Goal: Transaction & Acquisition: Purchase product/service

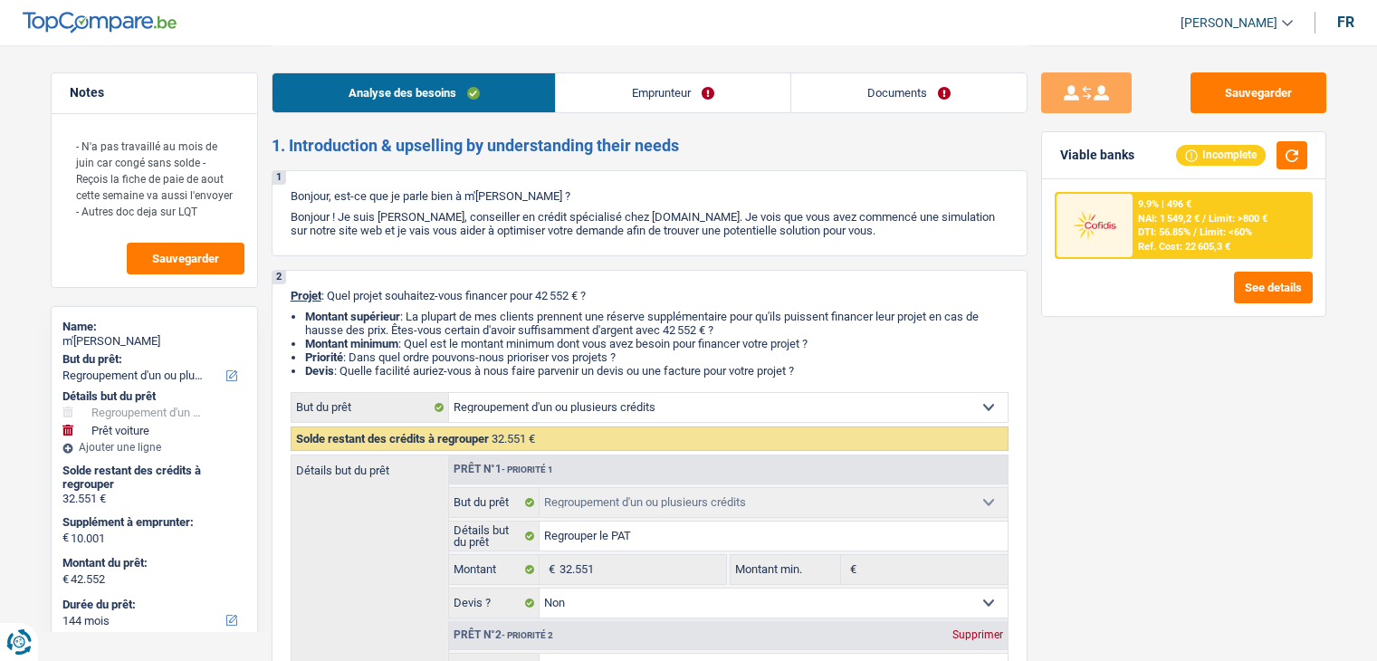
select select "refinancing"
select select "car"
select select "144"
select select "refinancing"
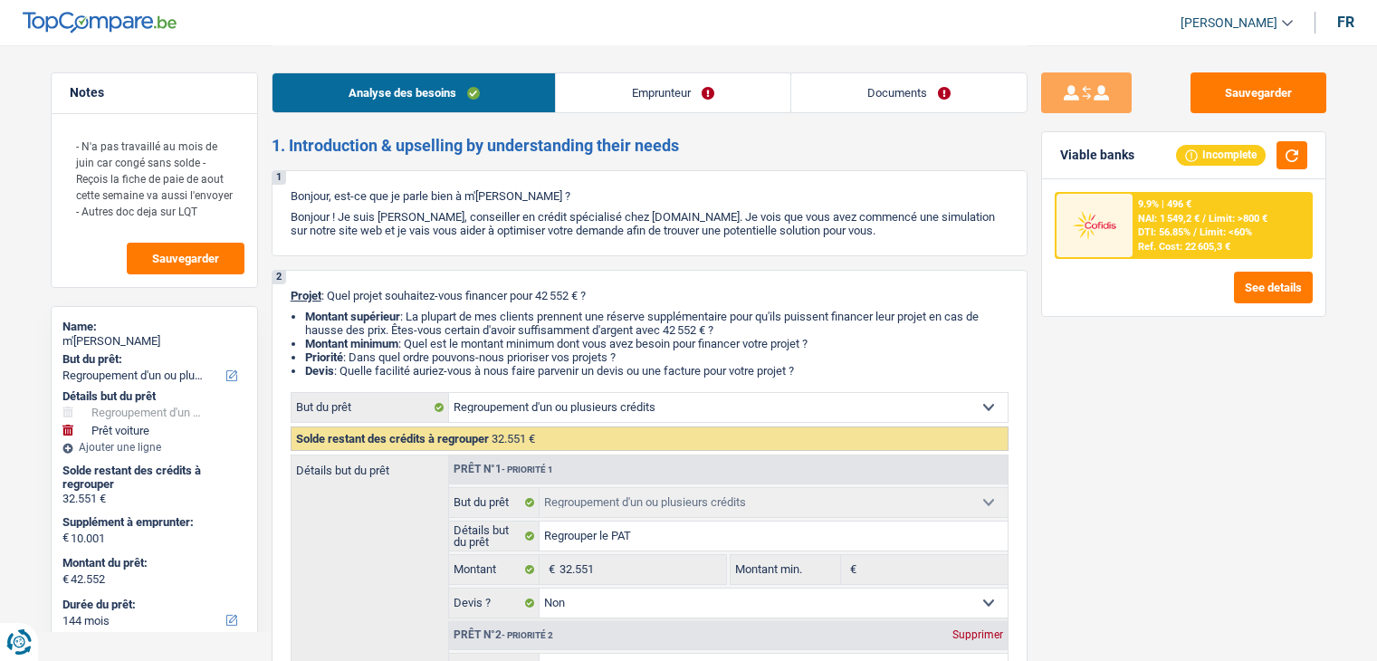
select select "refinancing"
select select "false"
select select "car"
select select "yes"
select select "144"
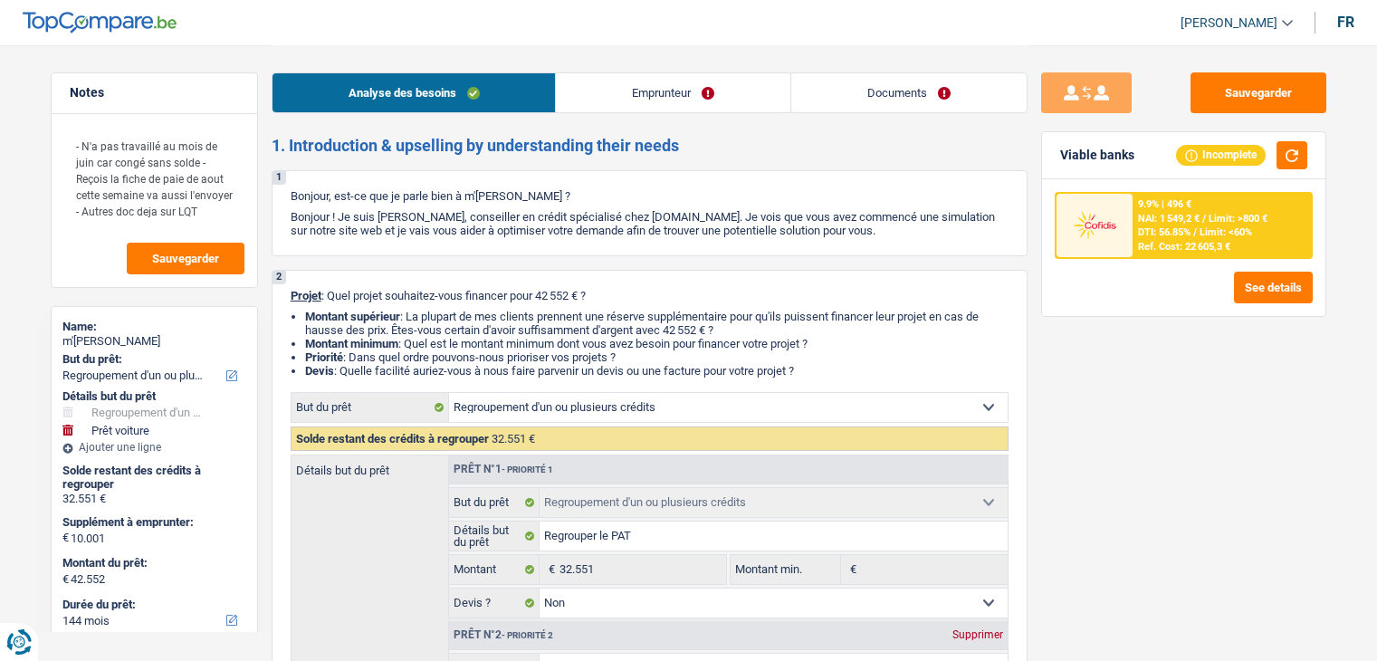
select select "worker"
select select "familyAllowances"
select select "netSalary"
select select "ownerWithMortgage"
select select "mortgage"
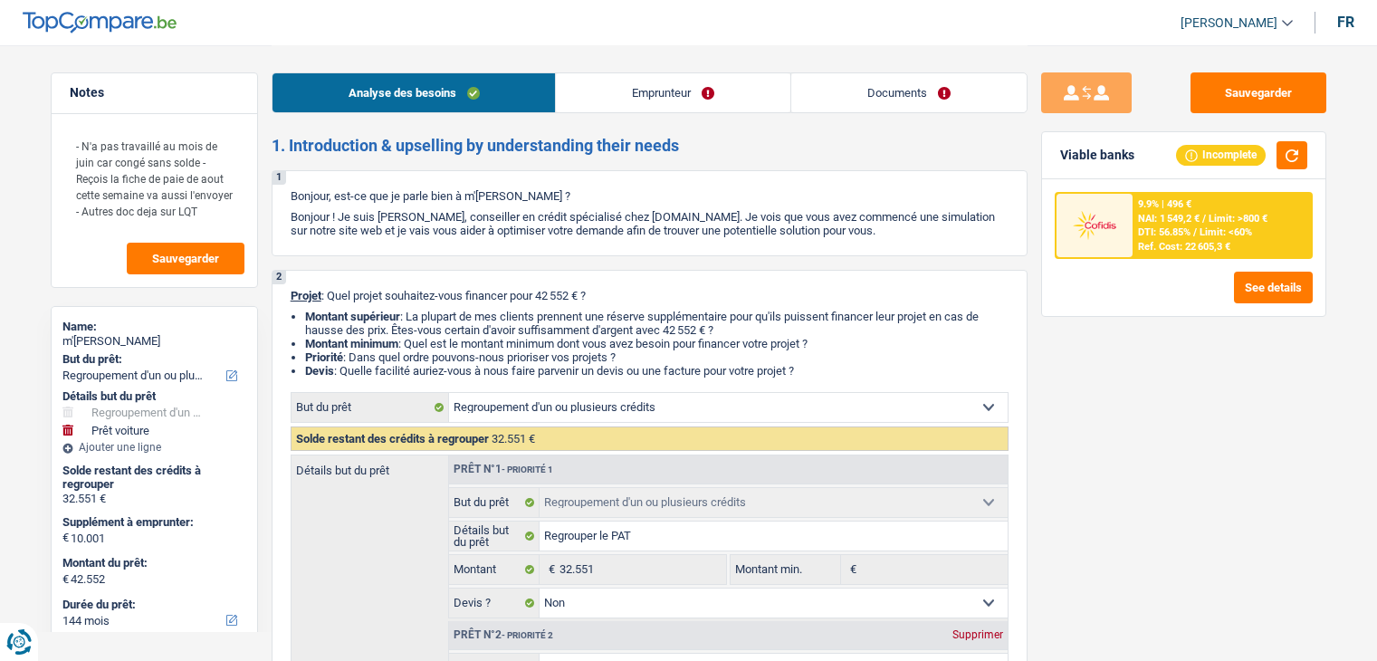
select select "360"
select select "personalLoan"
select select "homeFurnishingOrRelocation"
select select "120"
select select "refinancing"
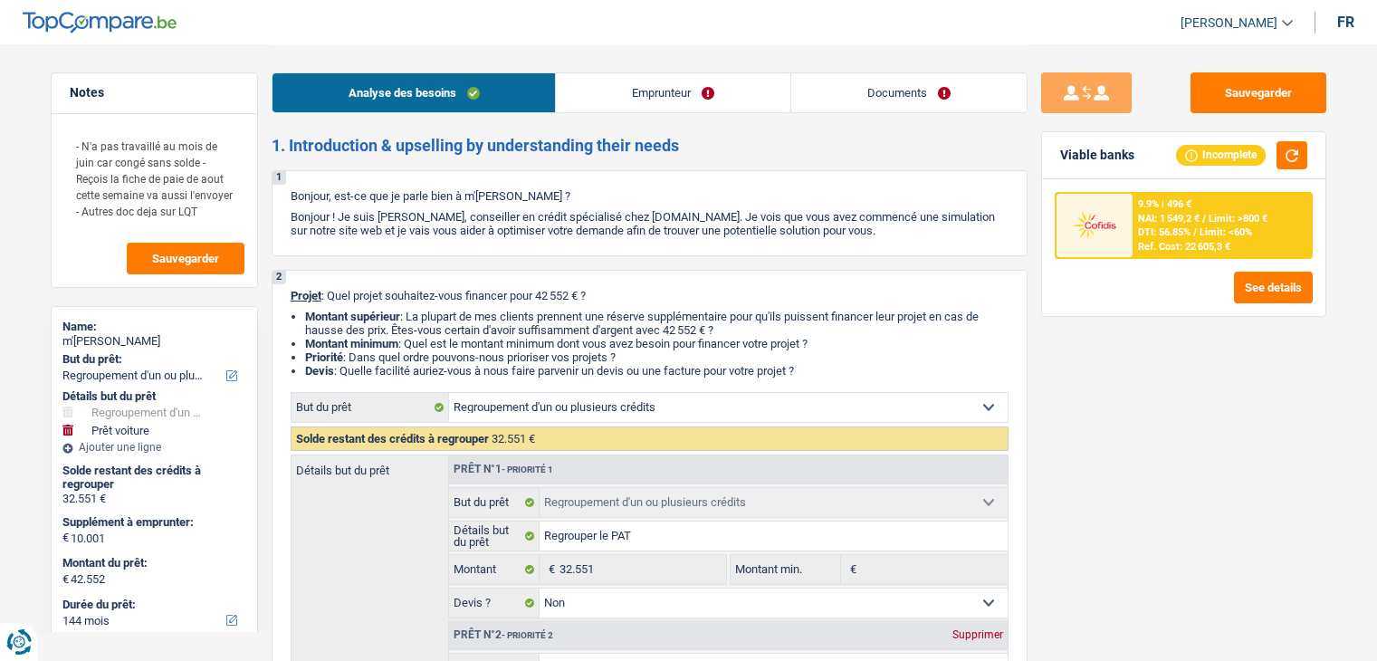
select select "refinancing"
select select "false"
select select "car"
select select "yes"
select select "144"
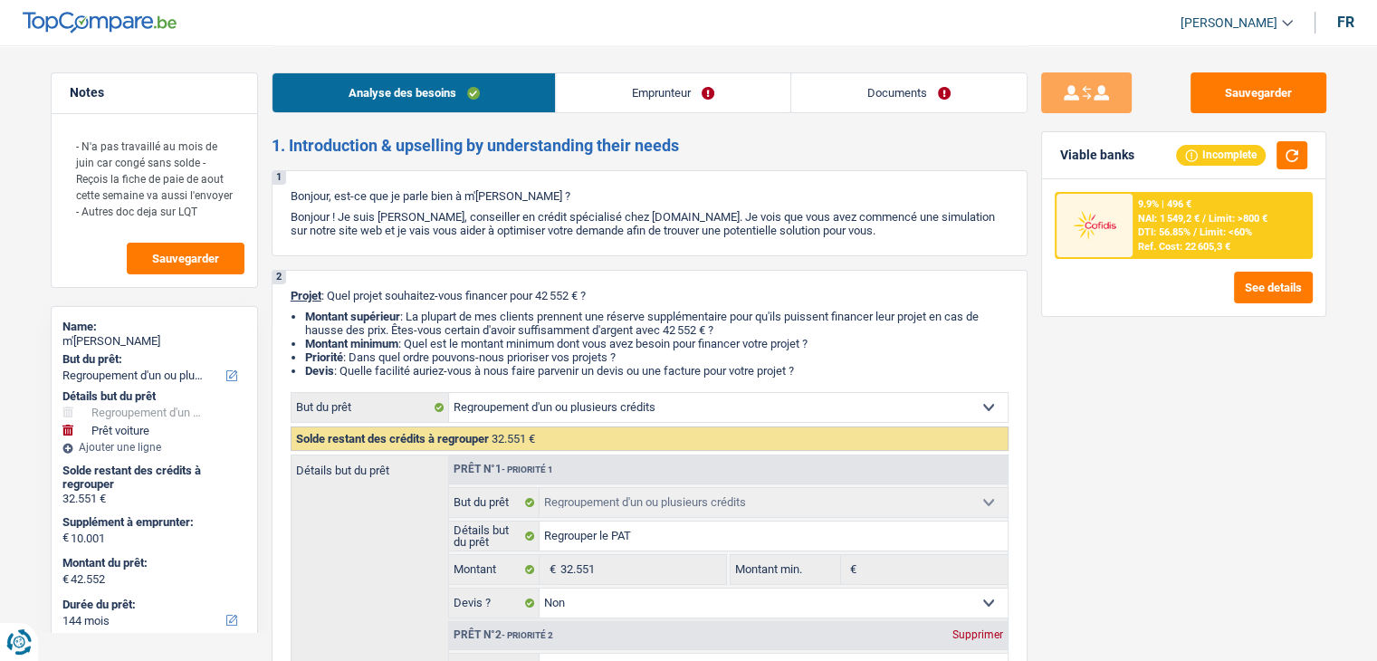
drag, startPoint x: 0, startPoint y: 0, endPoint x: 884, endPoint y: 97, distance: 889.8
click at [884, 97] on link "Documents" at bounding box center [908, 92] width 235 height 39
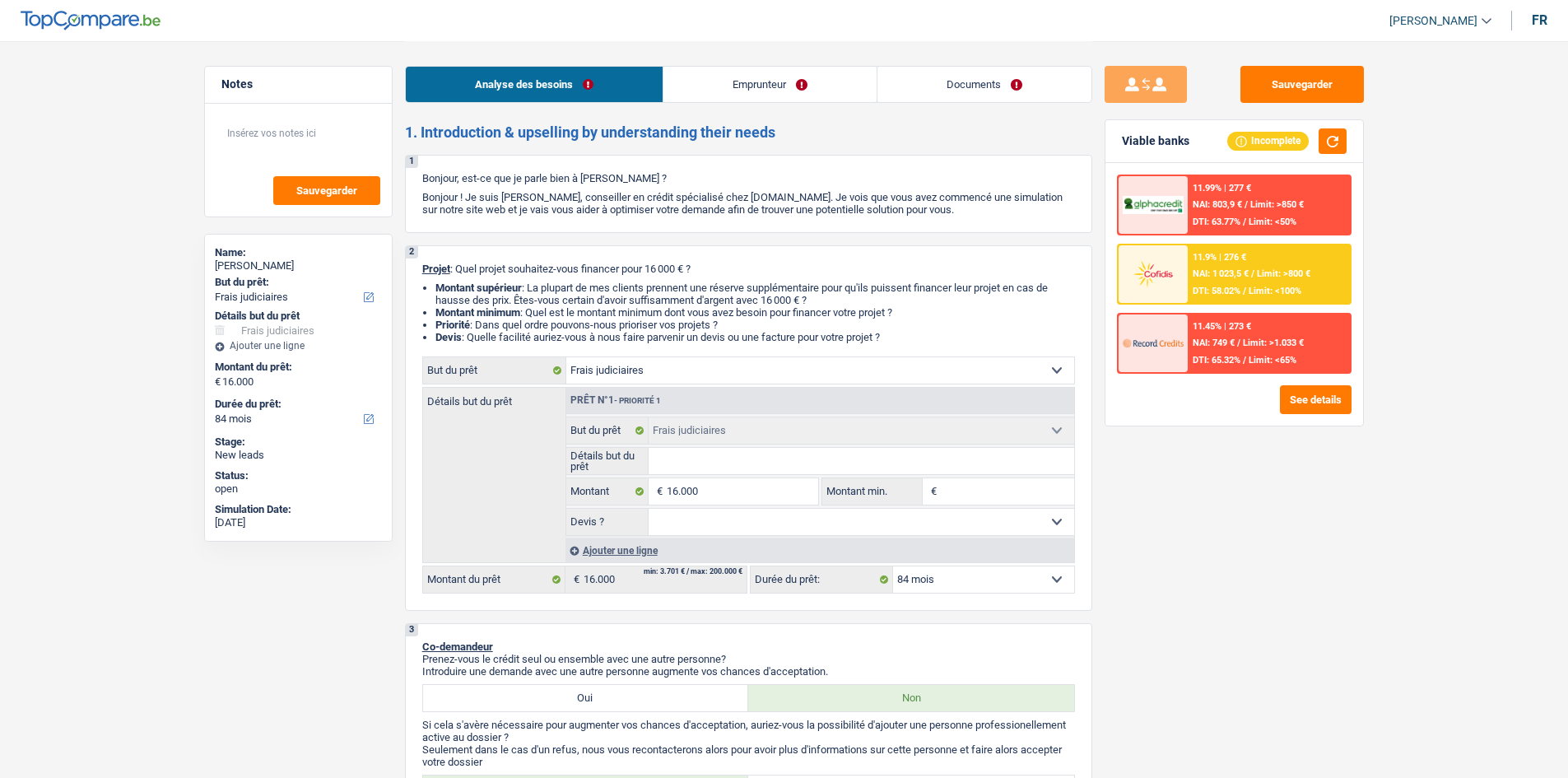
select select "judicial"
select select "84"
select select "judicial"
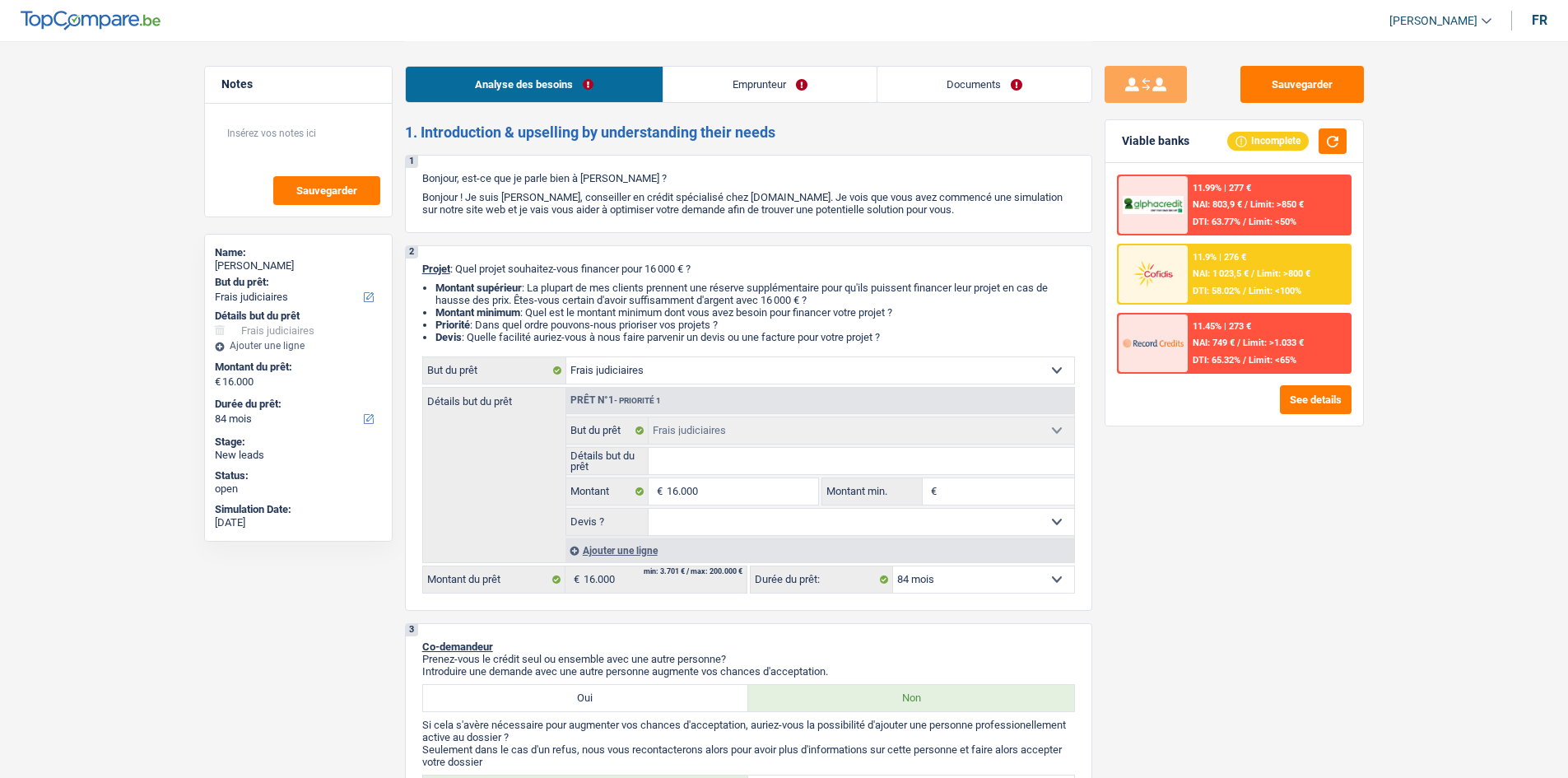
select select "84"
select select "privateEmployee"
select select "familyAllowances"
select select "netSalary"
select select "mealVouchers"
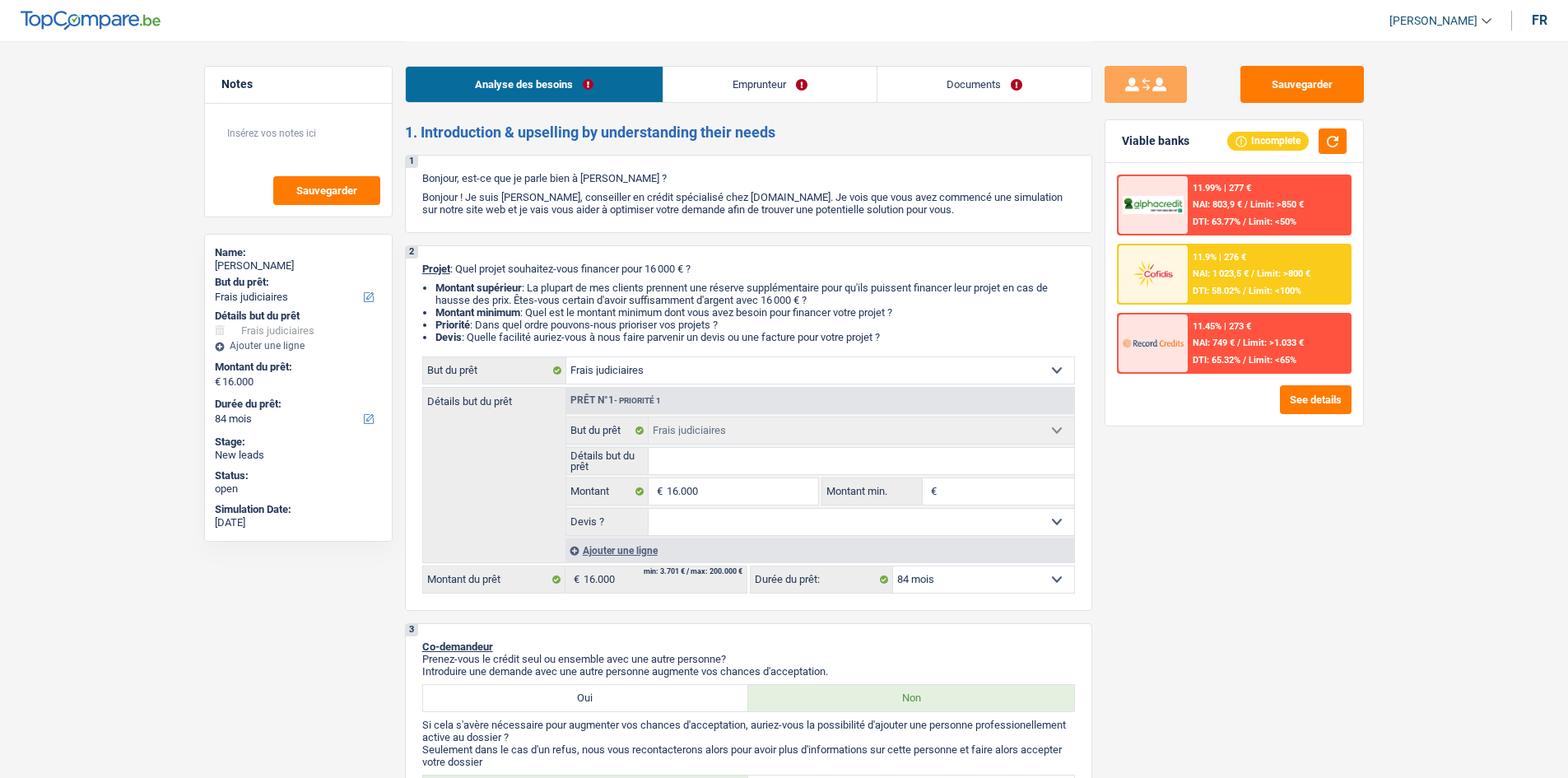
select select "rents"
select select "carLoan"
select select "72"
select select "judicial"
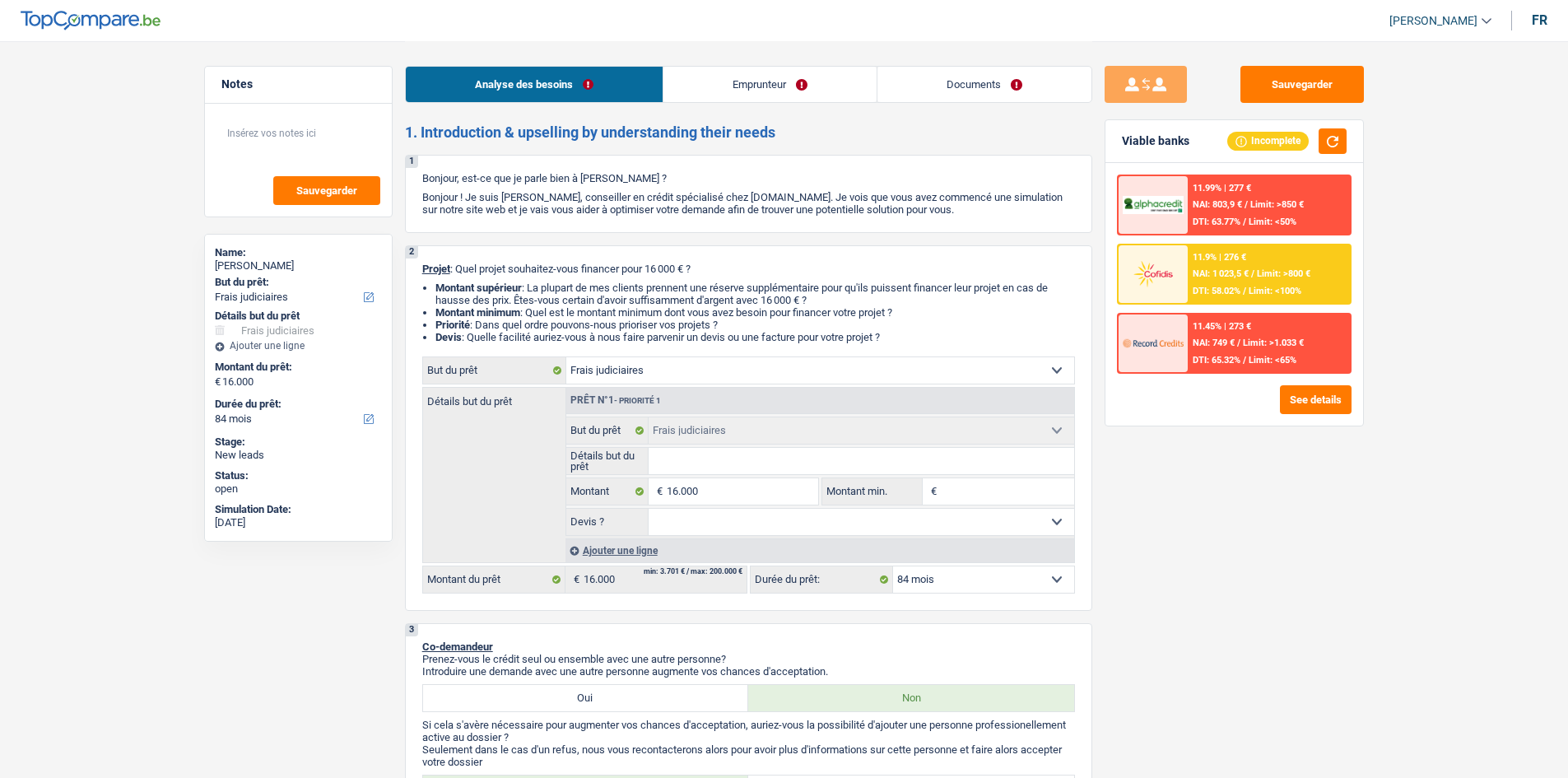
select select "84"
click at [712, 369] on select "Confort maison: meubles, textile, peinture, électroménager, outillage non-profe…" at bounding box center [820, 370] width 508 height 26
click at [1064, 369] on select "Confort maison: meubles, textile, peinture, électroménager, outillage non-profe…" at bounding box center [820, 370] width 508 height 26
click at [814, 457] on input "Détails but du prêt" at bounding box center [861, 460] width 425 height 26
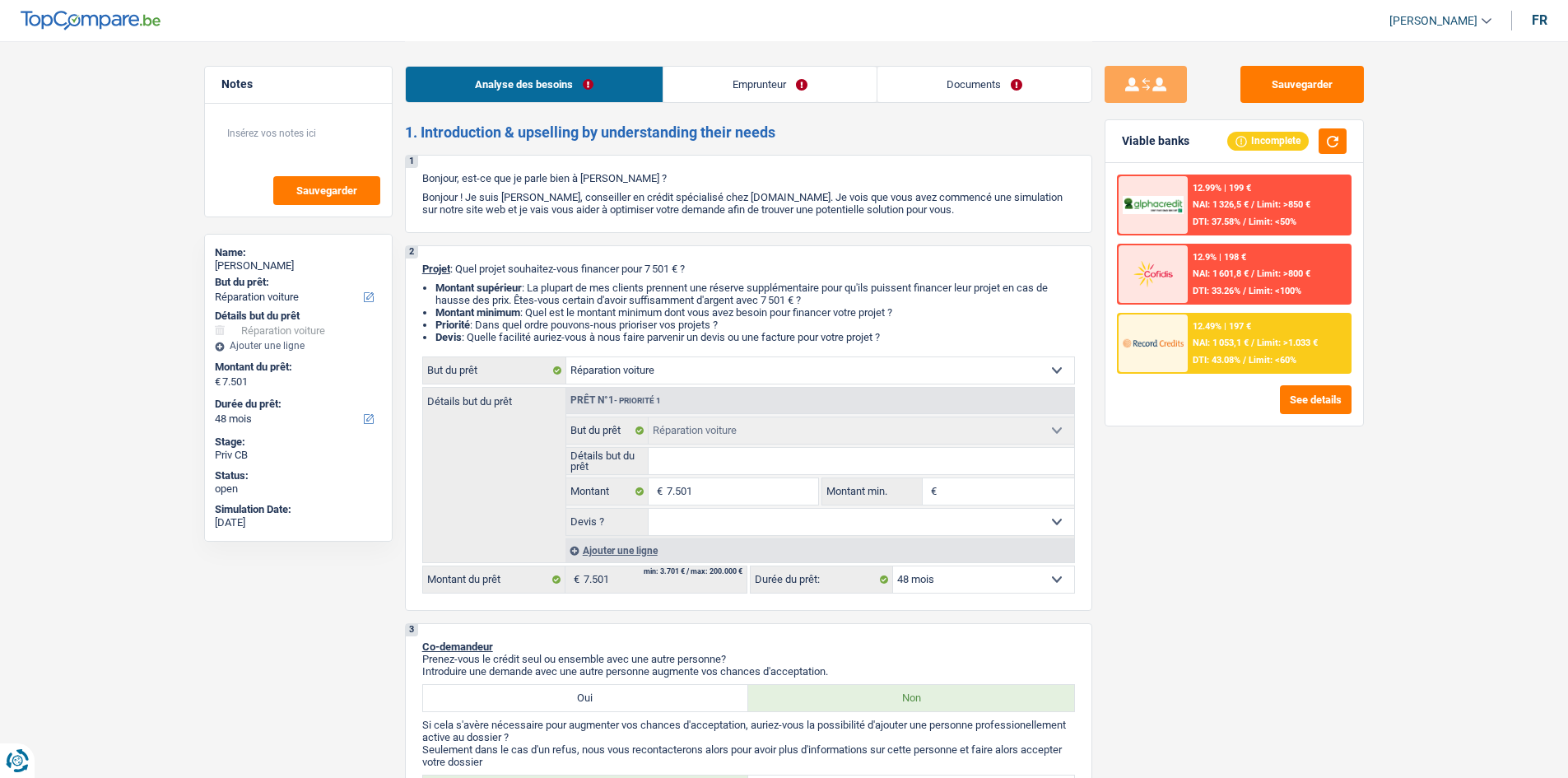
select select "carRepair"
select select "48"
select select "carRepair"
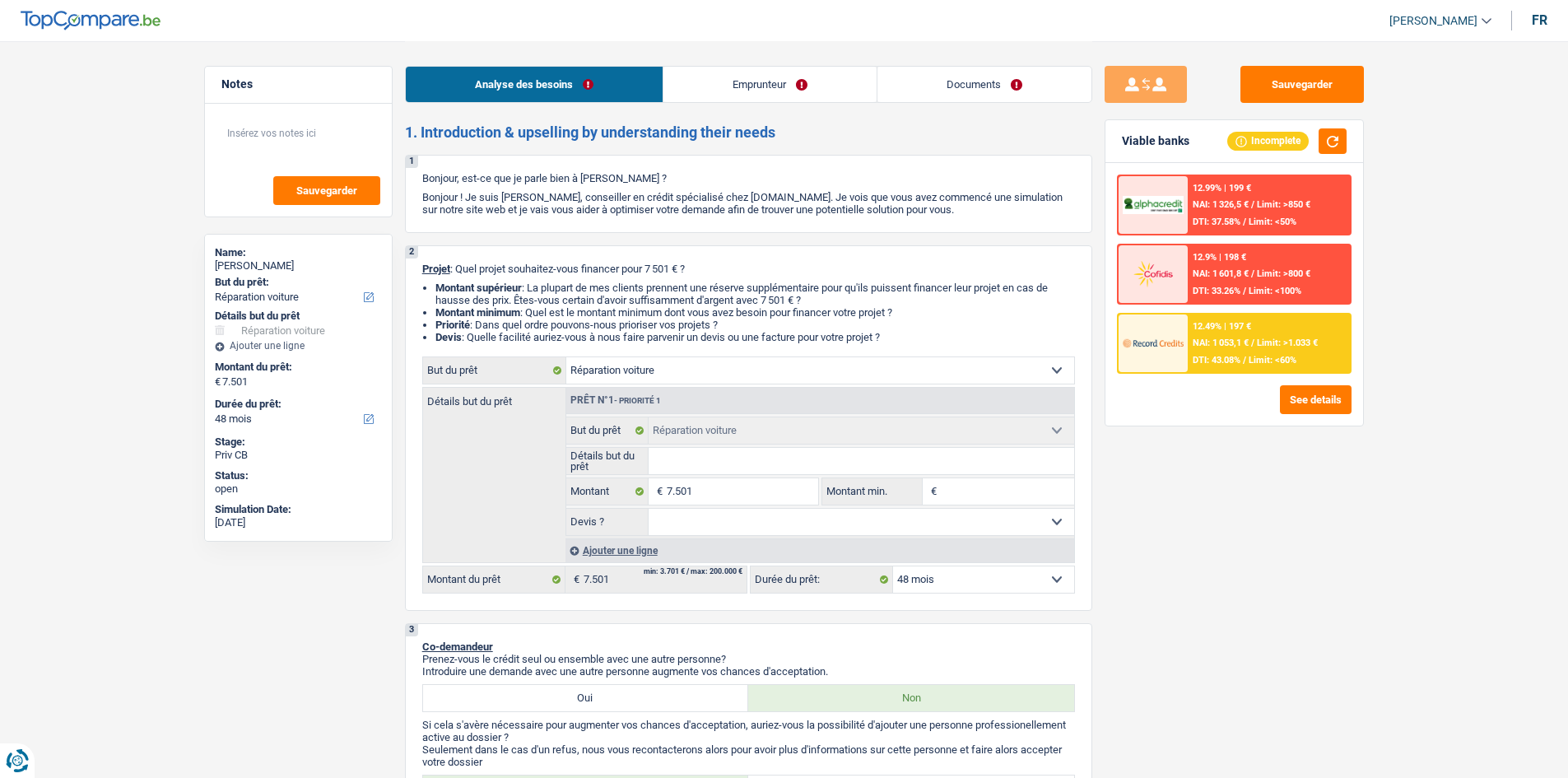
select select "48"
select select "unemployed"
select select "familyAllowances"
select select "unemployment"
select select "rents"
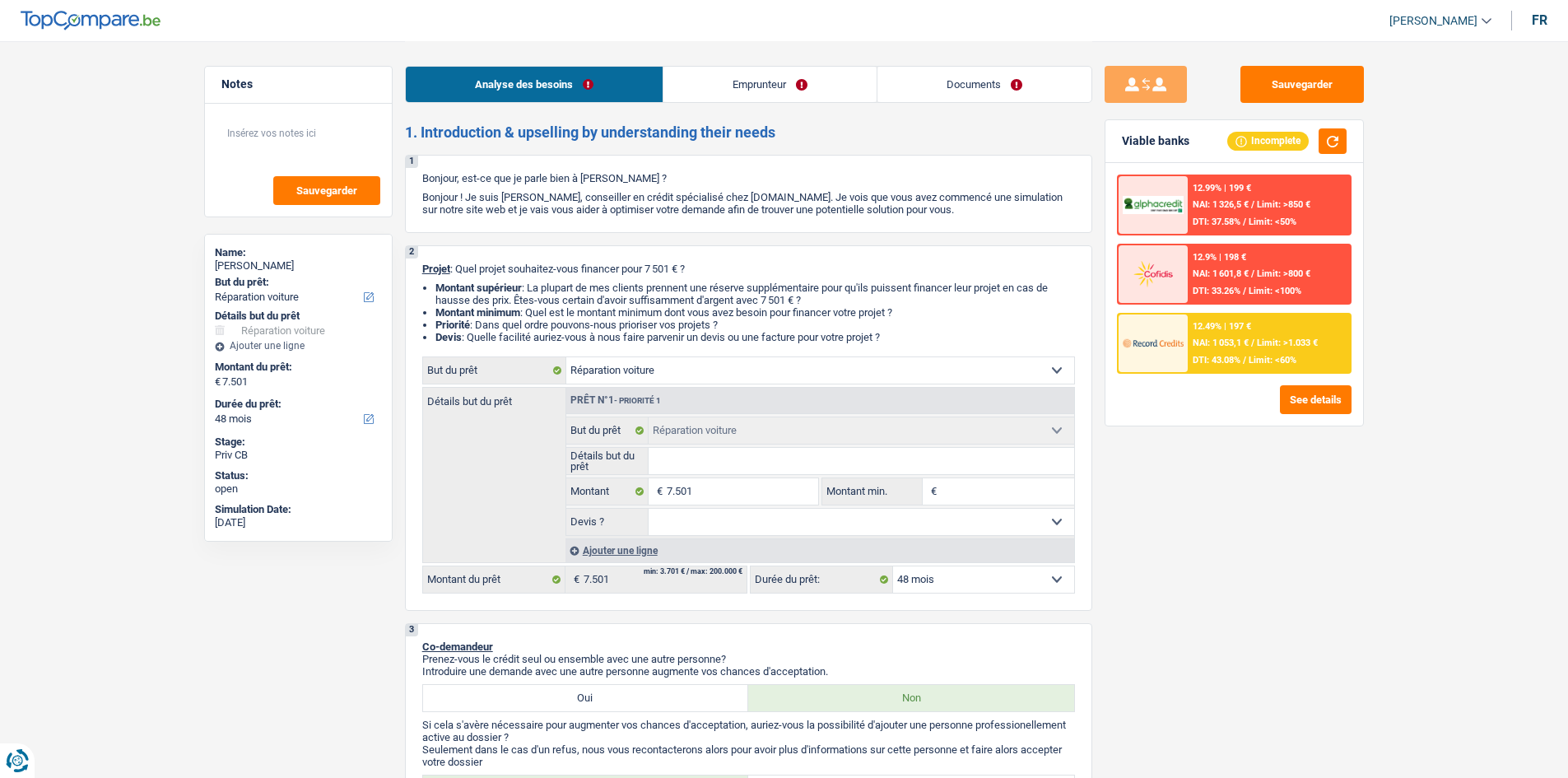
select select "carRepair"
select select "48"
click at [881, 368] on select "Confort maison: meubles, textile, peinture, électroménager, outillage non-profe…" at bounding box center [820, 370] width 508 height 26
select select "car"
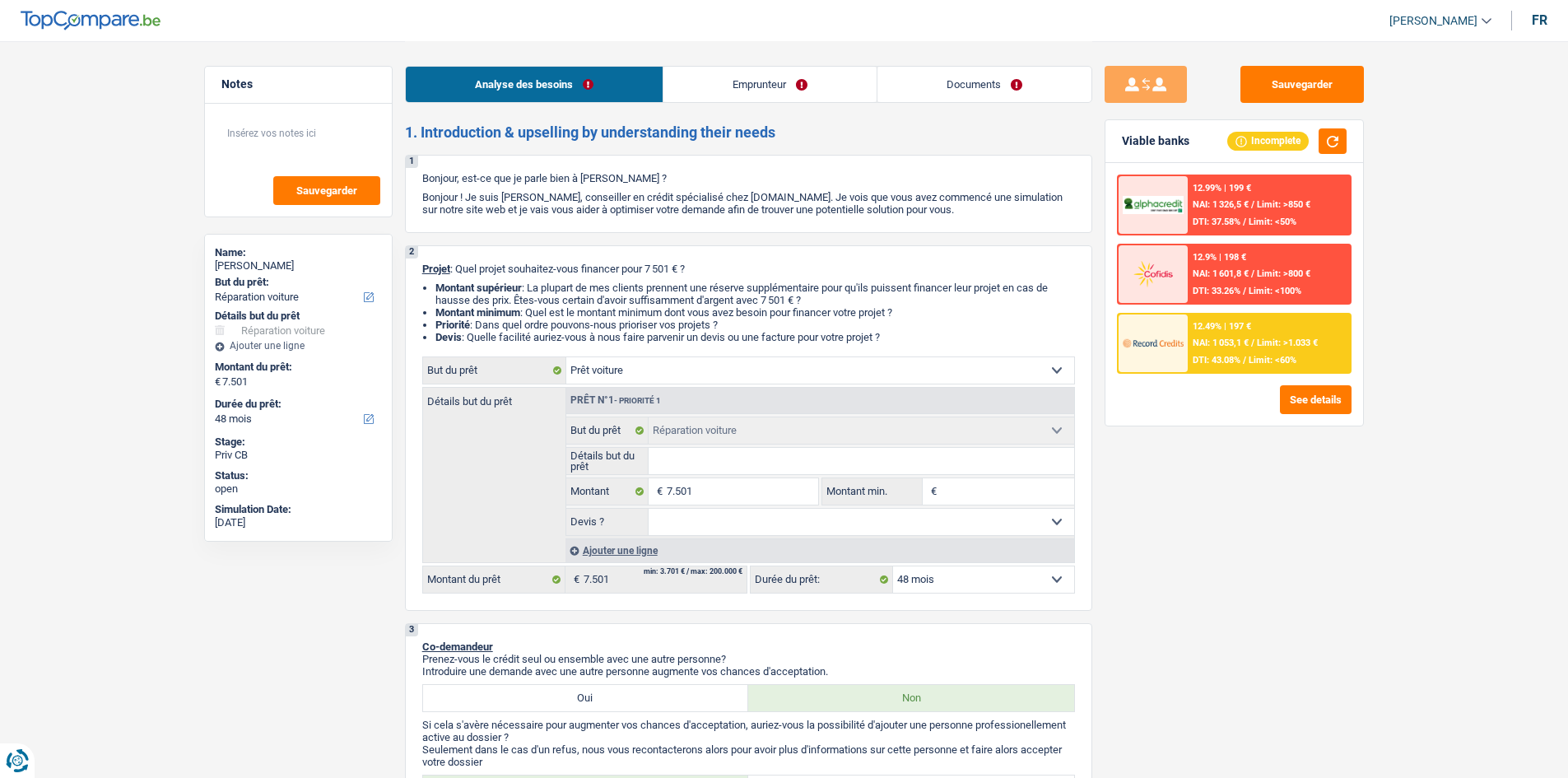
click at [566, 357] on select "Confort maison: meubles, textile, peinture, électroménager, outillage non-profe…" at bounding box center [820, 370] width 508 height 26
select select "car"
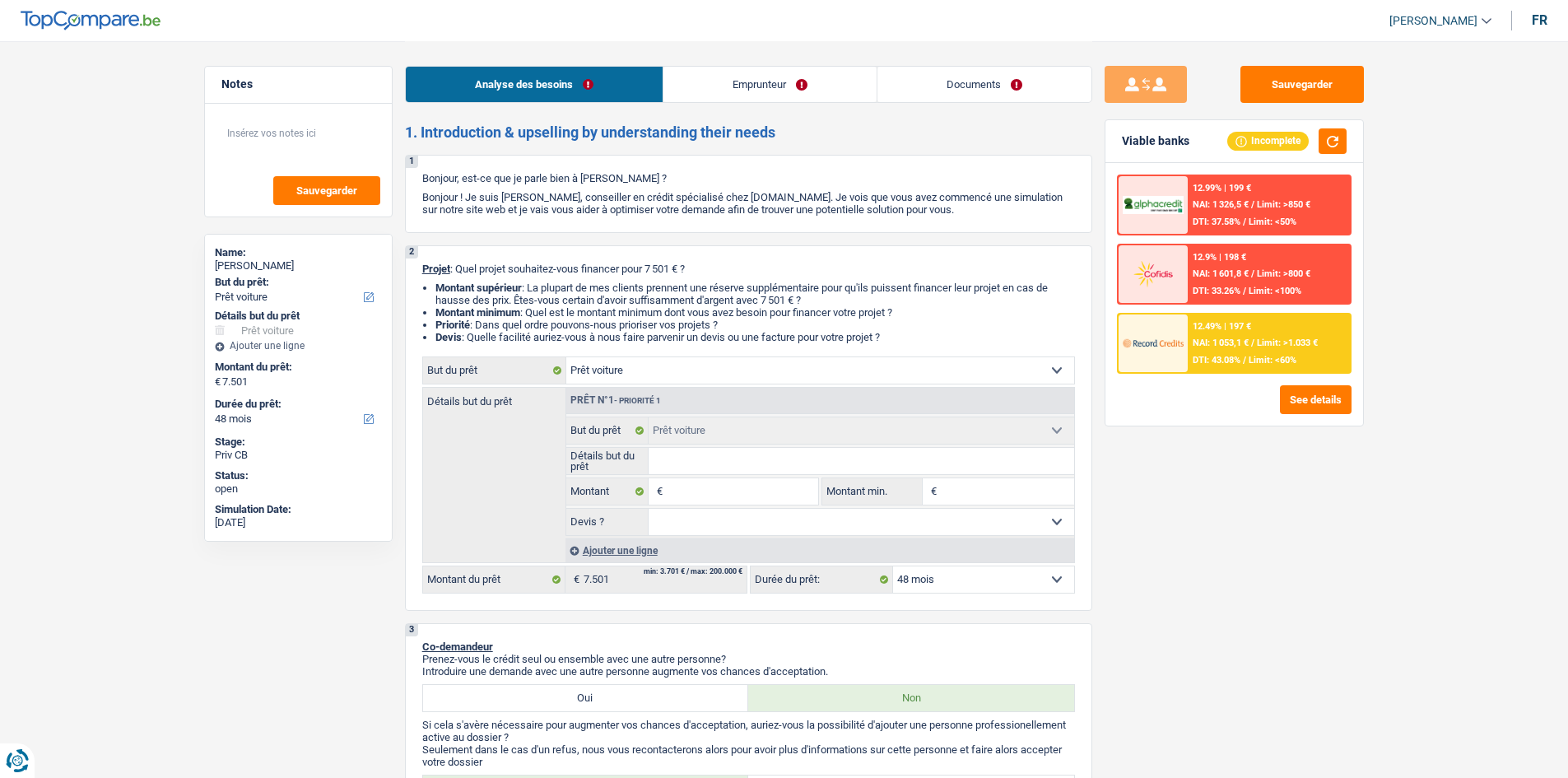
select select "car"
select select "carRepair"
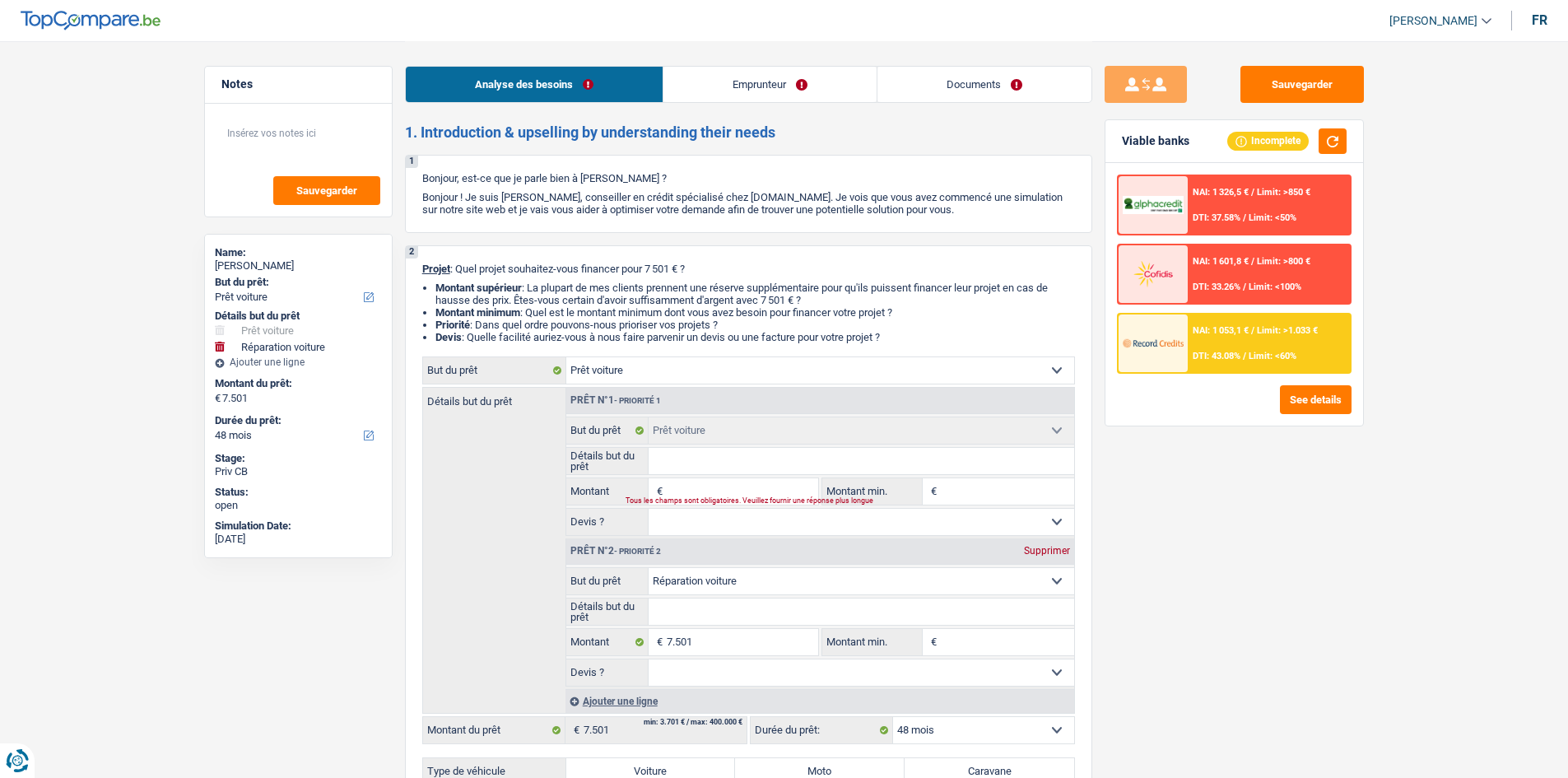
click at [764, 491] on input "Montant" at bounding box center [742, 491] width 151 height 26
type input "7"
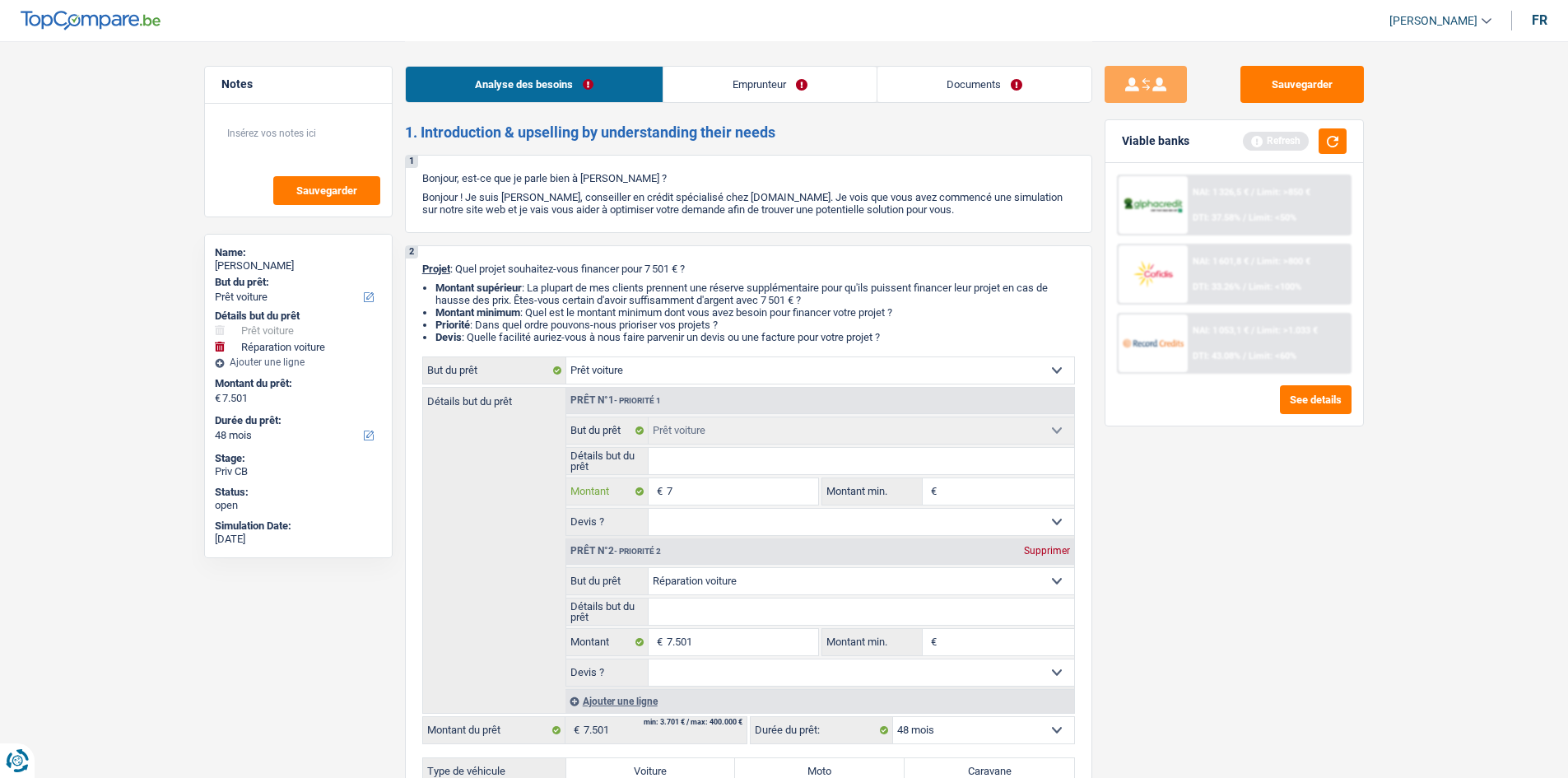
type input "7"
type input "75"
type input "750"
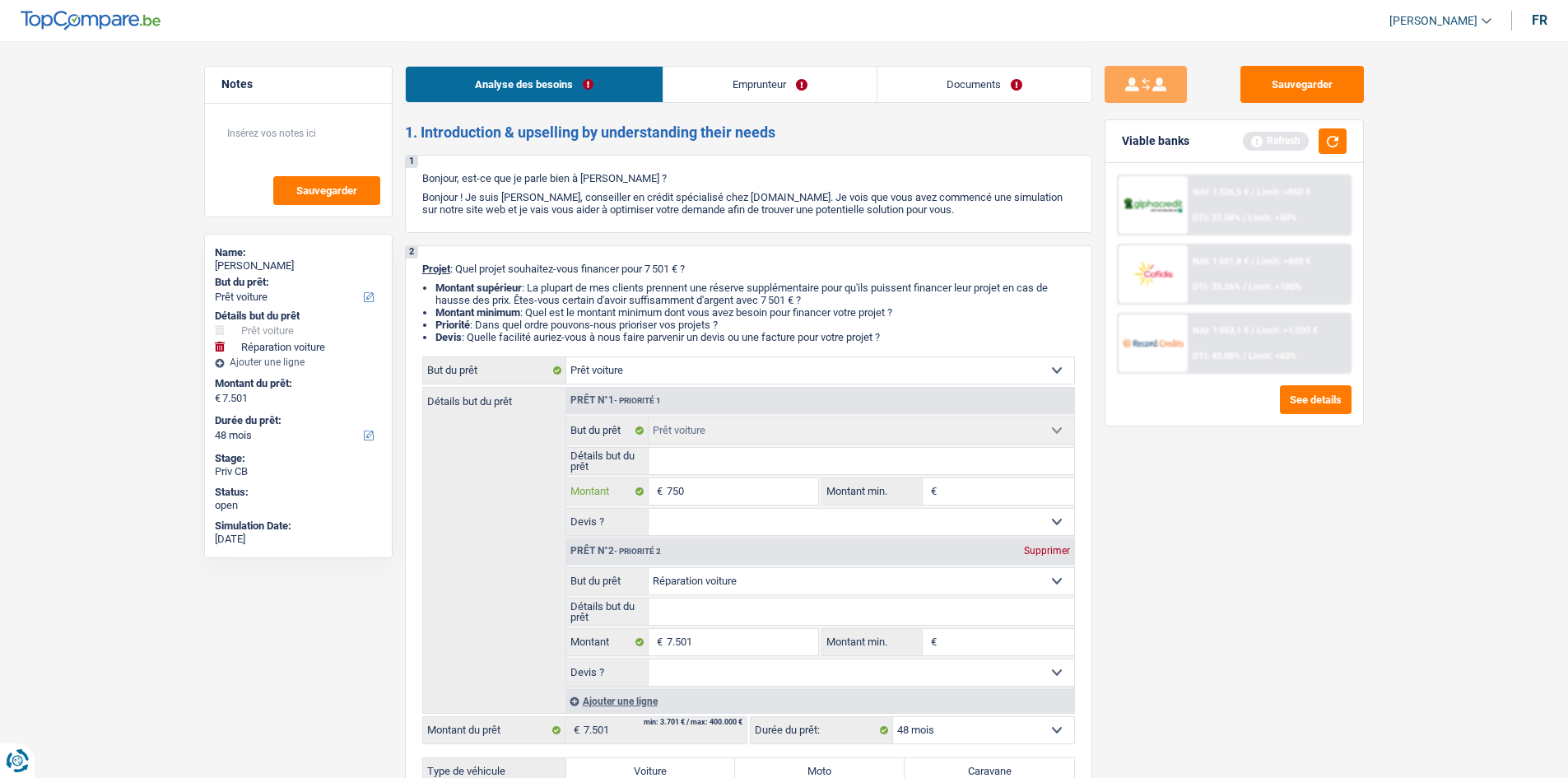
type input "7.500"
type input "15.001"
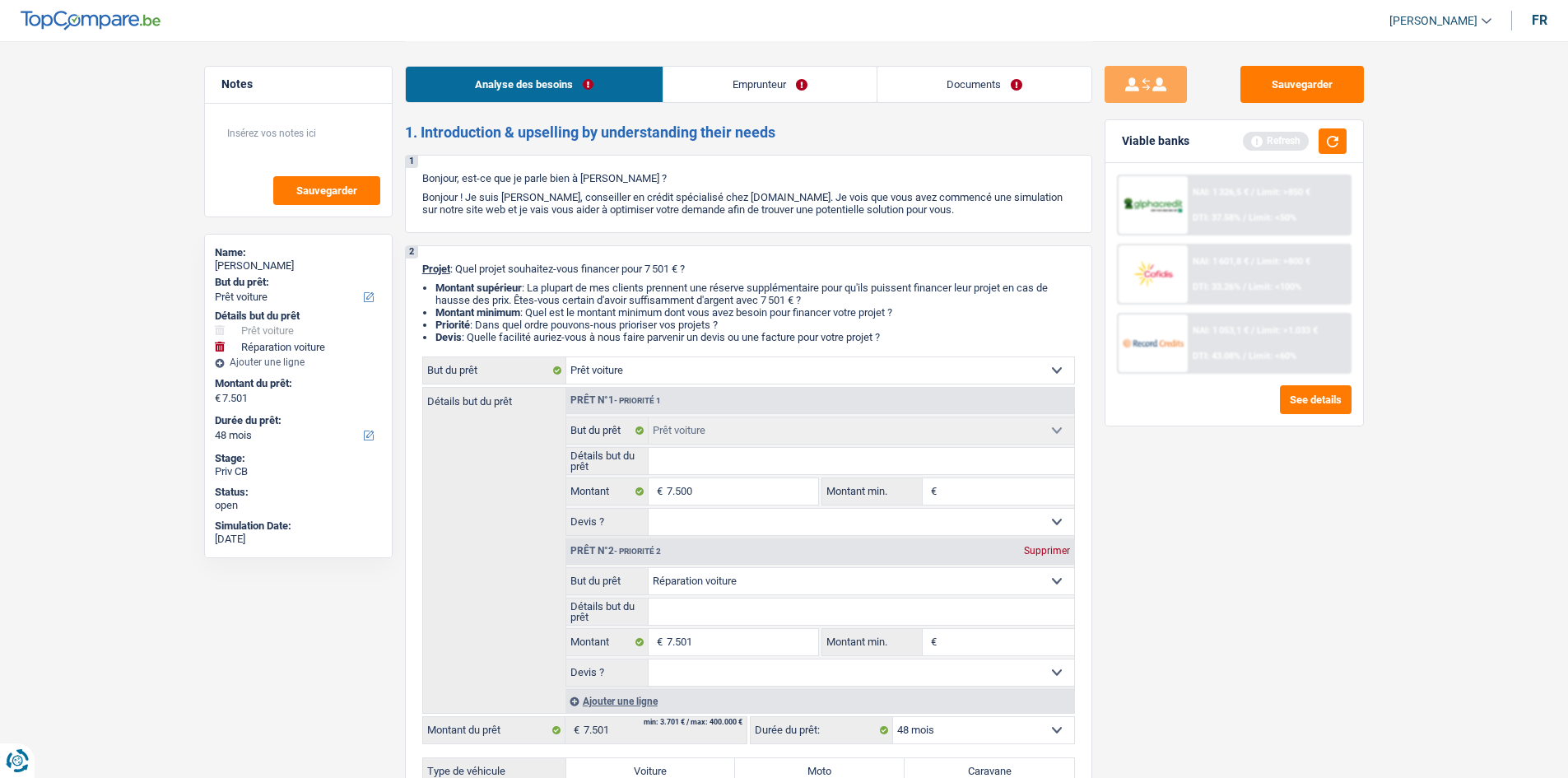
type input "15.001"
select select "60"
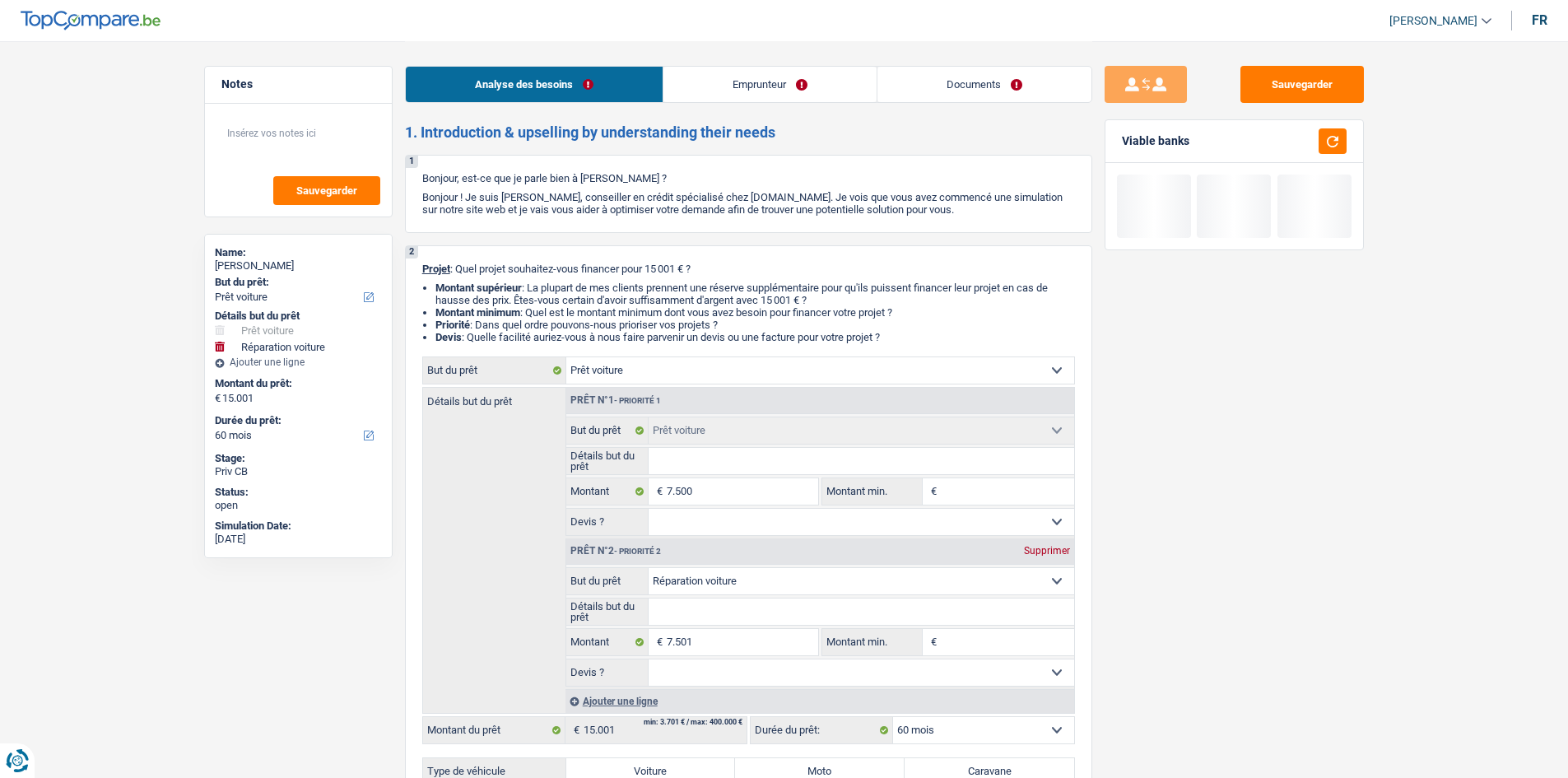
click at [1048, 553] on div "Supprimer" at bounding box center [1047, 550] width 55 height 10
type input "7.500"
select select "42"
type input "7.500"
select select "42"
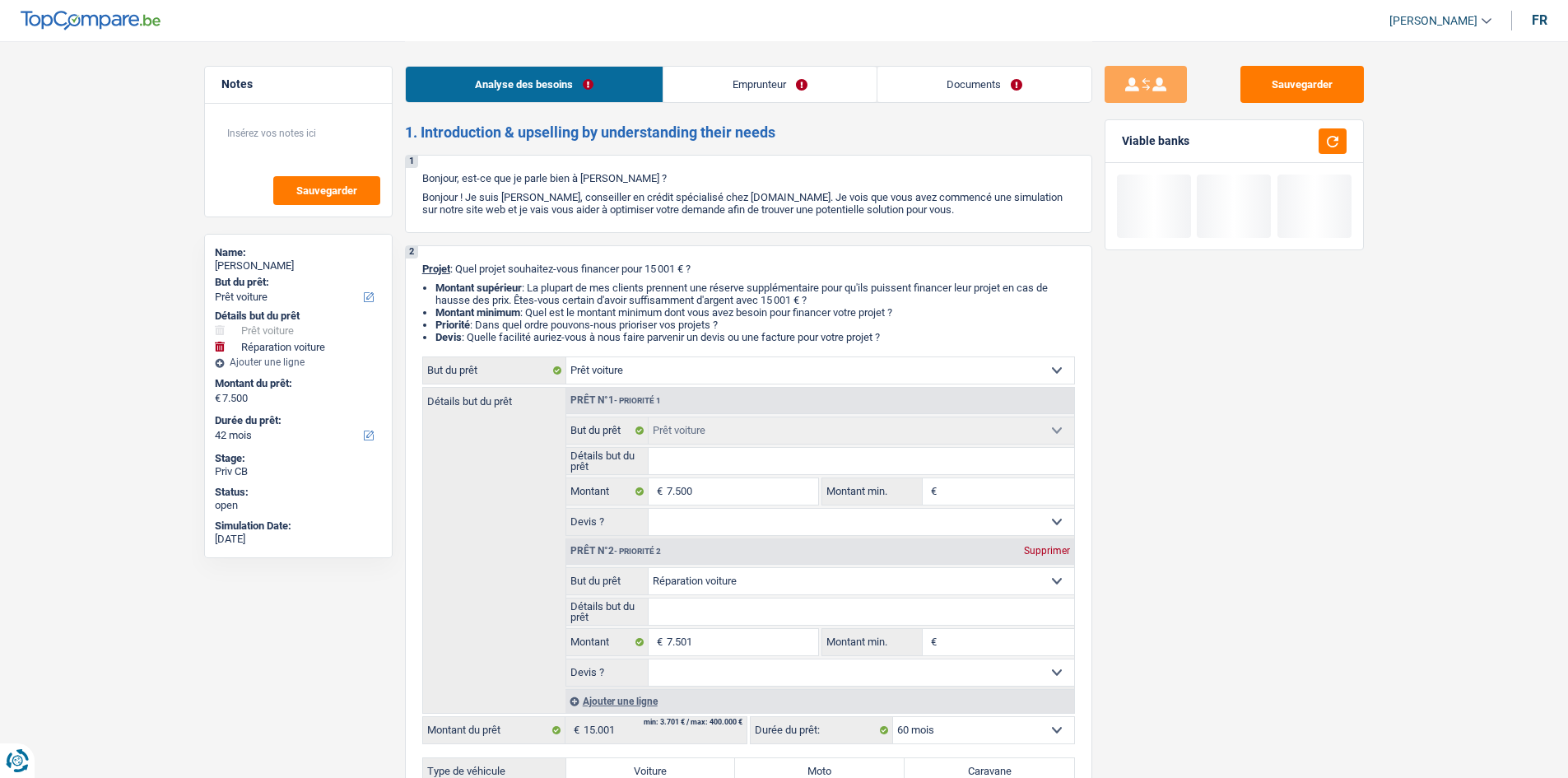
type input "7.500"
select select "42"
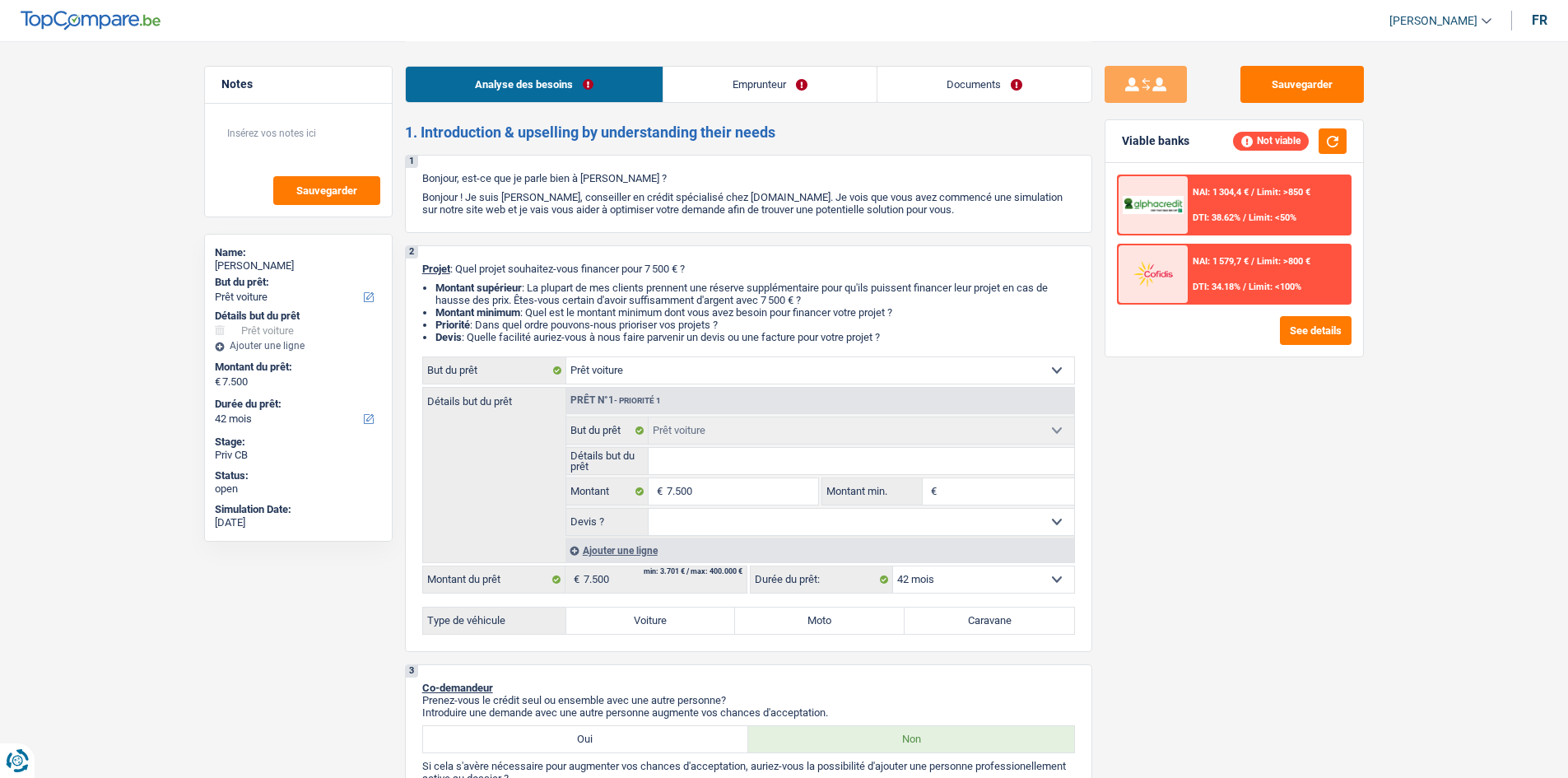
click at [663, 623] on label "Voiture" at bounding box center [651, 620] width 169 height 26
click at [663, 623] on input "Voiture" at bounding box center [651, 620] width 169 height 26
radio input "true"
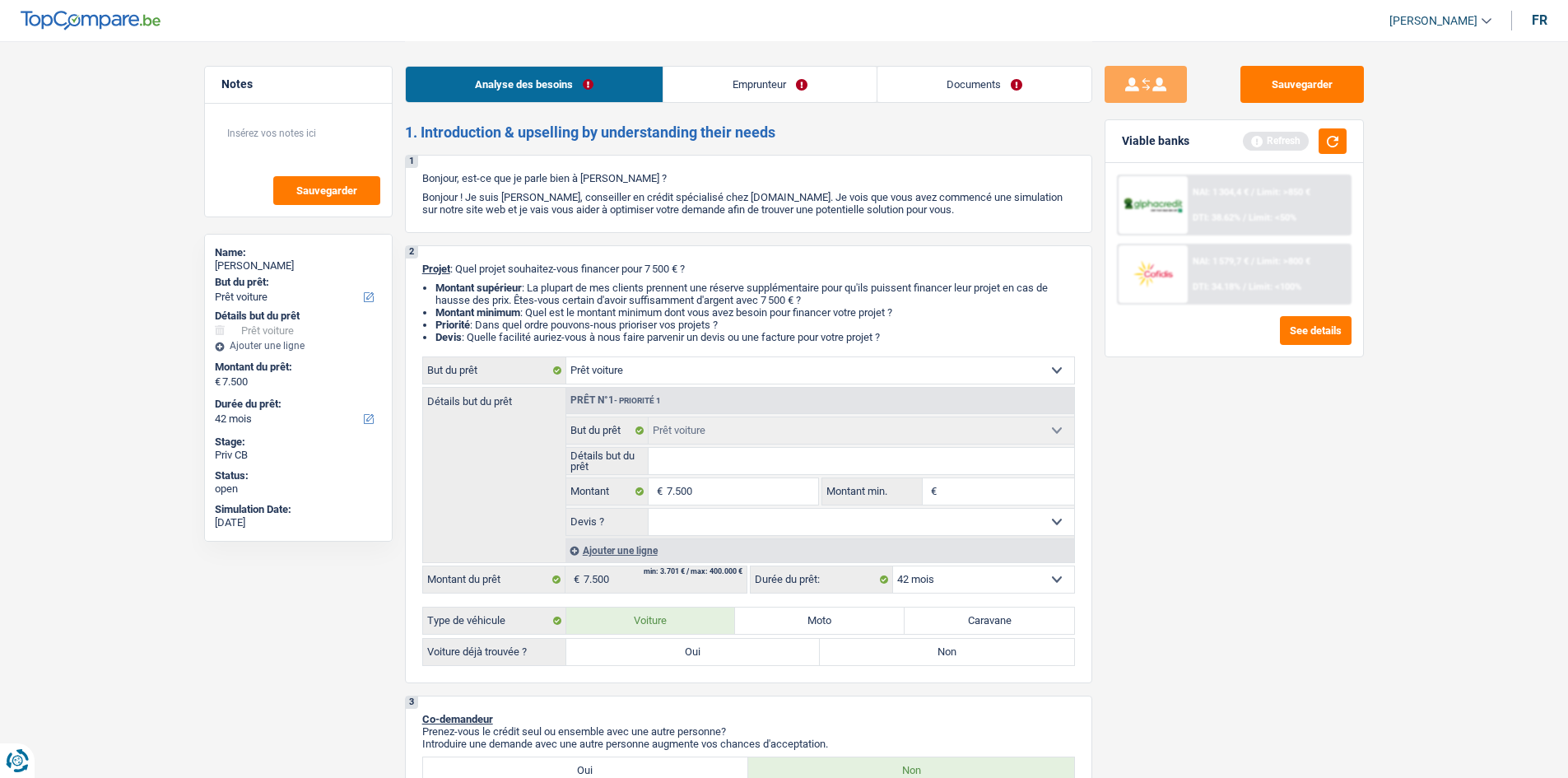
click at [711, 456] on input "Détails but du prêt" at bounding box center [861, 460] width 425 height 26
type input "A"
type input "Au"
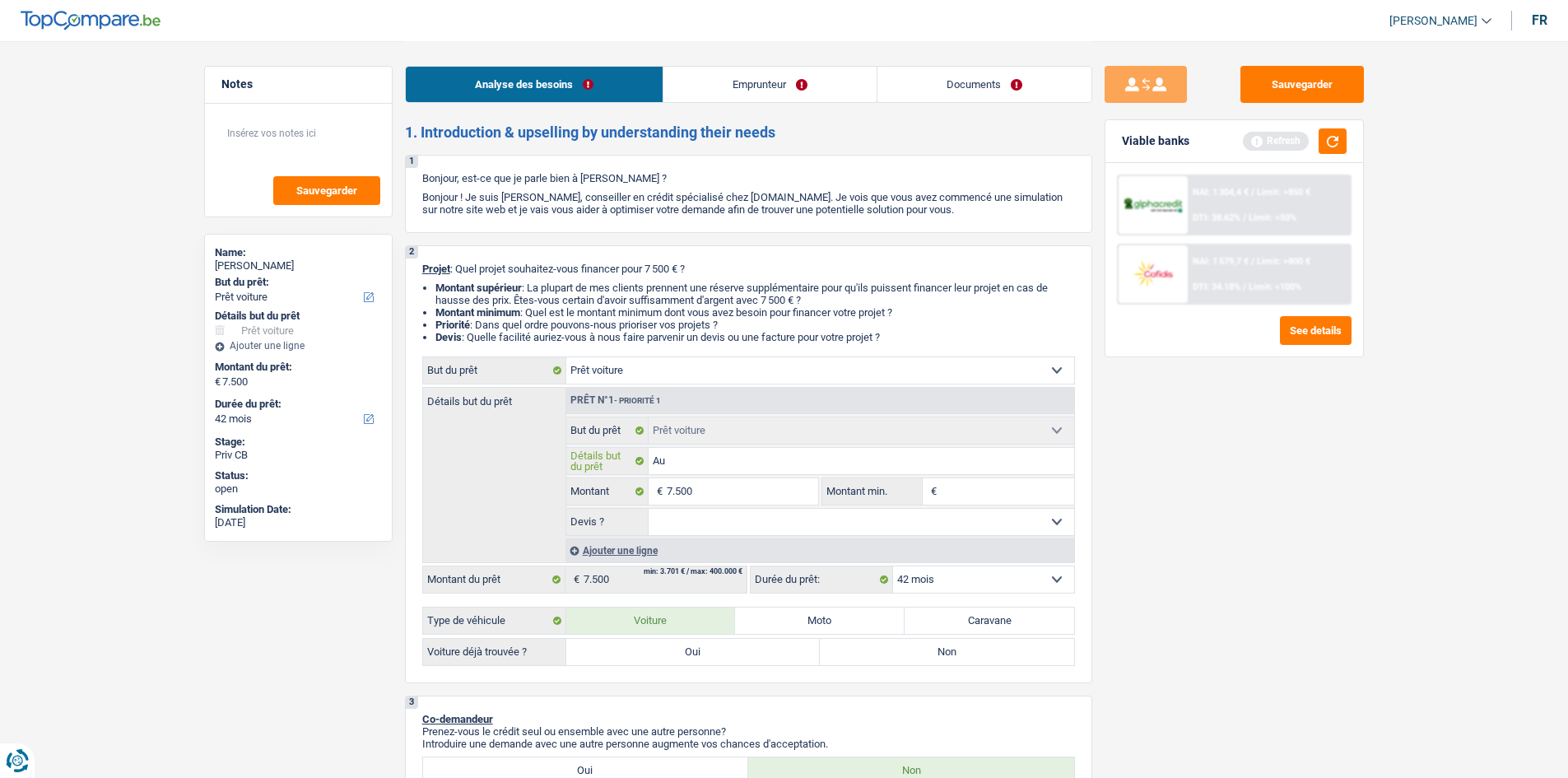
type input "Aud"
type input "Audi"
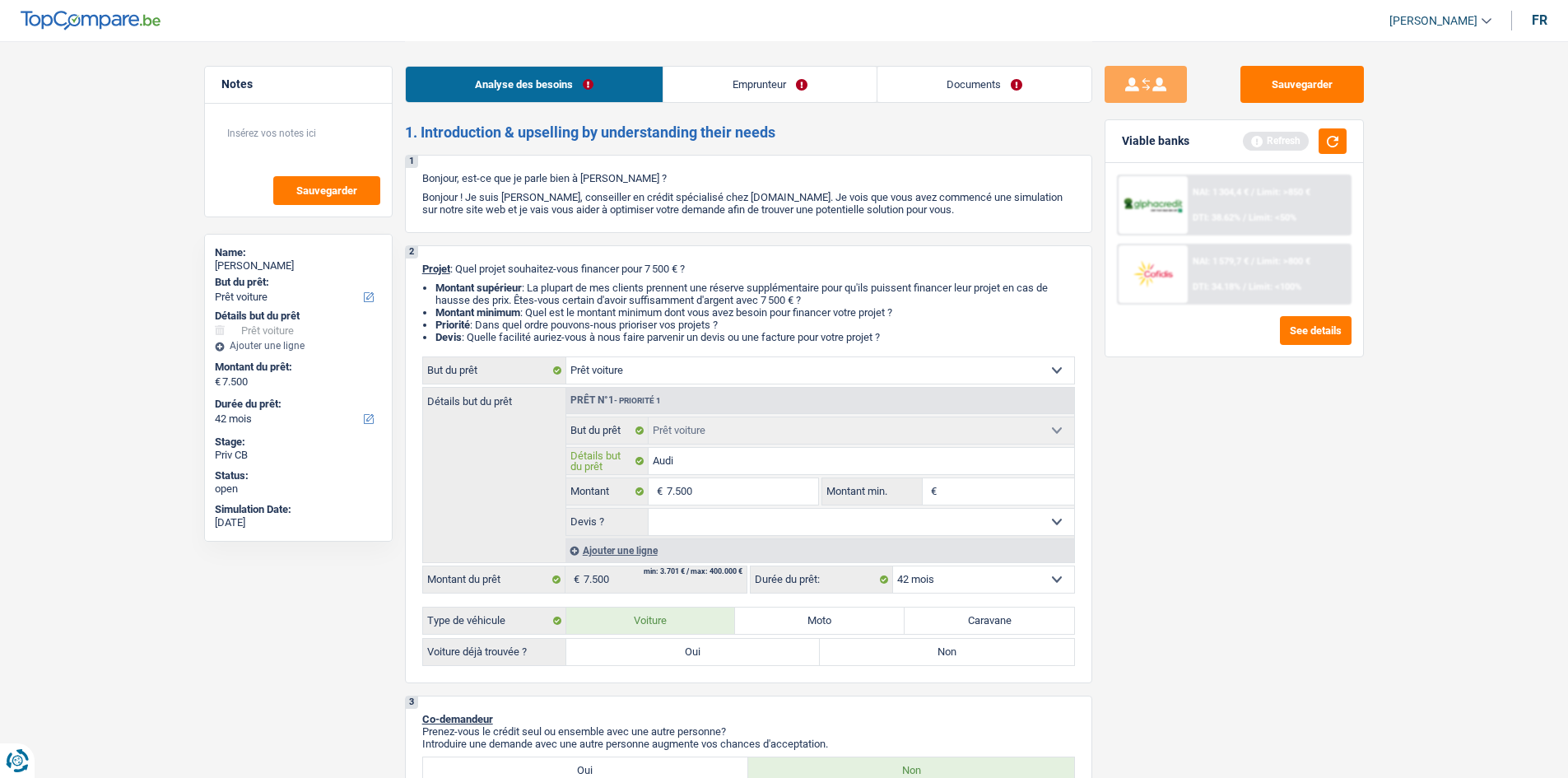
type input "Audi"
type input "Audi a"
type input "Audi a3"
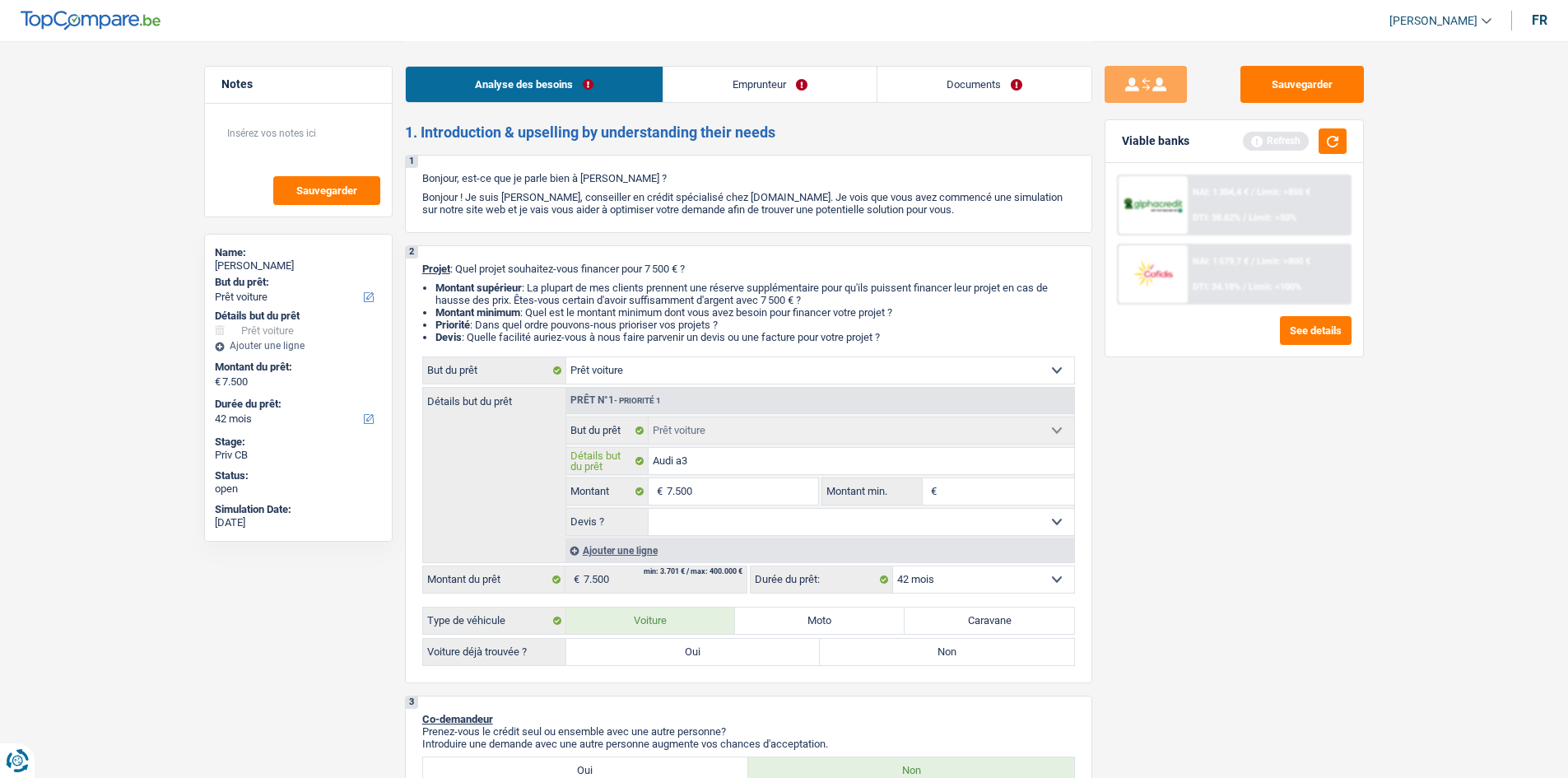
type input "Audi a3"
click at [744, 649] on label "Oui" at bounding box center [694, 652] width 255 height 26
click at [744, 649] on input "Oui" at bounding box center [694, 652] width 255 height 26
radio input "true"
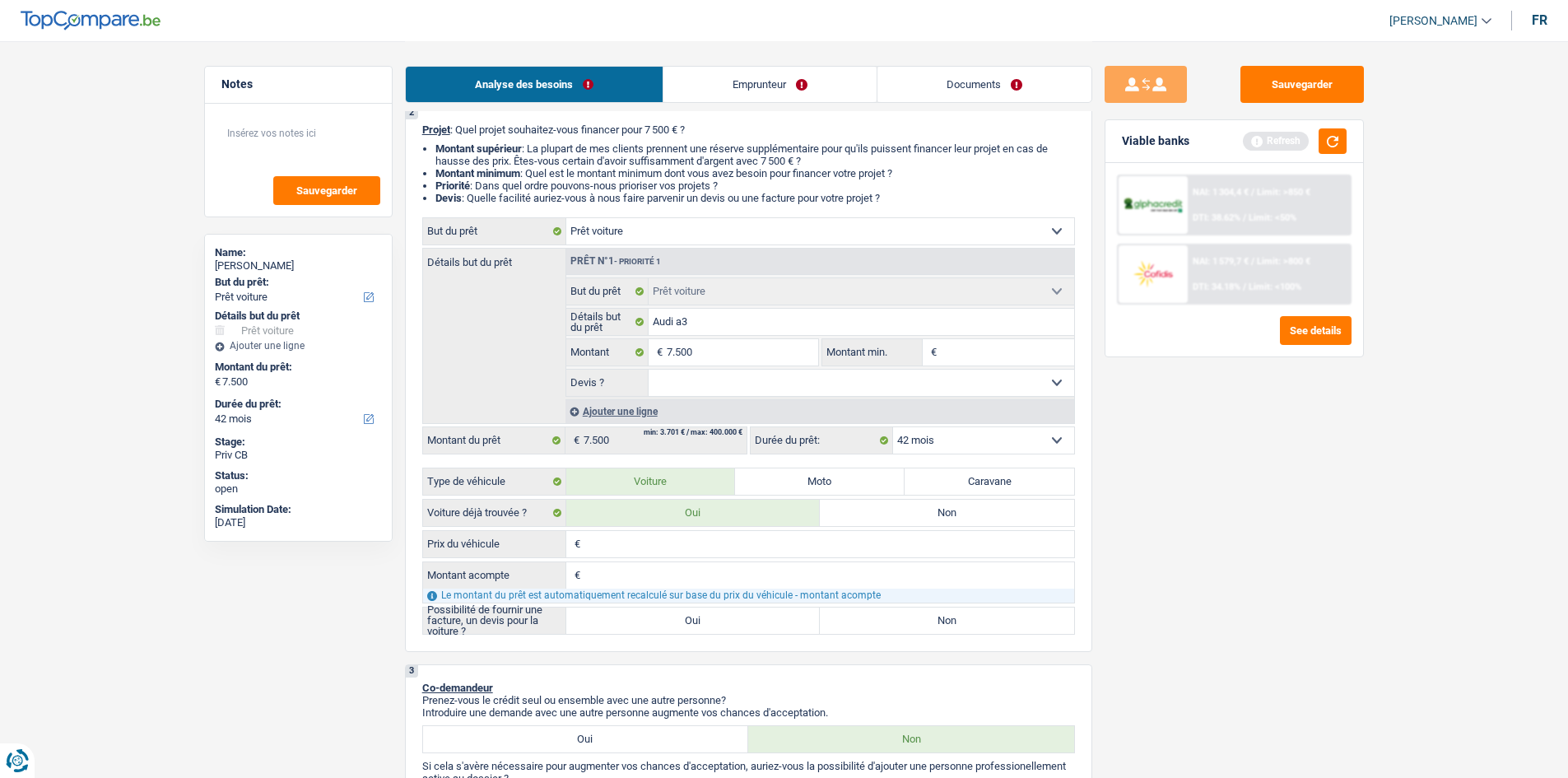
scroll to position [165, 0]
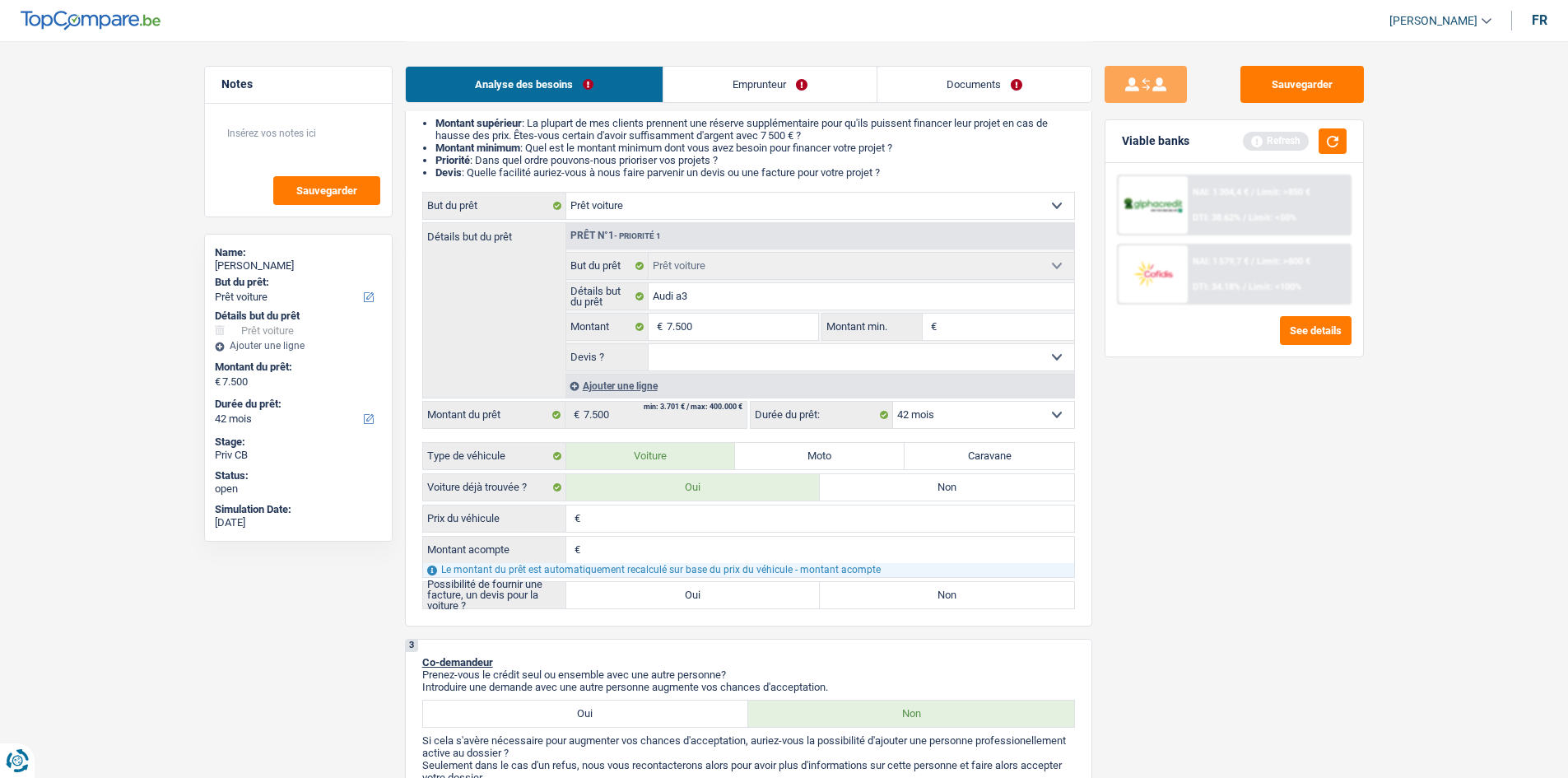
click at [690, 521] on input "Prix du véhicule" at bounding box center [829, 518] width 490 height 26
type input "1"
type input "18"
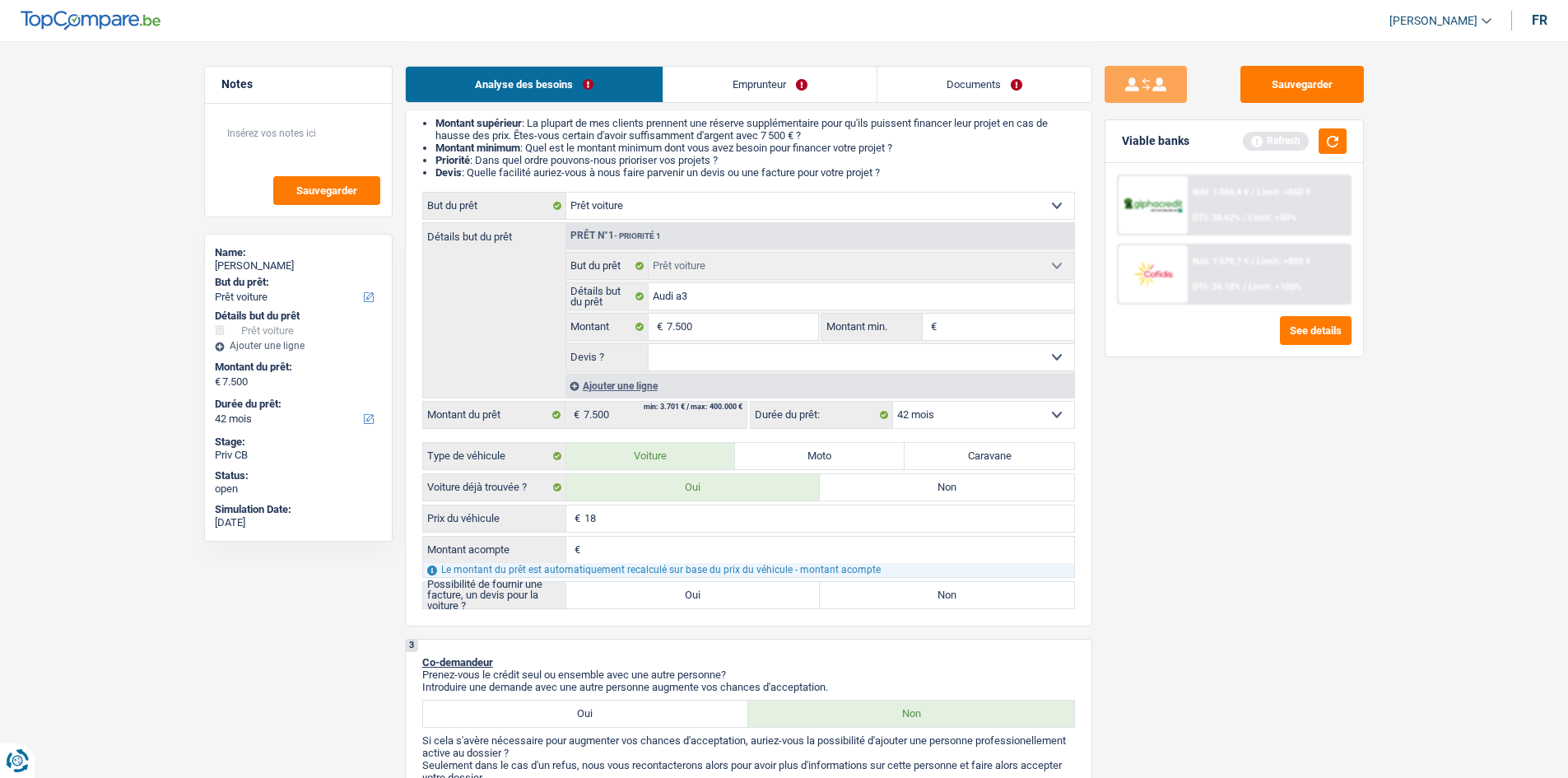
type input "180"
type input "1.800"
type input "18.000"
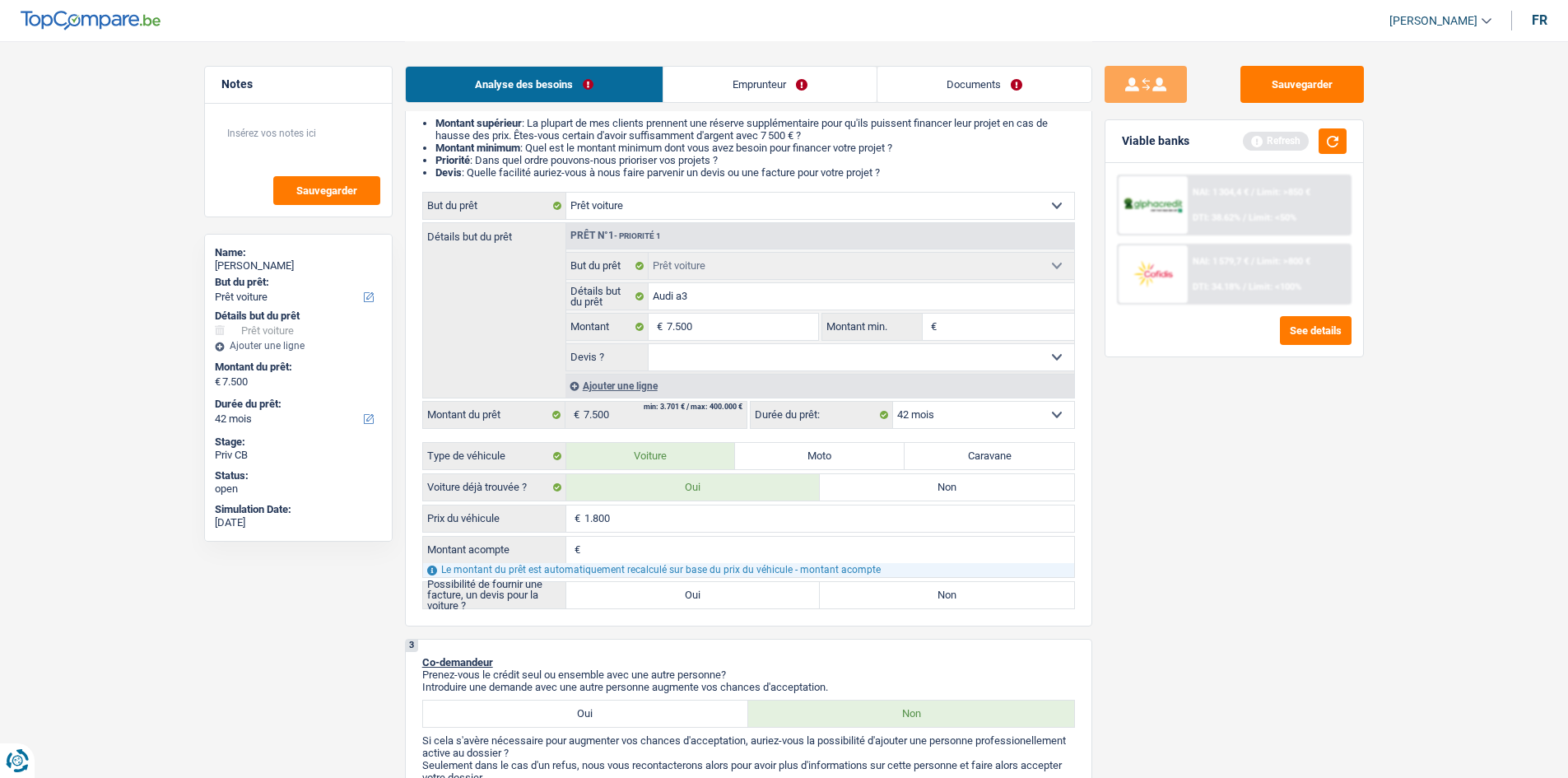
type input "18.000"
click at [707, 542] on input "Montant acompte" at bounding box center [829, 549] width 490 height 26
type input "1"
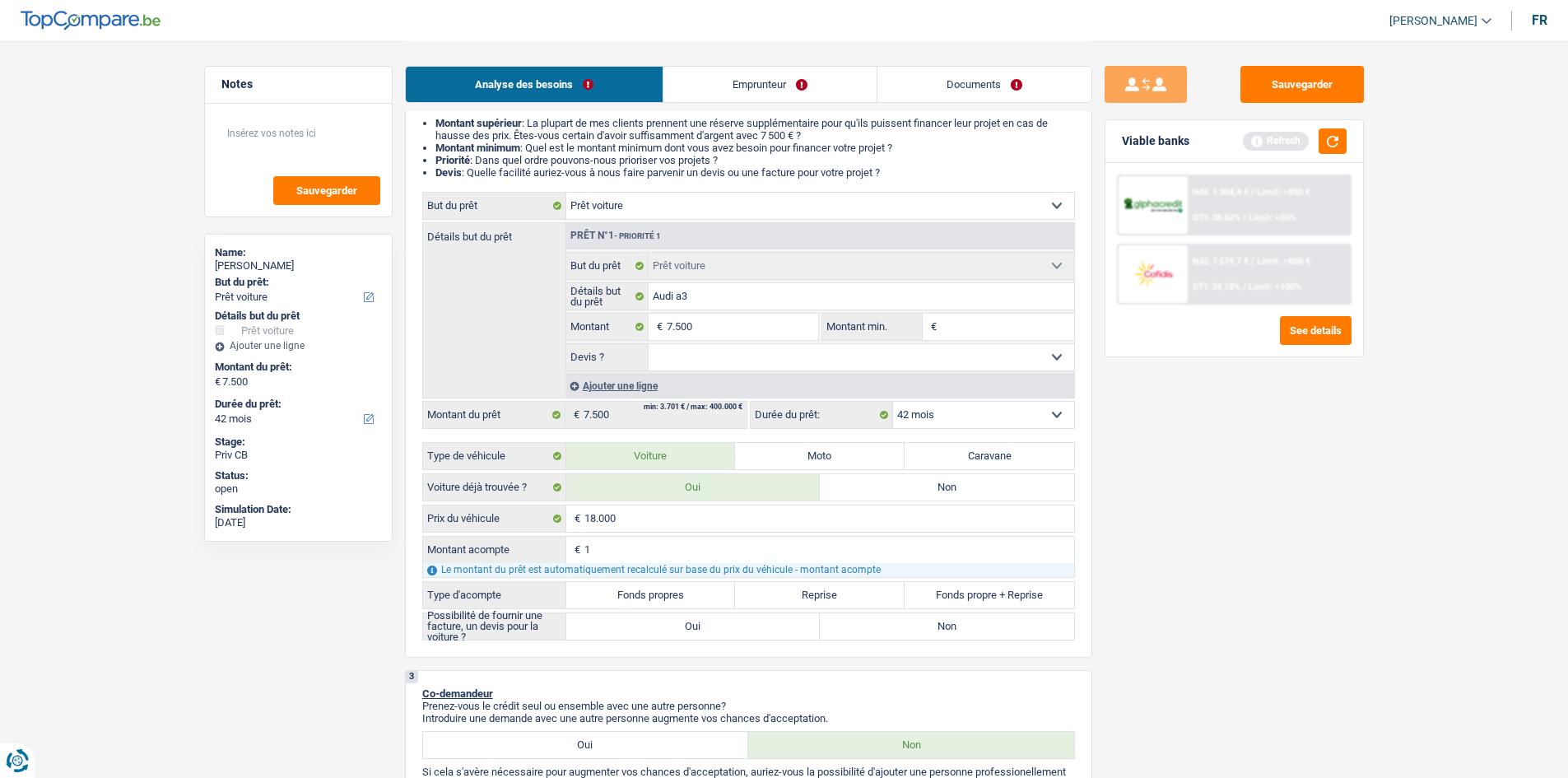
type input "10"
type input "100"
type input "1.000"
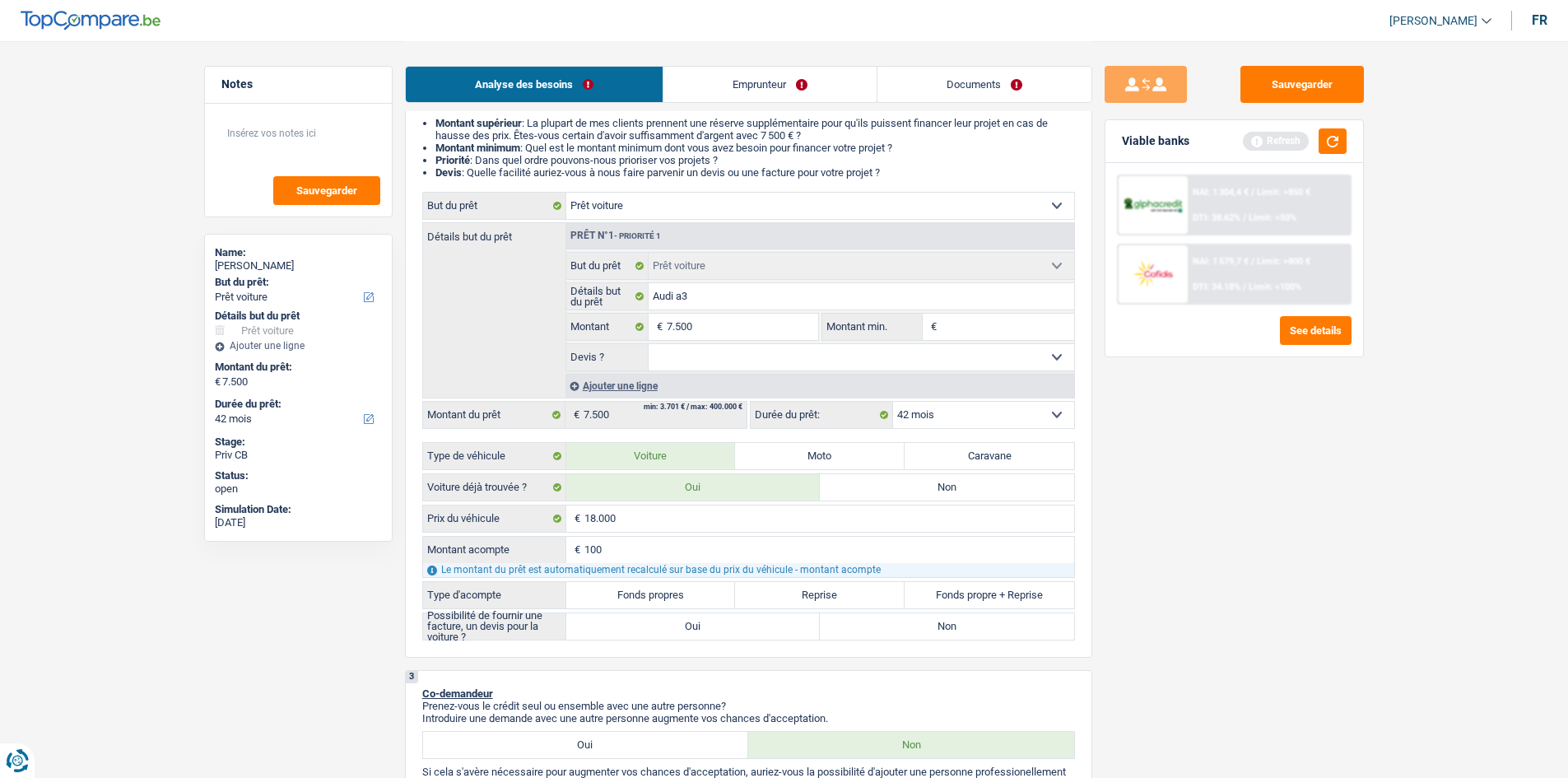
type input "1.000"
type input "10.000"
click at [857, 585] on label "Reprise" at bounding box center [819, 594] width 169 height 26
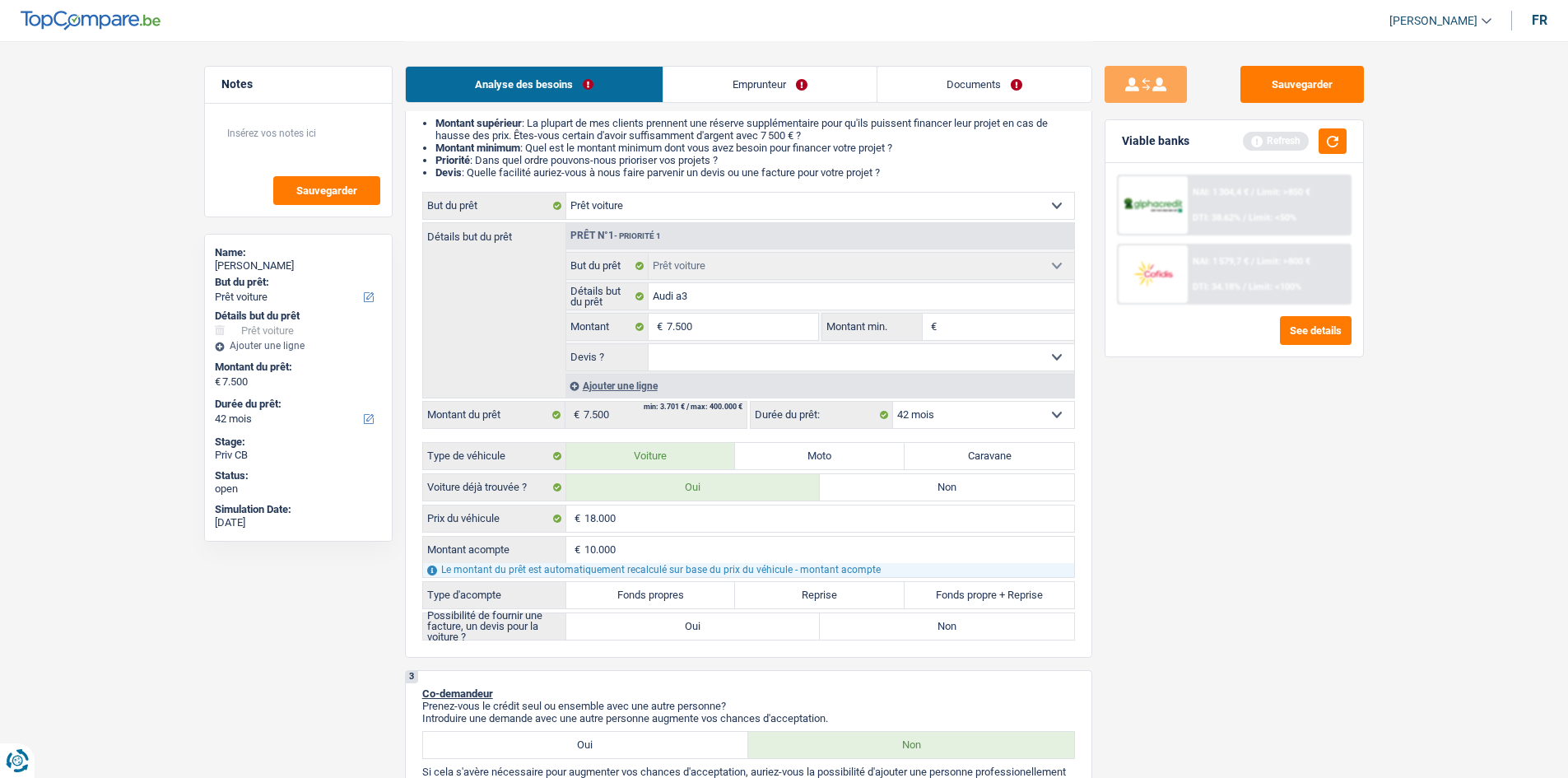
click at [857, 585] on input "Reprise" at bounding box center [819, 594] width 169 height 26
radio input "true"
type input "8.000"
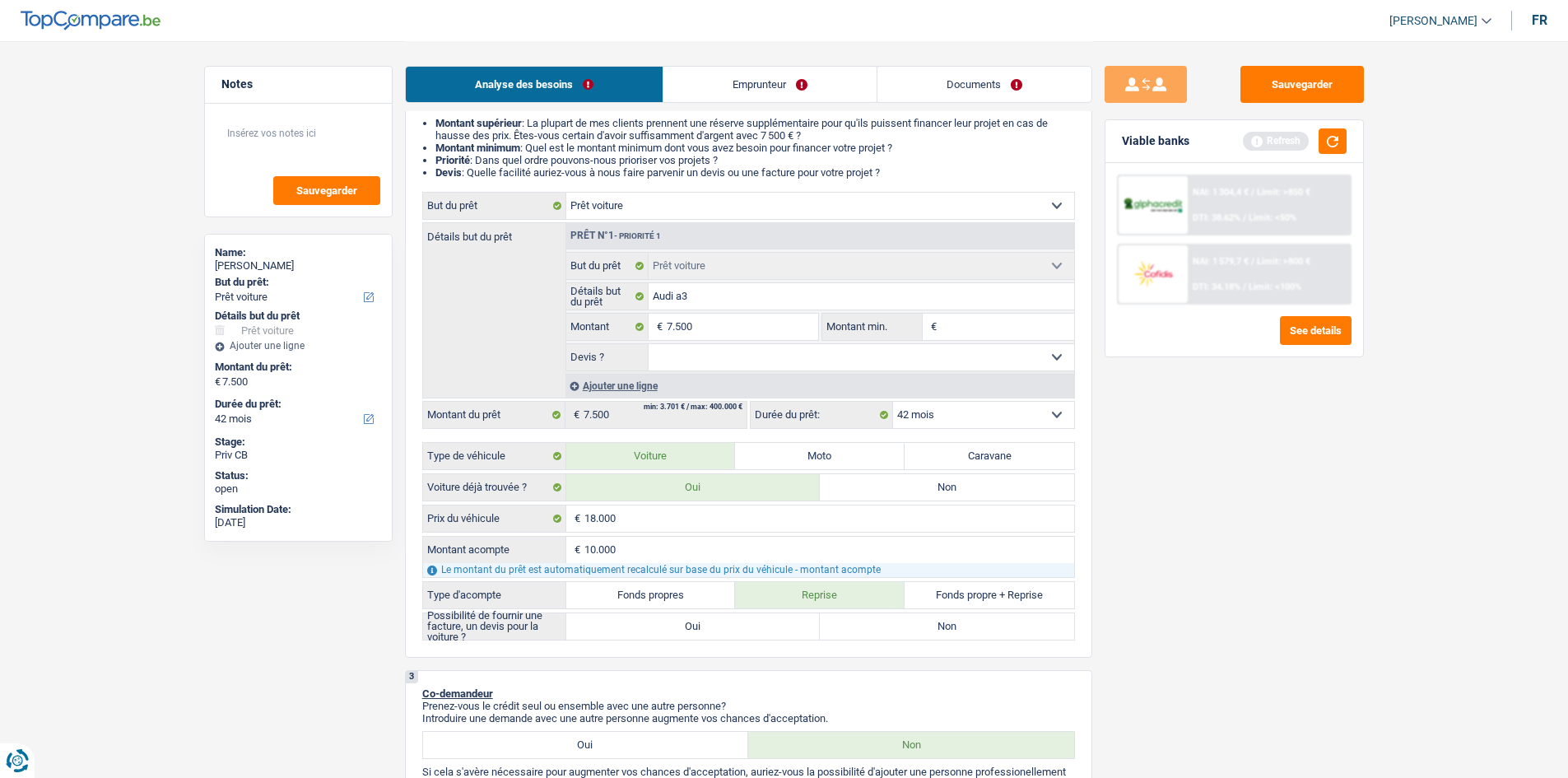
type input "8.000"
radio input "true"
select select "48"
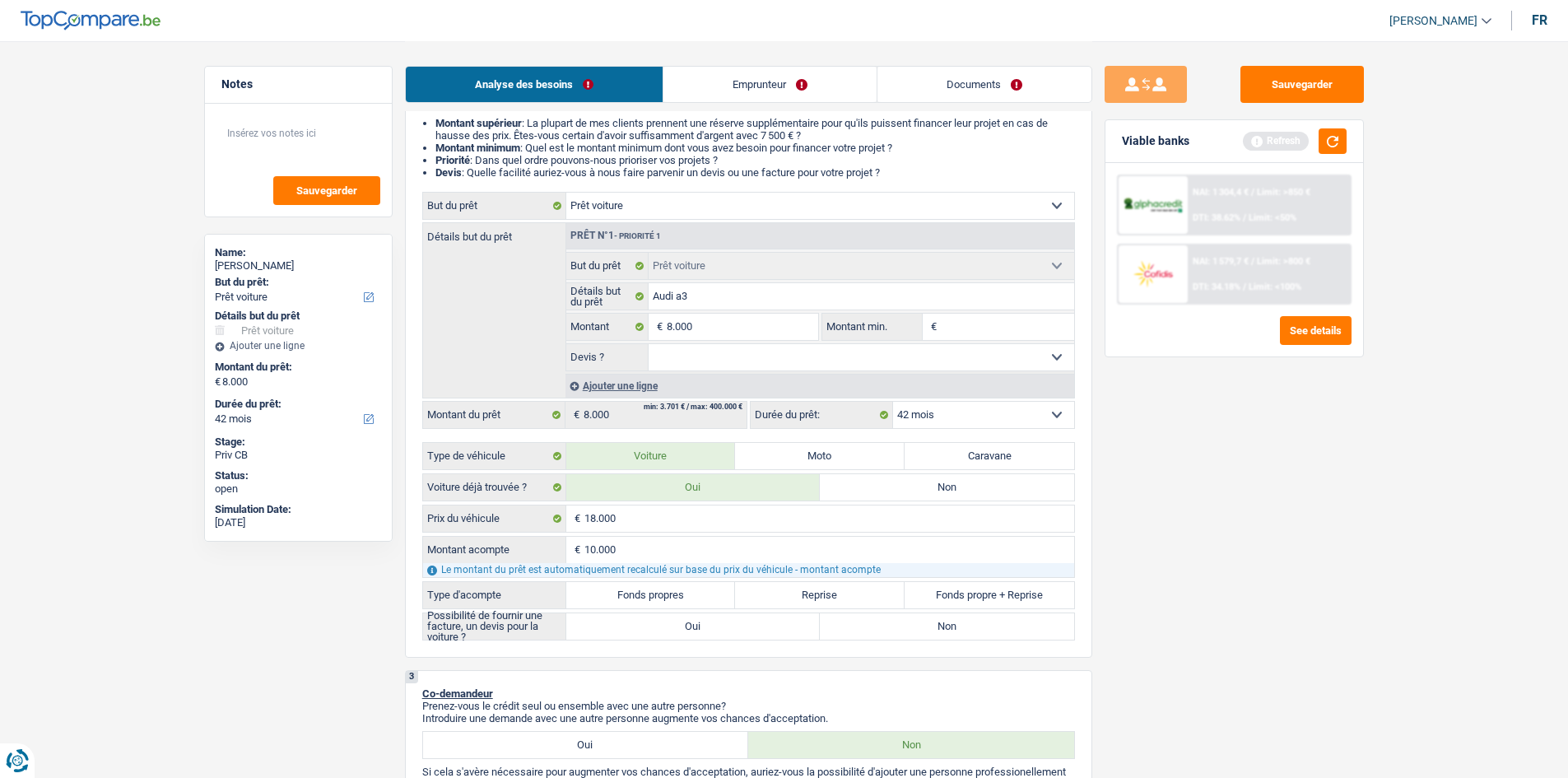
select select "48"
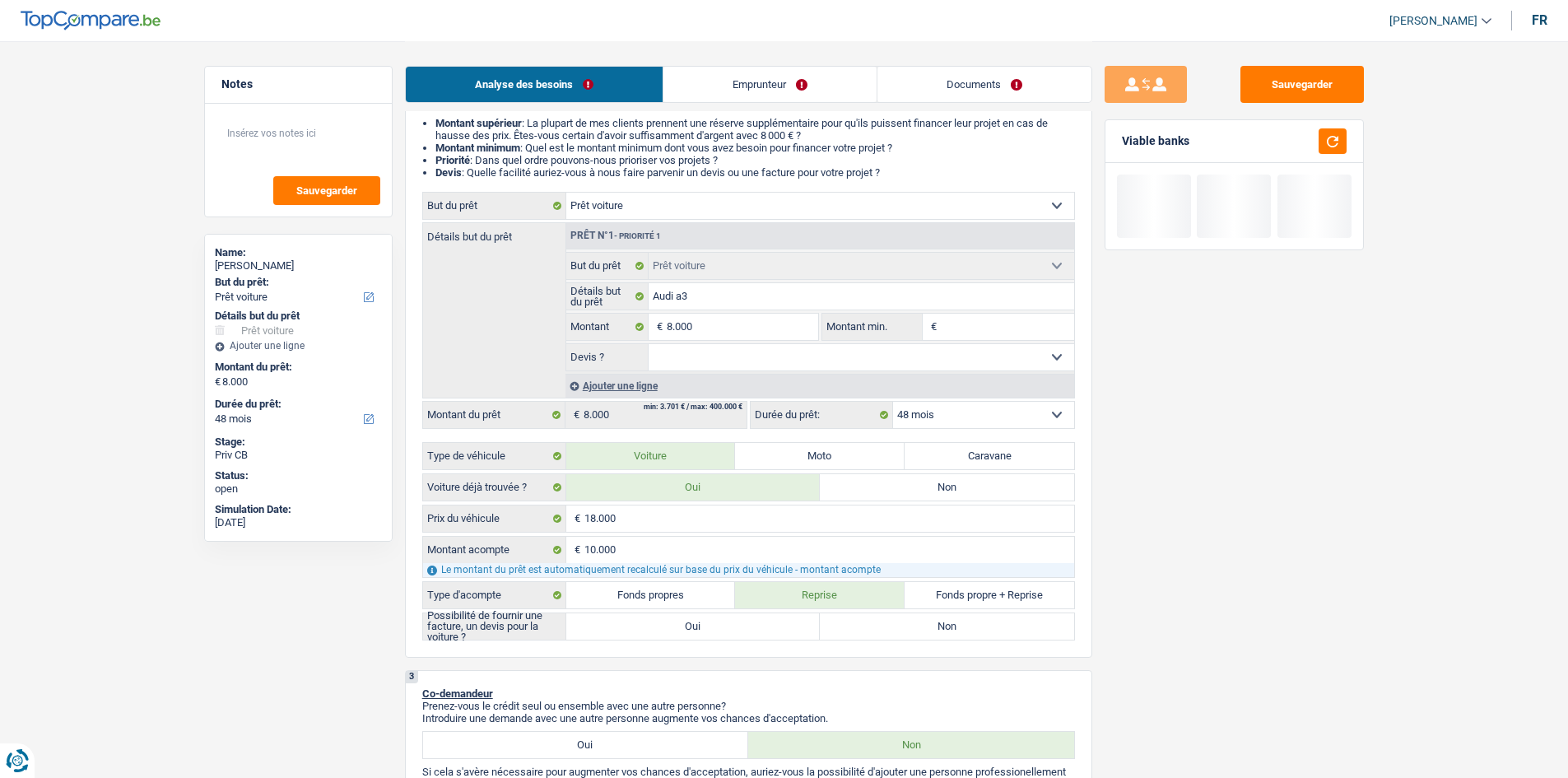
click at [684, 624] on label "Oui" at bounding box center [694, 625] width 255 height 26
click at [684, 624] on input "Oui" at bounding box center [694, 625] width 255 height 26
radio input "true"
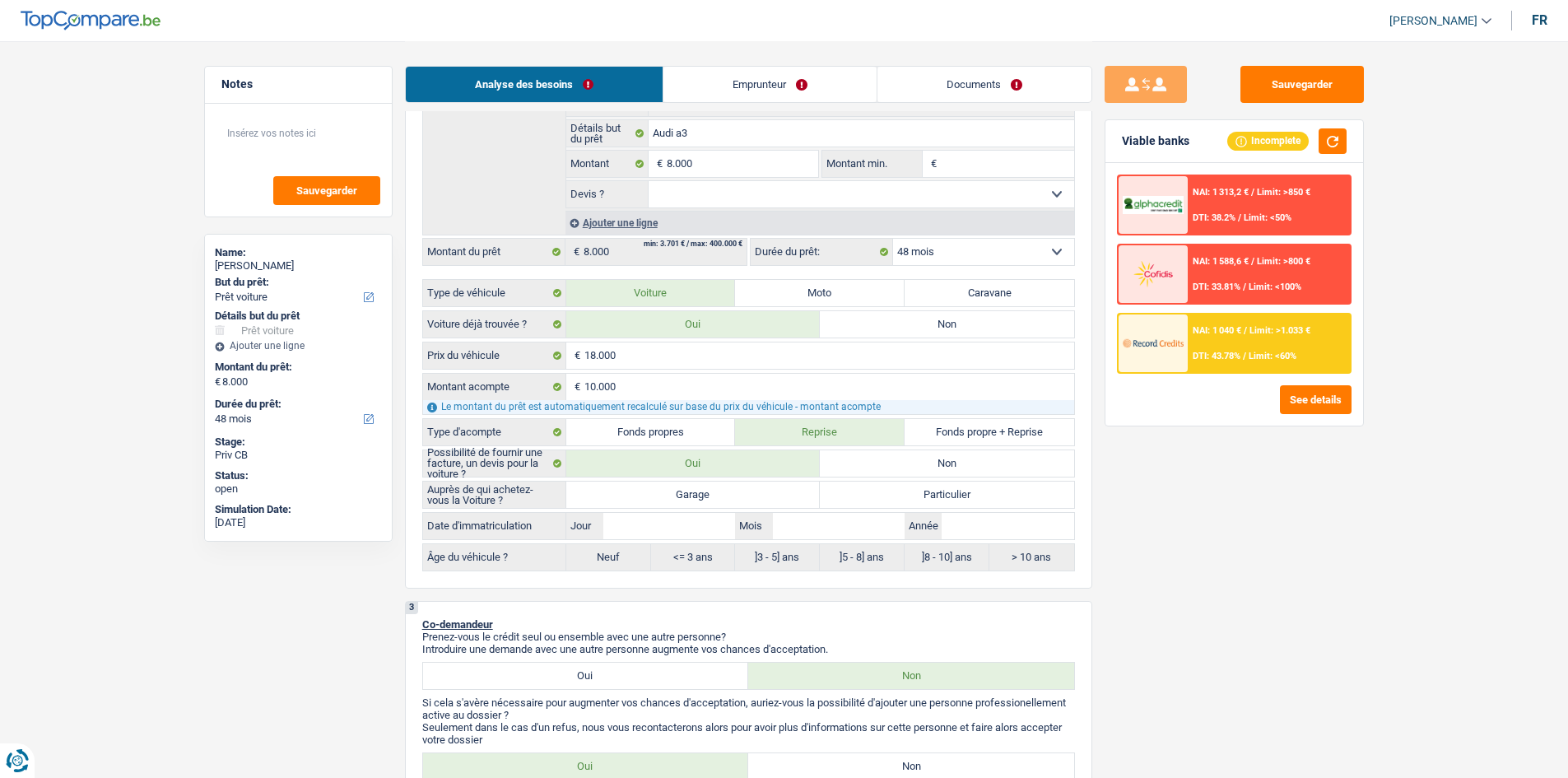
scroll to position [329, 0]
click at [884, 494] on label "Particulier" at bounding box center [947, 493] width 255 height 26
click at [884, 494] on input "Particulier" at bounding box center [947, 493] width 255 height 26
radio input "true"
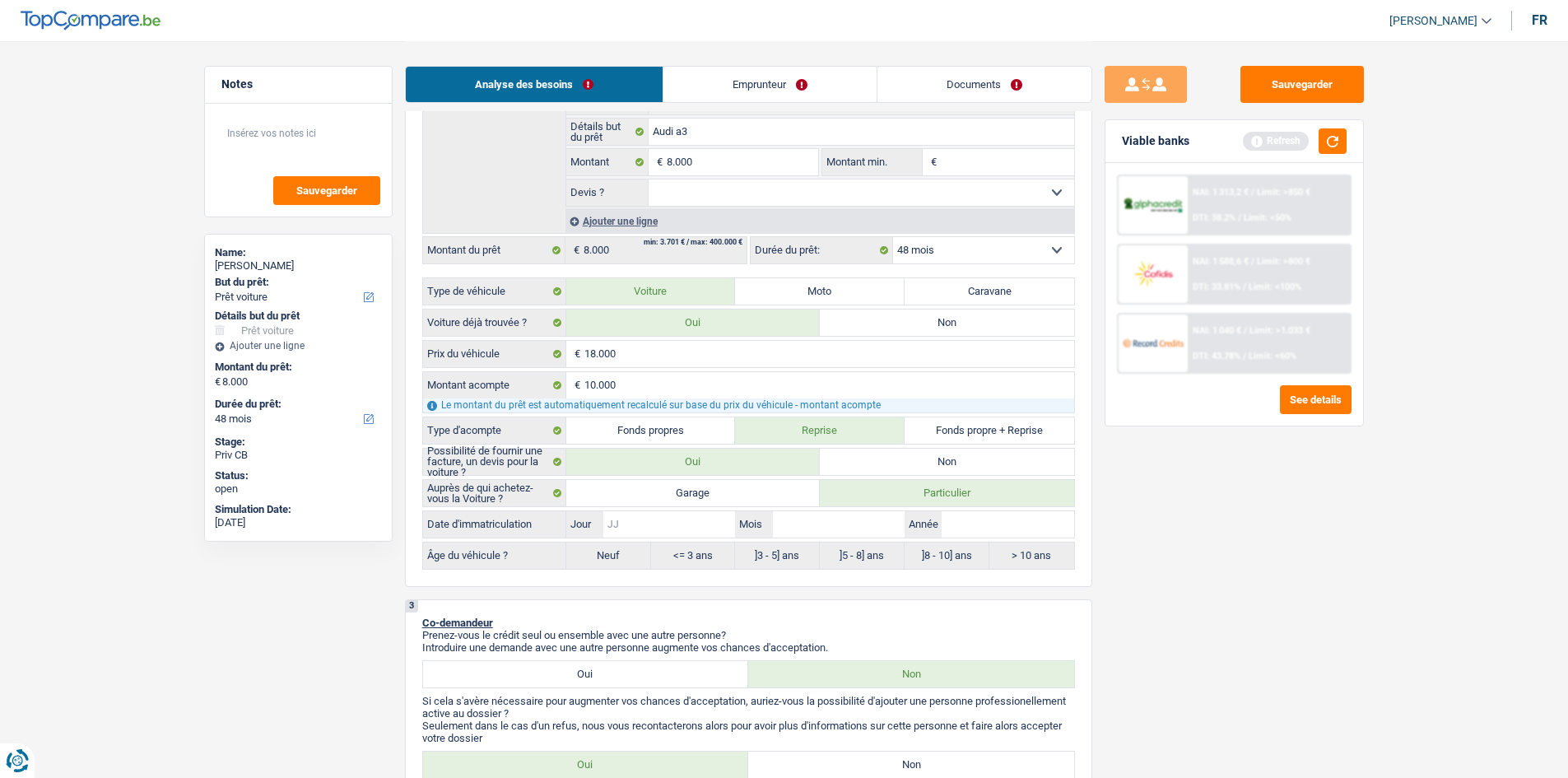
click at [651, 524] on input "Jour" at bounding box center [669, 524] width 132 height 26
click at [810, 522] on input "Mois" at bounding box center [838, 524] width 132 height 26
click at [943, 522] on input "Année" at bounding box center [1007, 524] width 132 height 26
click at [943, 558] on label "]8 - 10] ans" at bounding box center [946, 555] width 85 height 26
click at [975, 528] on input "Année" at bounding box center [1007, 524] width 132 height 26
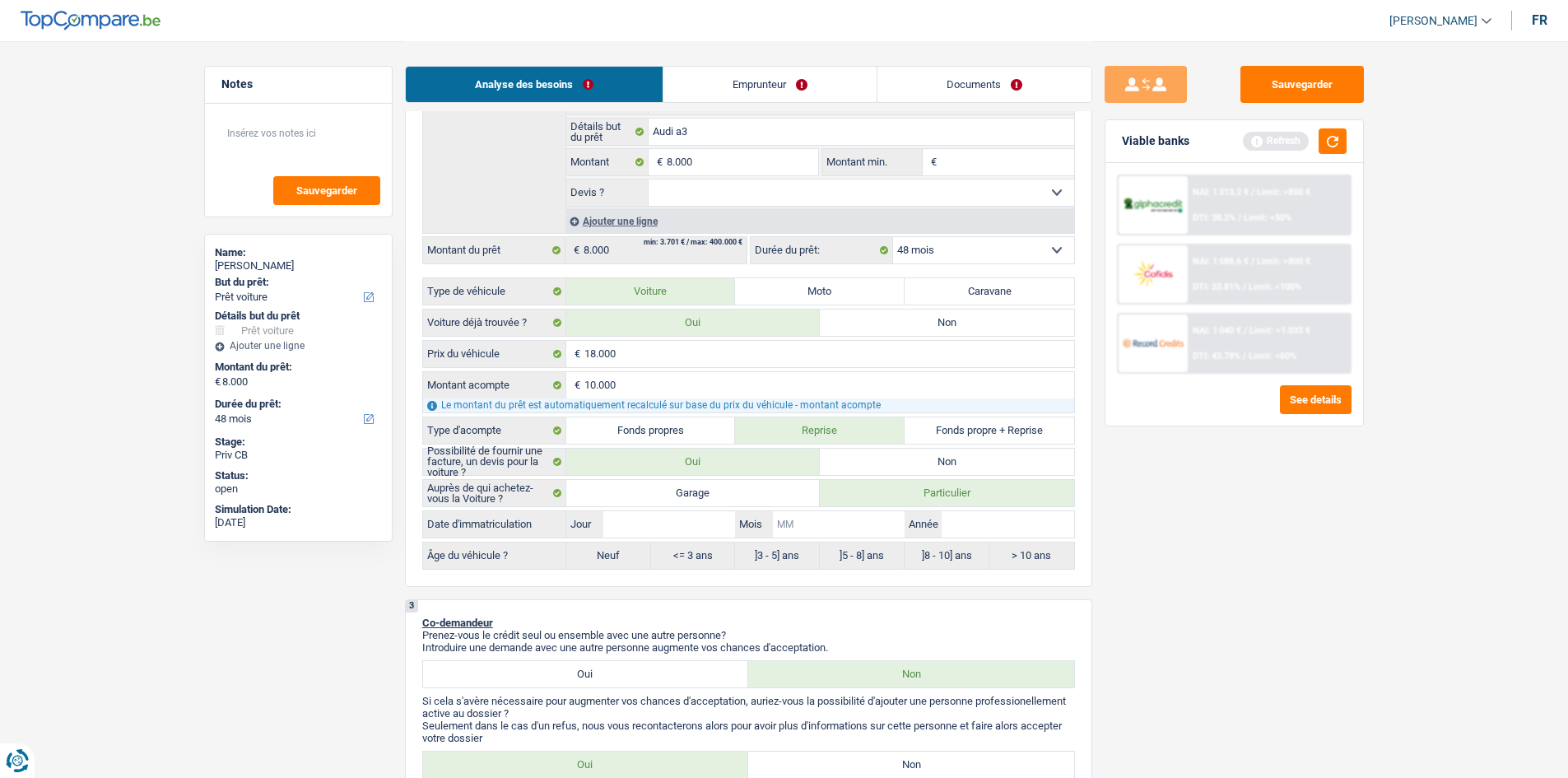
click at [829, 520] on input "Mois" at bounding box center [838, 524] width 132 height 26
type input "0"
type input "01"
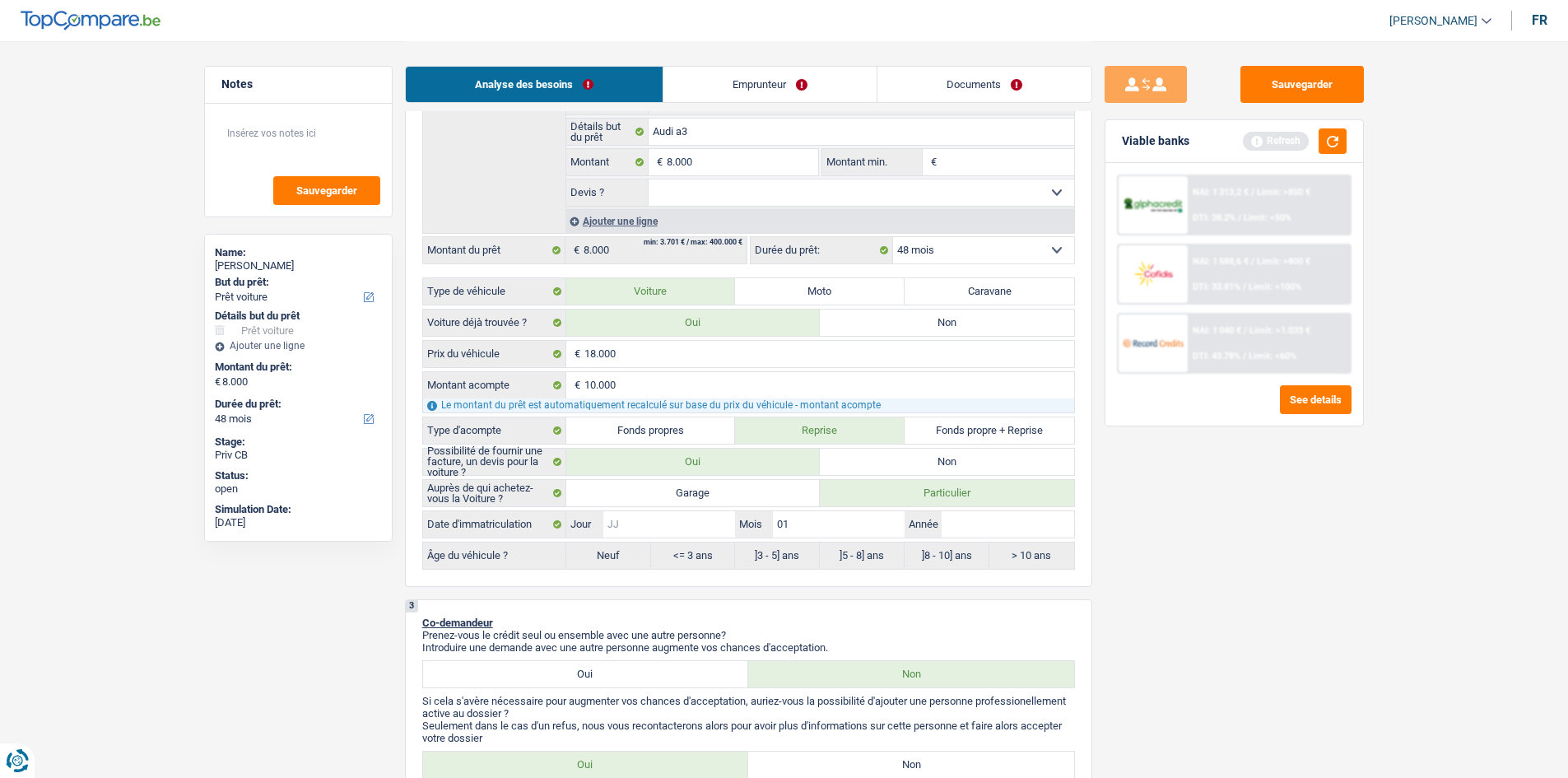
click at [707, 532] on input "Jour" at bounding box center [669, 524] width 132 height 26
type input "0"
type input "01"
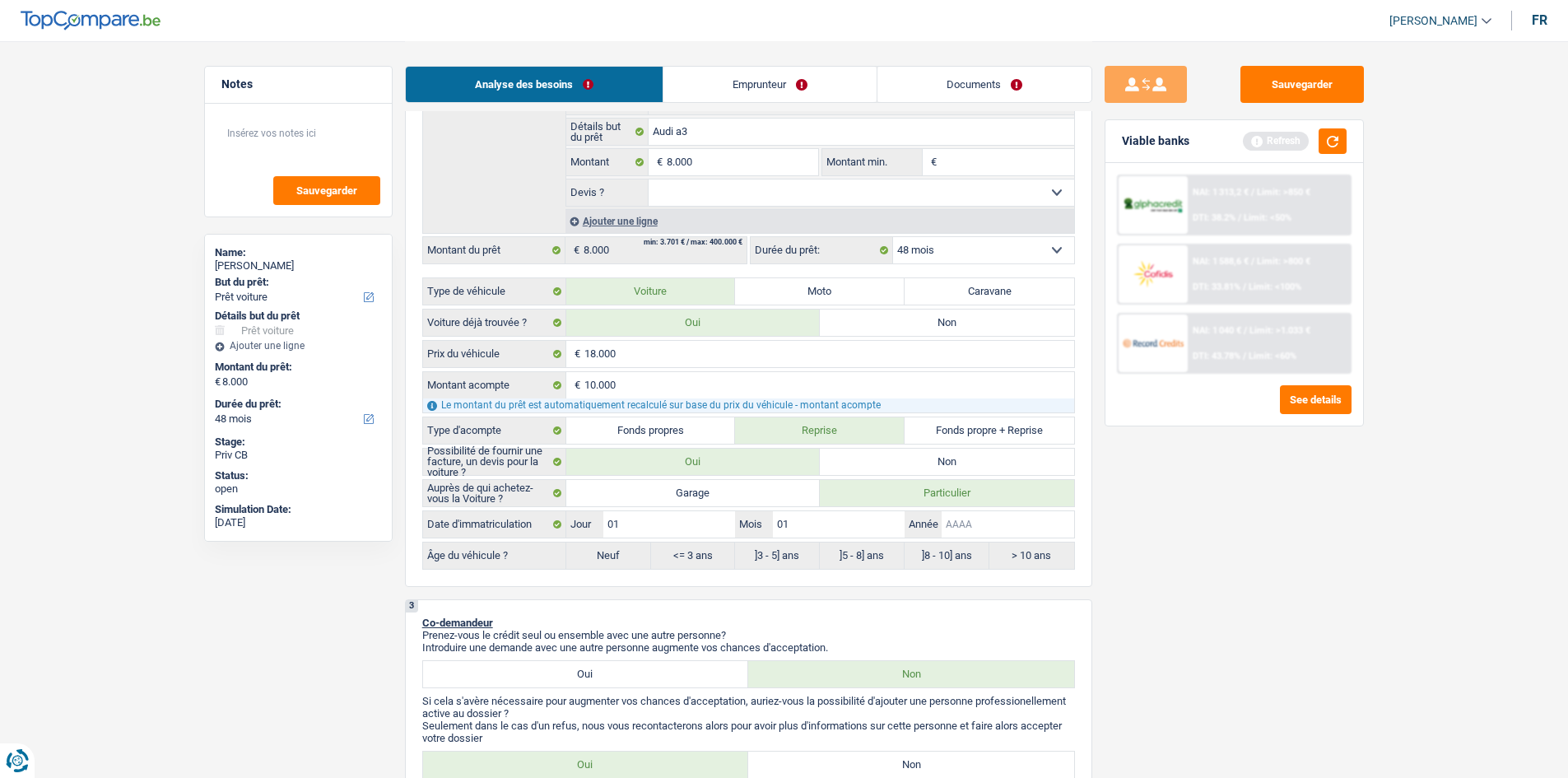
click at [1025, 513] on input "Année" at bounding box center [1007, 524] width 132 height 26
type input "2"
type input "20"
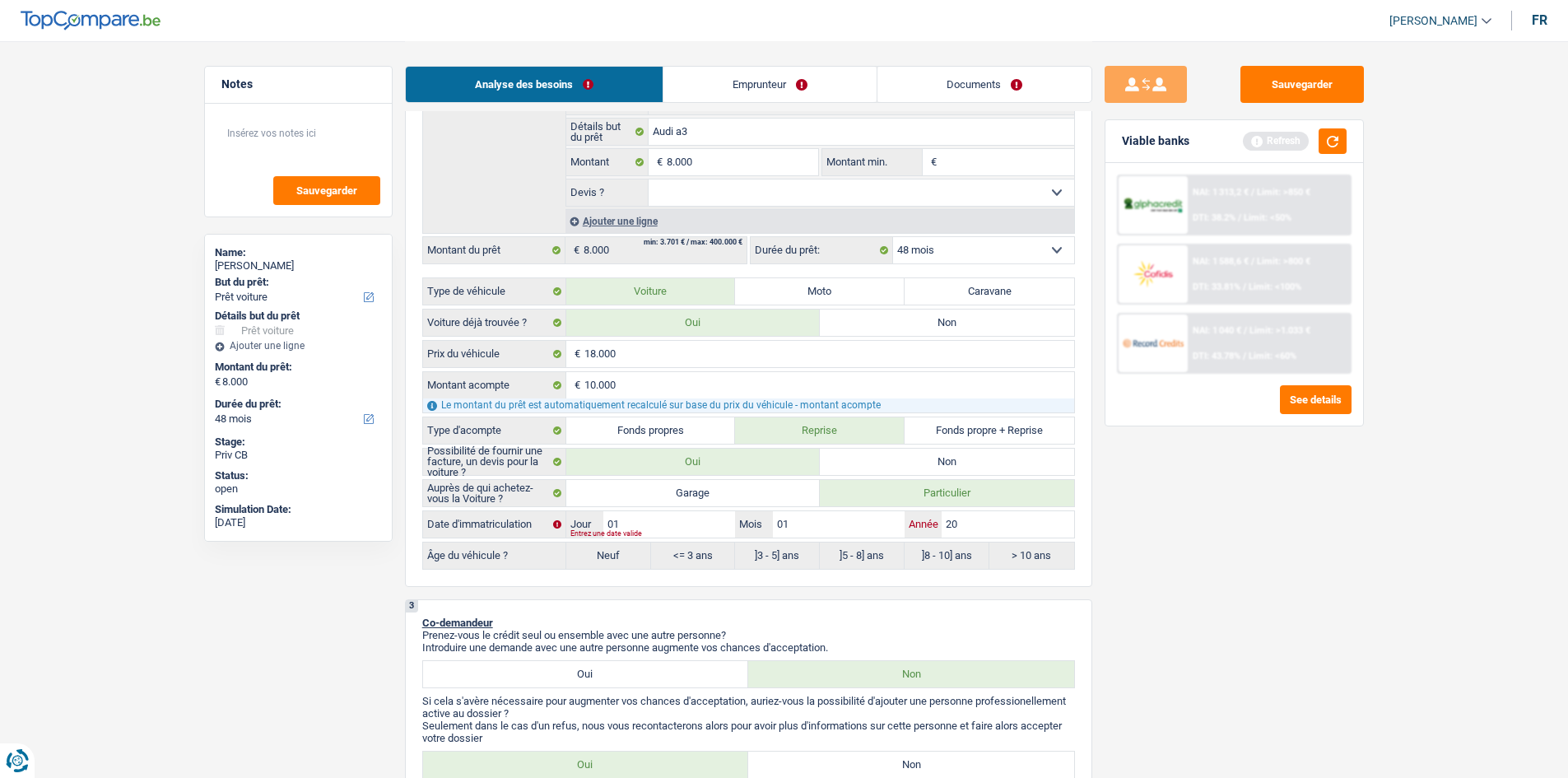
type input "201"
type input "2017"
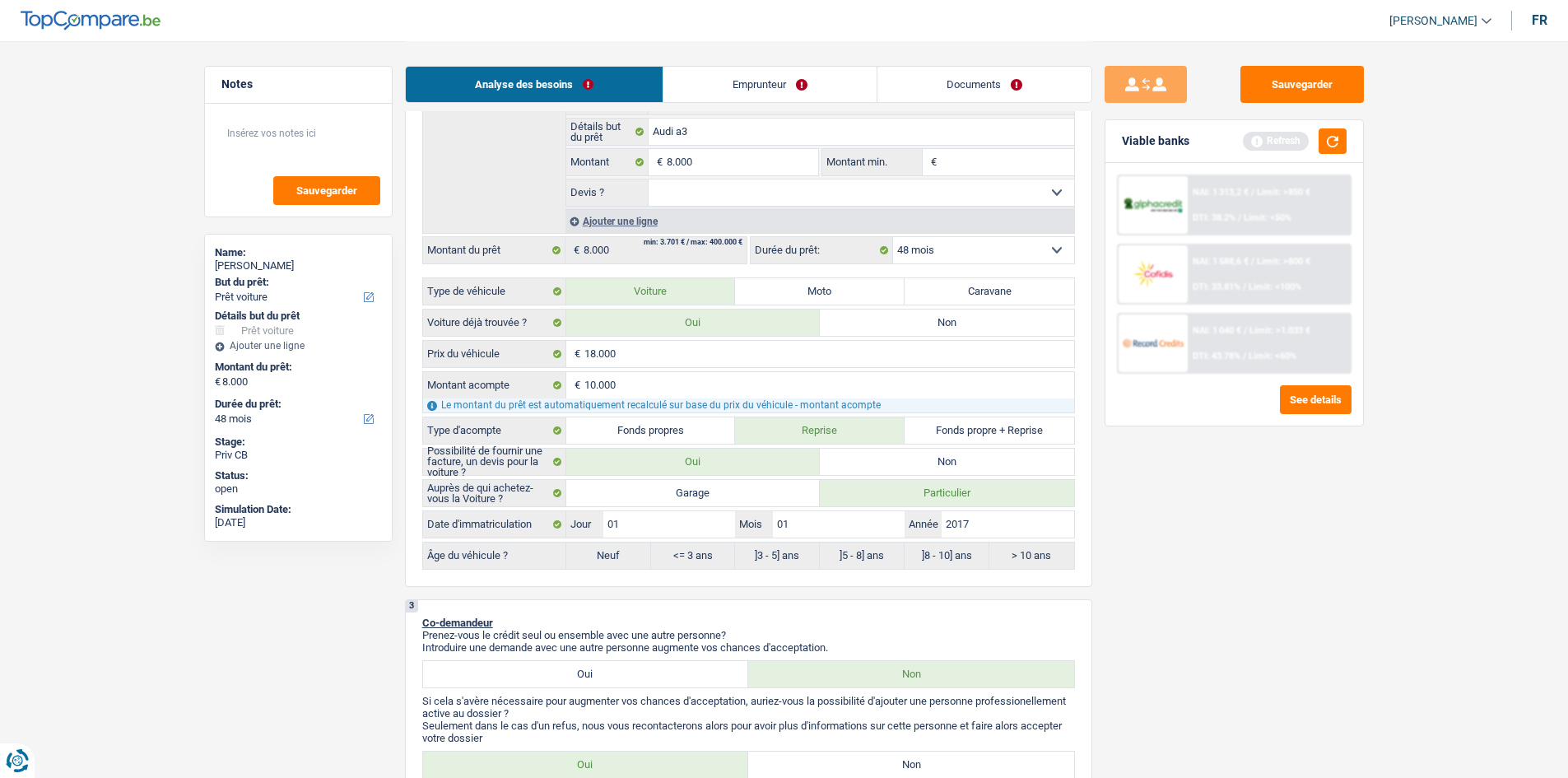
click at [1168, 557] on div "Sauvegarder Viable banks Refresh NAI: 1 313,2 € / Limit: >850 € DTI: 38.2% / Li…" at bounding box center [1233, 408] width 284 height 685
radio input "false"
radio input "true"
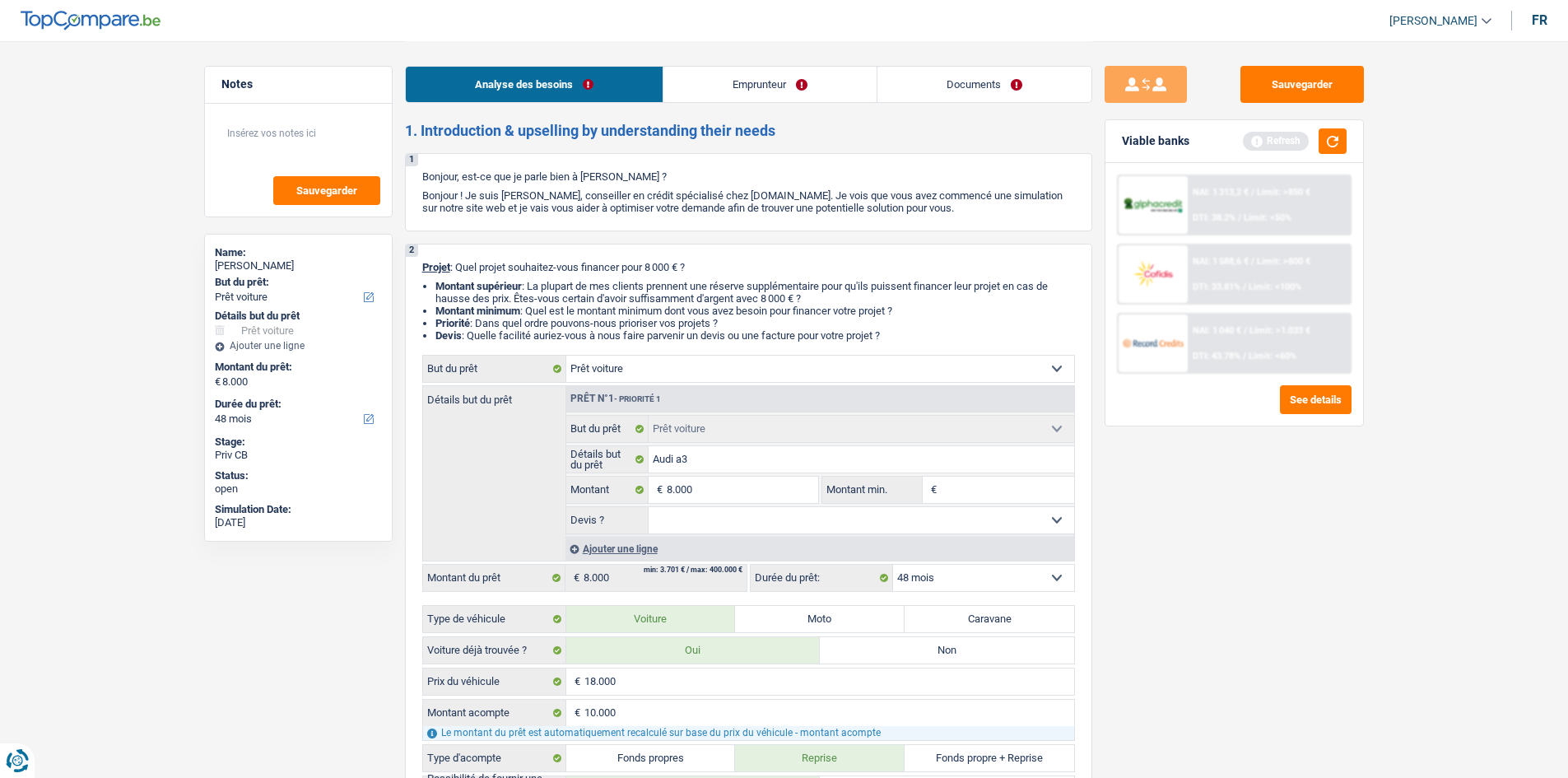
scroll to position [0, 0]
click at [908, 517] on select "Oui Non Non répondu Sélectionner une option" at bounding box center [861, 521] width 425 height 26
select select "yes"
click at [648, 508] on select "Oui Non Non répondu Sélectionner une option" at bounding box center [861, 521] width 425 height 26
select select "yes"
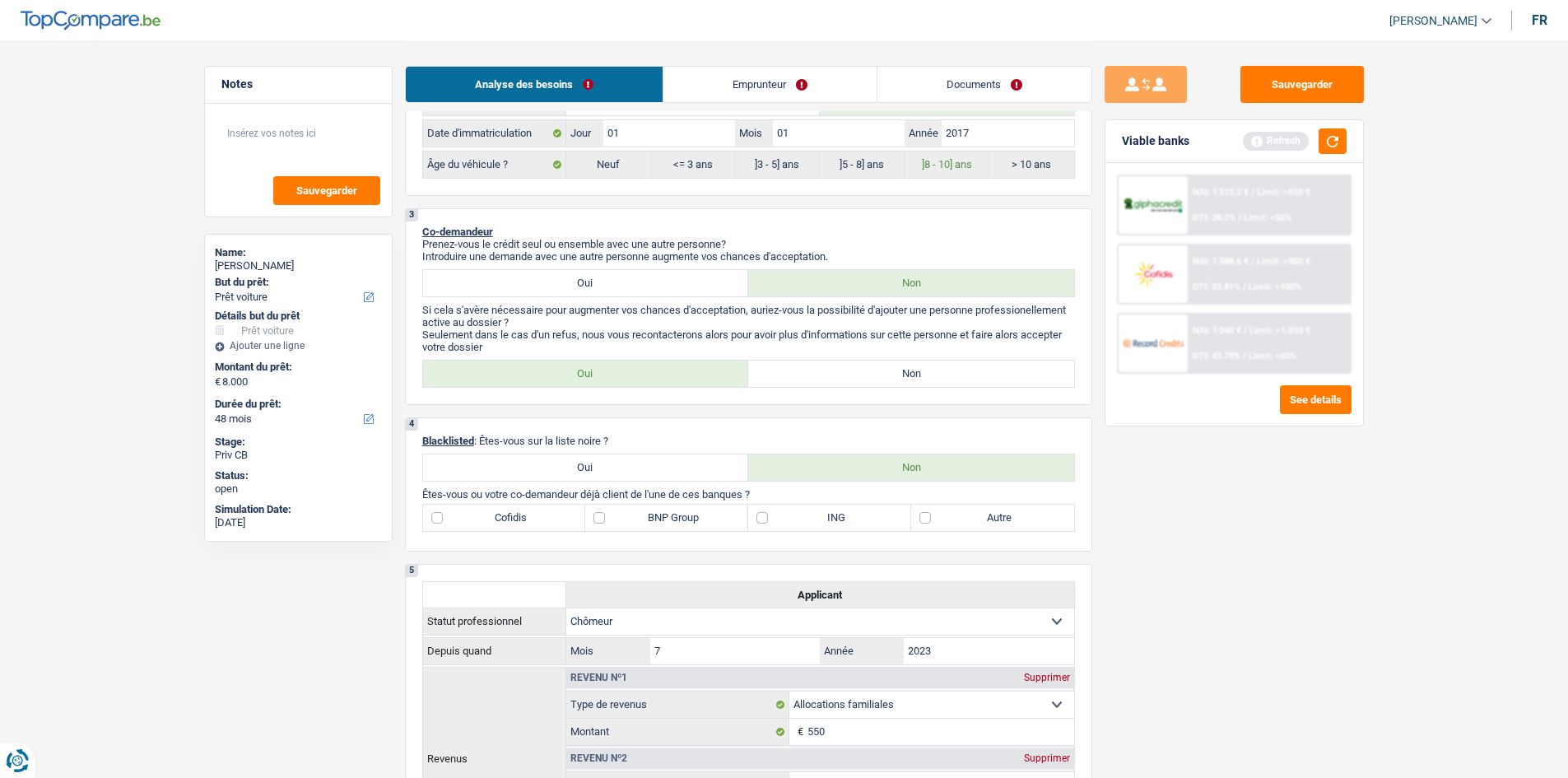
scroll to position [494, 0]
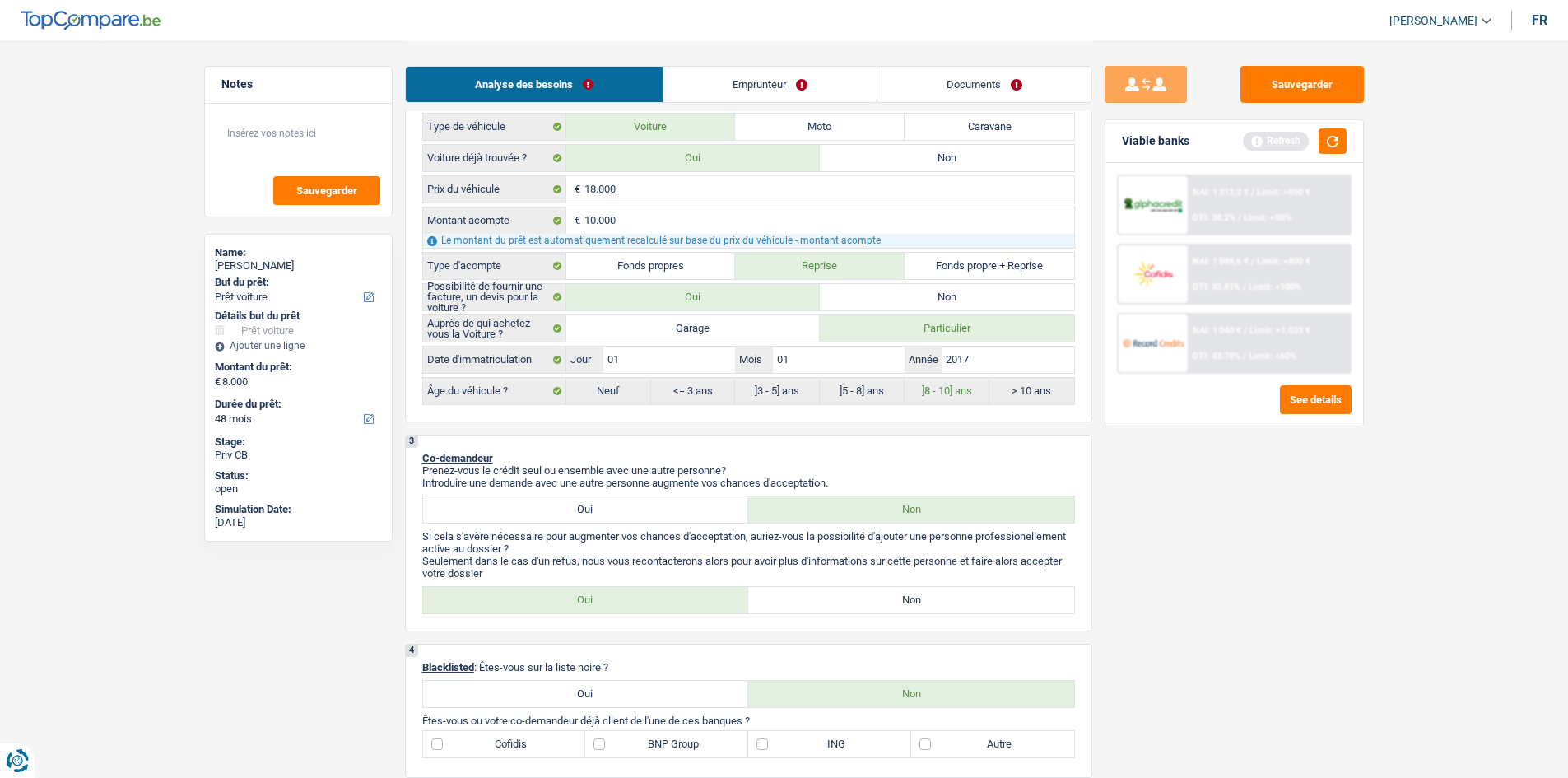
click at [864, 593] on label "Non" at bounding box center [911, 599] width 326 height 26
click at [864, 593] on input "Non" at bounding box center [911, 599] width 326 height 26
radio input "true"
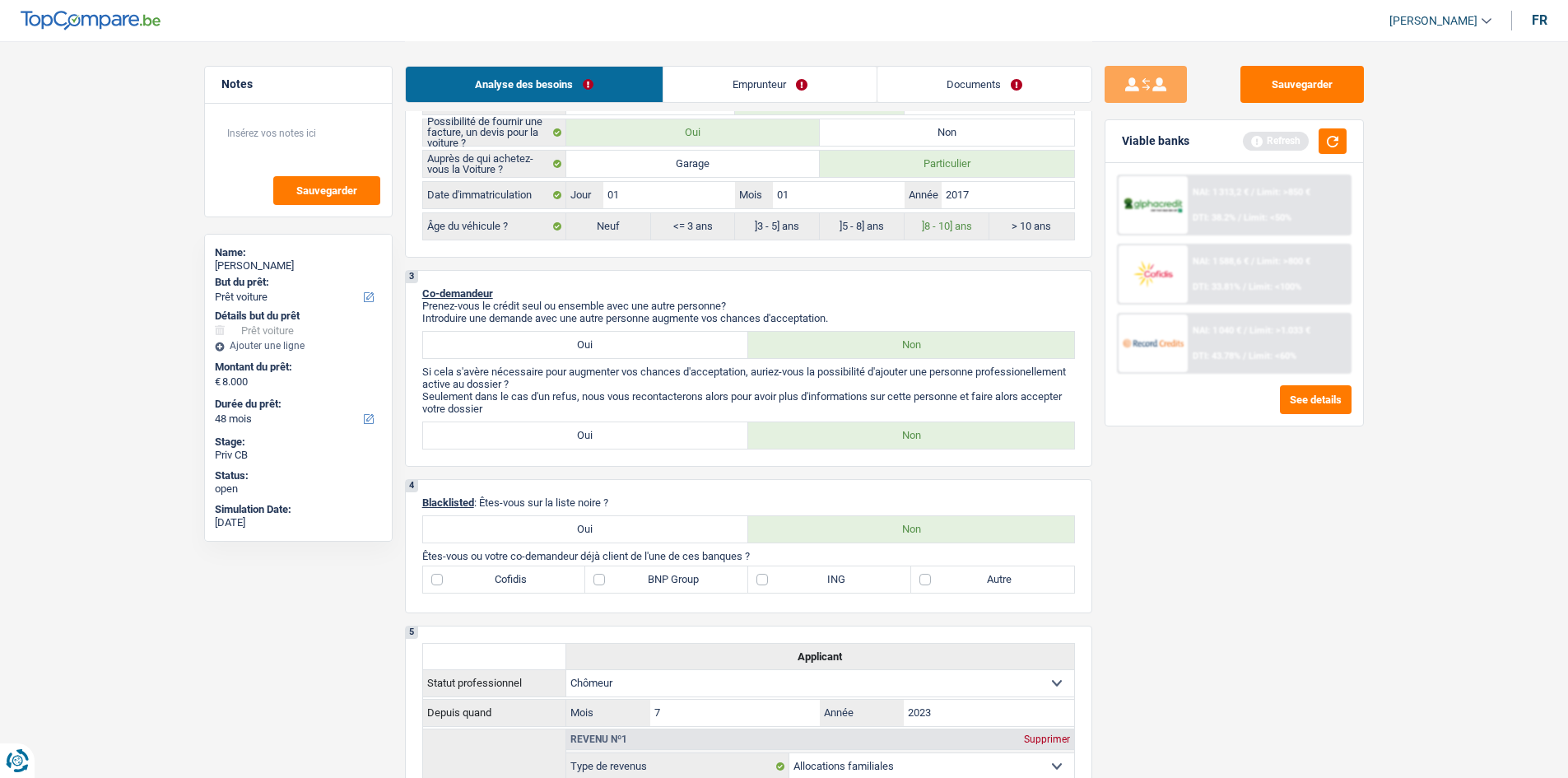
scroll to position [741, 0]
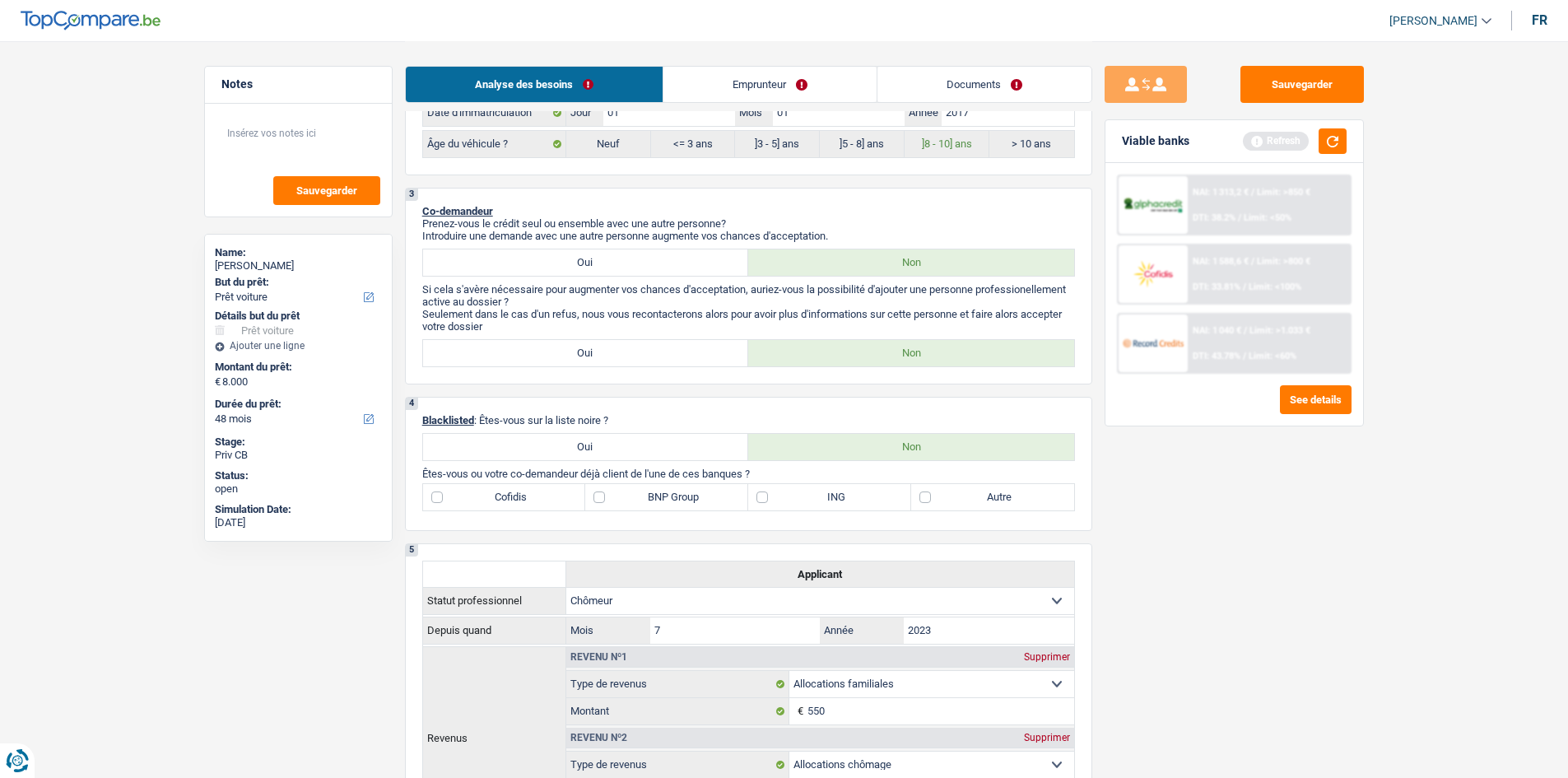
click at [864, 593] on select "Ouvrier Employé privé Employé public Invalide Indépendant Pensionné Chômeur Mut…" at bounding box center [820, 600] width 508 height 26
click at [1213, 586] on div "Sauvegarder Viable banks Refresh NAI: 1 313,2 € / Limit: >850 € DTI: 38.2% / Li…" at bounding box center [1233, 408] width 284 height 685
click at [598, 499] on label "BNP Group" at bounding box center [666, 496] width 163 height 26
click at [598, 499] on input "BNP Group" at bounding box center [666, 496] width 163 height 26
checkbox input "true"
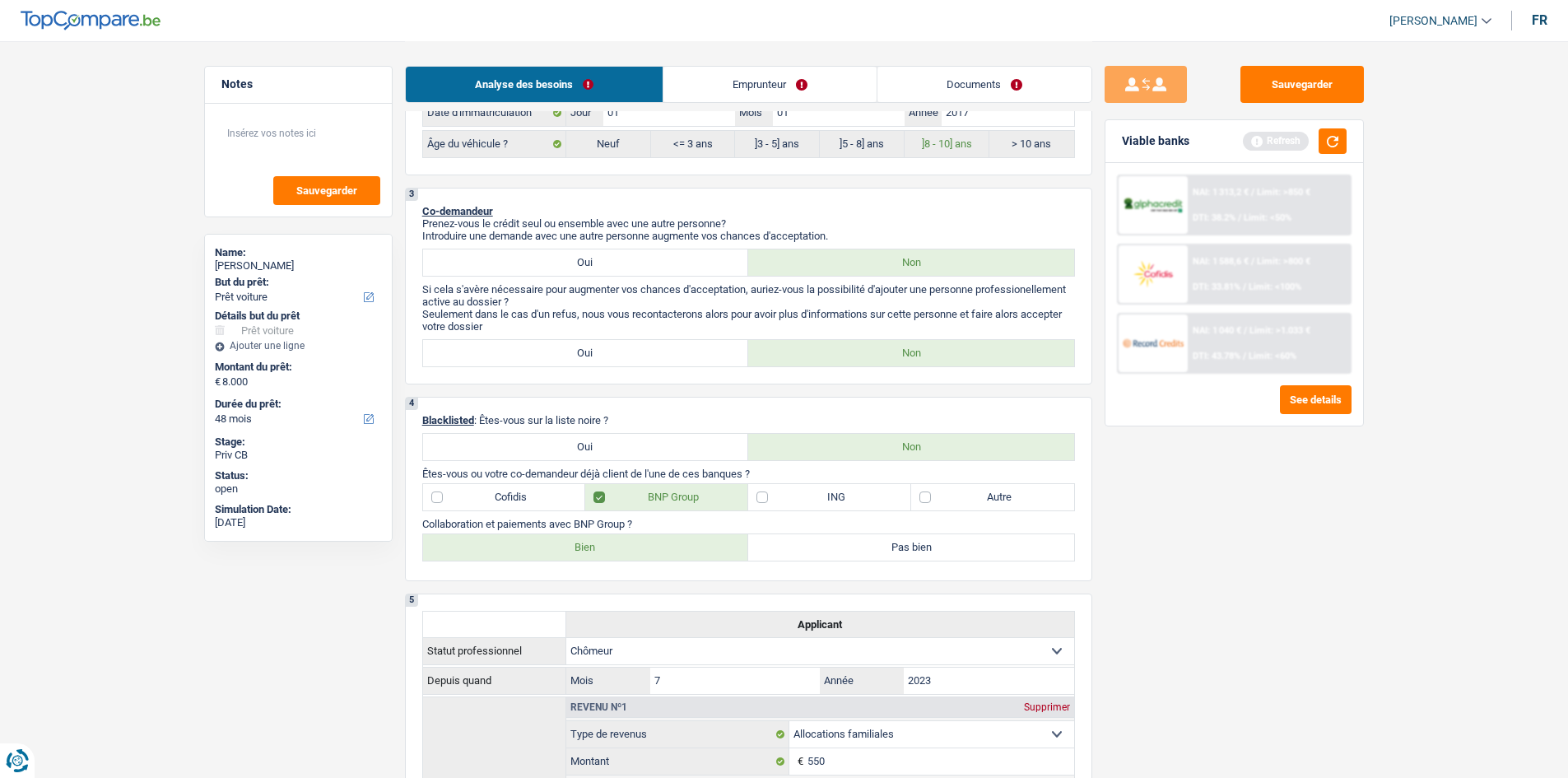
click at [688, 558] on label "Bien" at bounding box center [585, 547] width 326 height 26
click at [688, 558] on input "Bien" at bounding box center [585, 547] width 326 height 26
radio input "true"
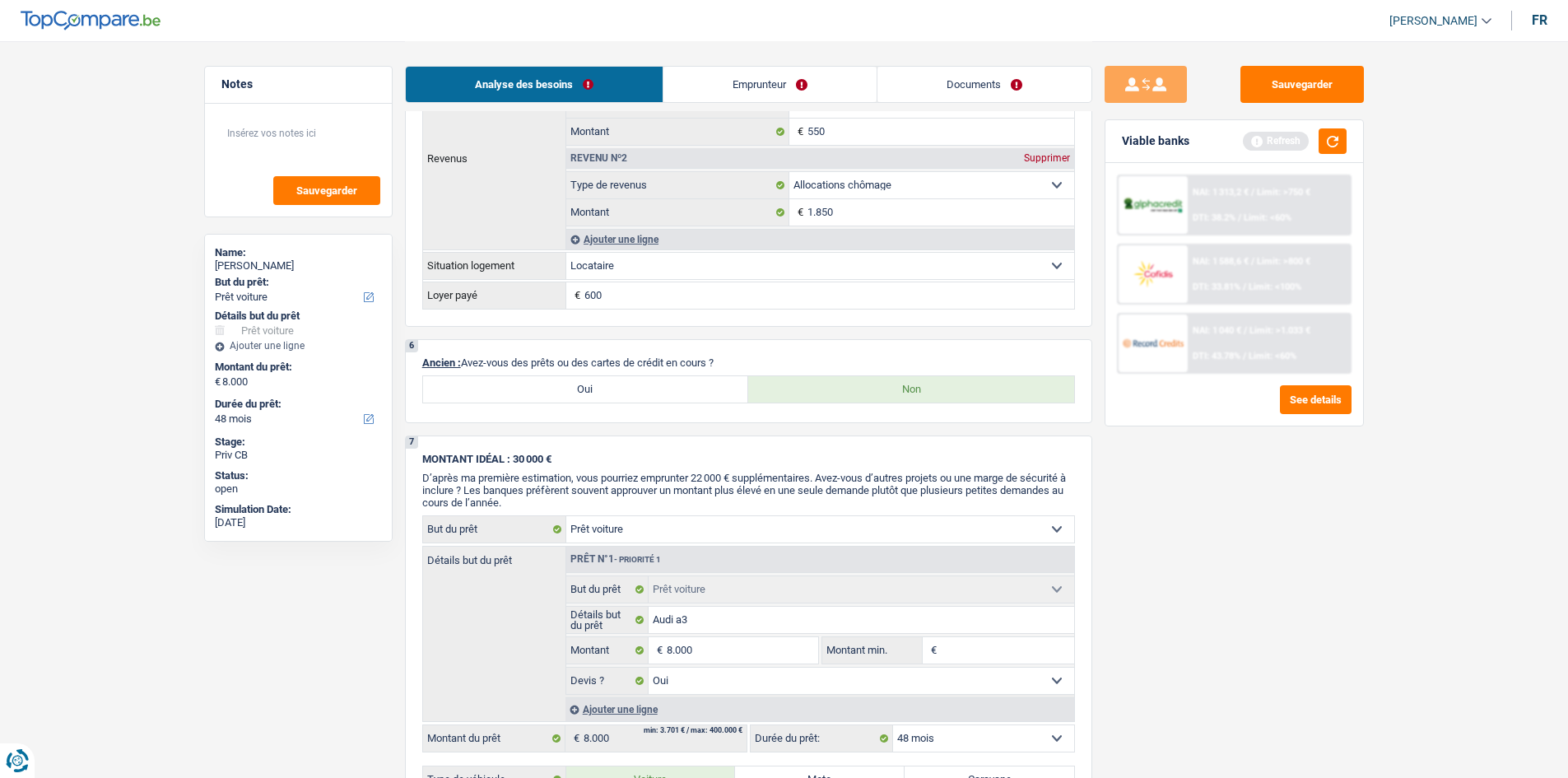
scroll to position [1399, 0]
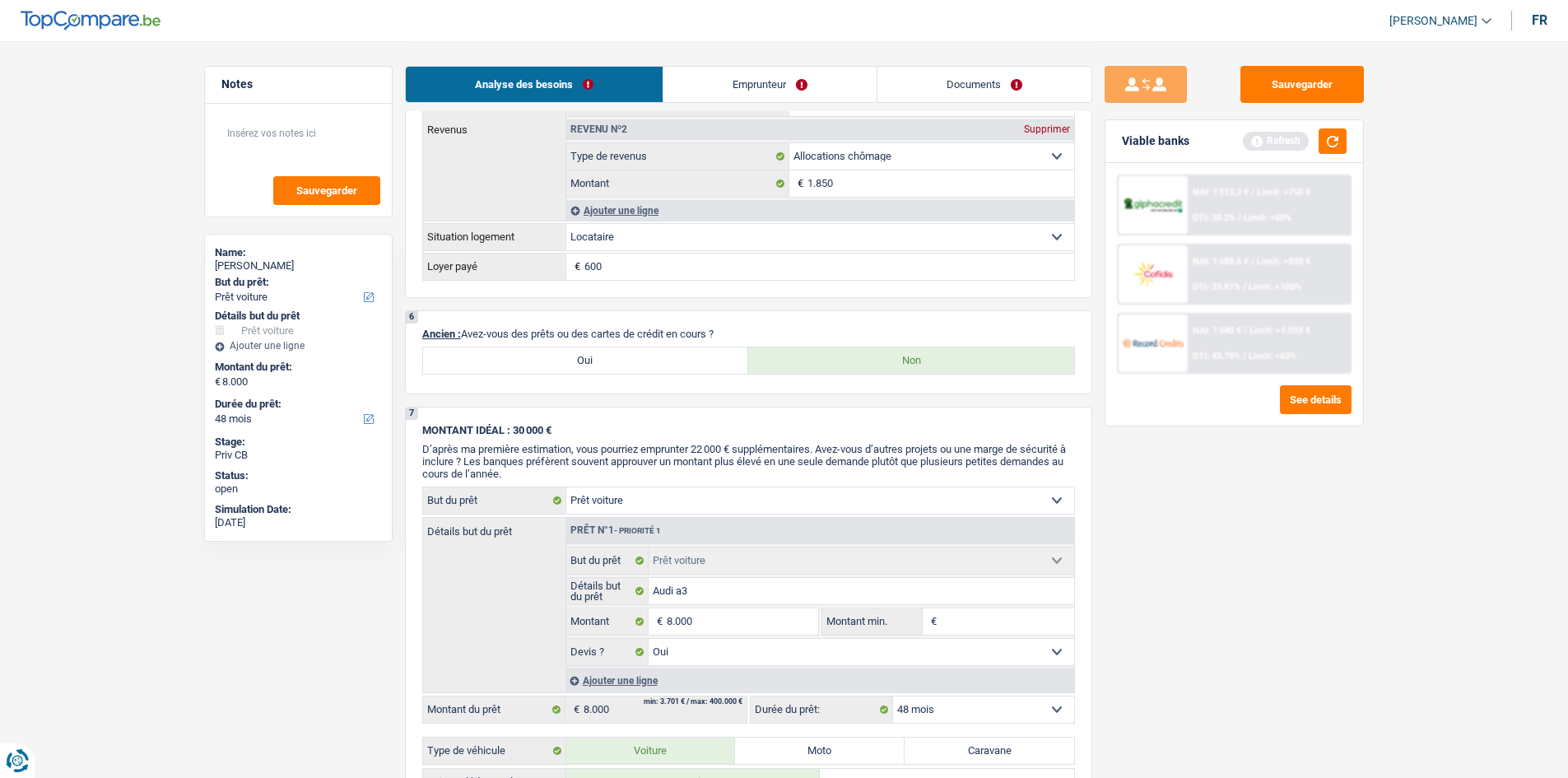
click at [617, 359] on label "Oui" at bounding box center [585, 360] width 326 height 26
click at [617, 359] on input "Oui" at bounding box center [585, 360] width 326 height 26
radio input "true"
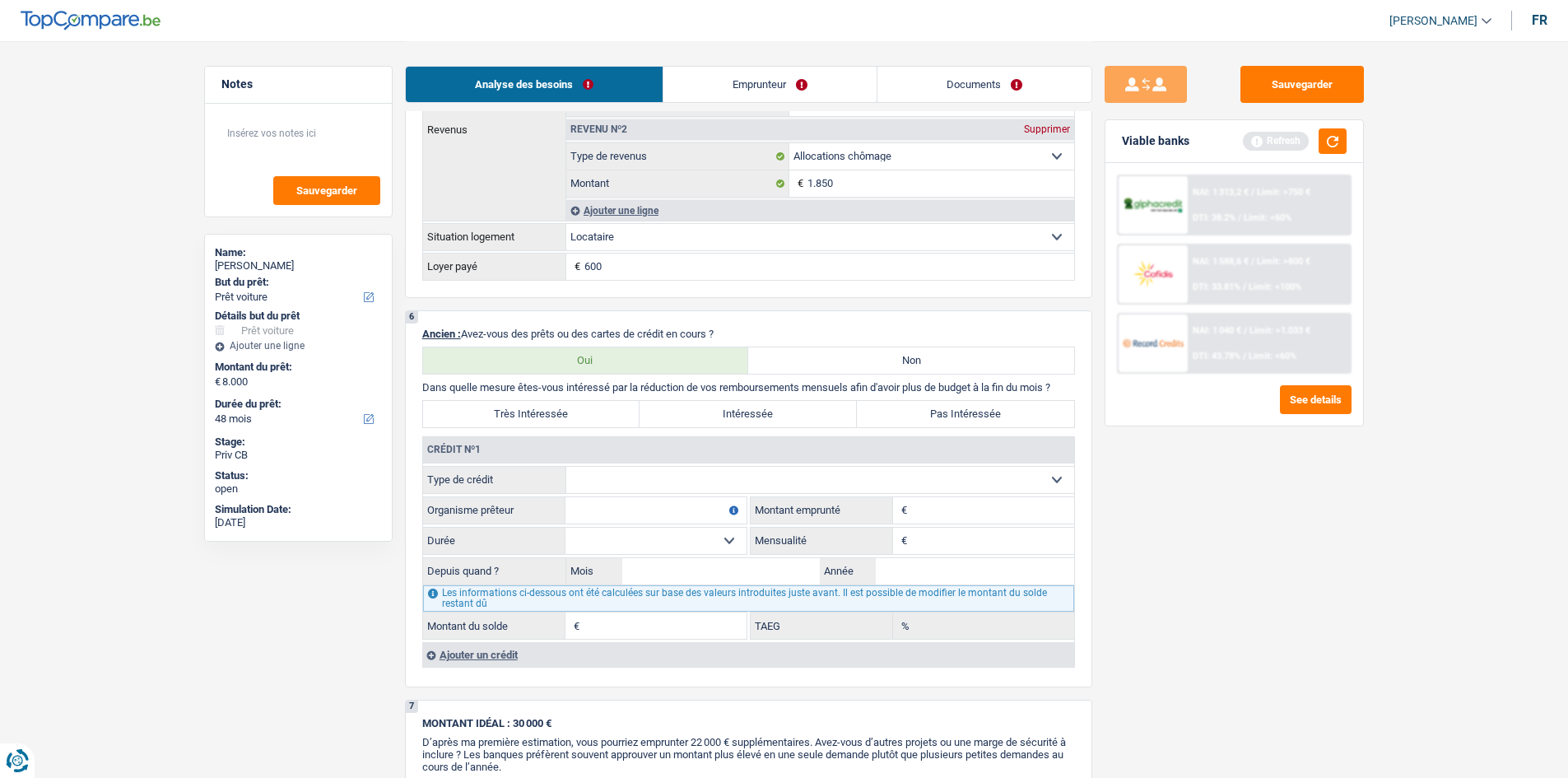
click at [901, 356] on label "Non" at bounding box center [911, 360] width 326 height 26
click at [901, 356] on input "Non" at bounding box center [911, 360] width 326 height 26
radio input "true"
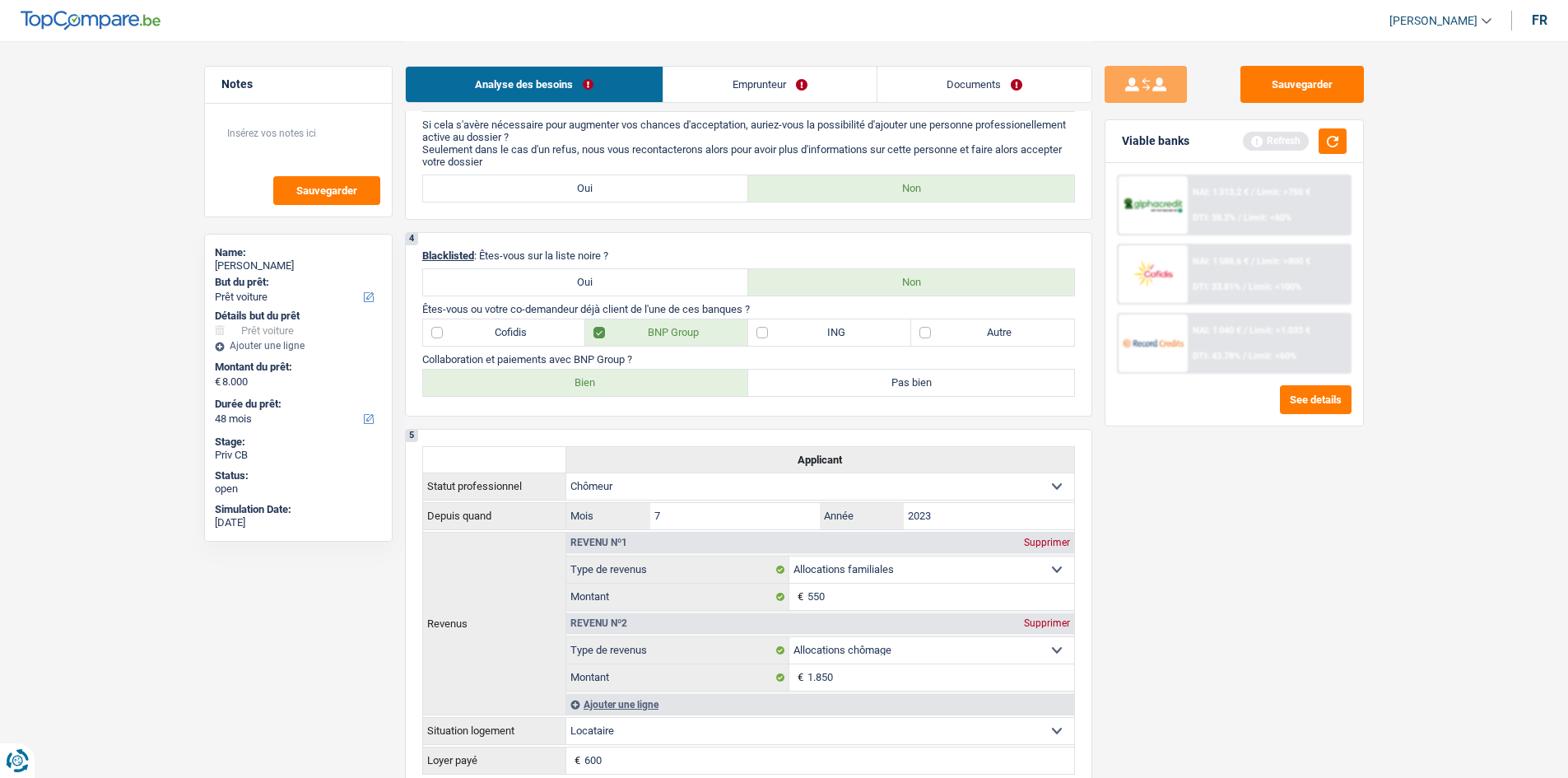
scroll to position [494, 0]
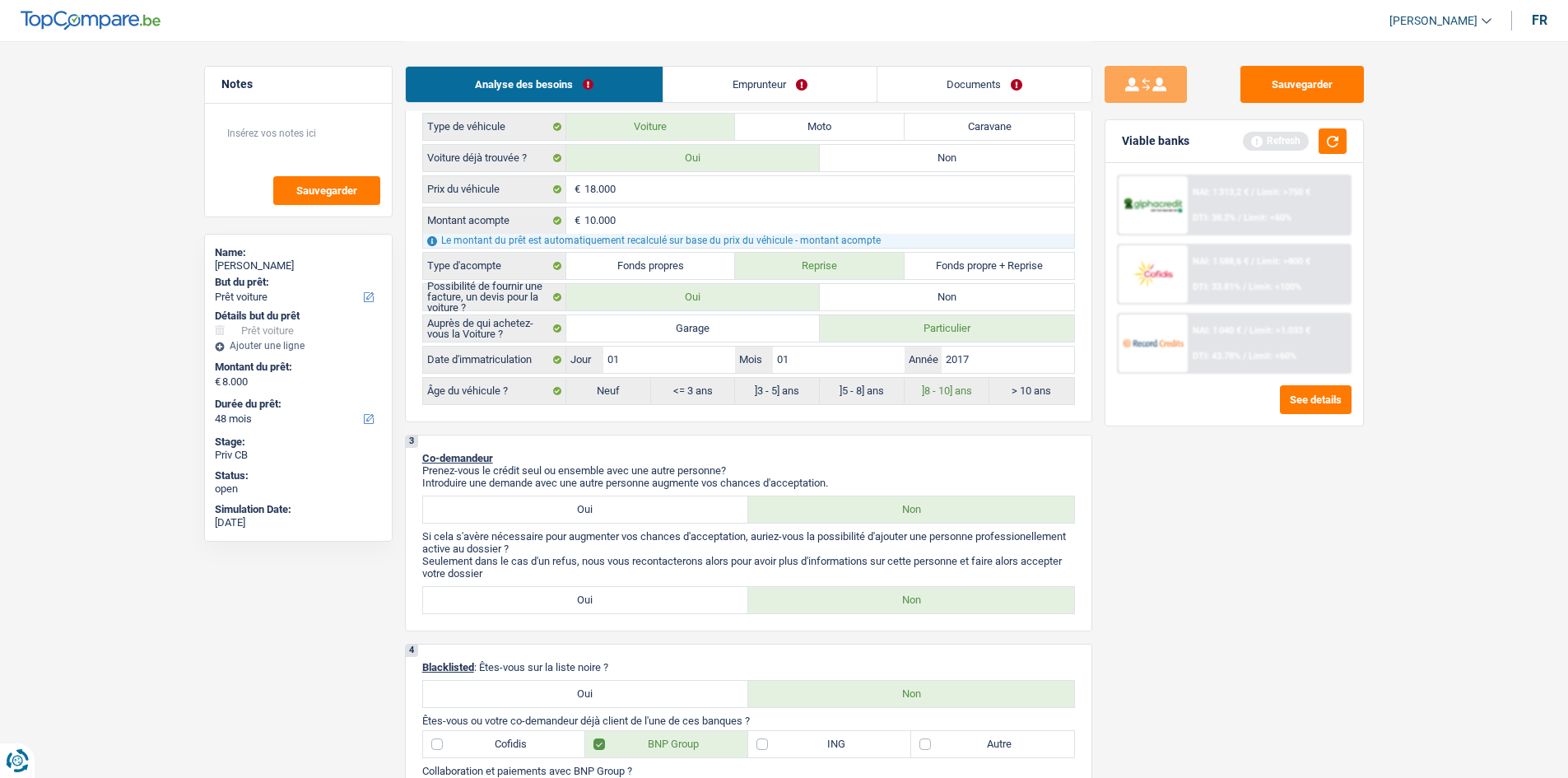
click at [754, 88] on link "Emprunteur" at bounding box center [770, 84] width 213 height 35
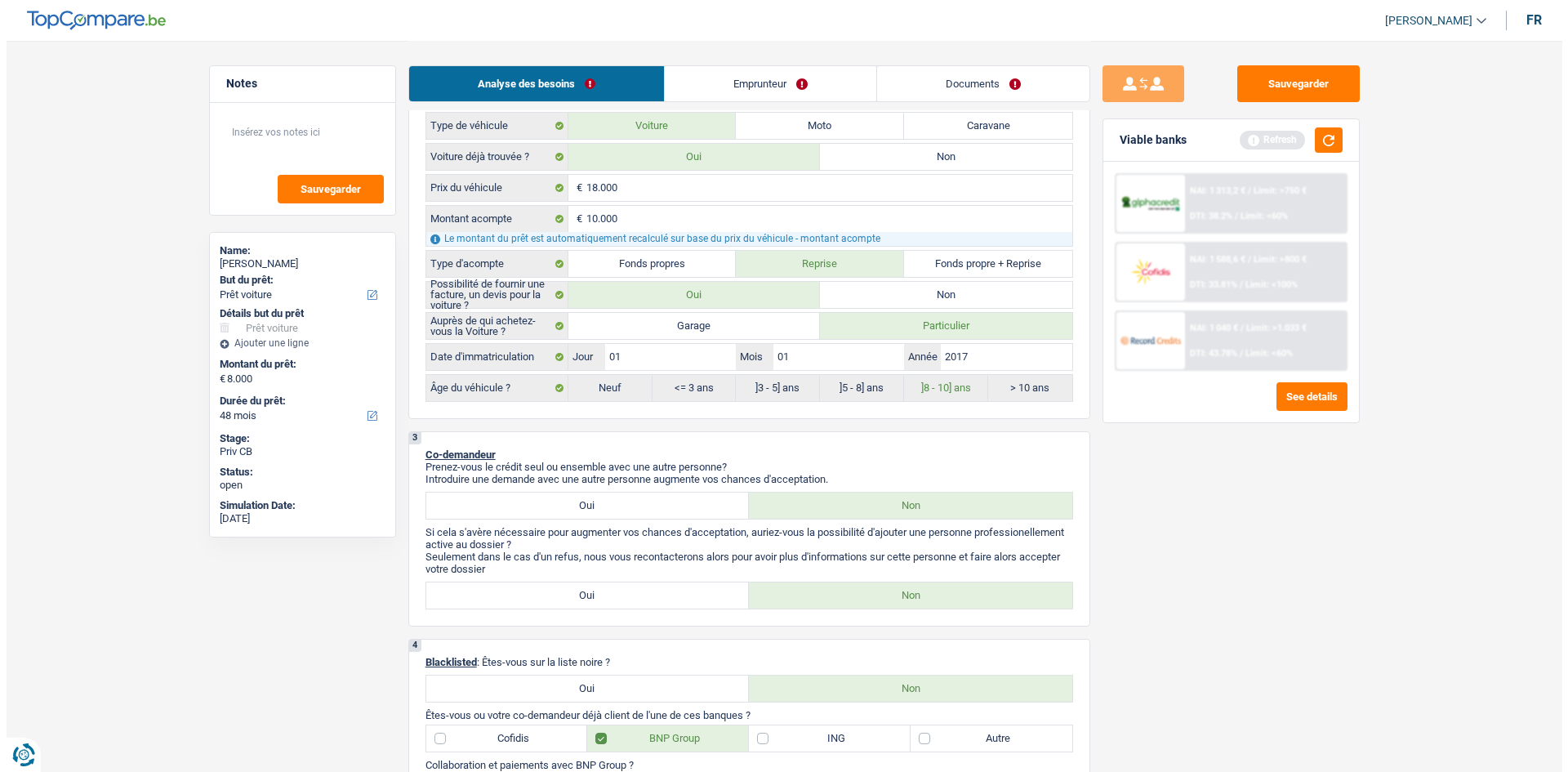
scroll to position [0, 0]
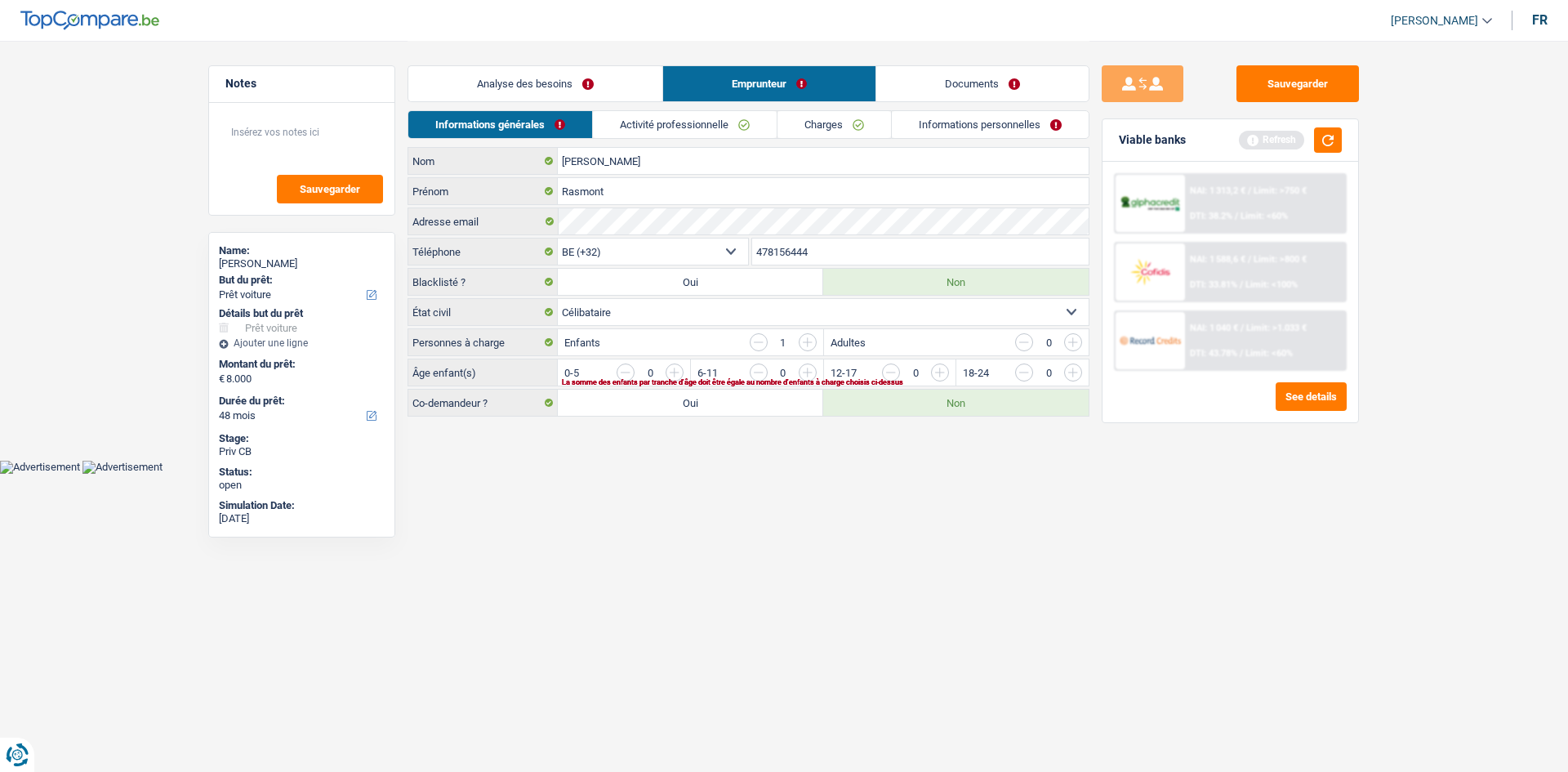
click at [1074, 372] on input "button" at bounding box center [1405, 376] width 680 height 26
click at [722, 130] on link "Activité professionnelle" at bounding box center [686, 124] width 184 height 27
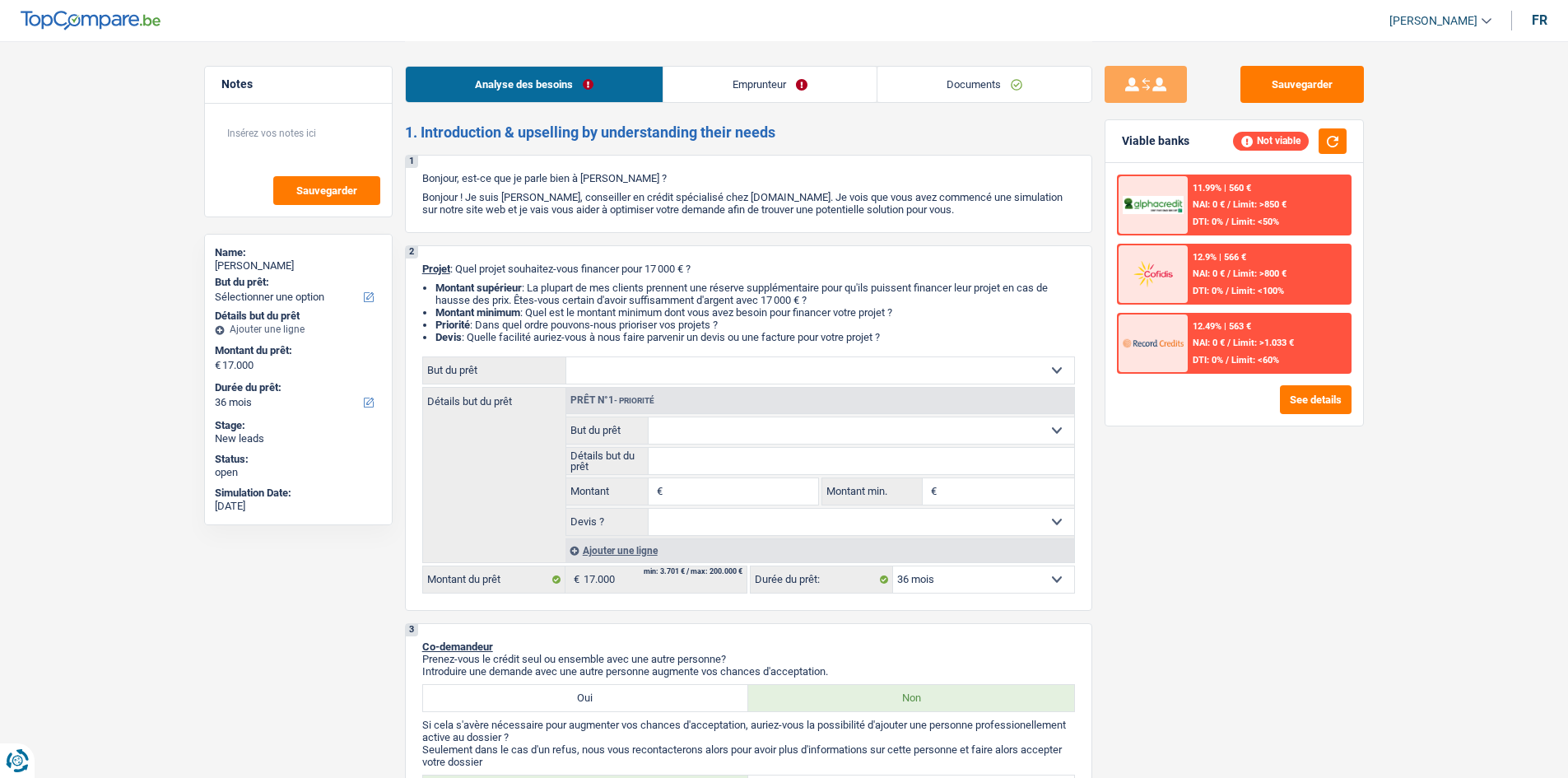
select select "36"
click at [724, 90] on link "Emprunteur" at bounding box center [770, 84] width 213 height 35
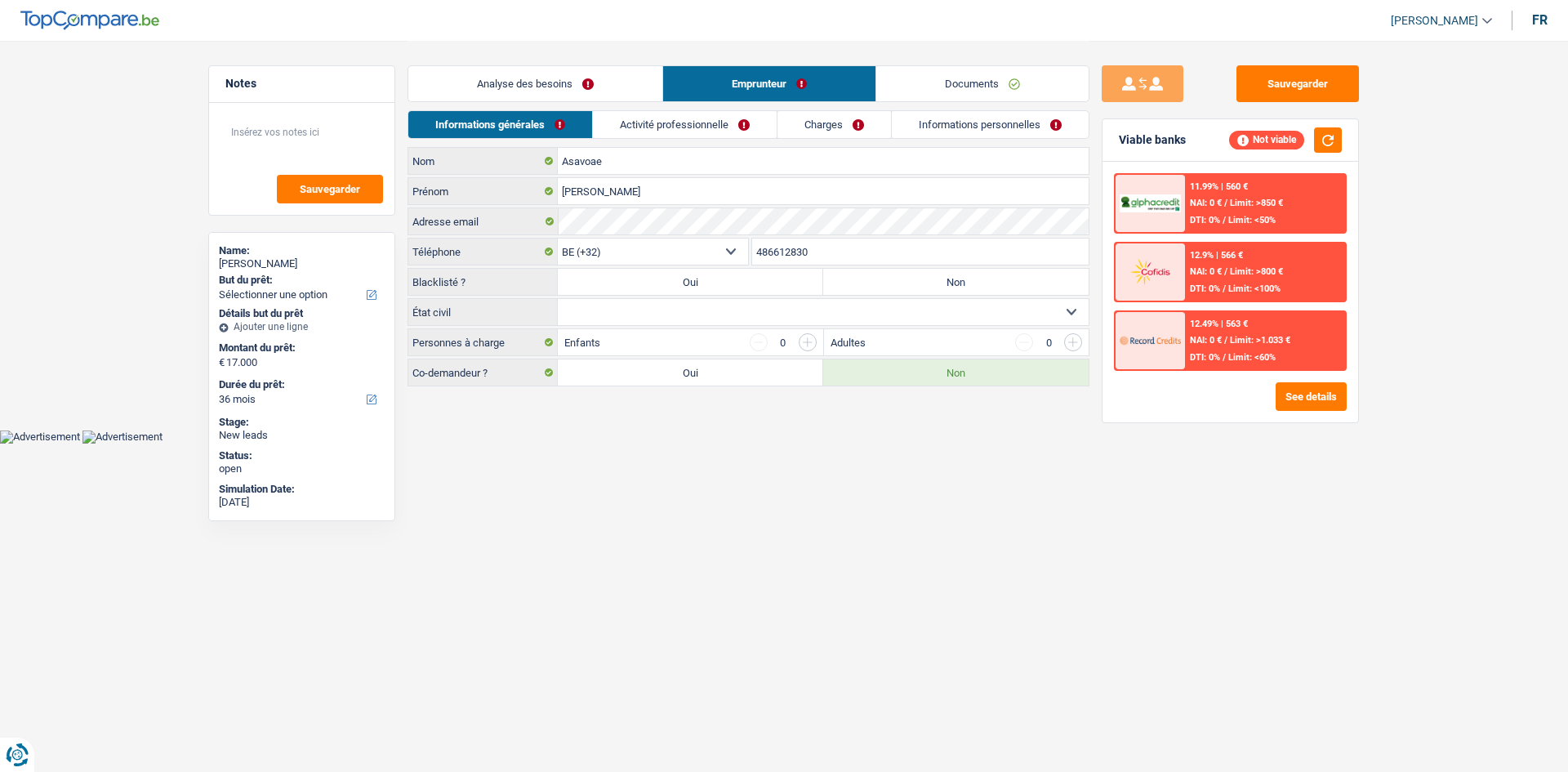
click at [737, 126] on link "Activité professionnelle" at bounding box center [685, 124] width 184 height 27
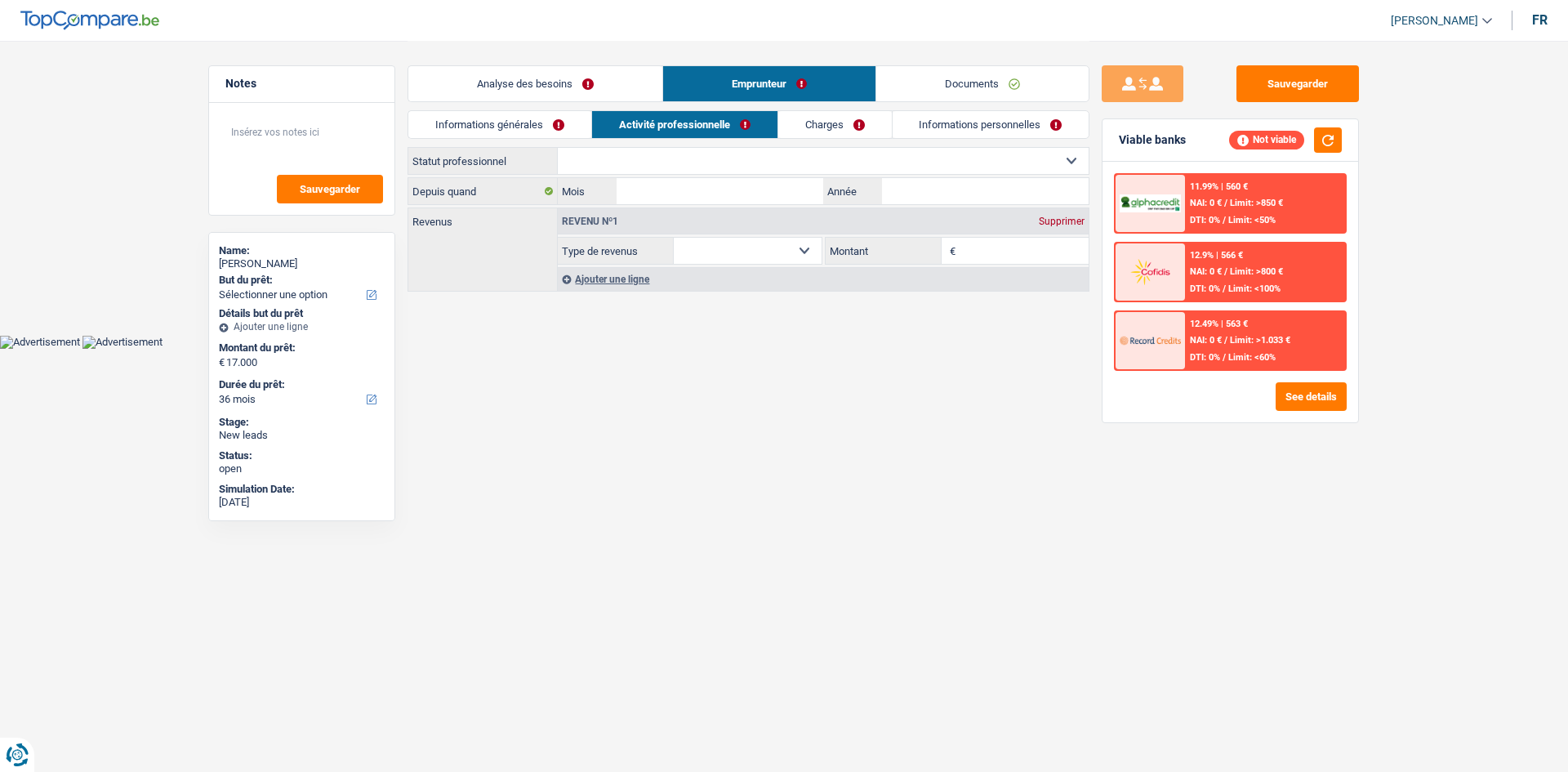
click at [476, 79] on link "Analyse des besoins" at bounding box center [536, 83] width 254 height 35
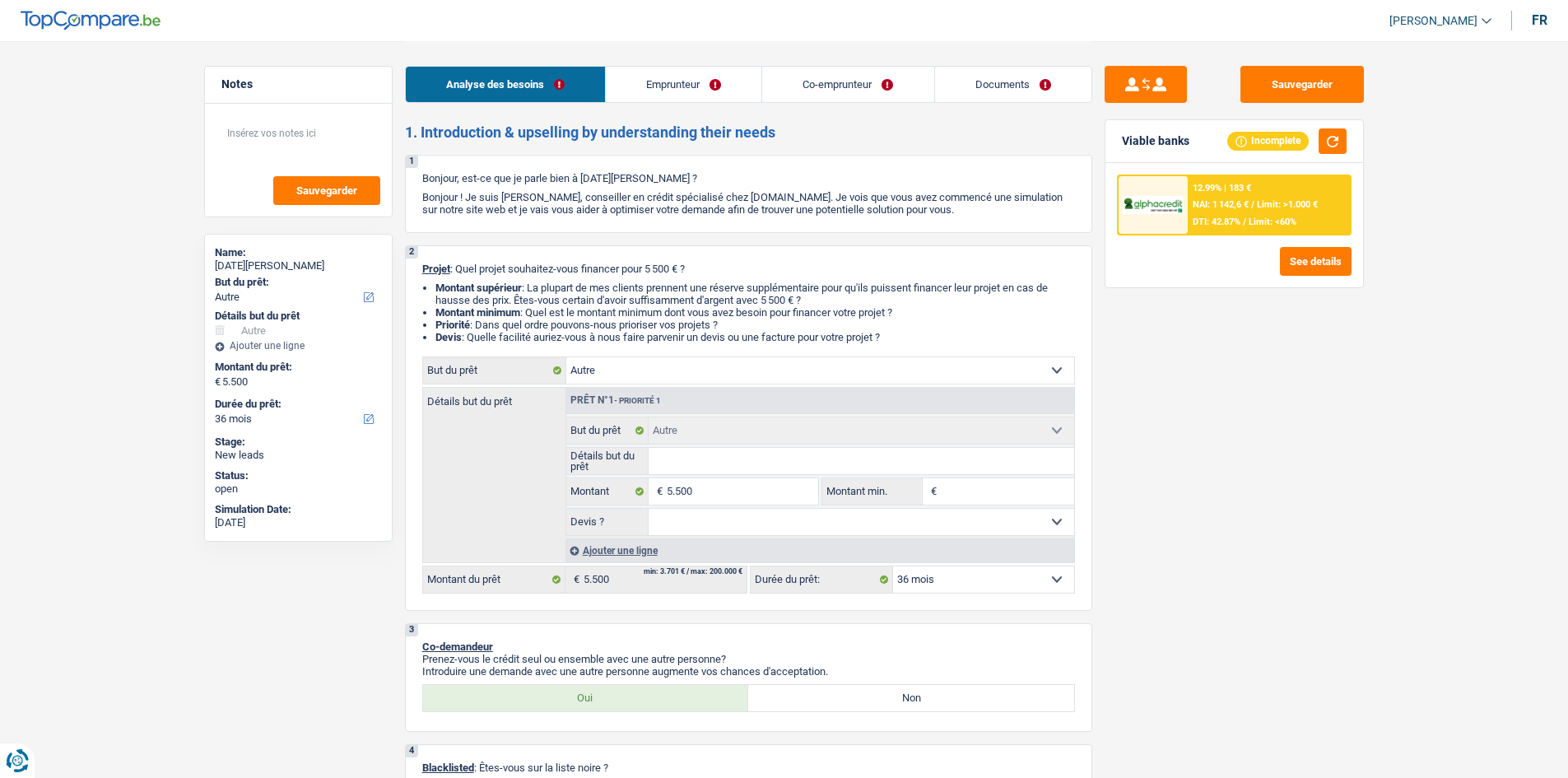
select select "other"
select select "36"
select select "other"
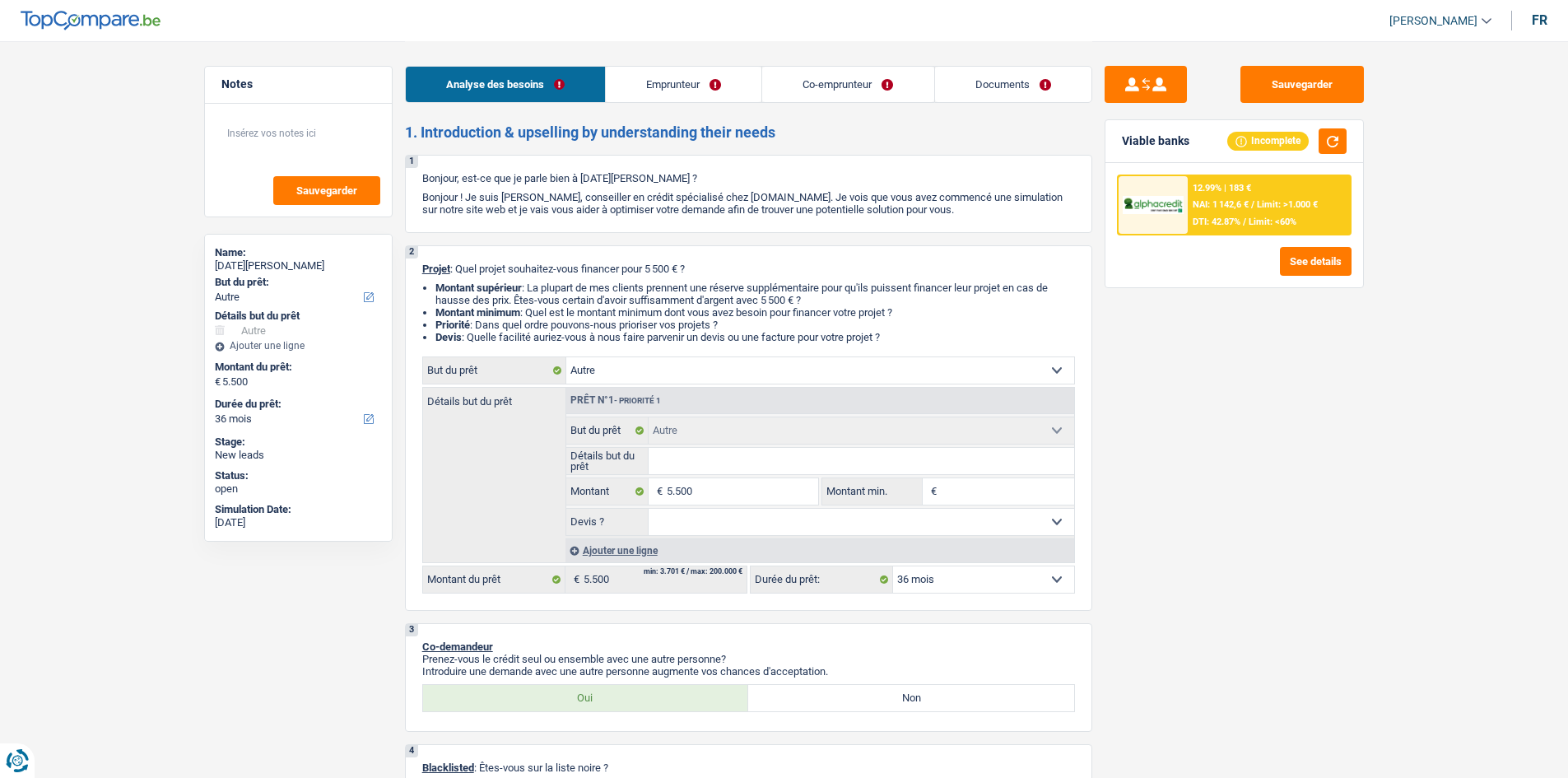
select select "36"
select select "worker"
select select "netSalary"
select select "ownerWithMortgage"
select select "mortgage"
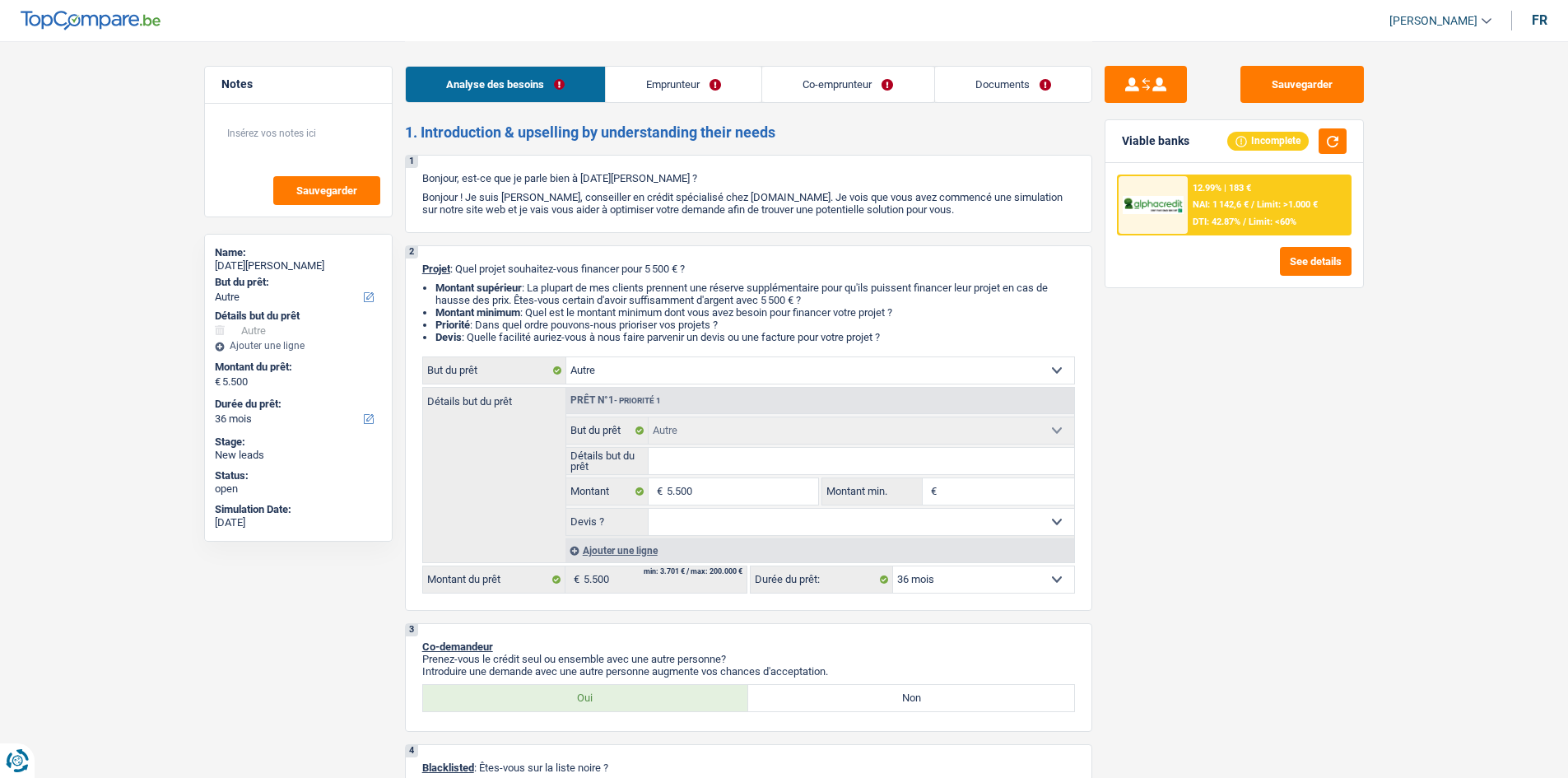
select select "300"
select select "other"
select select "36"
click at [894, 364] on select "Confort maison: meubles, textile, peinture, électroménager, outillage non-profe…" at bounding box center [820, 370] width 508 height 26
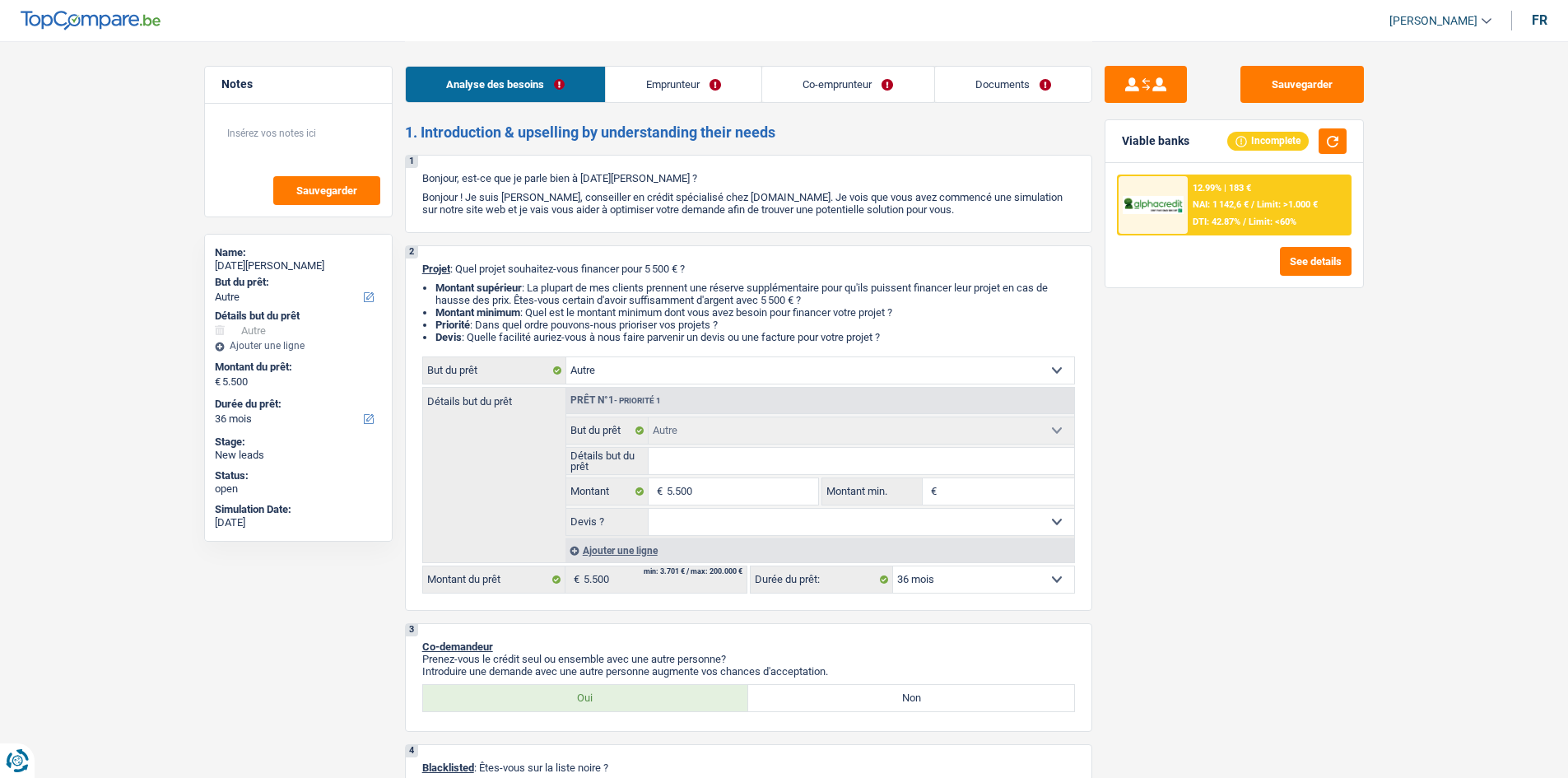
click at [1061, 368] on select "Confort maison: meubles, textile, peinture, électroménager, outillage non-profe…" at bounding box center [820, 370] width 508 height 26
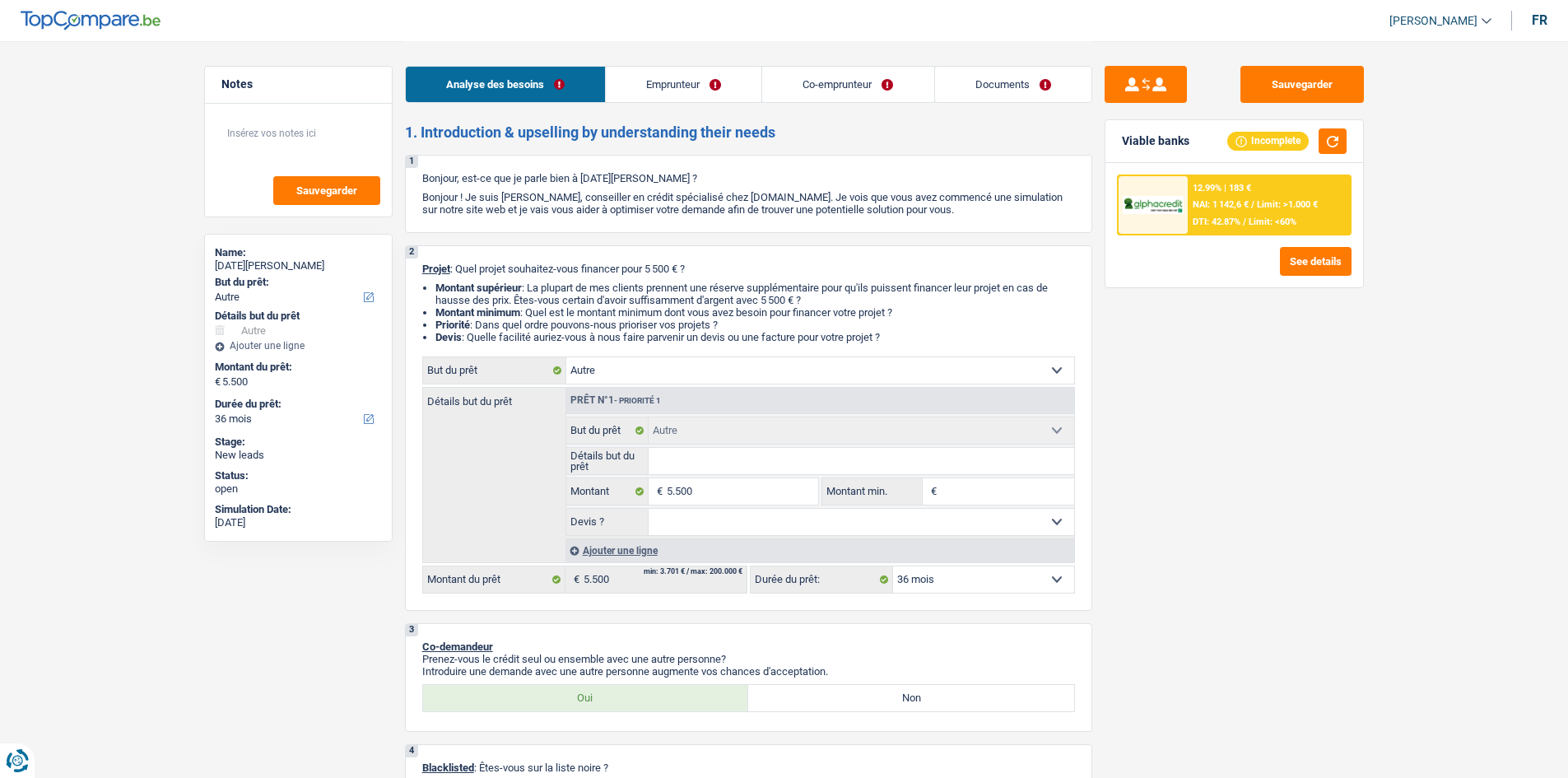
click at [1061, 368] on select "Confort maison: meubles, textile, peinture, électroménager, outillage non-profe…" at bounding box center [820, 370] width 508 height 26
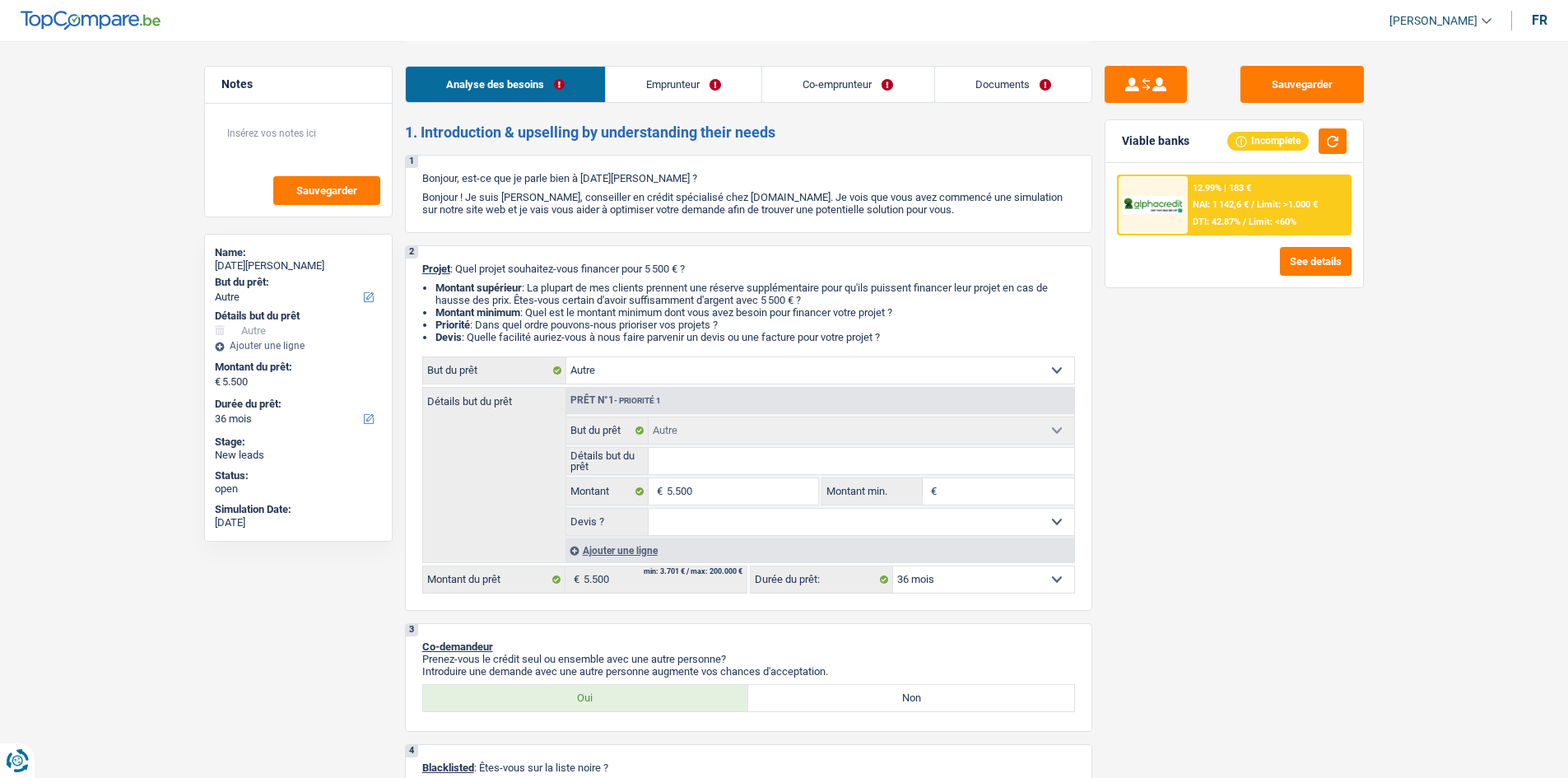
click at [1061, 368] on select "Confort maison: meubles, textile, peinture, électroménager, outillage non-profe…" at bounding box center [820, 370] width 508 height 26
click at [1286, 463] on div "Sauvegarder Viable banks Incomplete 12.99% | 183 € NAI: 1 142,6 € / Limit: >1.0…" at bounding box center [1233, 408] width 284 height 685
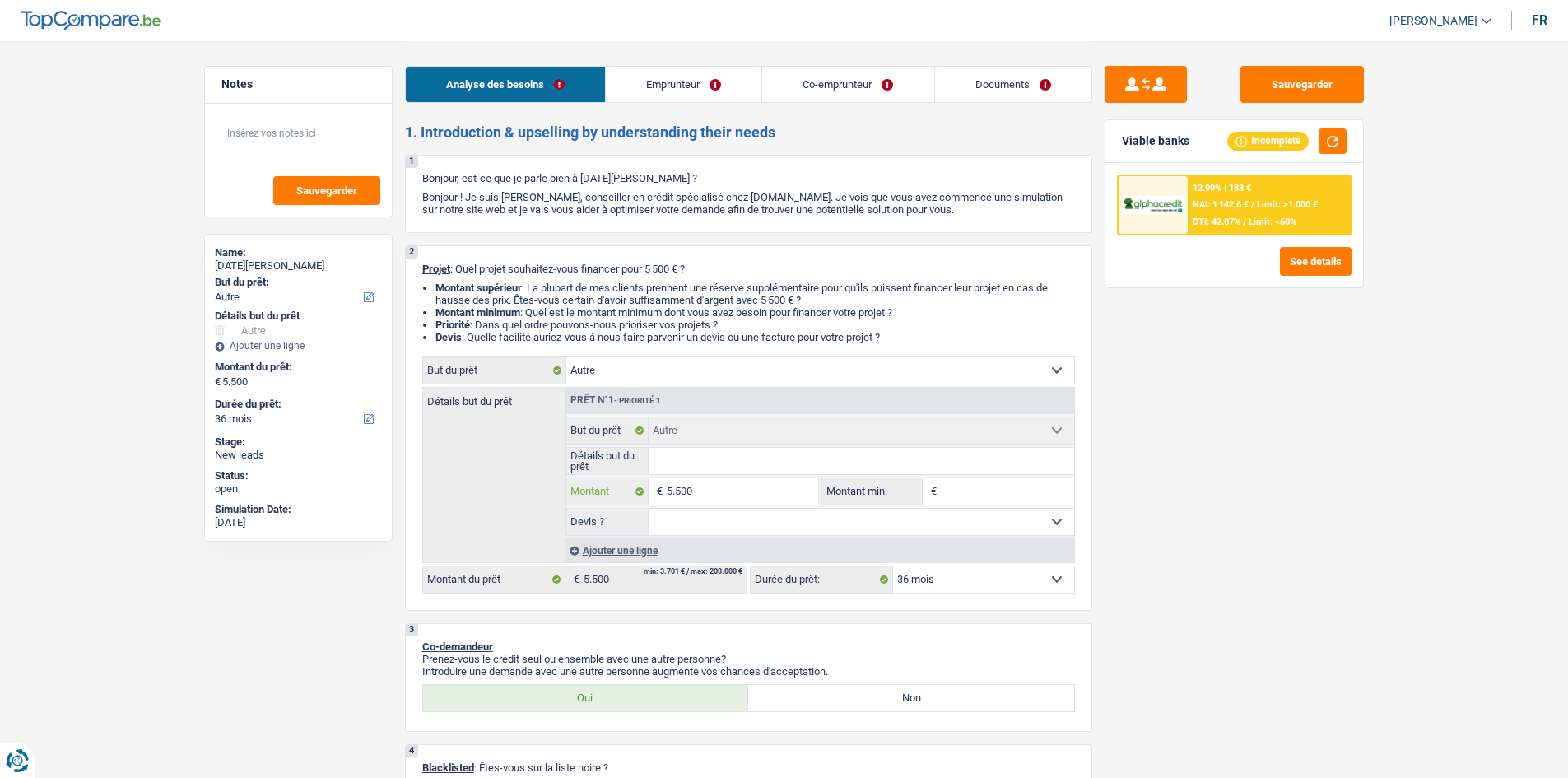
click at [707, 484] on input "5.500" at bounding box center [742, 491] width 151 height 26
type input "550"
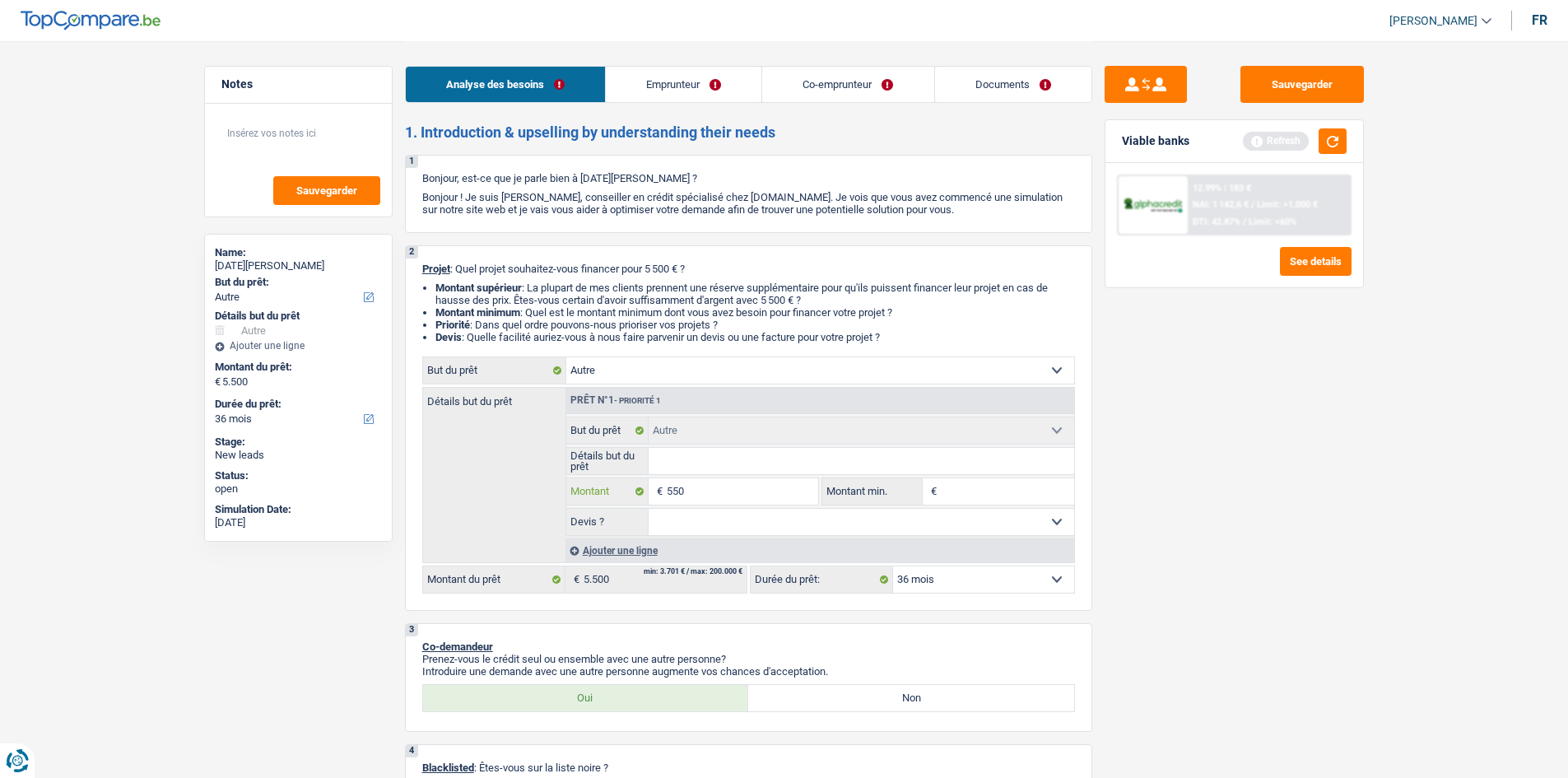
type input "55"
type input "5"
type input "50"
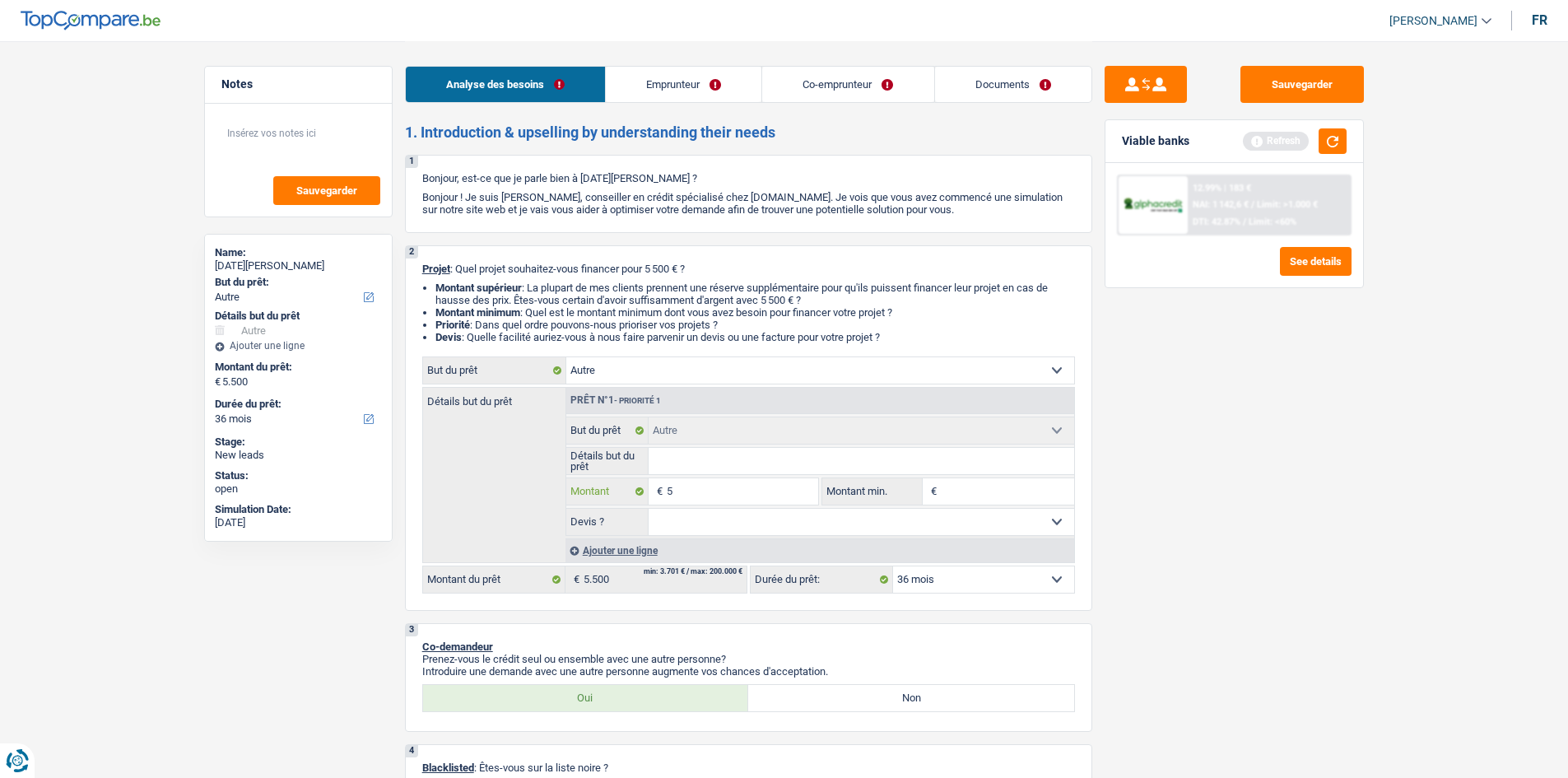
type input "50"
type input "500"
type input "5.000"
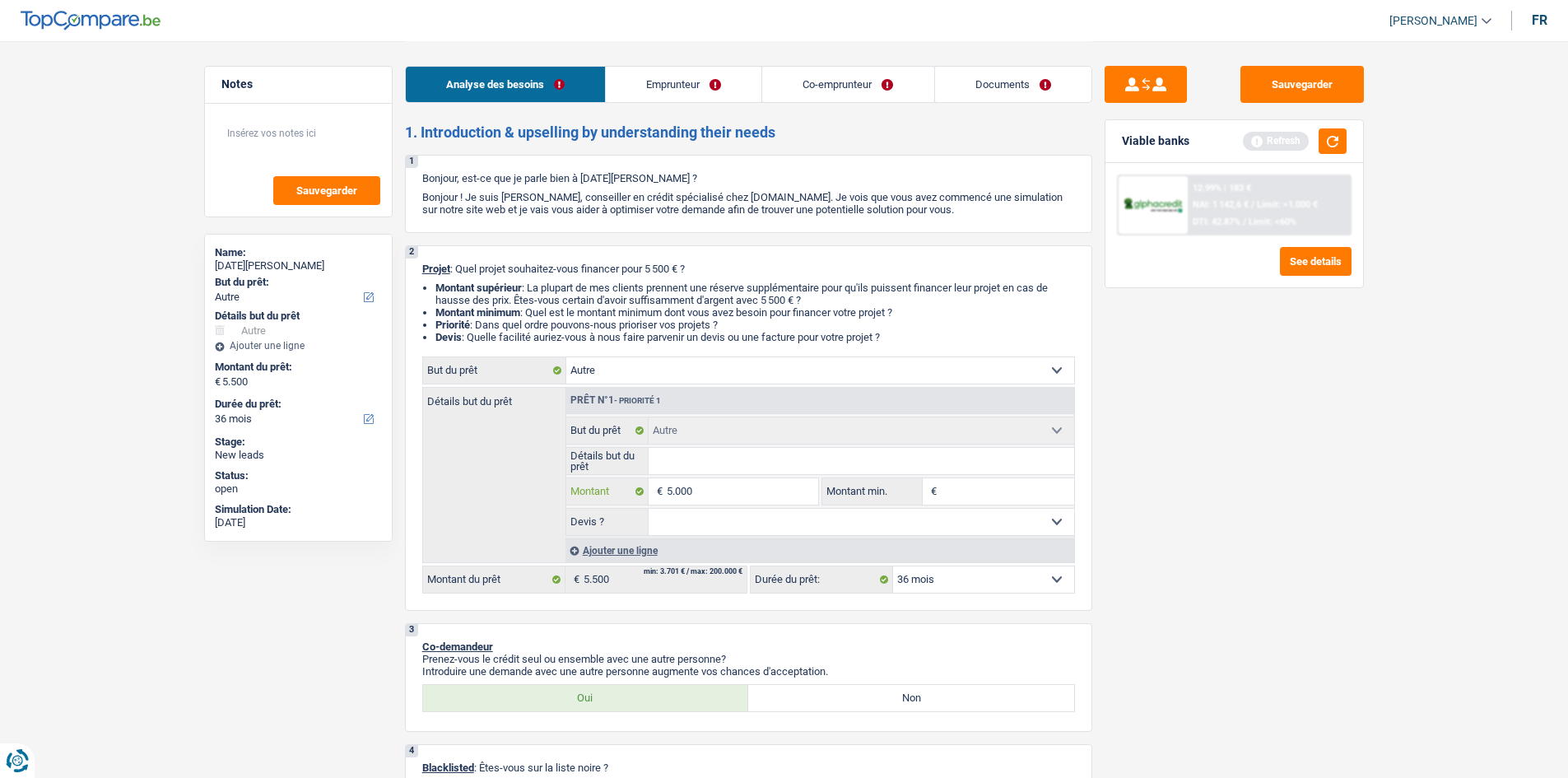
type input "50.000"
type input "5.000"
type input "500"
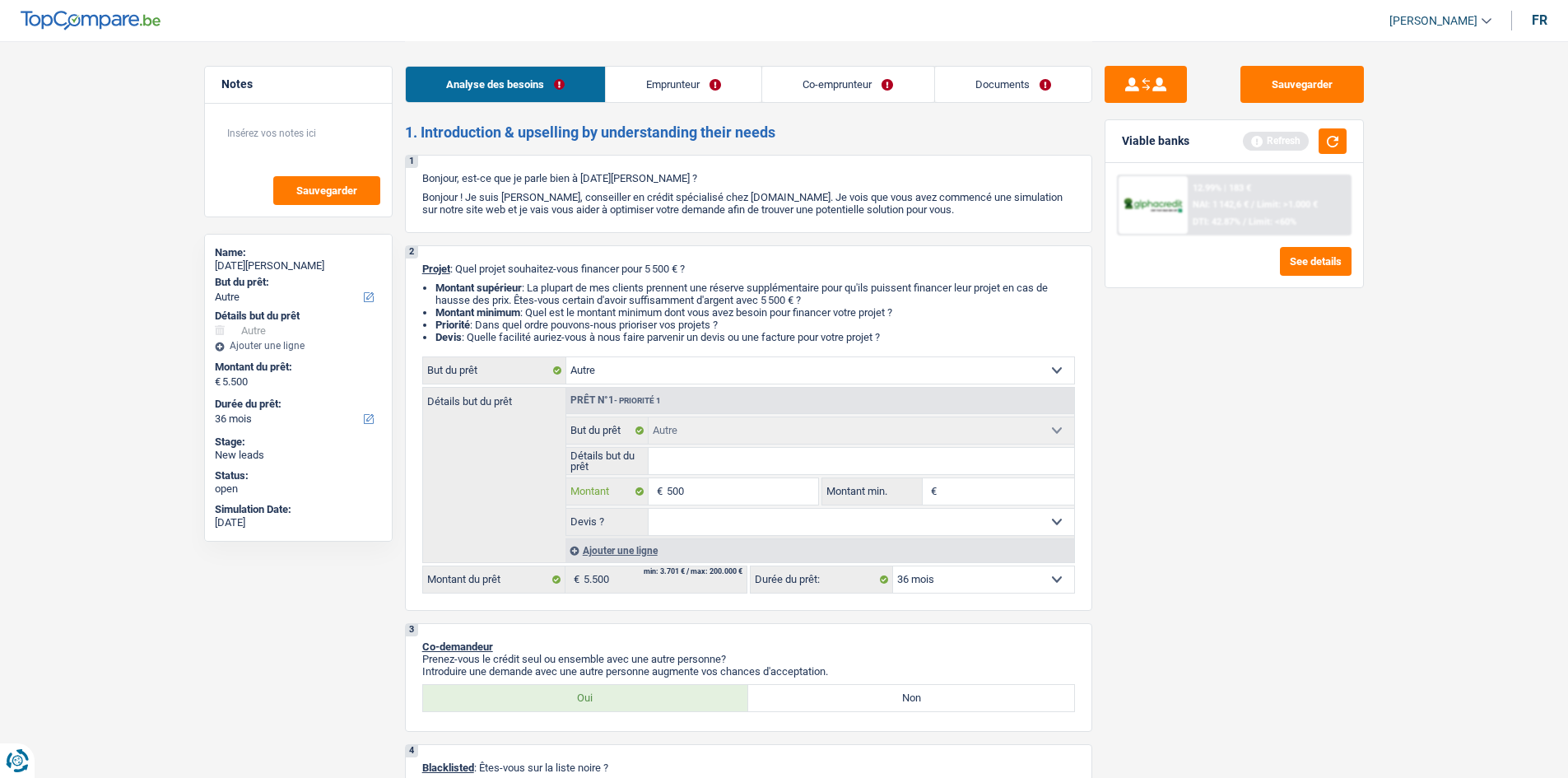
type input "500"
type input "50"
type input "5"
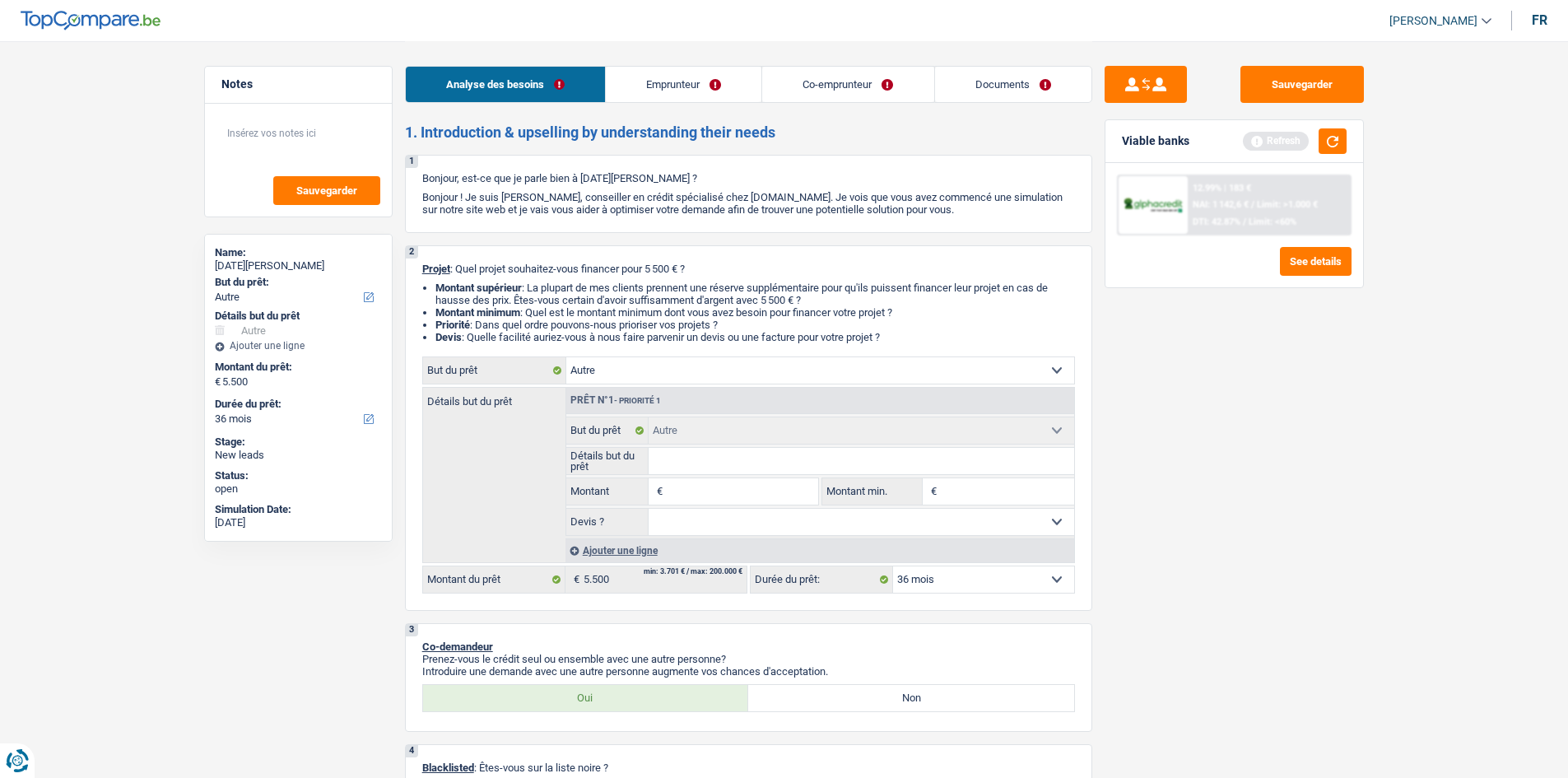
type input "6"
type input "60"
type input "600"
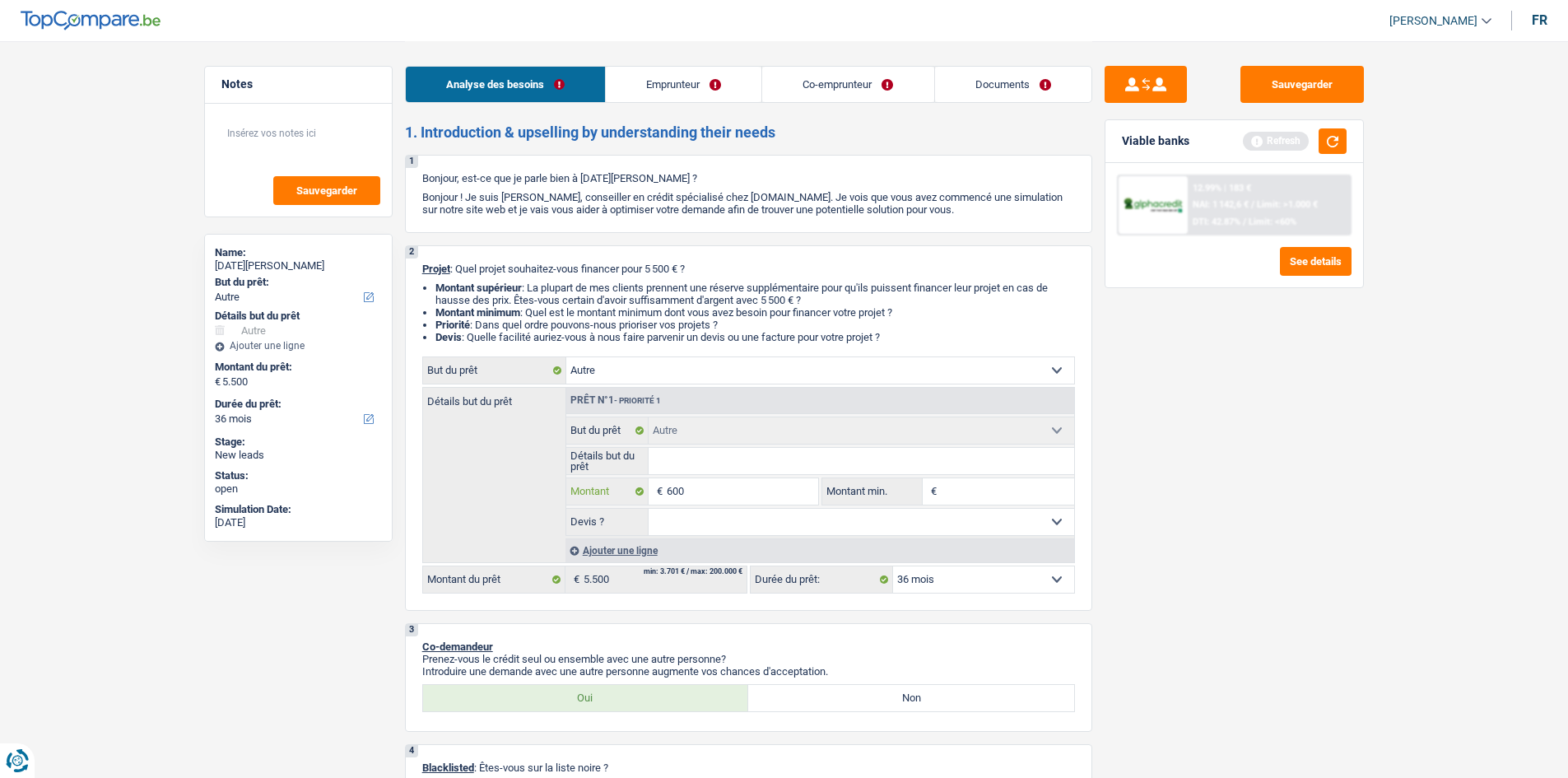
type input "600"
type input "6.000"
type input "60.000"
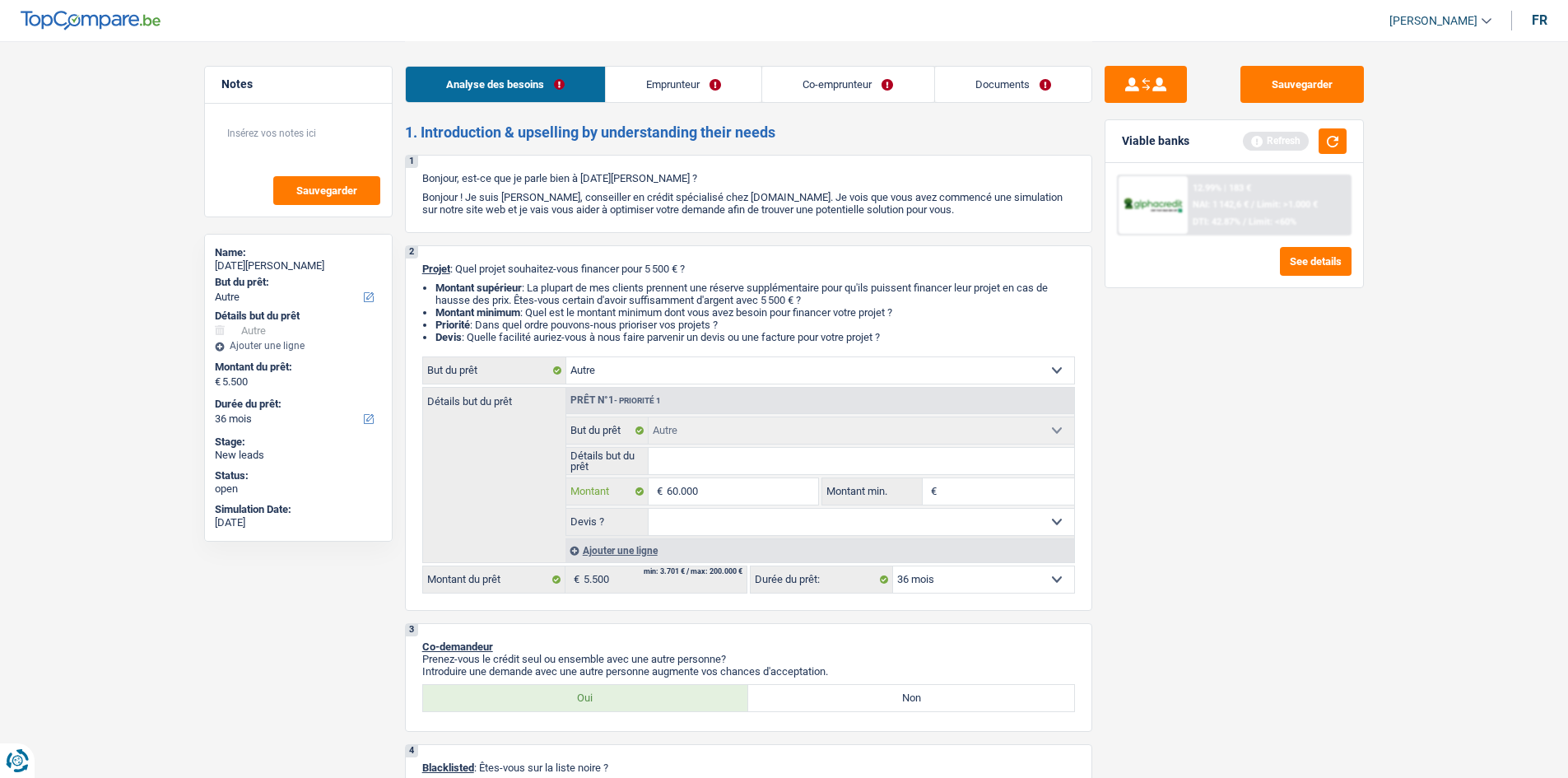
type input "60.000"
select select "144"
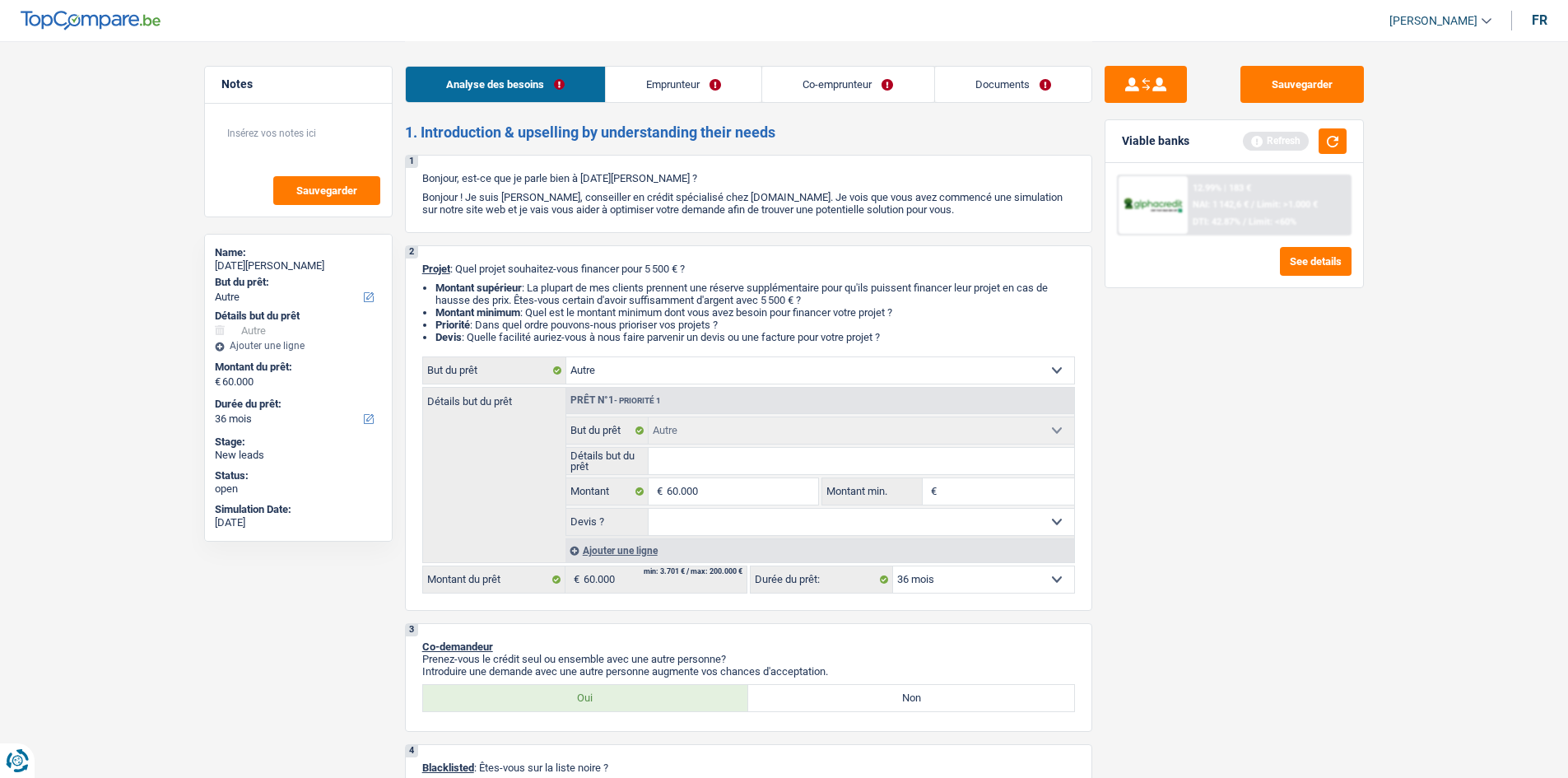
select select "144"
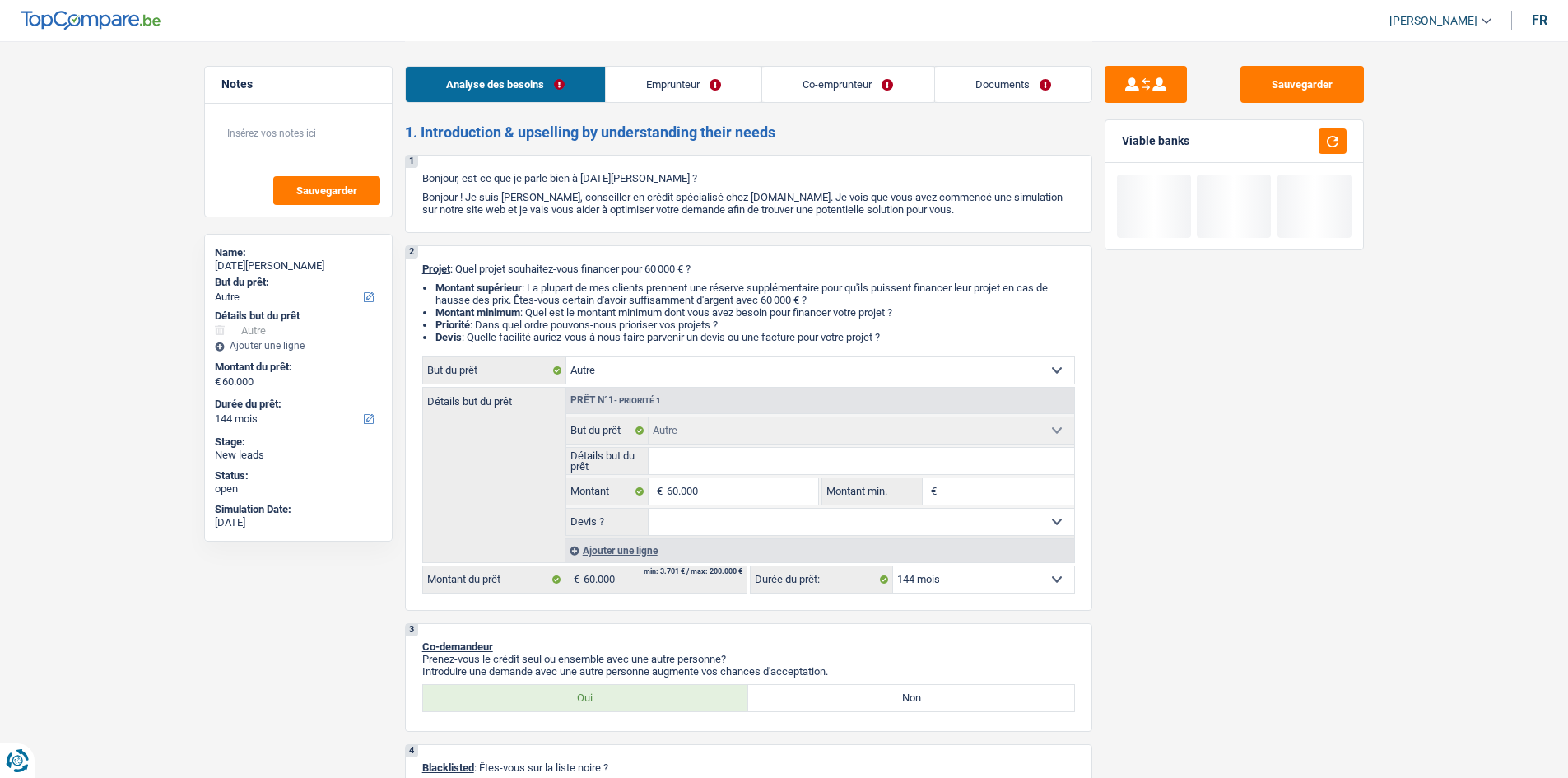
type input "5"
type input "50"
type input "500"
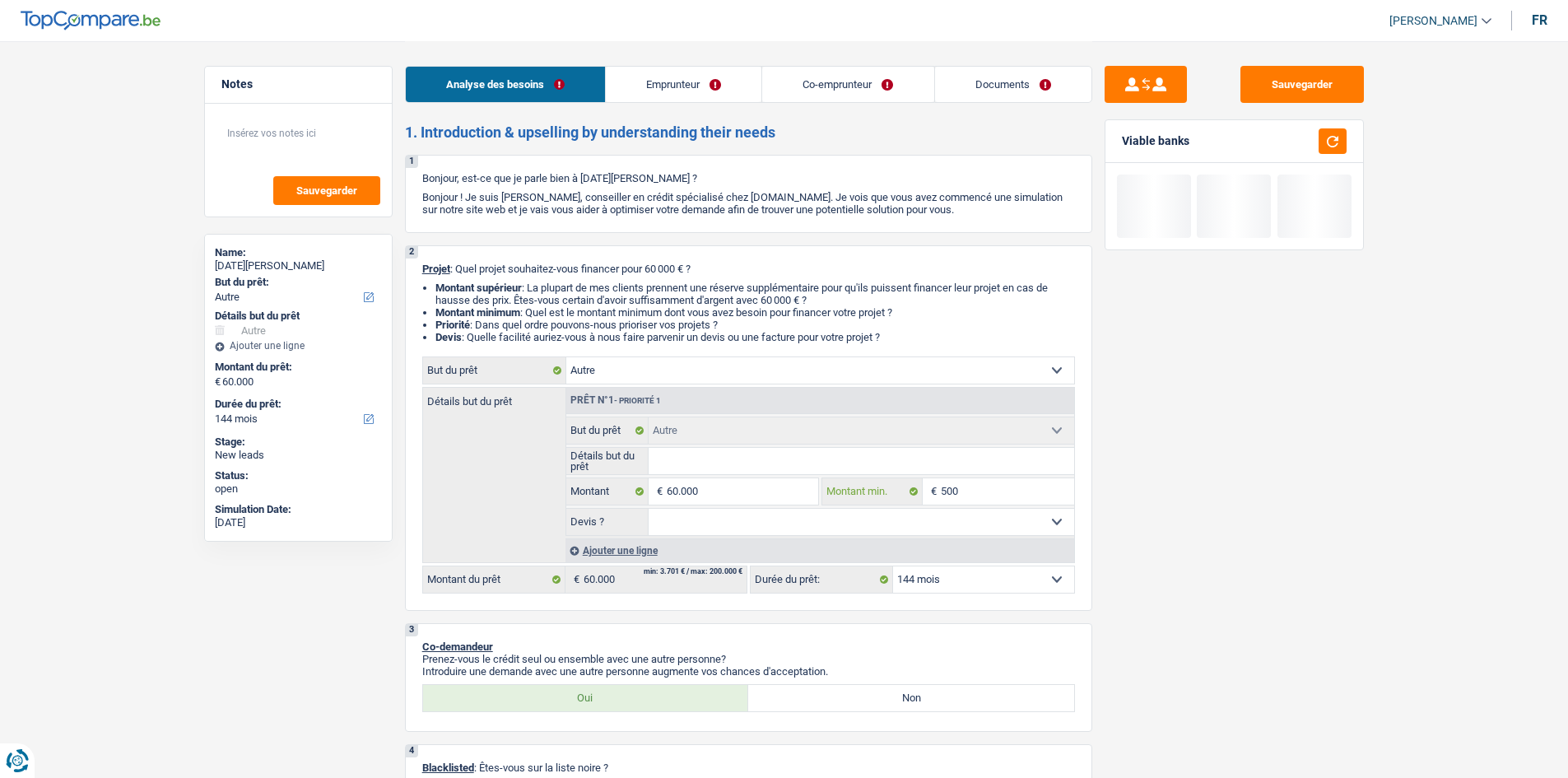
type input "500"
type input "5.000"
type input "50.000"
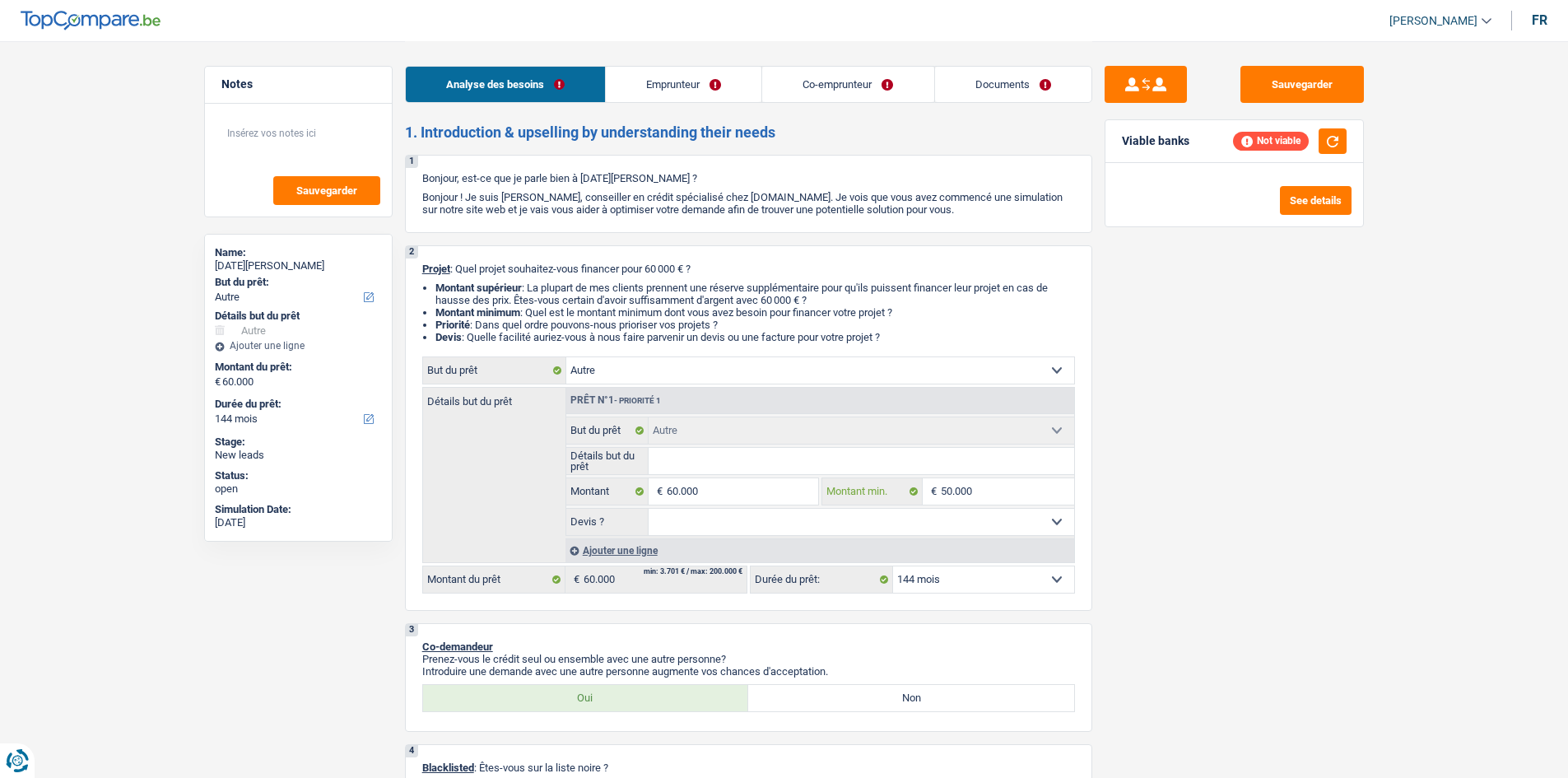
type input "50.000"
click at [820, 370] on select "Confort maison: meubles, textile, peinture, électroménager, outillage non-profe…" at bounding box center [820, 370] width 508 height 26
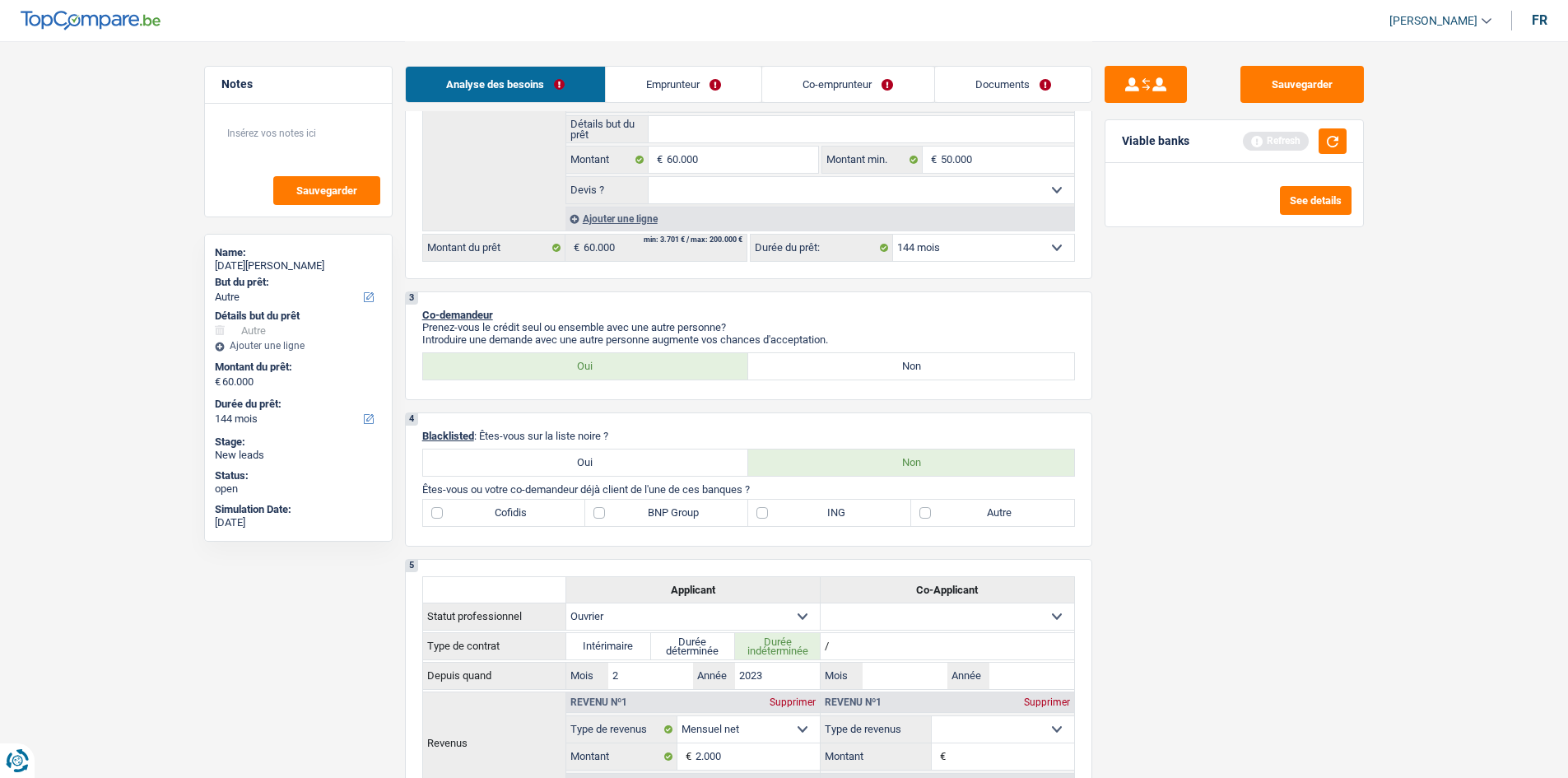
scroll to position [329, 0]
click at [764, 513] on label "ING" at bounding box center [829, 514] width 163 height 26
click at [764, 513] on input "ING" at bounding box center [829, 514] width 163 height 26
checkbox input "true"
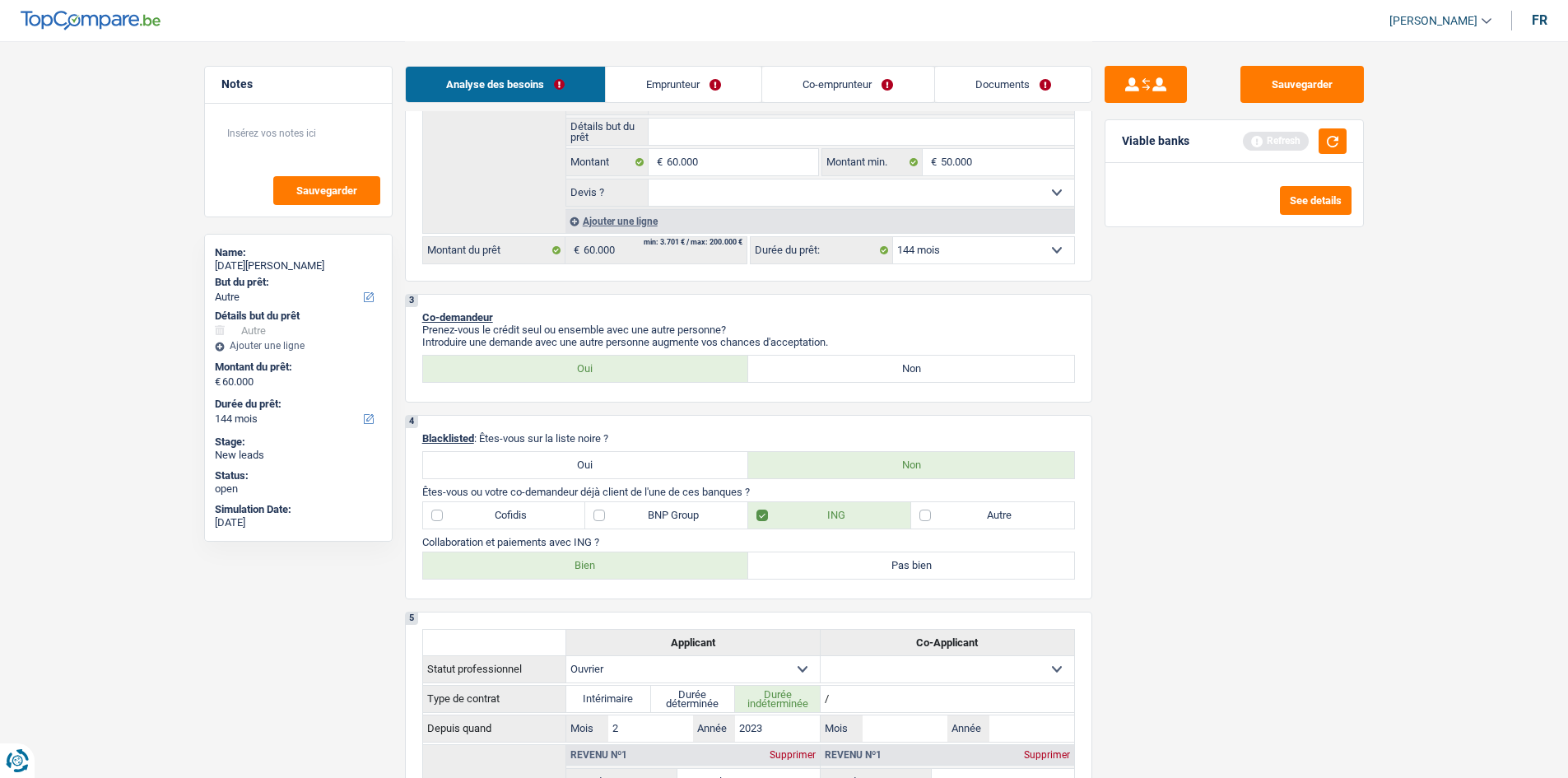
click at [1019, 250] on select "12 mois 18 mois 24 mois 30 mois 36 mois 42 mois 48 mois 60 mois 72 mois 84 mois…" at bounding box center [983, 250] width 181 height 26
select select "120"
click at [893, 237] on select "12 mois 18 mois 24 mois 30 mois 36 mois 42 mois 48 mois 60 mois 72 mois 84 mois…" at bounding box center [983, 250] width 181 height 26
select select "120"
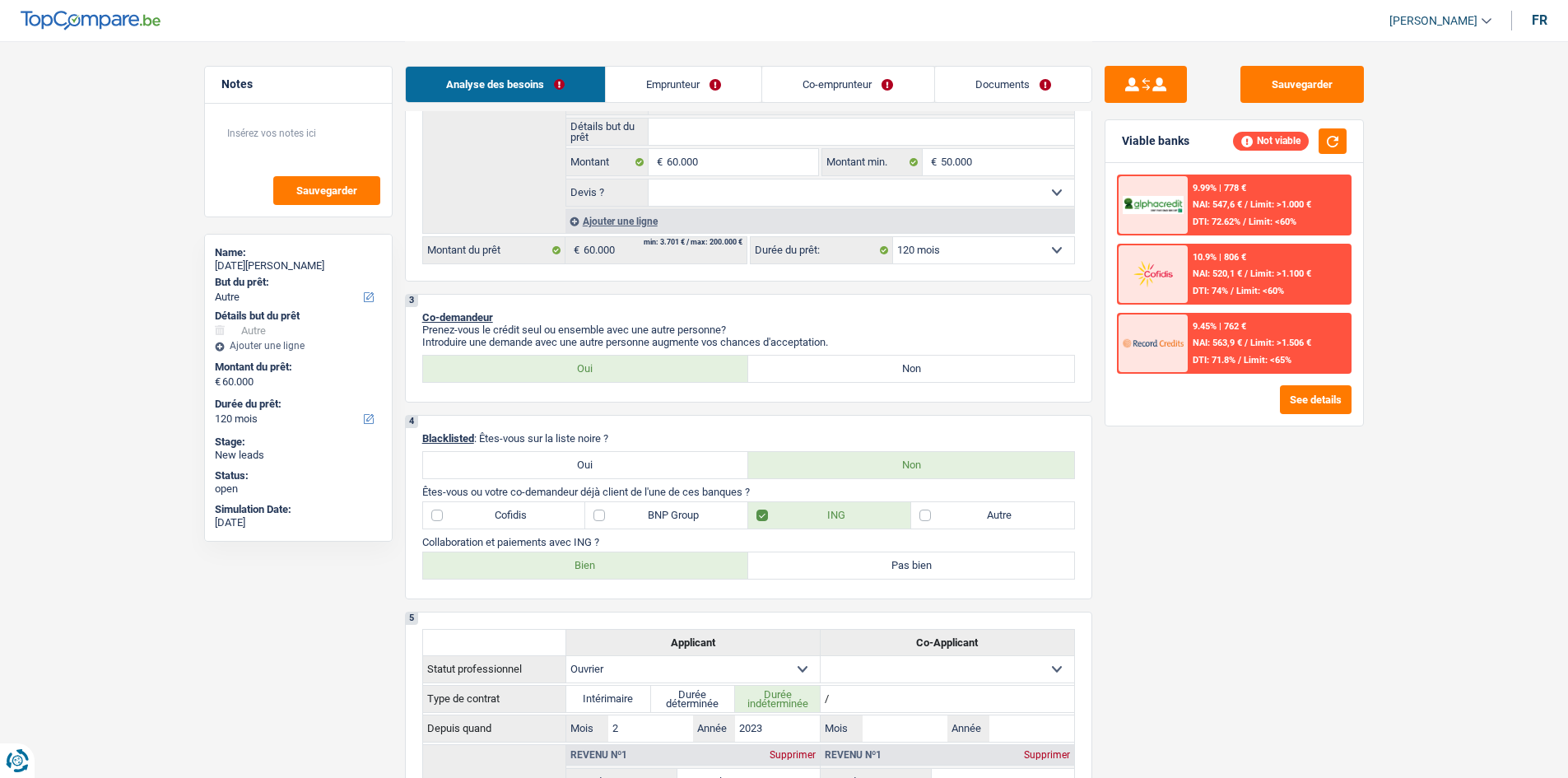
click at [577, 558] on label "Bien" at bounding box center [585, 564] width 326 height 26
click at [577, 558] on input "Bien" at bounding box center [585, 564] width 326 height 26
radio input "true"
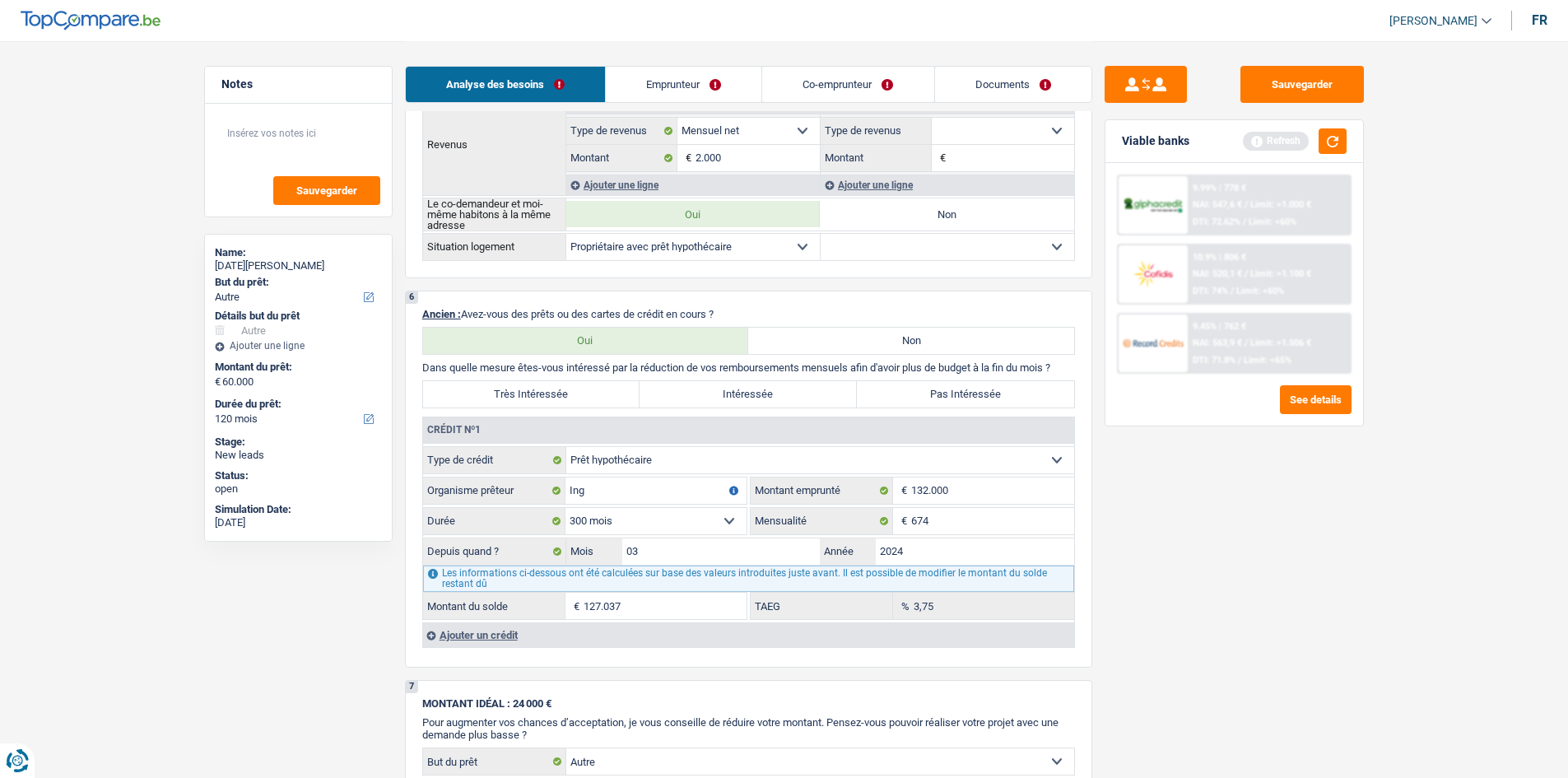
scroll to position [987, 0]
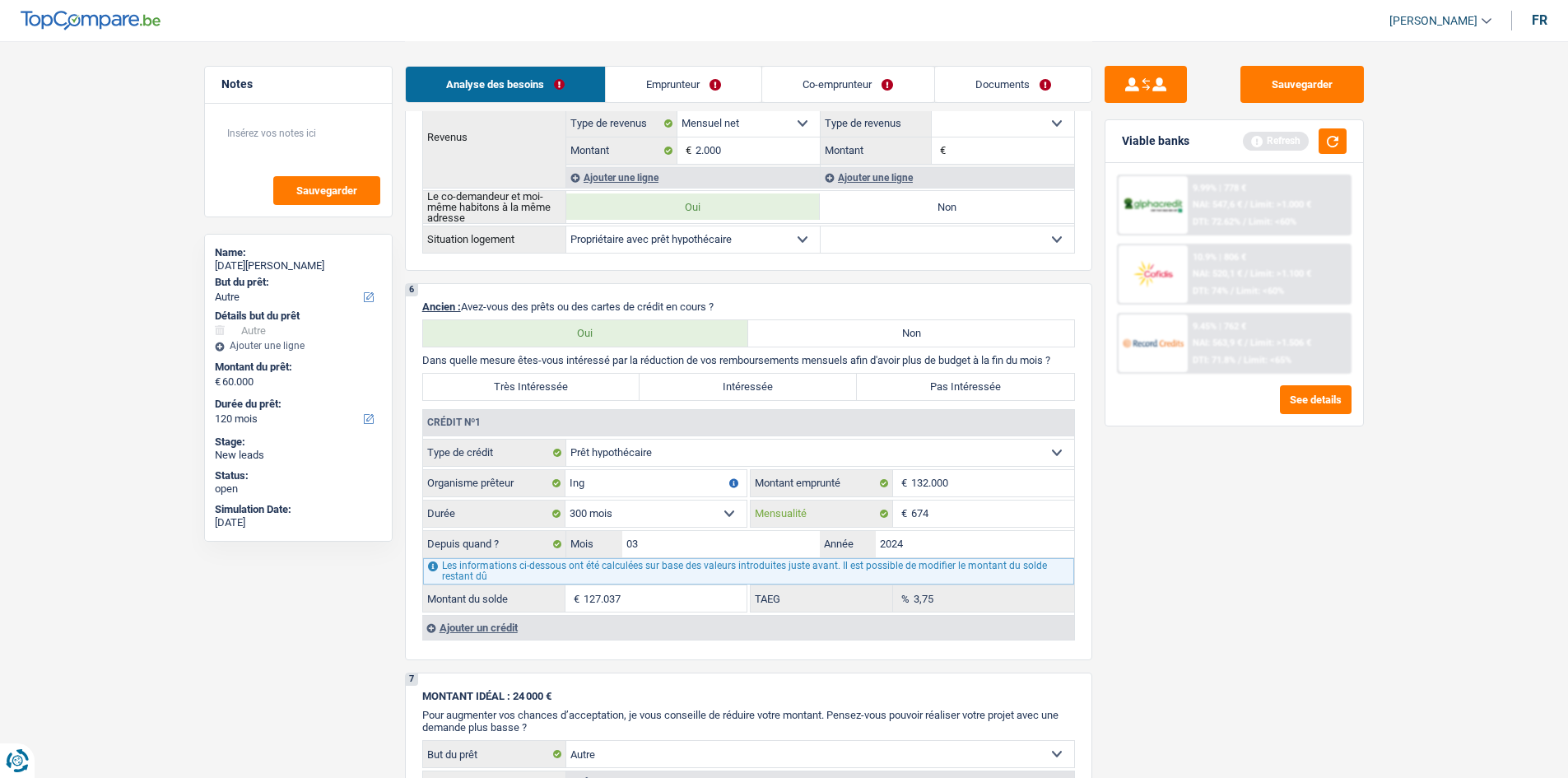
click at [947, 521] on input "674" at bounding box center [992, 513] width 163 height 26
type input "675"
type input "127.046"
type input "3,76"
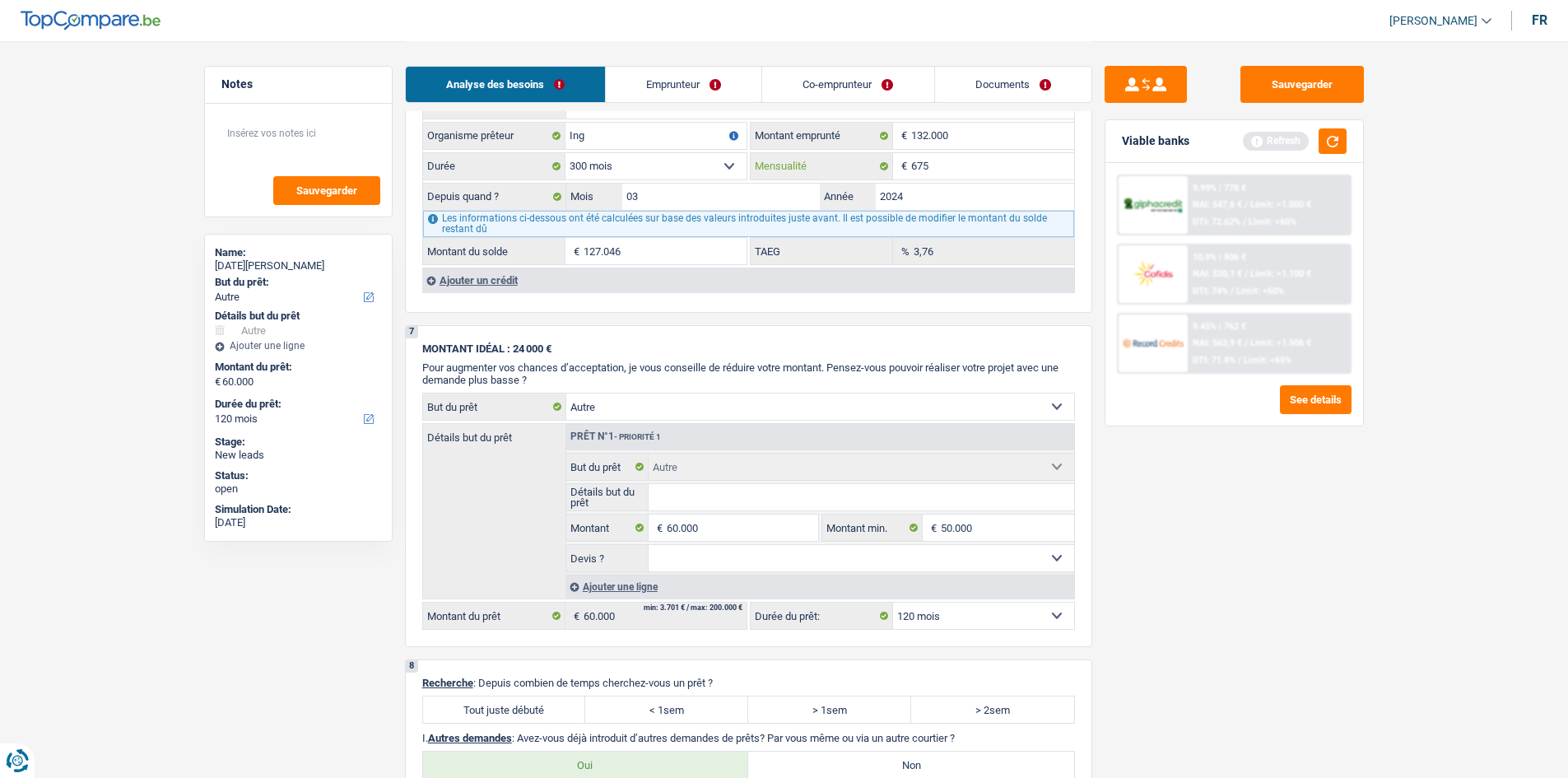
scroll to position [1070, 0]
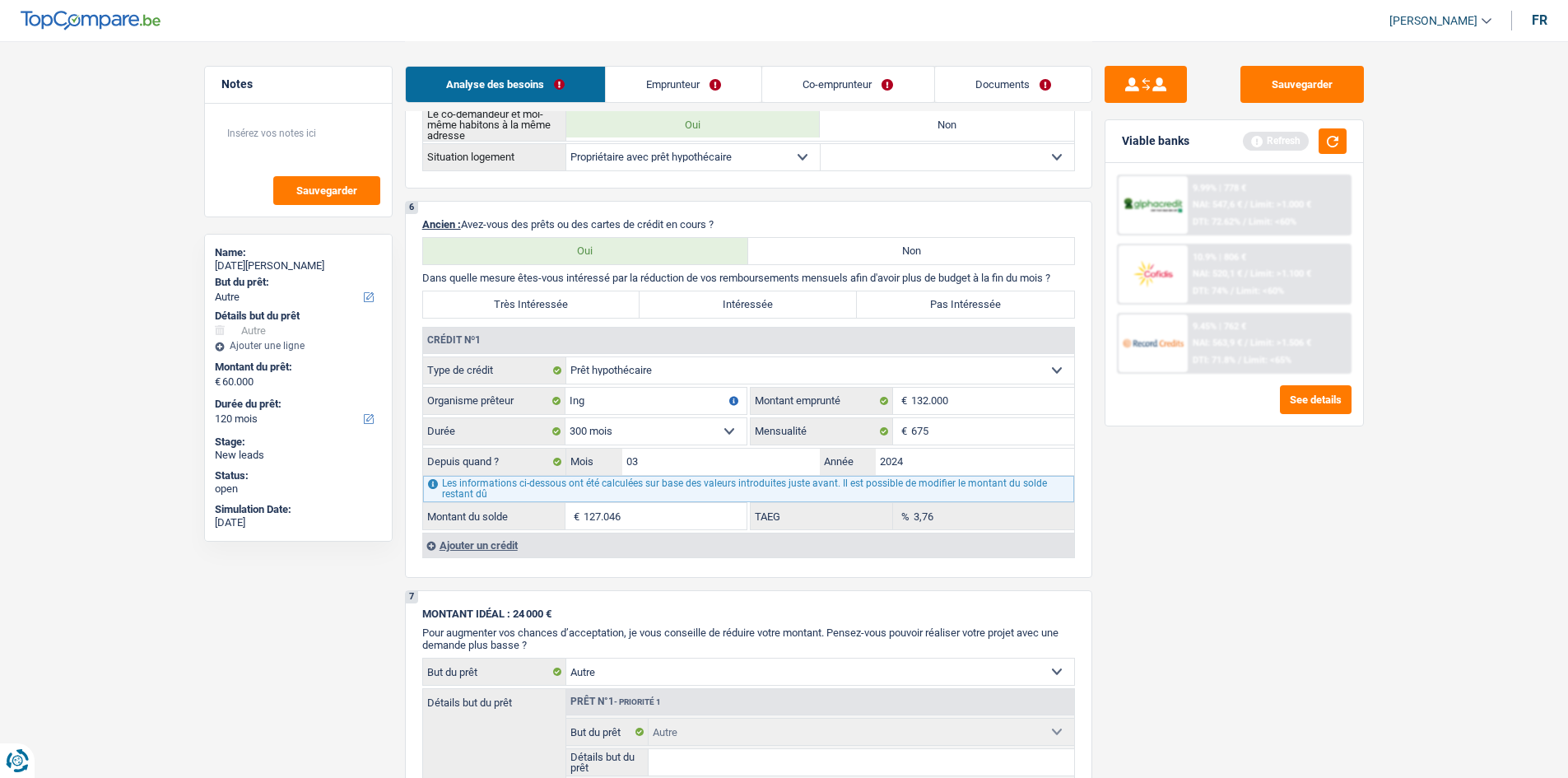
click at [707, 81] on link "Emprunteur" at bounding box center [683, 84] width 155 height 35
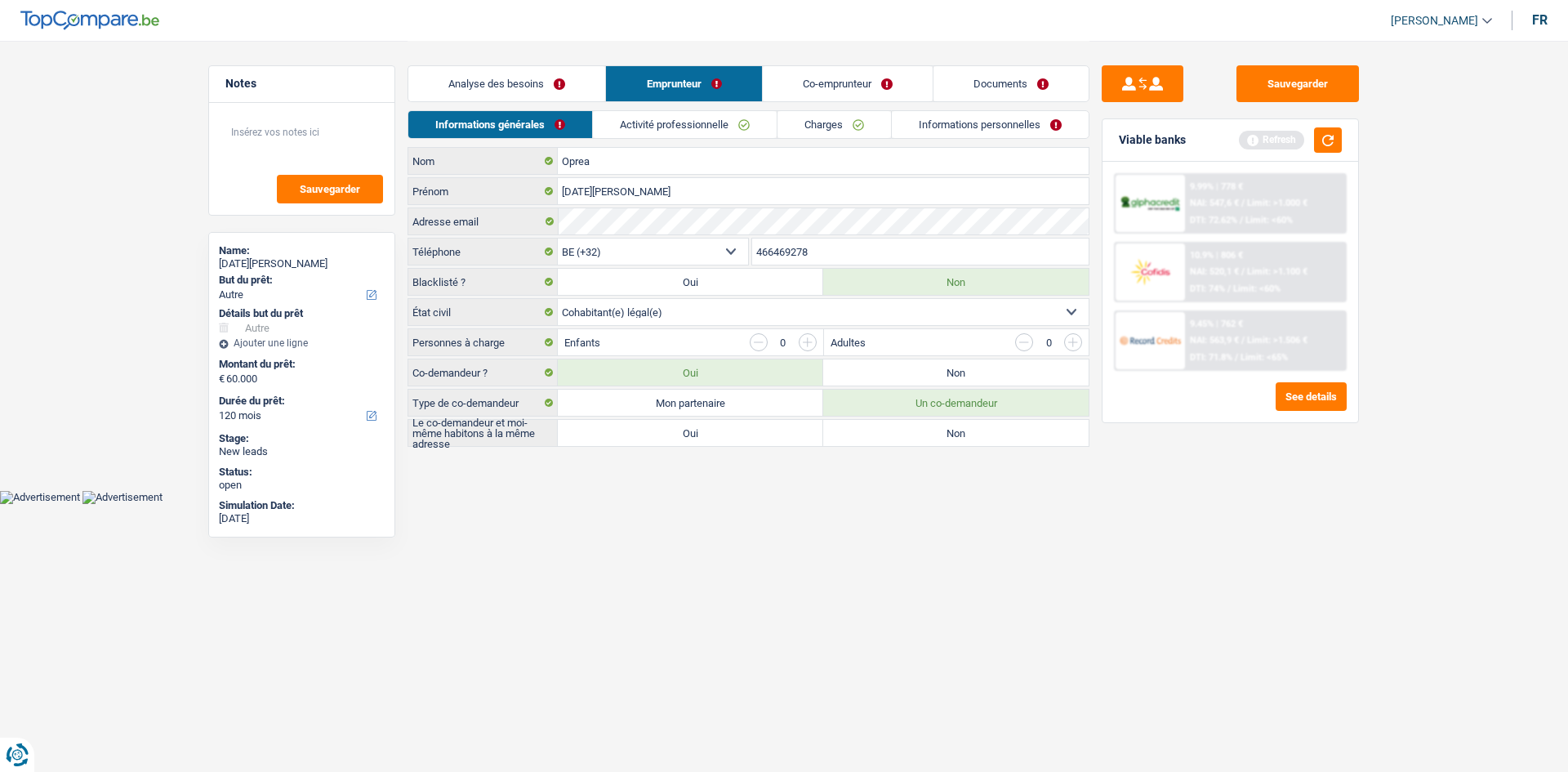
click at [745, 439] on label "Oui" at bounding box center [690, 432] width 265 height 26
click at [745, 439] on input "Oui" at bounding box center [690, 432] width 265 height 26
radio input "true"
click at [696, 121] on link "Activité professionnelle" at bounding box center [686, 124] width 184 height 27
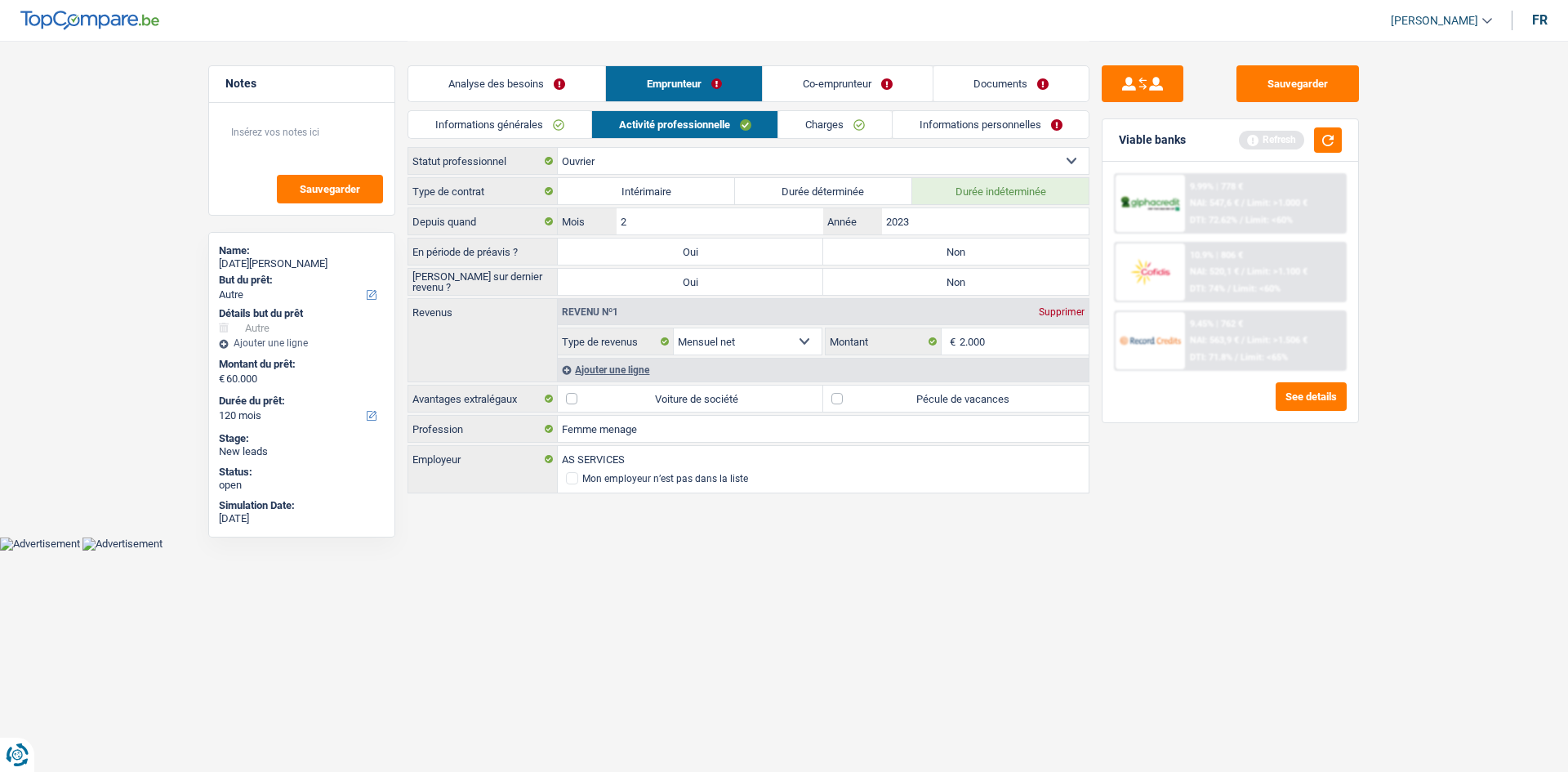
click at [621, 162] on select "Ouvrier Employé privé Employé public Invalide Indépendant Pensionné Chômeur Mut…" at bounding box center [823, 161] width 530 height 26
click at [558, 148] on select "Ouvrier Employé privé Employé public Invalide Indépendant Pensionné Chômeur Mut…" at bounding box center [823, 161] width 530 height 26
drag, startPoint x: 918, startPoint y: 227, endPoint x: 798, endPoint y: 221, distance: 120.1
click at [798, 221] on input "2" at bounding box center [720, 221] width 207 height 26
click at [923, 253] on label "Non" at bounding box center [956, 251] width 265 height 26
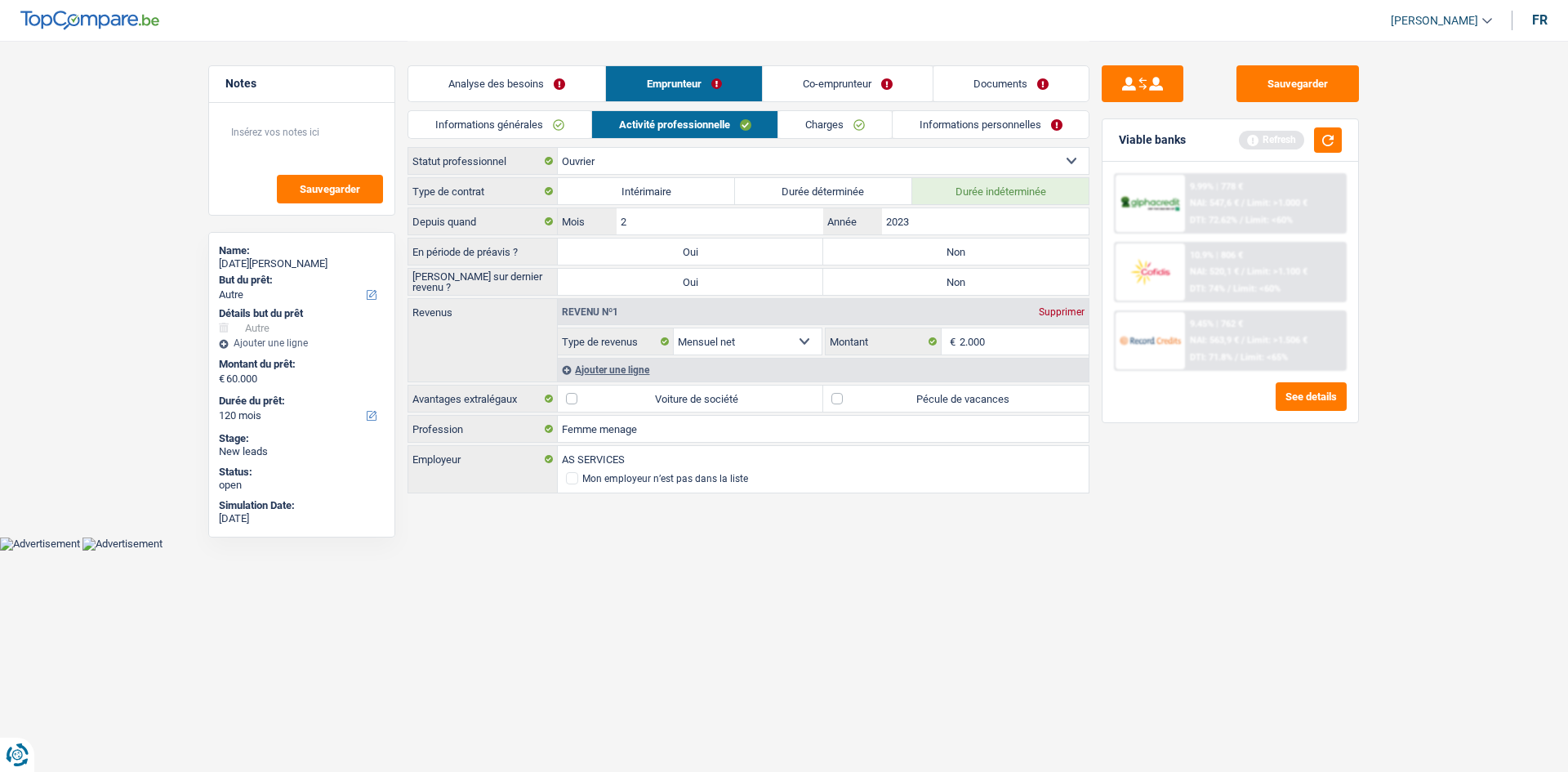
click at [923, 253] on input "Non" at bounding box center [956, 251] width 265 height 26
radio input "true"
click at [901, 280] on label "Non" at bounding box center [956, 281] width 265 height 26
click at [901, 280] on input "Non" at bounding box center [956, 281] width 265 height 26
radio input "true"
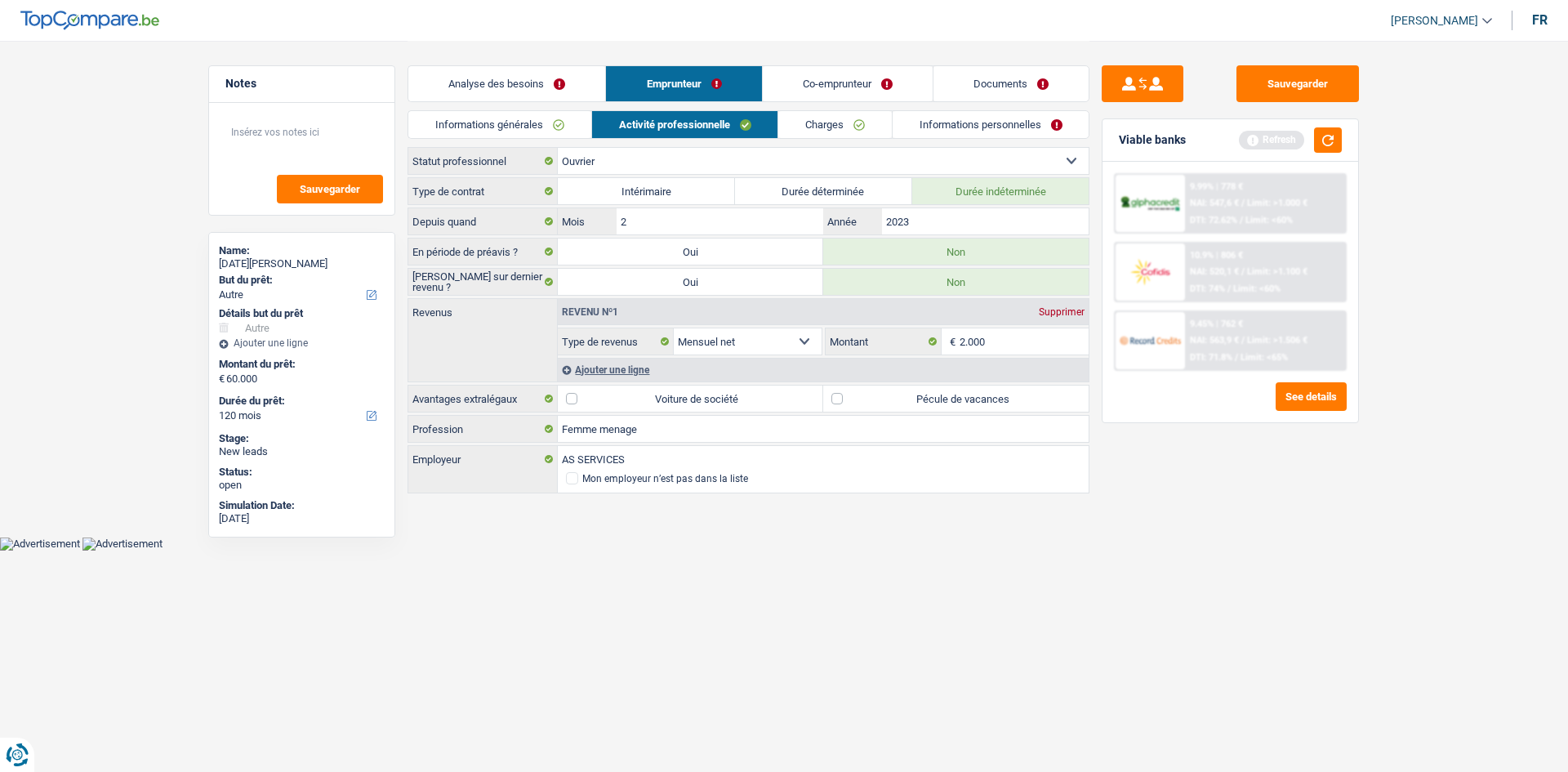
click at [862, 125] on link "Charges" at bounding box center [835, 124] width 114 height 27
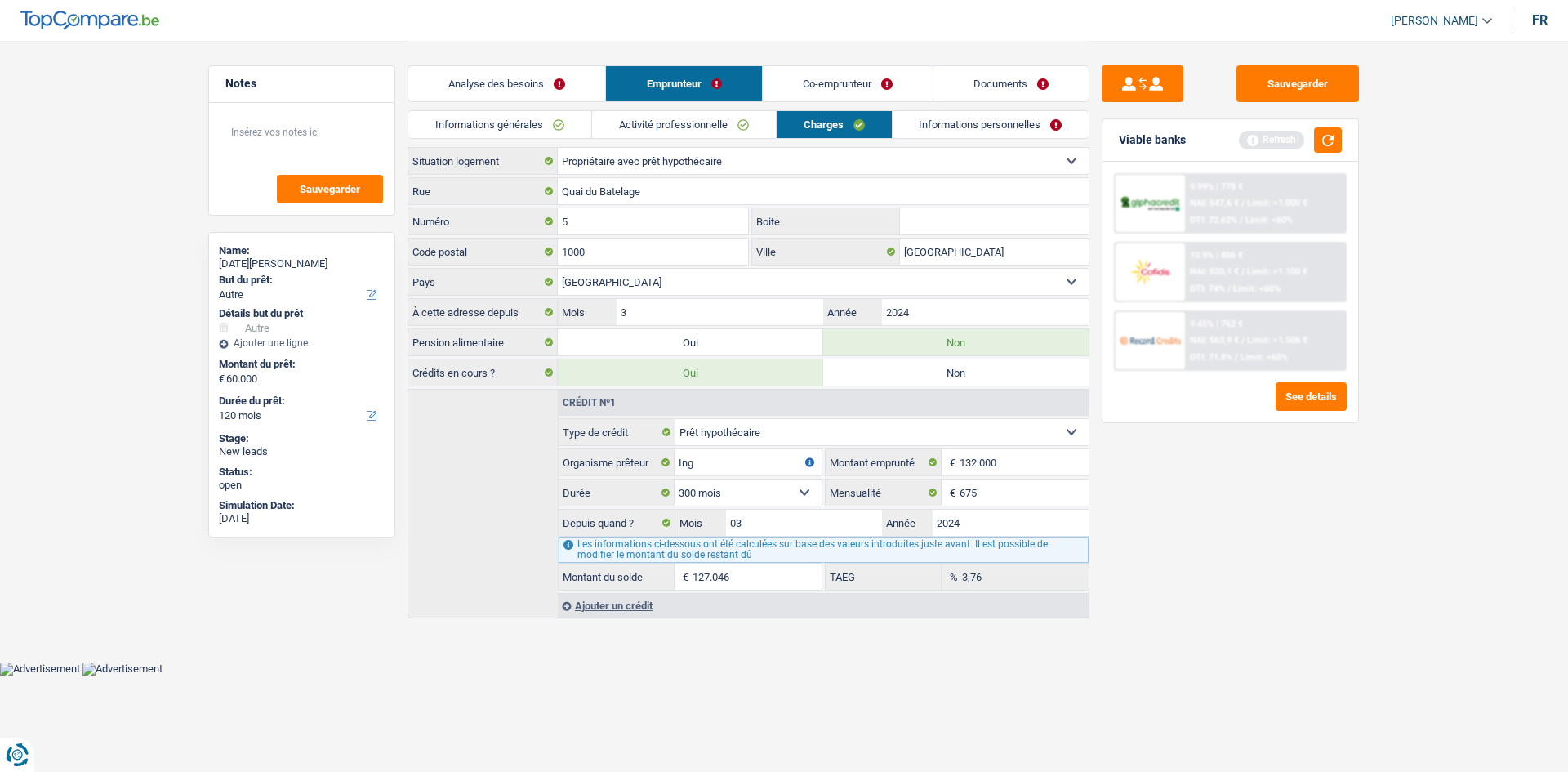
click at [927, 125] on link "Informations personnelles" at bounding box center [991, 124] width 197 height 27
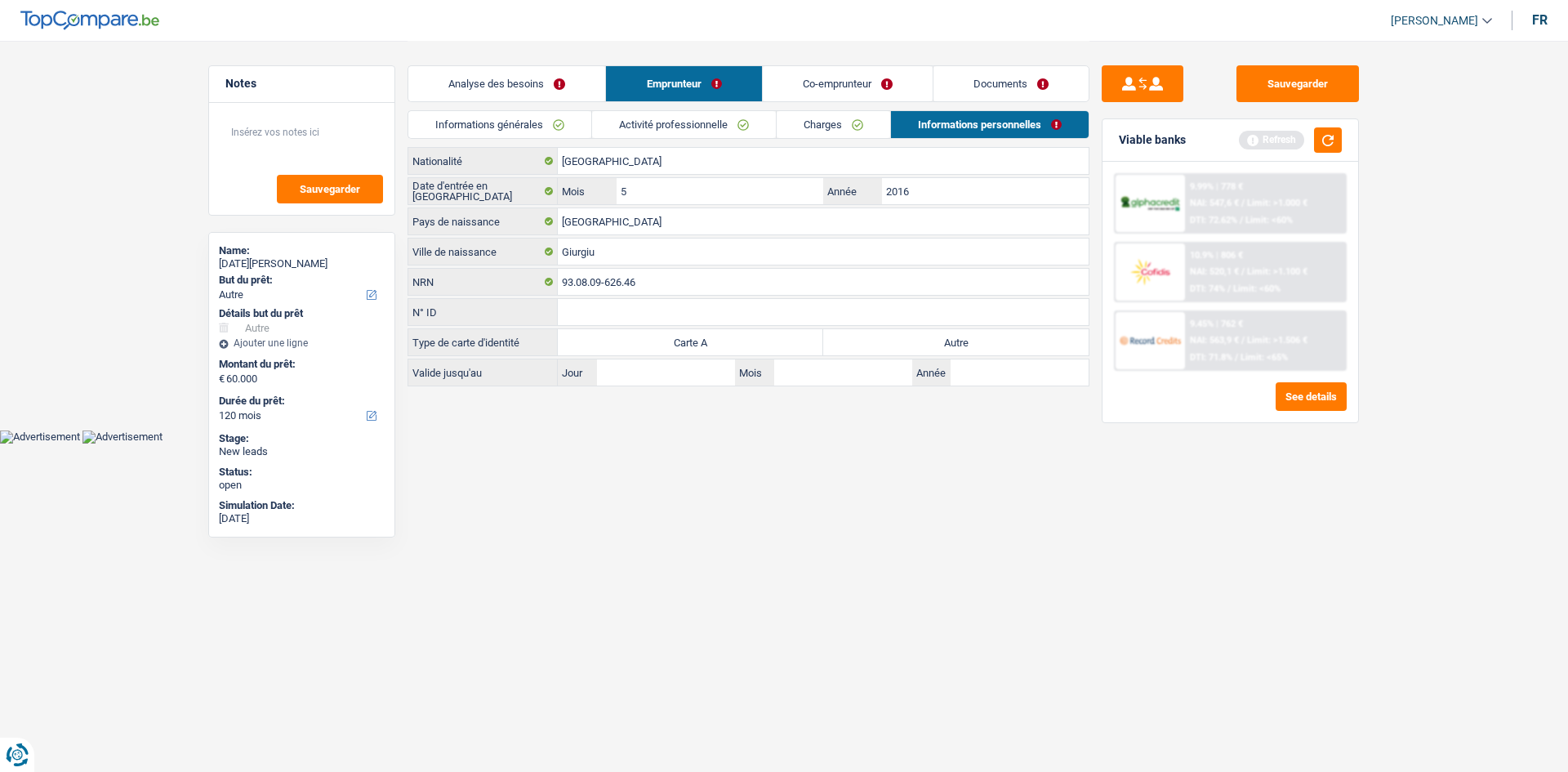
click at [807, 131] on link "Charges" at bounding box center [834, 124] width 114 height 27
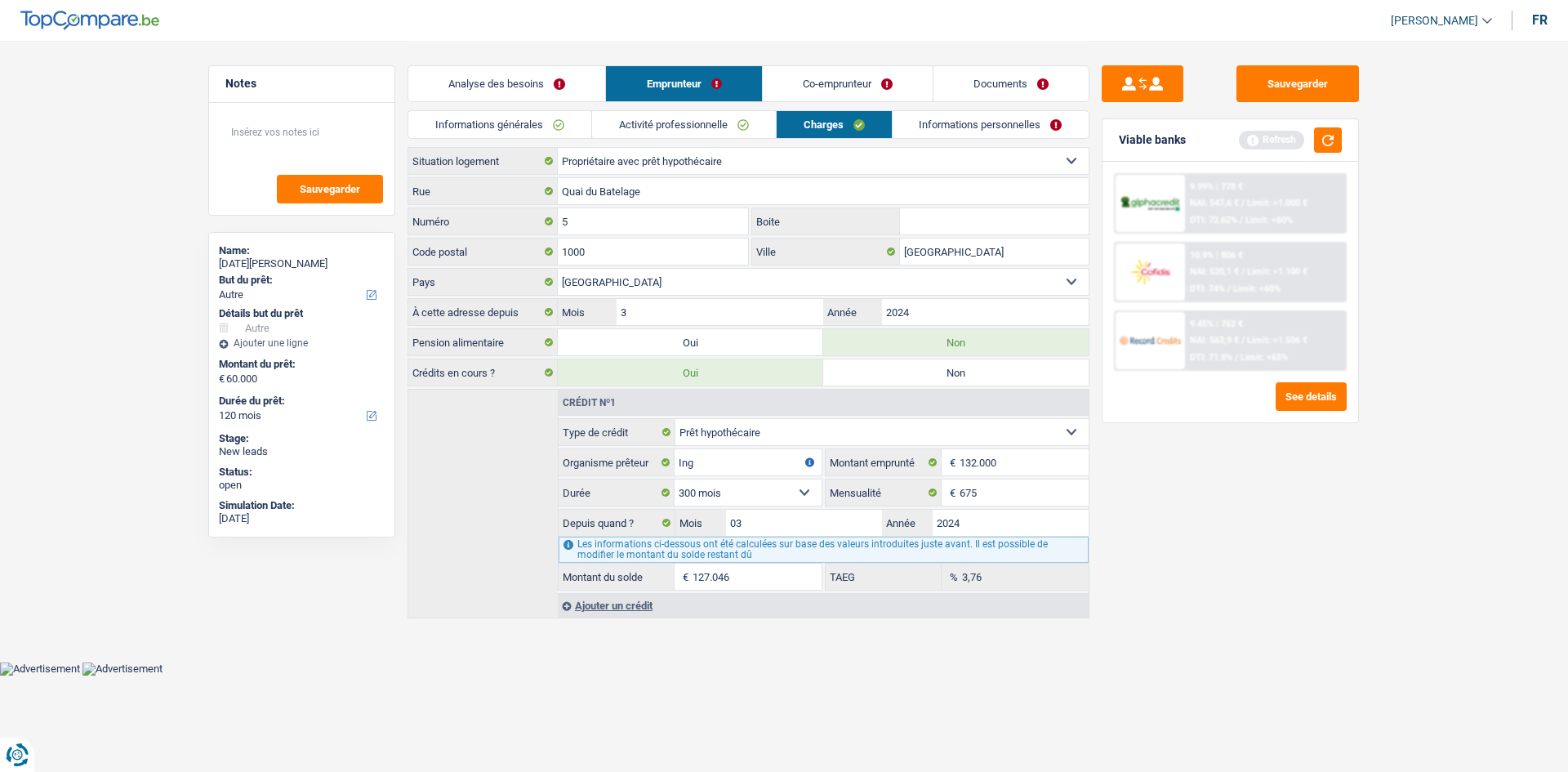
click at [945, 133] on link "Informations personnelles" at bounding box center [991, 124] width 197 height 27
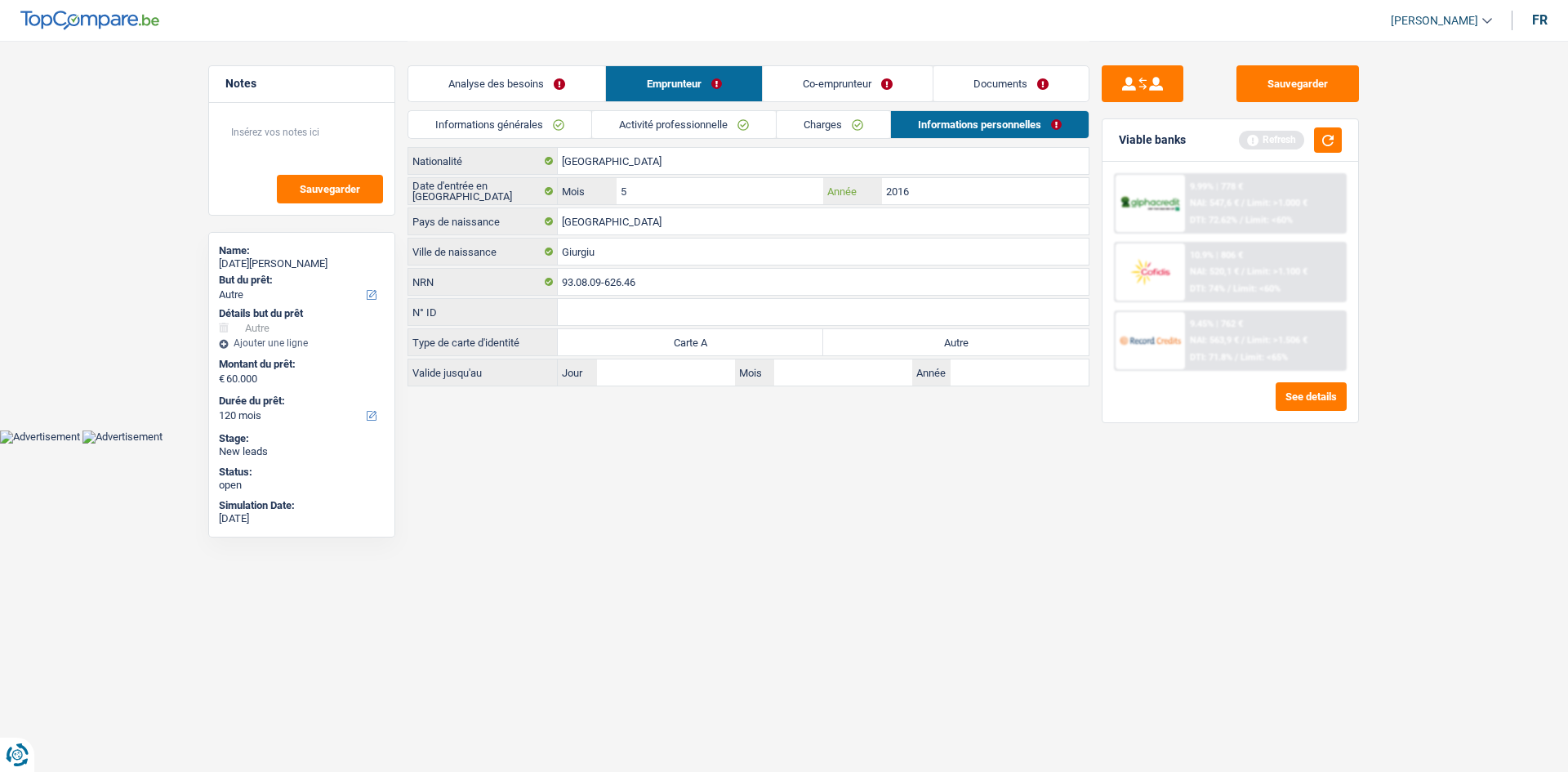
click at [936, 190] on input "2016" at bounding box center [985, 190] width 207 height 26
type input "2015"
click at [885, 341] on label "Autre" at bounding box center [956, 342] width 265 height 26
click at [885, 341] on input "Autre" at bounding box center [956, 342] width 265 height 26
radio input "true"
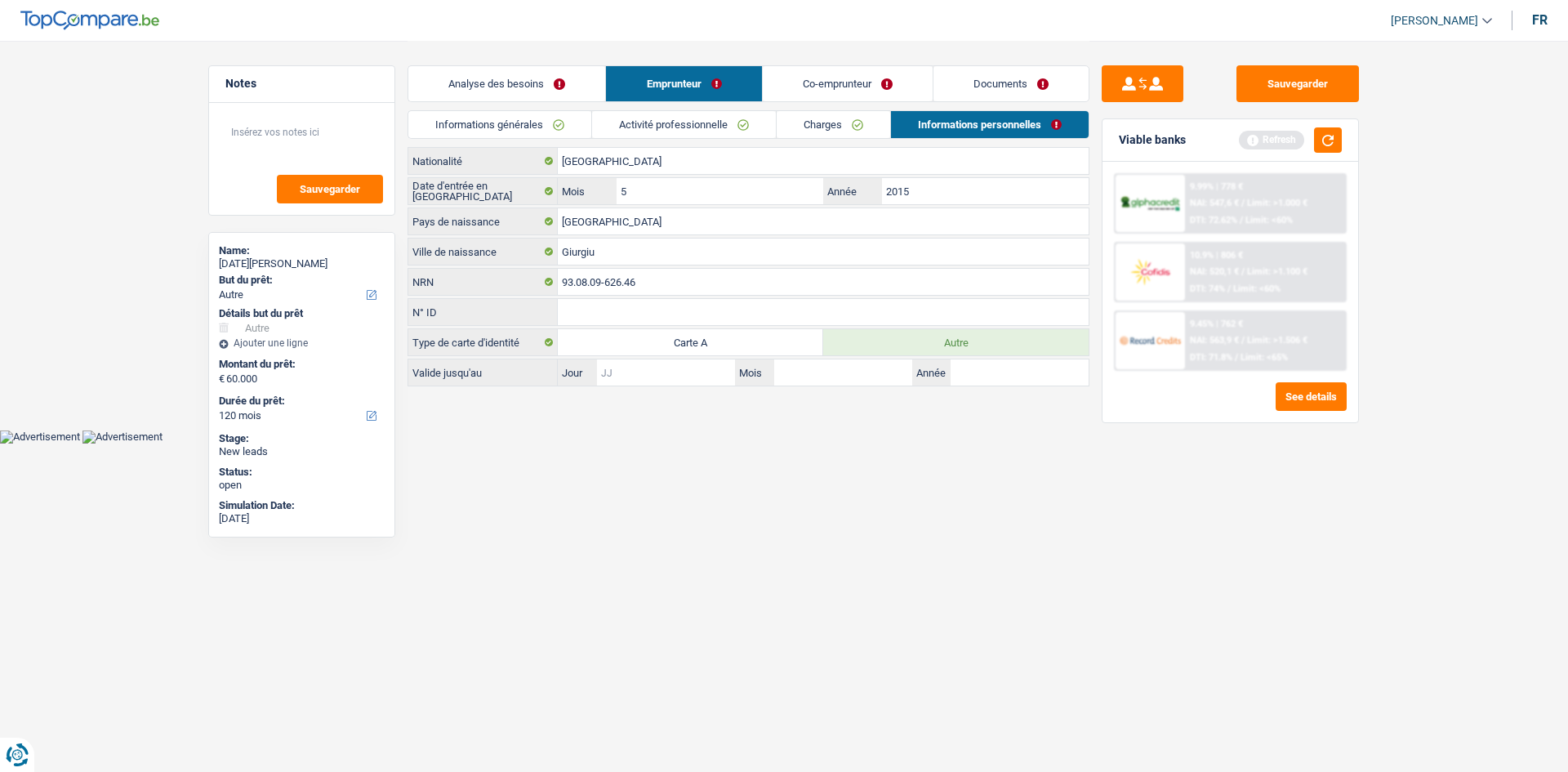
click at [673, 371] on input "Jour" at bounding box center [666, 372] width 138 height 26
type input "01"
type input "06"
type input "2028"
click at [824, 76] on link "Co-emprunteur" at bounding box center [848, 83] width 170 height 35
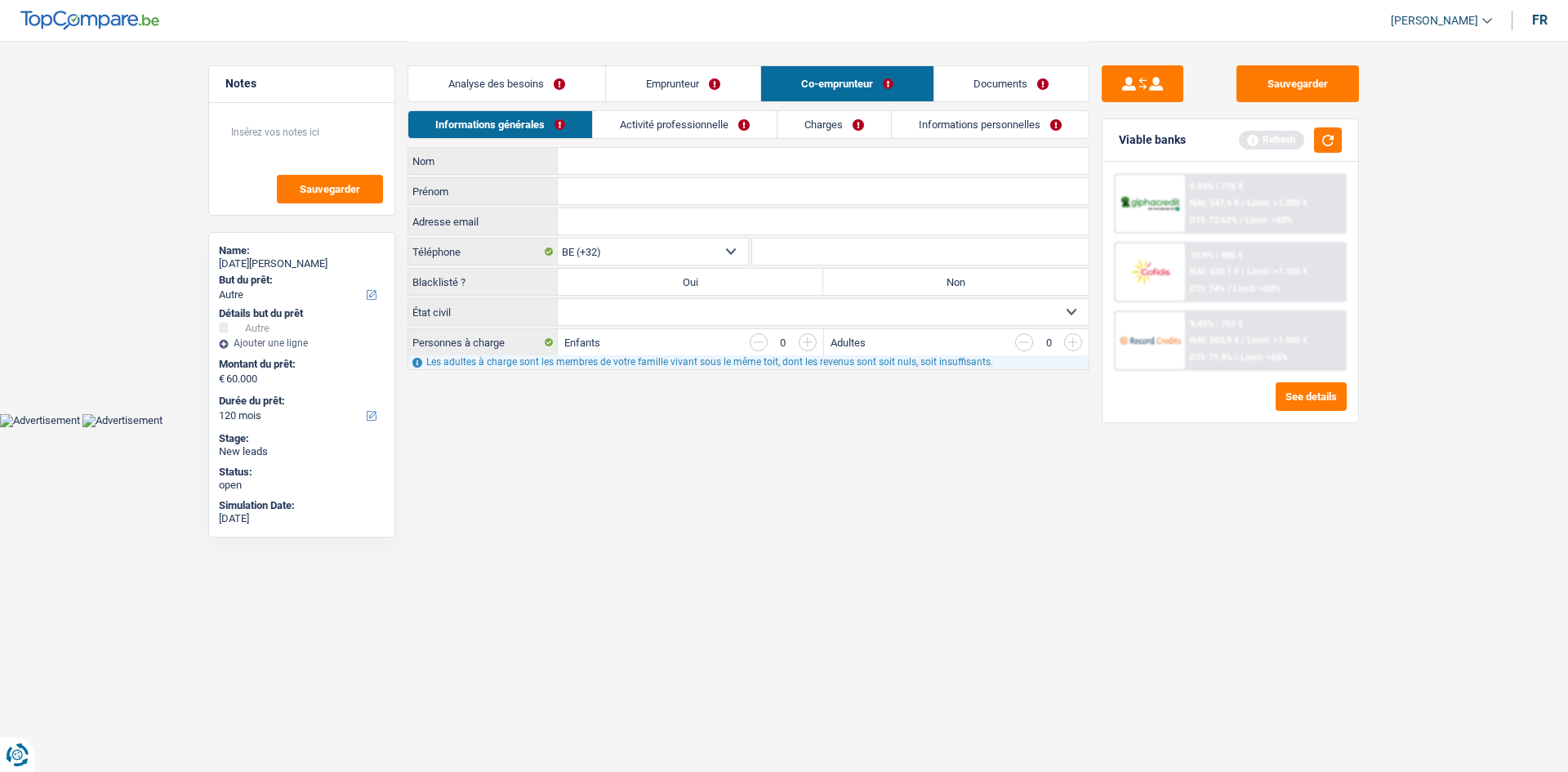
click at [613, 168] on input "Nom" at bounding box center [823, 161] width 530 height 26
type input "Giuliano"
click at [613, 168] on input "Nom" at bounding box center [823, 161] width 530 height 26
type input "Barone"
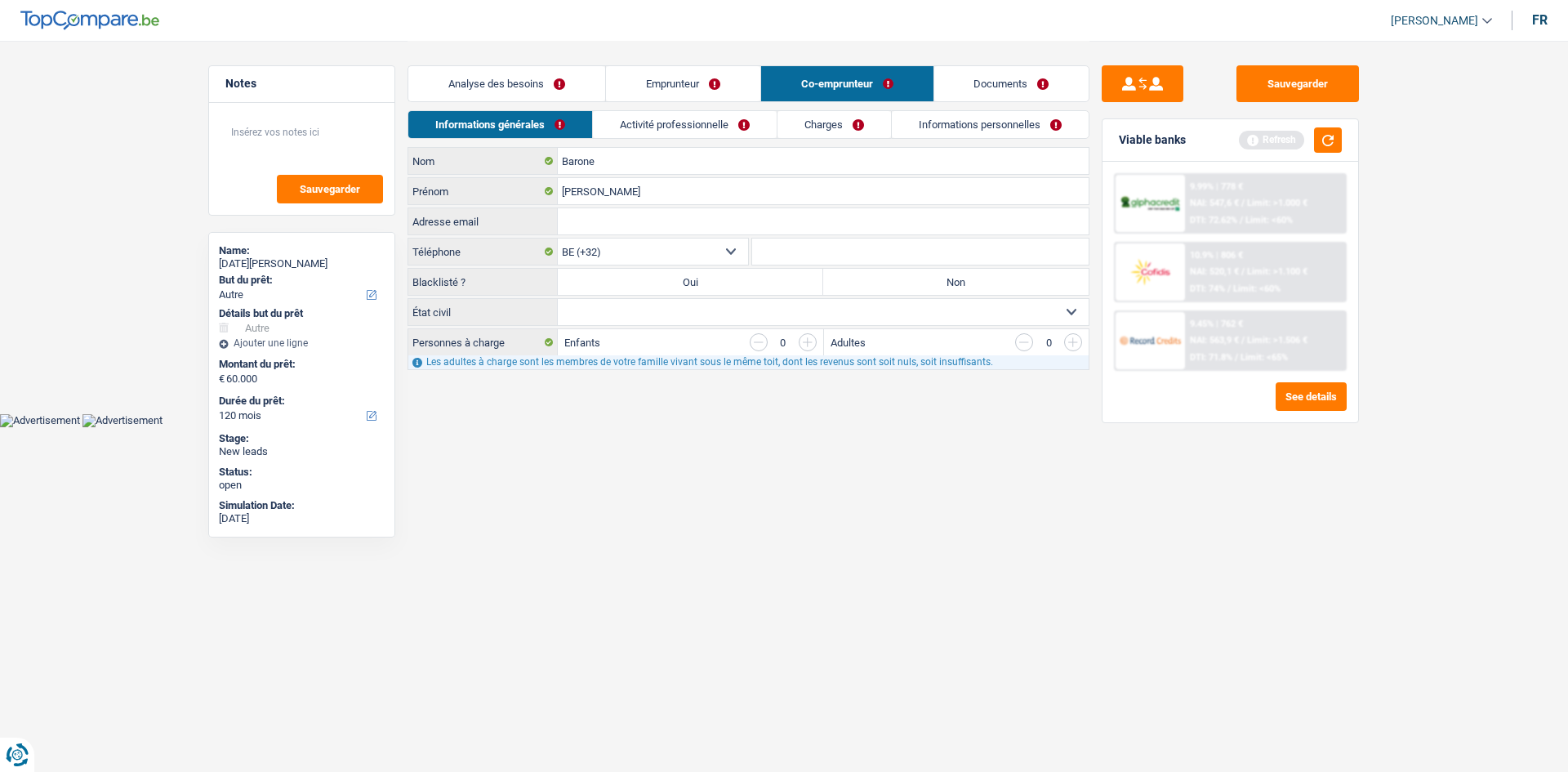
click at [860, 284] on label "Non" at bounding box center [956, 281] width 265 height 26
click at [860, 284] on input "Non" at bounding box center [956, 281] width 265 height 26
radio input "true"
click at [839, 315] on select "Célibataire Marié(e) Cohabitant(e) légal(e) Divorcé(e) Veuf(ve) Séparé (de fait…" at bounding box center [823, 311] width 530 height 26
select select "cohabitation"
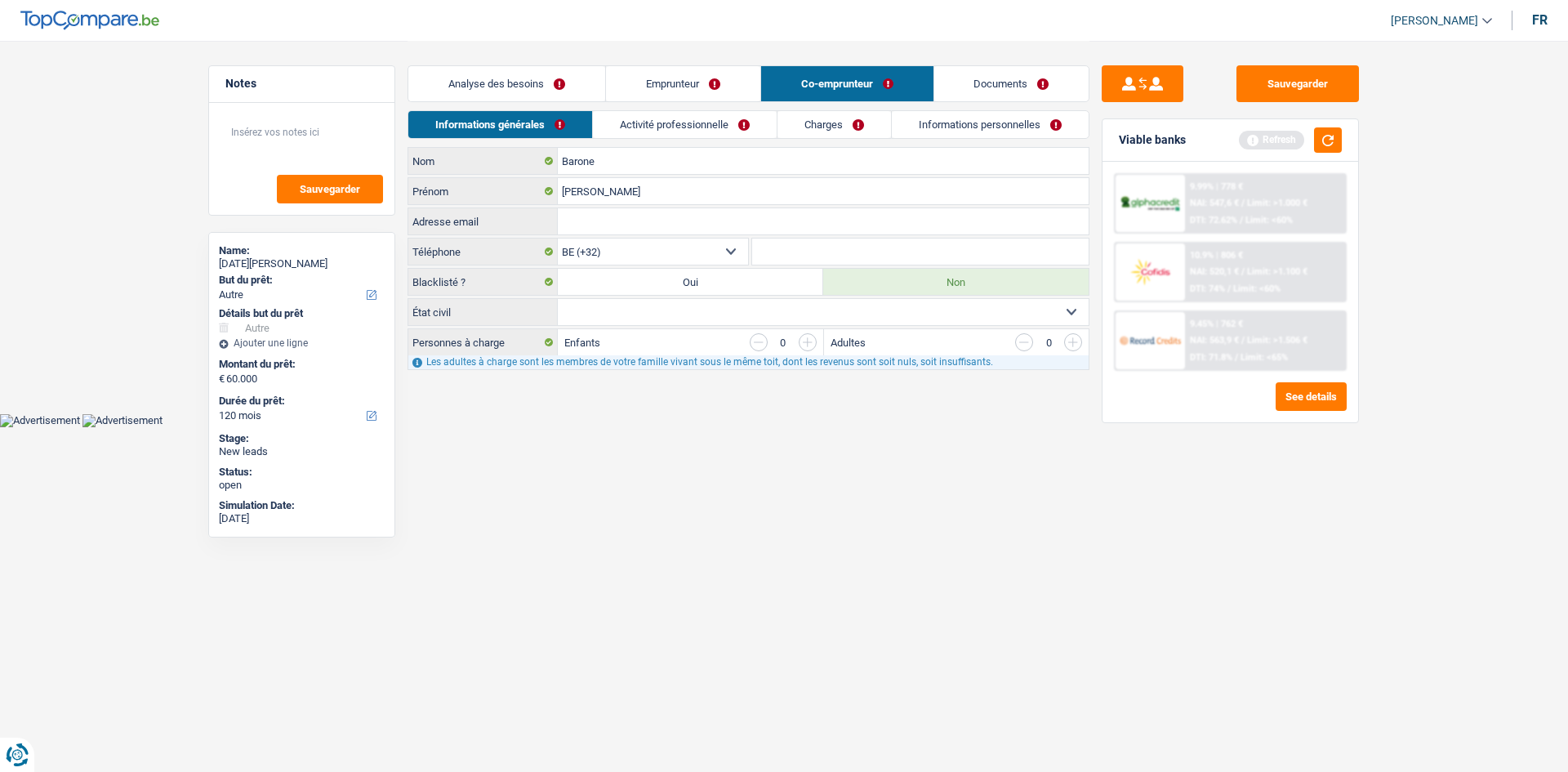
click at [558, 299] on select "Célibataire Marié(e) Cohabitant(e) légal(e) Divorcé(e) Veuf(ve) Séparé (de fait…" at bounding box center [823, 311] width 530 height 26
click at [671, 94] on link "Emprunteur" at bounding box center [683, 83] width 154 height 35
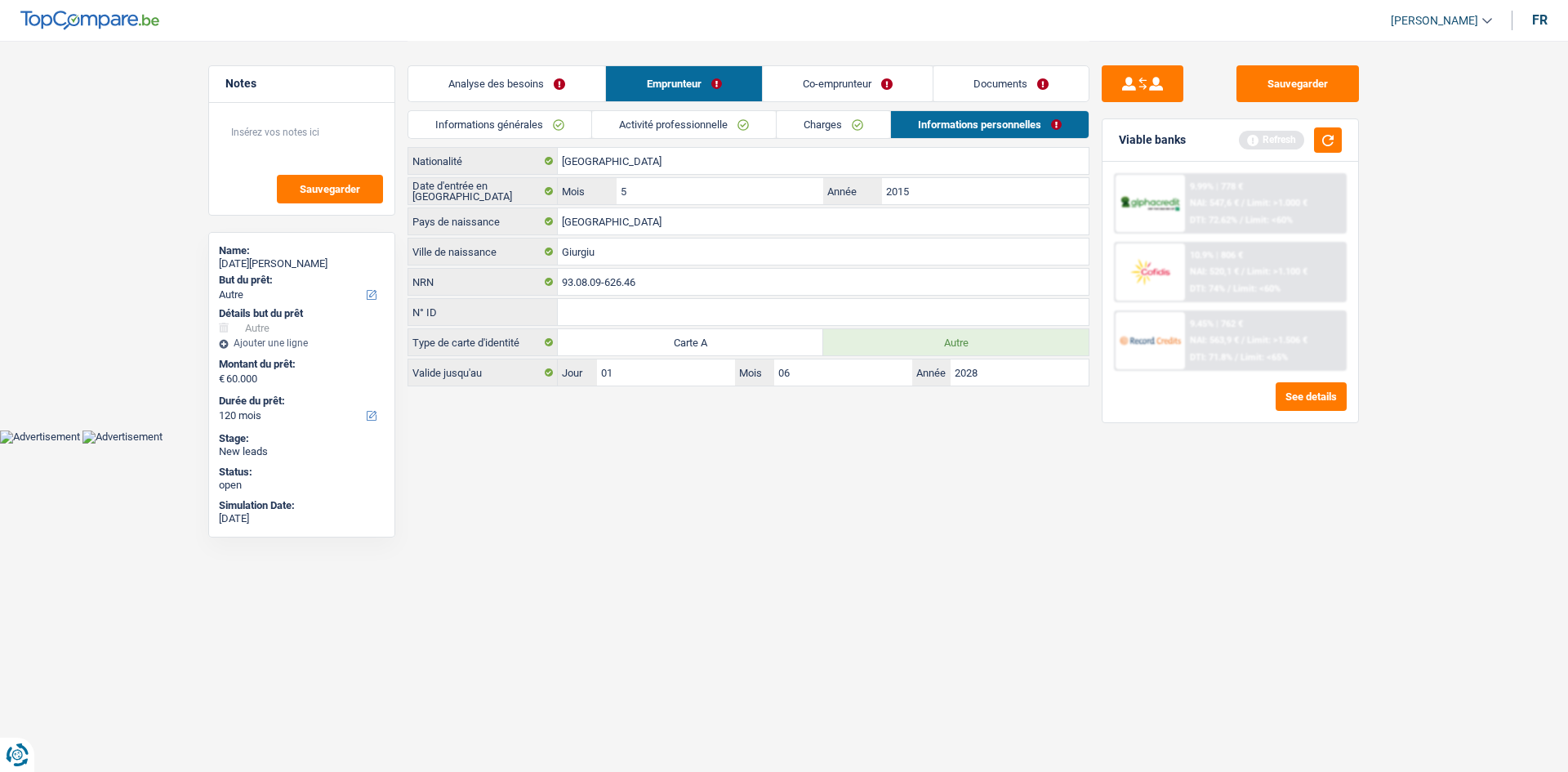
click at [797, 119] on link "Charges" at bounding box center [834, 124] width 114 height 27
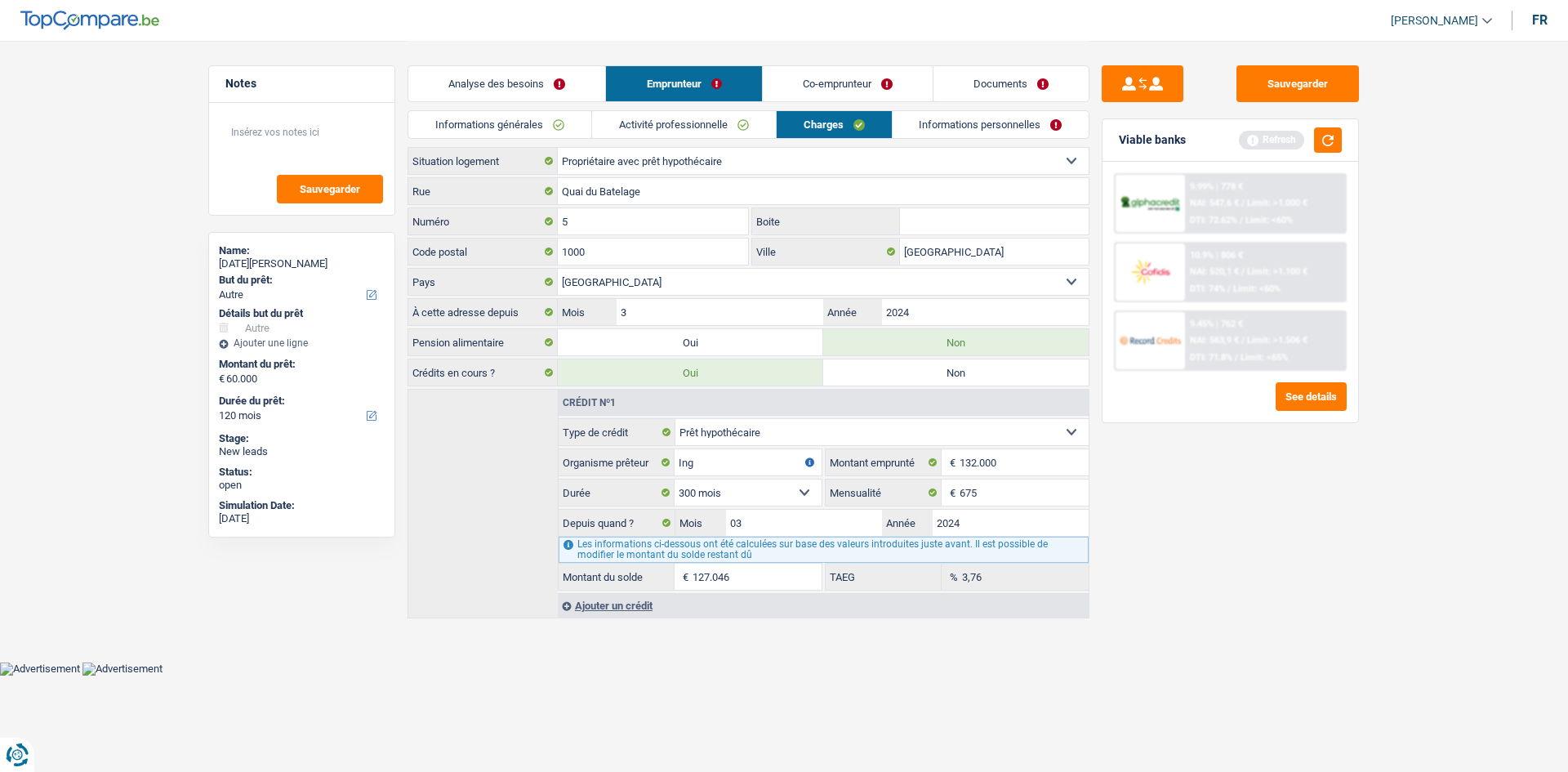
click at [697, 131] on link "Activité professionnelle" at bounding box center [684, 124] width 184 height 27
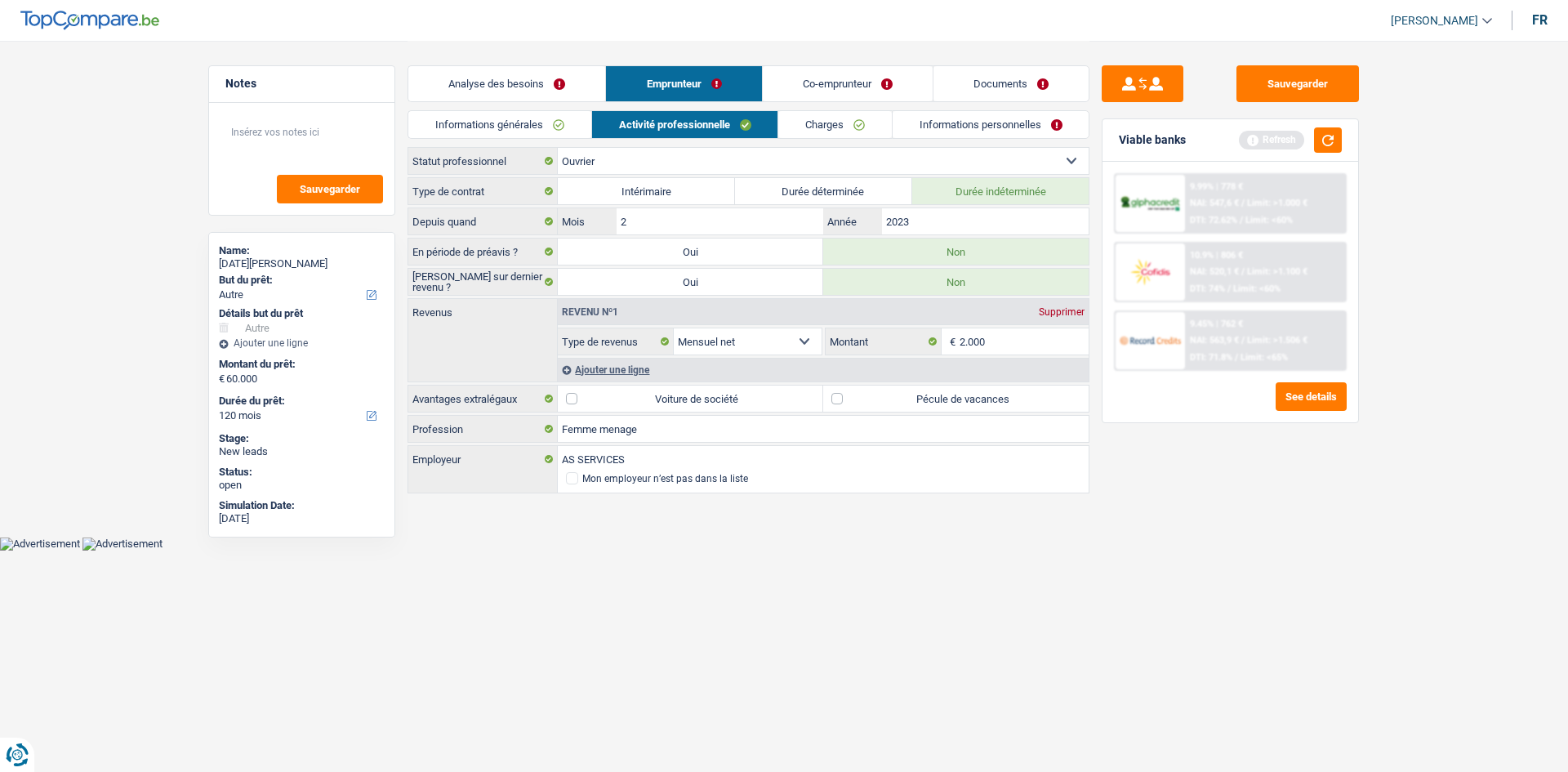
click at [559, 125] on link "Informations générales" at bounding box center [500, 124] width 183 height 27
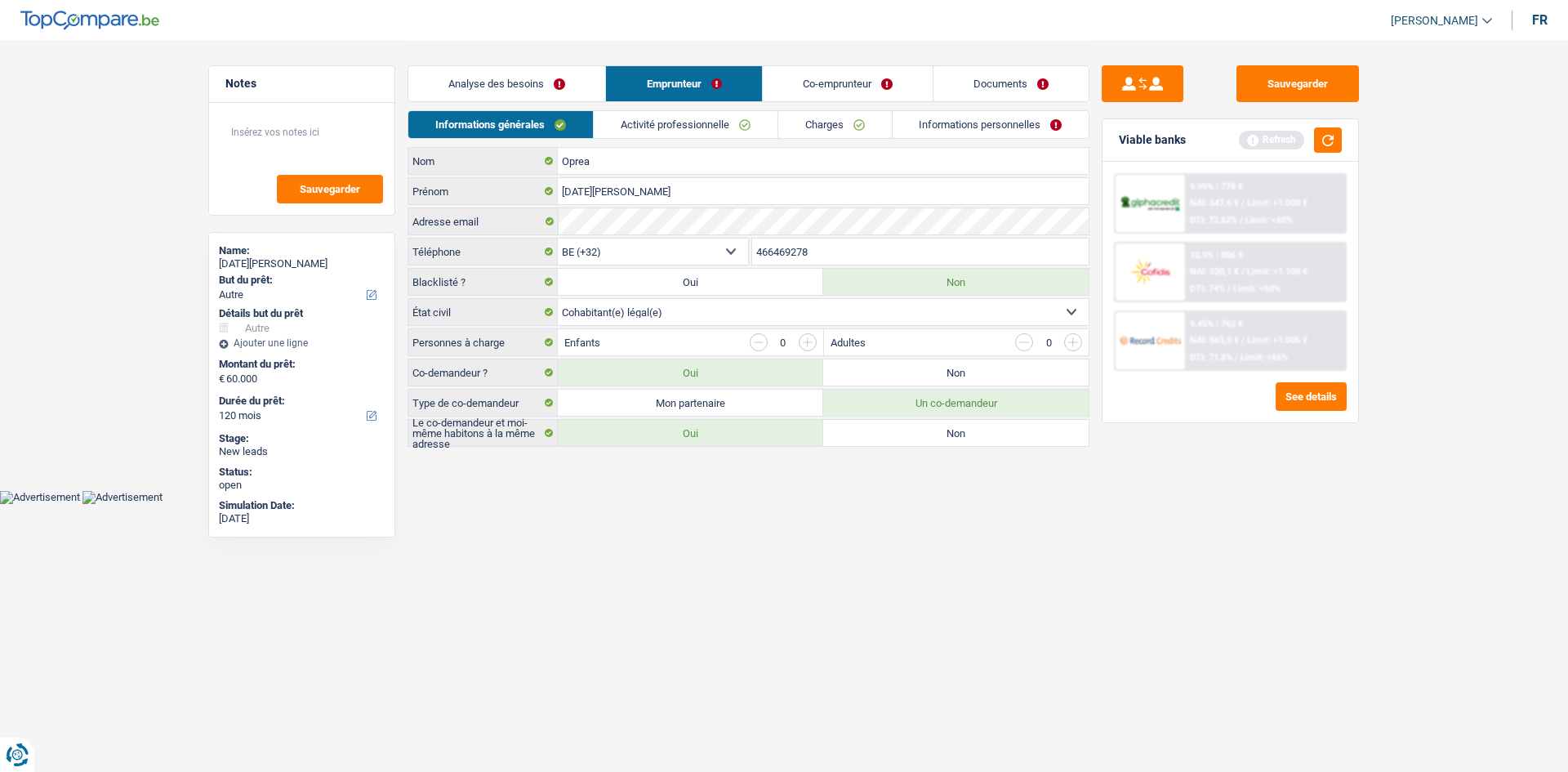
click at [857, 136] on link "Charges" at bounding box center [835, 124] width 114 height 27
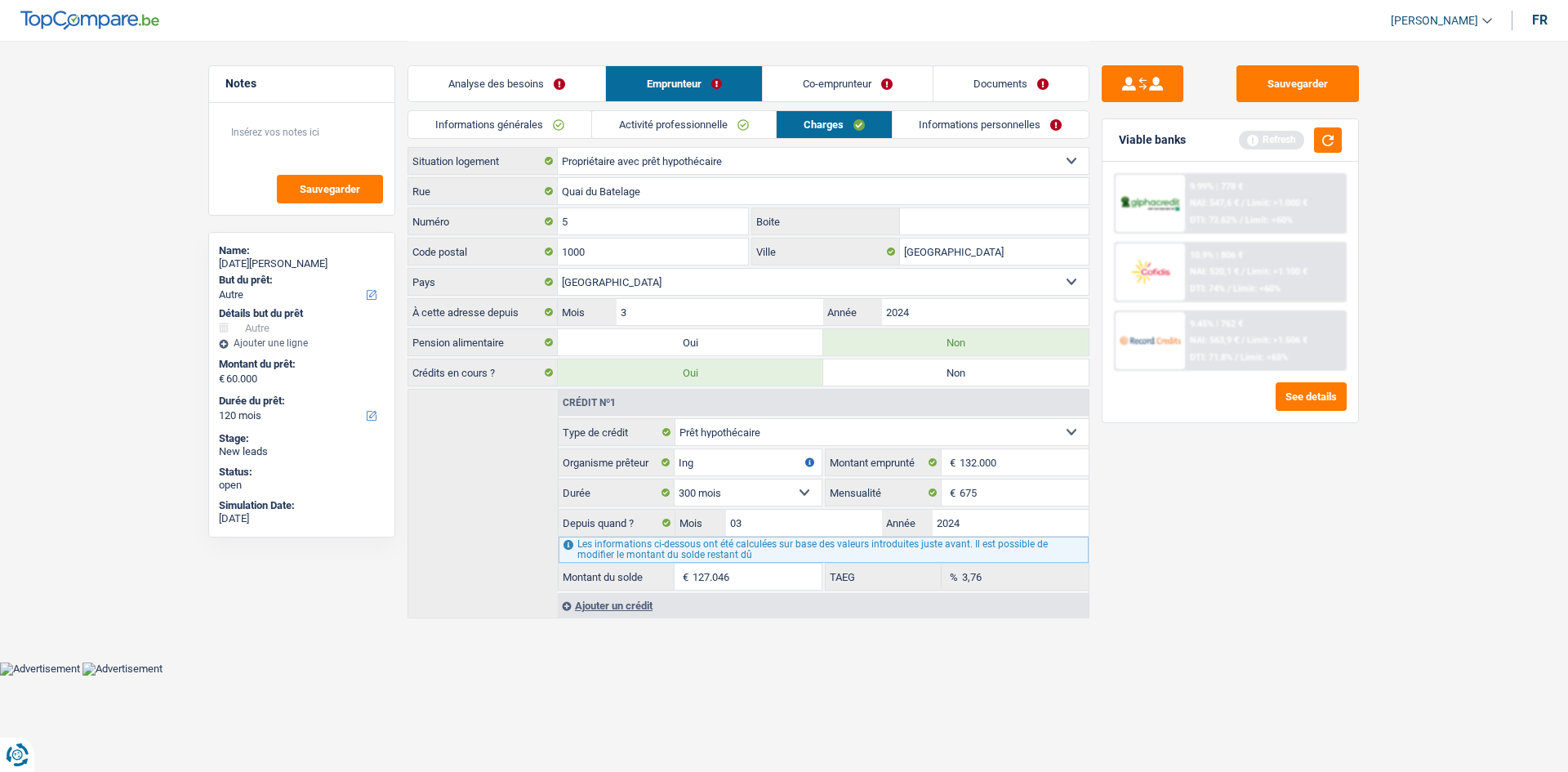
click at [845, 86] on link "Co-emprunteur" at bounding box center [848, 83] width 170 height 35
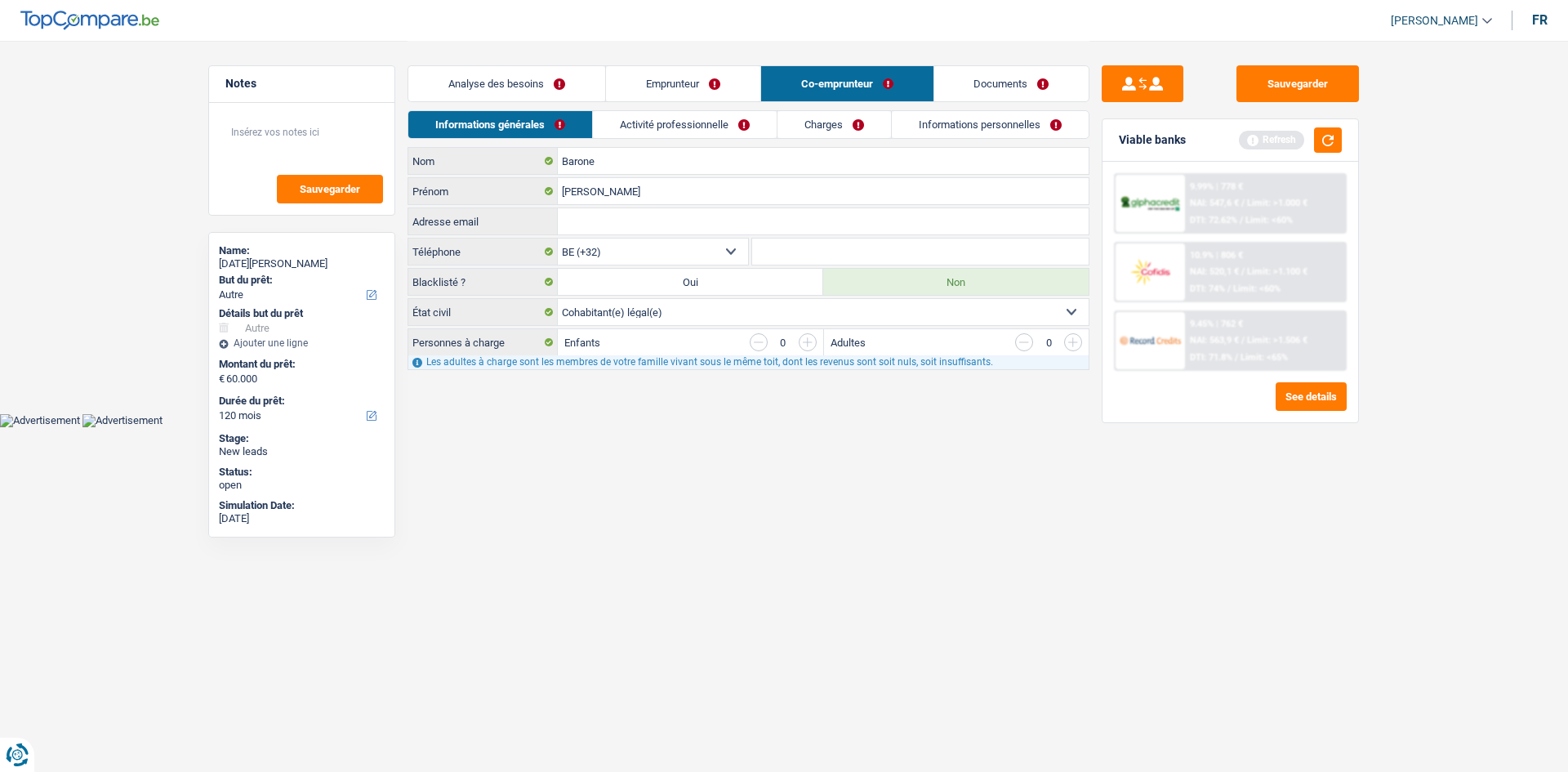
click at [811, 130] on link "Charges" at bounding box center [835, 124] width 114 height 27
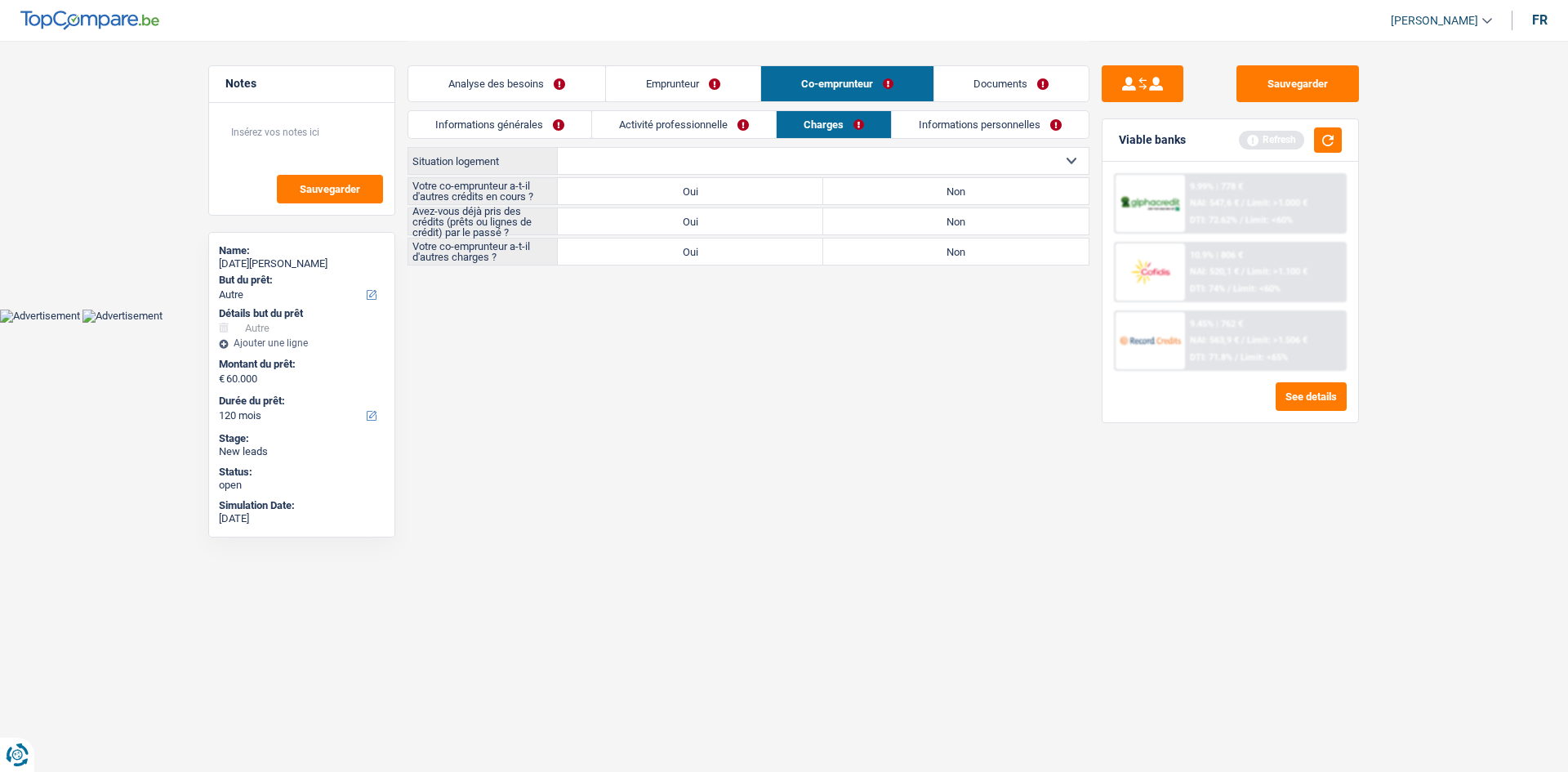
click at [903, 159] on select "Locataire Propriétaire avec prêt hypothécaire Propriétaire sans prêt hypothécai…" at bounding box center [823, 161] width 530 height 26
select select "liveWithParents"
click at [558, 148] on select "Locataire Propriétaire avec prêt hypothécaire Propriétaire sans prêt hypothécai…" at bounding box center [823, 161] width 530 height 26
click at [887, 196] on label "Non" at bounding box center [956, 190] width 265 height 26
click at [887, 196] on input "Non" at bounding box center [956, 190] width 265 height 26
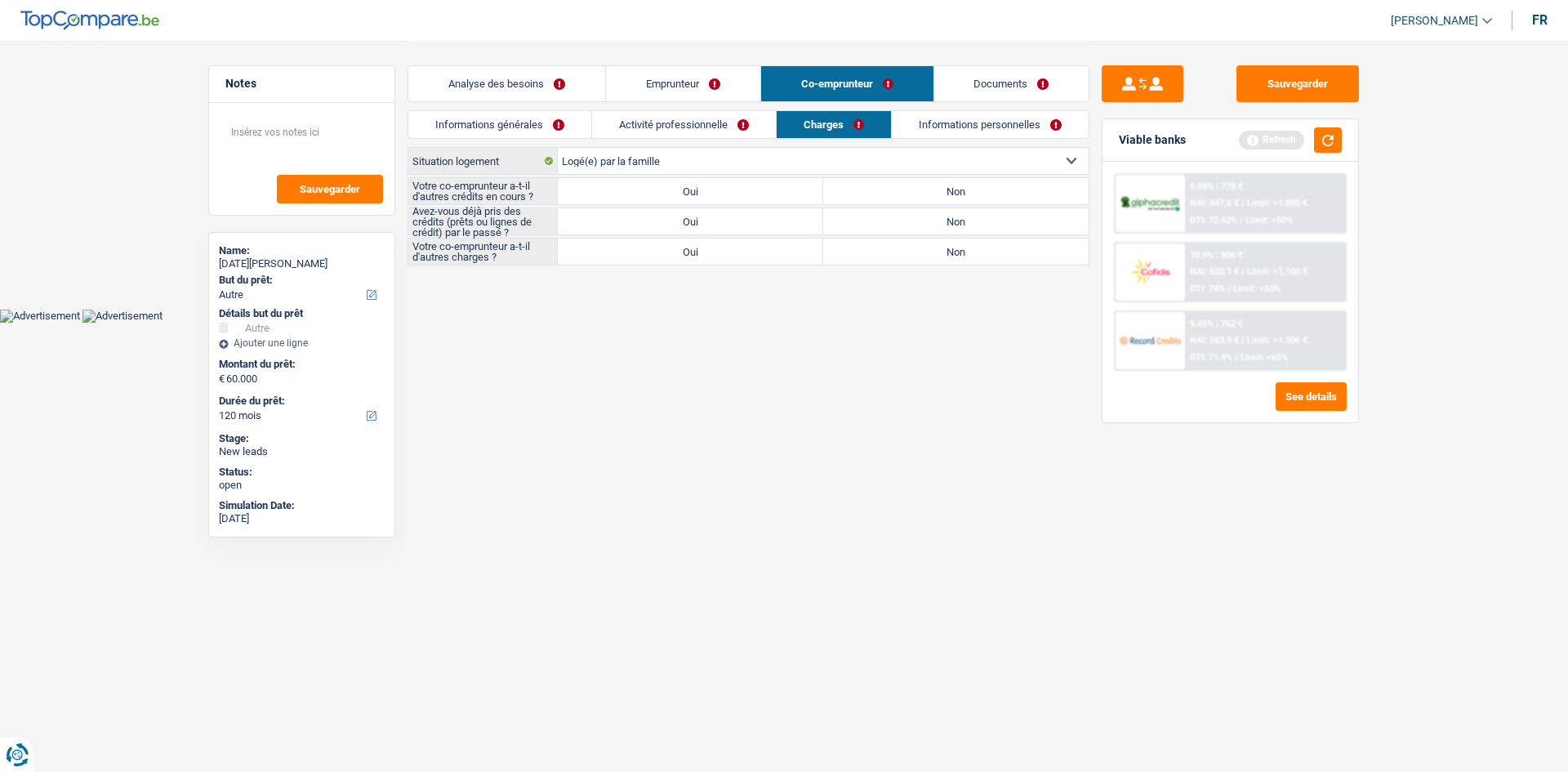
radio input "true"
click at [916, 211] on label "Non" at bounding box center [956, 221] width 265 height 26
click at [916, 211] on input "Non" at bounding box center [956, 221] width 265 height 26
radio input "true"
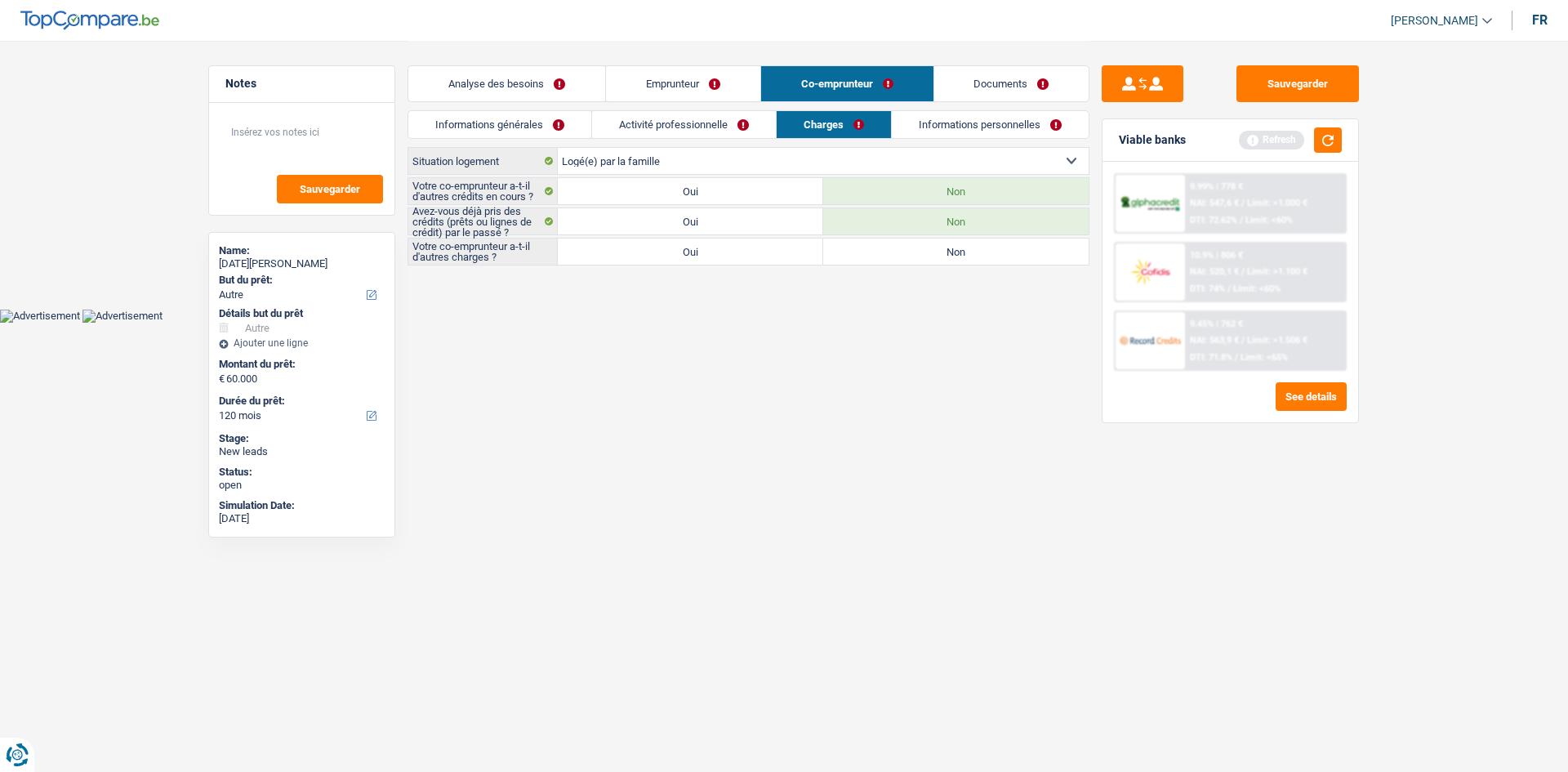
click at [773, 257] on label "Oui" at bounding box center [690, 251] width 265 height 26
click at [773, 257] on input "Oui" at bounding box center [690, 251] width 265 height 26
radio input "true"
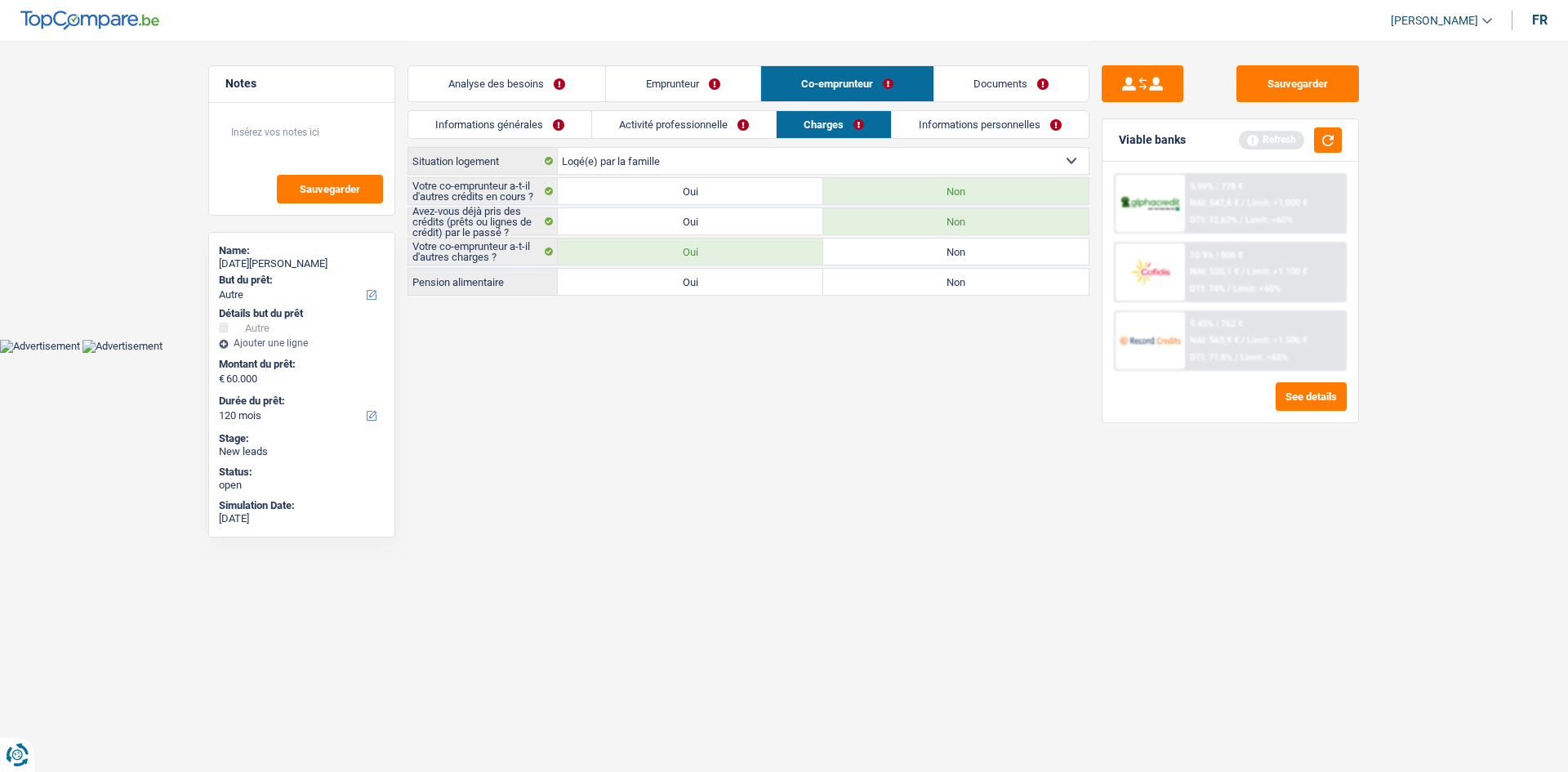
click at [703, 286] on label "Oui" at bounding box center [690, 281] width 265 height 26
click at [703, 286] on input "Oui" at bounding box center [690, 281] width 265 height 26
radio input "true"
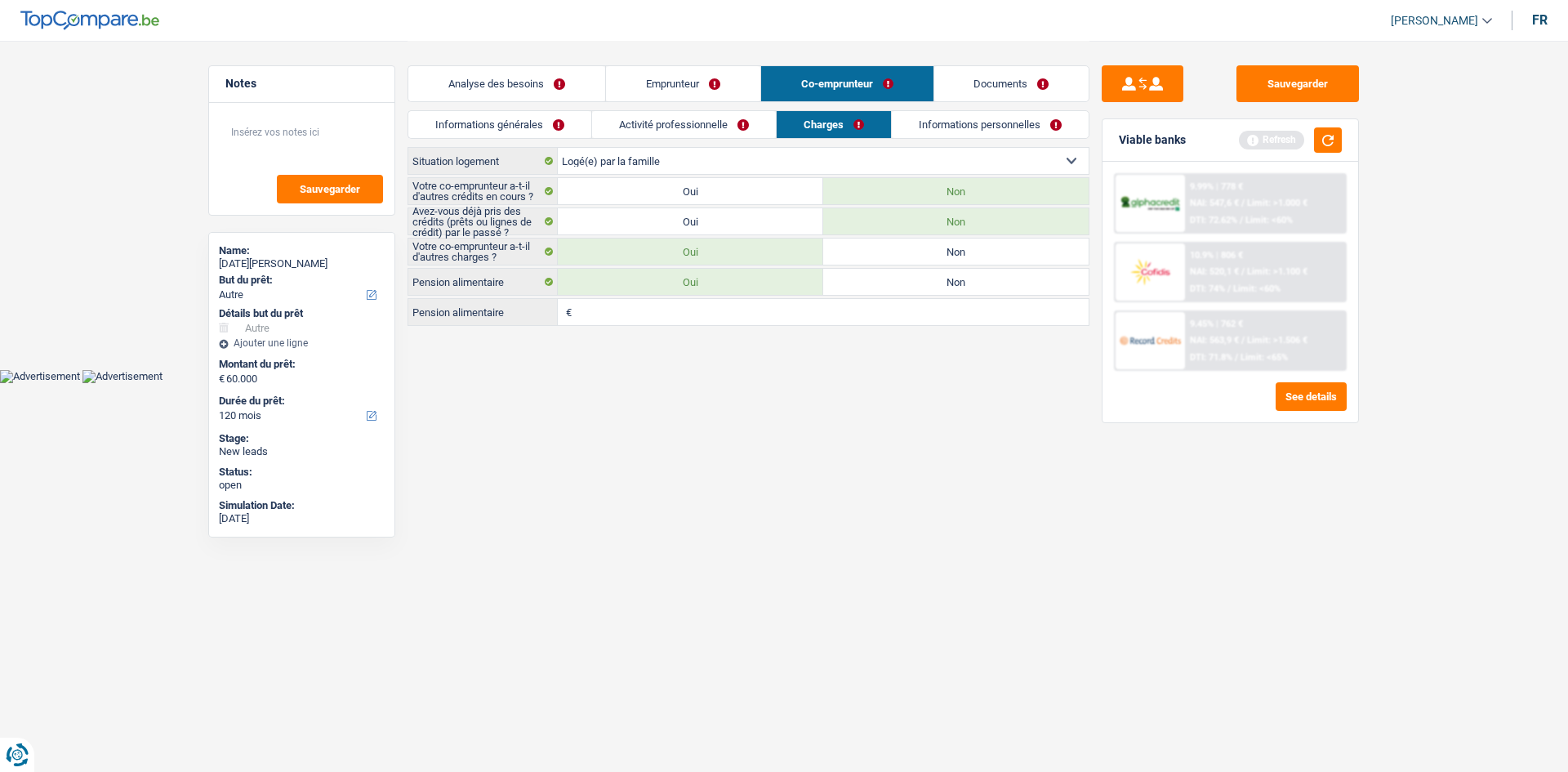
click at [778, 320] on input "Pension alimentaire" at bounding box center [832, 311] width 513 height 26
type input "700"
click at [698, 128] on link "Activité professionnelle" at bounding box center [684, 124] width 184 height 27
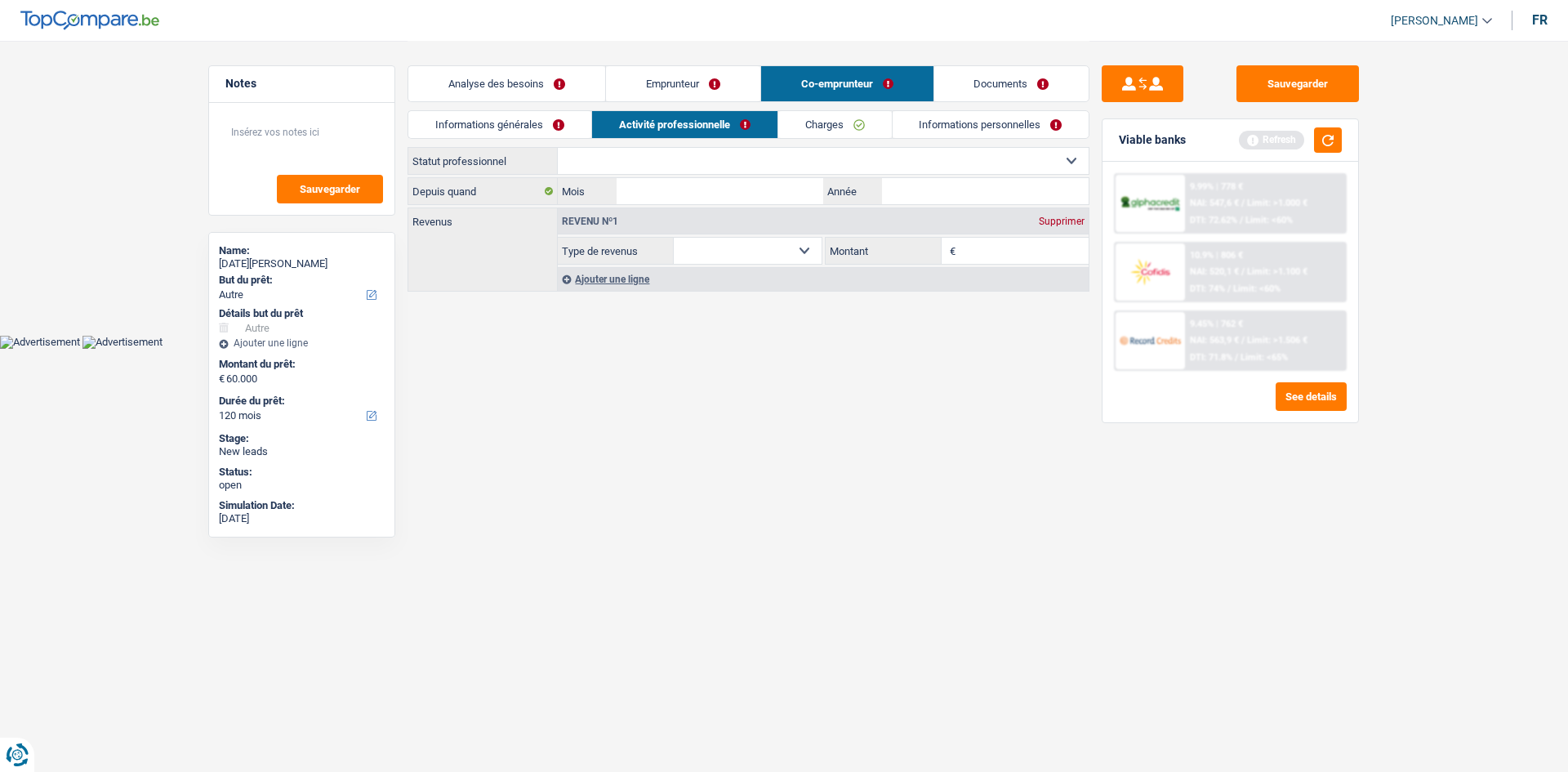
click at [567, 115] on link "Informations générales" at bounding box center [500, 124] width 183 height 27
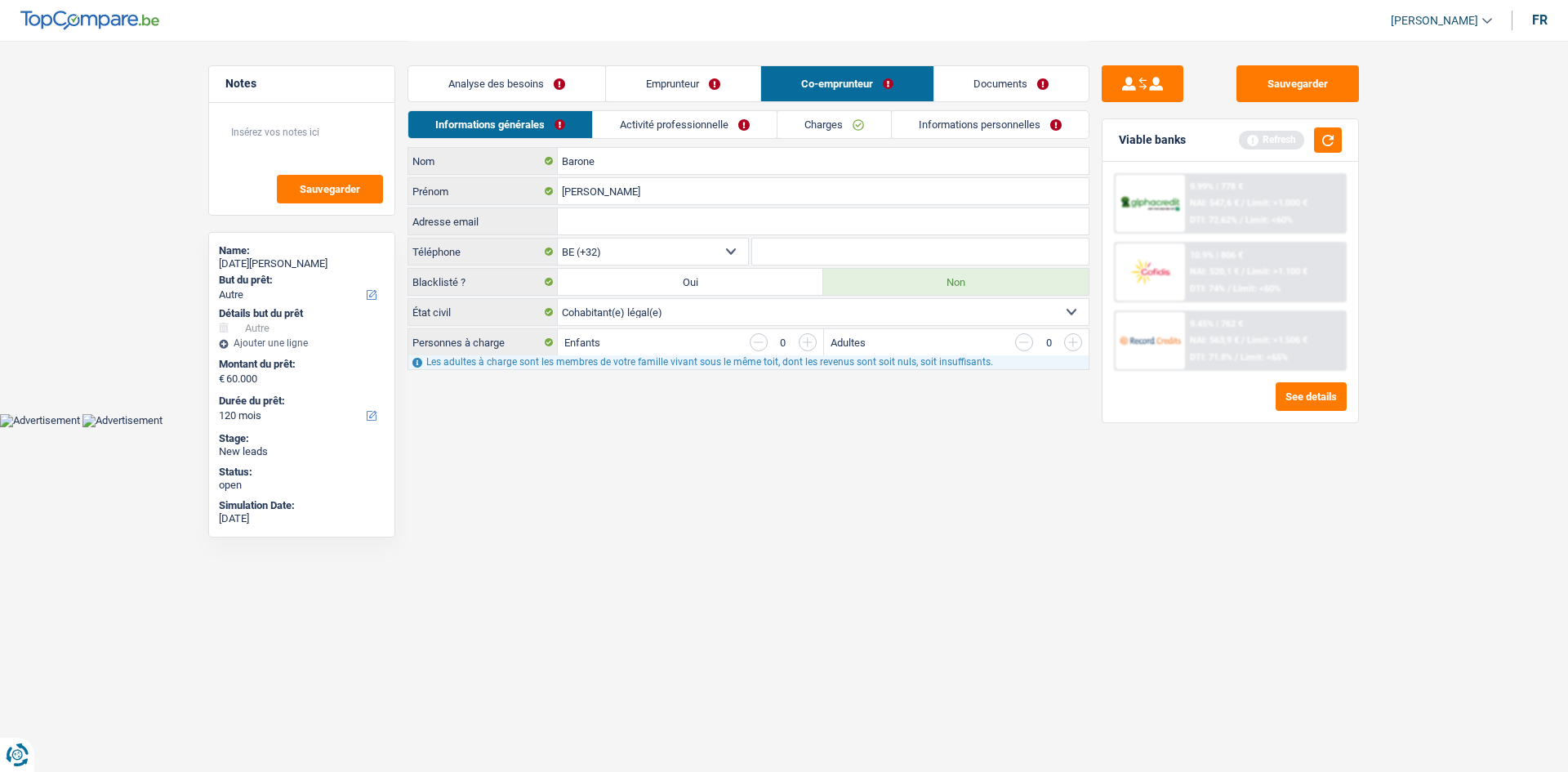
click at [957, 118] on link "Informations personnelles" at bounding box center [991, 124] width 197 height 27
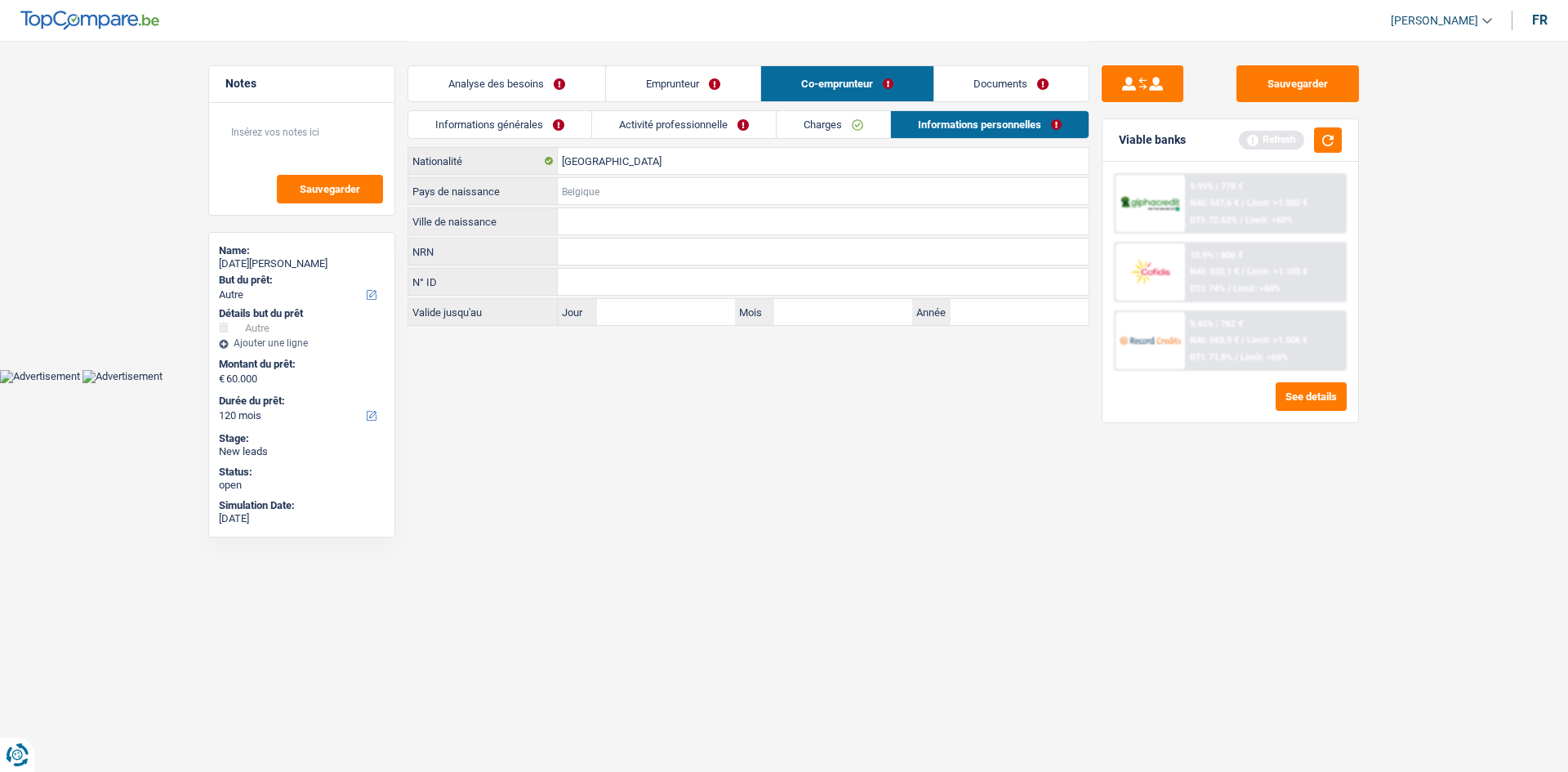
click at [634, 189] on input "Pays de naissance" at bounding box center [823, 190] width 530 height 26
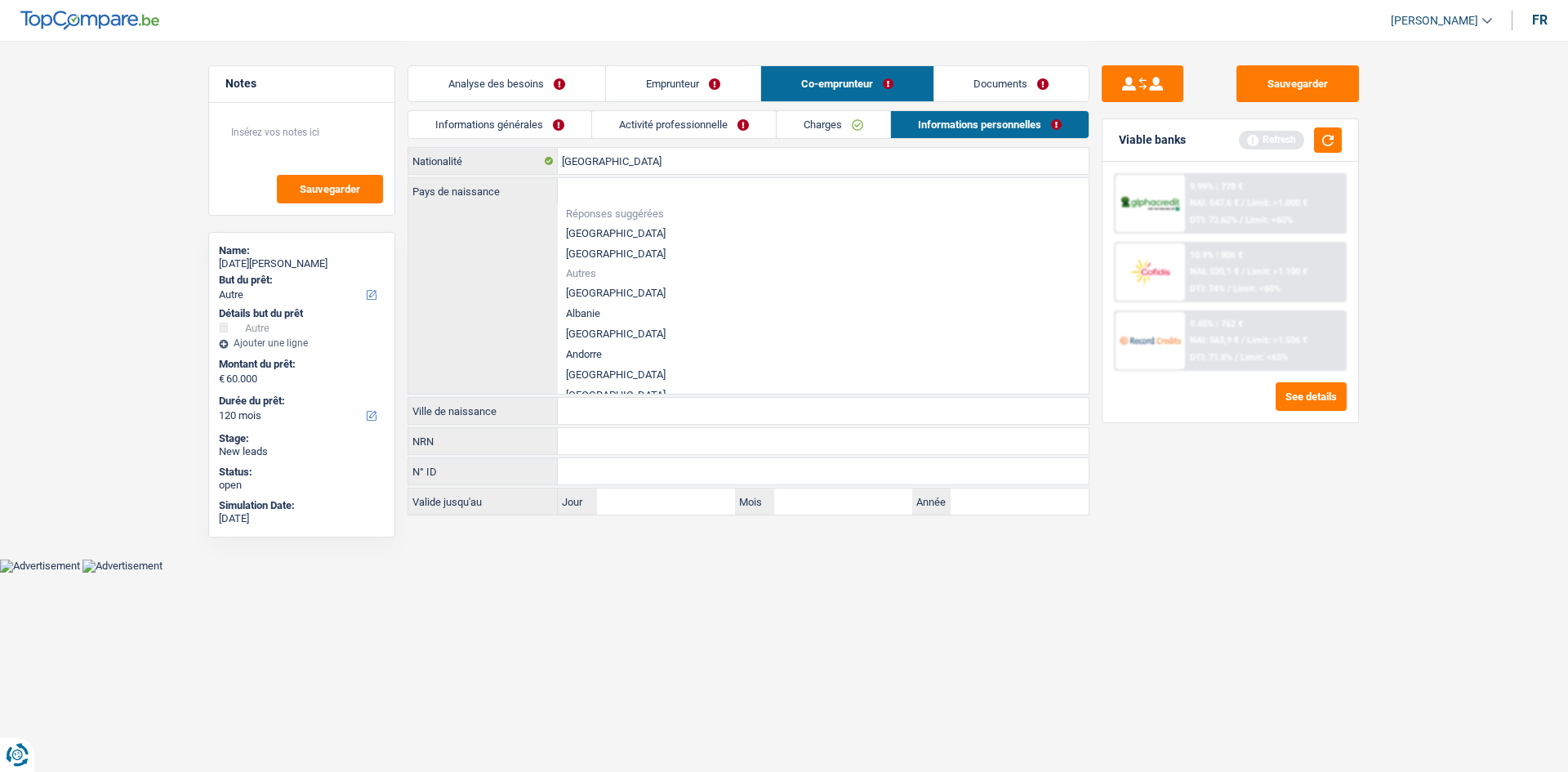
click at [704, 124] on link "Activité professionnelle" at bounding box center [684, 124] width 184 height 27
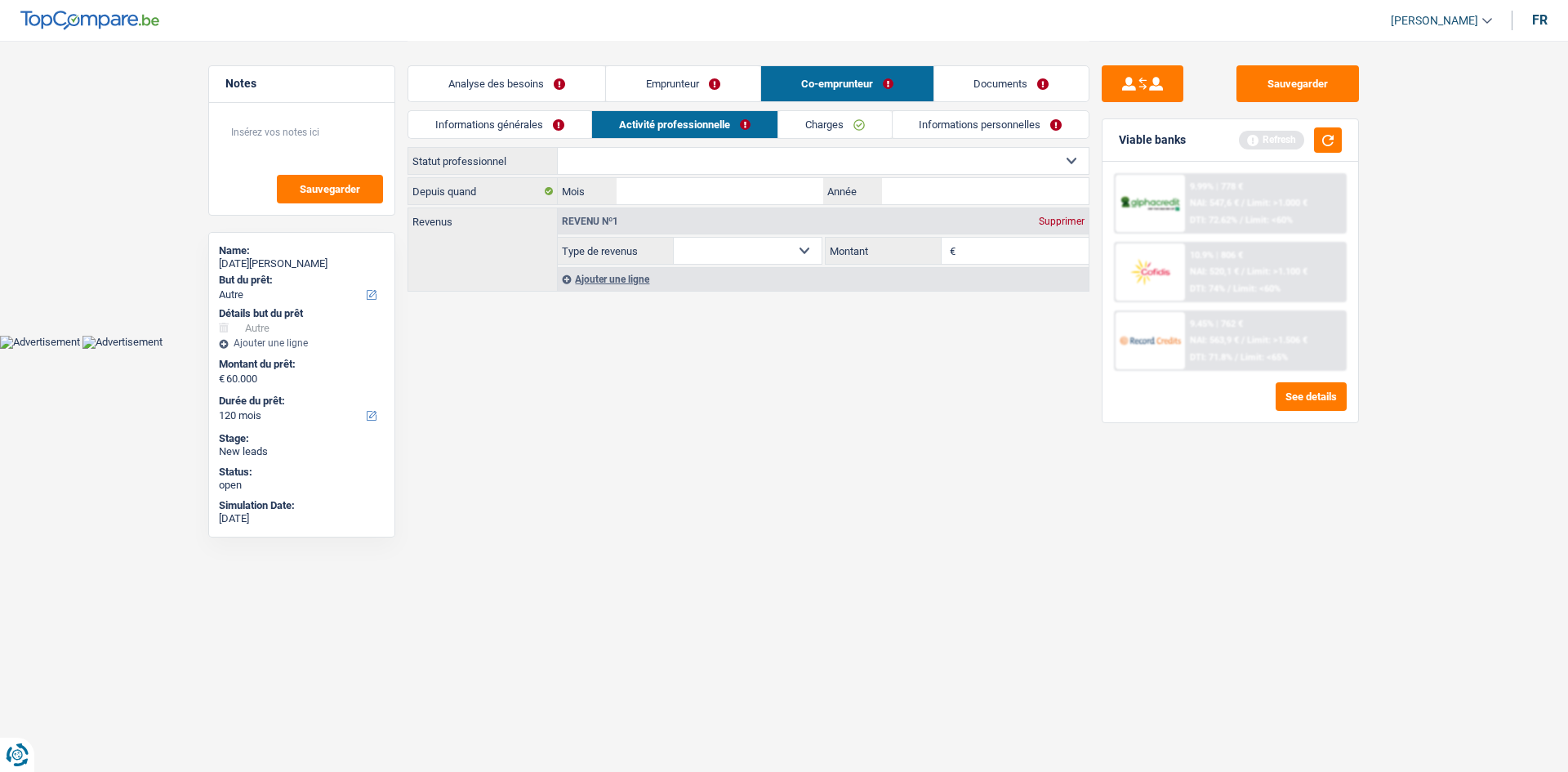
click at [856, 128] on link "Charges" at bounding box center [835, 124] width 114 height 27
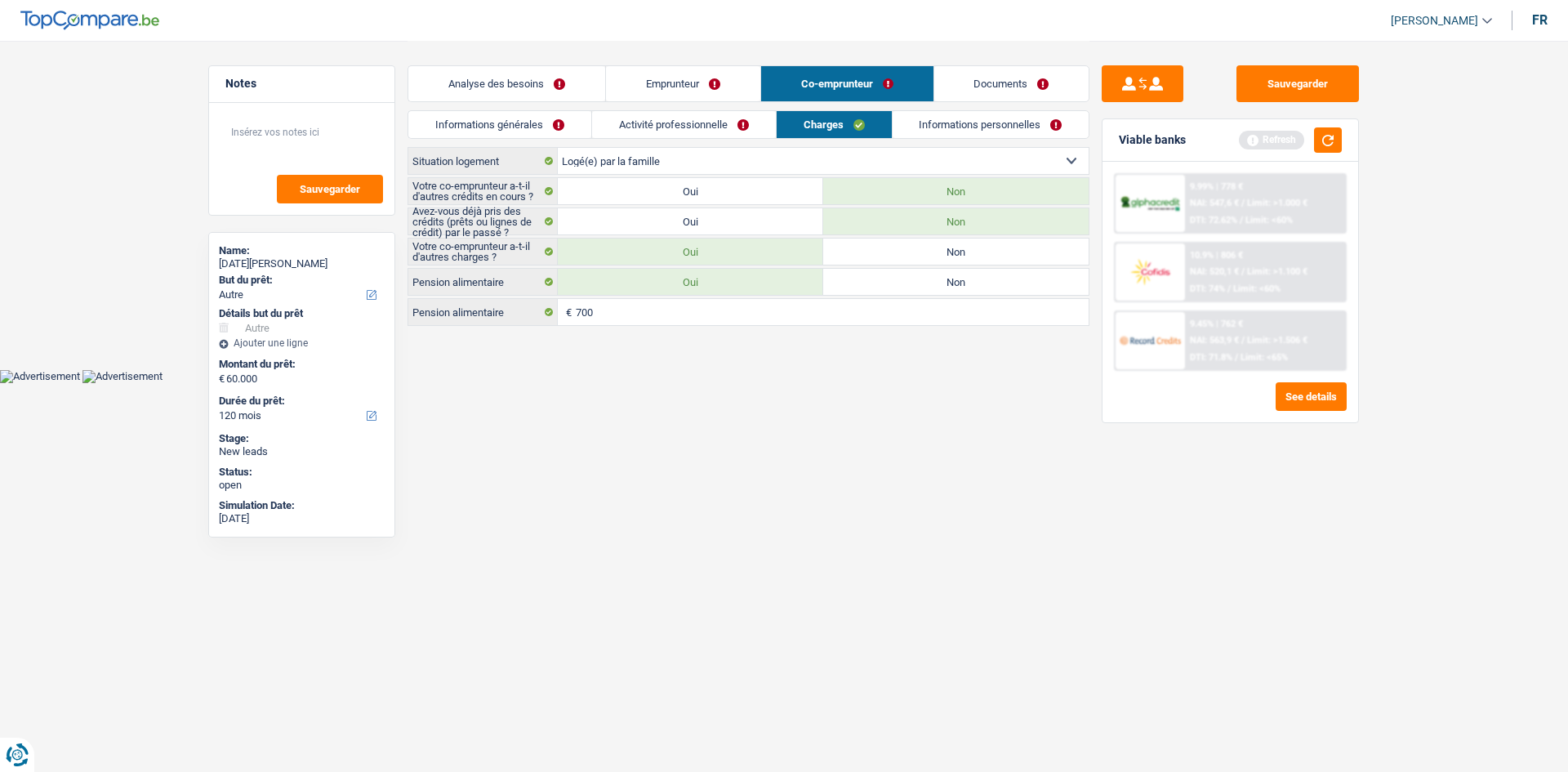
click at [540, 125] on link "Informations générales" at bounding box center [500, 124] width 183 height 27
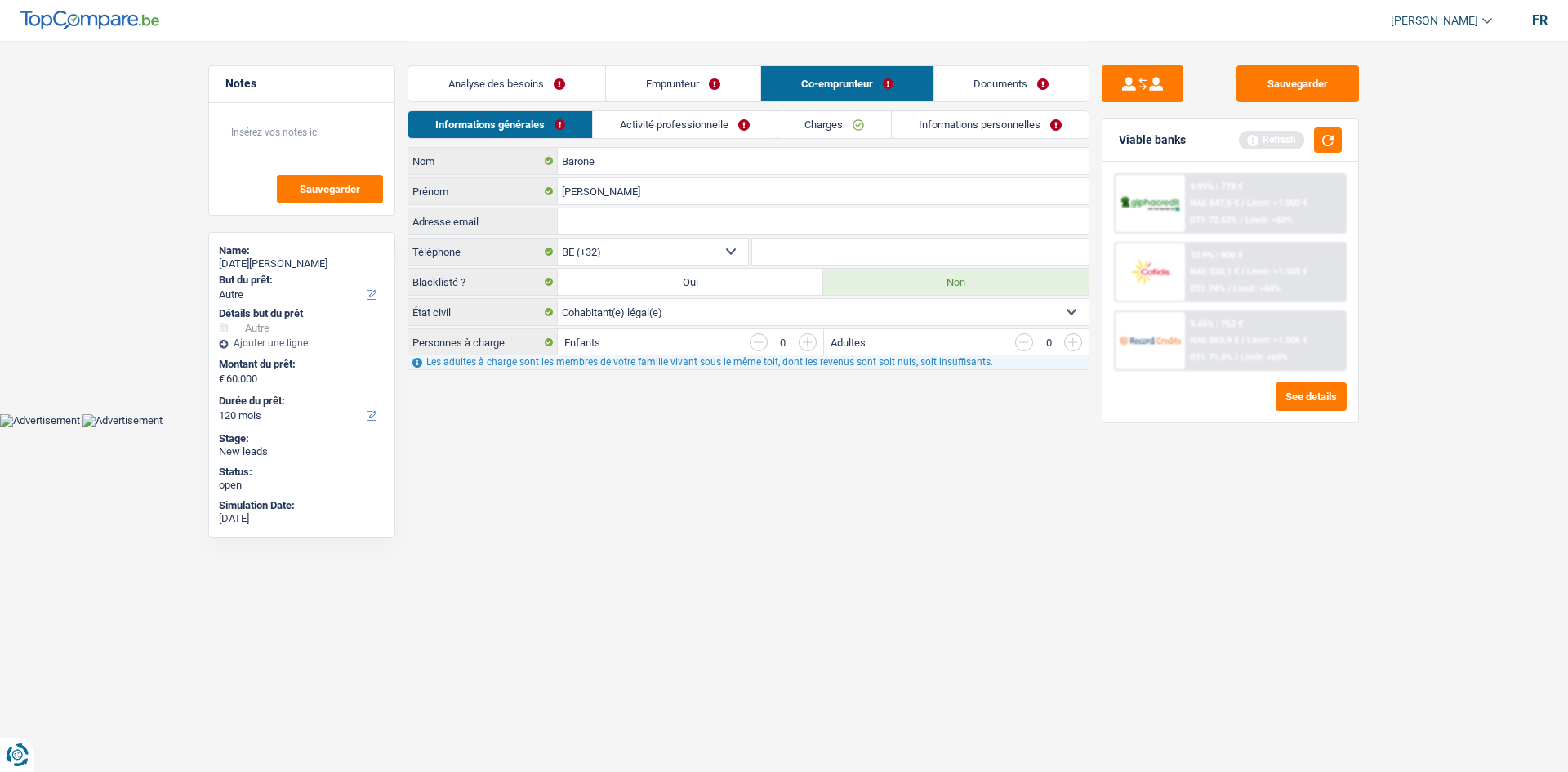
click at [821, 126] on link "Charges" at bounding box center [835, 124] width 114 height 27
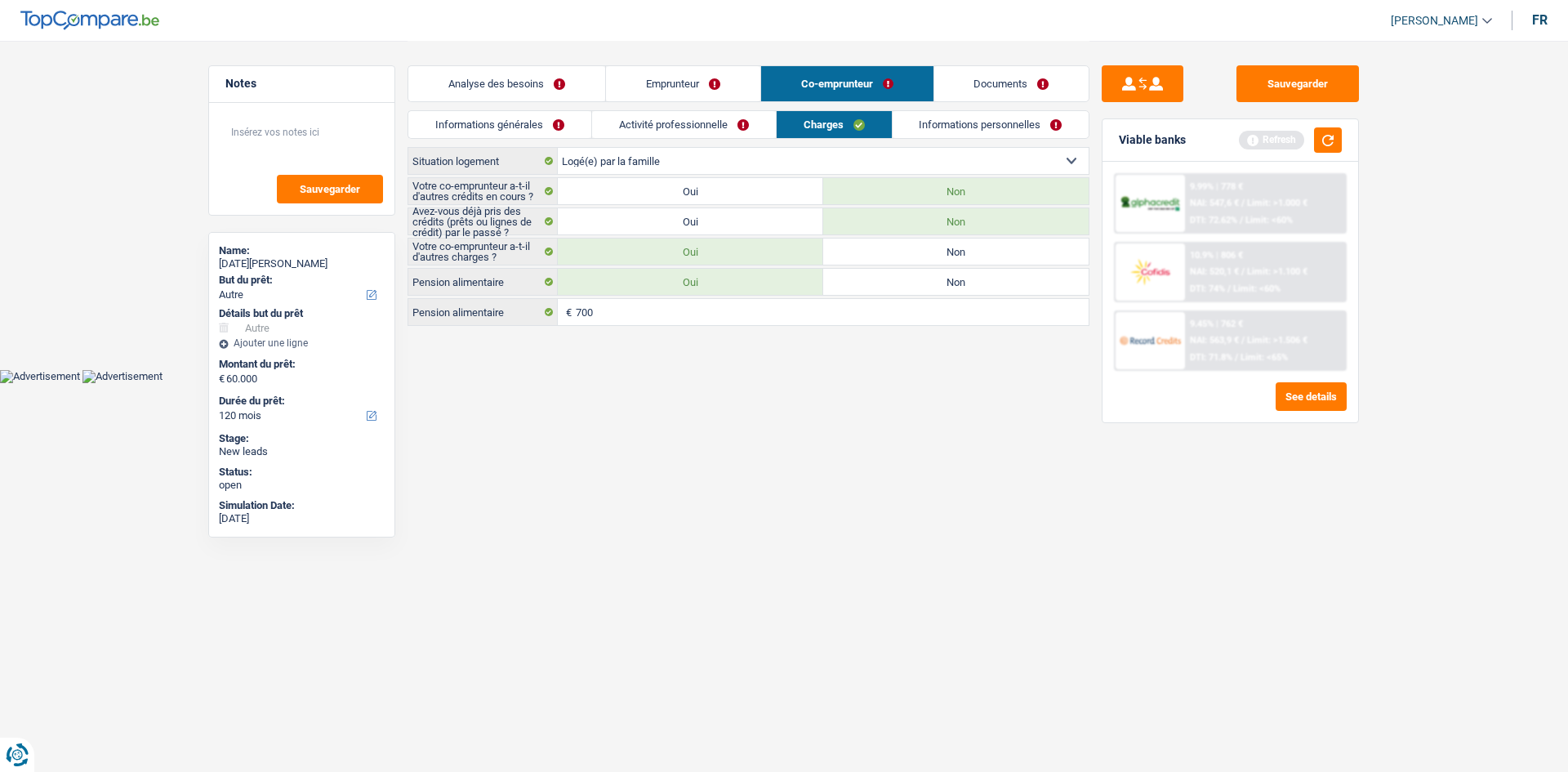
click at [964, 129] on link "Informations personnelles" at bounding box center [991, 124] width 197 height 27
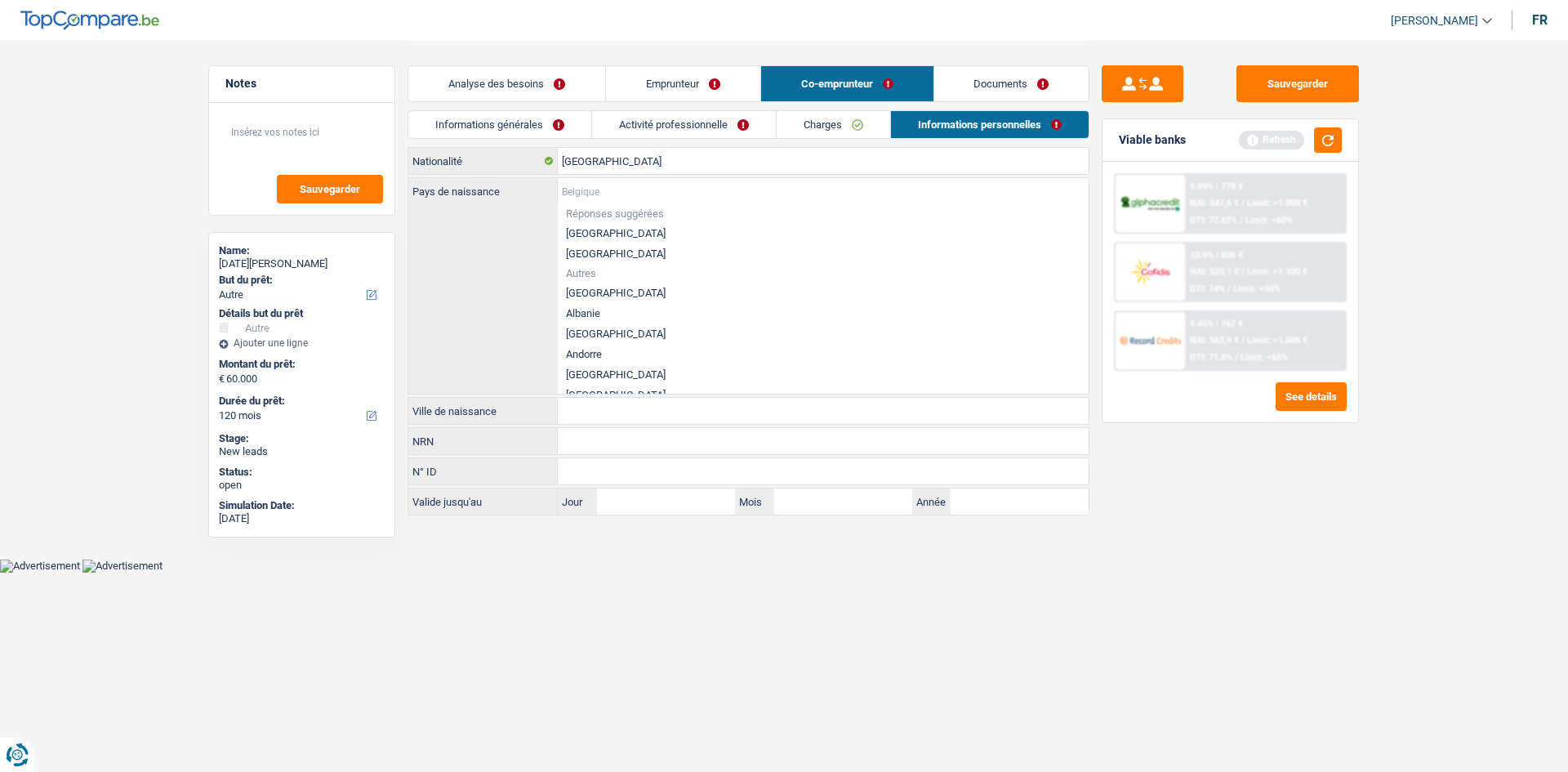
click at [662, 181] on input "Pays de naissance" at bounding box center [823, 190] width 530 height 26
type input "I"
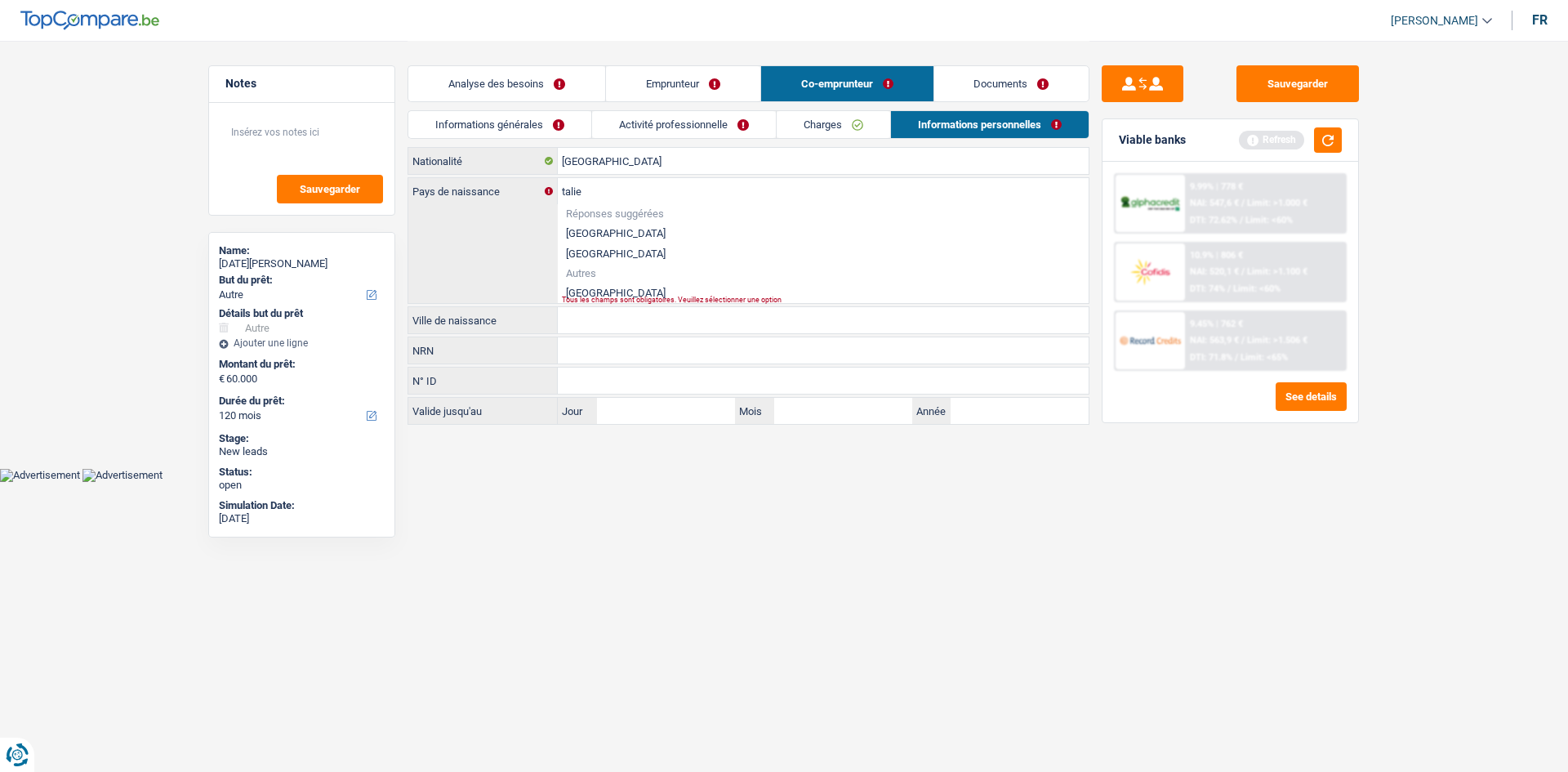
click at [591, 285] on li "[GEOGRAPHIC_DATA]" at bounding box center [823, 292] width 530 height 21
type input "[GEOGRAPHIC_DATA]"
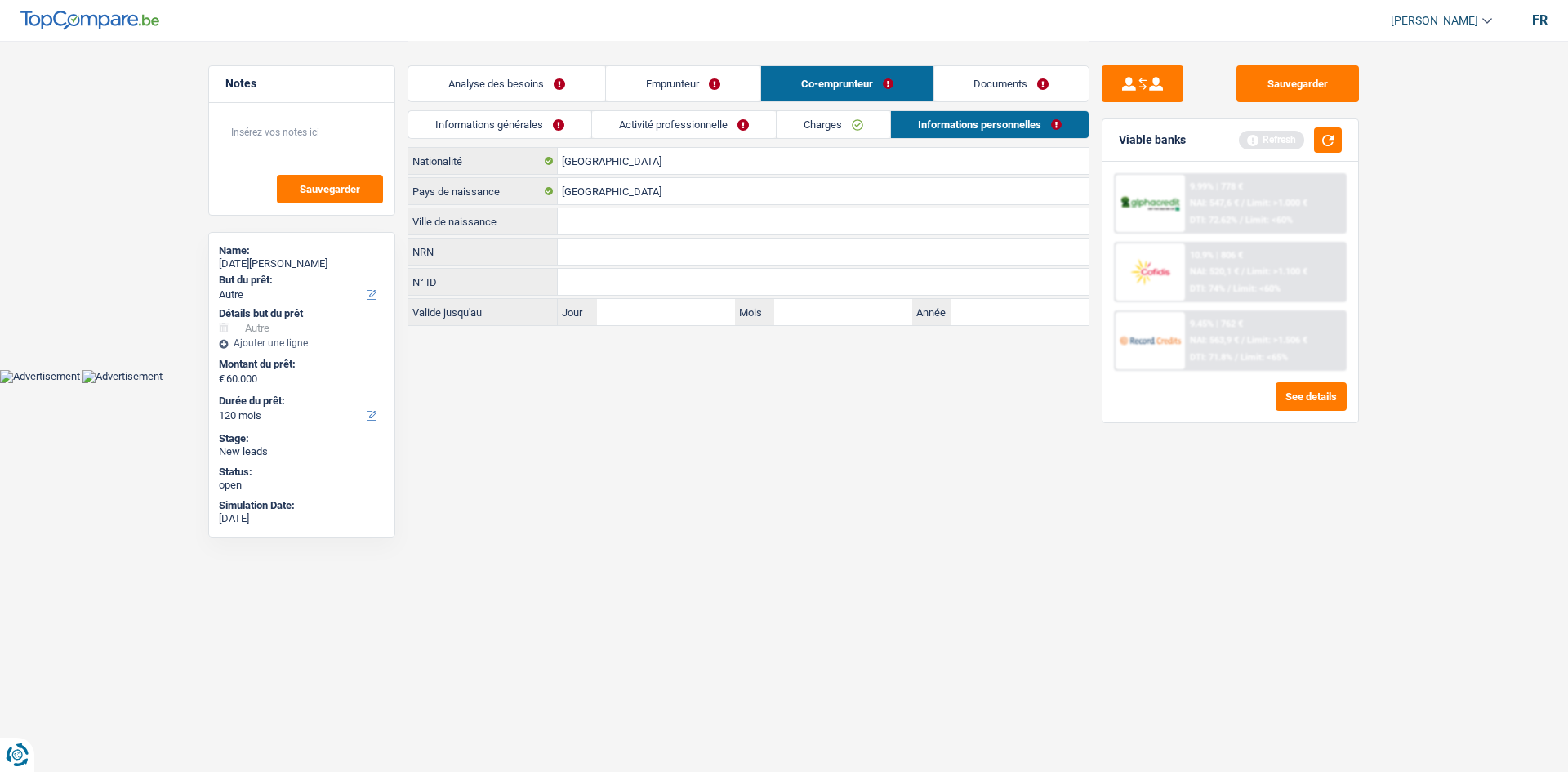
click at [608, 220] on input "Ville de naissance" at bounding box center [823, 221] width 530 height 26
type input "Naples"
click at [610, 286] on input "N° ID" at bounding box center [823, 281] width 530 height 26
click at [625, 168] on input "[GEOGRAPHIC_DATA]" at bounding box center [823, 161] width 530 height 26
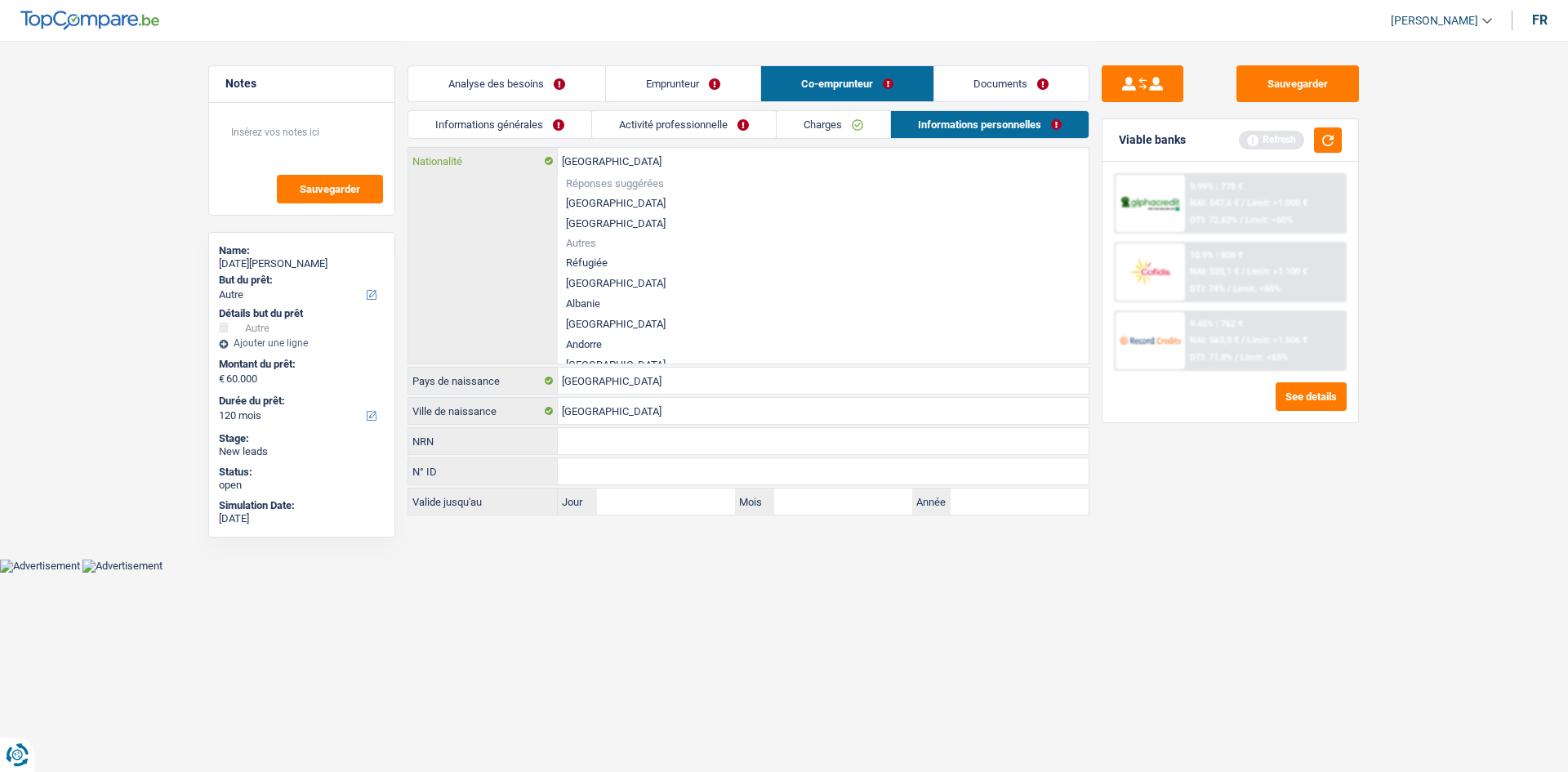
type input "Belgiqu"
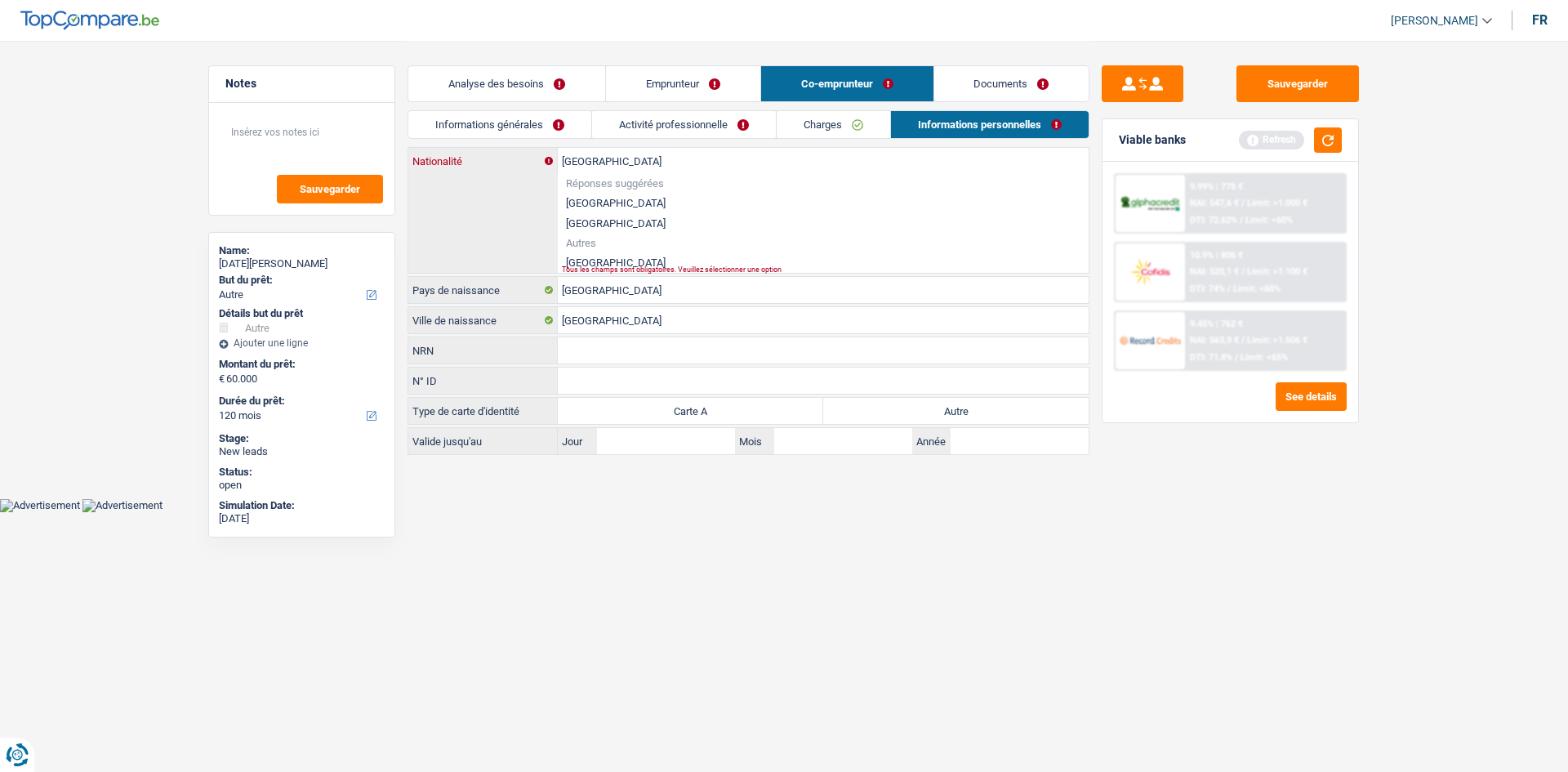
type input "[GEOGRAPHIC_DATA]"
click at [595, 263] on li "[GEOGRAPHIC_DATA]" at bounding box center [823, 262] width 530 height 21
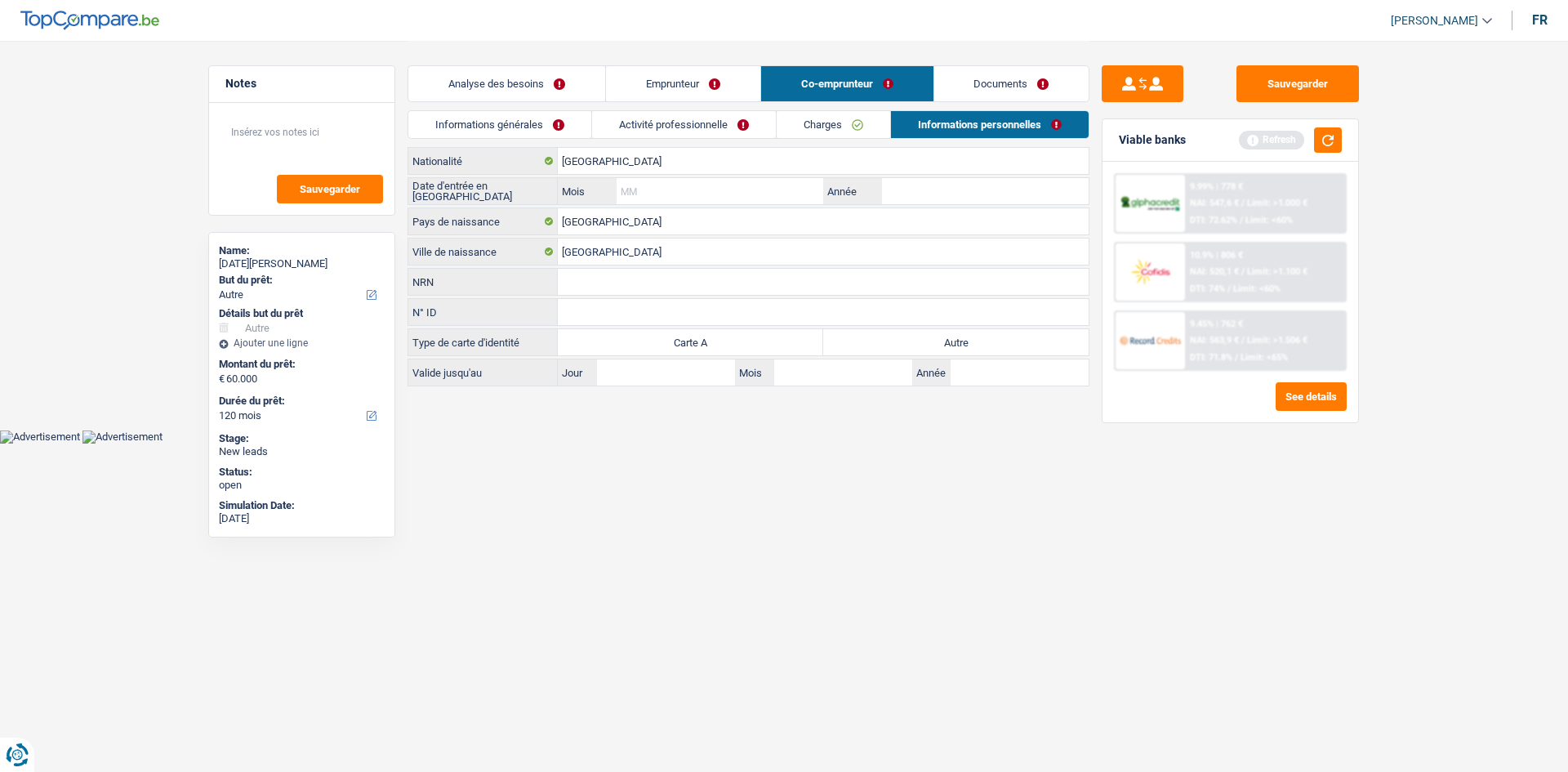
click at [733, 183] on input "Mois" at bounding box center [720, 190] width 207 height 26
type input "06"
type input "2017"
click at [996, 343] on label "Autre" at bounding box center [956, 342] width 265 height 26
click at [996, 343] on input "Autre" at bounding box center [956, 342] width 265 height 26
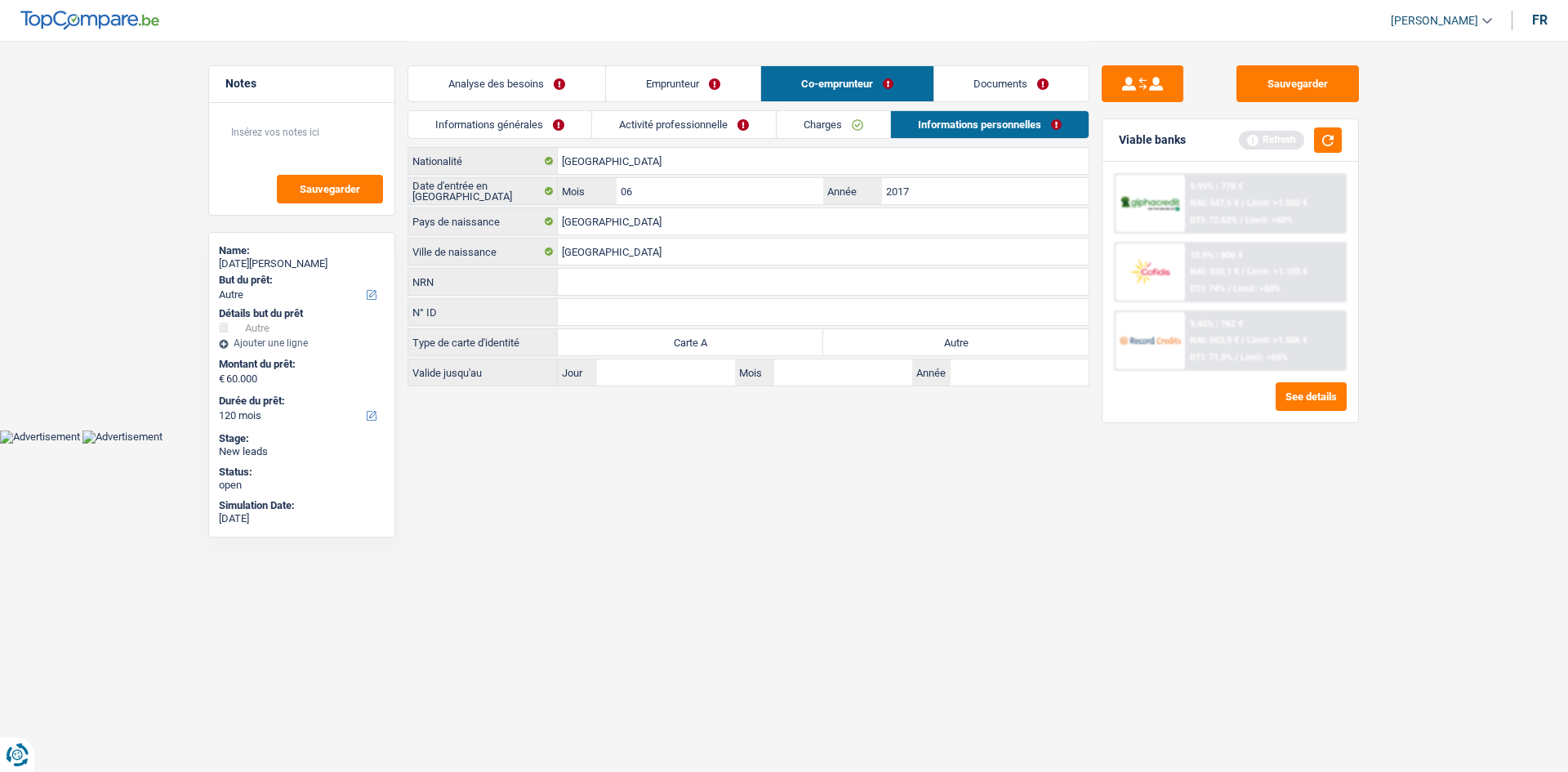
radio input "true"
click at [708, 375] on input "Jour" at bounding box center [666, 372] width 138 height 26
type input "28"
type input "06"
type input "2029"
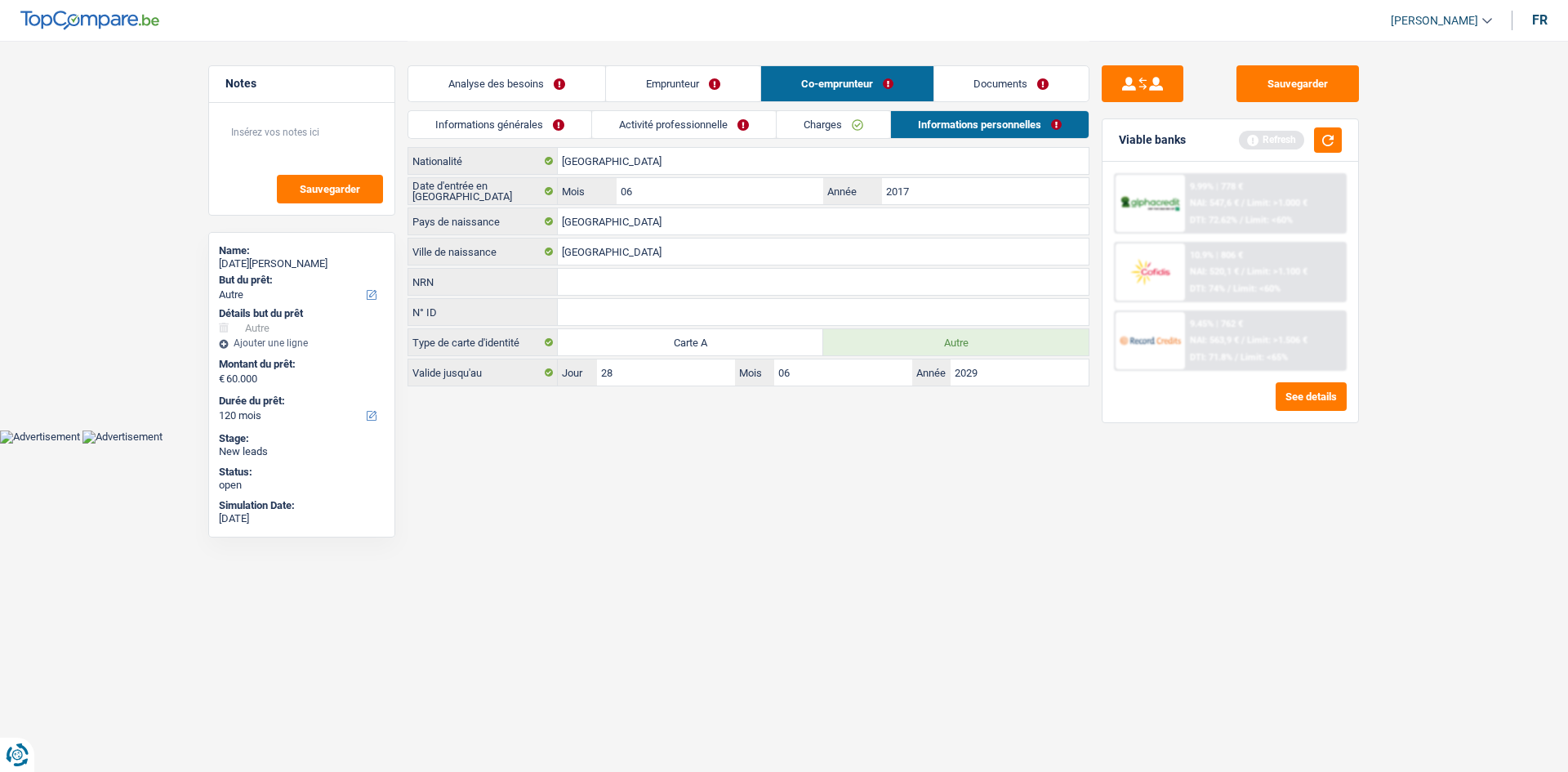
click at [687, 115] on link "Activité professionnelle" at bounding box center [684, 124] width 184 height 27
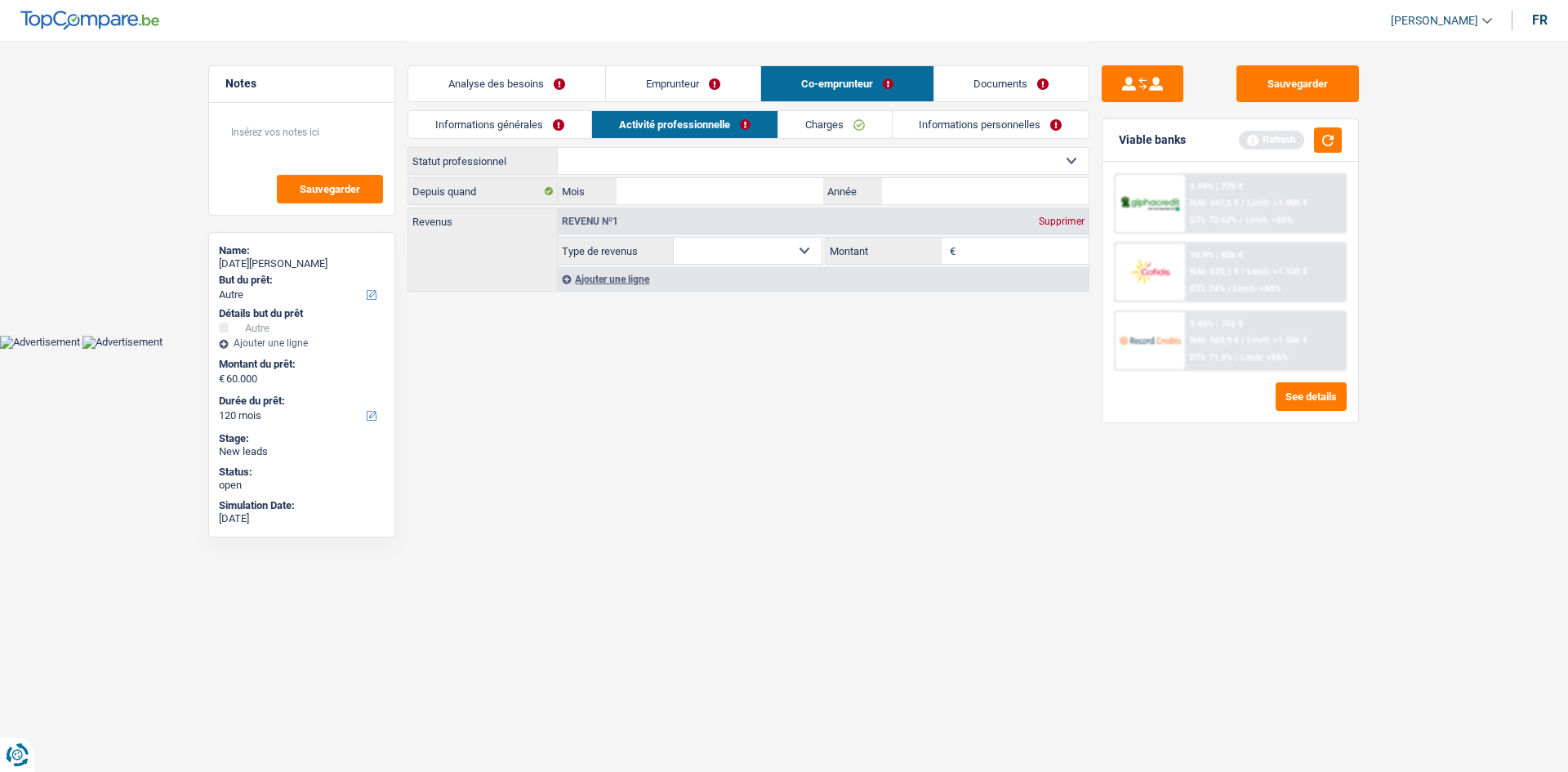
click at [712, 165] on select "Ouvrier Employé privé Employé public Invalide Indépendant Pensionné Chômeur Mut…" at bounding box center [823, 161] width 530 height 26
select select "worker"
click at [558, 148] on select "Ouvrier Employé privé Employé public Invalide Indépendant Pensionné Chômeur Mut…" at bounding box center [823, 161] width 530 height 26
select select "netSalary"
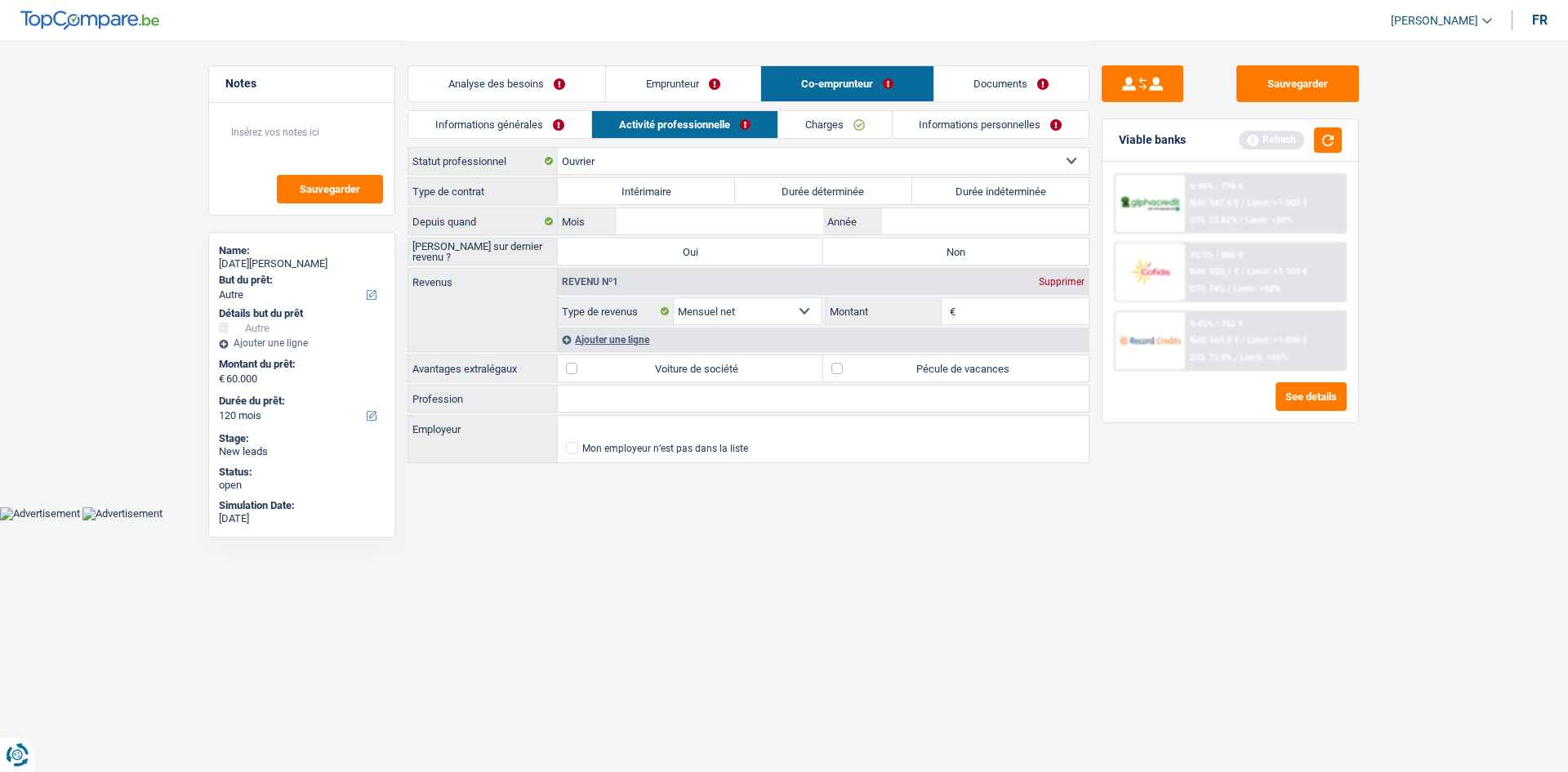
click at [981, 190] on label "Durée indéterminée" at bounding box center [1001, 190] width 177 height 26
click at [981, 190] on input "Durée indéterminée" at bounding box center [1001, 190] width 177 height 26
radio input "true"
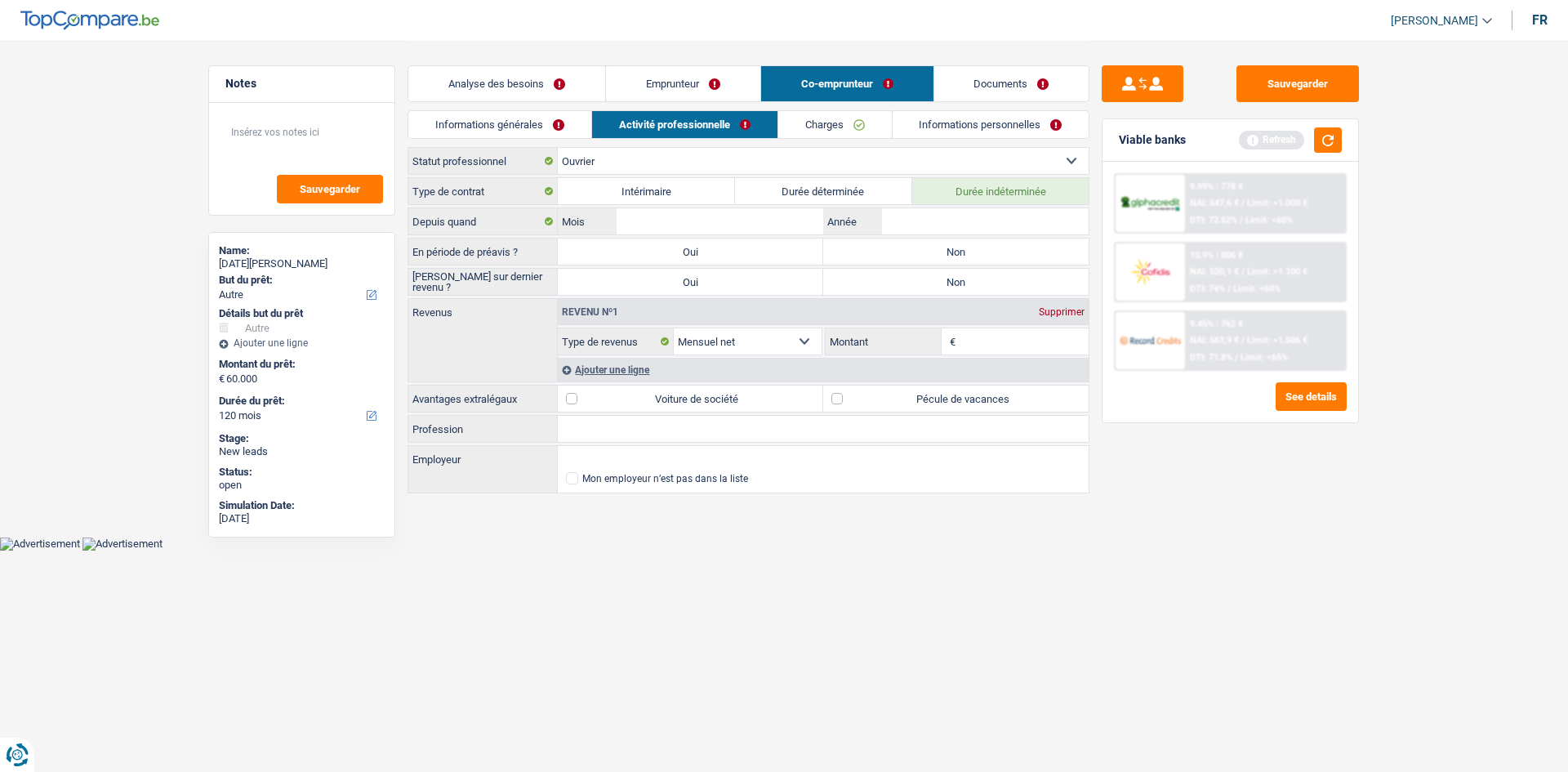
click at [861, 242] on label "Non" at bounding box center [956, 251] width 265 height 26
click at [861, 242] on input "Non" at bounding box center [956, 251] width 265 height 26
radio input "true"
click at [859, 280] on label "Non" at bounding box center [956, 281] width 265 height 26
click at [859, 280] on input "Non" at bounding box center [956, 281] width 265 height 26
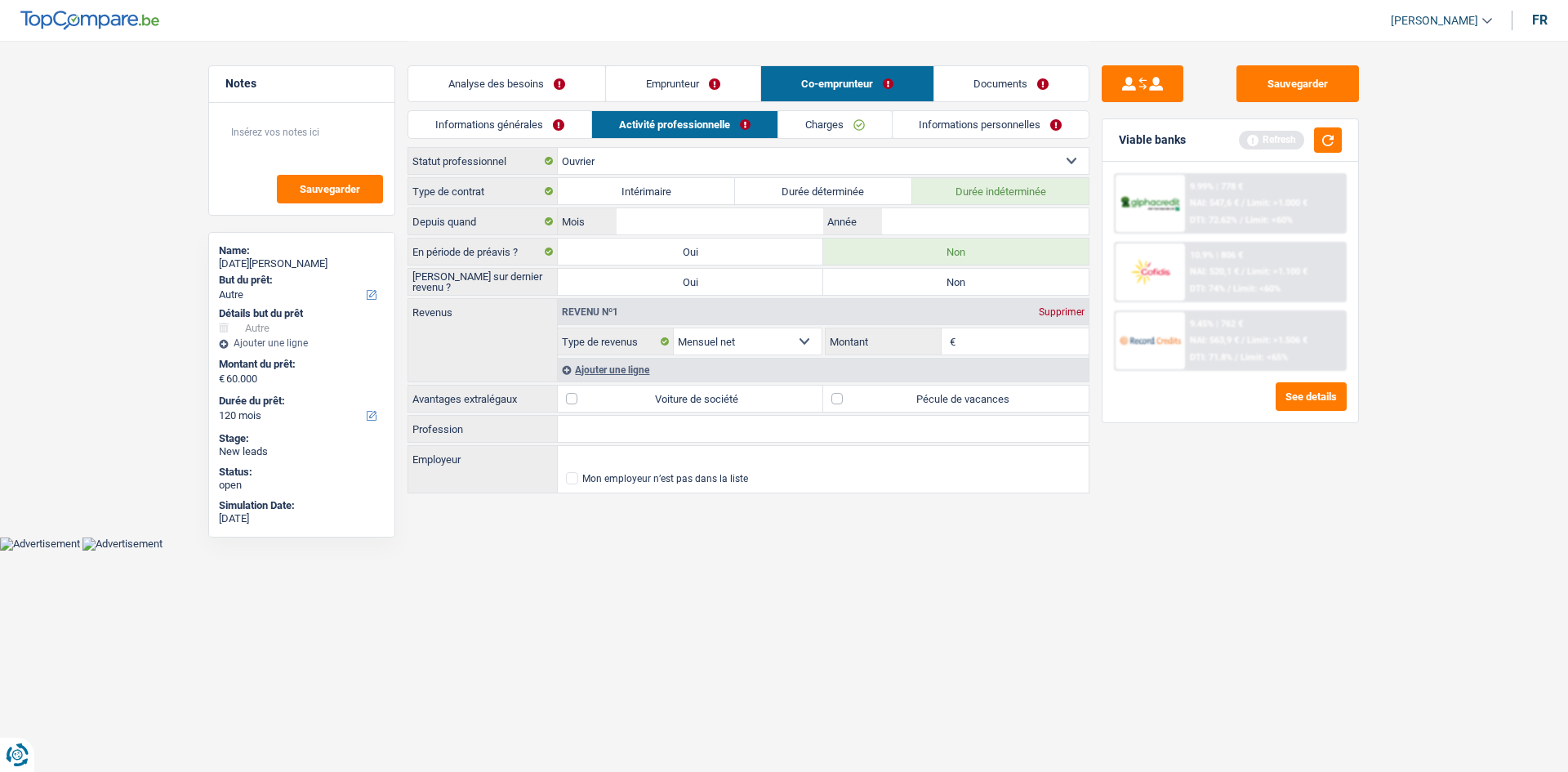
radio input "true"
click at [687, 216] on input "Mois" at bounding box center [720, 221] width 207 height 26
type input "01"
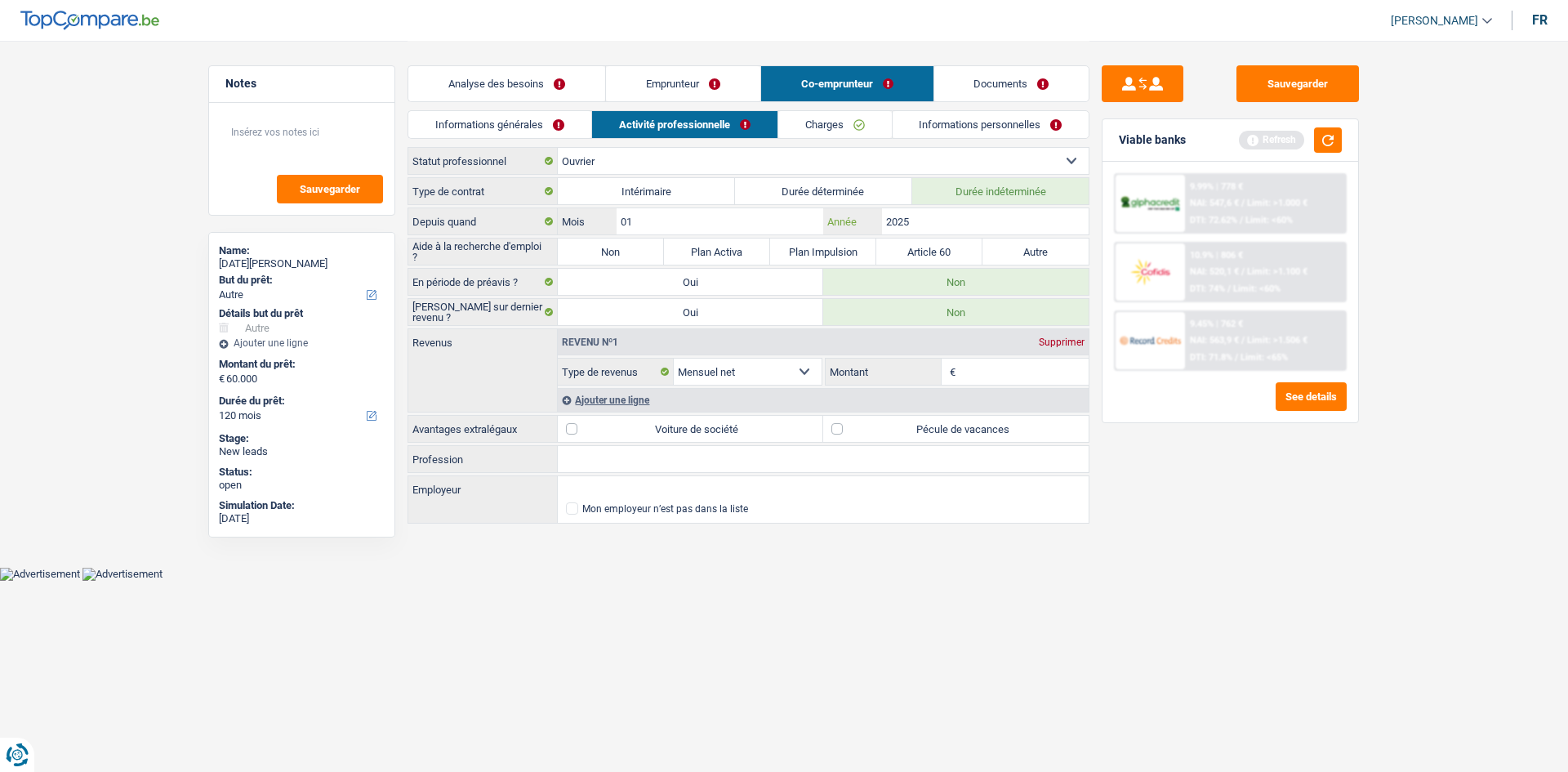
type input "2025"
click at [640, 249] on label "Non" at bounding box center [611, 251] width 106 height 26
click at [640, 249] on input "Non" at bounding box center [611, 251] width 106 height 26
radio input "true"
click at [992, 365] on input "Montant" at bounding box center [1025, 371] width 130 height 26
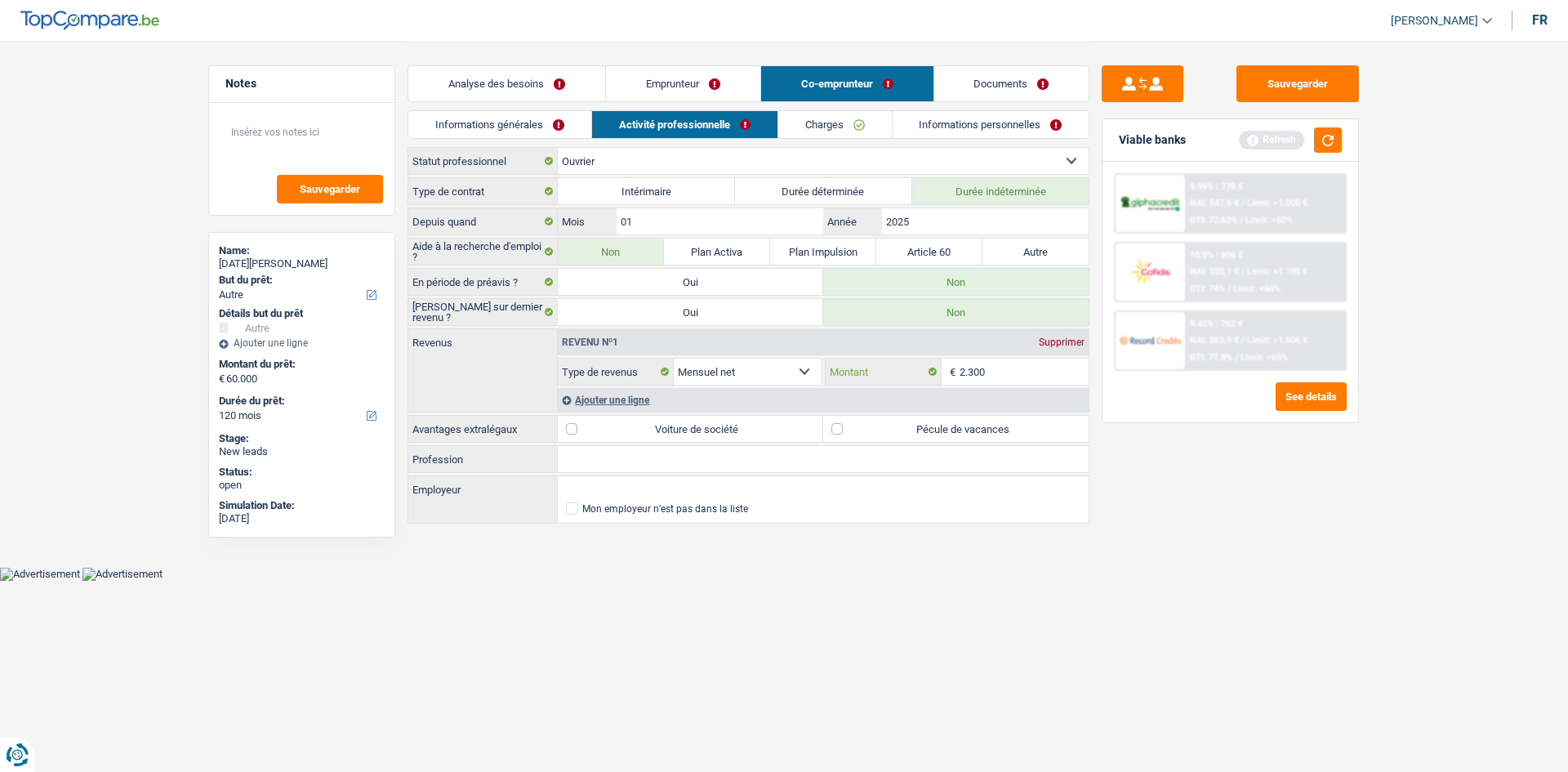
type input "2.300"
drag, startPoint x: 572, startPoint y: 428, endPoint x: 854, endPoint y: 438, distance: 282.2
click at [854, 438] on label "Pécule de vacances" at bounding box center [956, 428] width 265 height 26
click at [854, 438] on input "Pécule de vacances" at bounding box center [956, 428] width 265 height 26
click at [839, 430] on label "Pécule de vacances" at bounding box center [956, 428] width 265 height 26
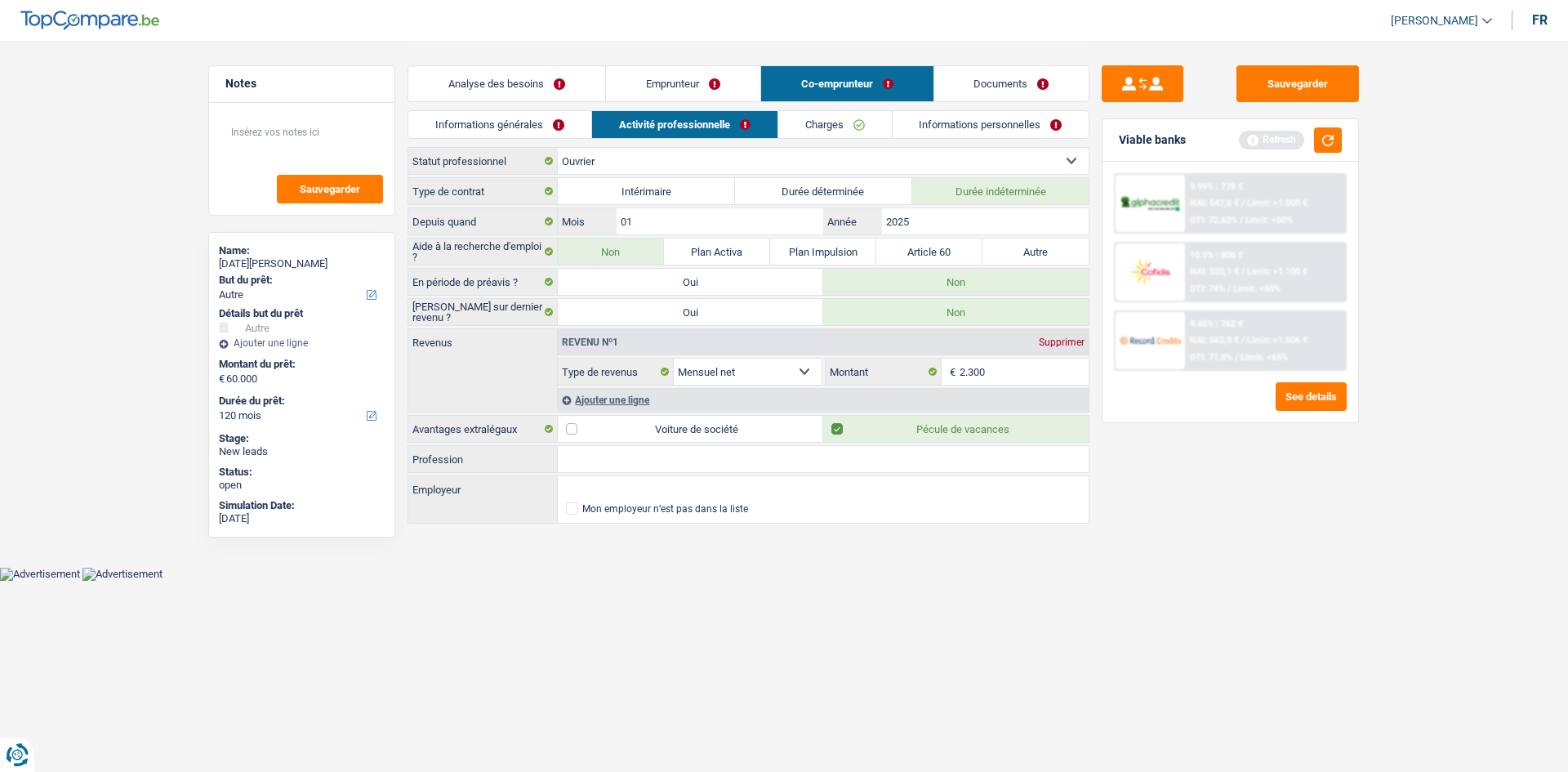
click at [839, 430] on input "Pécule de vacances" at bounding box center [956, 428] width 265 height 26
checkbox input "false"
click at [710, 471] on input "Profession" at bounding box center [823, 458] width 530 height 26
type input "Restauration"
click at [497, 116] on link "Informations générales" at bounding box center [500, 124] width 183 height 27
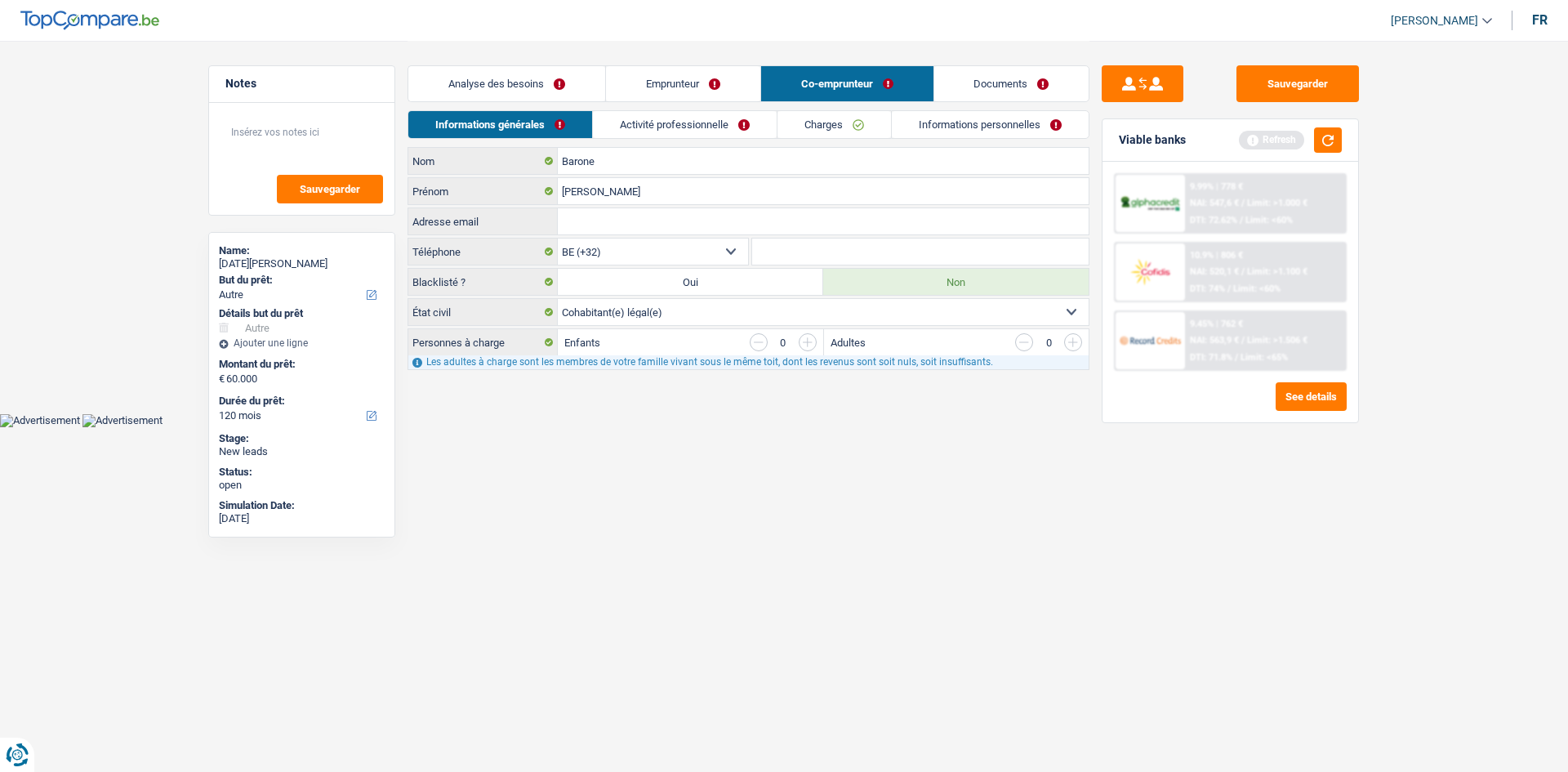
click at [684, 80] on link "Emprunteur" at bounding box center [683, 83] width 154 height 35
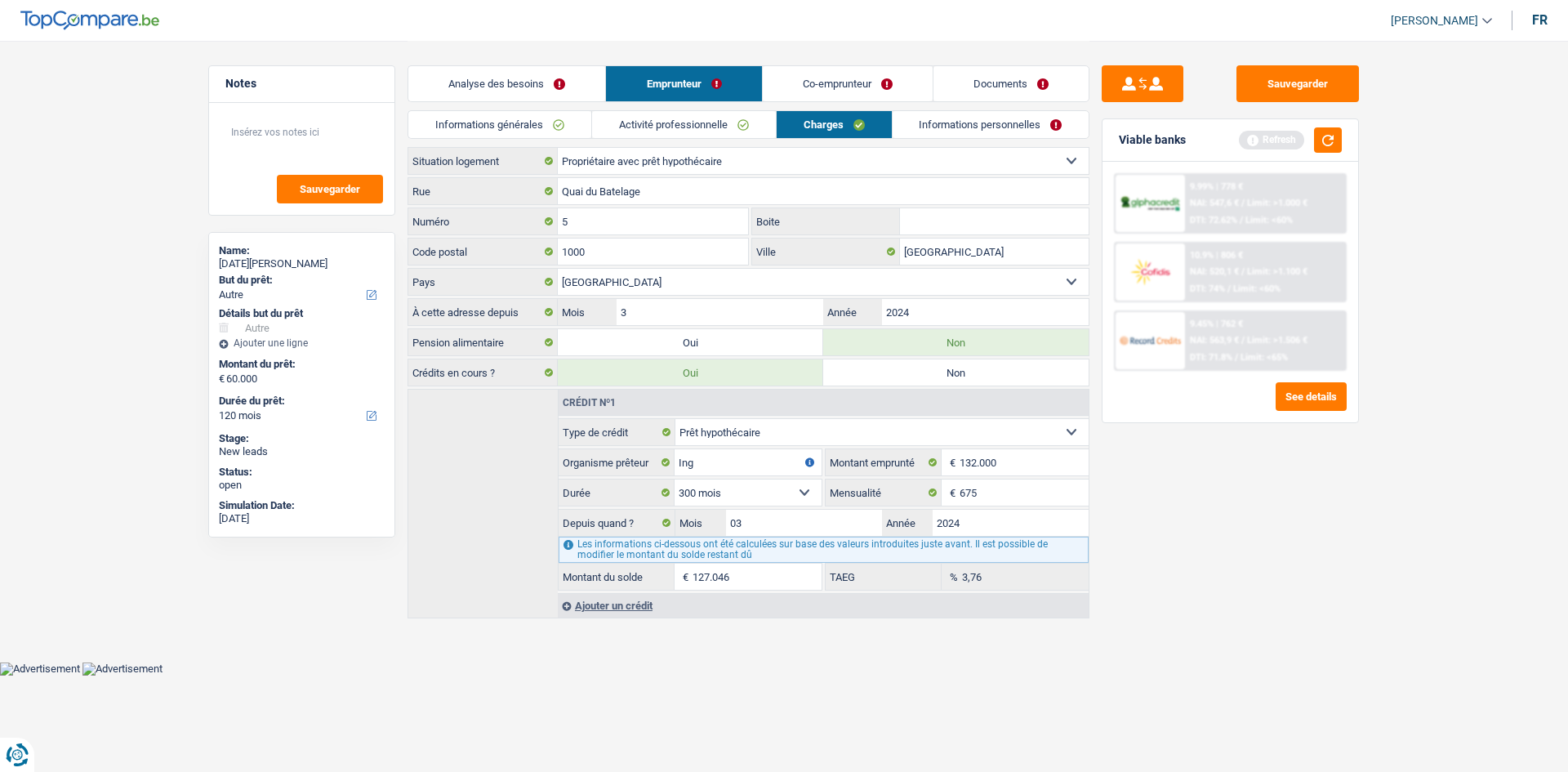
click at [726, 136] on link "Activité professionnelle" at bounding box center [684, 124] width 184 height 27
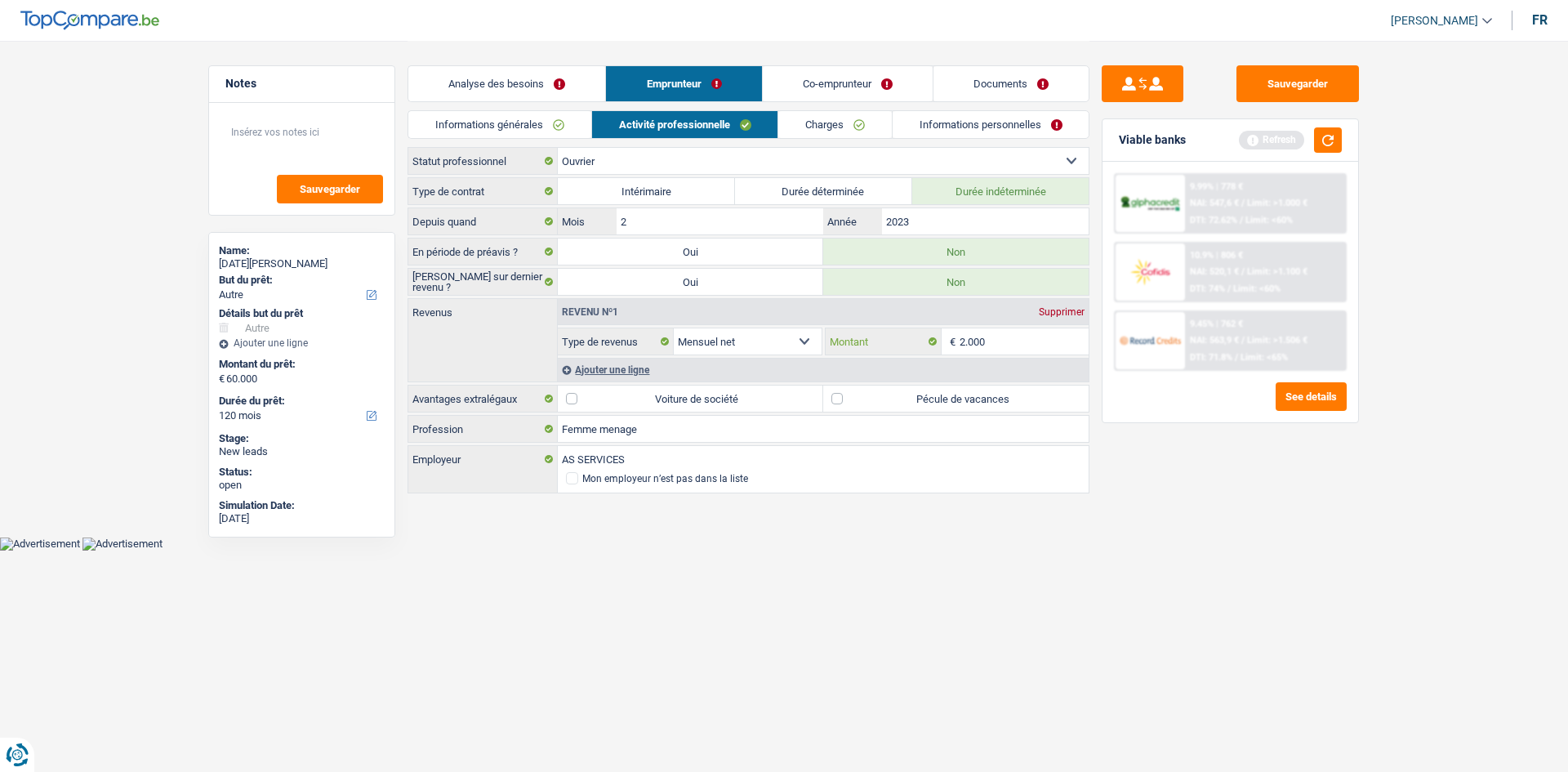
click at [991, 338] on input "2.000" at bounding box center [1025, 341] width 130 height 26
click at [829, 95] on link "Co-emprunteur" at bounding box center [848, 83] width 170 height 35
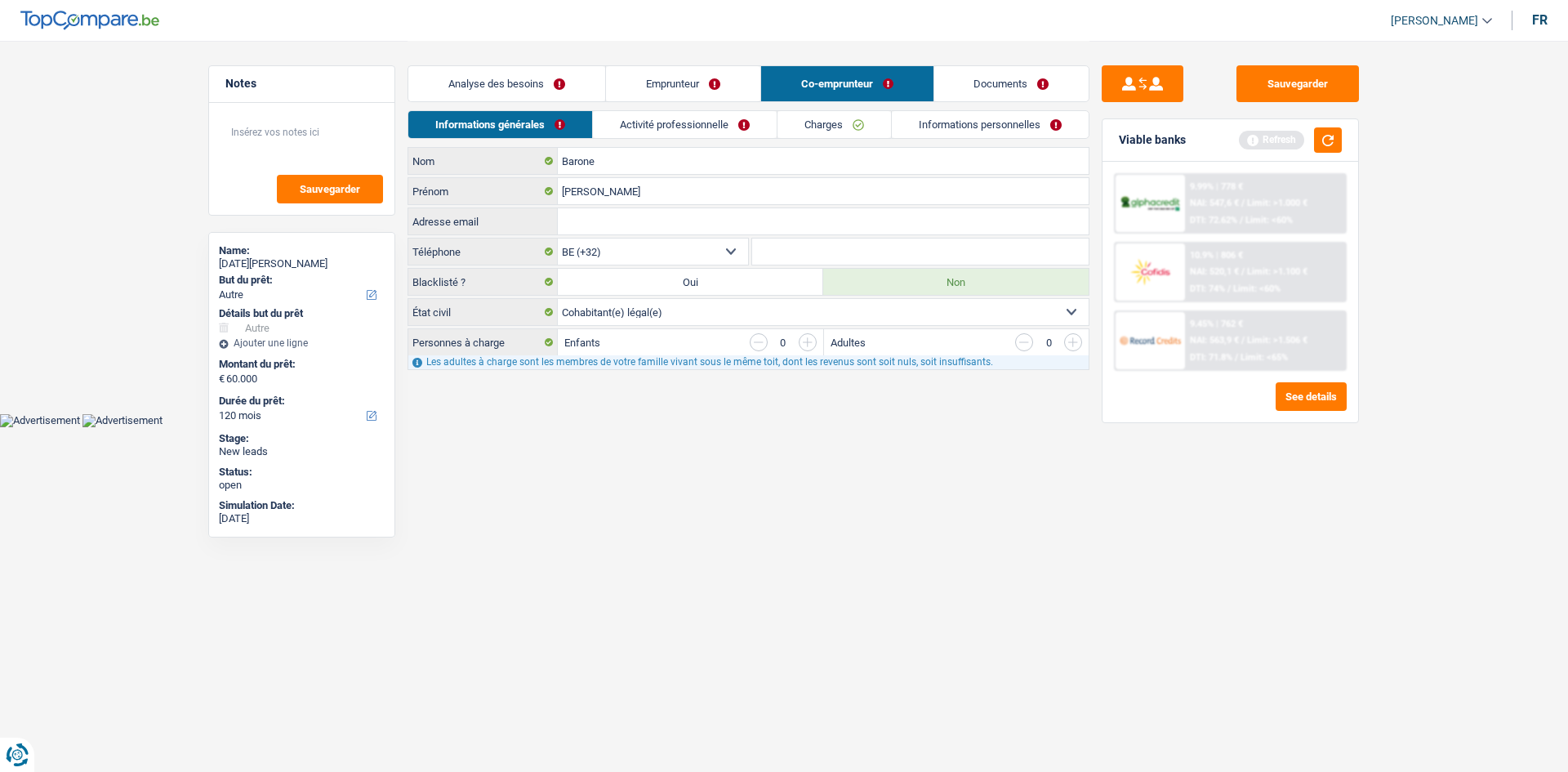
click at [705, 126] on link "Activité professionnelle" at bounding box center [685, 124] width 184 height 27
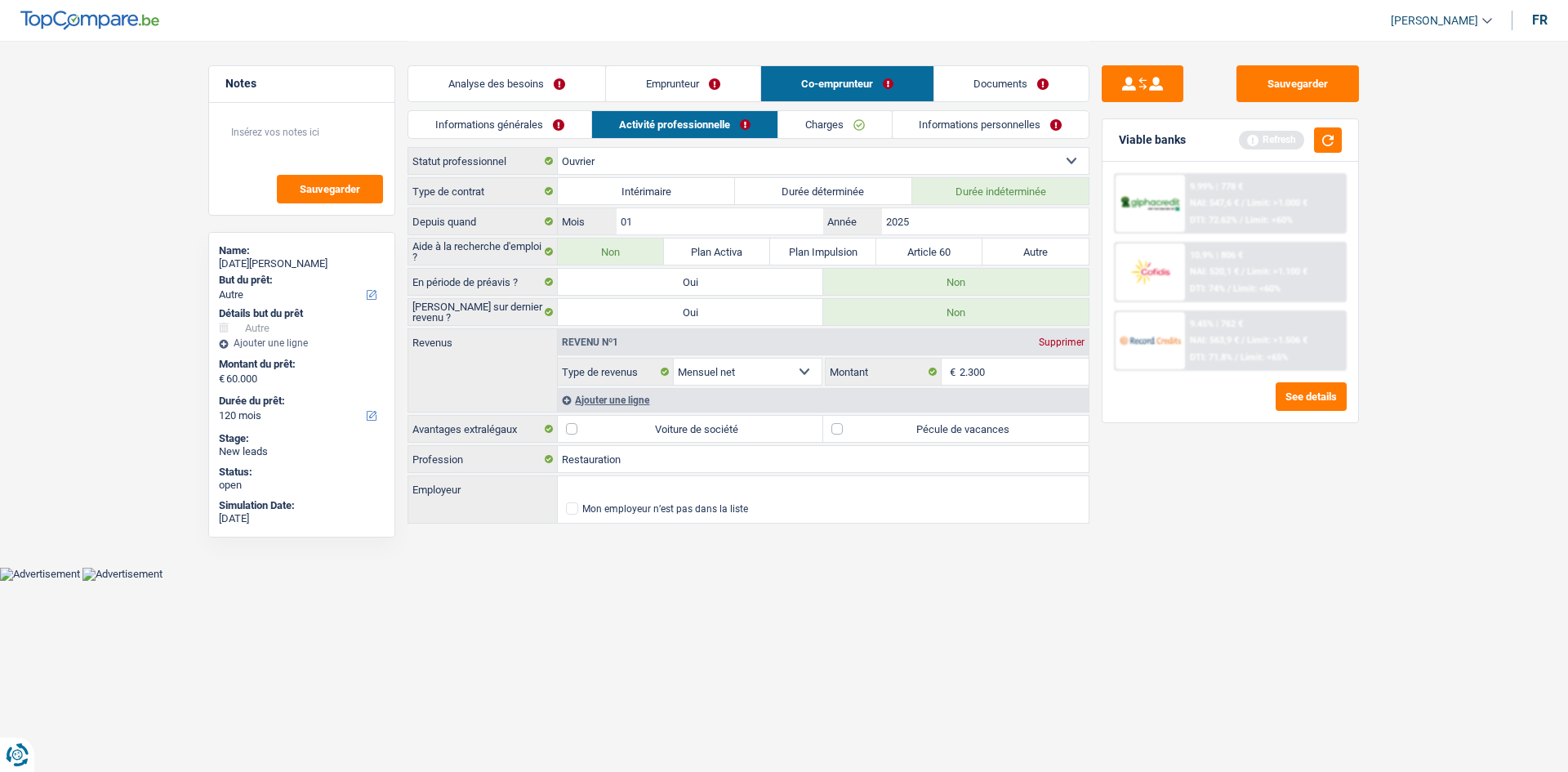
click at [808, 132] on link "Charges" at bounding box center [835, 124] width 114 height 27
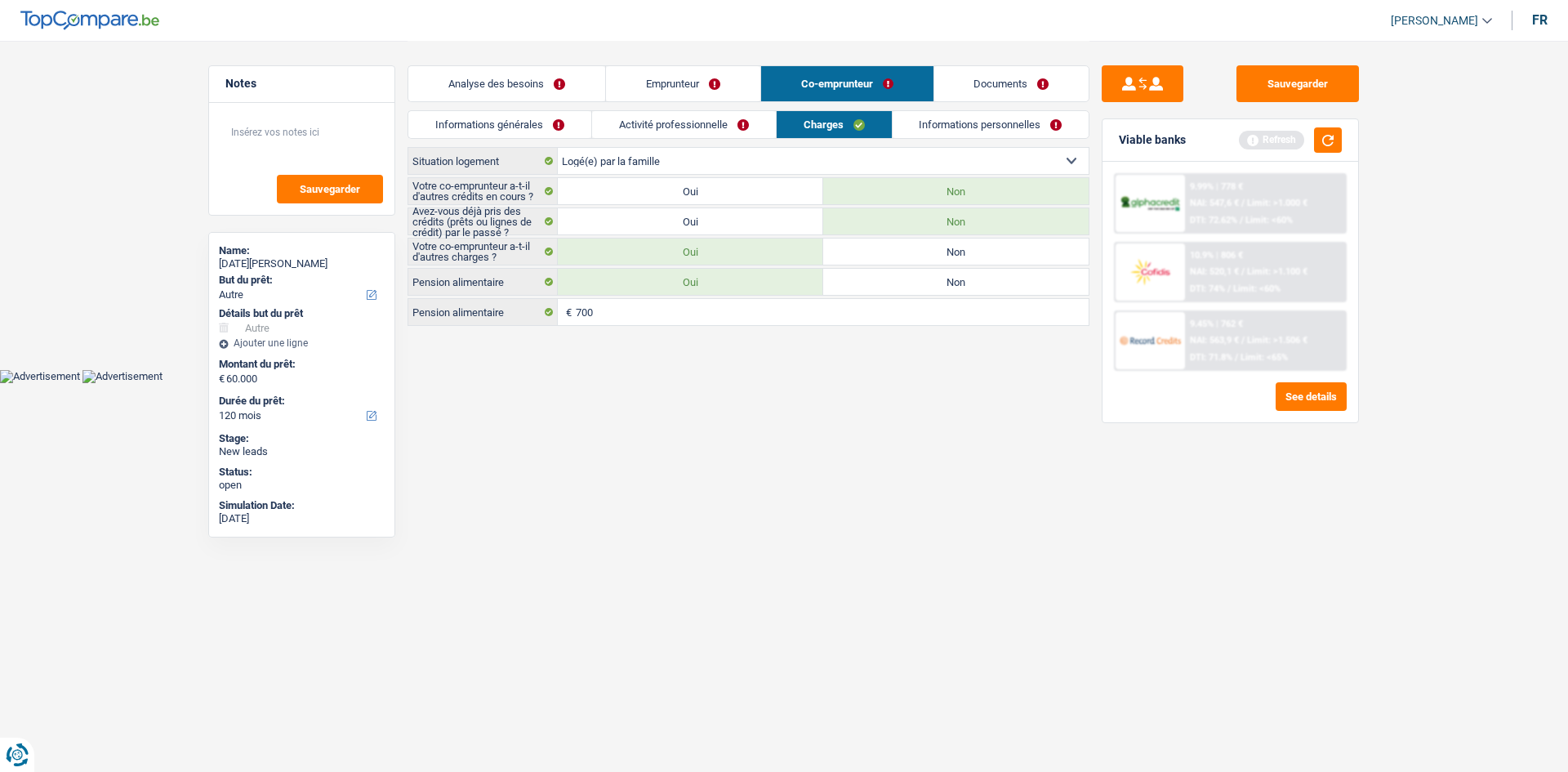
click at [934, 127] on link "Informations personnelles" at bounding box center [991, 124] width 197 height 27
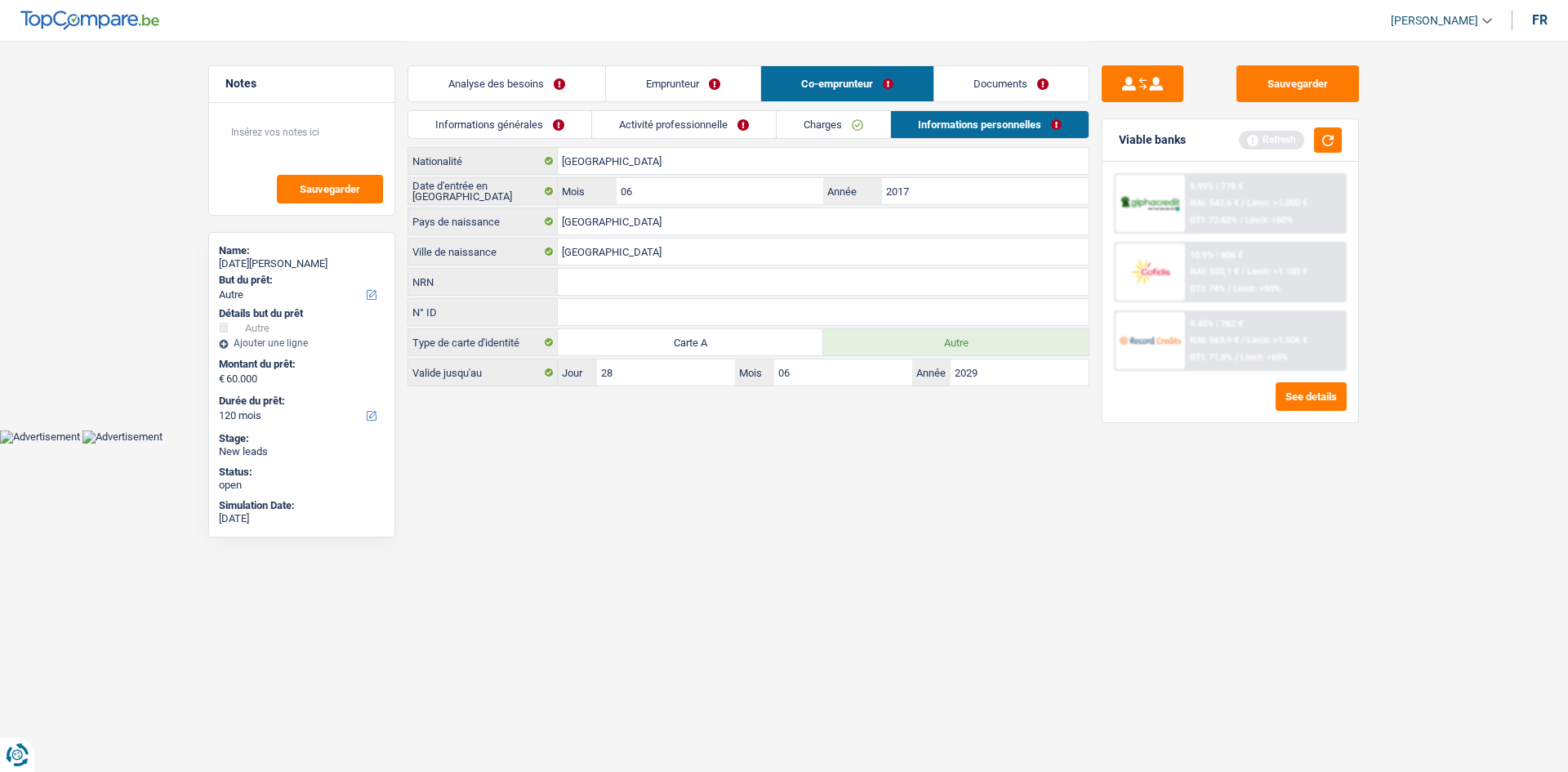
click at [718, 72] on link "Emprunteur" at bounding box center [683, 83] width 154 height 35
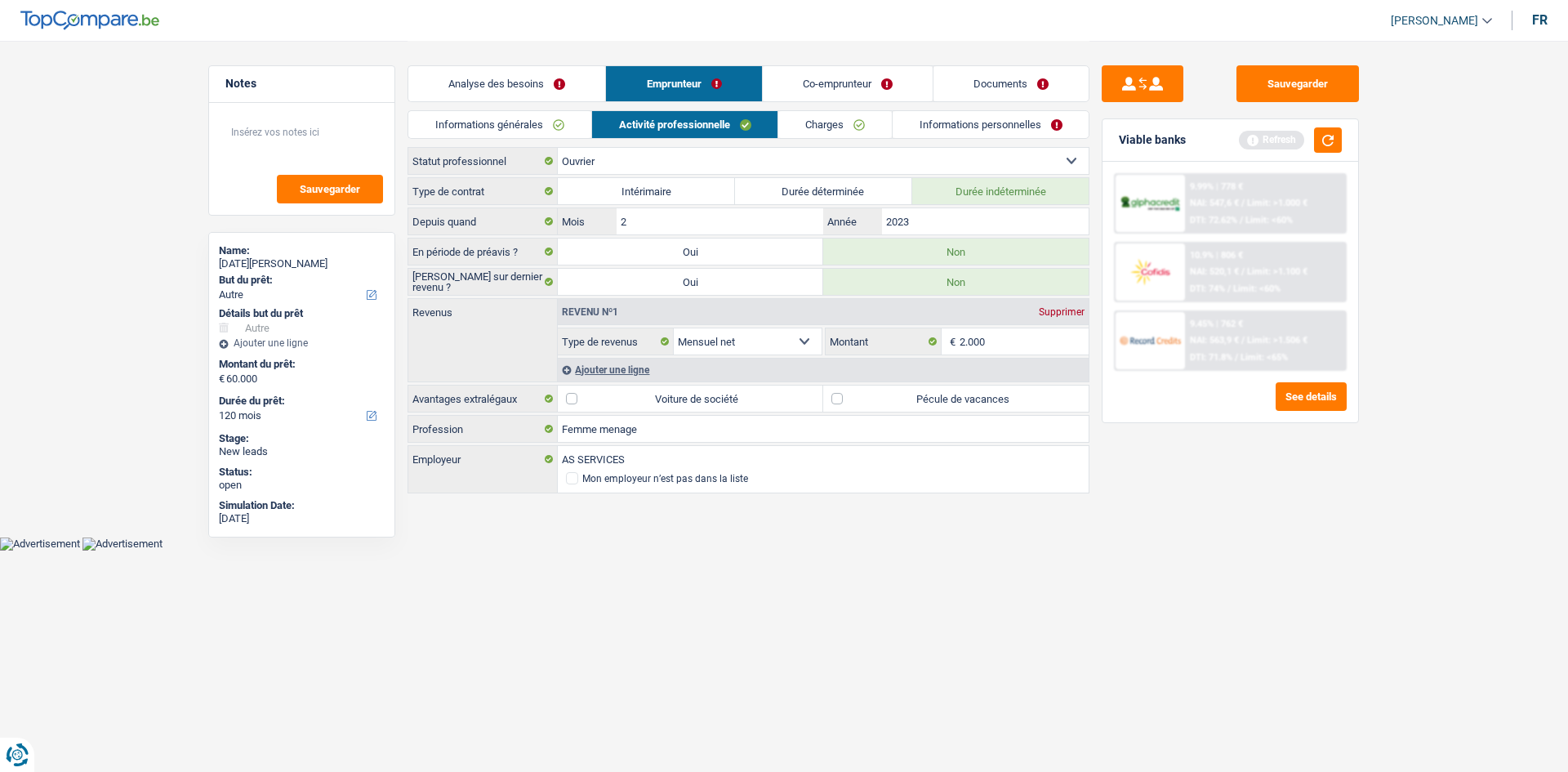
click at [577, 86] on link "Analyse des besoins" at bounding box center [507, 83] width 197 height 35
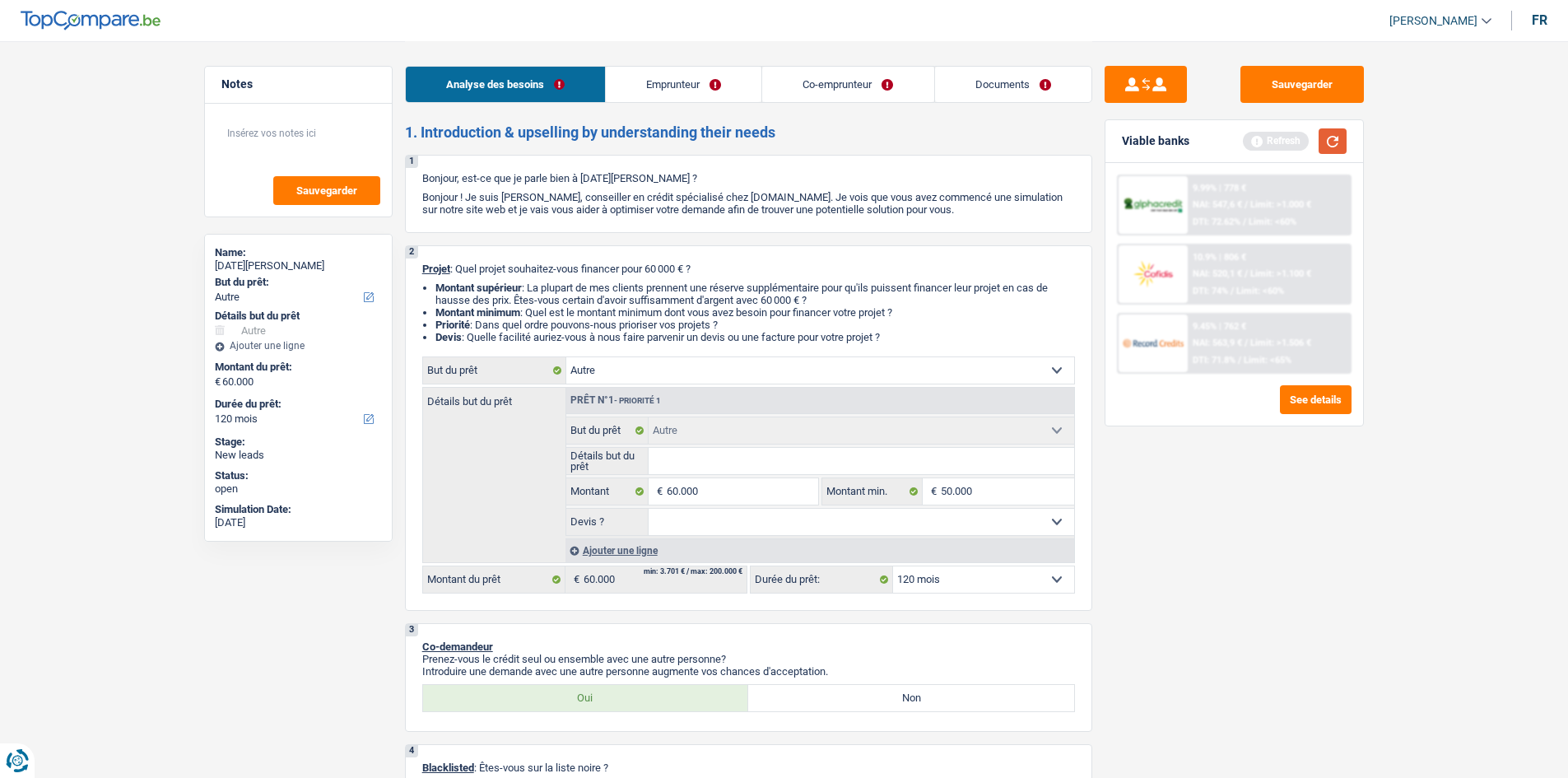
click at [1338, 146] on button "button" at bounding box center [1332, 141] width 28 height 25
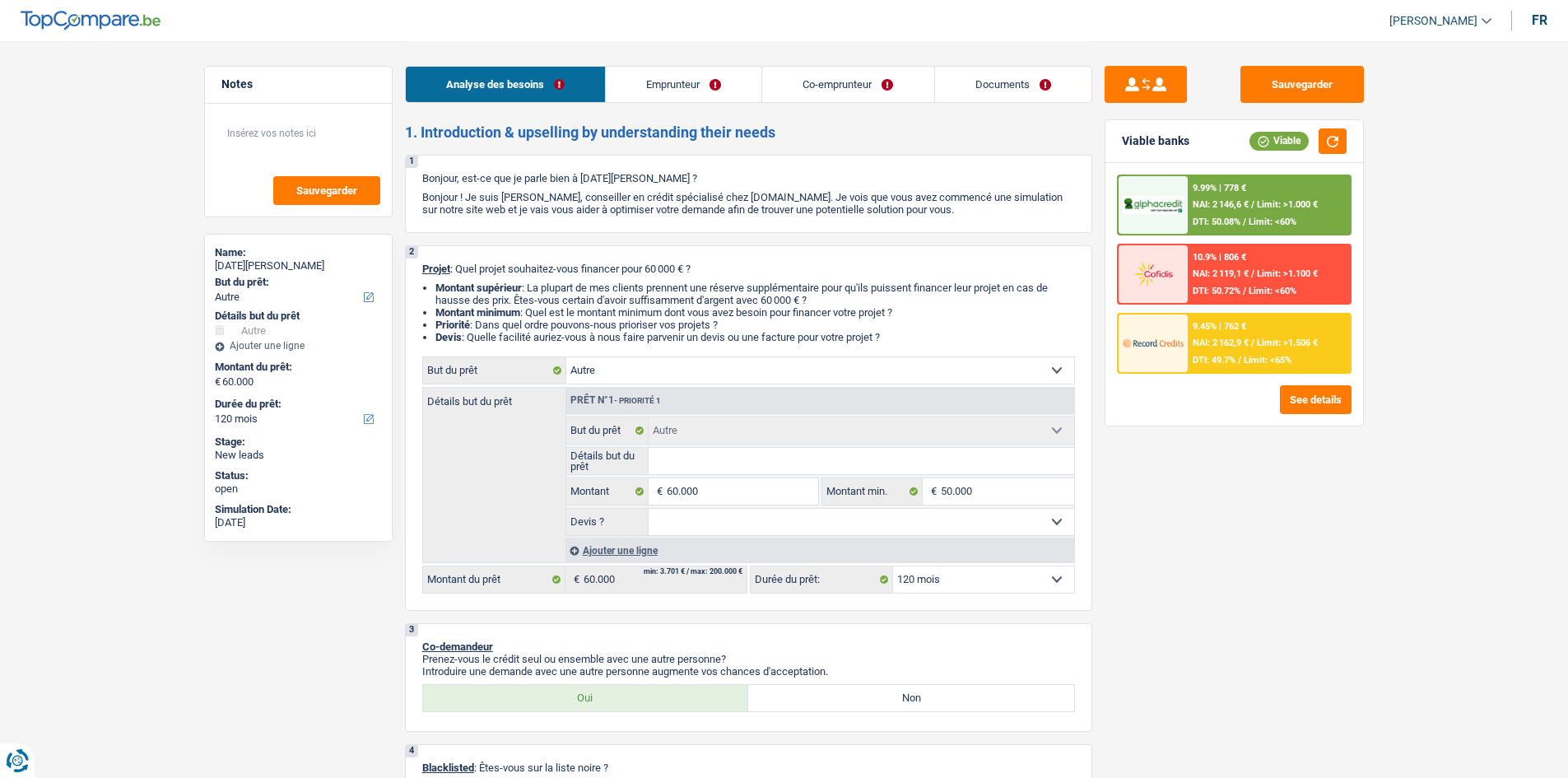
click at [814, 369] on select "Confort maison: meubles, textile, peinture, électroménager, outillage non-profe…" at bounding box center [820, 370] width 508 height 26
select select "houseOrGarden"
click at [566, 357] on select "Confort maison: meubles, textile, peinture, électroménager, outillage non-profe…" at bounding box center [820, 370] width 508 height 26
select select "houseOrGarden"
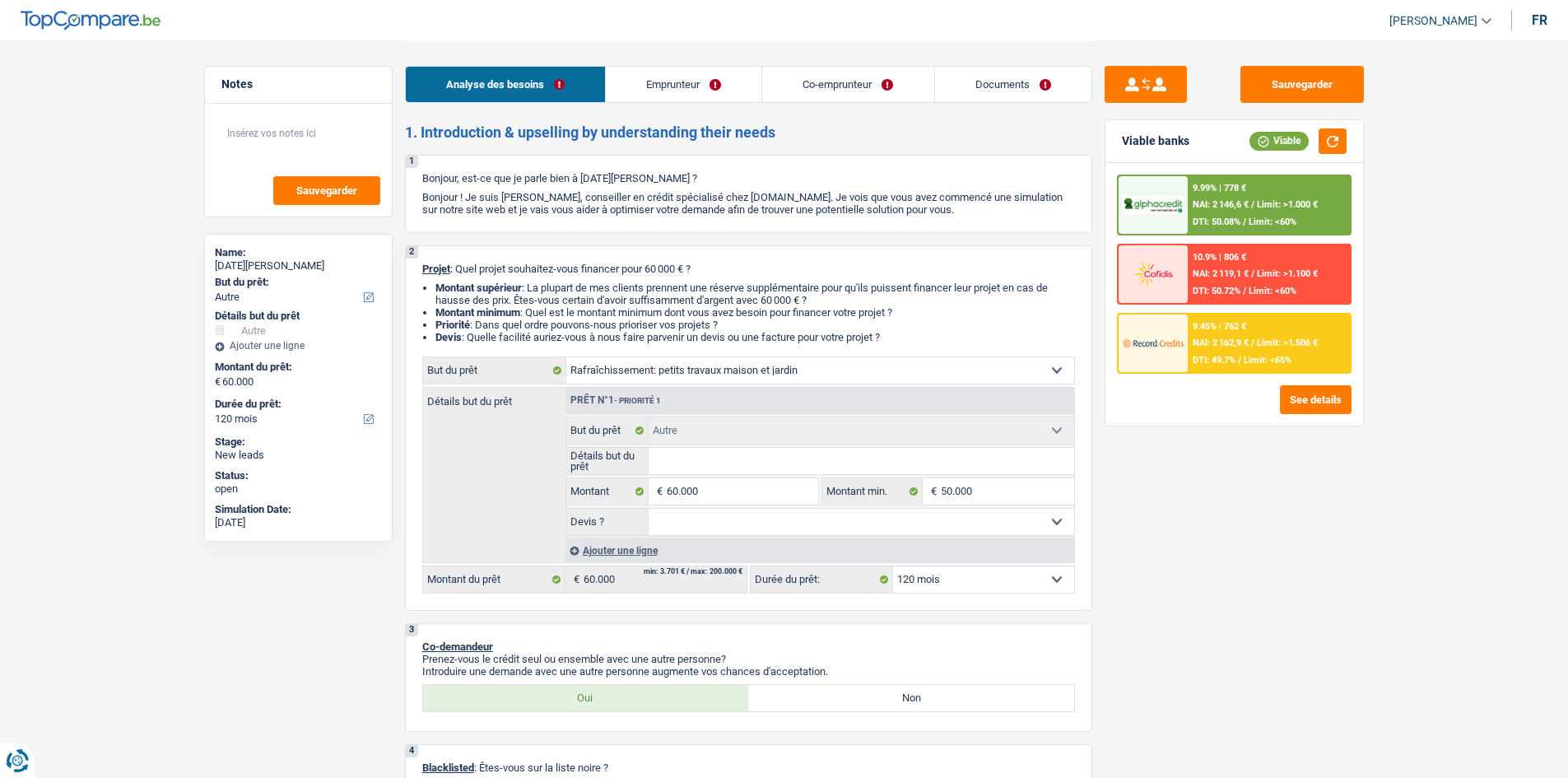
select select "houseOrGarden"
select select "other"
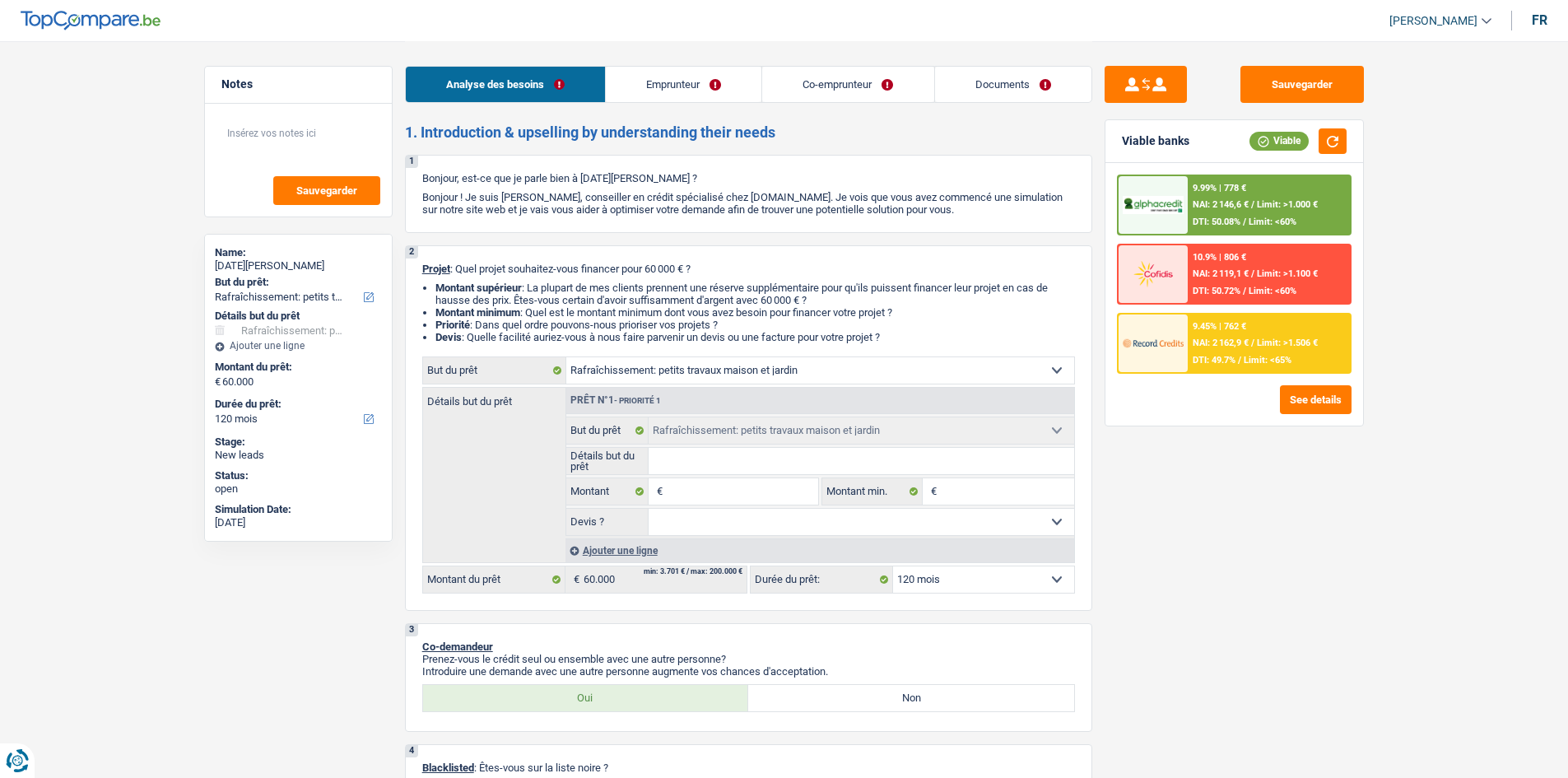
select select "other"
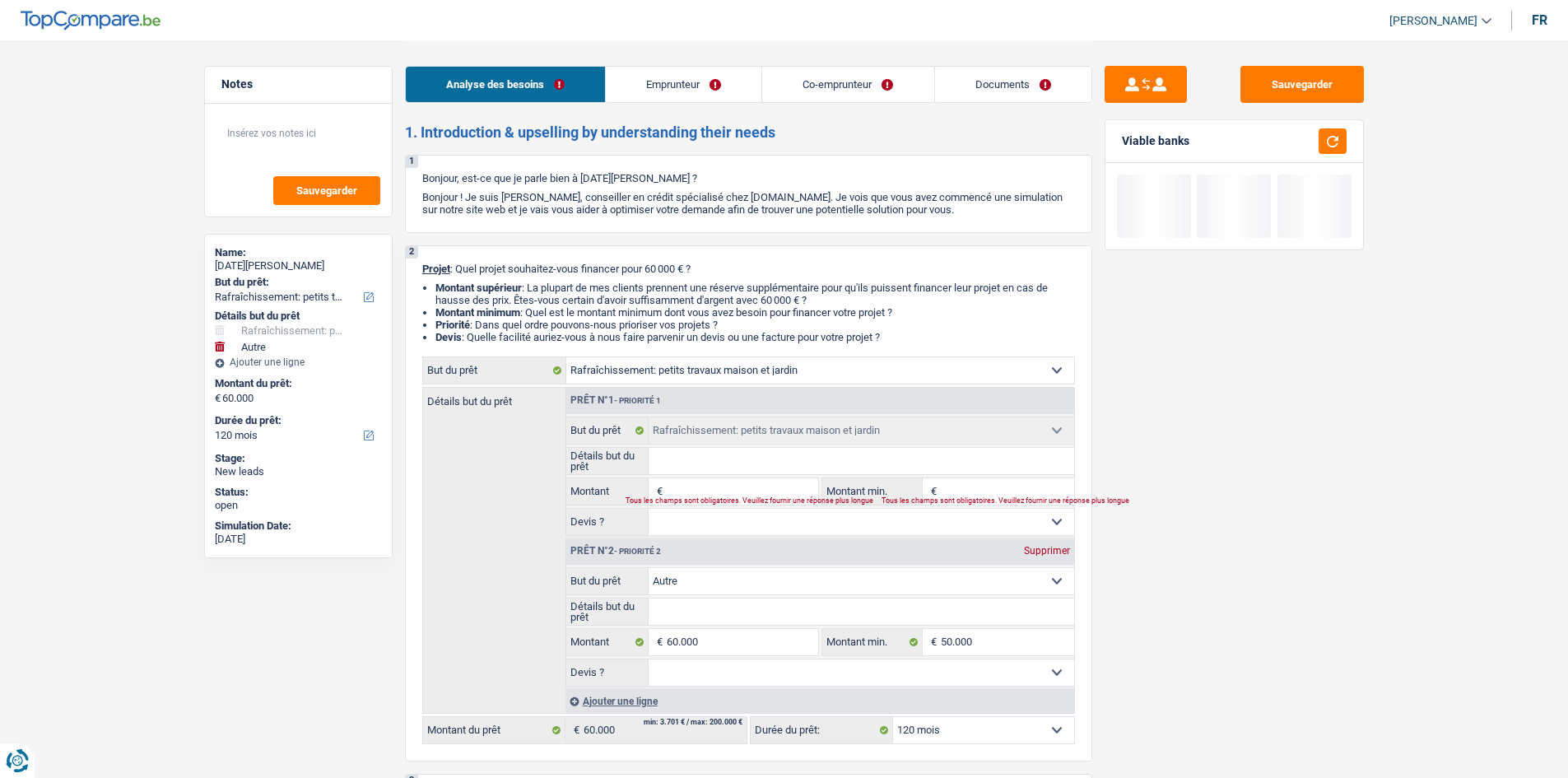
click at [1038, 548] on div "Supprimer" at bounding box center [1047, 550] width 55 height 10
type input "0"
select select
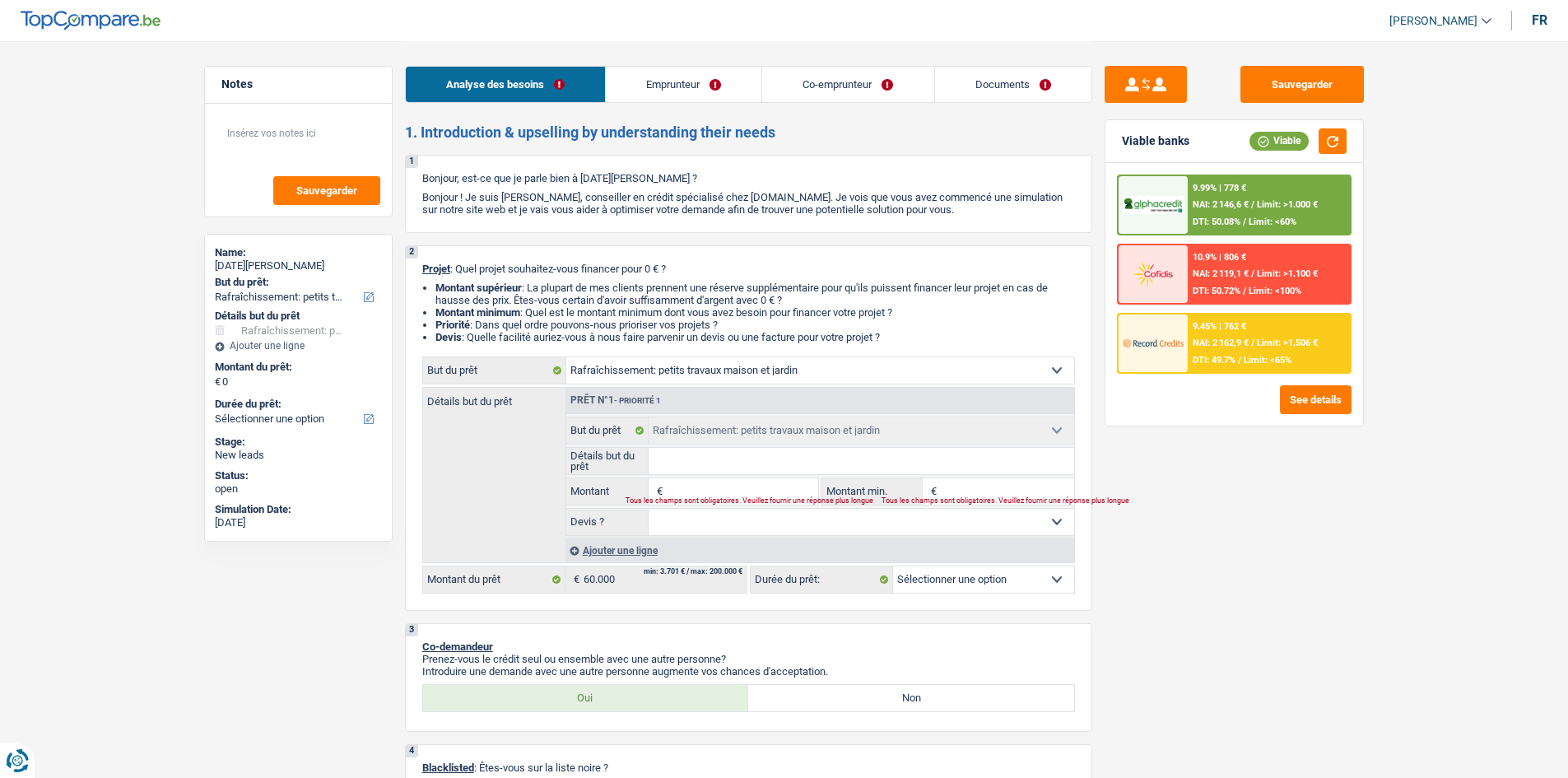
click at [734, 491] on input "Montant" at bounding box center [742, 491] width 151 height 26
type input "6"
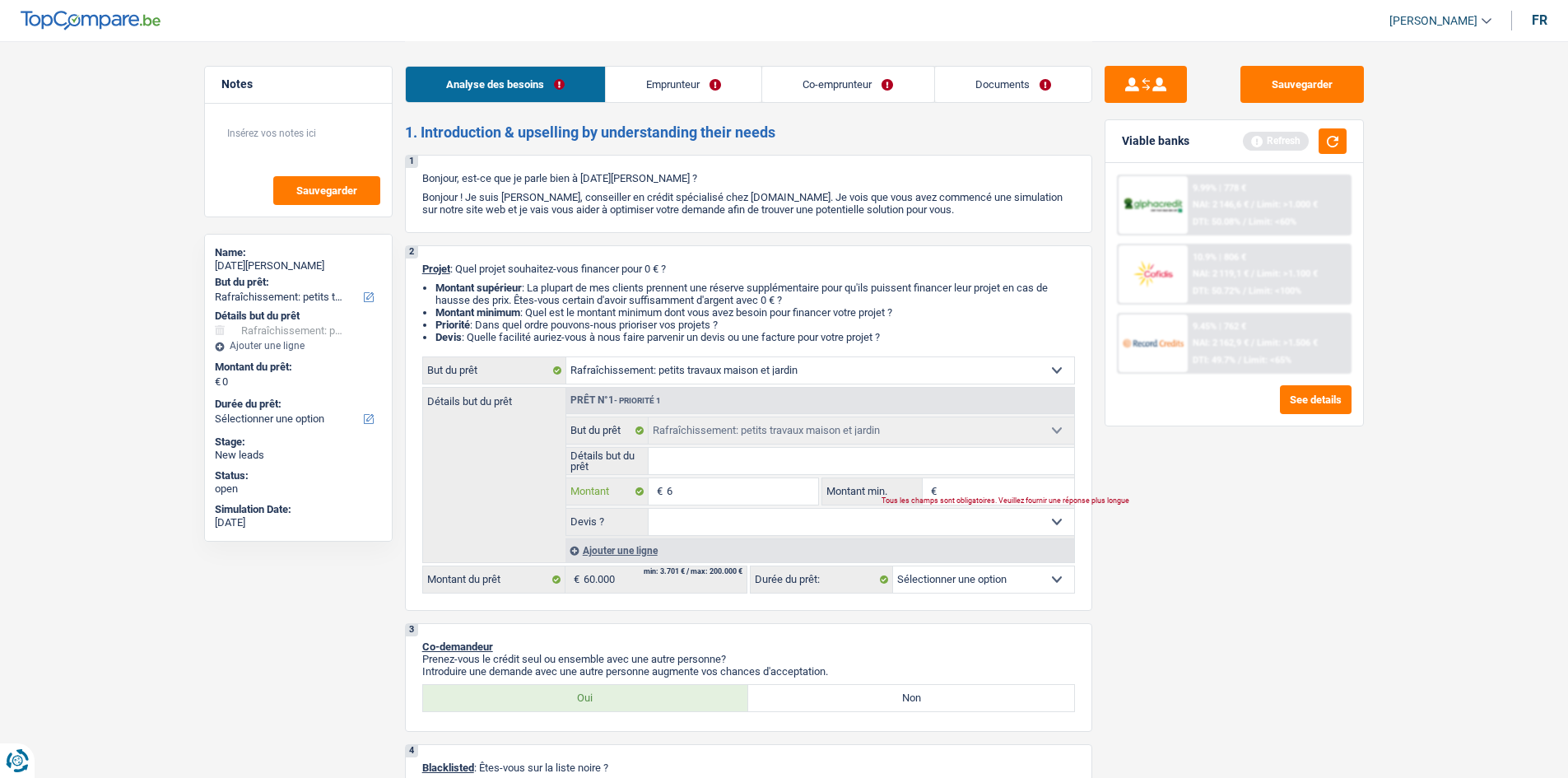
type input "60"
type input "600"
type input "6.000"
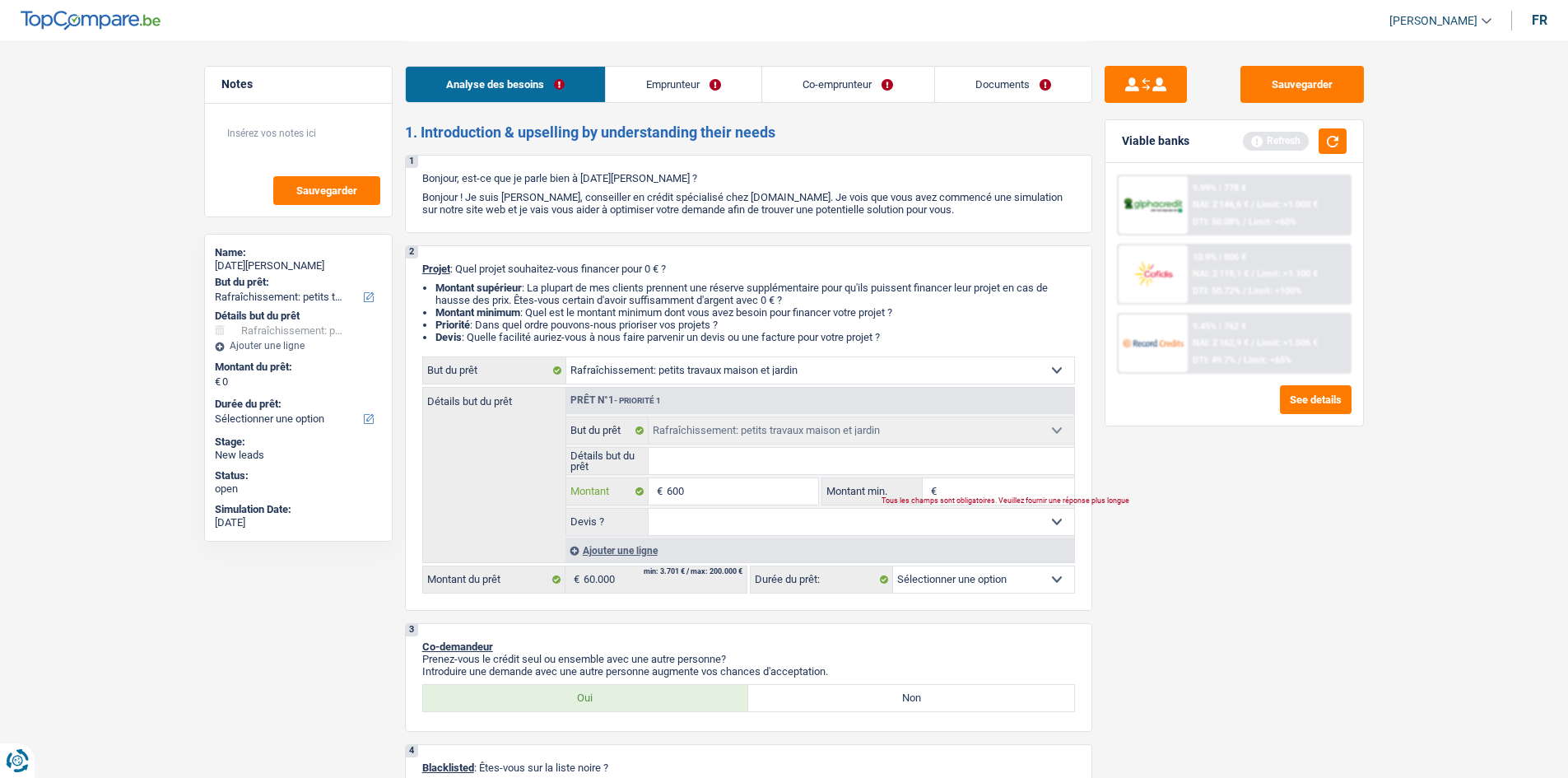
type input "6.000"
type input "60.000"
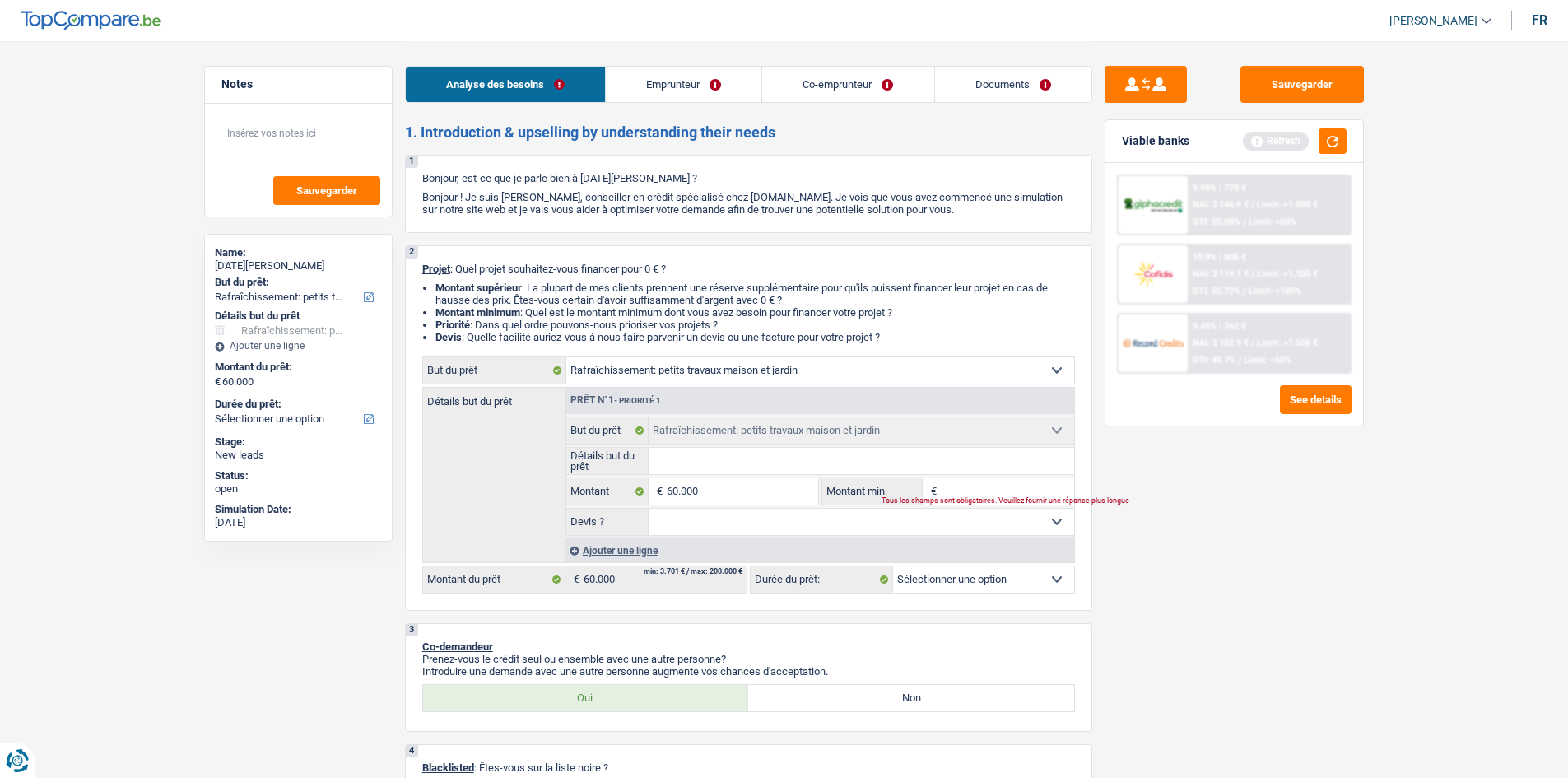
click at [975, 484] on input "Montant min." at bounding box center [1007, 491] width 134 height 26
select select "144"
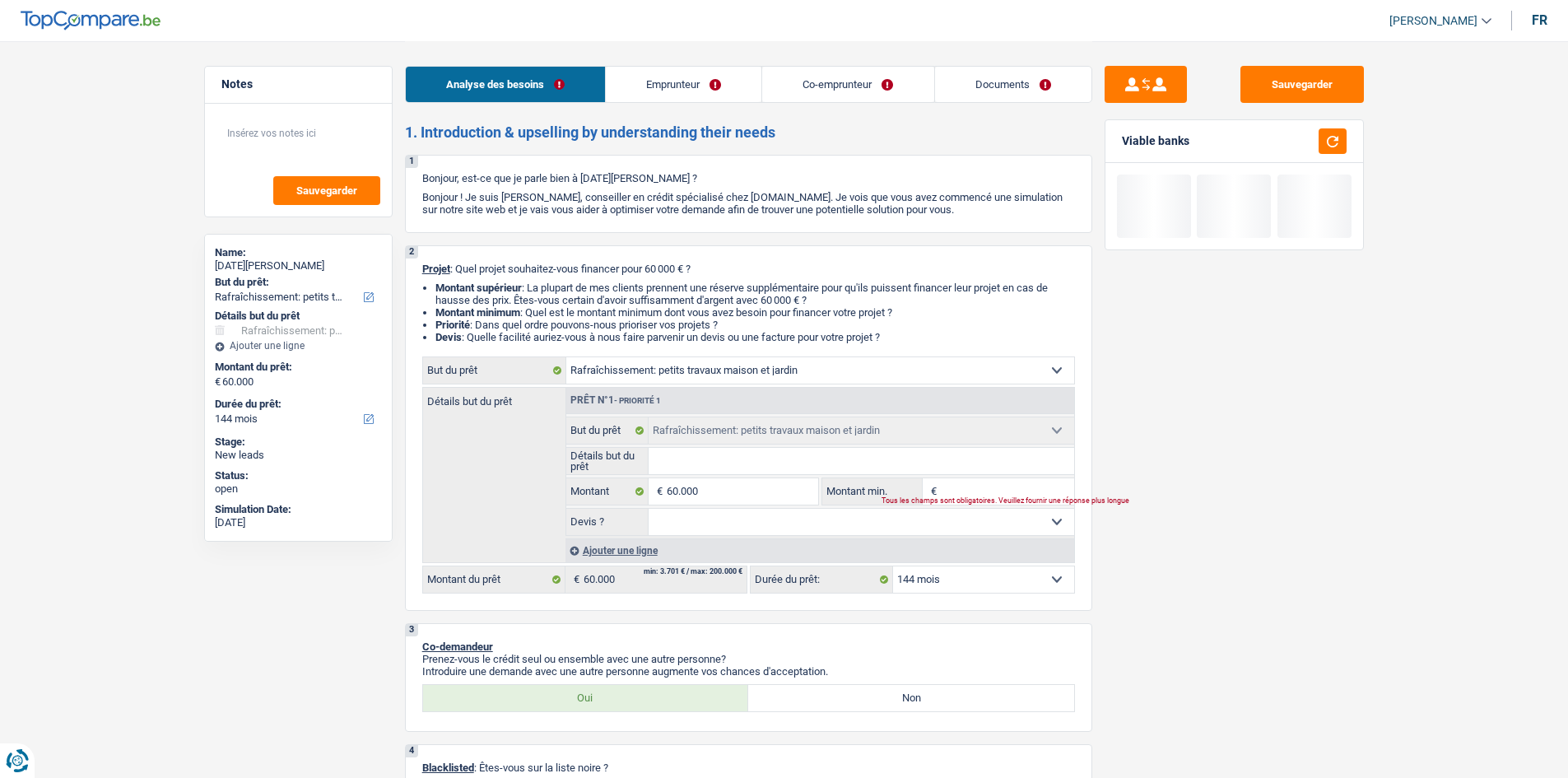
type input "5"
type input "50"
type input "500"
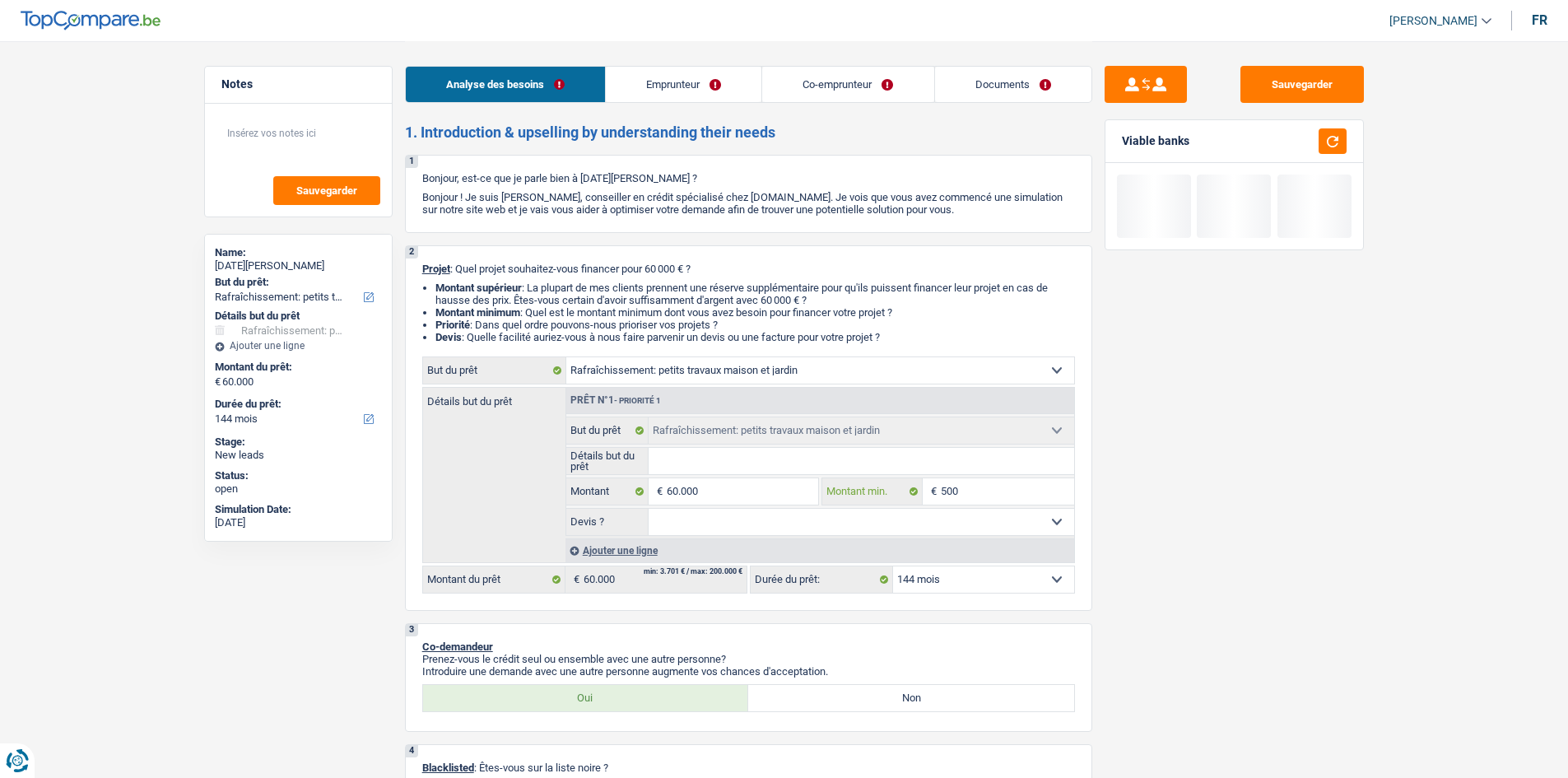
type input "500"
type input "5.000"
type input "50.000"
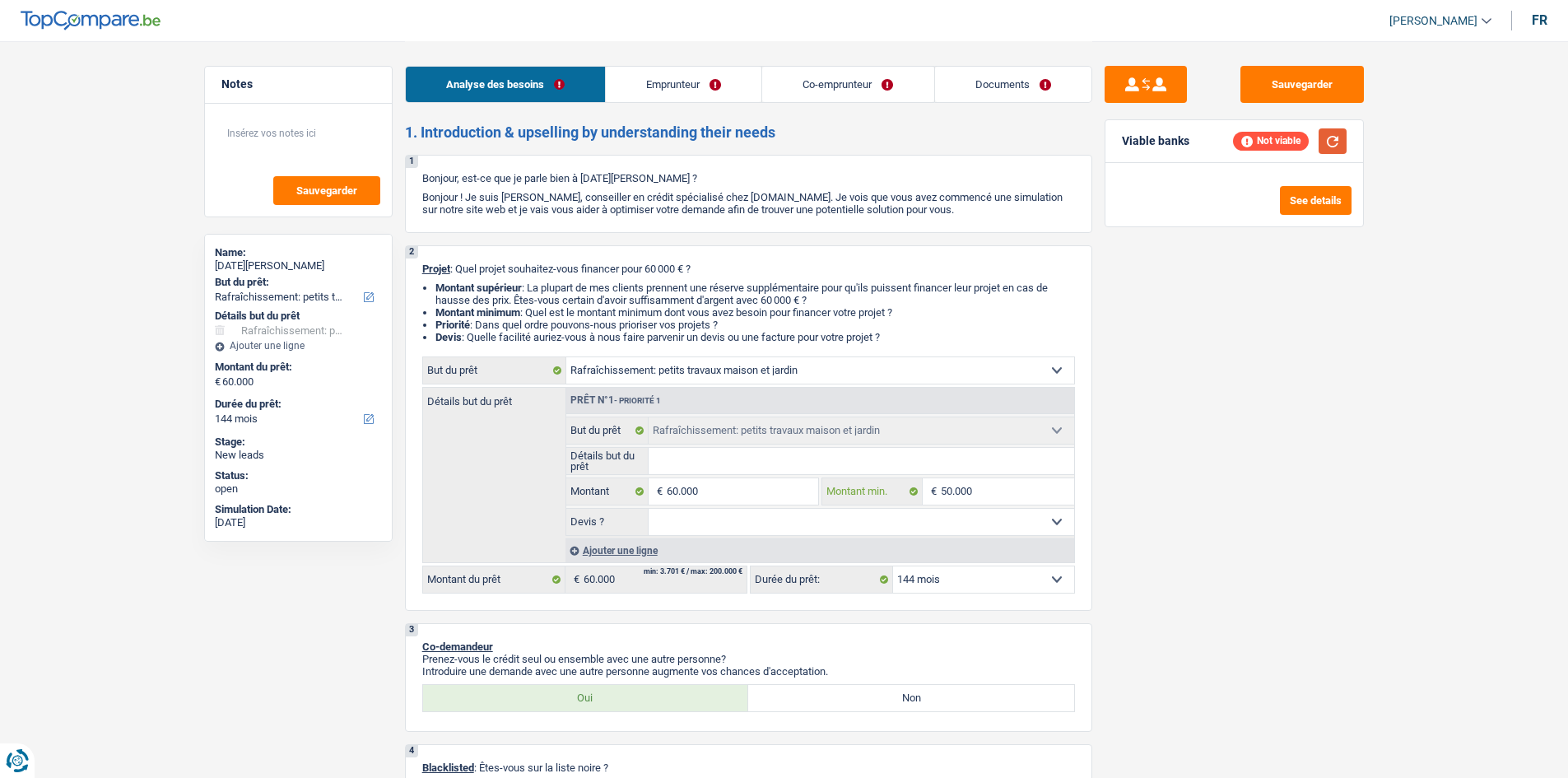
type input "50.000"
click at [1330, 152] on button "button" at bounding box center [1332, 141] width 28 height 25
click at [1010, 580] on select "12 mois 18 mois 24 mois 30 mois 36 mois 42 mois 48 mois 60 mois 72 mois 84 mois…" at bounding box center [983, 579] width 181 height 26
select select "120"
click at [893, 566] on select "12 mois 18 mois 24 mois 30 mois 36 mois 42 mois 48 mois 60 mois 72 mois 84 mois…" at bounding box center [983, 579] width 181 height 26
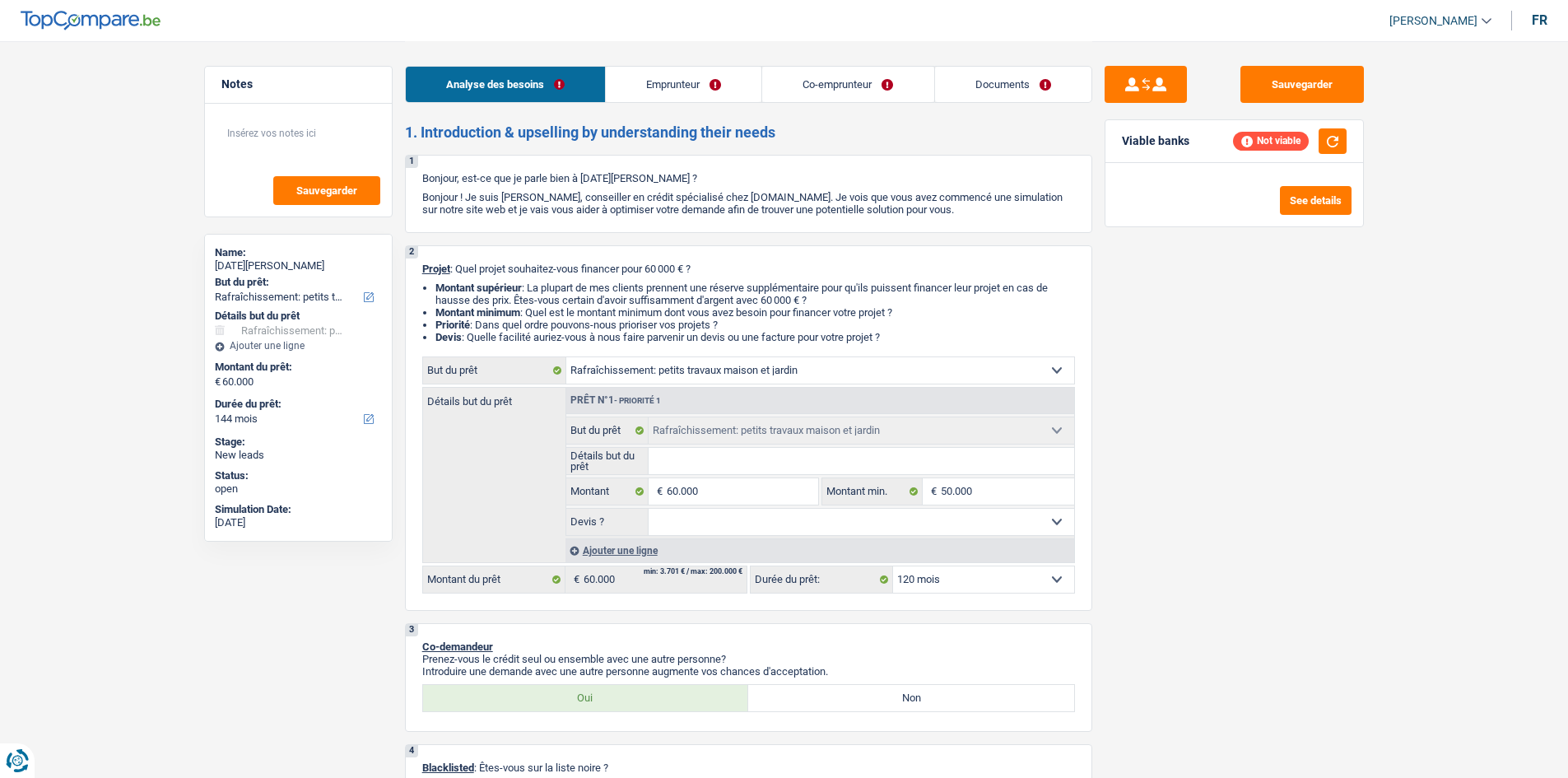
select select "120"
click at [698, 75] on link "Emprunteur" at bounding box center [683, 84] width 155 height 35
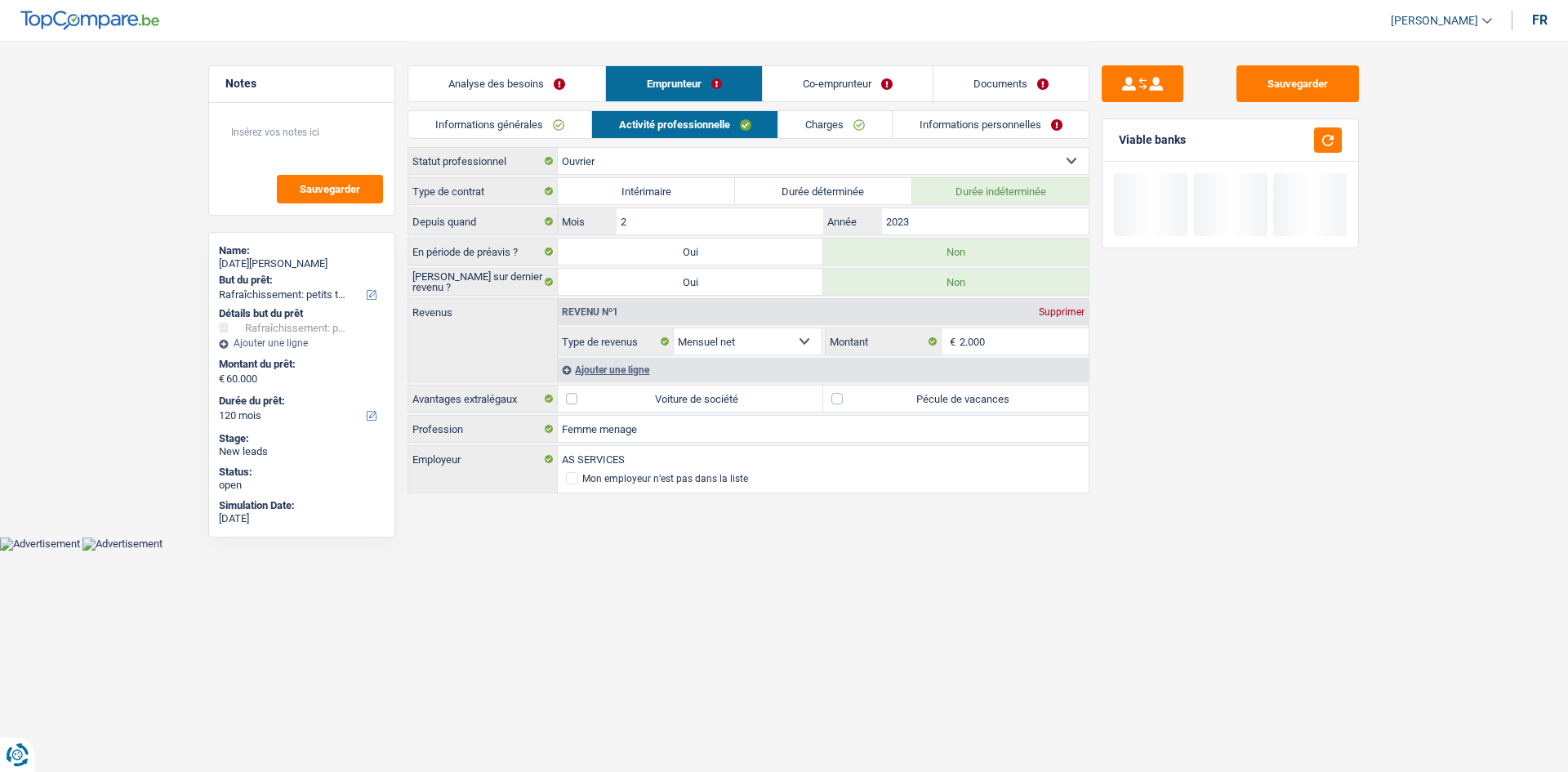
click at [834, 394] on label "Pécule de vacances" at bounding box center [956, 398] width 265 height 26
click at [834, 394] on input "Pécule de vacances" at bounding box center [956, 398] width 265 height 26
checkbox input "true"
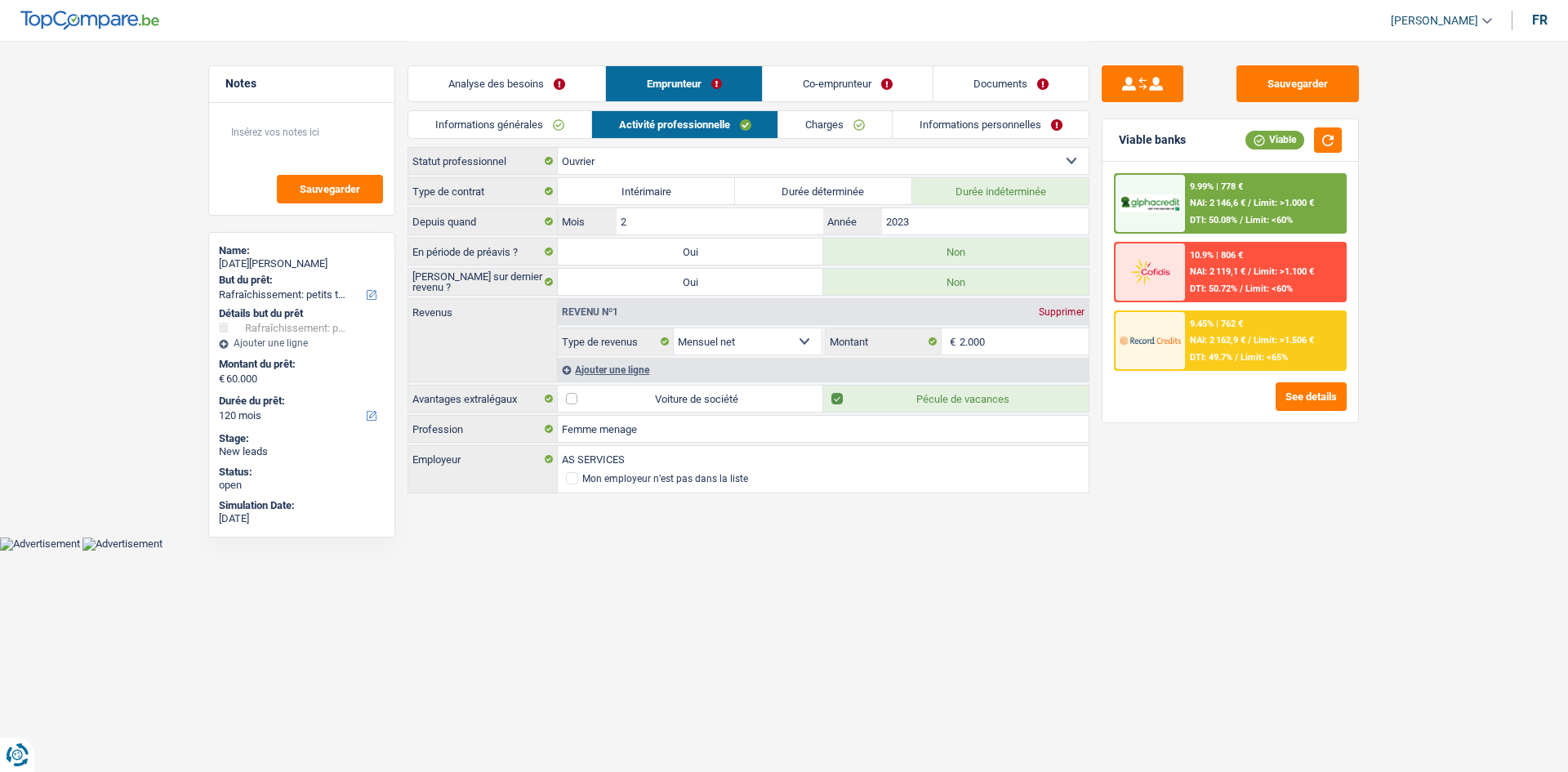
click at [526, 80] on link "Analyse des besoins" at bounding box center [507, 83] width 197 height 35
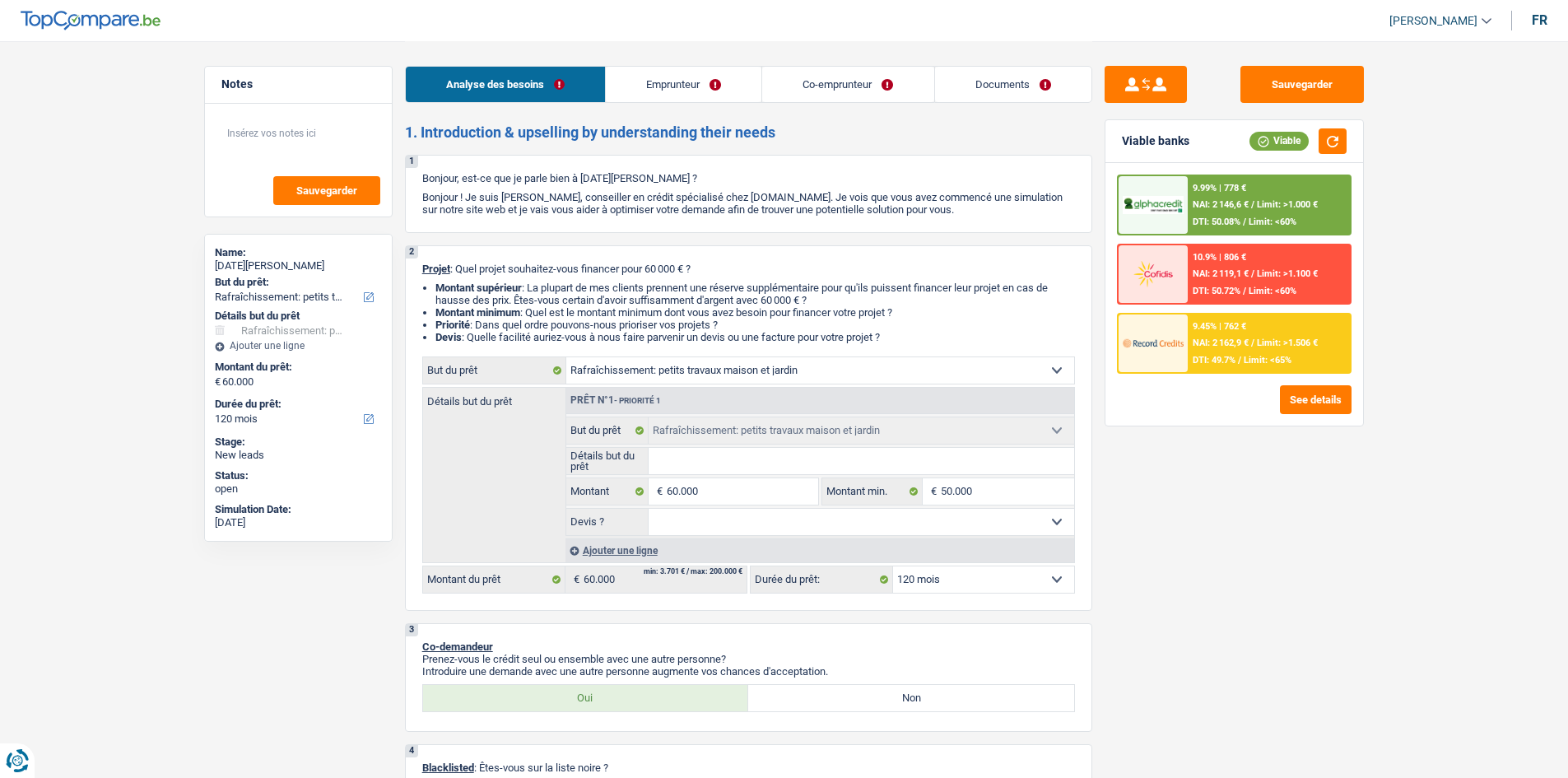
click at [978, 523] on select "Oui Non Non répondu Sélectionner une option" at bounding box center [861, 521] width 425 height 26
select select "false"
click at [648, 508] on select "Oui Non Non répondu Sélectionner une option" at bounding box center [861, 521] width 425 height 26
select select "false"
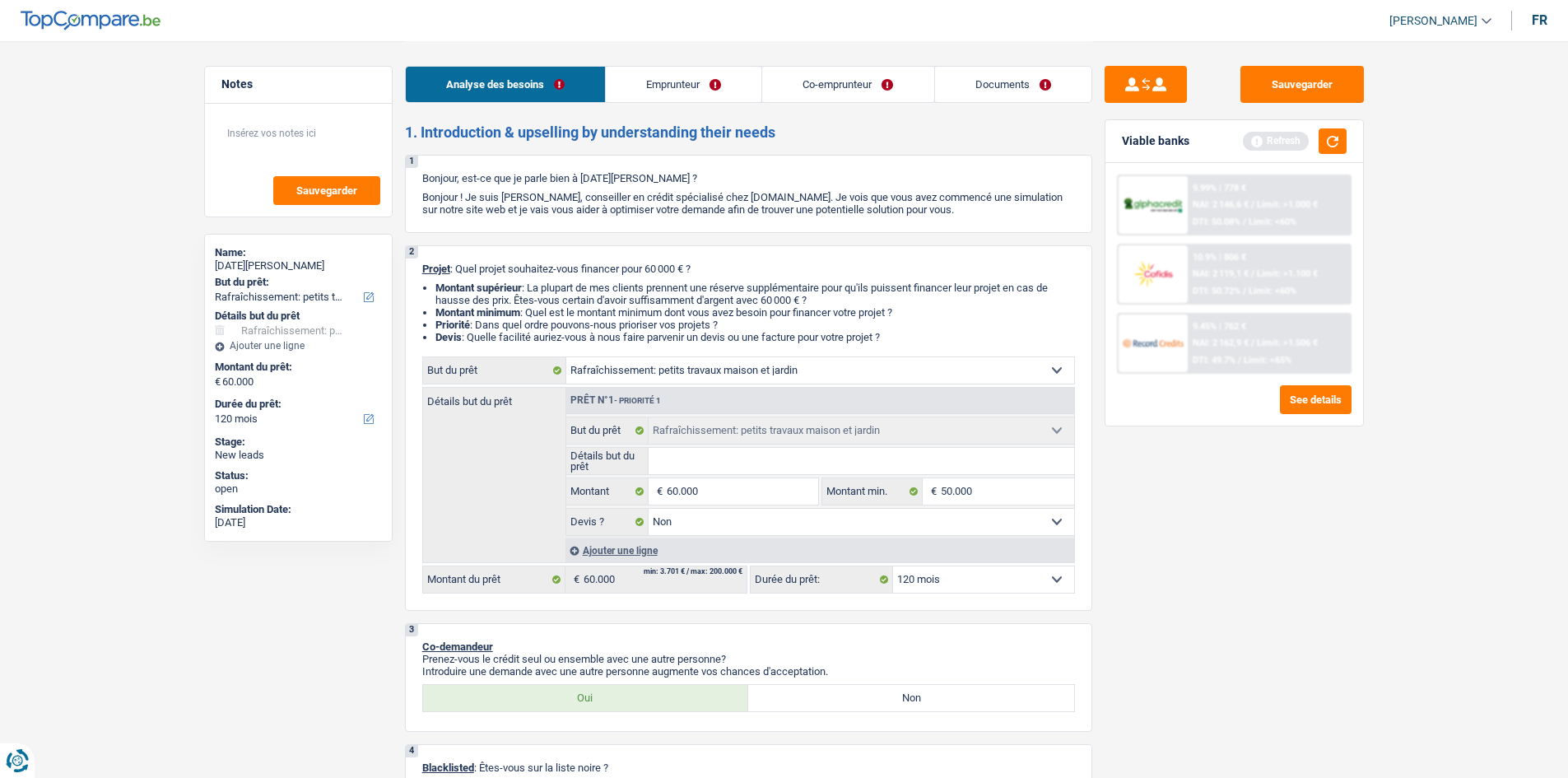
click at [740, 468] on input "Détails but du prêt" at bounding box center [861, 460] width 425 height 26
type input "R"
type input "Ra"
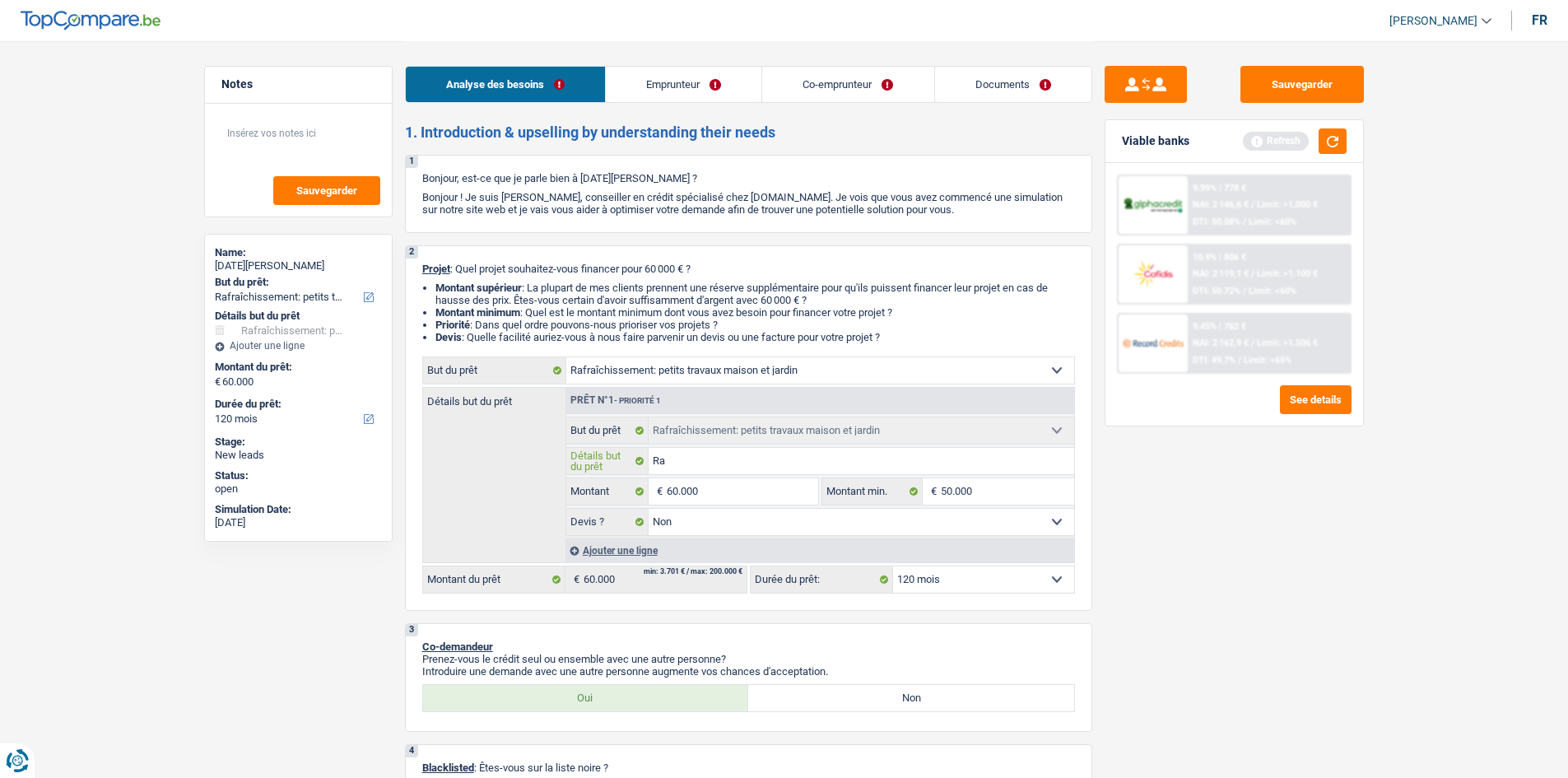
type input "Raf"
type input "Rafr"
type input "Rafra"
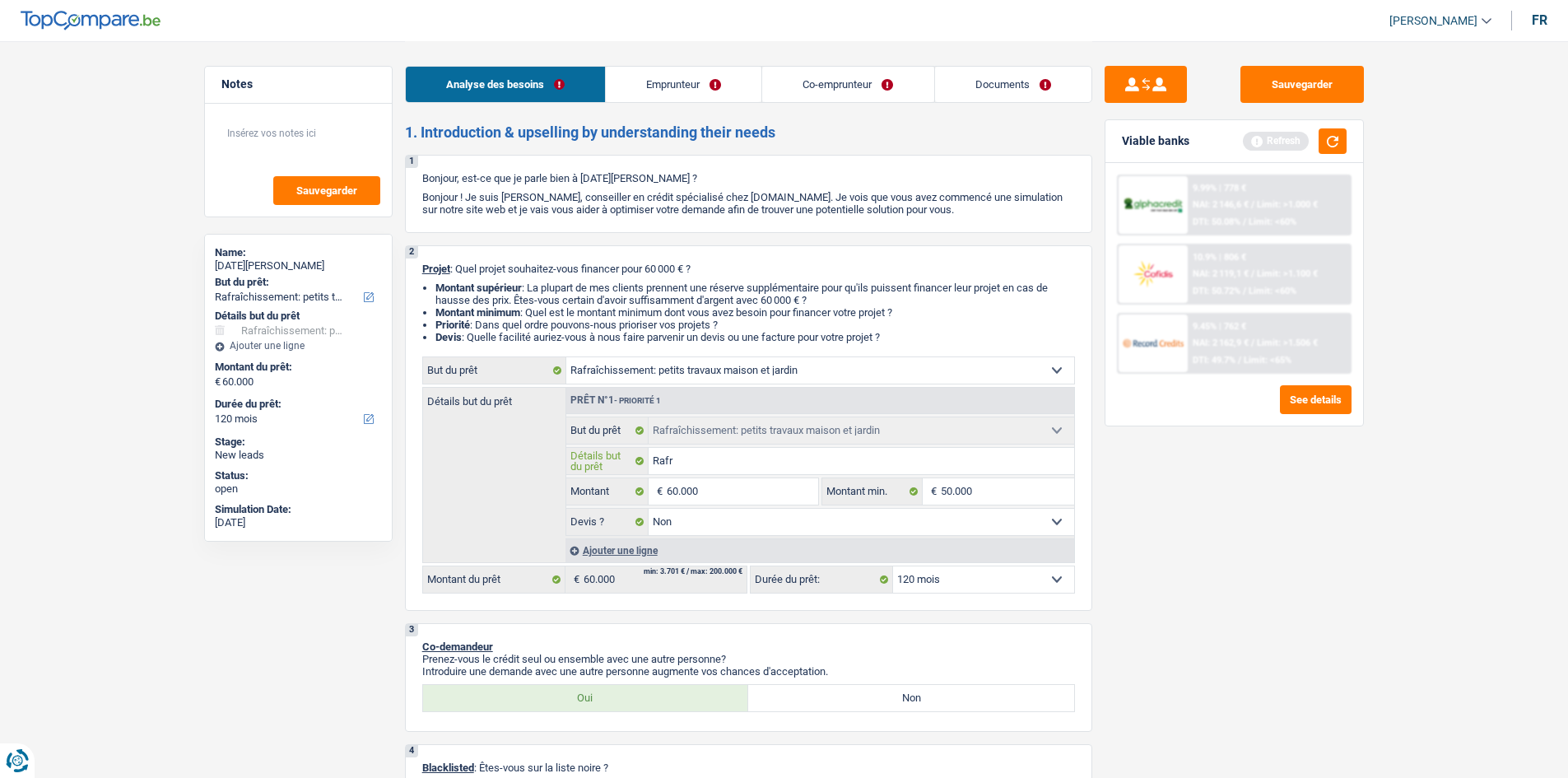
type input "Rafra"
type input "Rafrac"
type input "Rafrach"
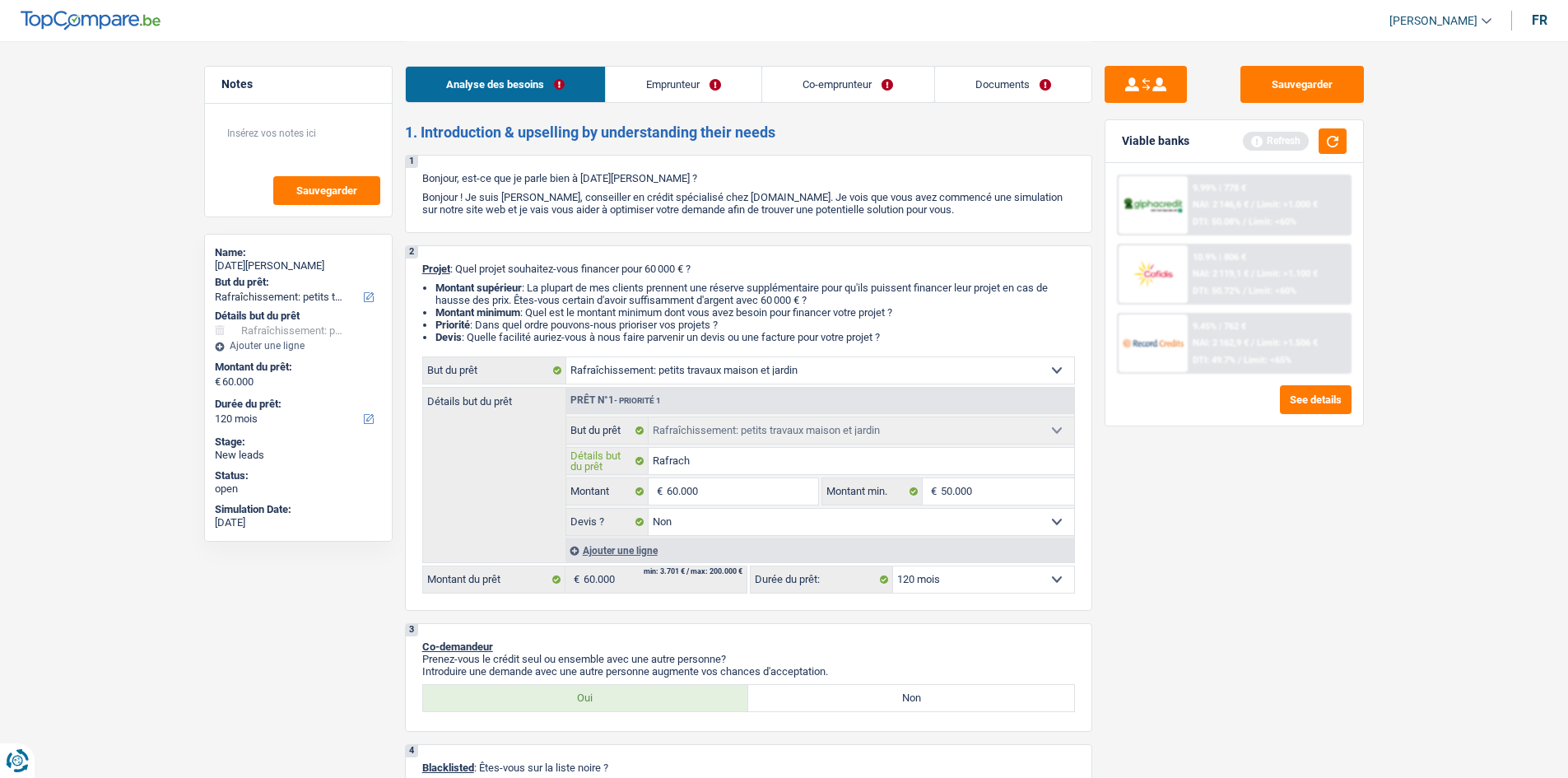
type input "Rafrachi"
type input "Rafrachis"
type input "Rafrachiss"
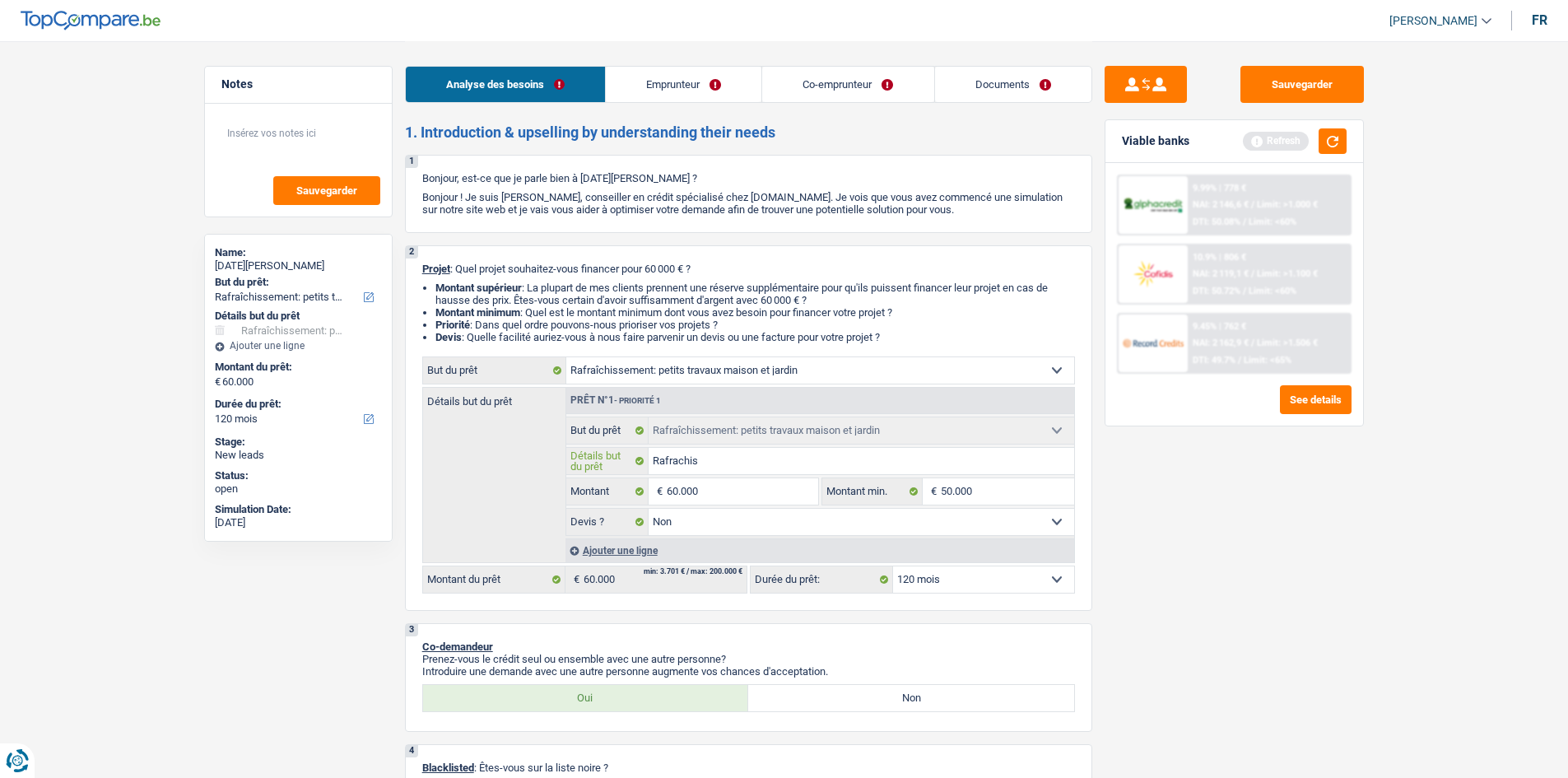
type input "Rafrachiss"
type input "Rafrachis"
type input "Rafrachi"
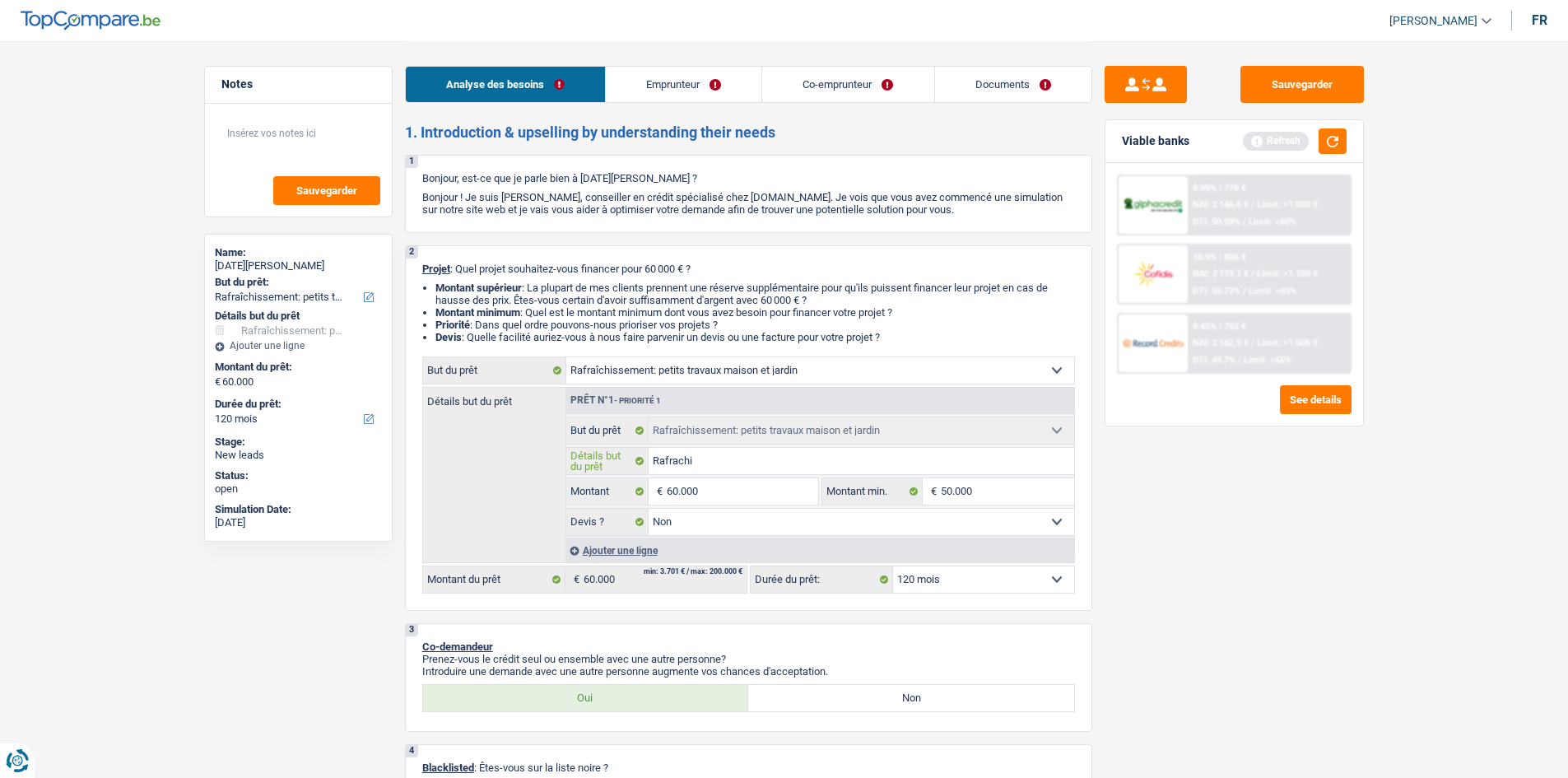
type input "Rafrach"
type input "Rafrac"
type input "Rafra"
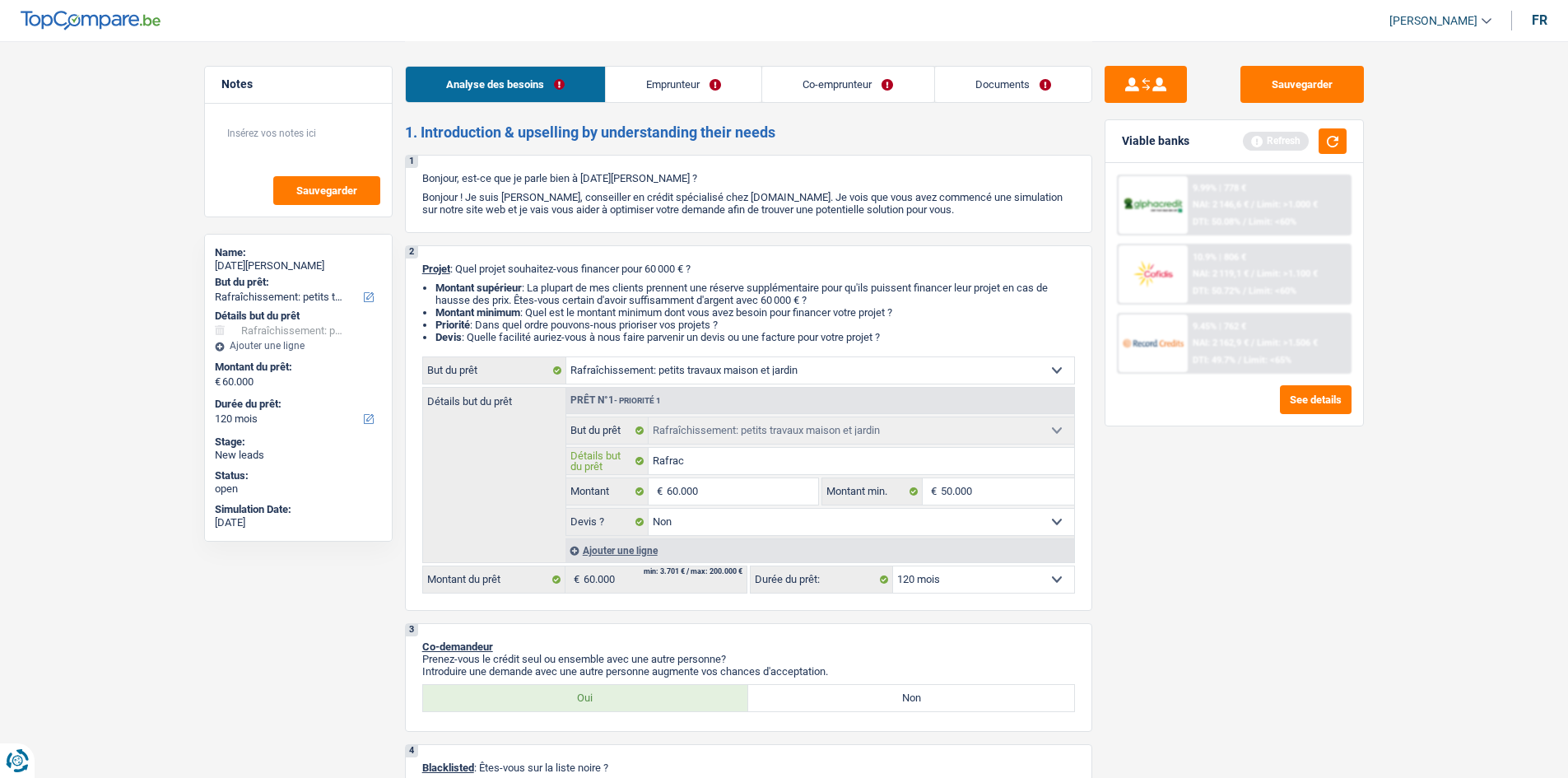
type input "Rafra"
type input "Rafrao"
type input "Rafra"
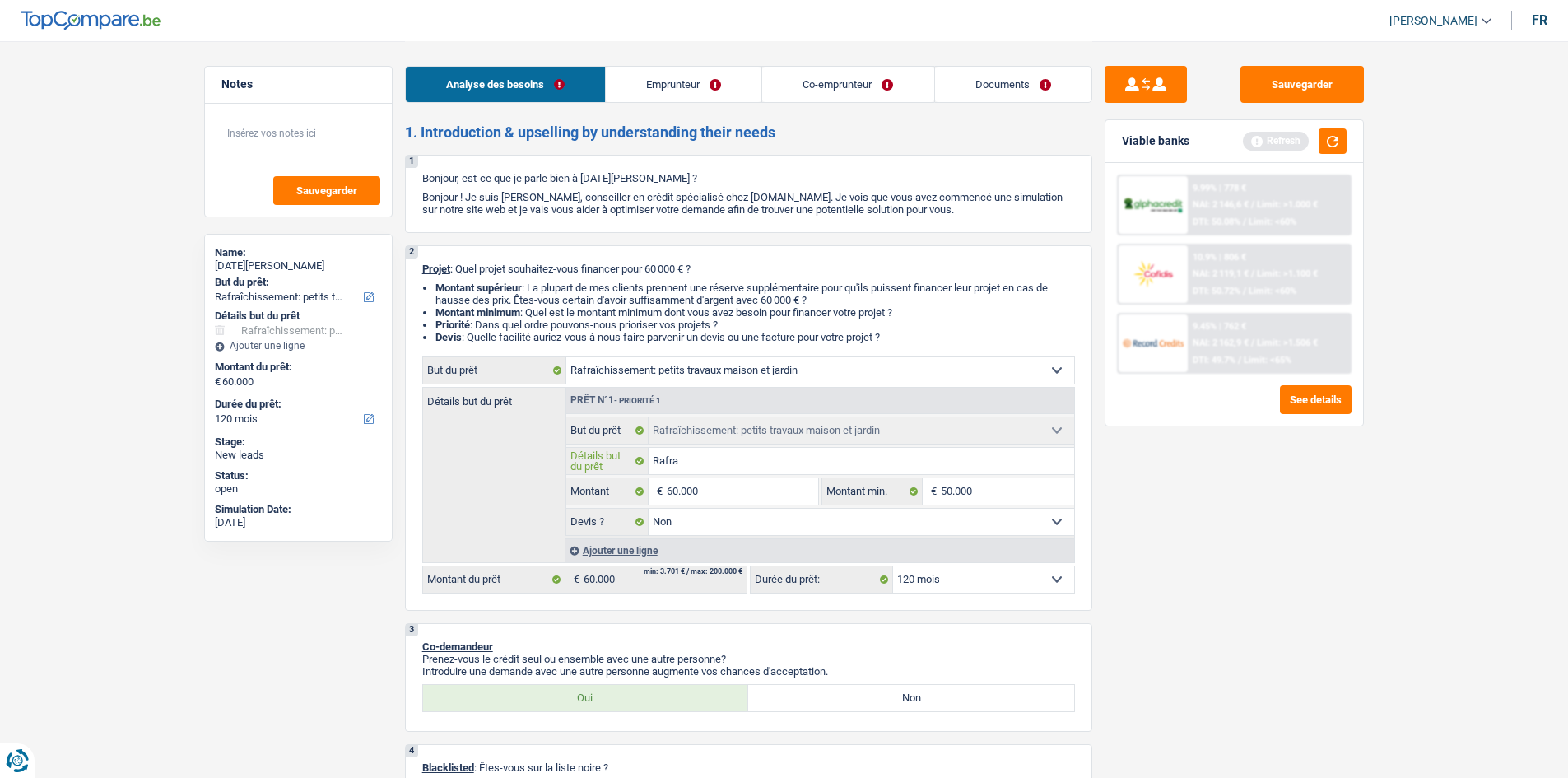
type input "Rafrai"
click at [1323, 139] on button "button" at bounding box center [1332, 141] width 28 height 25
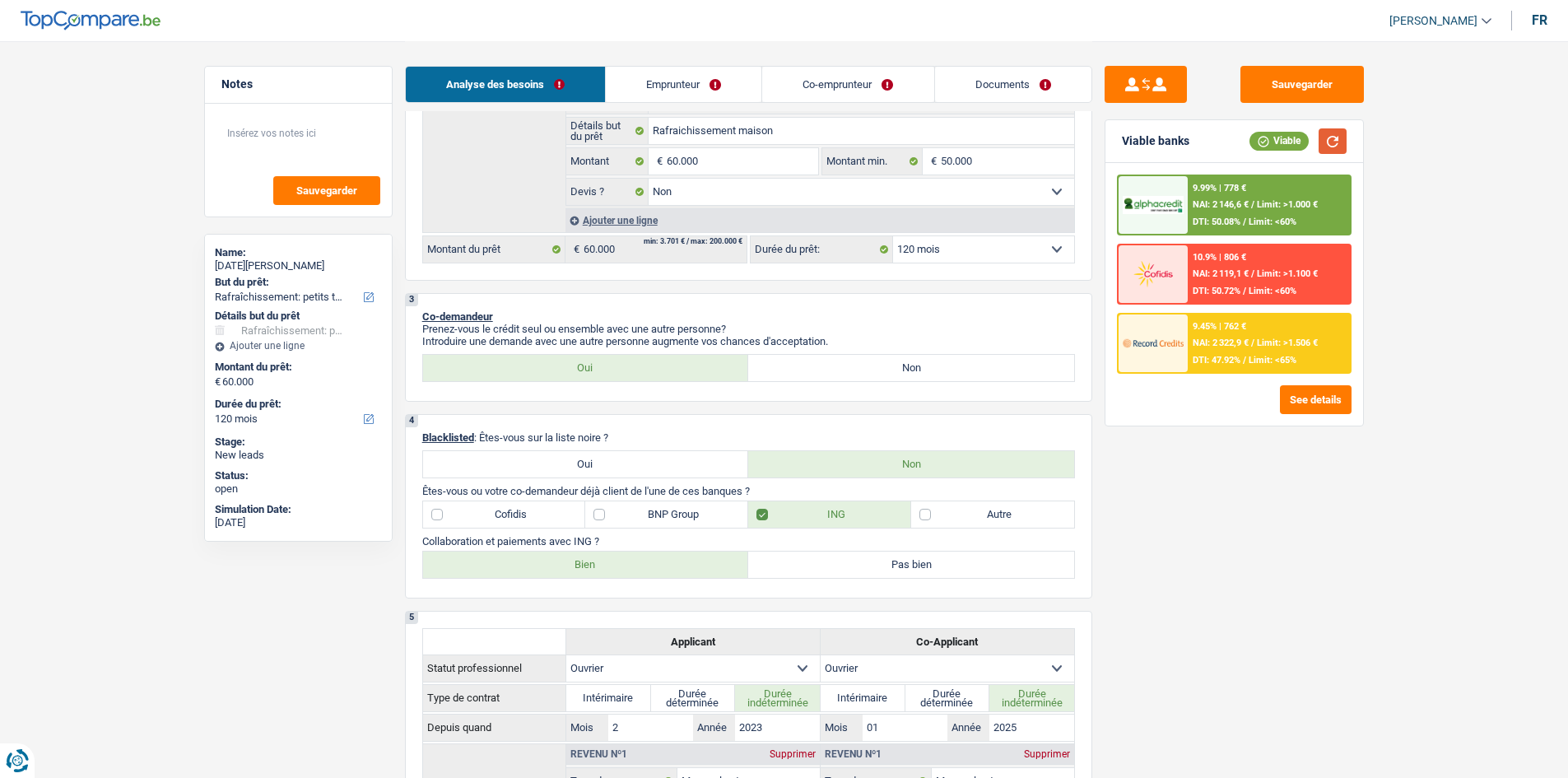
scroll to position [329, 0]
click at [1055, 242] on select "12 mois 18 mois 24 mois 30 mois 36 mois 42 mois 48 mois 60 mois 72 mois 84 mois…" at bounding box center [983, 250] width 181 height 26
click at [893, 237] on select "12 mois 18 mois 24 mois 30 mois 36 mois 42 mois 48 mois 60 mois 72 mois 84 mois…" at bounding box center [983, 250] width 181 height 26
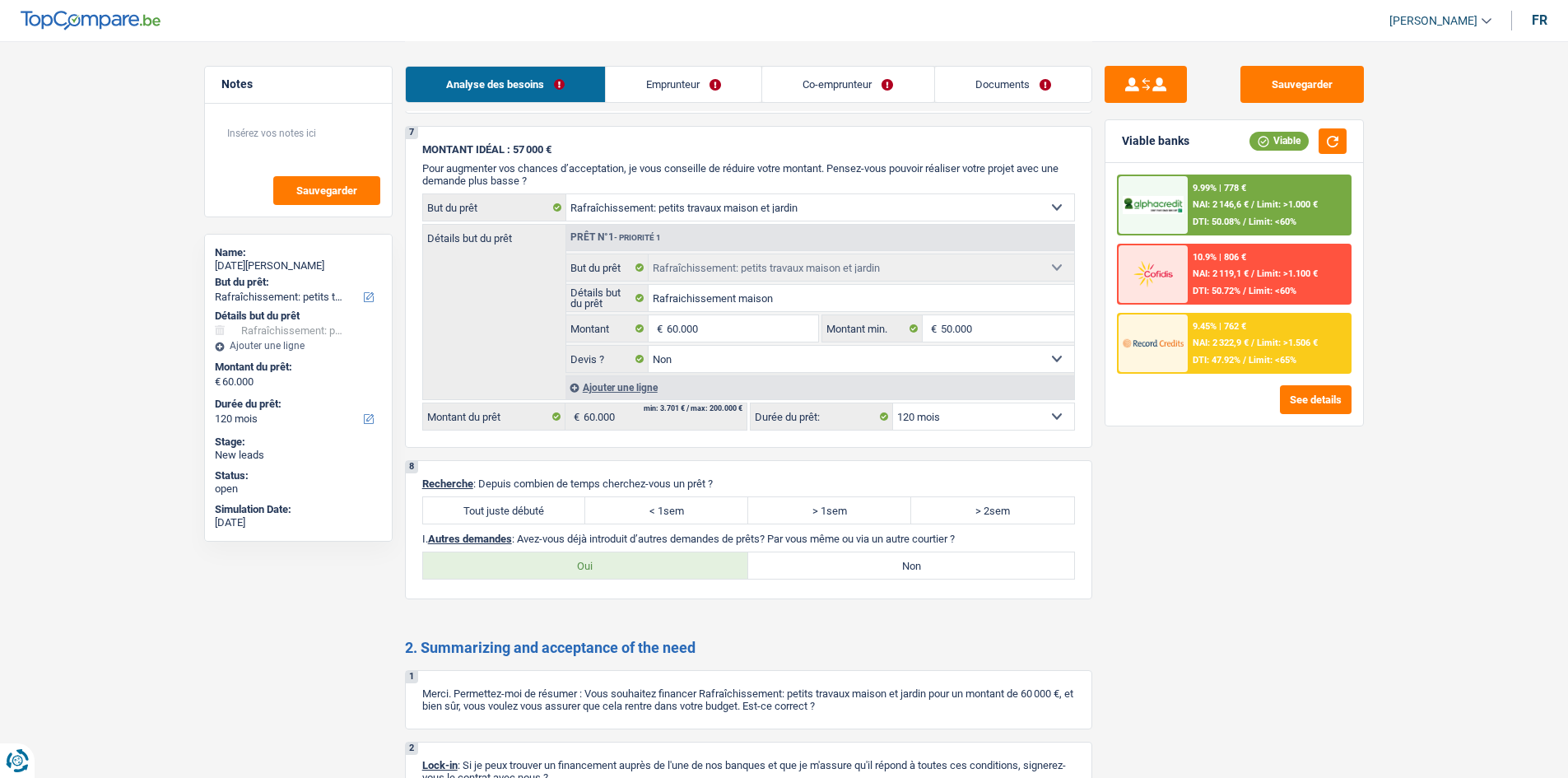
scroll to position [1399, 0]
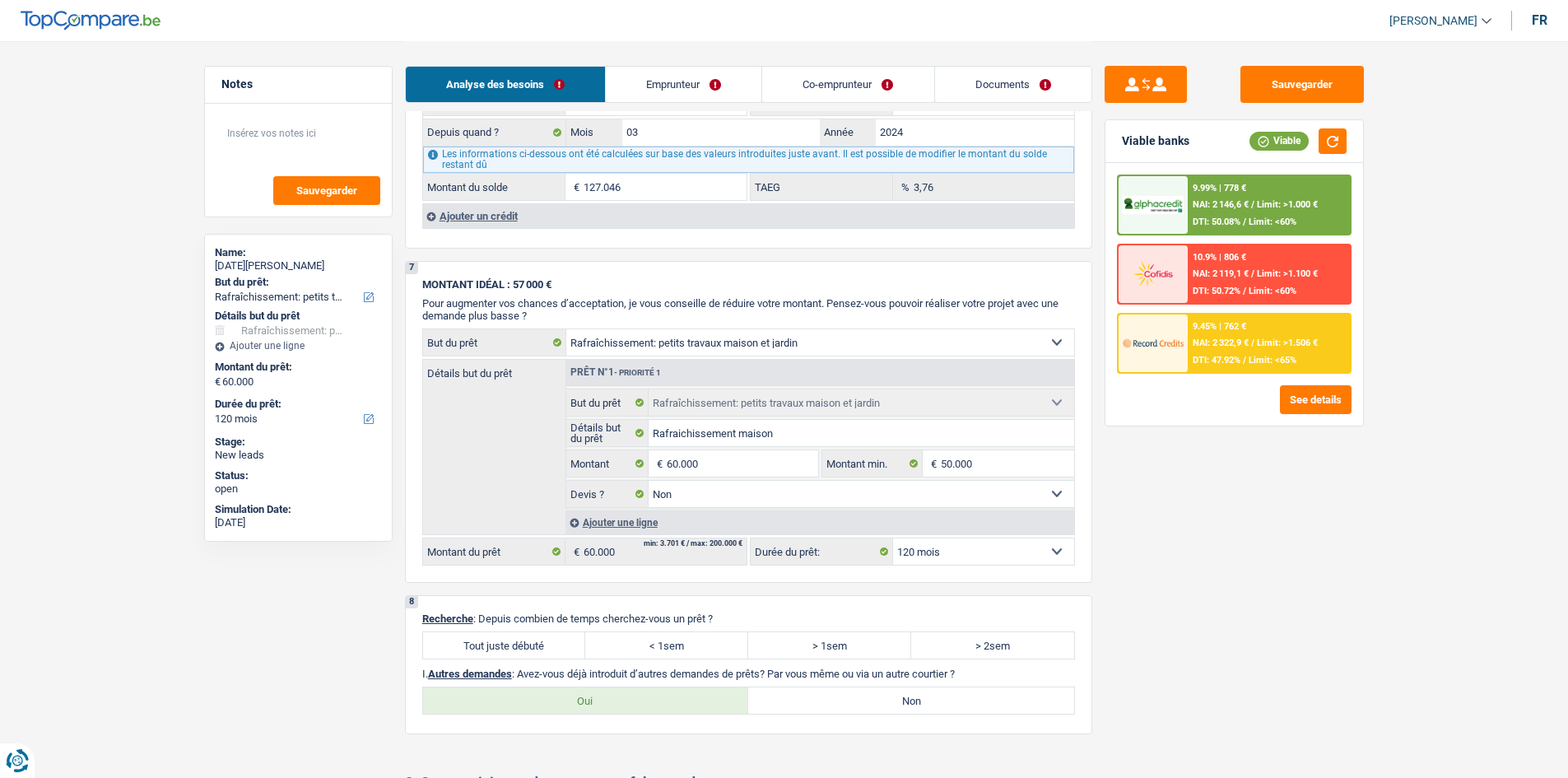
click at [1235, 194] on div "9.99% | 778 € NAI: 2 146,6 € / Limit: >1.000 € DTI: 50.08% / Limit: <60%" at bounding box center [1268, 204] width 162 height 57
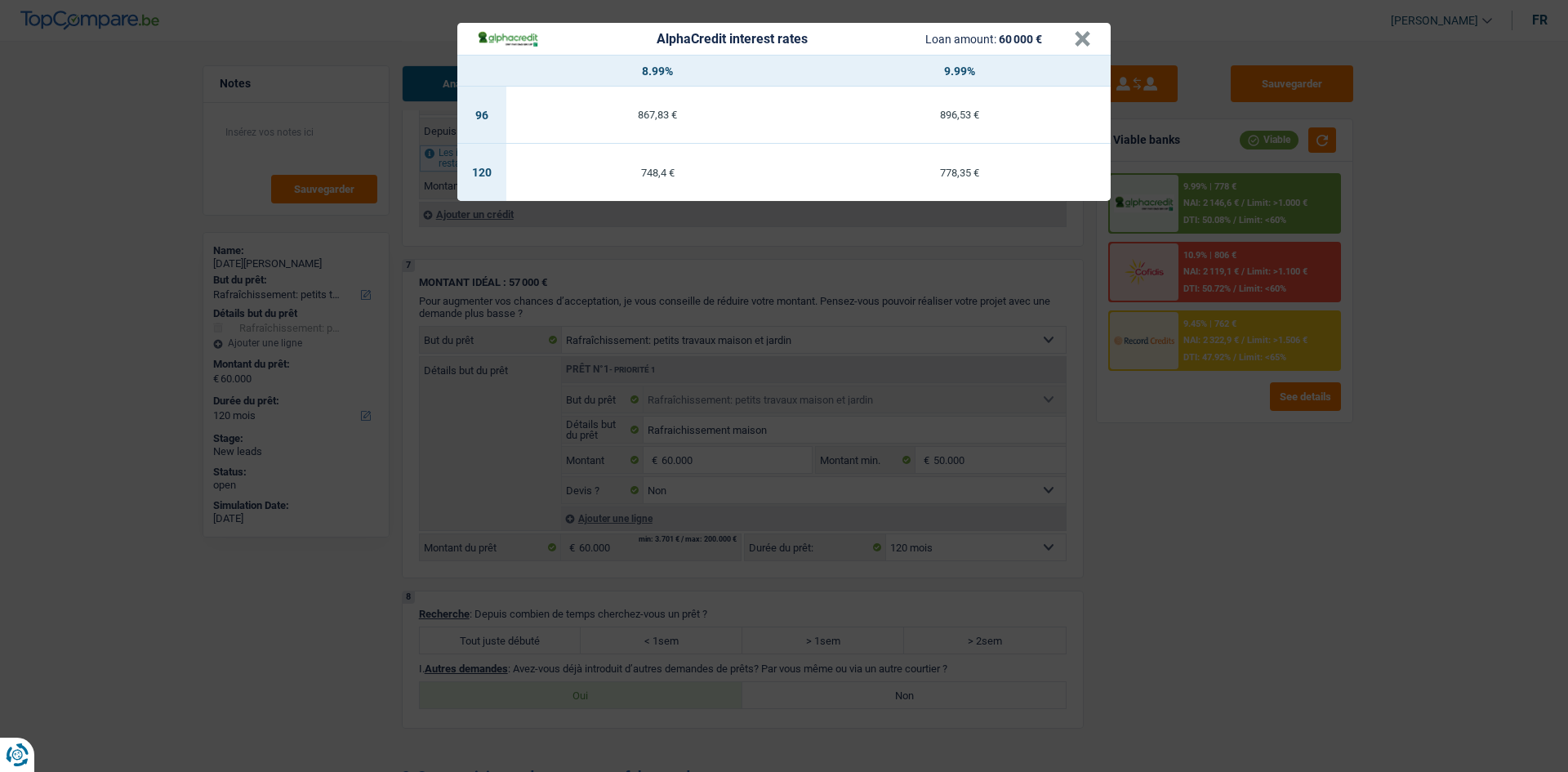
click at [1128, 487] on div "AlphaCredit interest rates Loan amount: 60 000 € × 8.99% 9.99% 96 867,83 € 896,…" at bounding box center [784, 386] width 1568 height 772
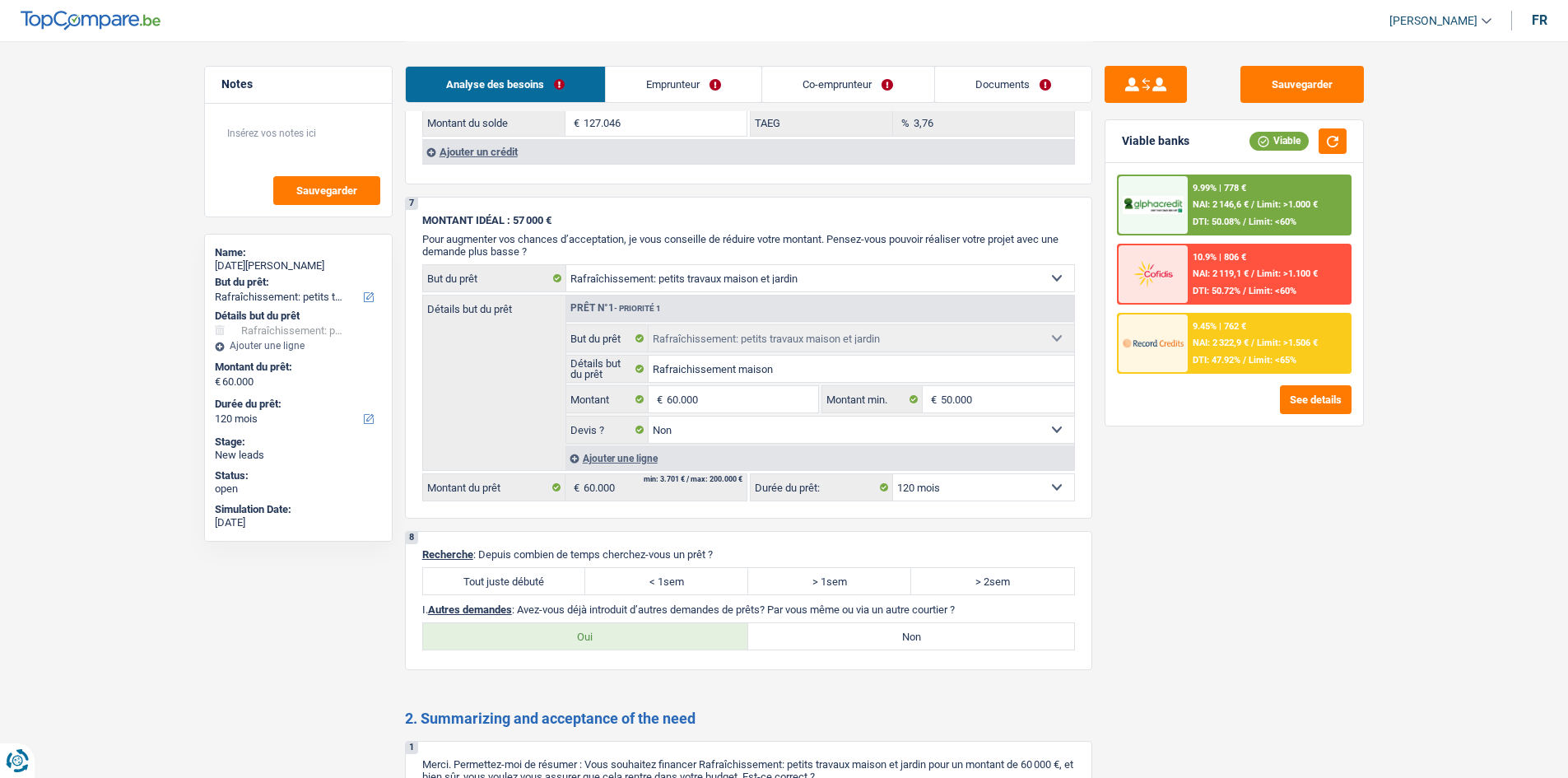
scroll to position [1668, 0]
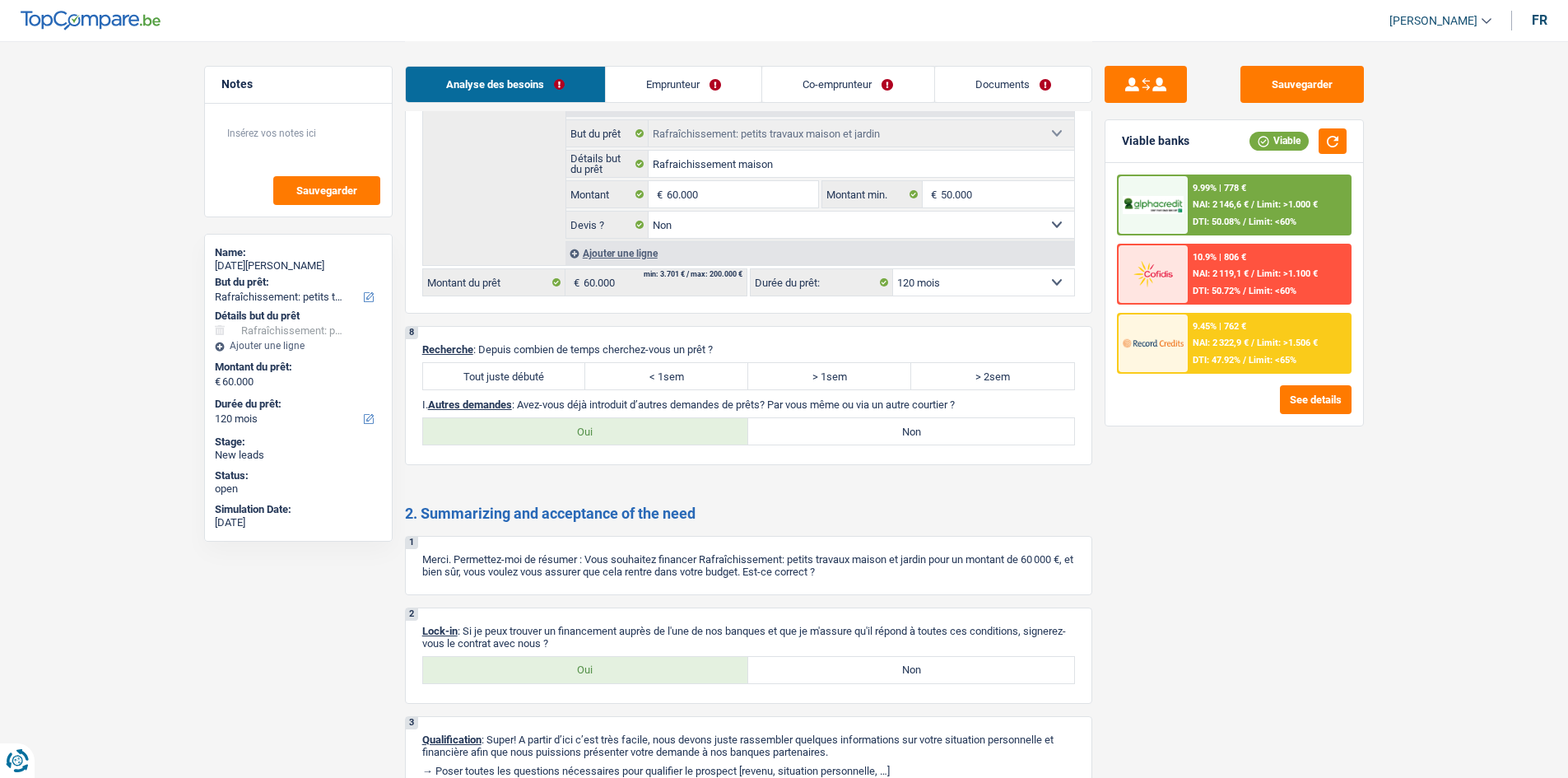
click at [484, 377] on label "Tout juste débuté" at bounding box center [504, 375] width 163 height 26
click at [484, 377] on input "Tout juste débuté" at bounding box center [504, 375] width 163 height 26
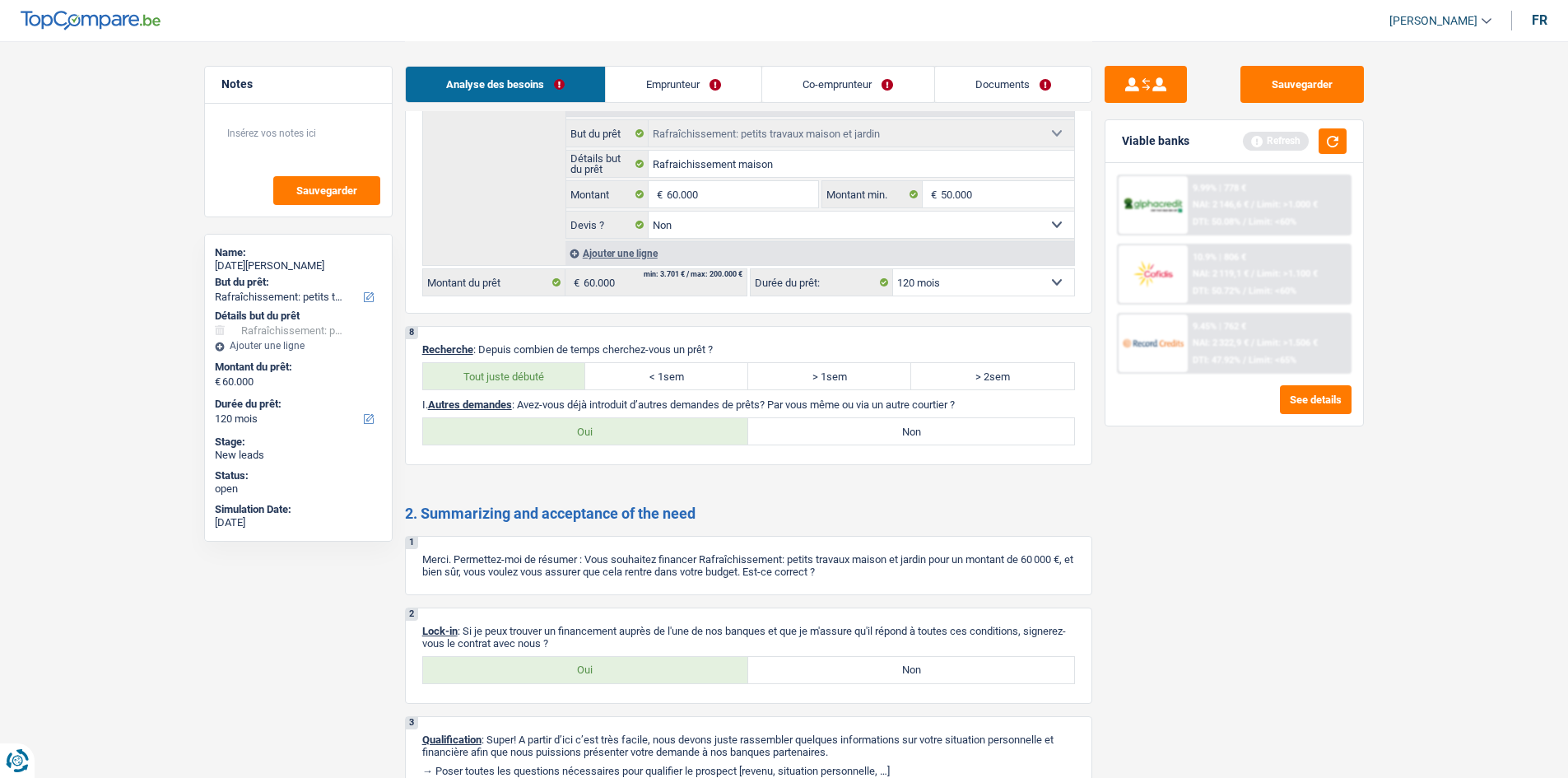
click at [885, 434] on label "Non" at bounding box center [911, 431] width 326 height 26
click at [885, 434] on input "Non" at bounding box center [911, 431] width 326 height 26
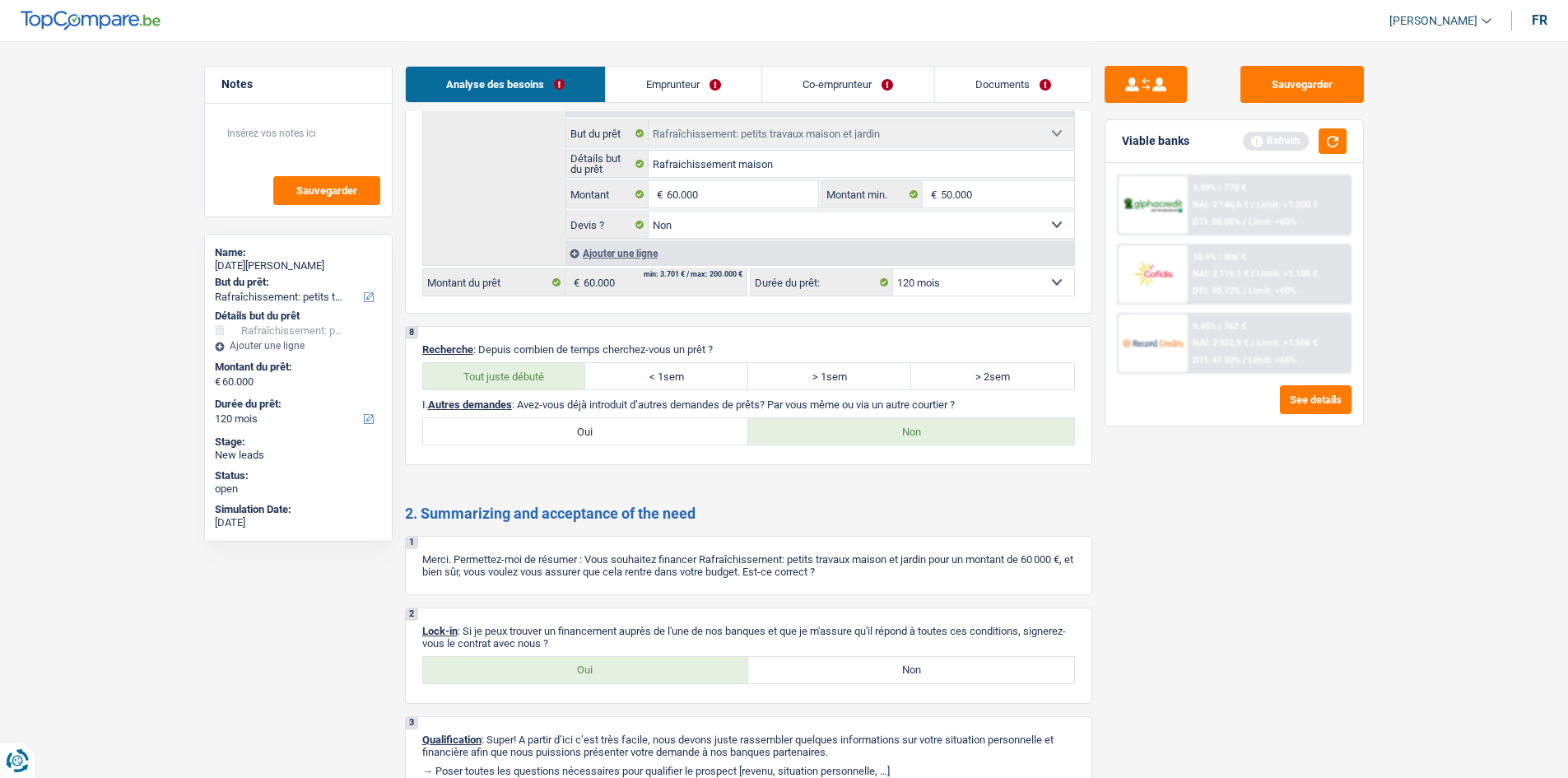
click at [548, 666] on label "Oui" at bounding box center [585, 669] width 326 height 26
click at [548, 666] on input "Oui" at bounding box center [585, 669] width 326 height 26
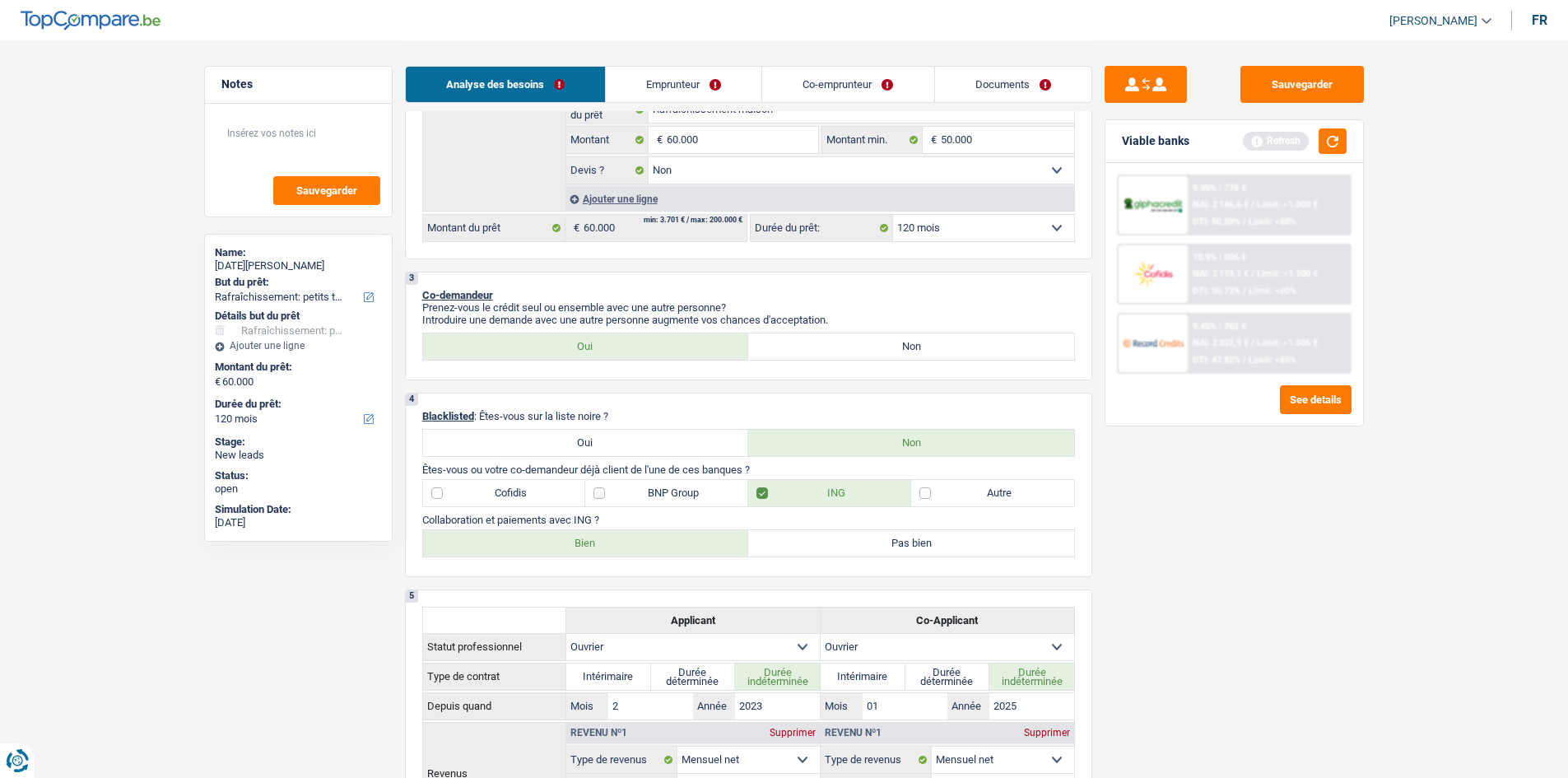
scroll to position [0, 0]
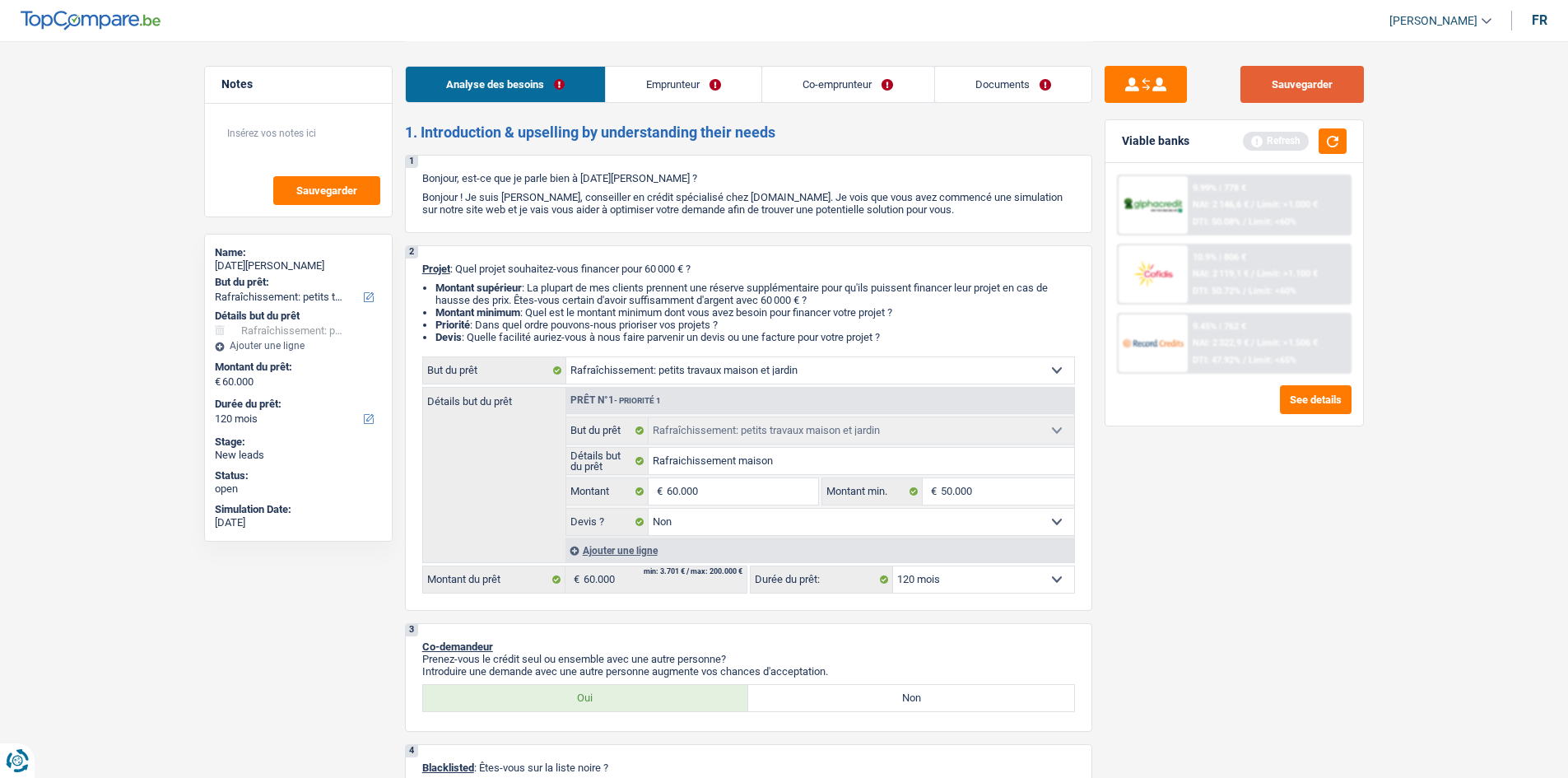
click at [1279, 85] on button "Sauvegarder" at bounding box center [1302, 84] width 124 height 37
click at [1250, 88] on button "Sauvegarder" at bounding box center [1302, 84] width 124 height 37
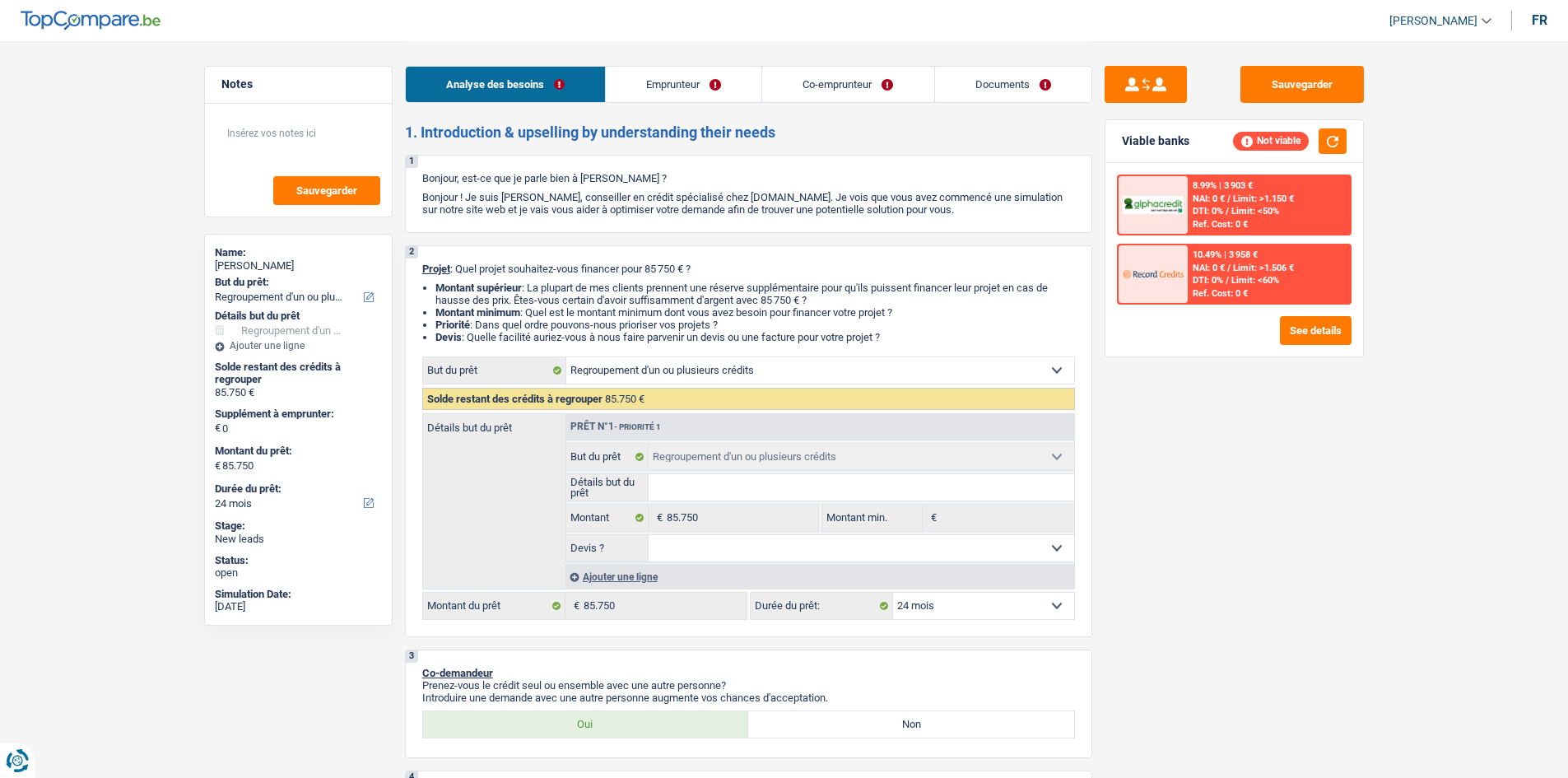
select select "refinancing"
select select "24"
select select "refinancing"
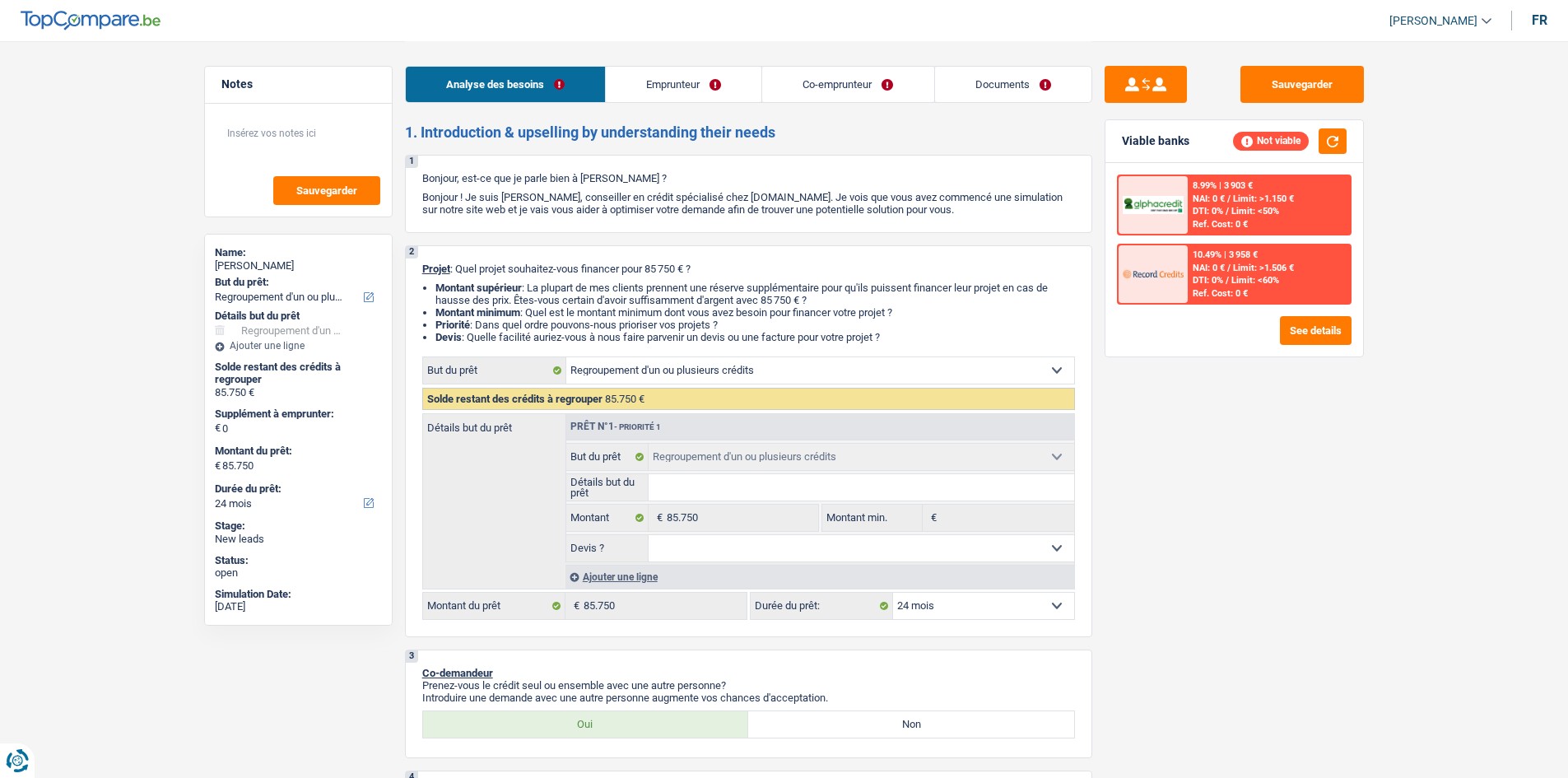
select select "24"
select select "independent"
select select "familyAllowances"
select select "netSalary"
select select "rents"
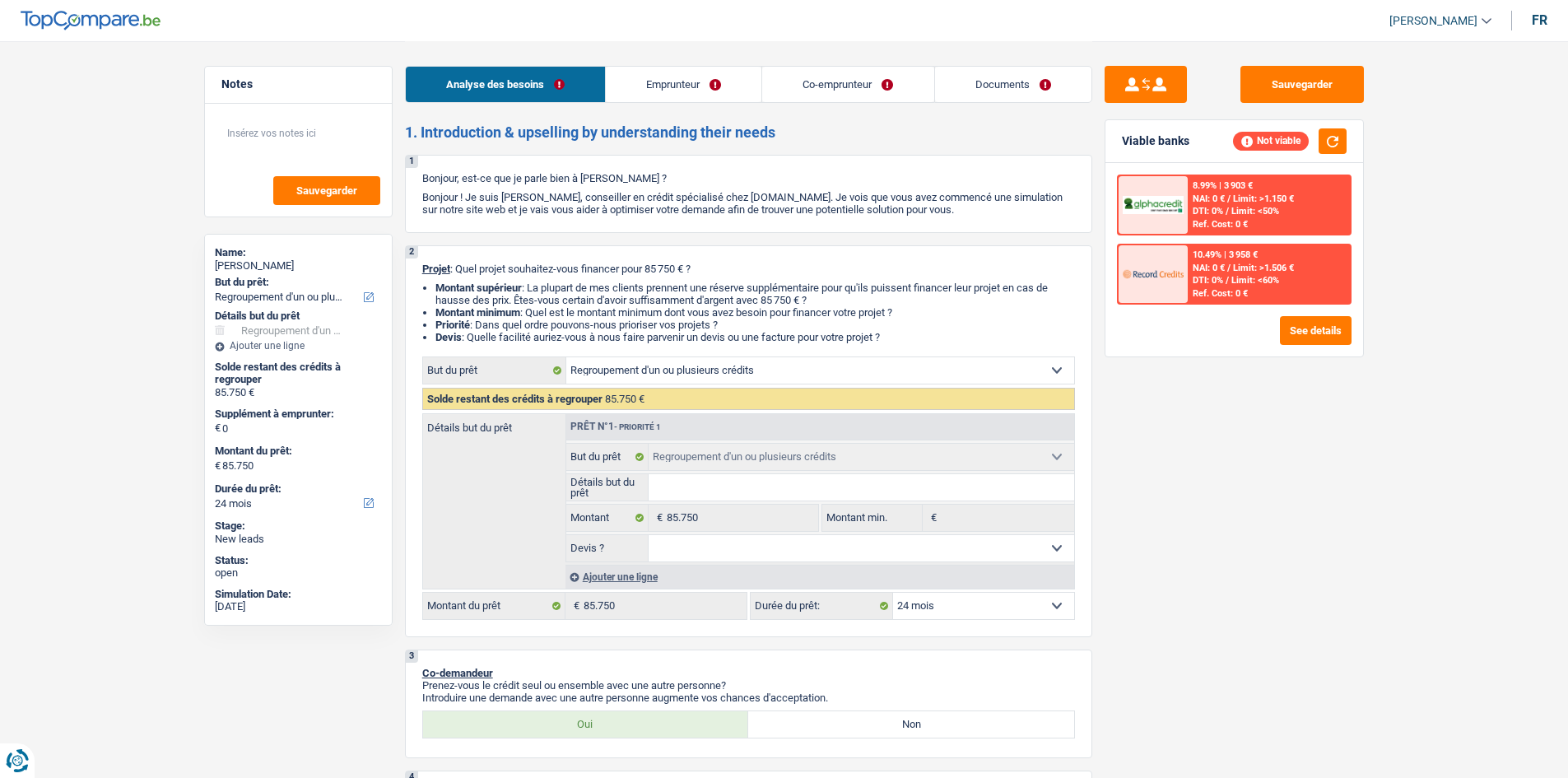
select select "refinancing"
select select "24"
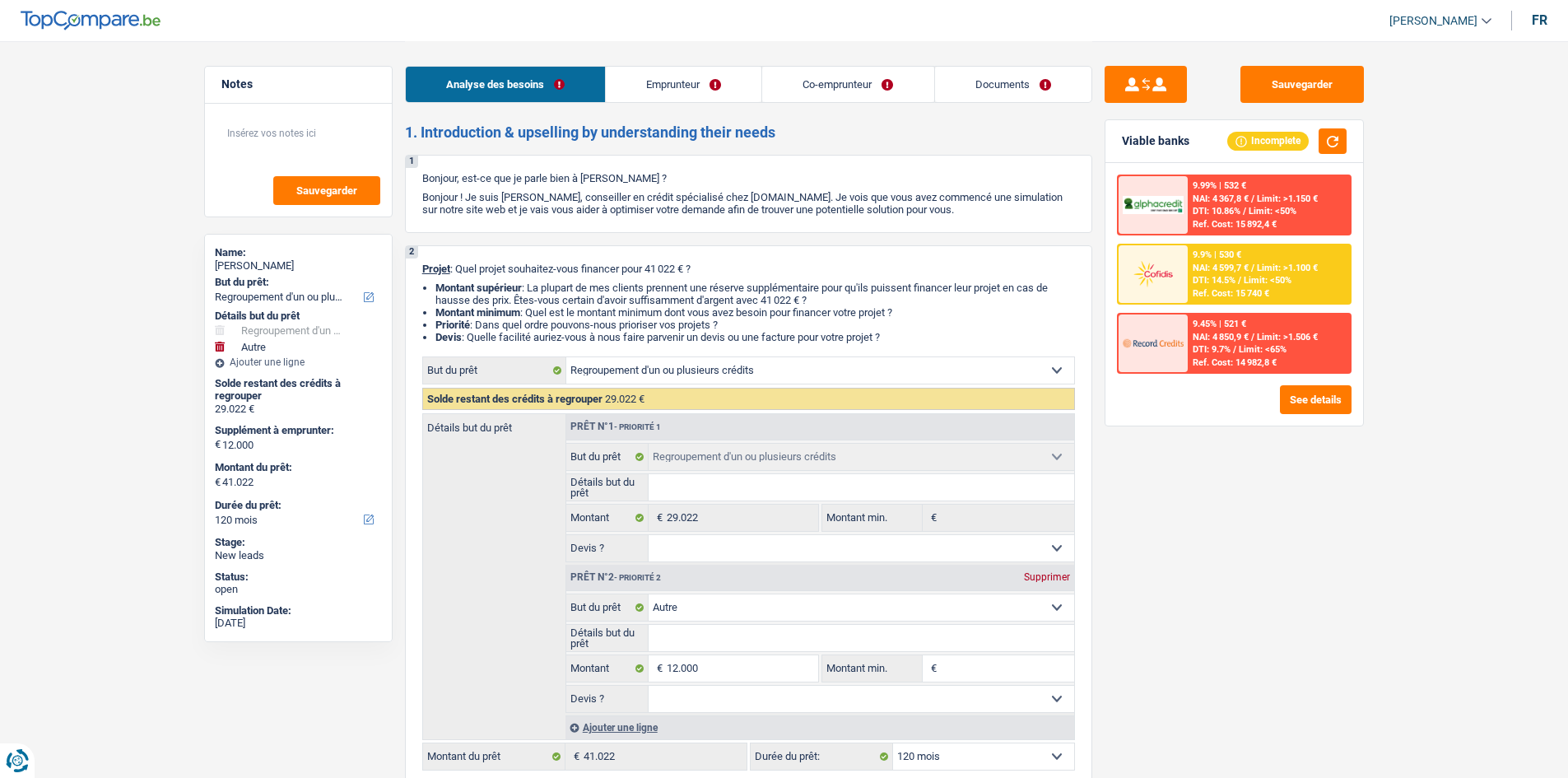
select select "refinancing"
select select "other"
select select "120"
select select "refinancing"
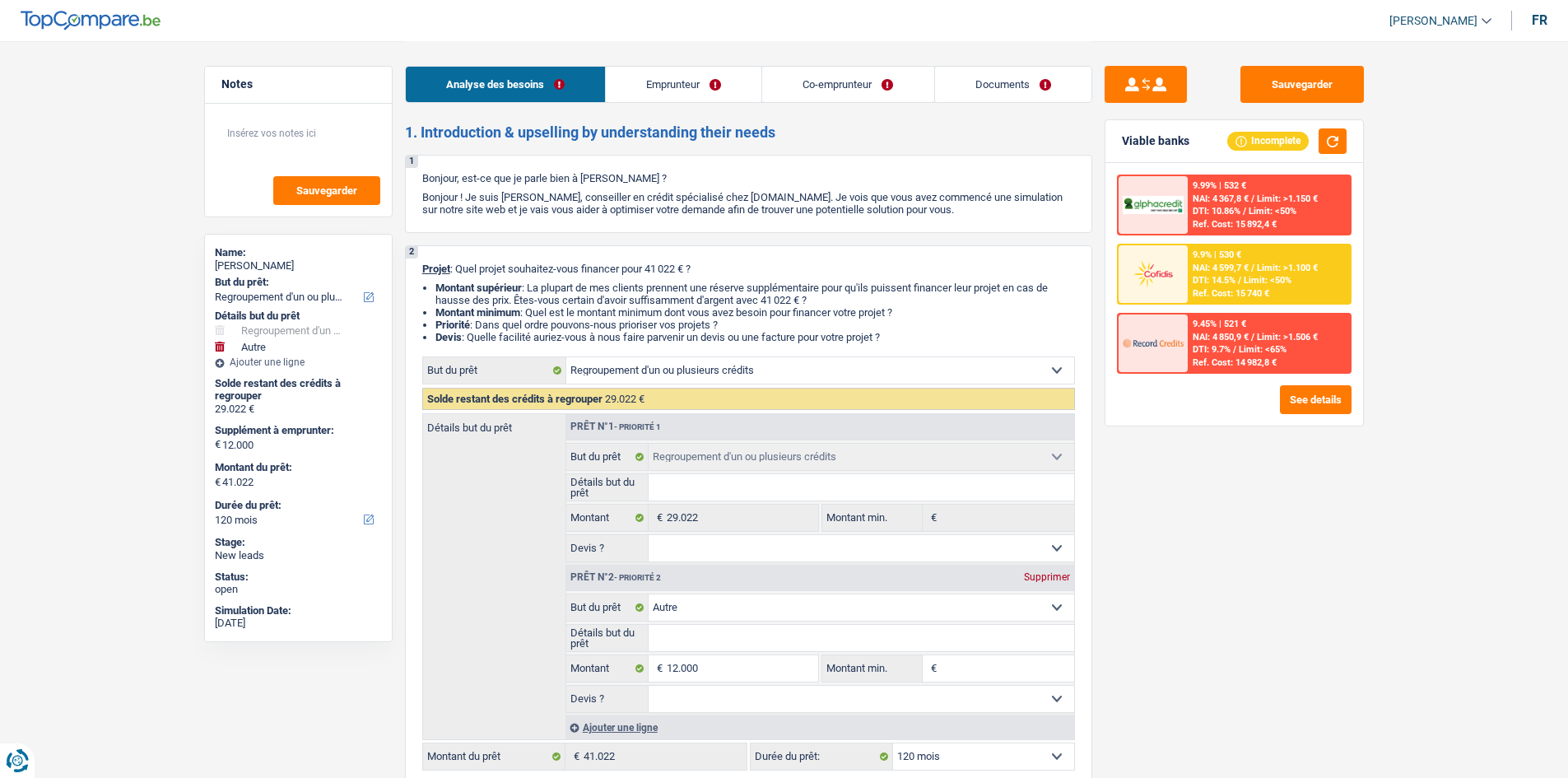
select select "refinancing"
select select "other"
select select "120"
select select "publicEmployee"
select select "privateEmployee"
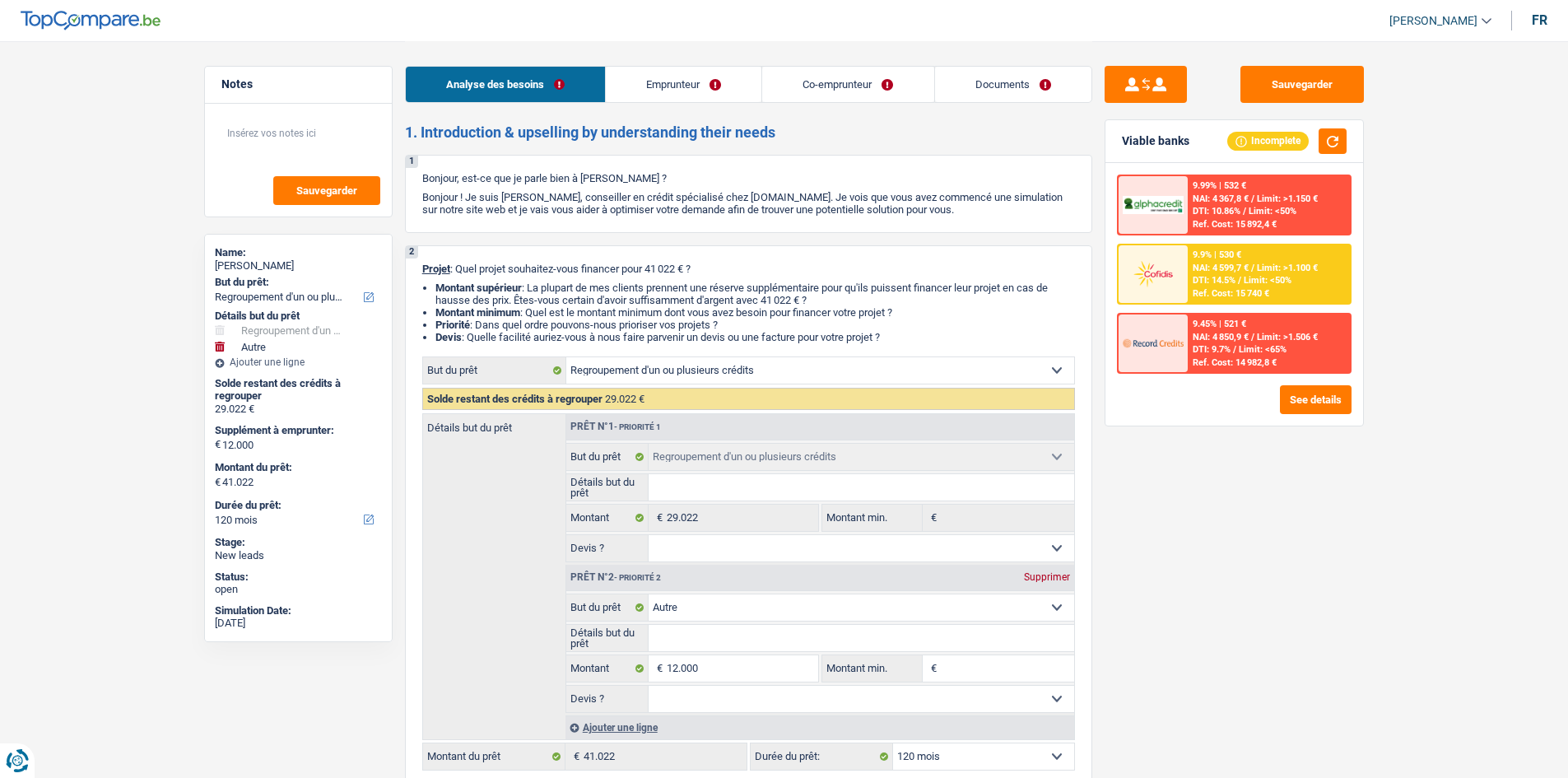
select select "familyAllowances"
select select "netSalary"
select select "mealVouchers"
select select "netSalary"
select select "mealVouchers"
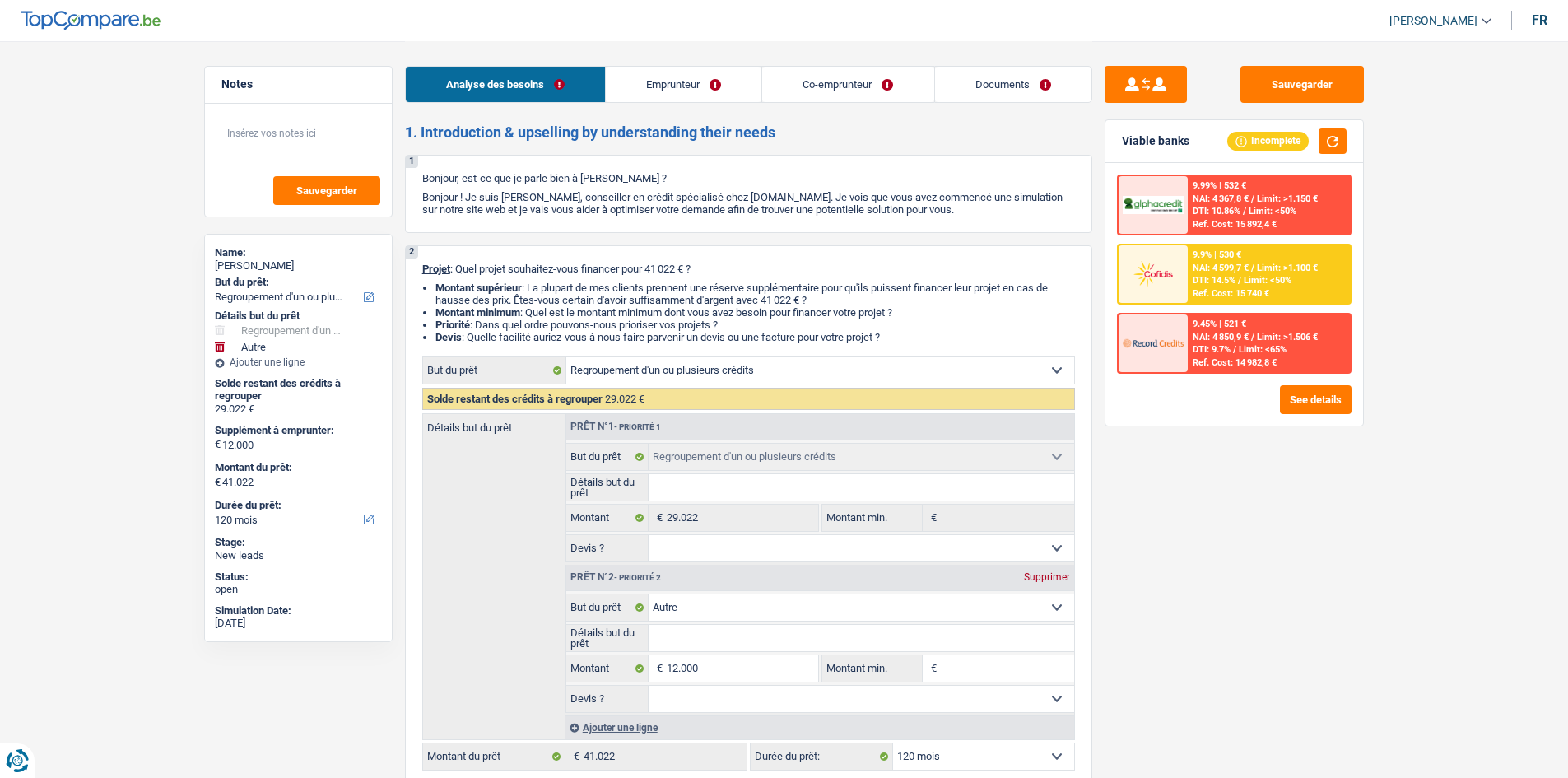
select select "liveWithParents"
select select "carLoan"
select select "72"
select select "cardOrCredit"
select select "personalLoan"
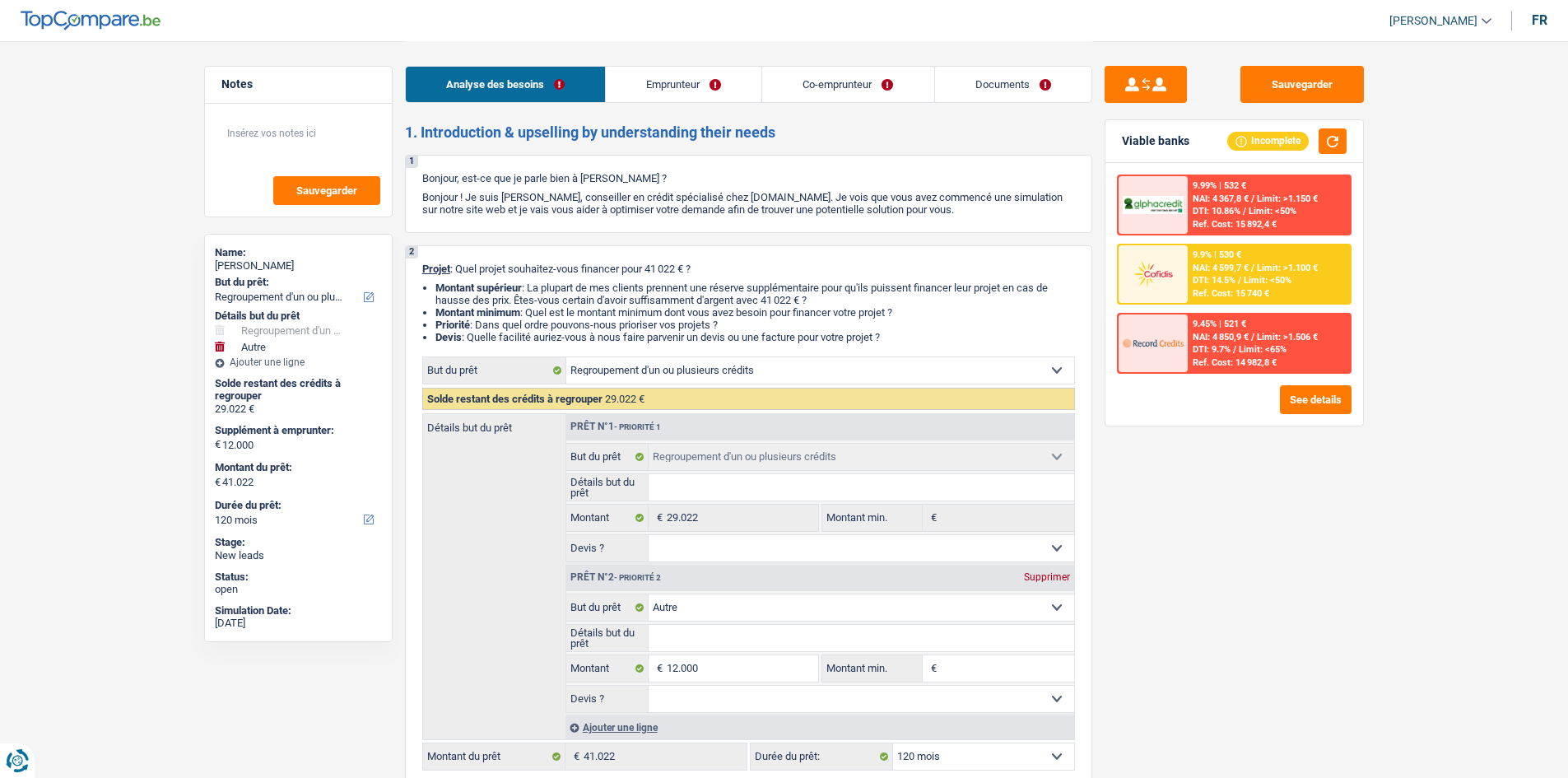
select select "miscellaneousCosts"
select select "24"
select select "personalLoan"
select select "homeFurnishingOrRelocation"
select select "24"
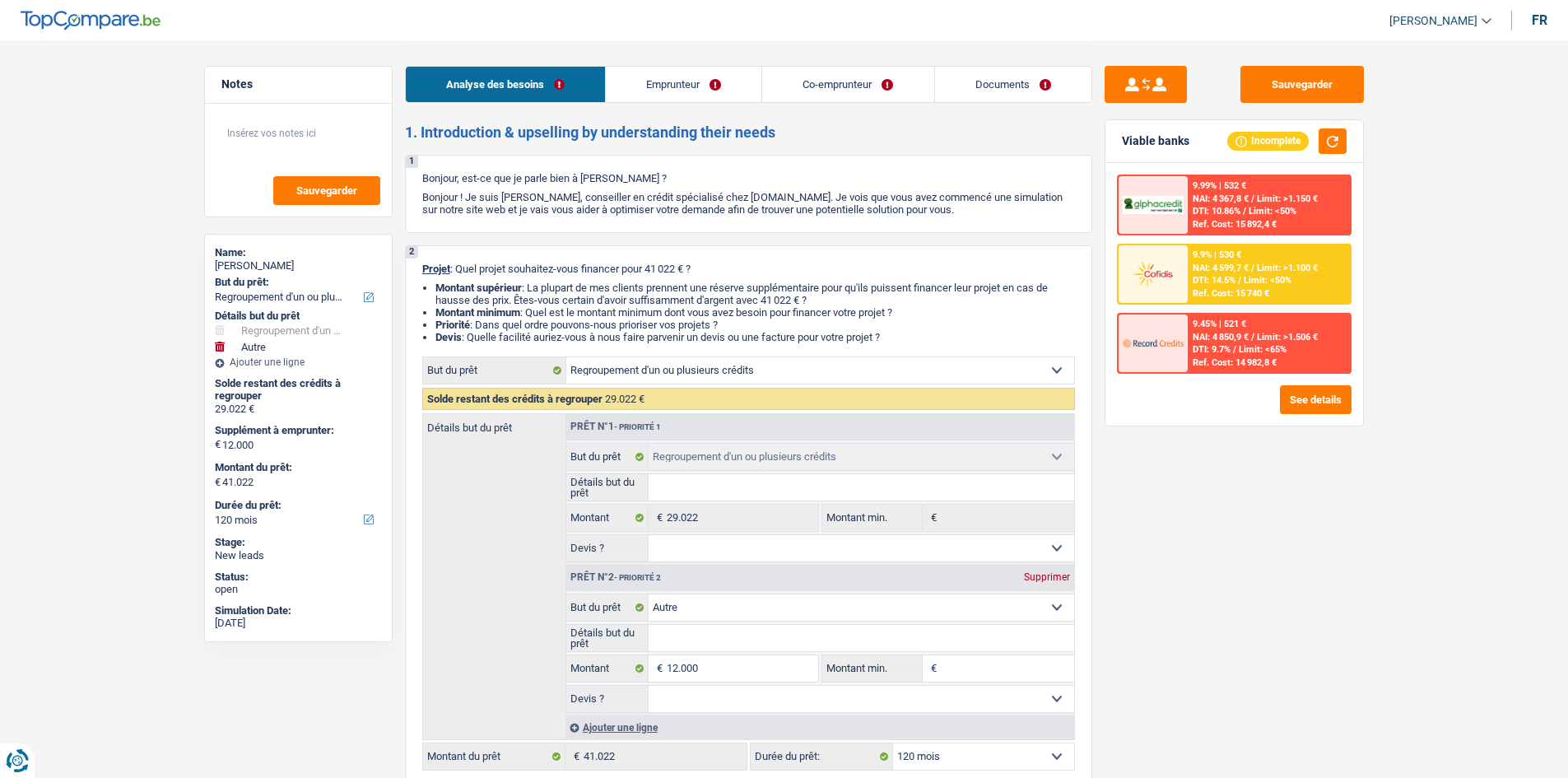
select select "refinancing"
select select "other"
select select "120"
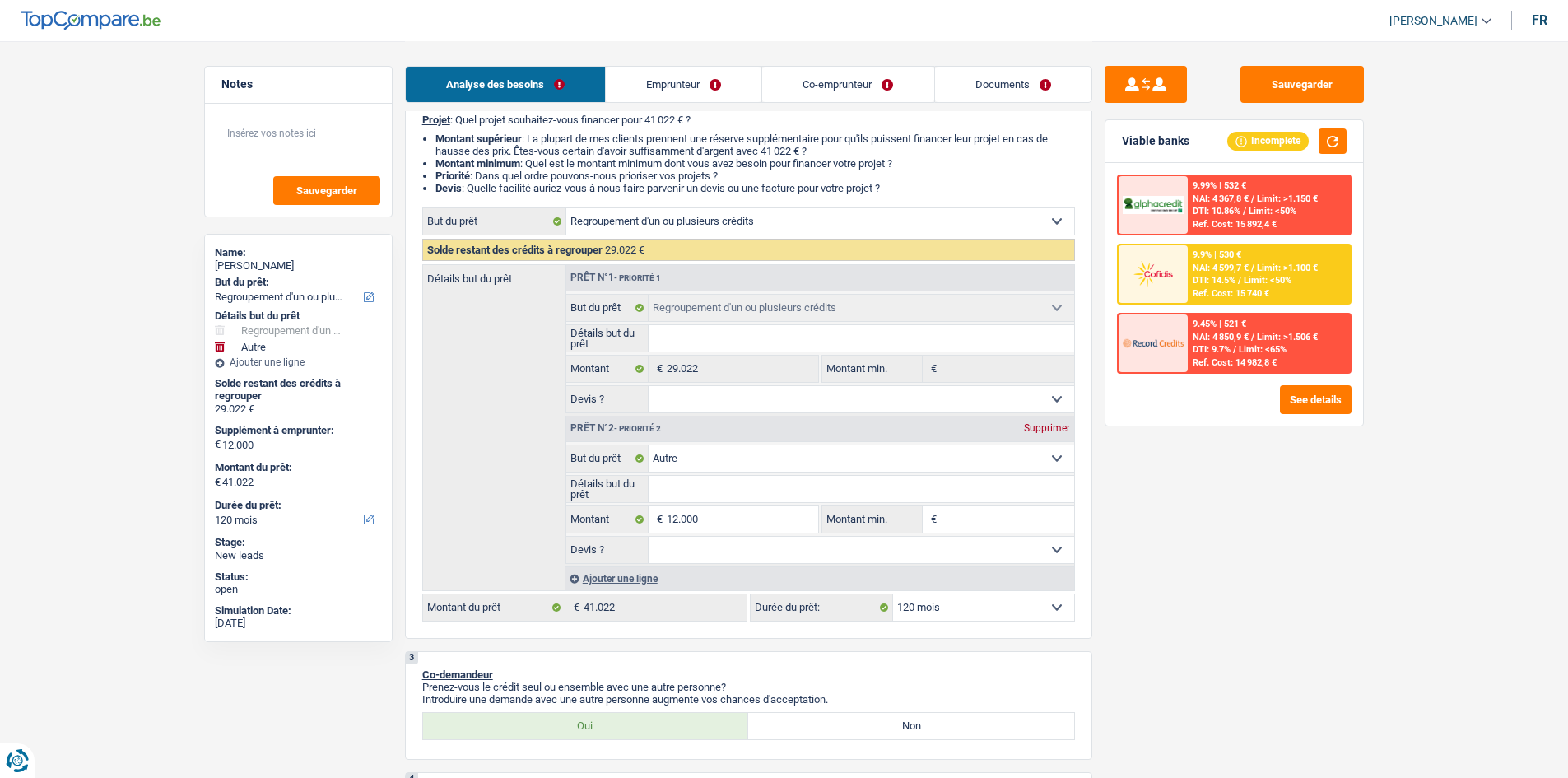
scroll to position [165, 0]
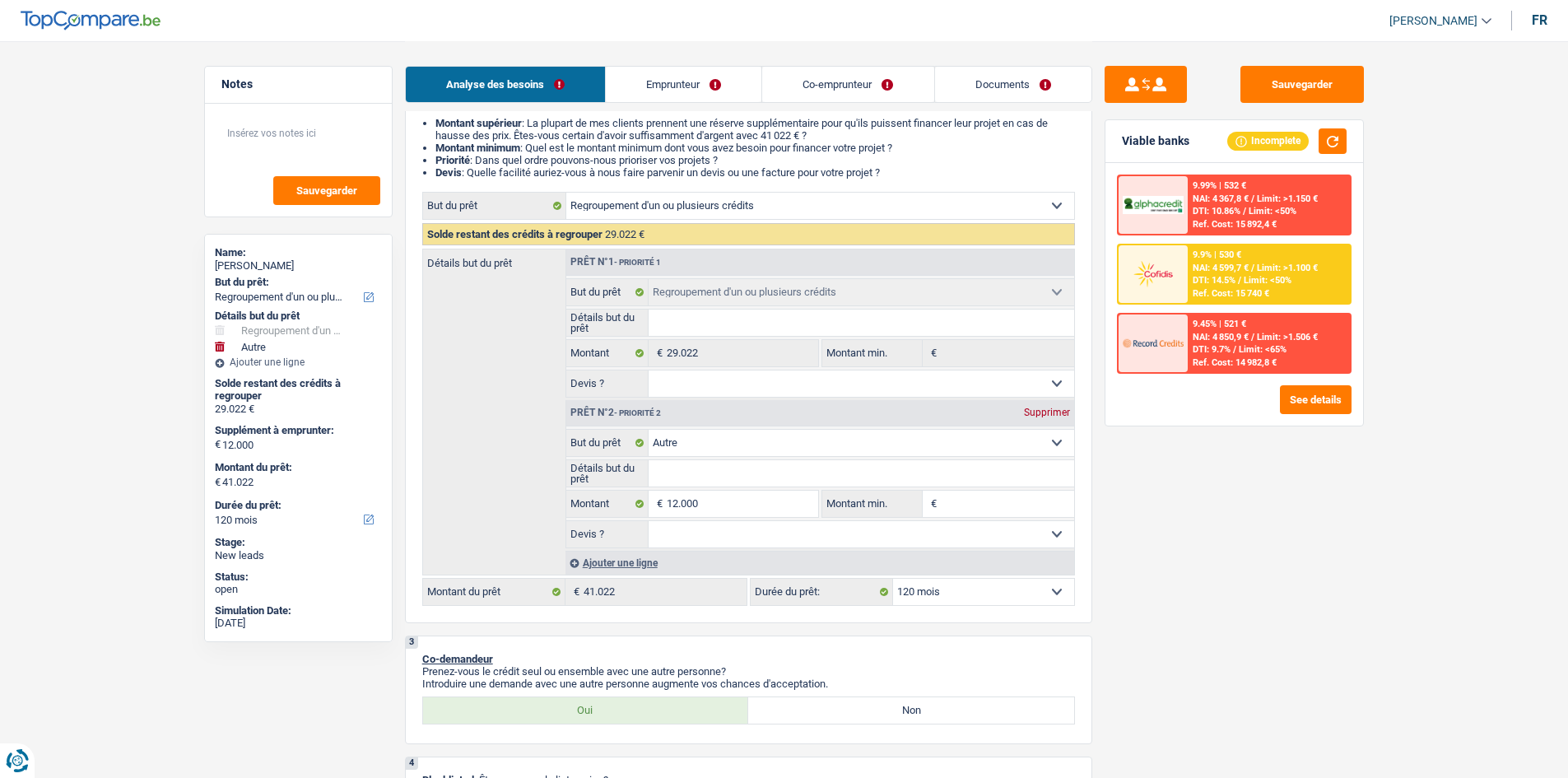
click at [1040, 412] on div "Supprimer" at bounding box center [1047, 412] width 55 height 10
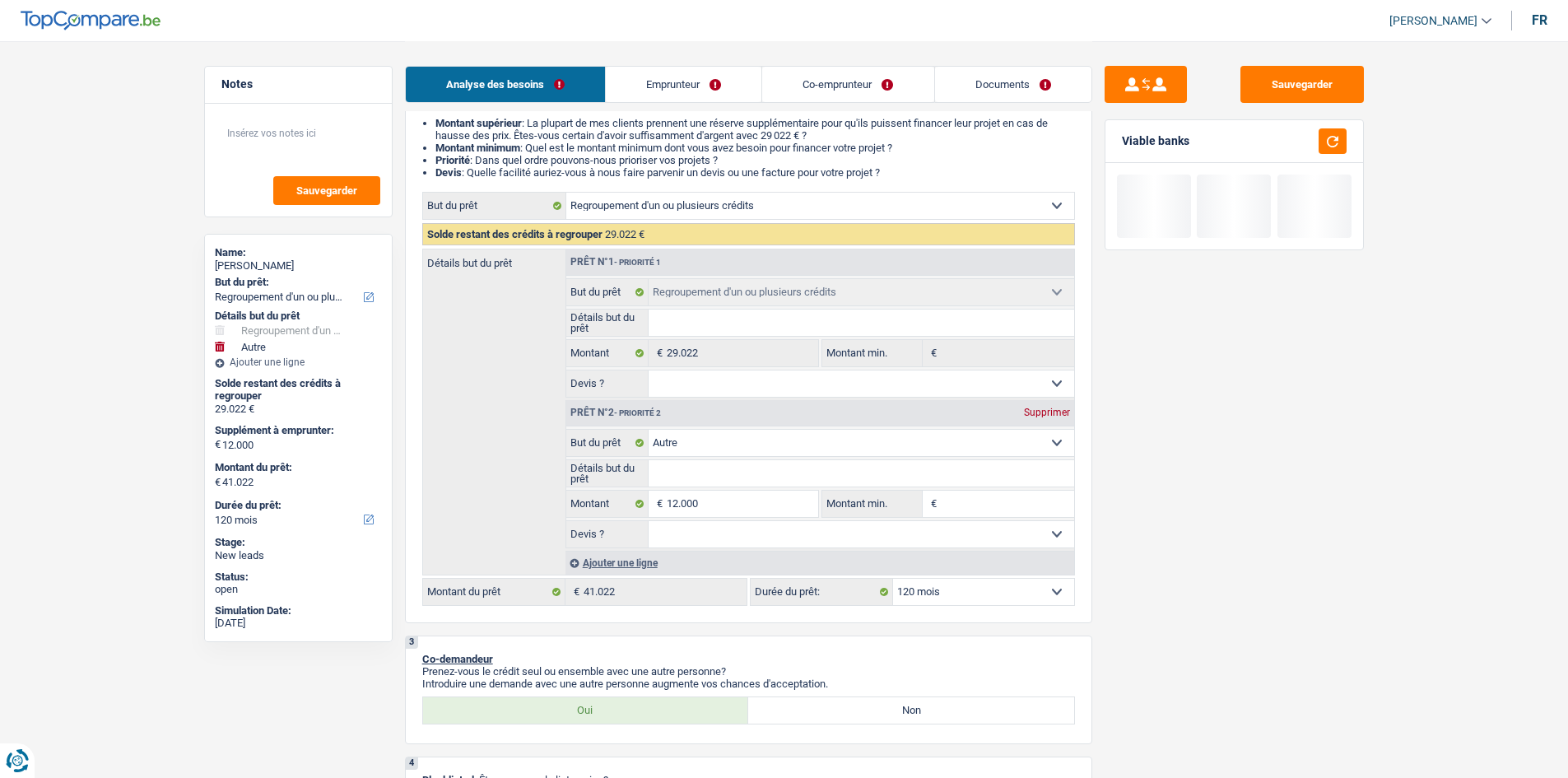
type input "0"
type input "29.022"
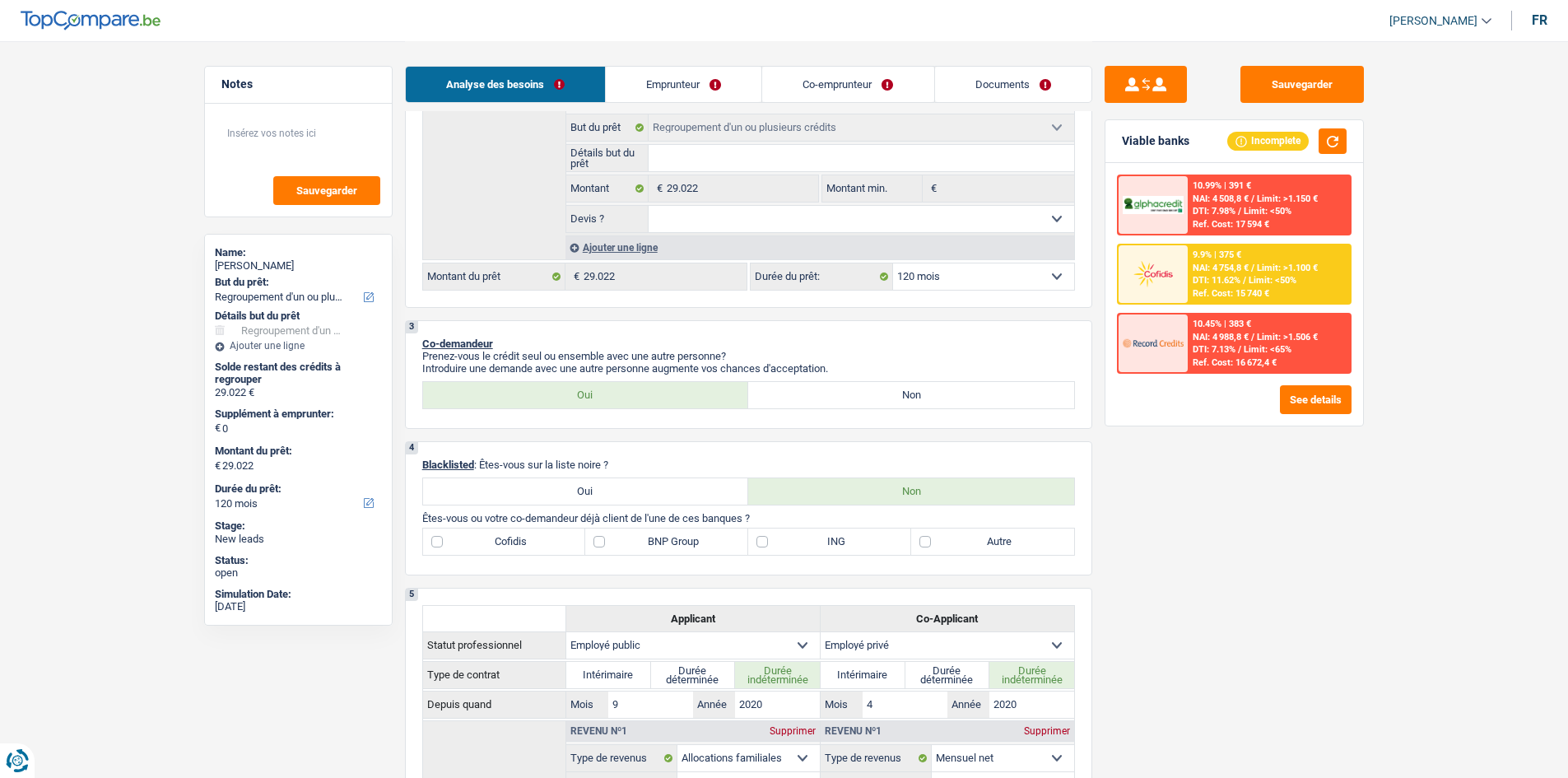
scroll to position [412, 0]
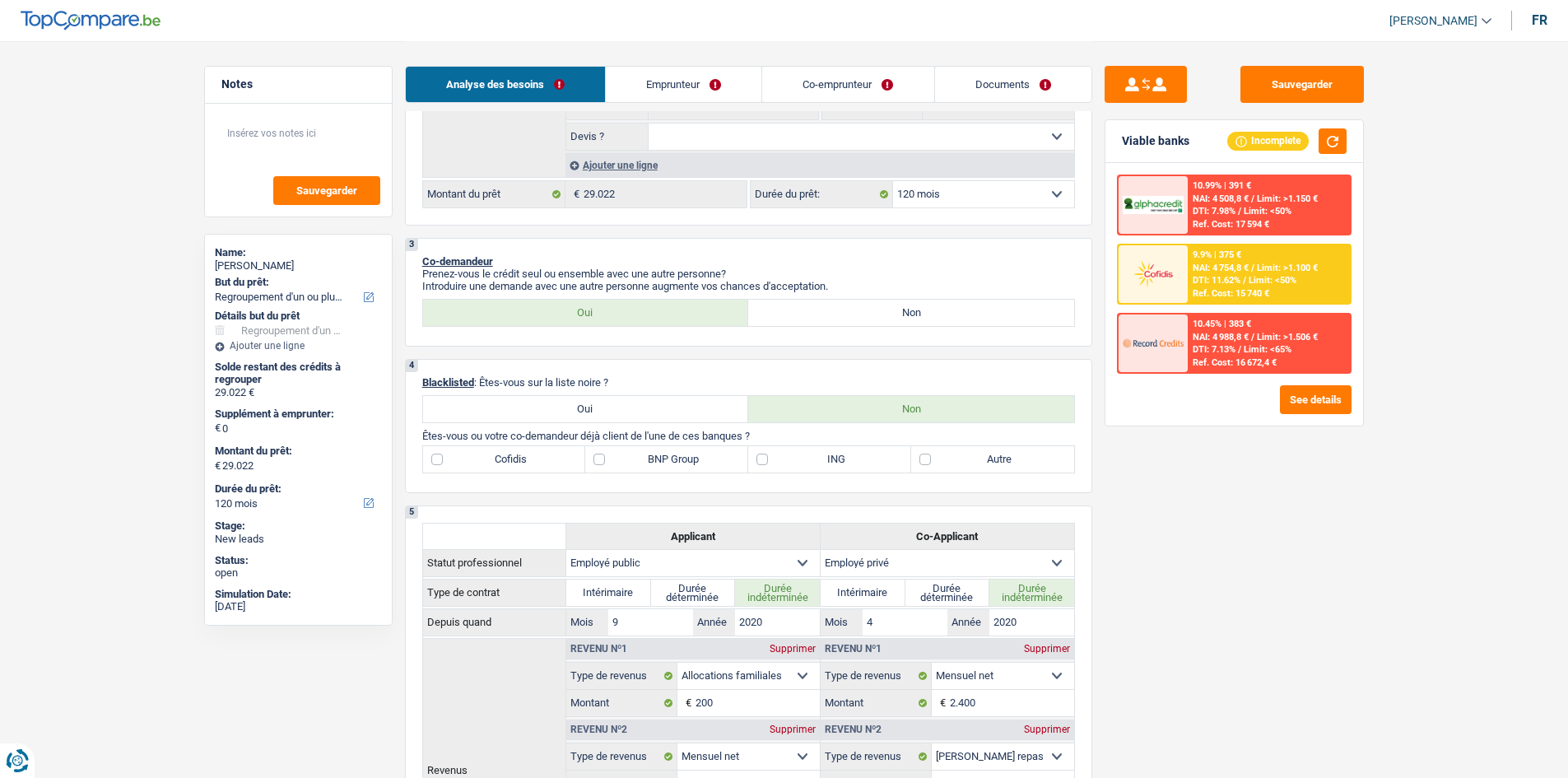
click at [759, 457] on label "ING" at bounding box center [829, 459] width 163 height 26
click at [759, 457] on input "ING" at bounding box center [829, 459] width 163 height 26
checkbox input "true"
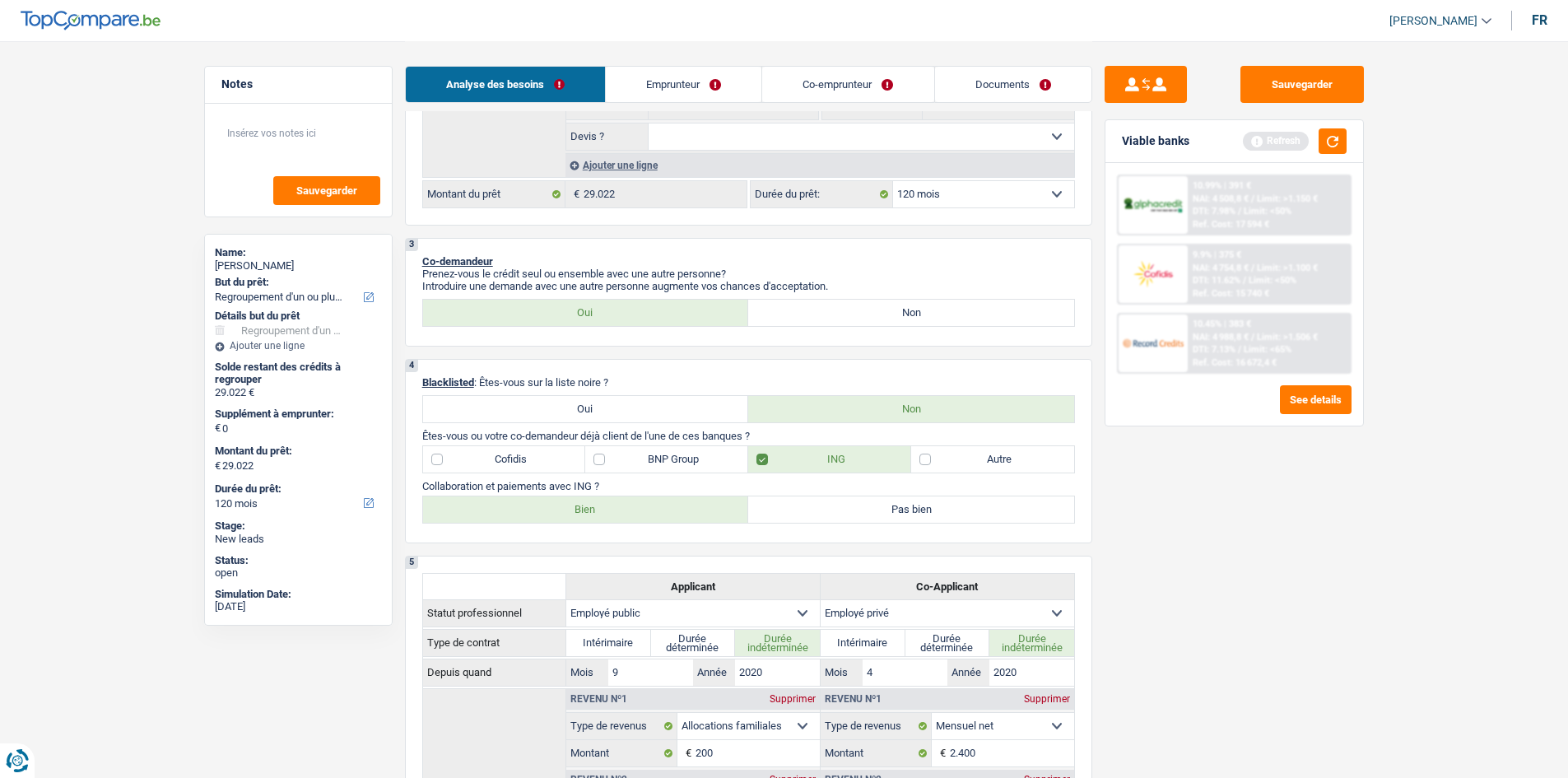
click at [596, 460] on label "BNP Group" at bounding box center [666, 459] width 163 height 26
click at [596, 460] on input "BNP Group" at bounding box center [666, 459] width 163 height 26
checkbox input "true"
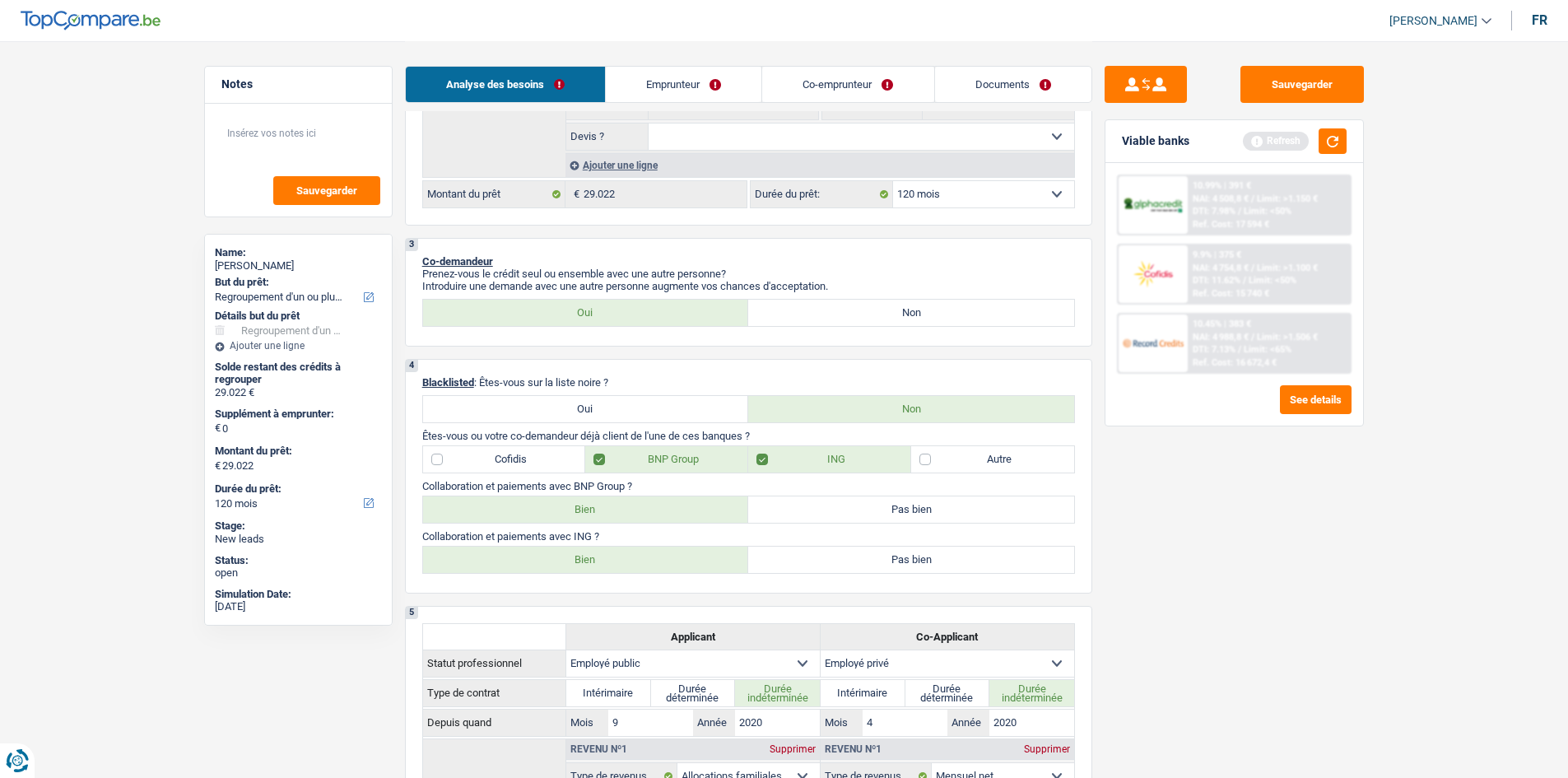
click at [649, 510] on label "Bien" at bounding box center [585, 509] width 326 height 26
click at [649, 510] on input "Bien" at bounding box center [585, 509] width 326 height 26
radio input "true"
click at [638, 560] on label "Bien" at bounding box center [585, 559] width 326 height 26
click at [638, 560] on input "Bien" at bounding box center [585, 559] width 326 height 26
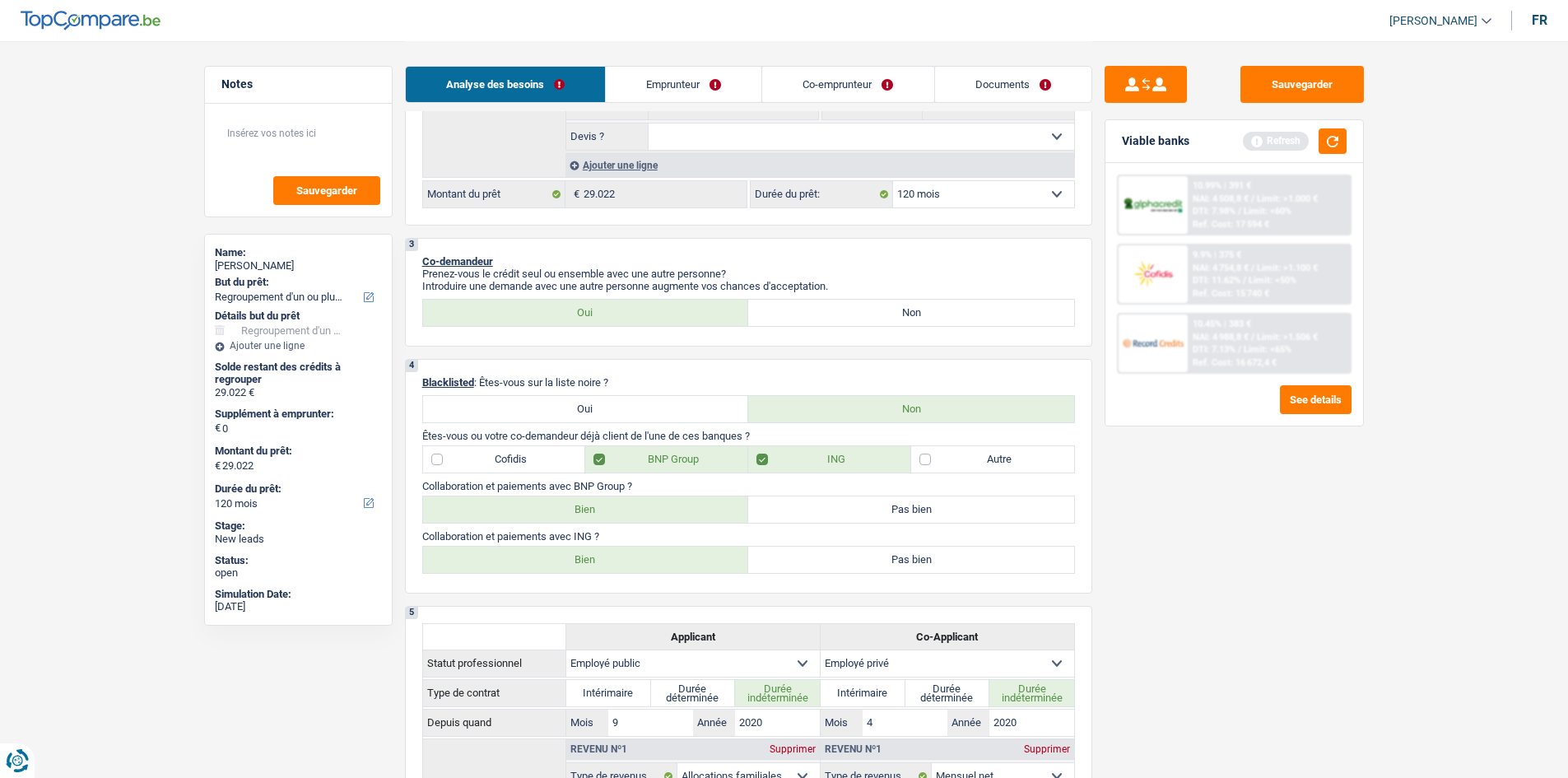
radio input "true"
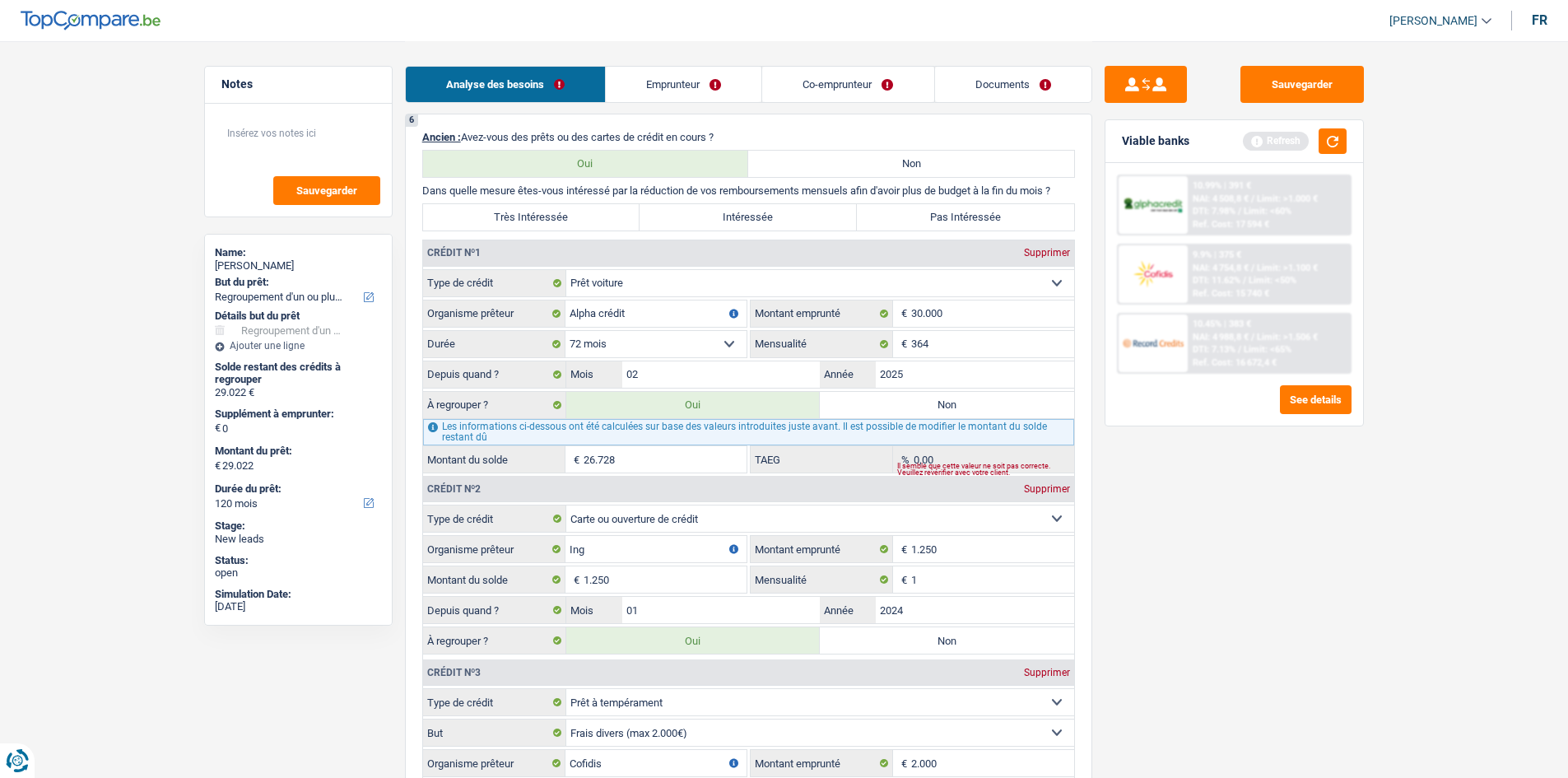
scroll to position [1399, 0]
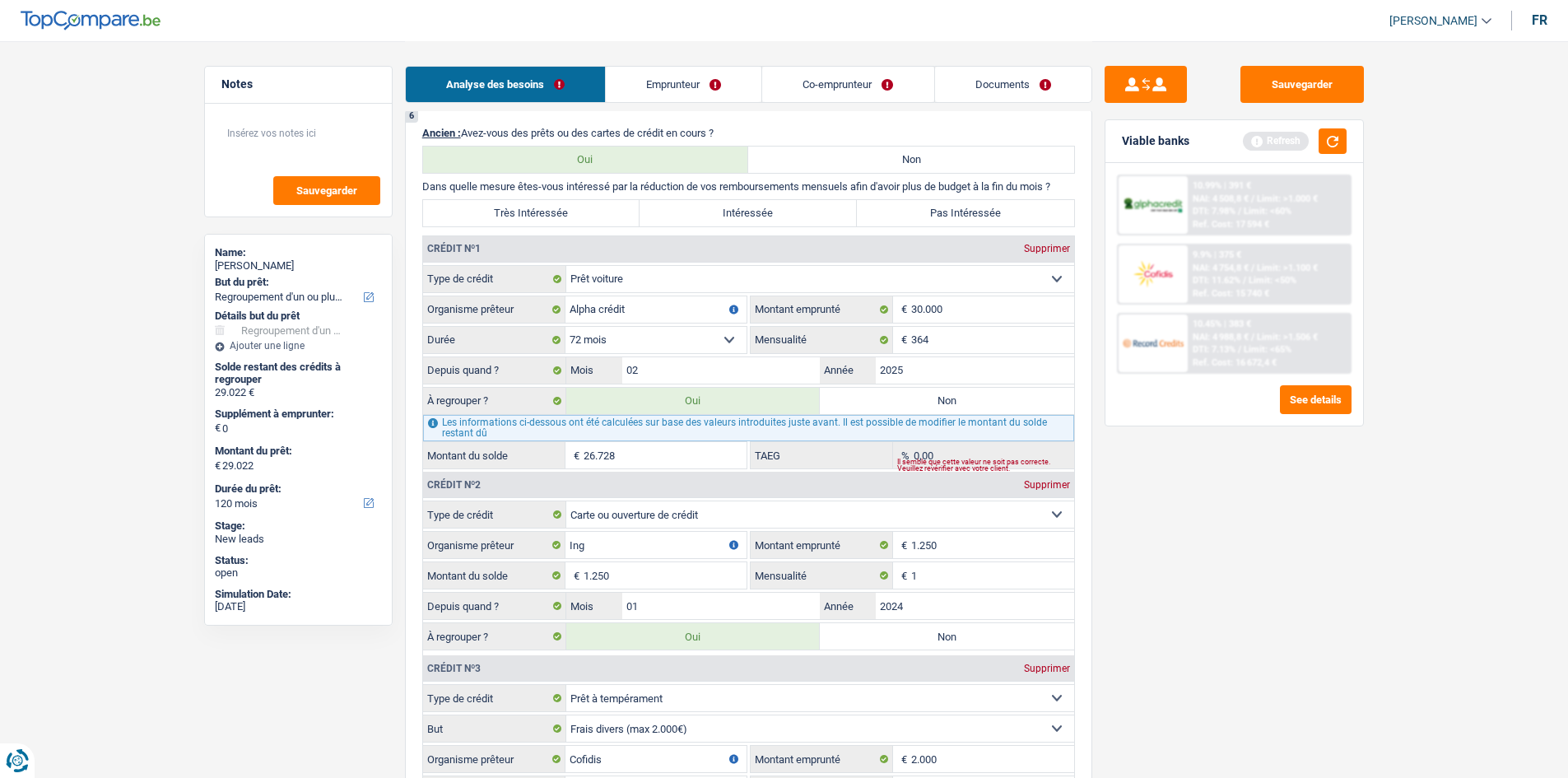
click at [563, 217] on label "Très Intéressée" at bounding box center [531, 213] width 217 height 26
click at [563, 217] on input "Très Intéressée" at bounding box center [531, 213] width 217 height 26
radio input "true"
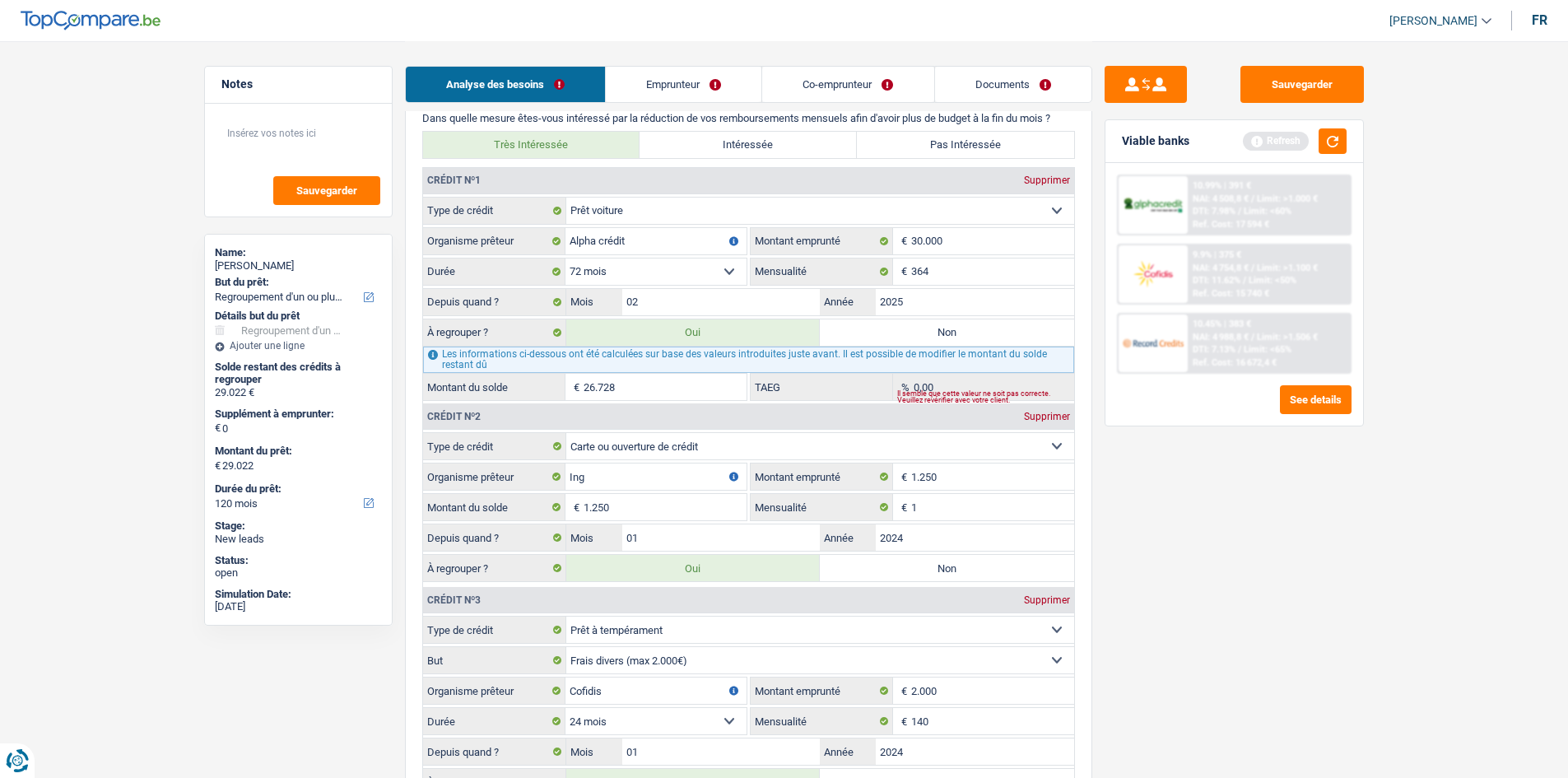
scroll to position [1563, 0]
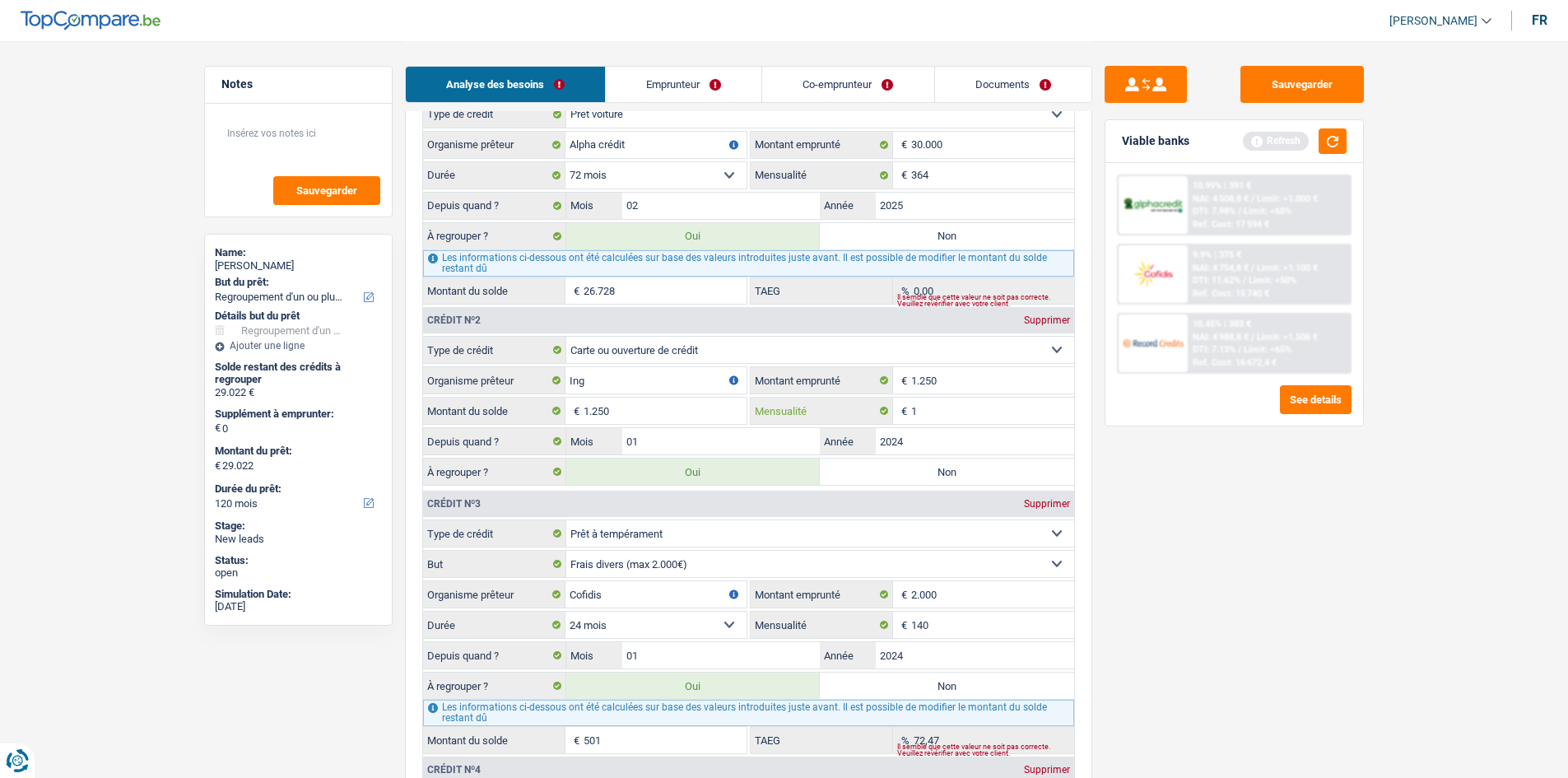
click at [925, 414] on input "1" at bounding box center [992, 410] width 163 height 26
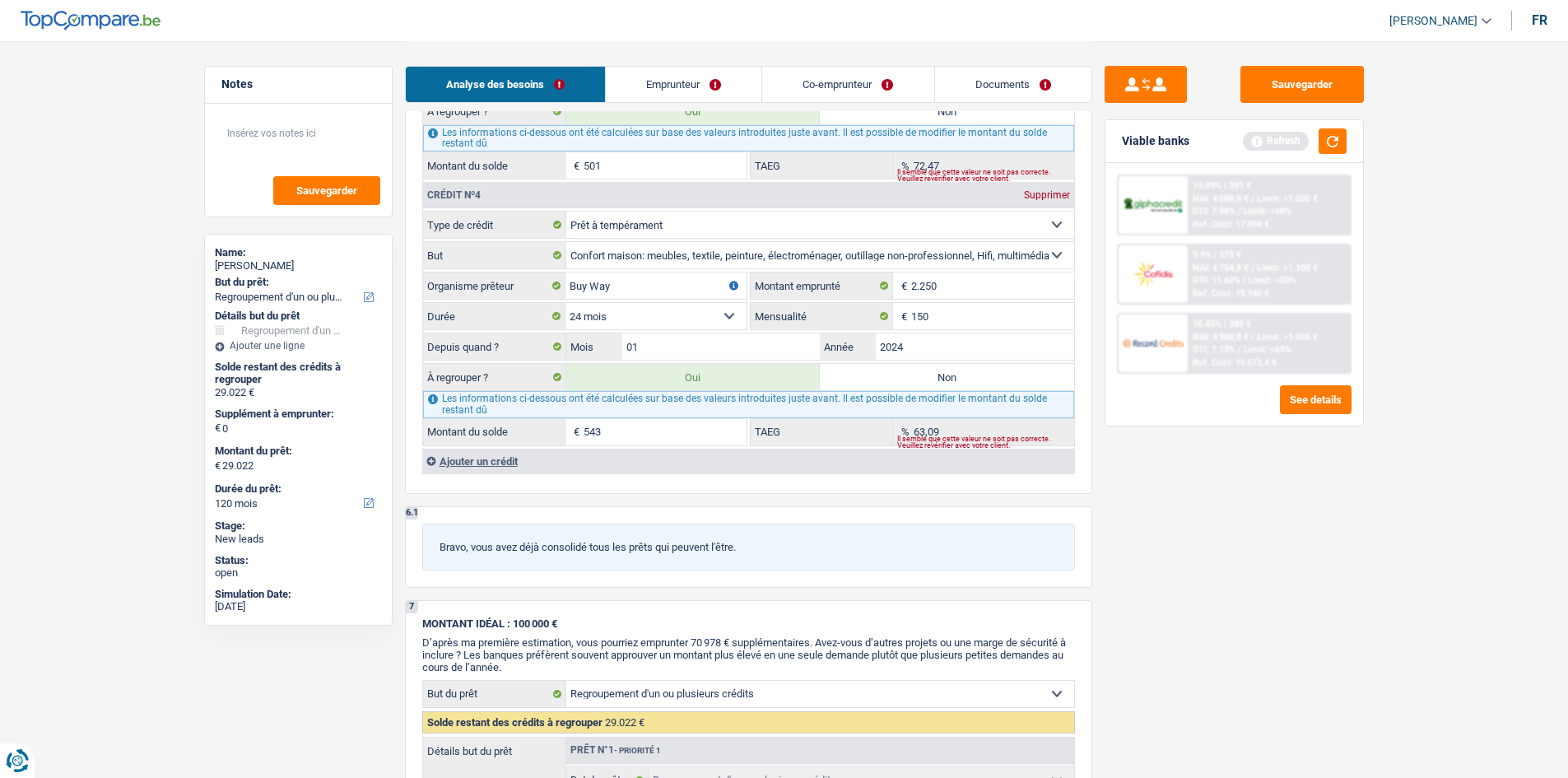
scroll to position [2140, 0]
type input "140"
click at [454, 454] on div "Ajouter un crédit" at bounding box center [747, 459] width 652 height 25
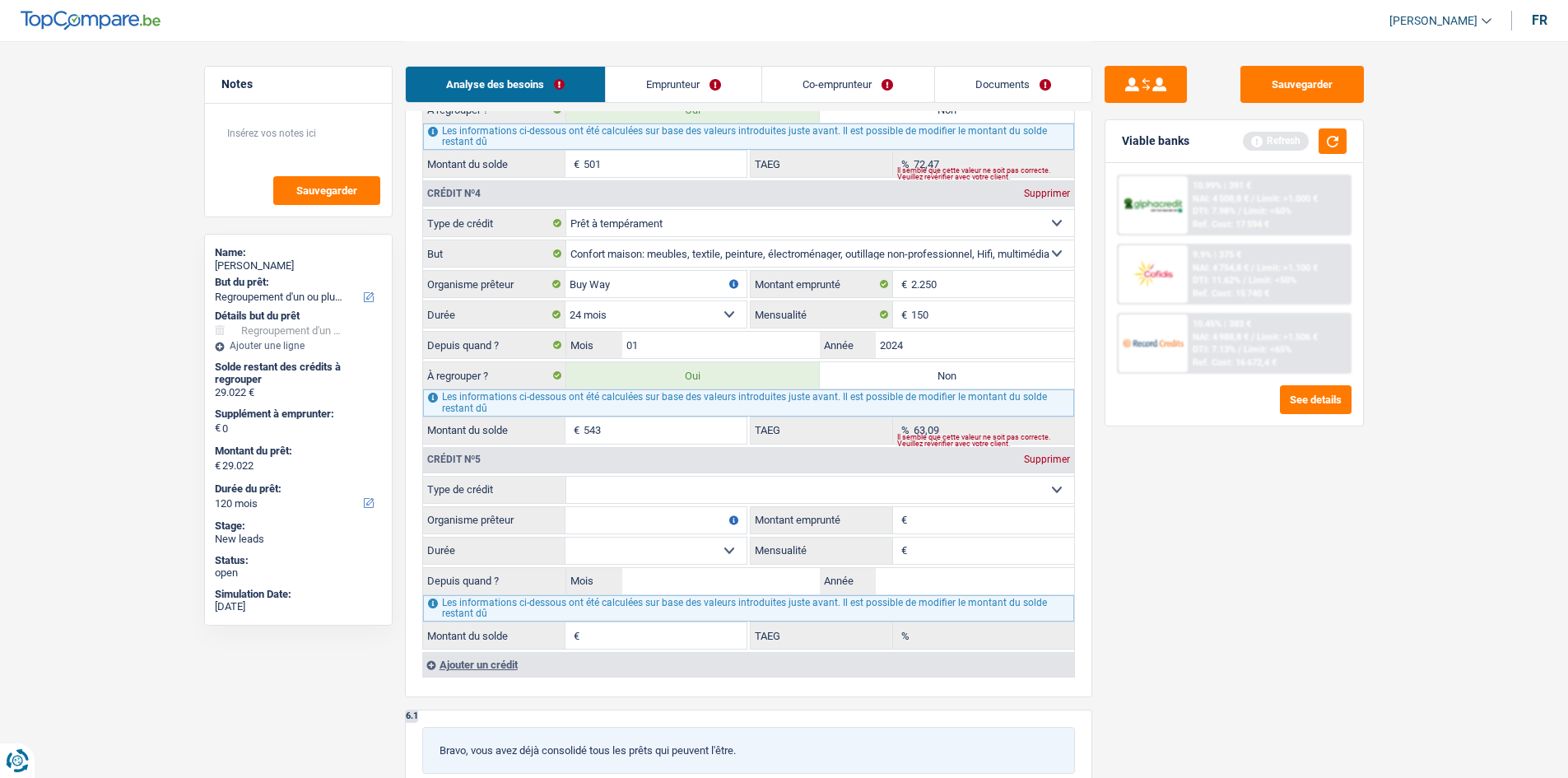
click at [1042, 464] on div "Supprimer" at bounding box center [1047, 459] width 55 height 10
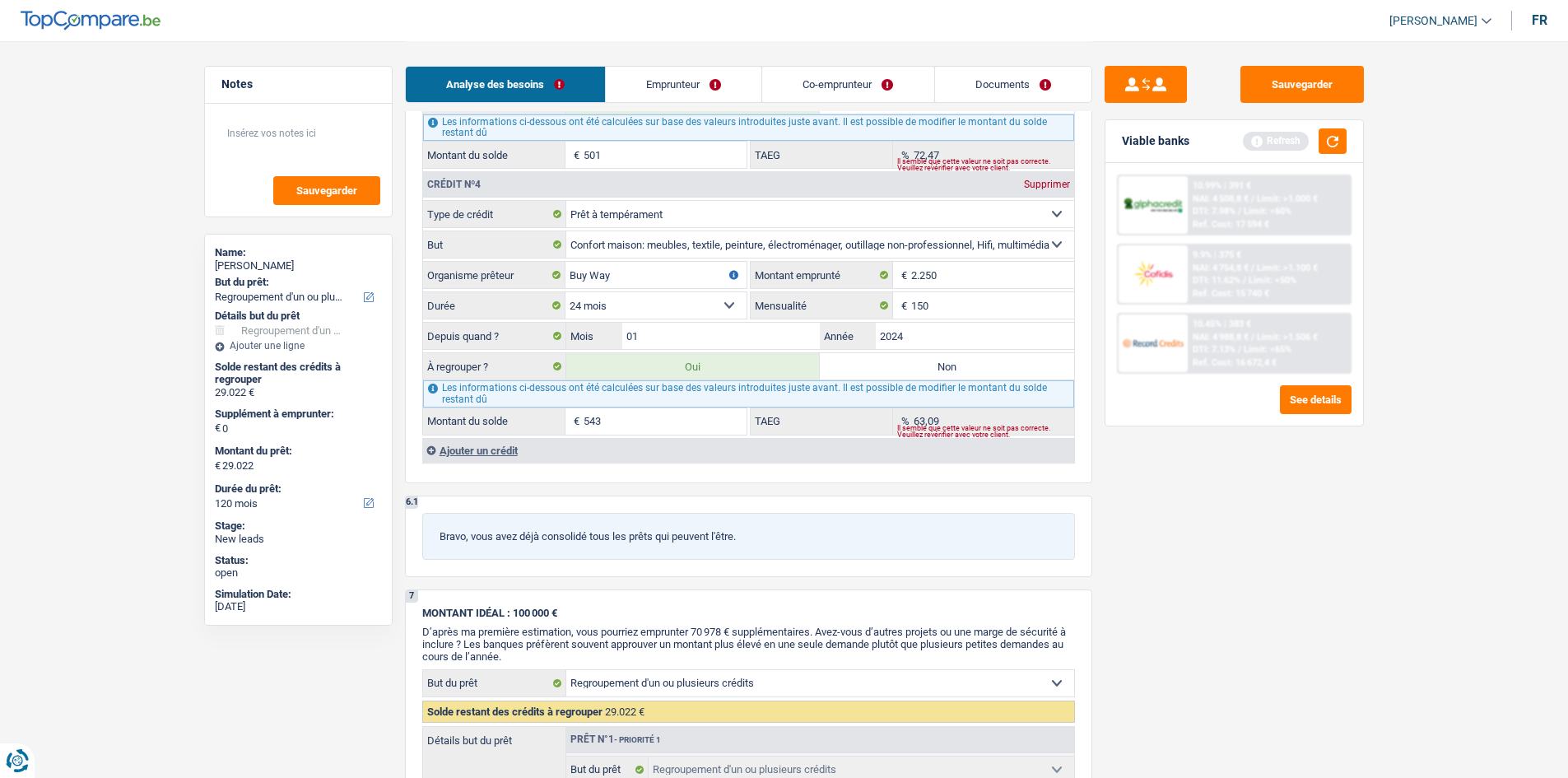
scroll to position [2221, 0]
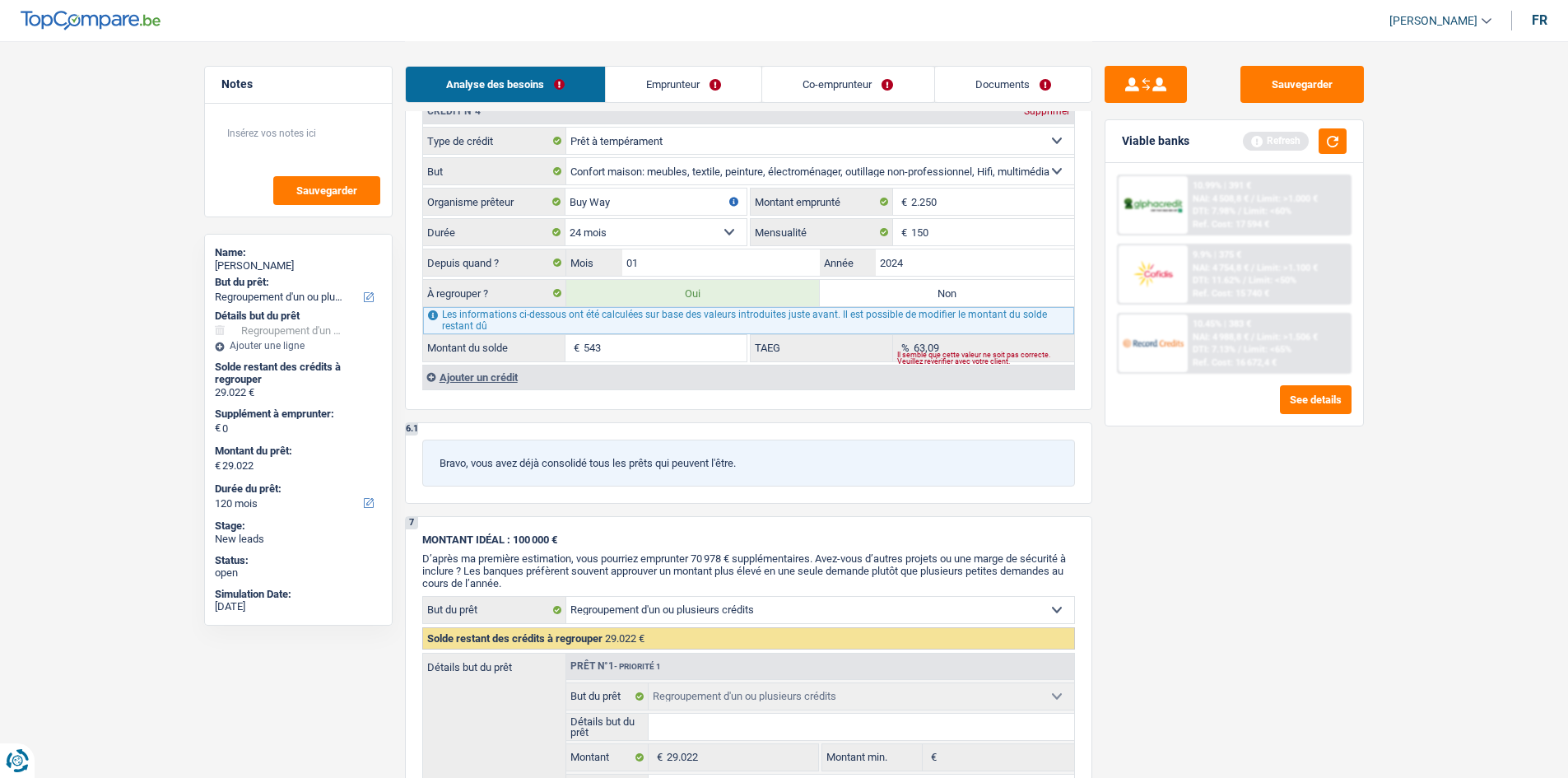
click at [467, 379] on div "Ajouter un crédit" at bounding box center [747, 376] width 652 height 25
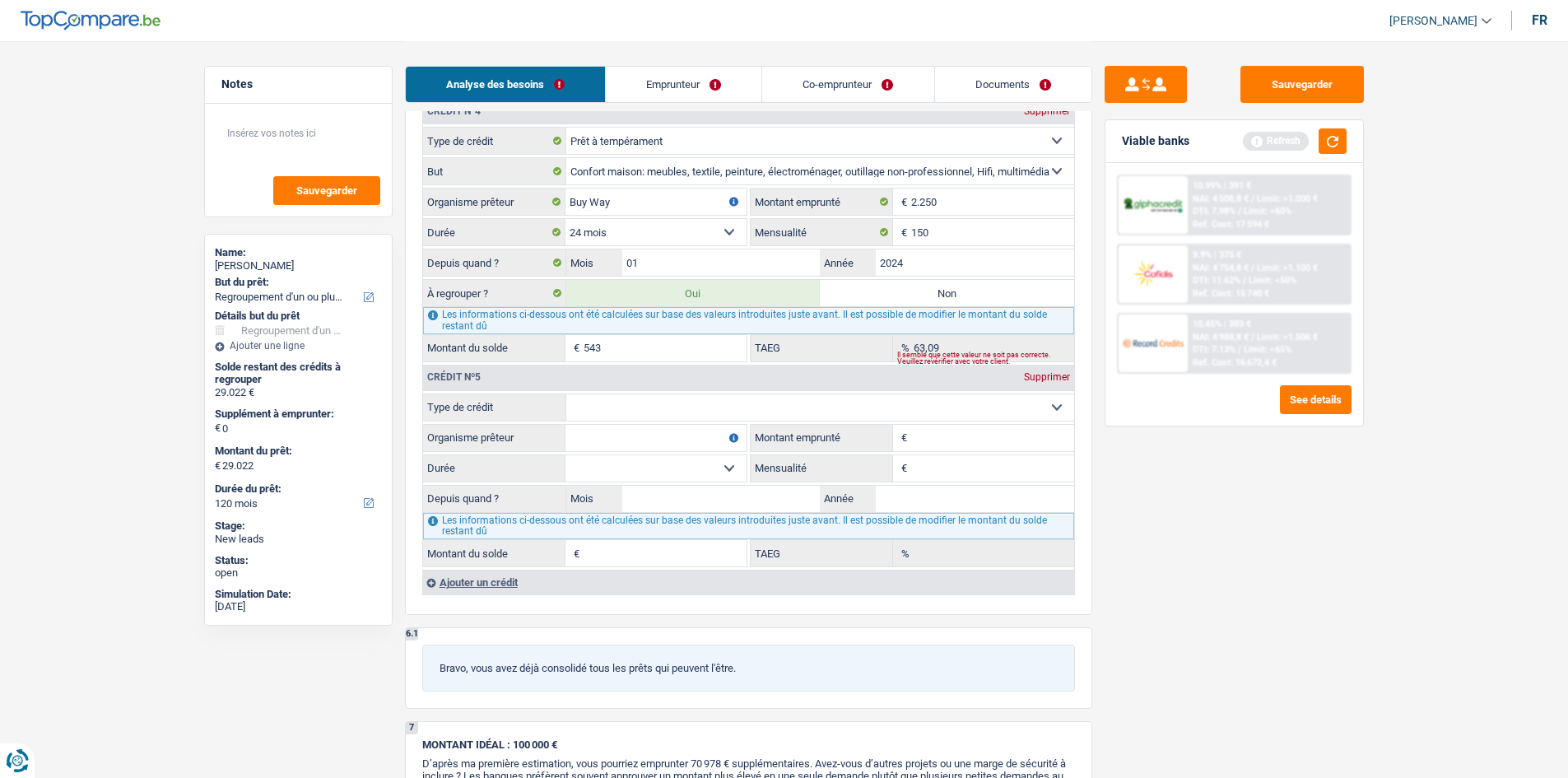
click at [610, 395] on select "Carte ou ouverture de crédit Prêt hypothécaire Vente à tempérament Prêt à tempé…" at bounding box center [820, 407] width 508 height 26
select select "personalLoan"
type input "0"
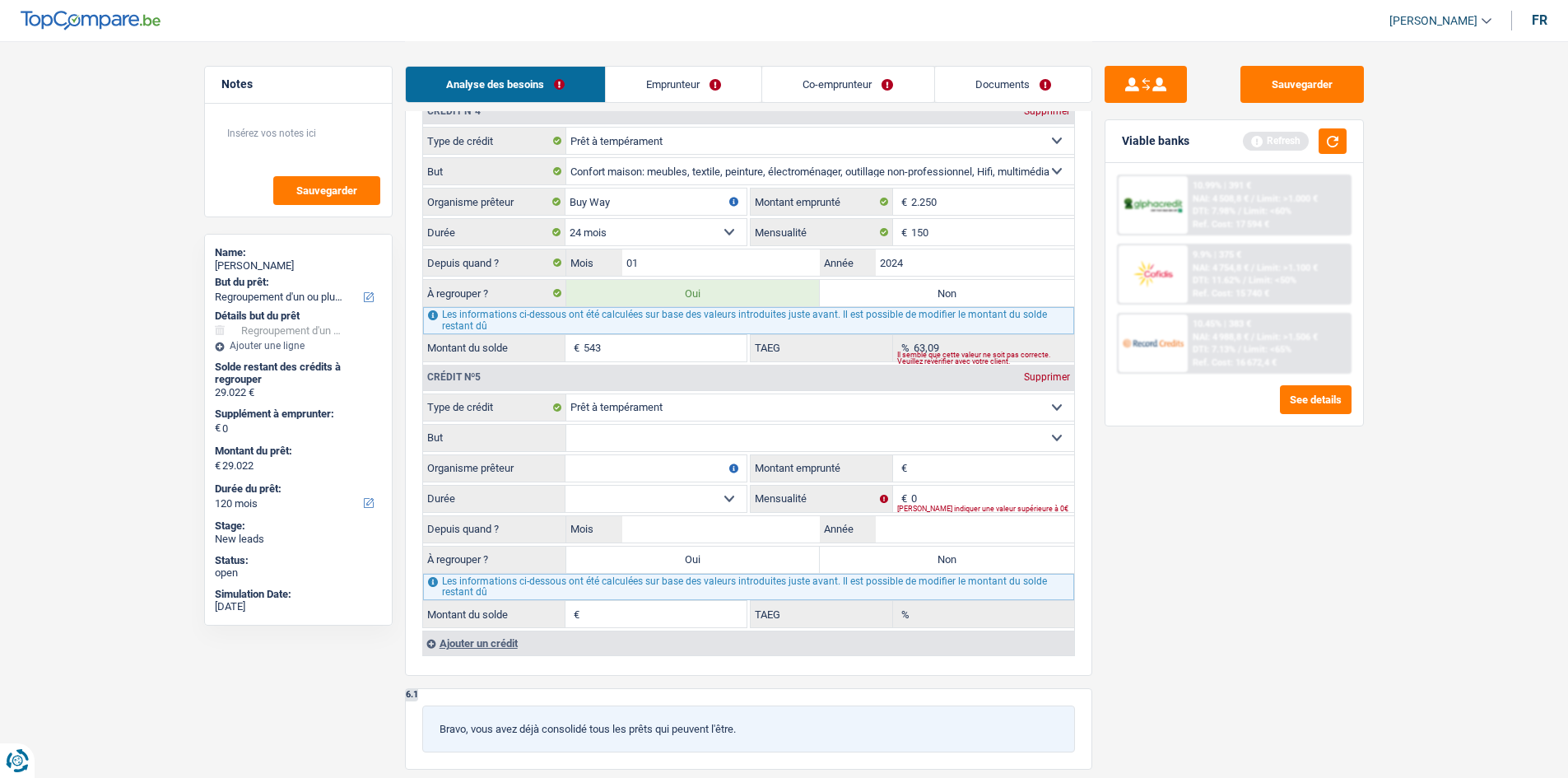
click at [631, 435] on select "Confort maison: meubles, textile, peinture, électroménager, outillage non-profe…" at bounding box center [820, 437] width 508 height 26
select select "homeFurnishingOrRelocation"
click at [566, 424] on select "Confort maison: meubles, textile, peinture, électroménager, outillage non-profe…" at bounding box center [820, 437] width 508 height 26
click at [641, 462] on input "Organisme prêteur" at bounding box center [655, 468] width 181 height 26
type input "Fortis"
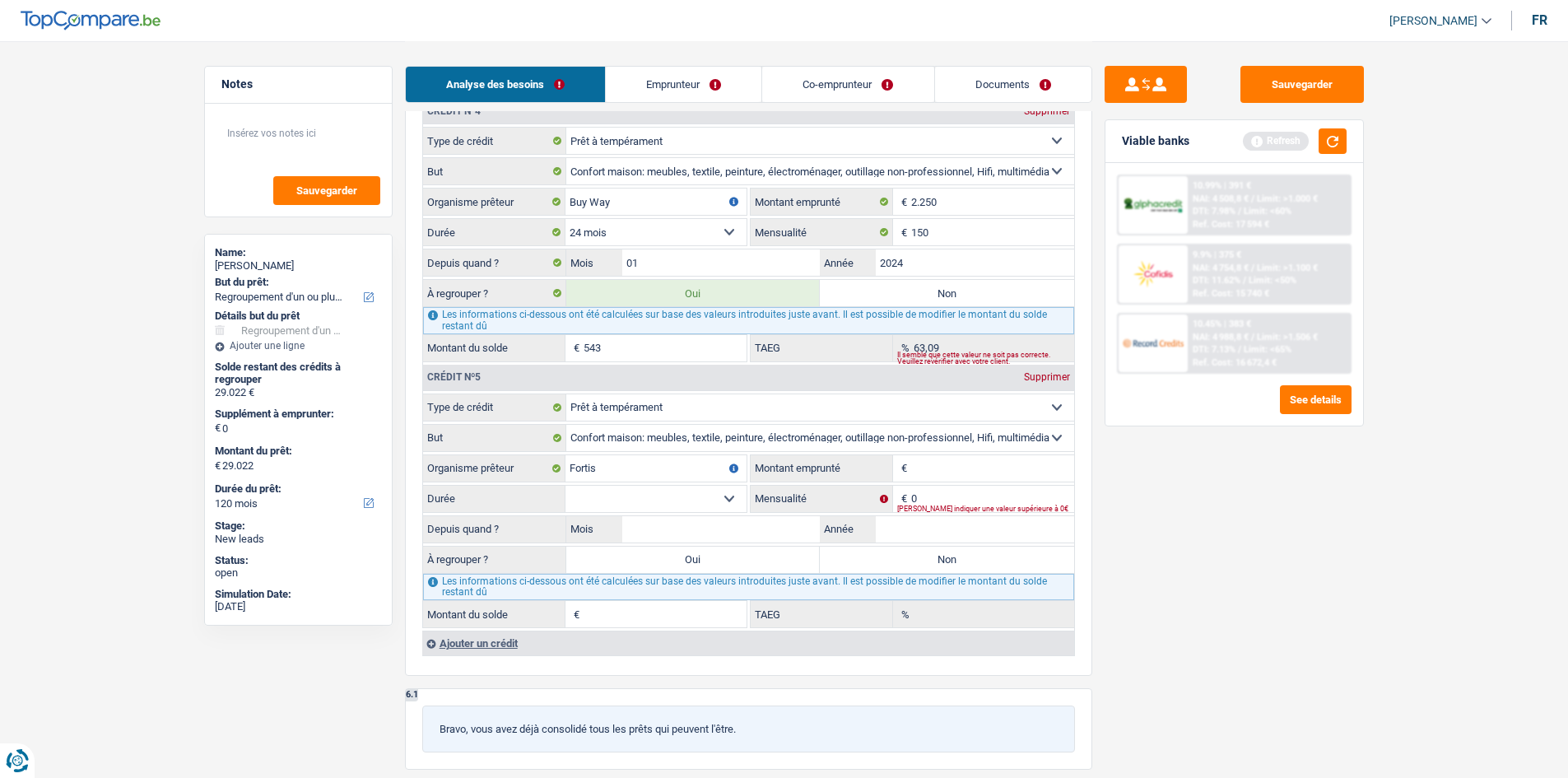
click at [990, 460] on input "Montant emprunté" at bounding box center [992, 468] width 163 height 26
type input "9"
type input "12.000"
click at [731, 503] on select "12 mois 18 mois 24 mois 30 mois 36 mois 42 mois 48 mois 60 mois Sélectionner un…" at bounding box center [655, 498] width 181 height 26
select select "60"
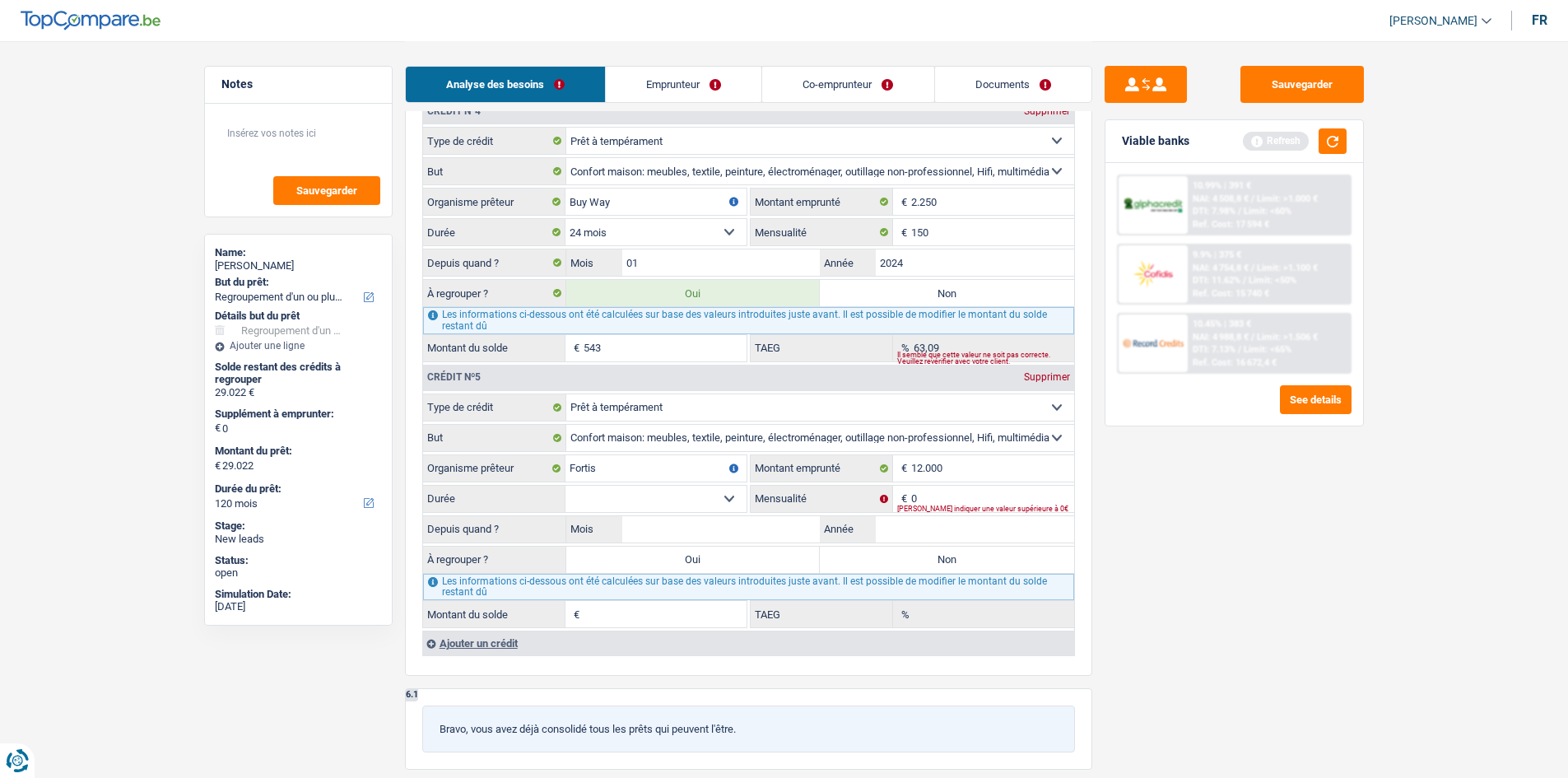
click at [565, 485] on select "12 mois 18 mois 24 mois 30 mois 36 mois 42 mois 48 mois 60 mois Sélectionner un…" at bounding box center [655, 498] width 181 height 26
click at [926, 500] on input "0" at bounding box center [992, 498] width 163 height 26
type input "320"
click at [777, 532] on input "Mois" at bounding box center [721, 529] width 198 height 26
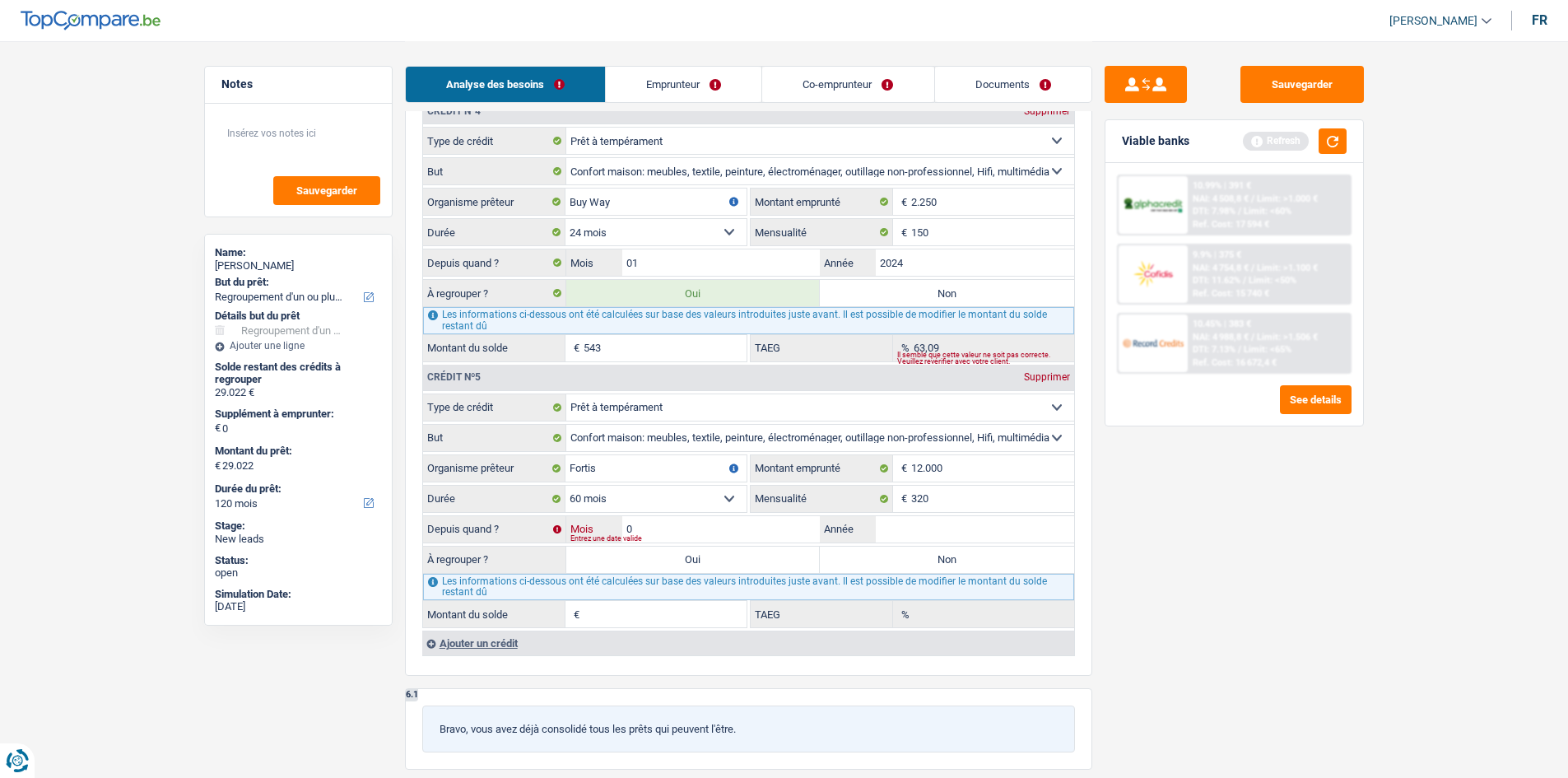
type input "01"
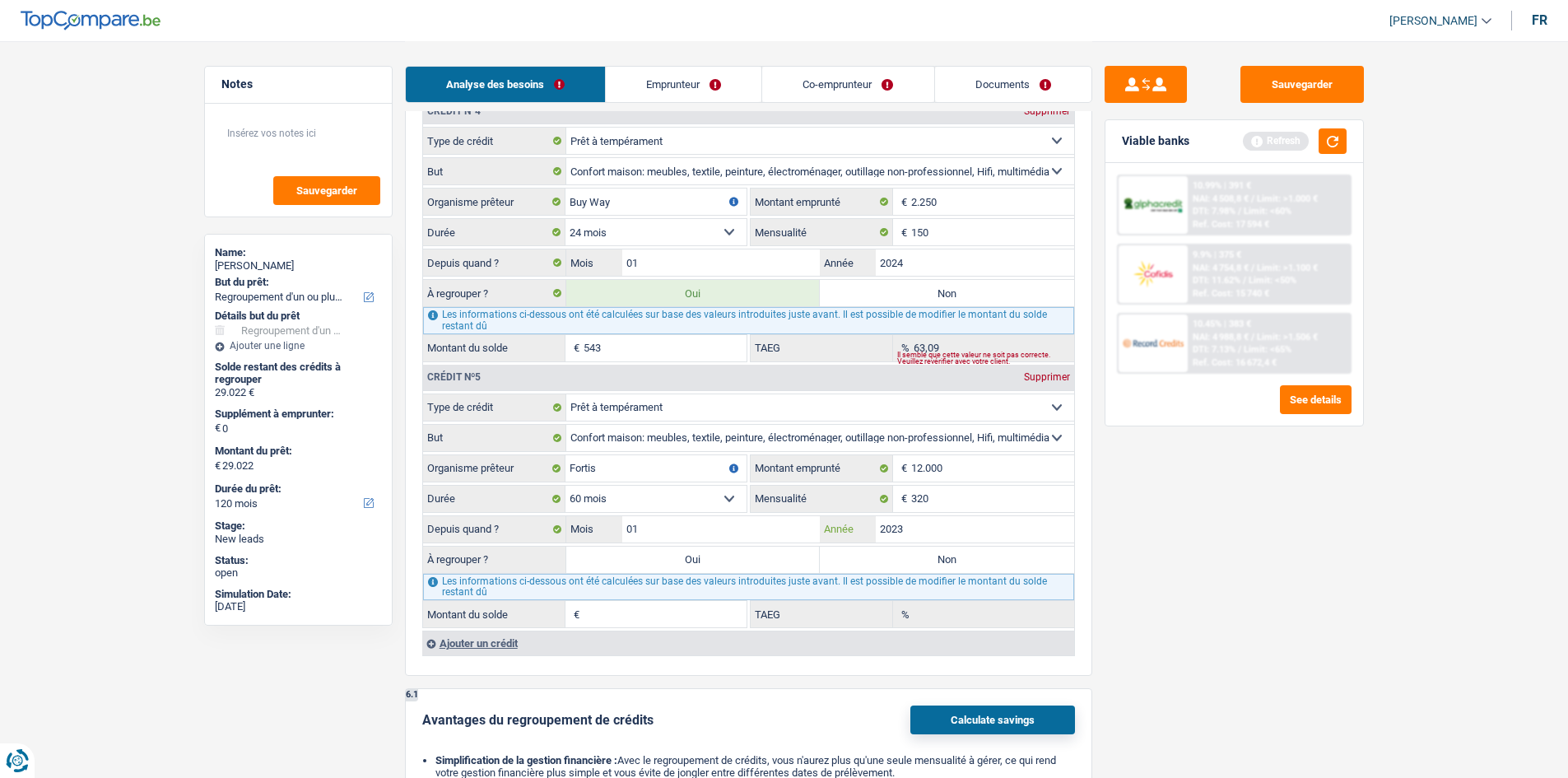
type input "2023"
click at [784, 560] on label "Oui" at bounding box center [694, 559] width 255 height 26
click at [784, 560] on input "Oui" at bounding box center [694, 559] width 255 height 26
radio input "true"
type input "36.112"
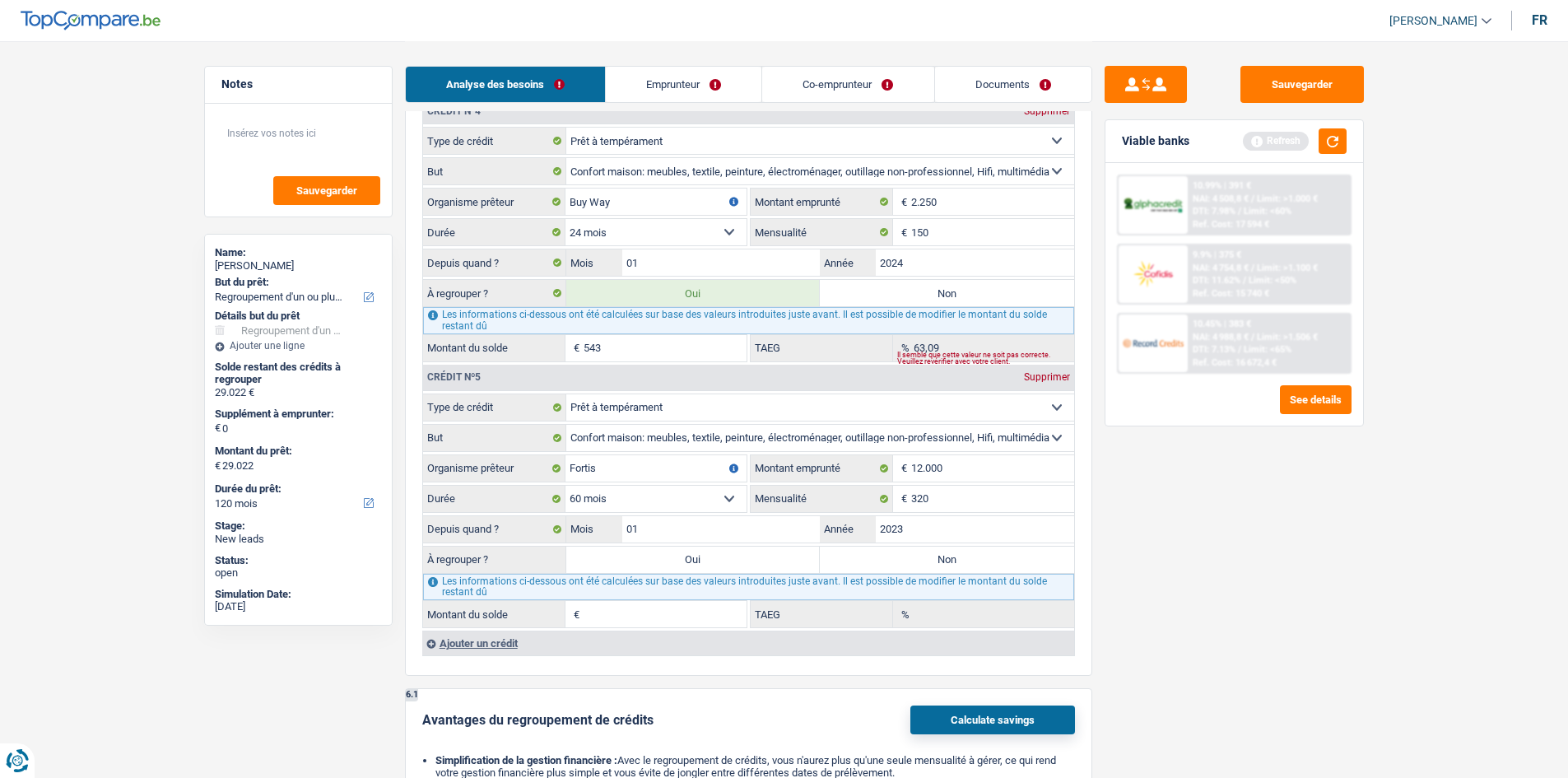
type input "36.112"
type input "7.090"
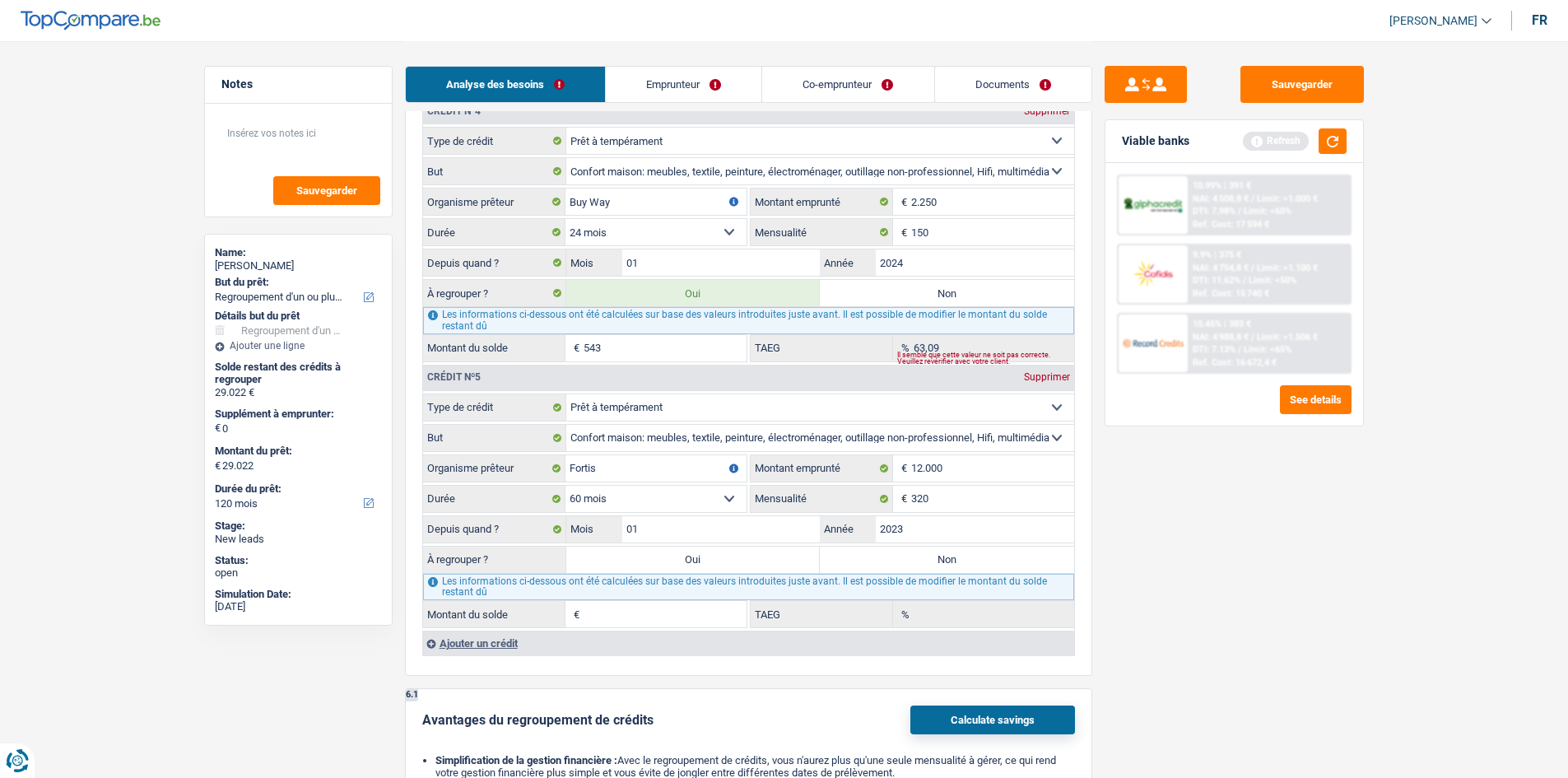
type input "22,31"
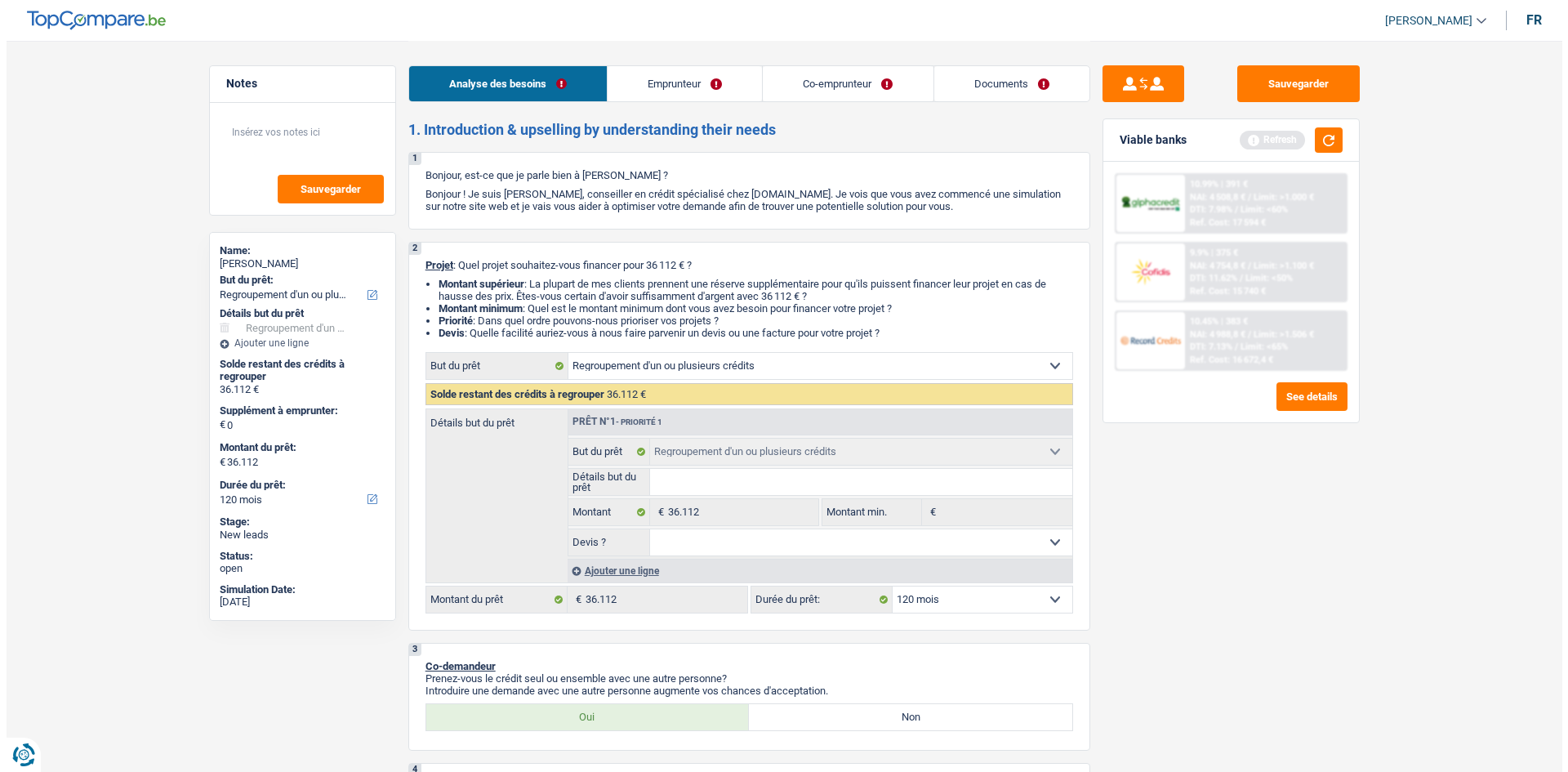
scroll to position [0, 0]
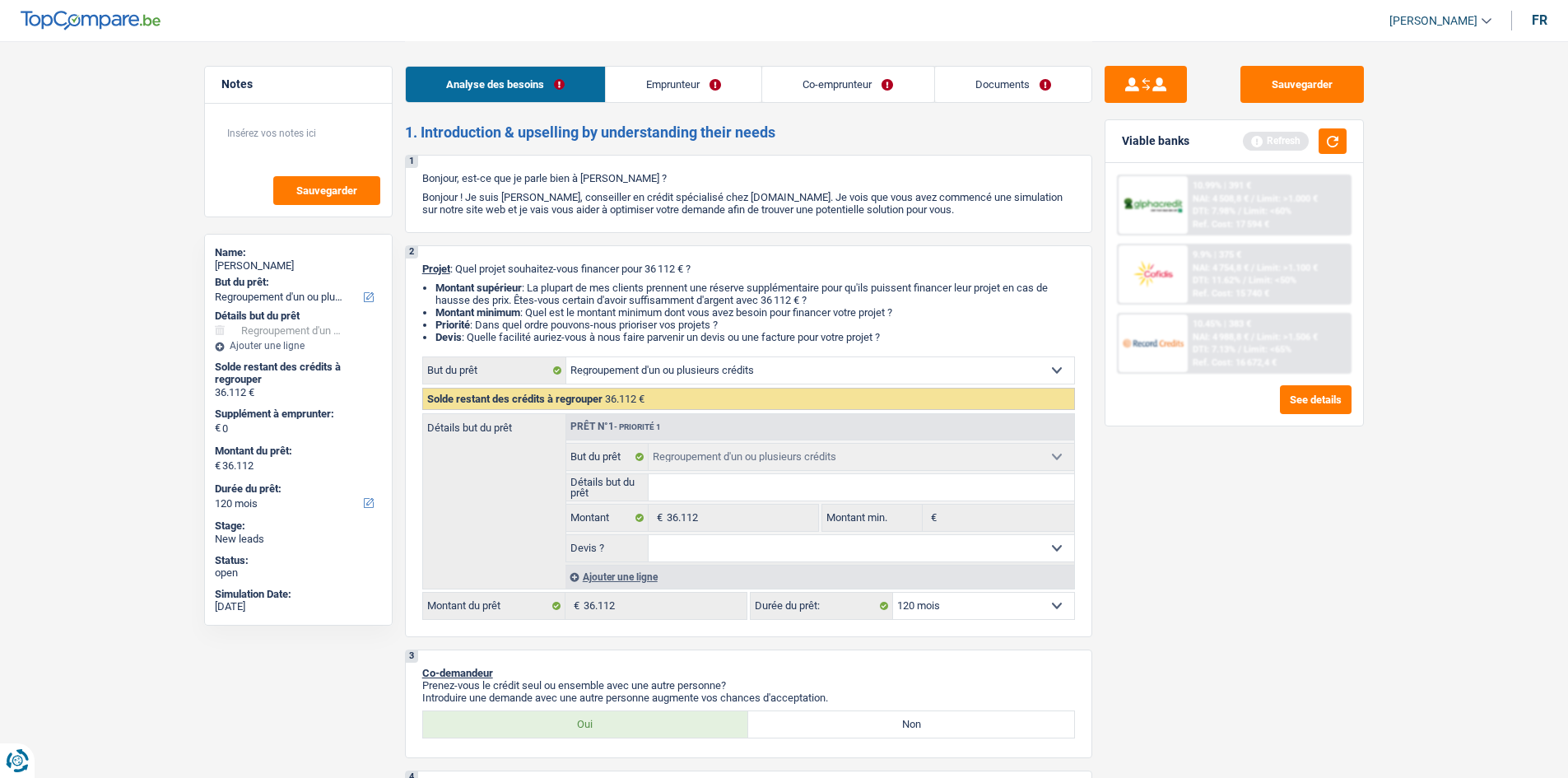
click at [675, 76] on link "Emprunteur" at bounding box center [683, 84] width 155 height 35
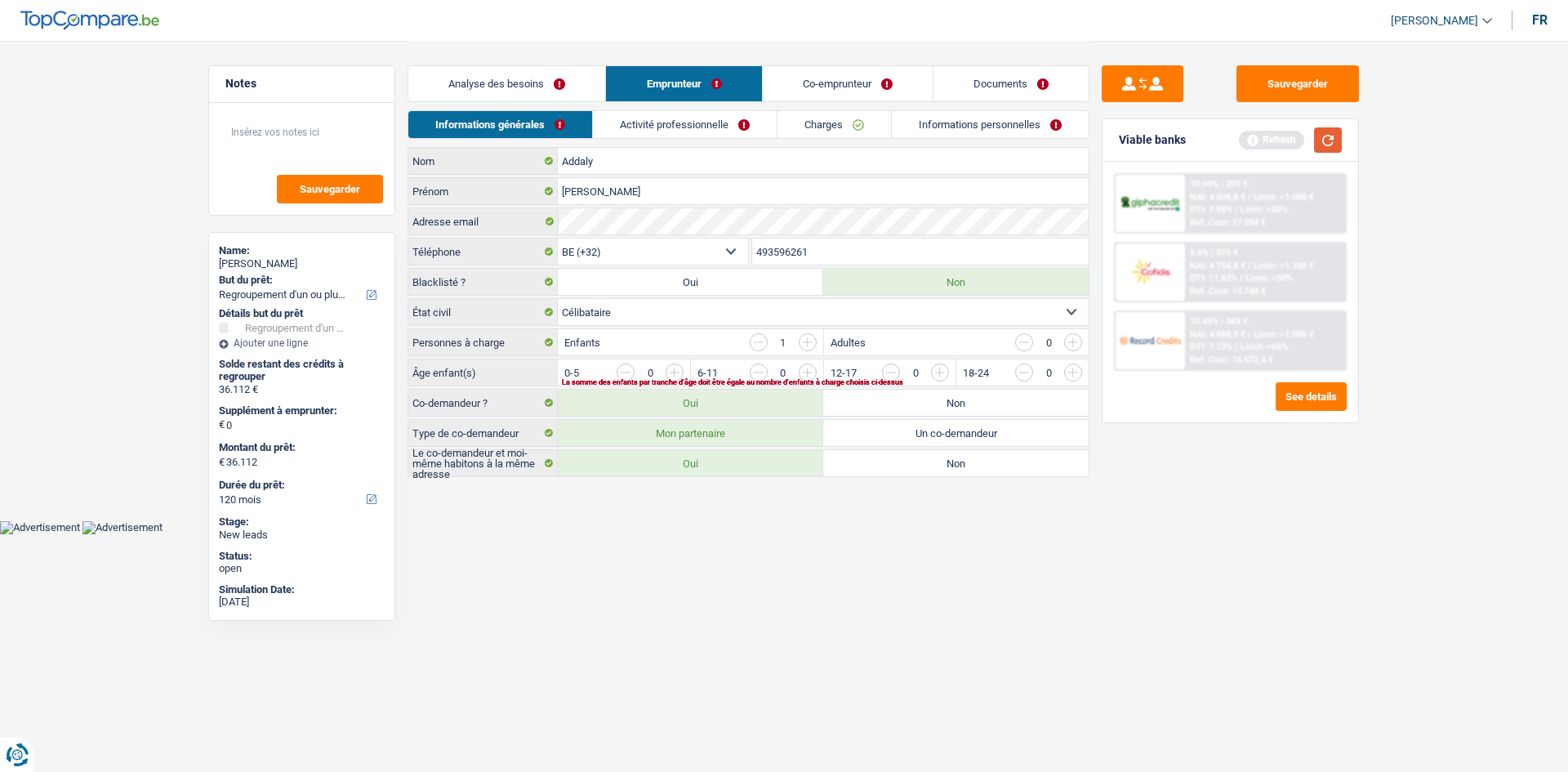
click at [1332, 147] on button "button" at bounding box center [1328, 140] width 28 height 25
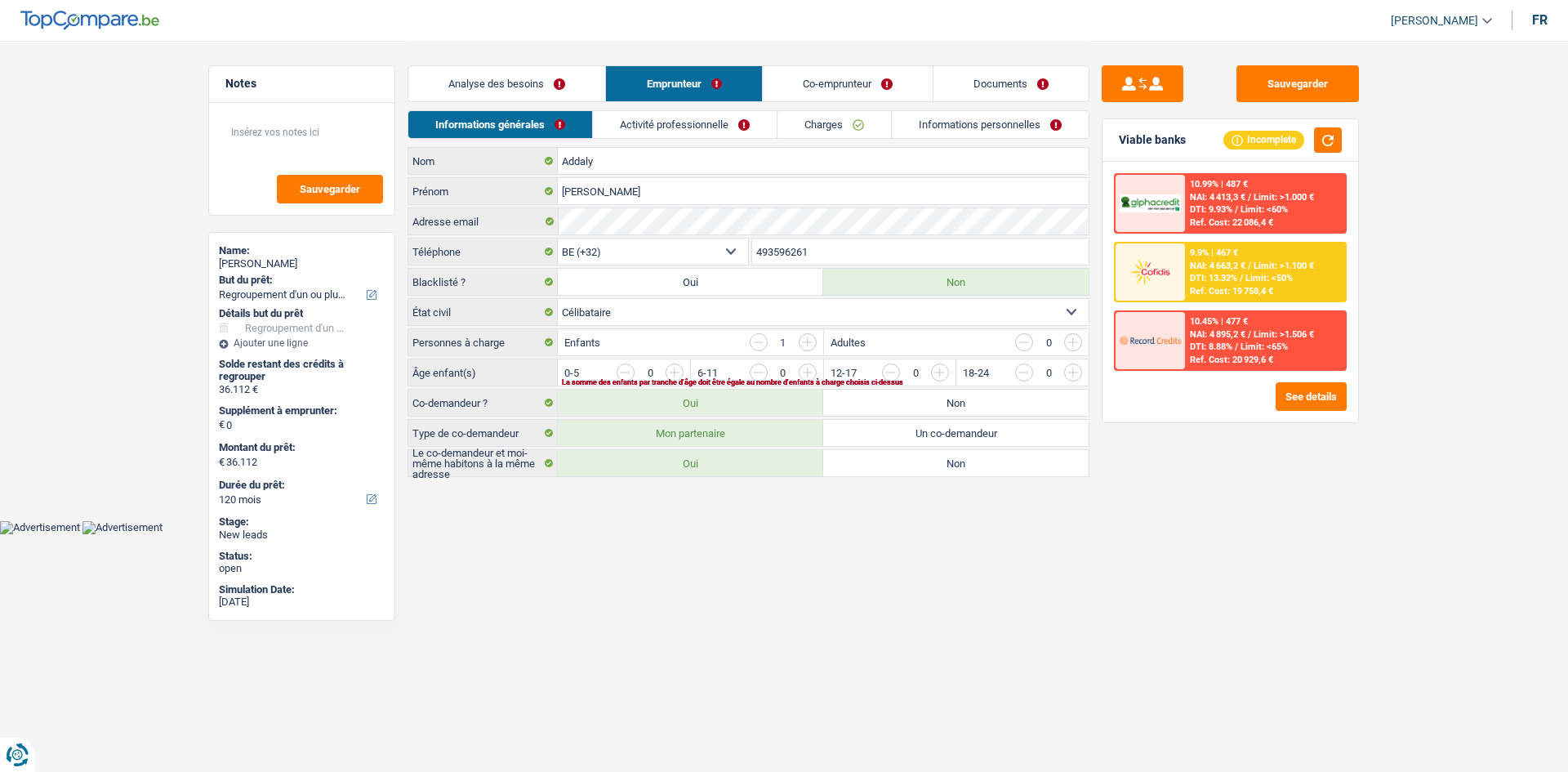
click at [902, 430] on label "Un co-demandeur" at bounding box center [956, 432] width 265 height 26
click at [902, 430] on input "Un co-demandeur" at bounding box center [956, 432] width 265 height 26
radio input "true"
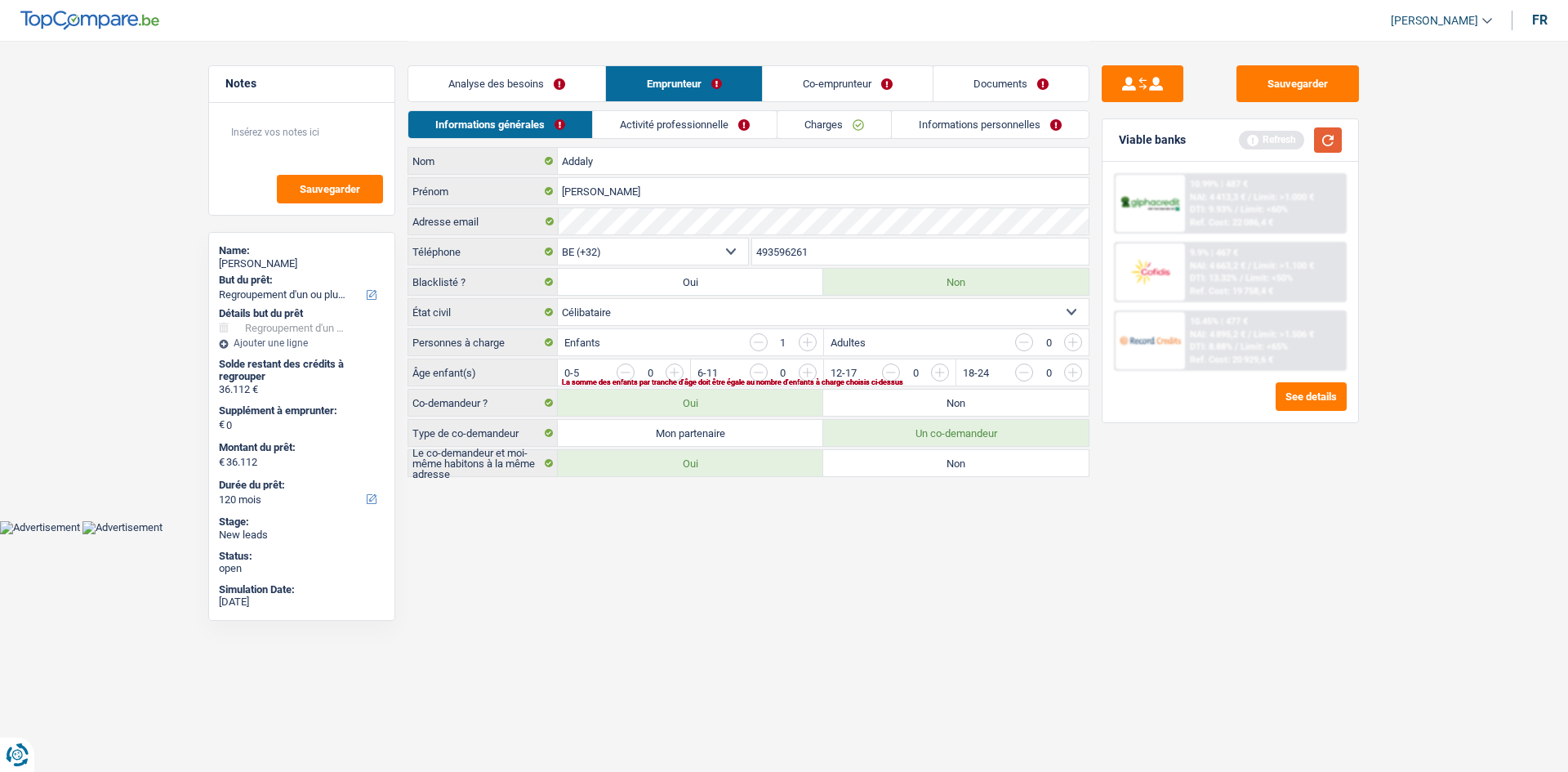
click at [1327, 143] on button "button" at bounding box center [1328, 140] width 28 height 25
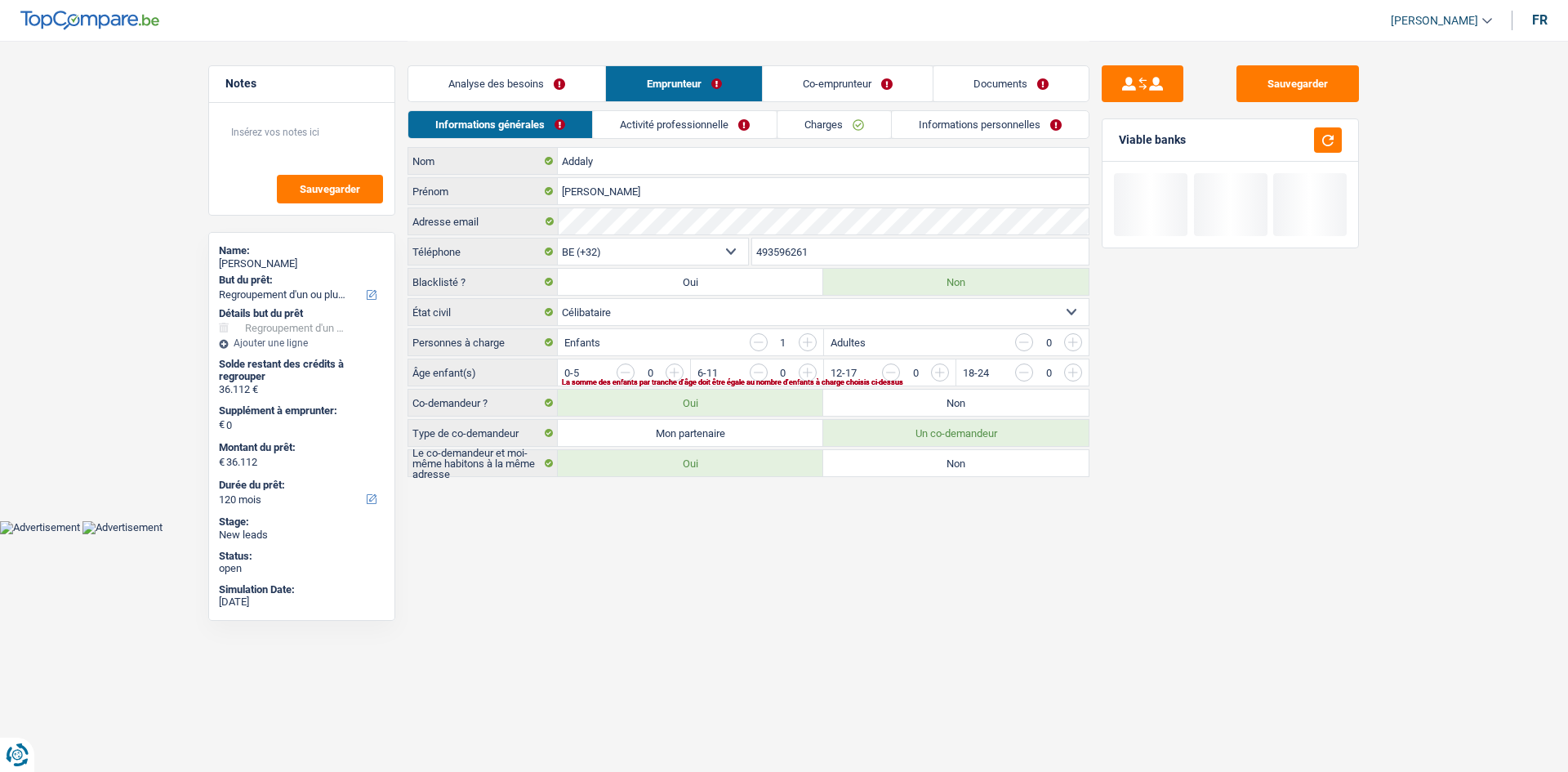
click at [673, 375] on input "button" at bounding box center [1006, 376] width 680 height 26
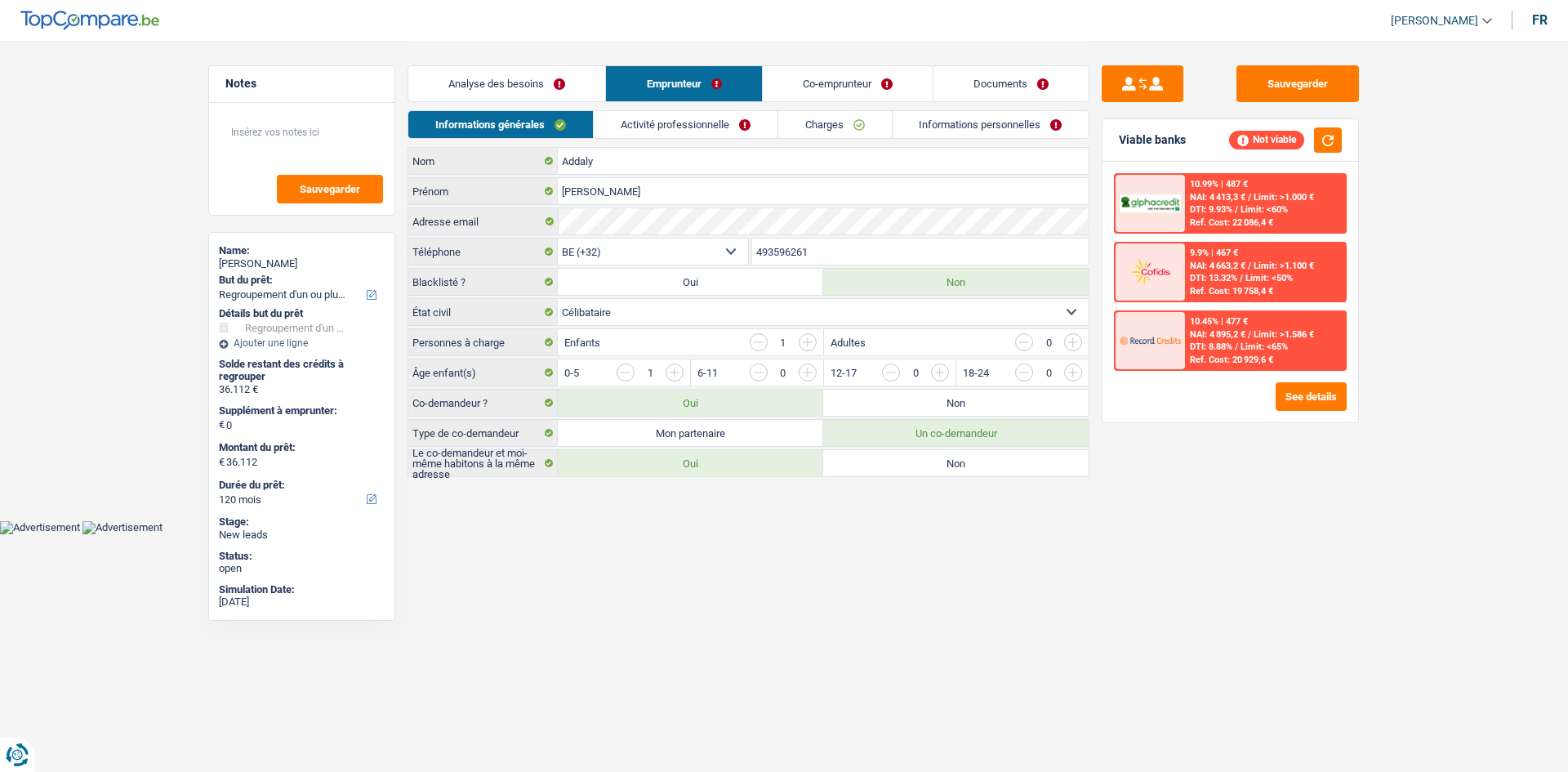
click at [694, 125] on link "Activité professionnelle" at bounding box center [686, 124] width 184 height 27
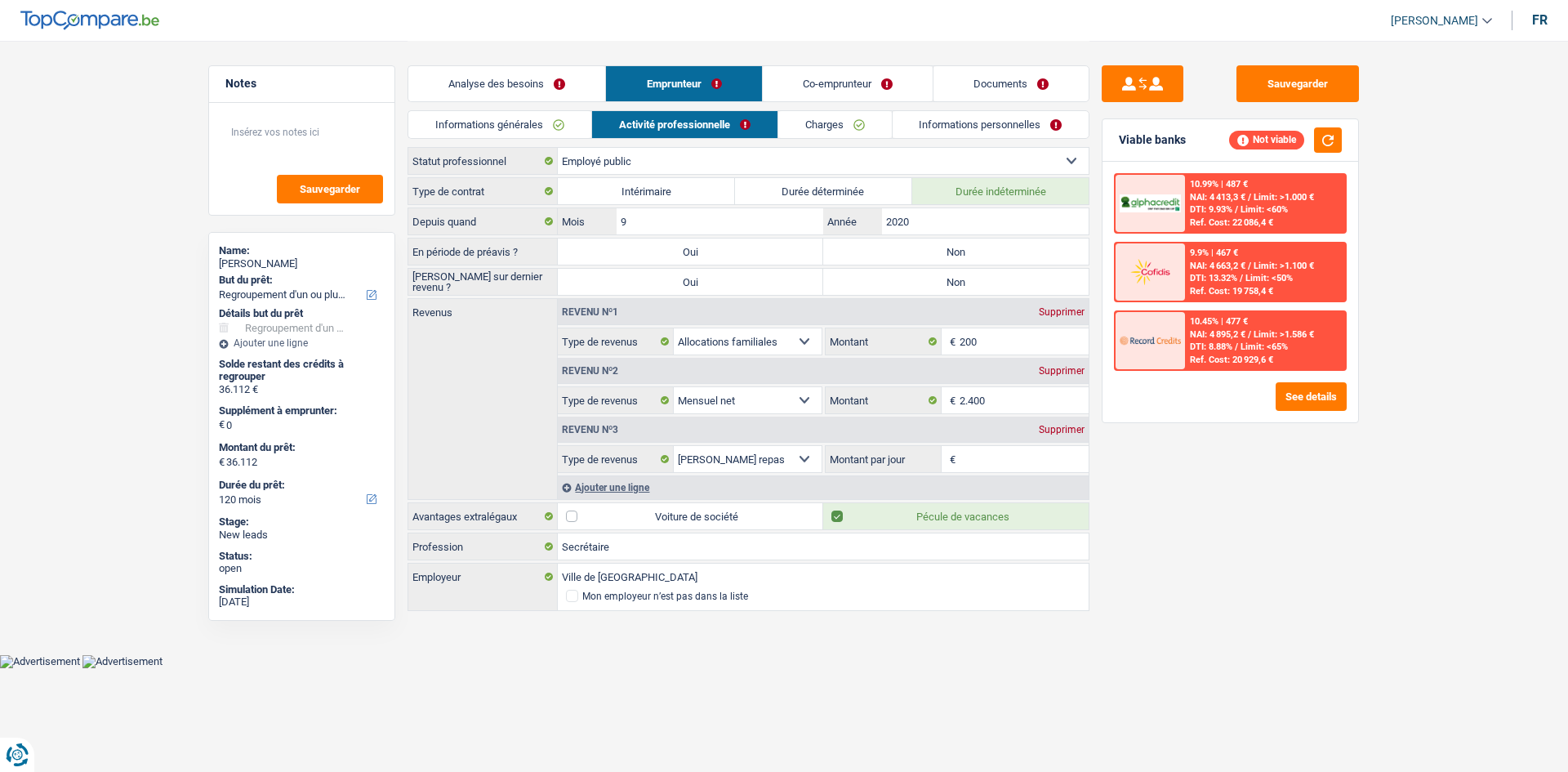
click at [938, 249] on label "Non" at bounding box center [956, 251] width 265 height 26
click at [938, 249] on input "Non" at bounding box center [956, 251] width 265 height 26
radio input "true"
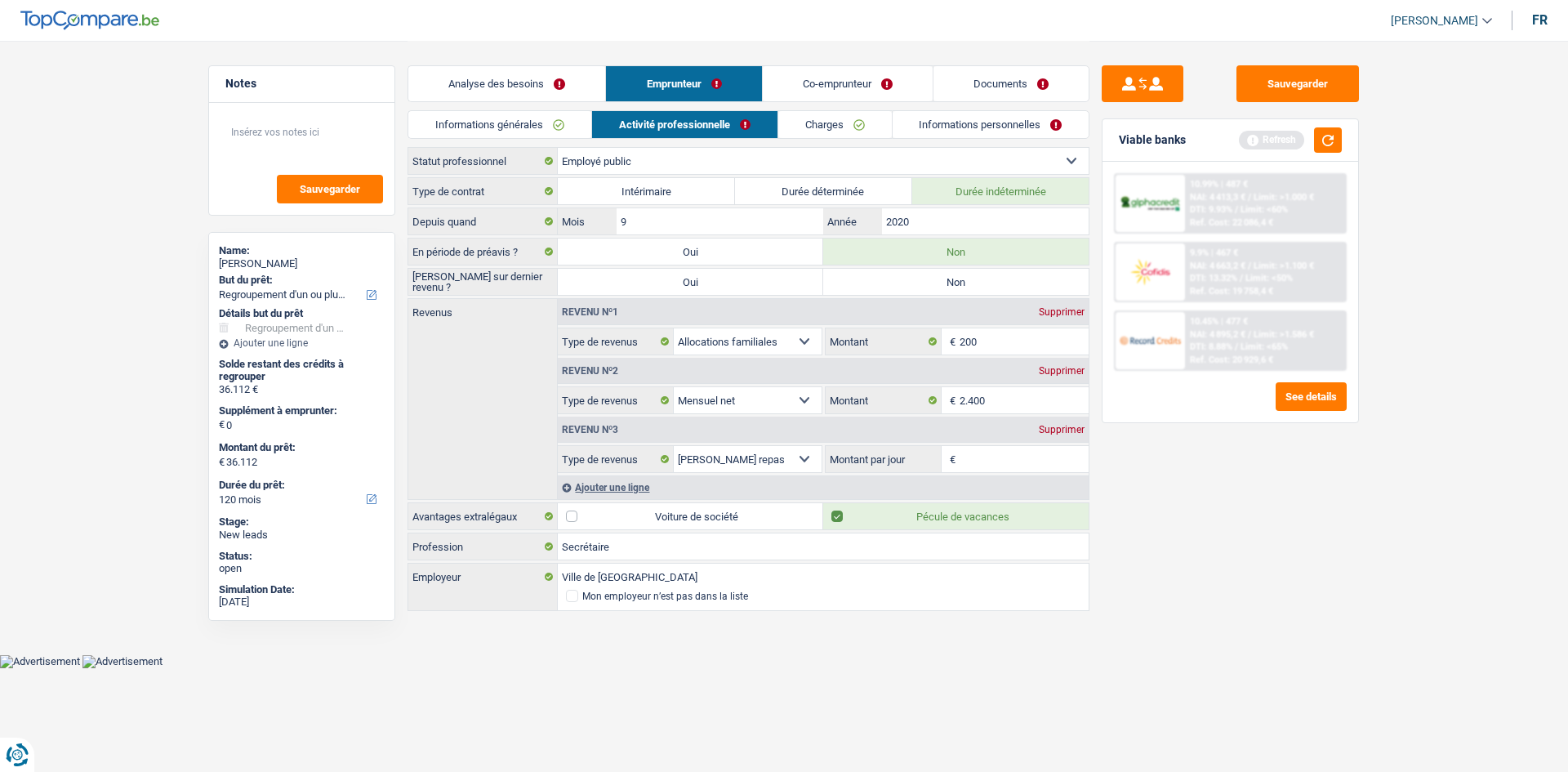
click at [916, 277] on label "Non" at bounding box center [956, 281] width 265 height 26
click at [916, 277] on input "Non" at bounding box center [956, 281] width 265 height 26
radio input "true"
click at [994, 461] on input "Montant par jour" at bounding box center [1025, 458] width 130 height 26
type input "8,0"
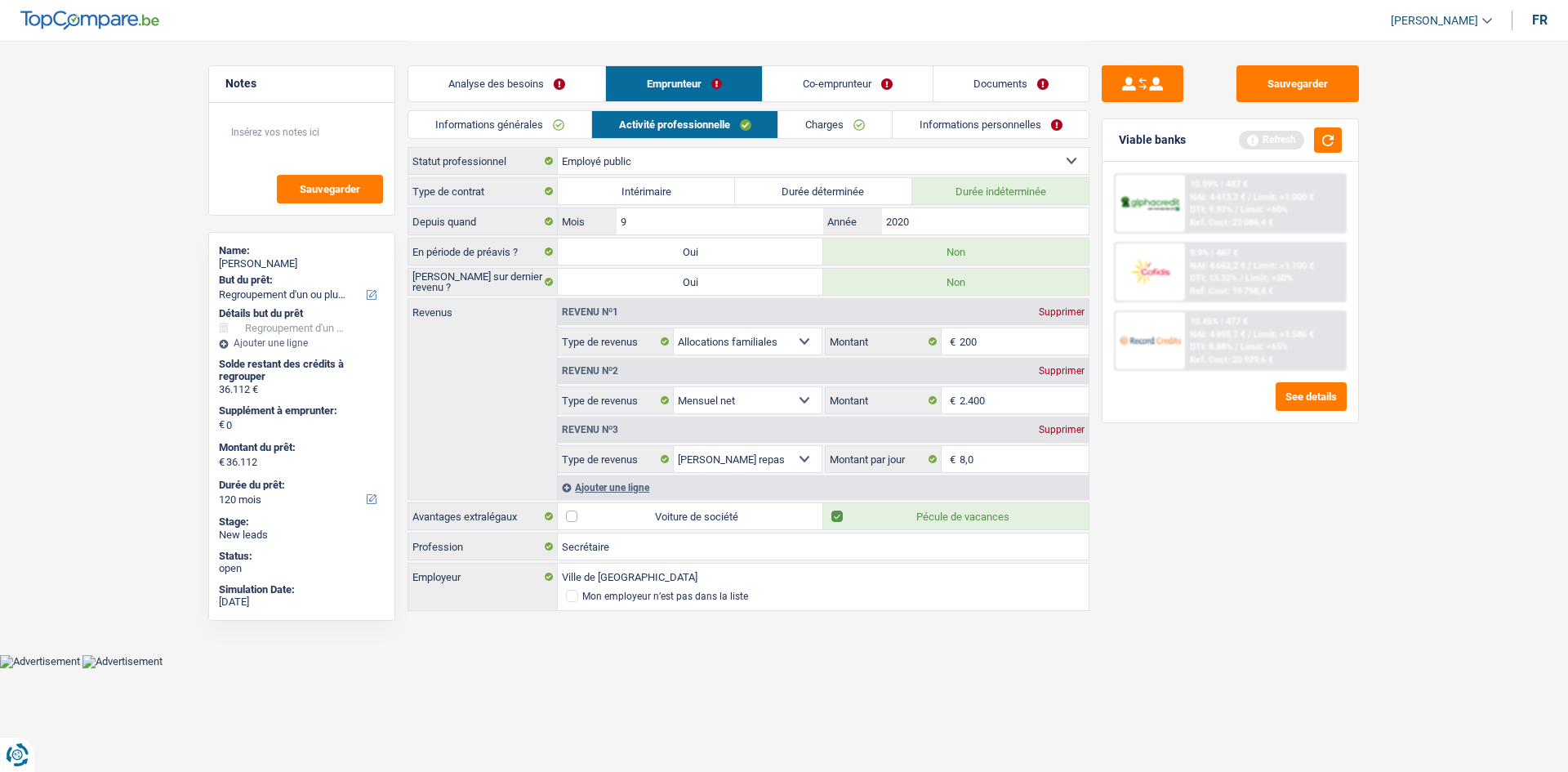
click at [816, 124] on link "Charges" at bounding box center [835, 124] width 114 height 27
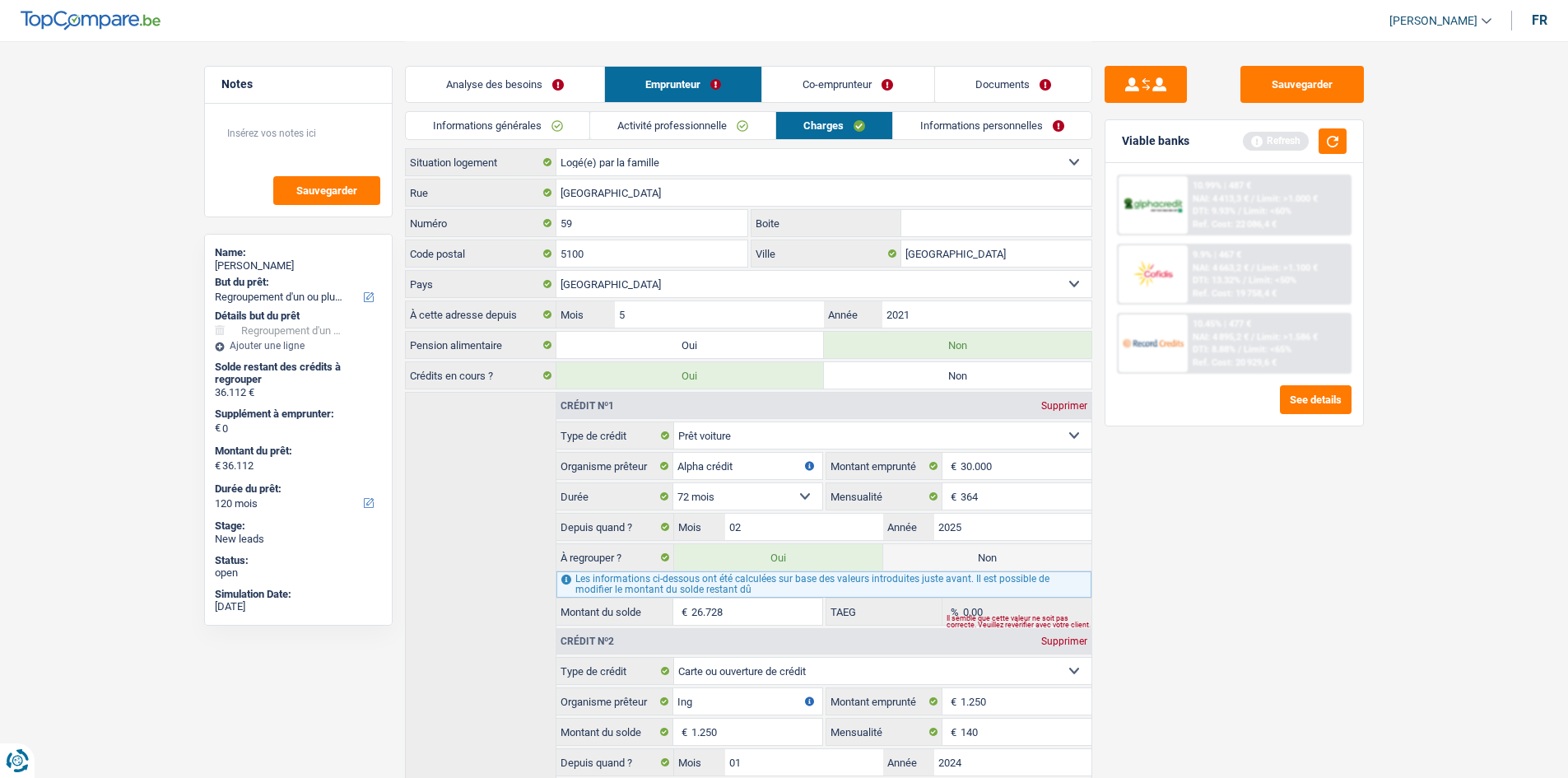
click at [951, 127] on link "Informations personnelles" at bounding box center [992, 125] width 198 height 27
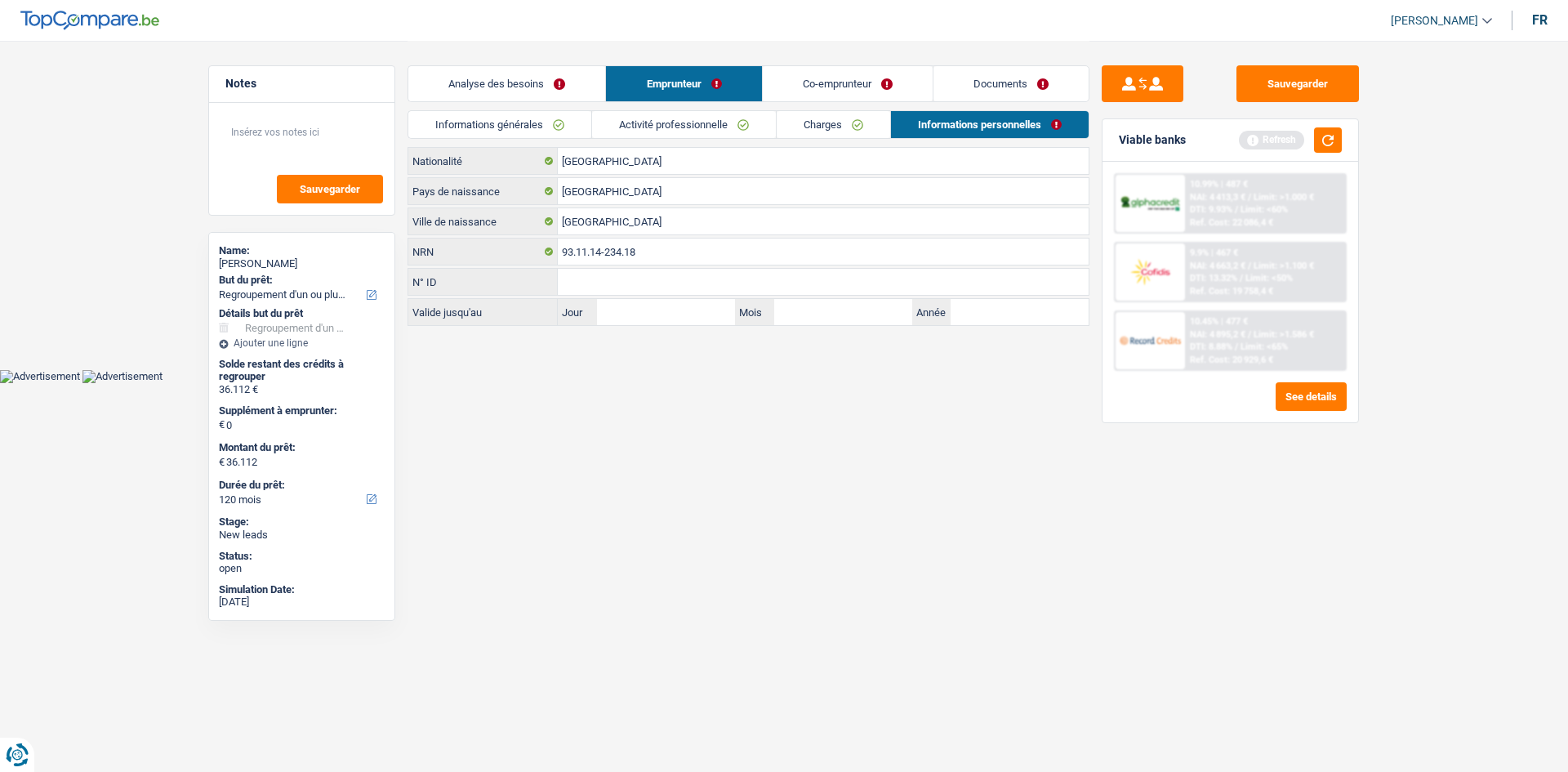
click at [815, 89] on link "Co-emprunteur" at bounding box center [848, 83] width 170 height 35
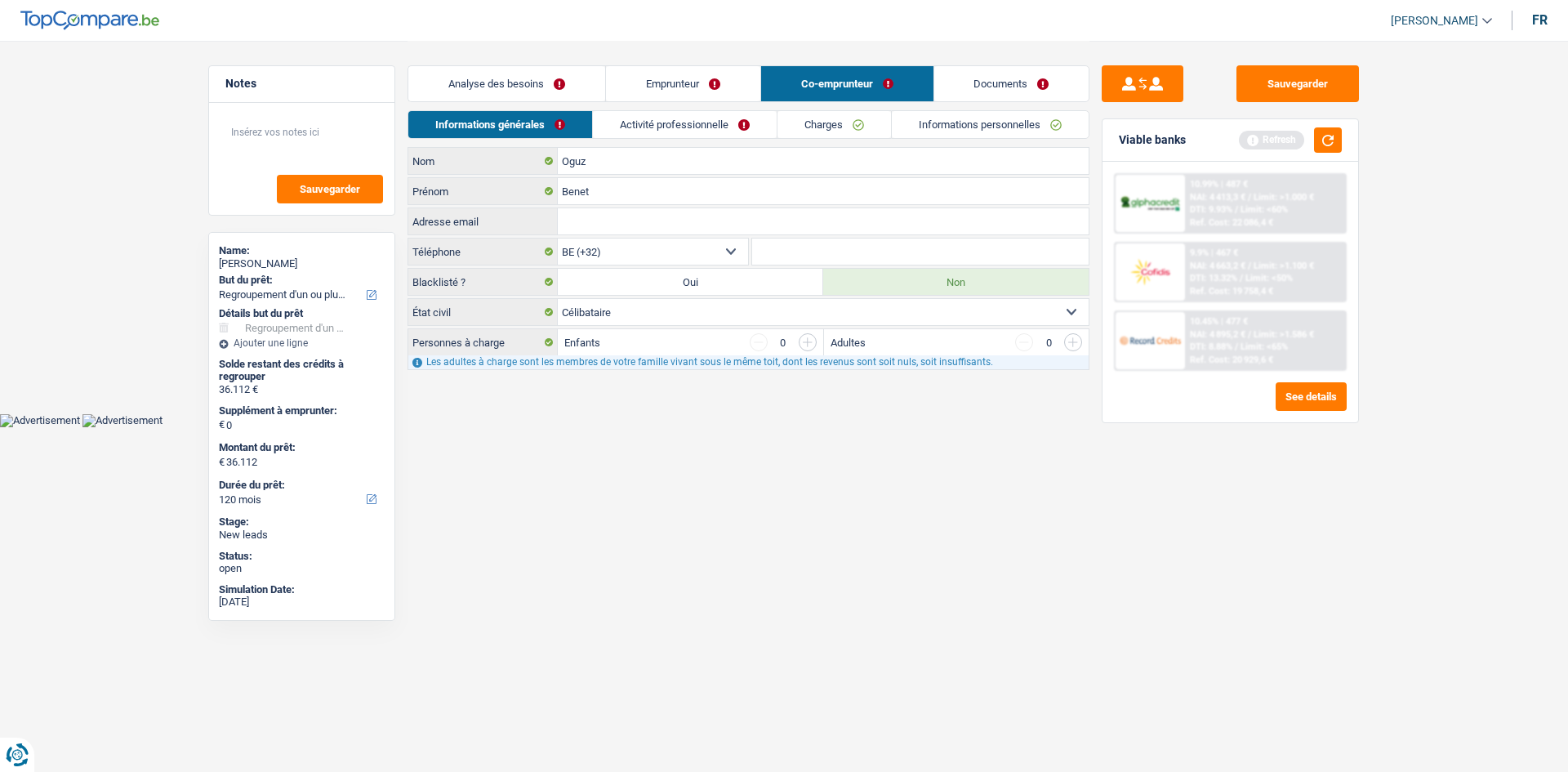
click at [712, 133] on link "Activité professionnelle" at bounding box center [685, 124] width 184 height 27
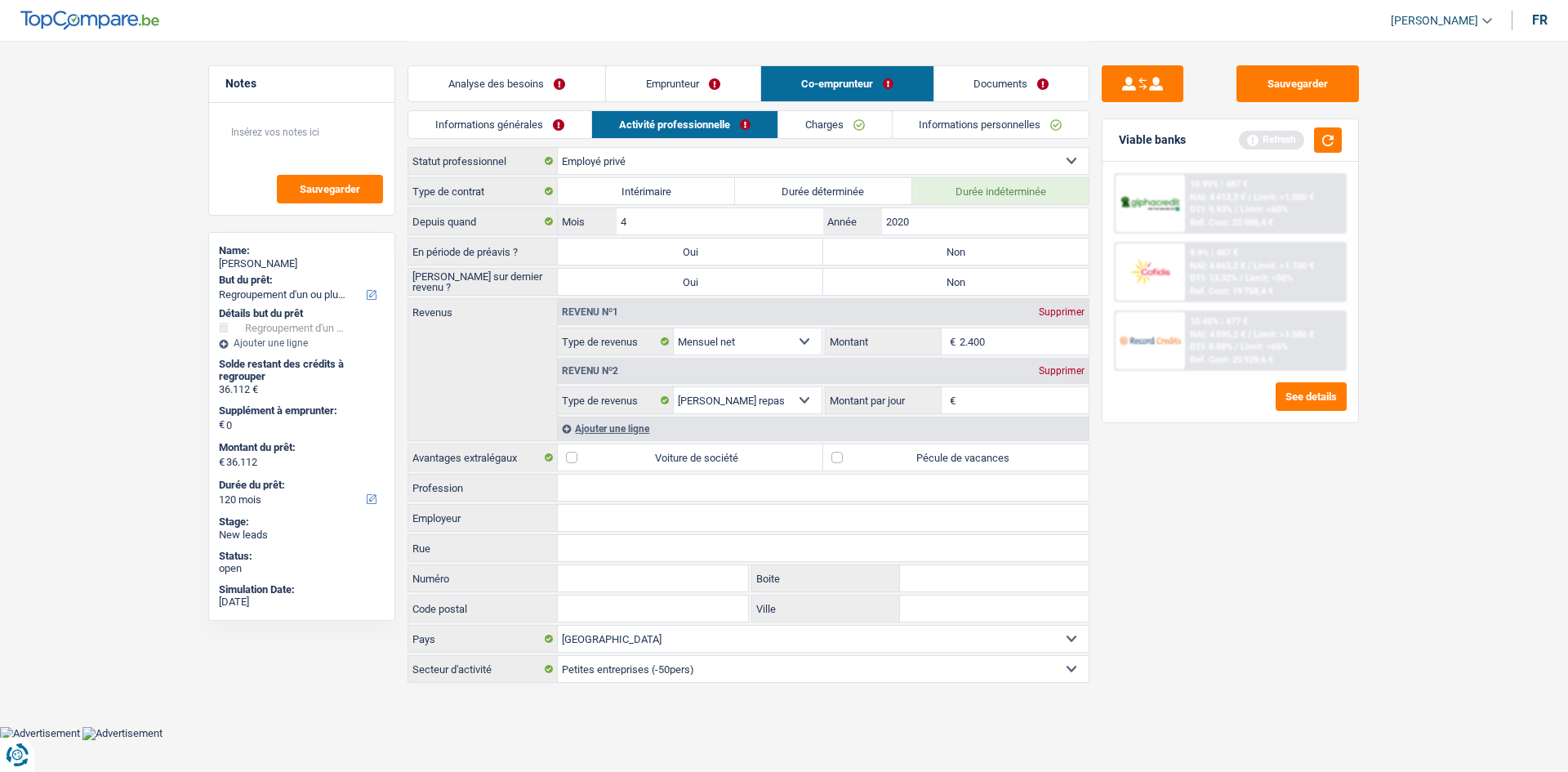
click at [935, 246] on label "Non" at bounding box center [956, 251] width 265 height 26
click at [935, 246] on input "Non" at bounding box center [956, 251] width 265 height 26
radio input "true"
click at [935, 276] on label "Non" at bounding box center [956, 281] width 265 height 26
click at [935, 276] on input "Non" at bounding box center [956, 281] width 265 height 26
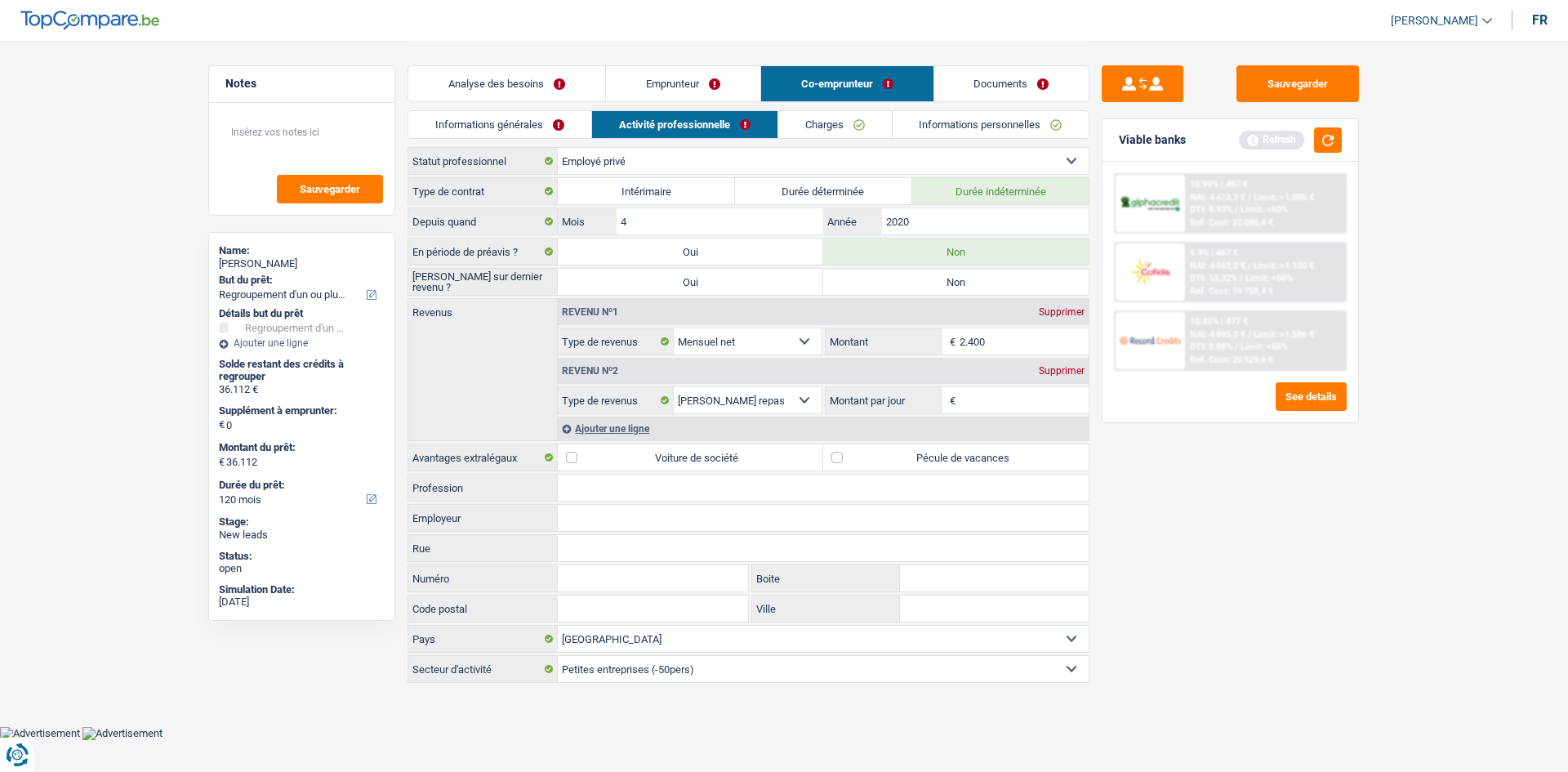
radio input "true"
click at [700, 220] on input "4" at bounding box center [720, 221] width 207 height 26
type input "4"
click at [927, 217] on input "2020" at bounding box center [985, 221] width 207 height 26
type input "2019"
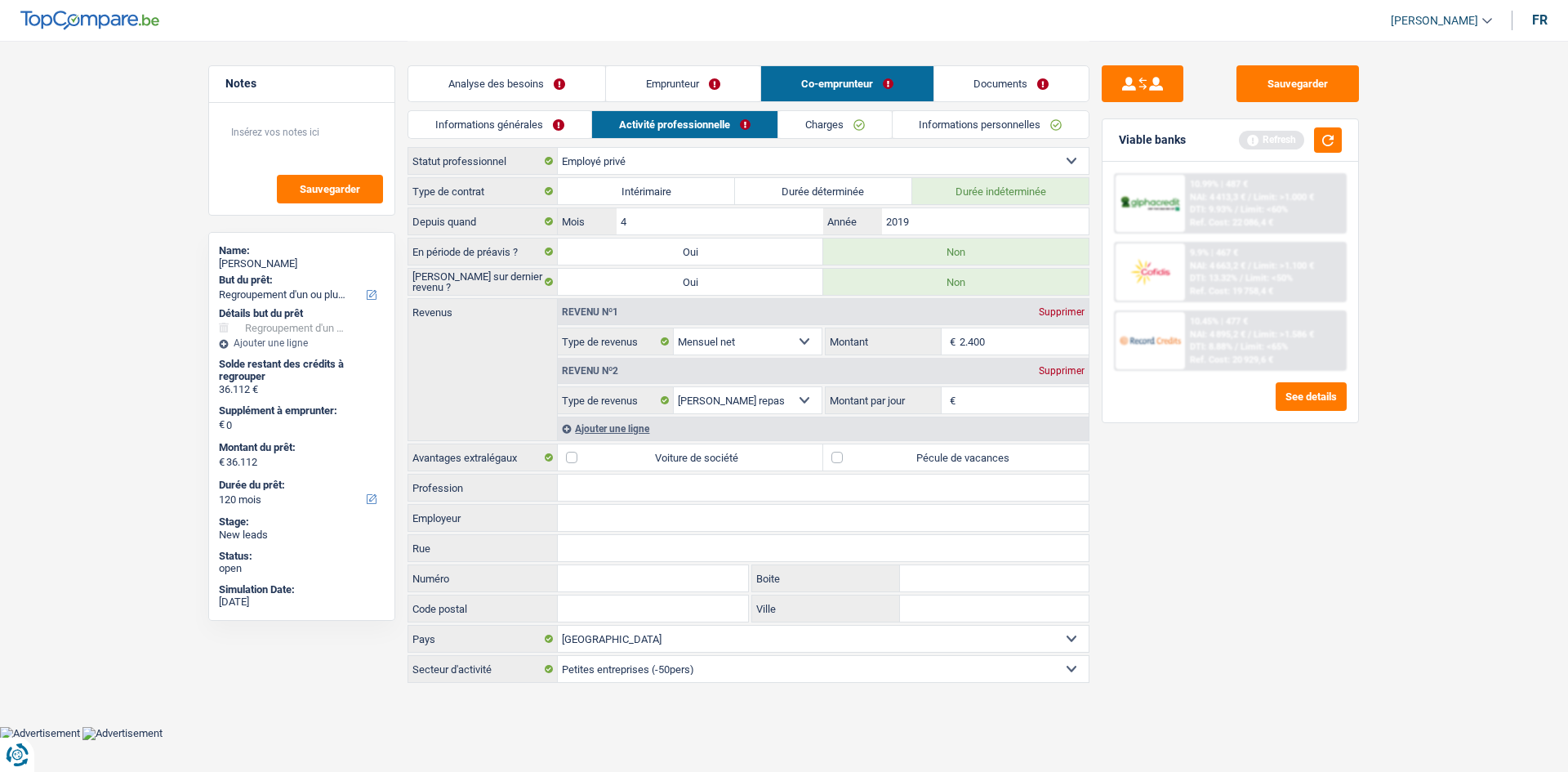
click at [1052, 371] on div "Supprimer" at bounding box center [1062, 371] width 54 height 10
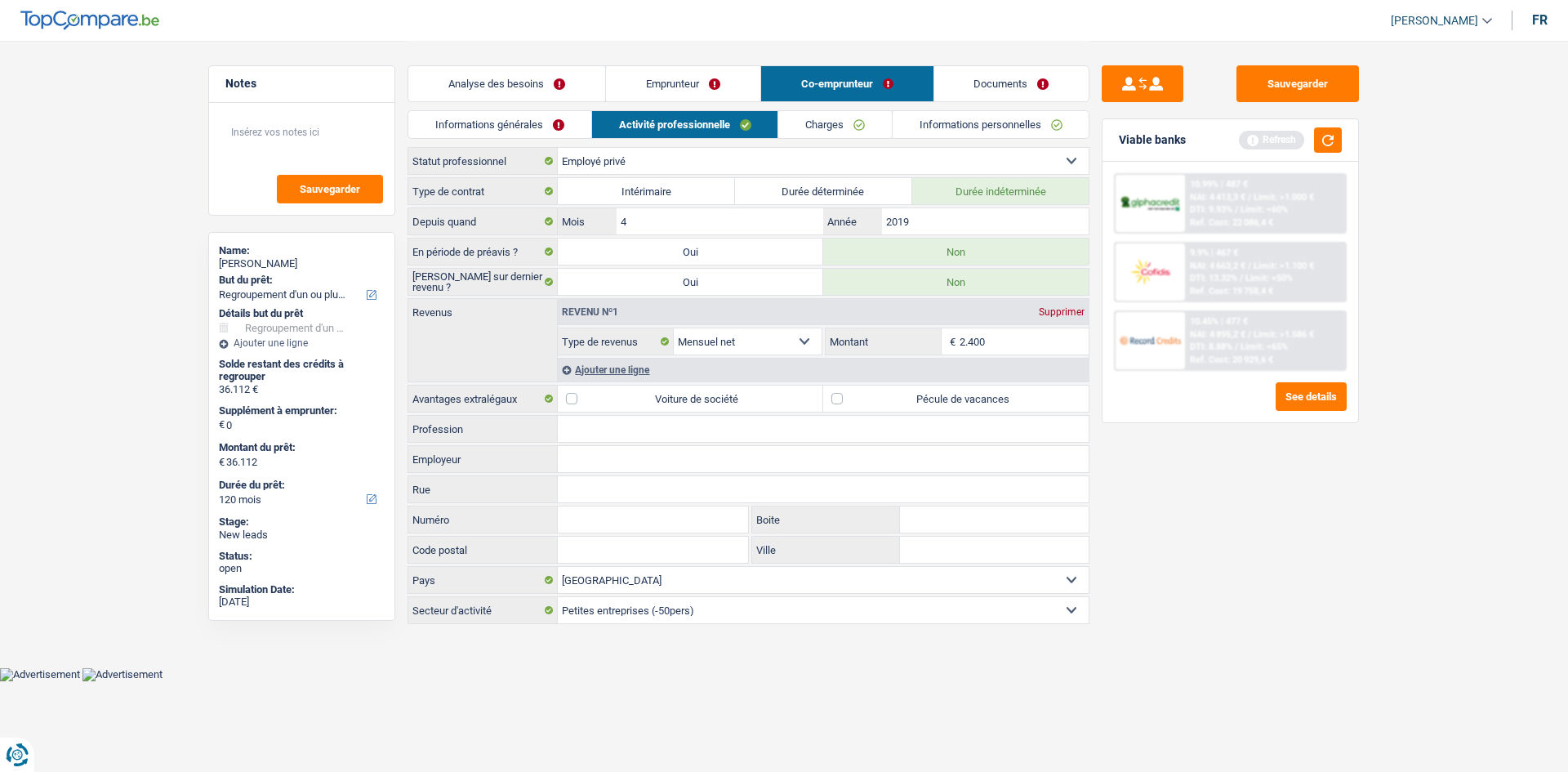
click at [837, 400] on label "Pécule de vacances" at bounding box center [956, 398] width 265 height 26
click at [837, 400] on input "Pécule de vacances" at bounding box center [956, 398] width 265 height 26
checkbox input "true"
click at [761, 431] on input "Profession" at bounding box center [823, 428] width 530 height 26
type input "P"
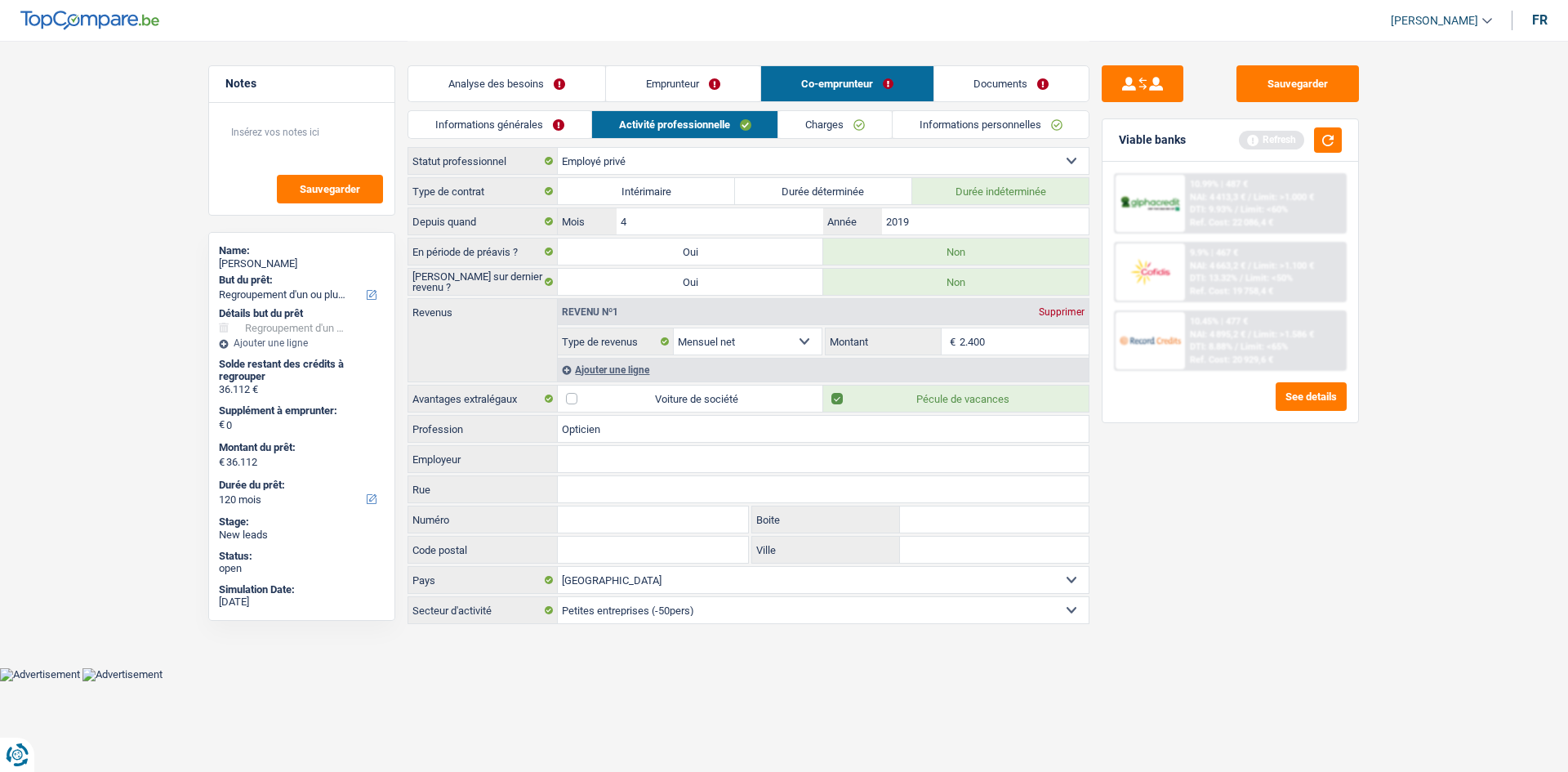
type input "Opticien"
click at [743, 455] on input "Employeur" at bounding box center [823, 458] width 530 height 26
click at [843, 123] on link "Charges" at bounding box center [835, 124] width 114 height 27
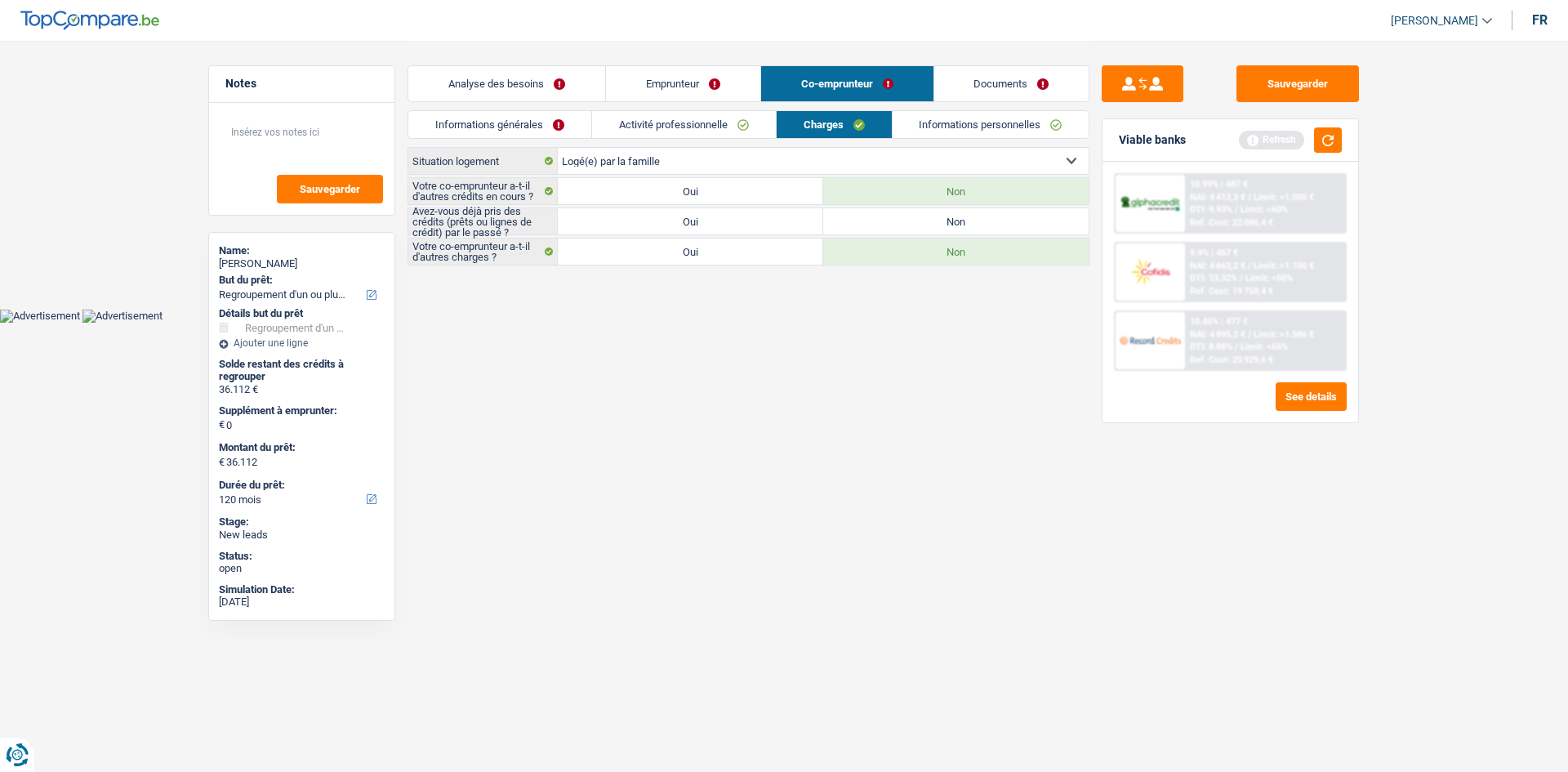
click at [679, 189] on label "Oui" at bounding box center [690, 190] width 265 height 26
click at [679, 189] on input "Oui" at bounding box center [690, 190] width 265 height 26
radio input "true"
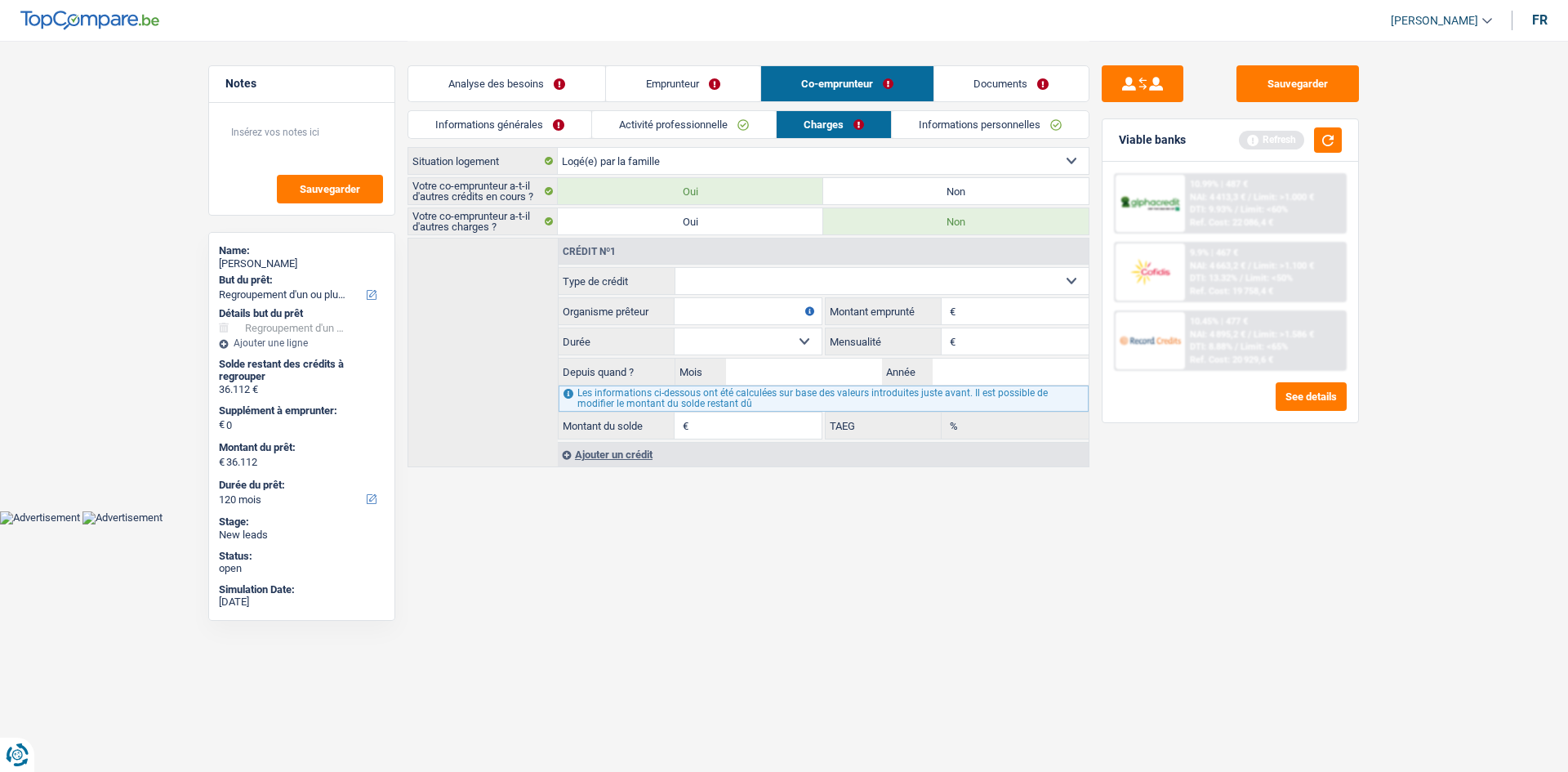
click at [876, 186] on label "Non" at bounding box center [956, 190] width 265 height 26
click at [876, 186] on input "Non" at bounding box center [956, 190] width 265 height 26
radio input "true"
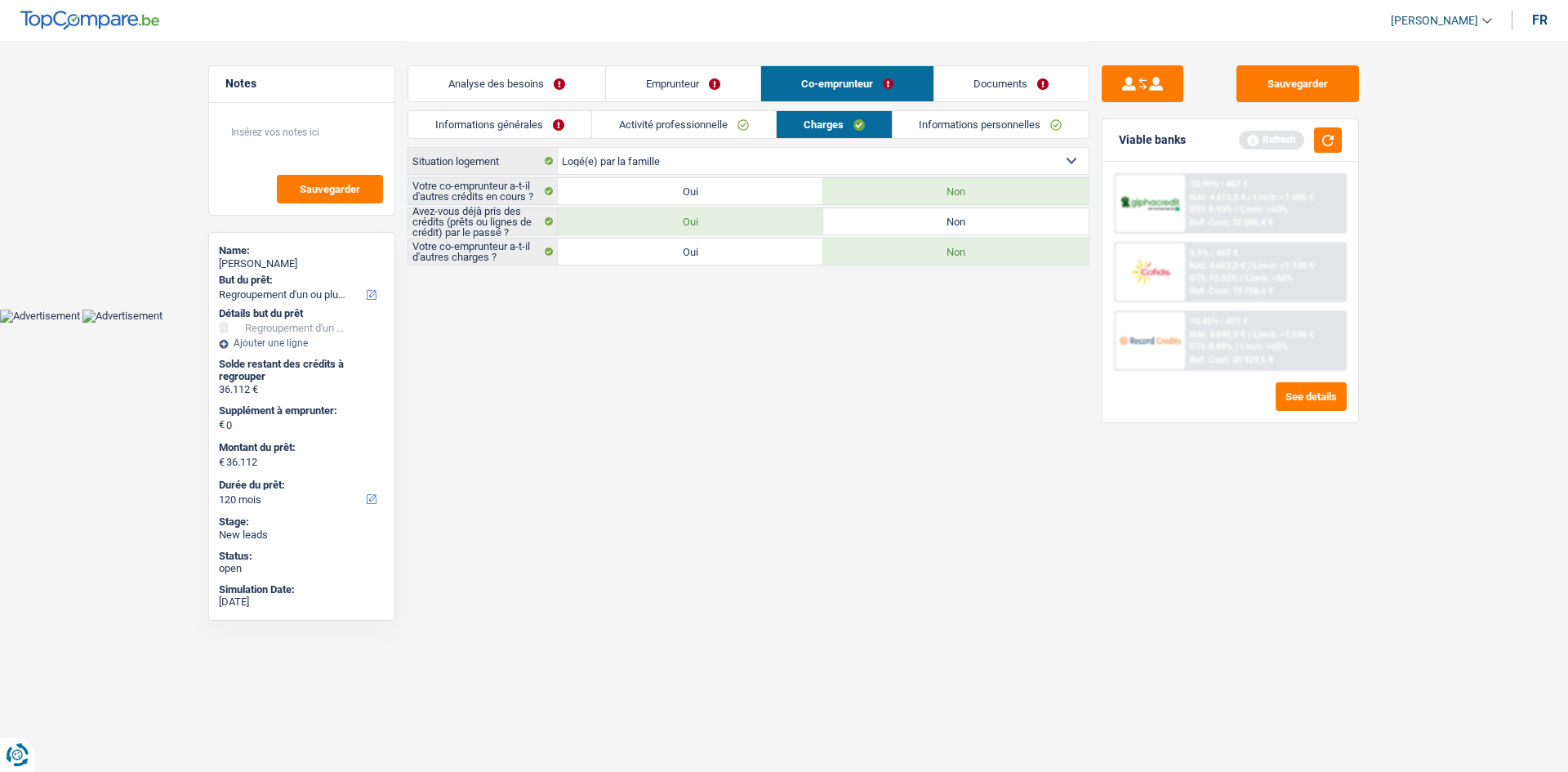
click at [769, 255] on label "Oui" at bounding box center [690, 251] width 265 height 26
click at [769, 255] on input "Oui" at bounding box center [690, 251] width 265 height 26
radio input "true"
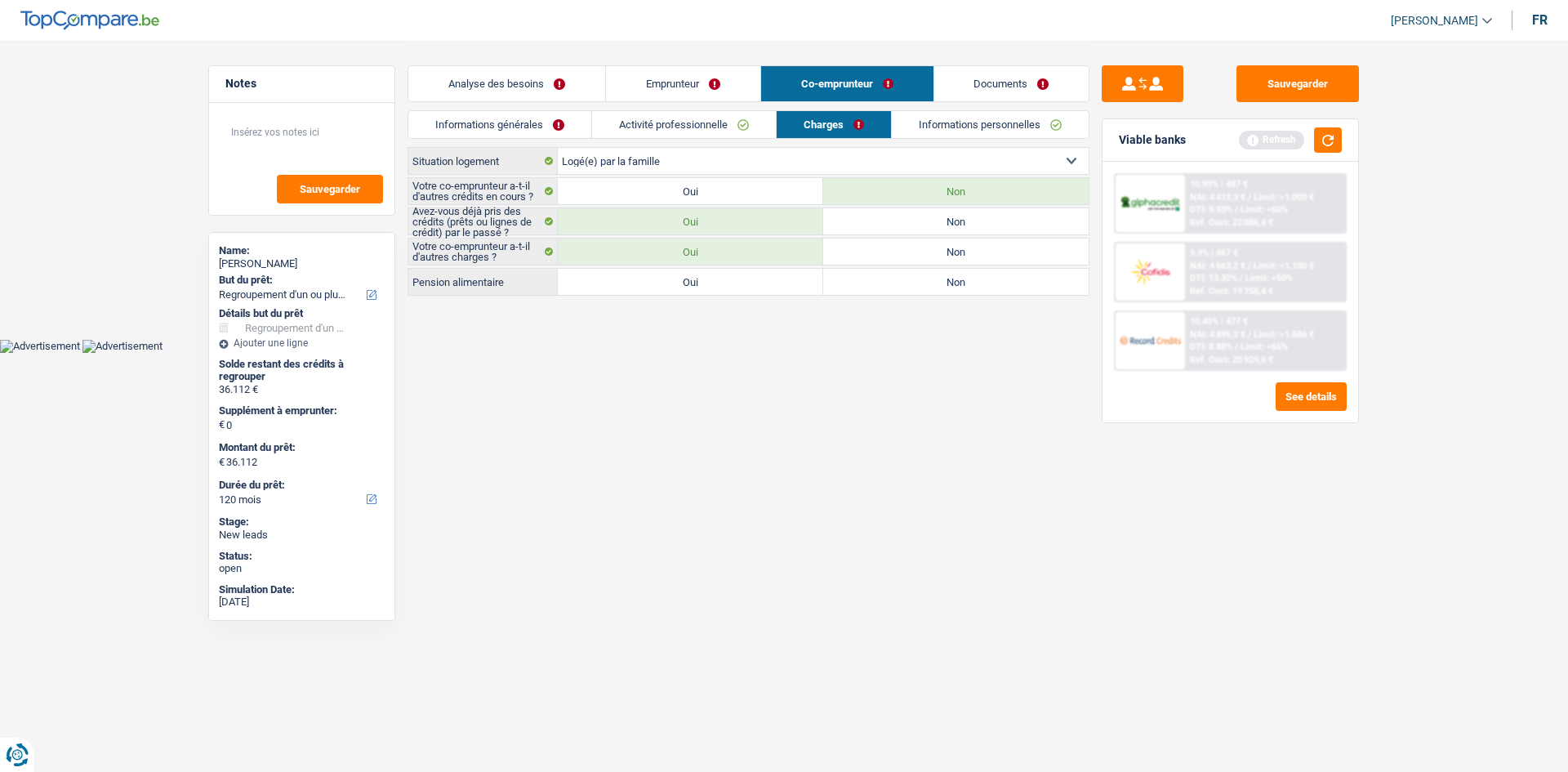
click at [872, 280] on label "Non" at bounding box center [956, 281] width 265 height 26
click at [872, 280] on input "Non" at bounding box center [956, 281] width 265 height 26
radio input "true"
click at [881, 246] on label "Non" at bounding box center [956, 251] width 265 height 26
click at [881, 246] on input "Non" at bounding box center [956, 251] width 265 height 26
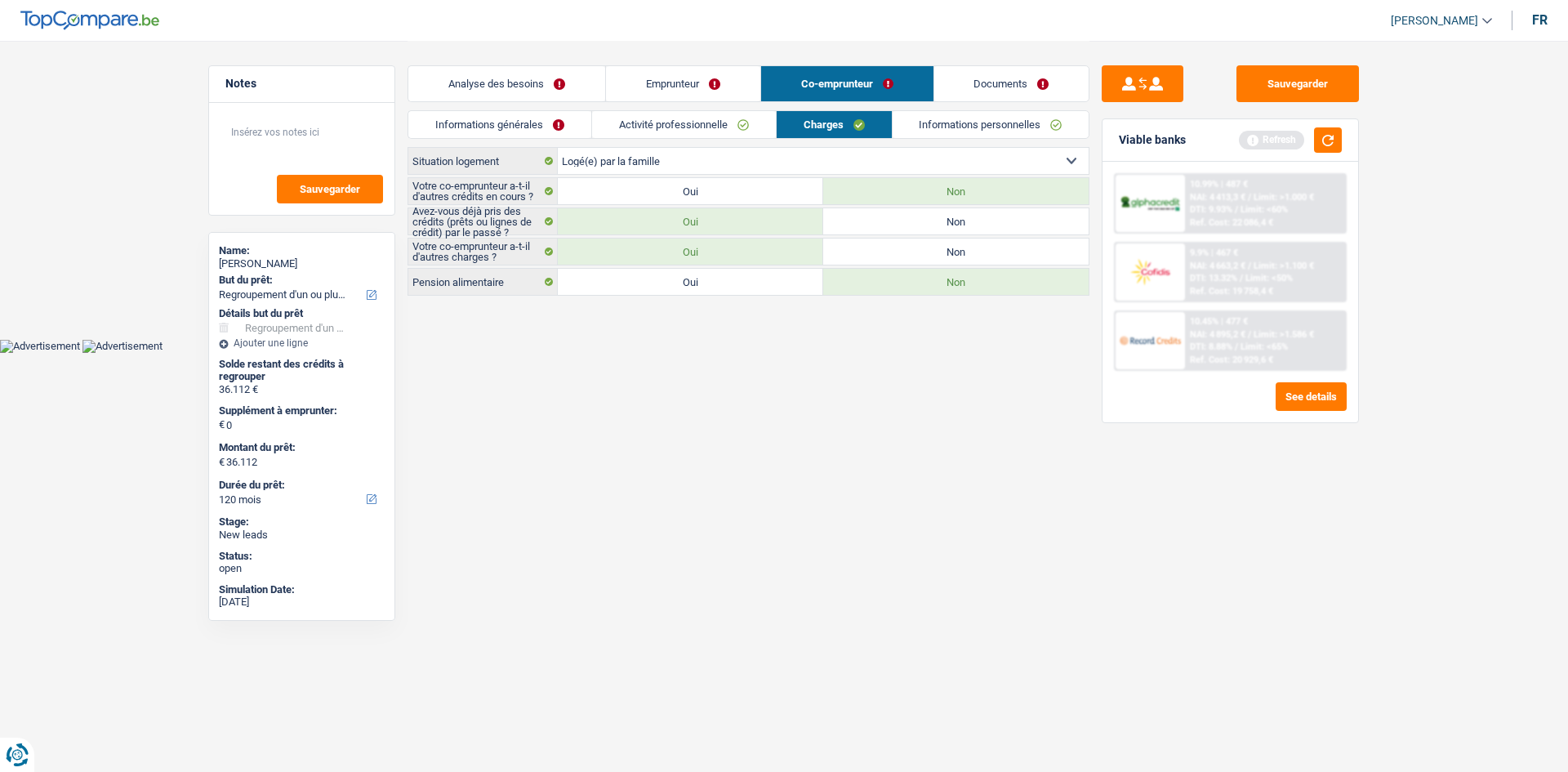
radio input "true"
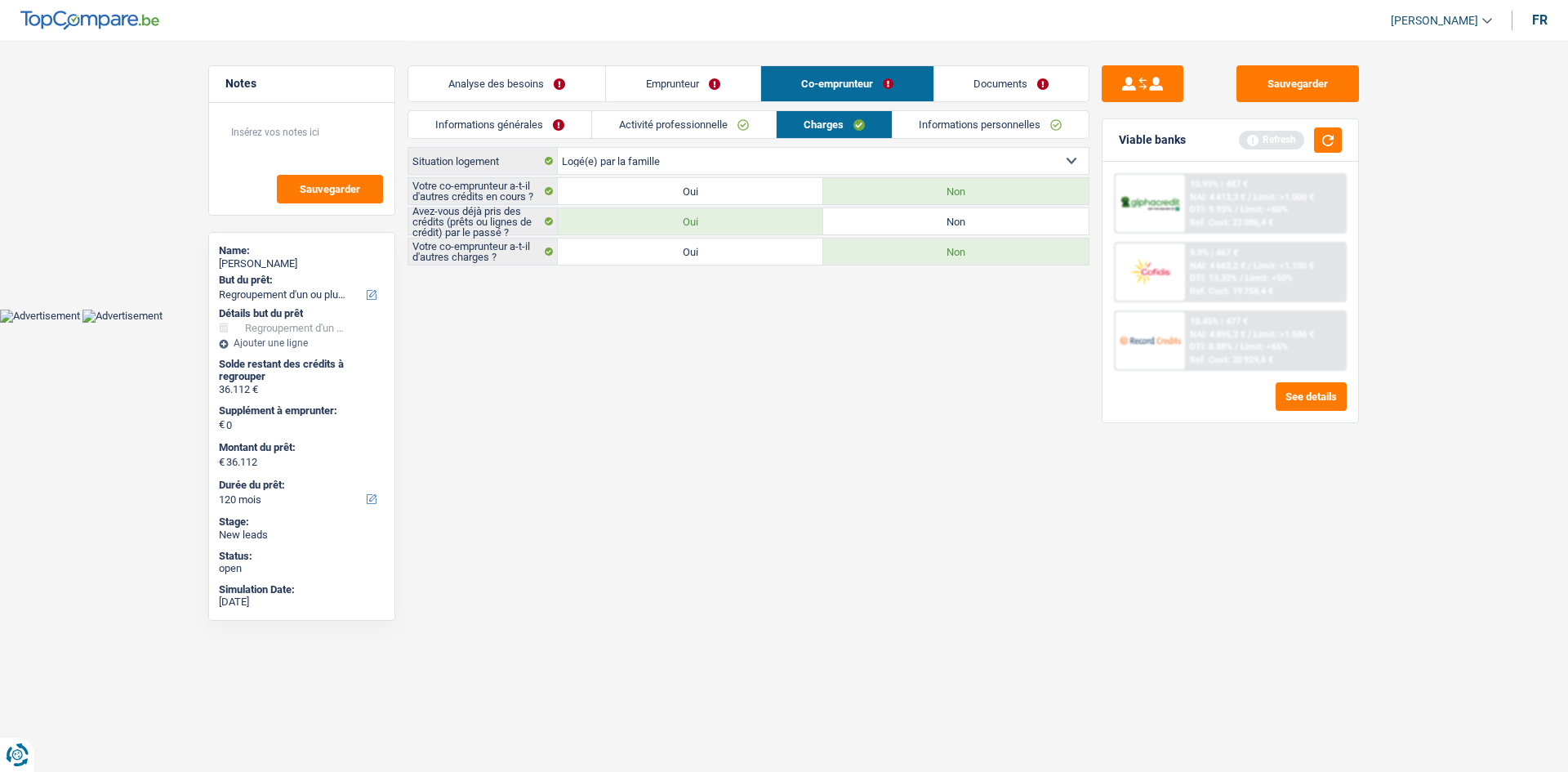
click at [961, 122] on link "Informations personnelles" at bounding box center [991, 124] width 197 height 27
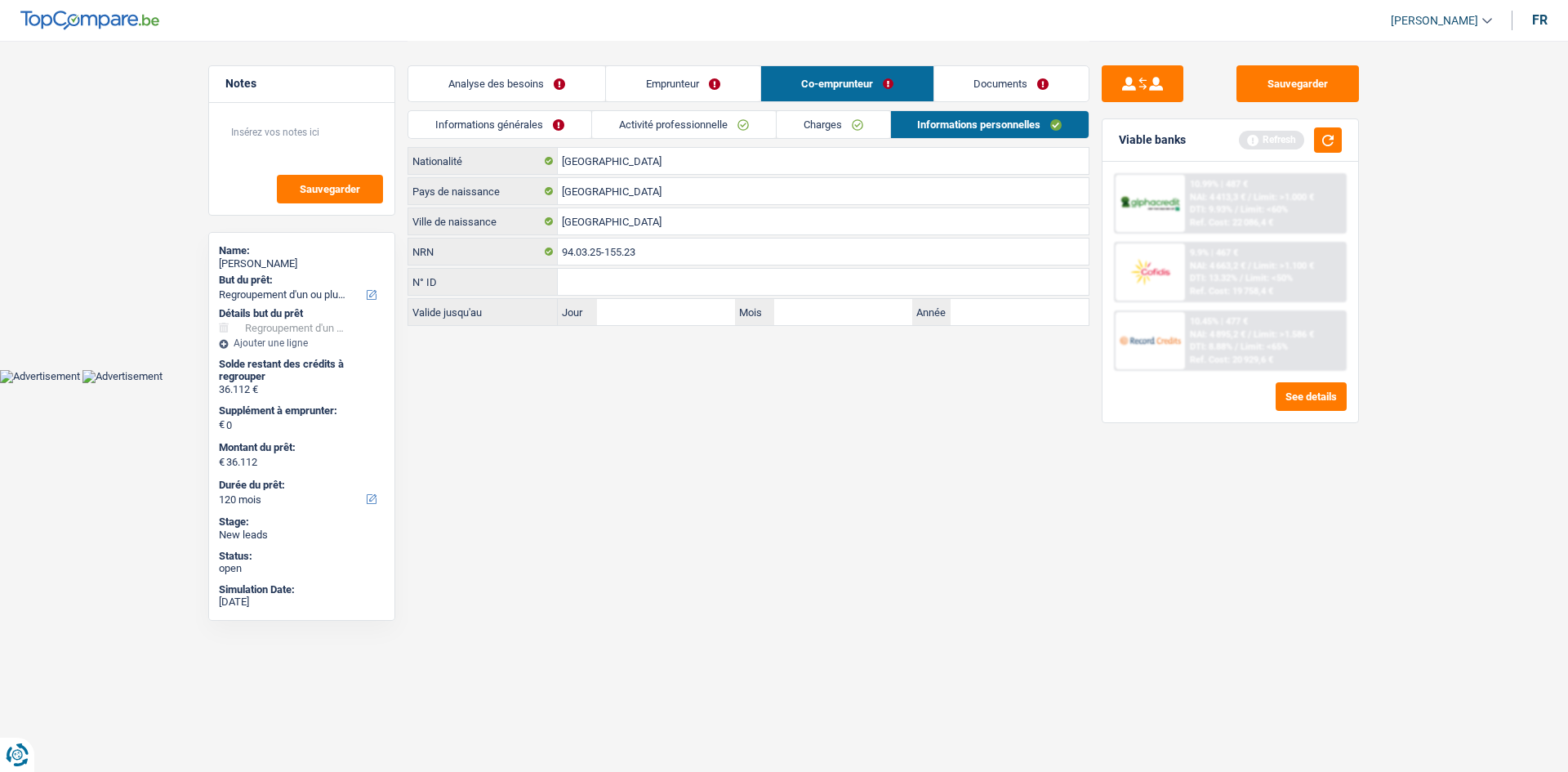
click at [517, 125] on link "Informations générales" at bounding box center [500, 124] width 183 height 27
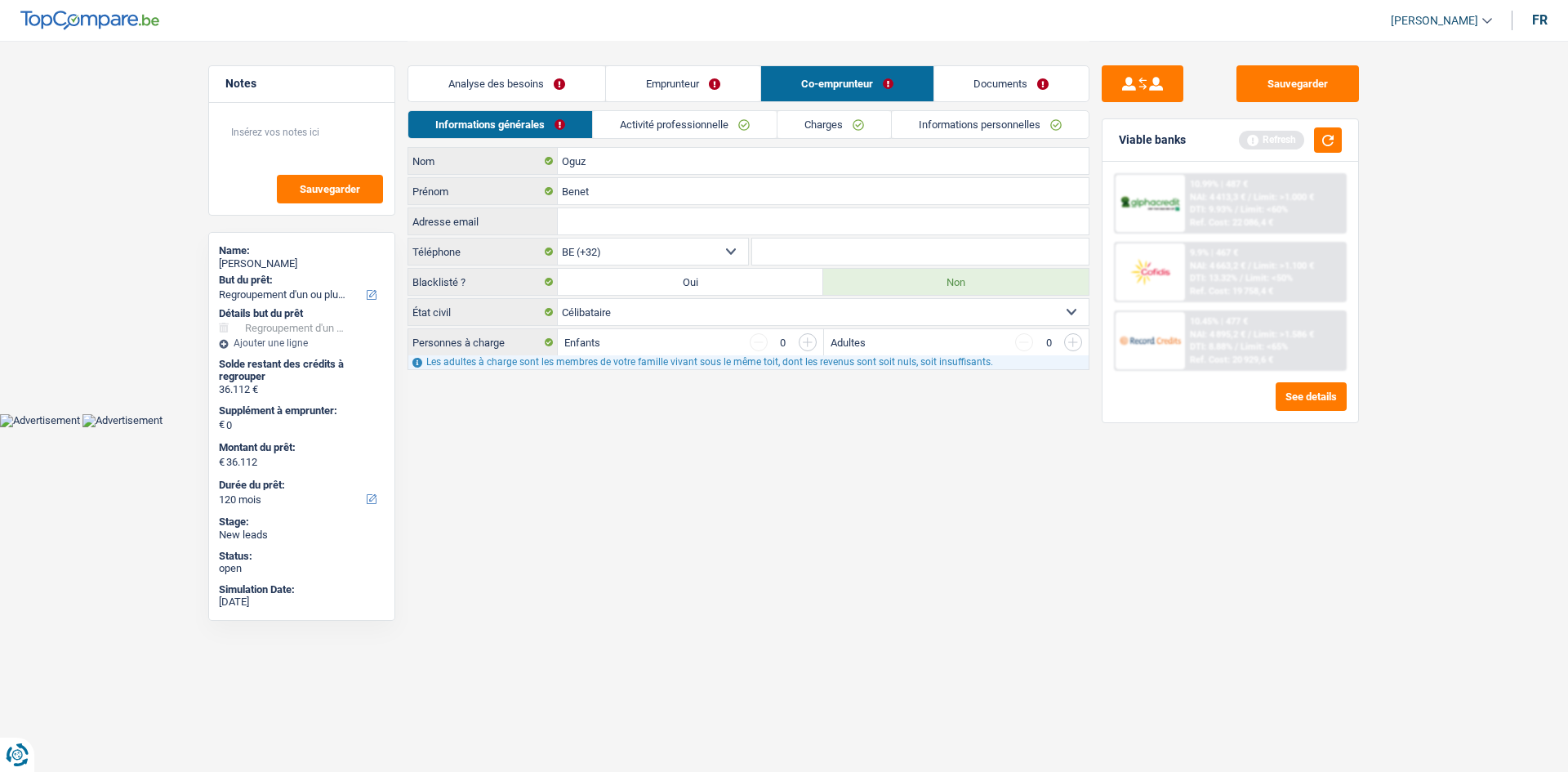
click at [479, 67] on link "Analyse des besoins" at bounding box center [507, 83] width 197 height 35
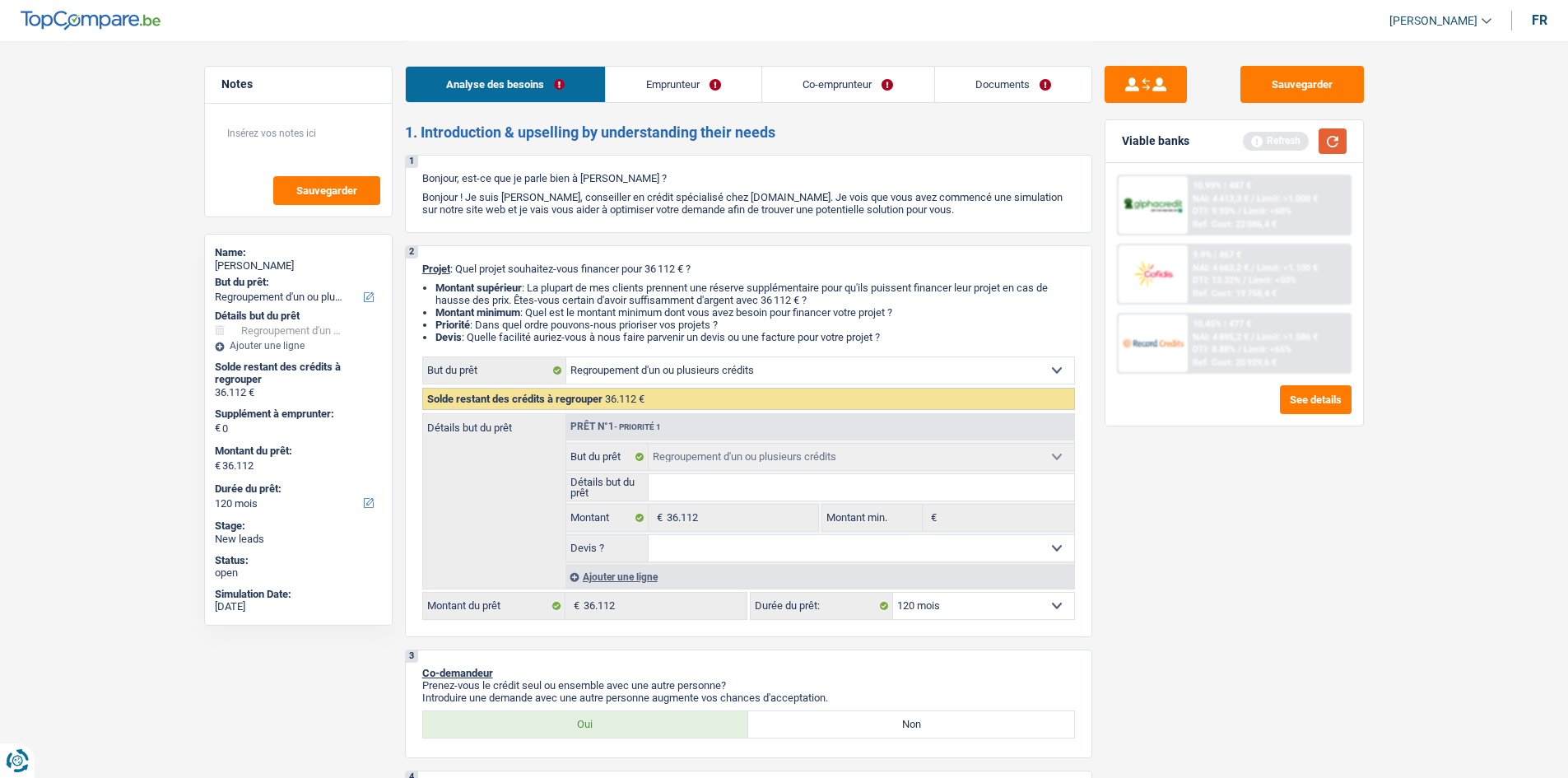
click at [1319, 149] on button "button" at bounding box center [1332, 141] width 28 height 25
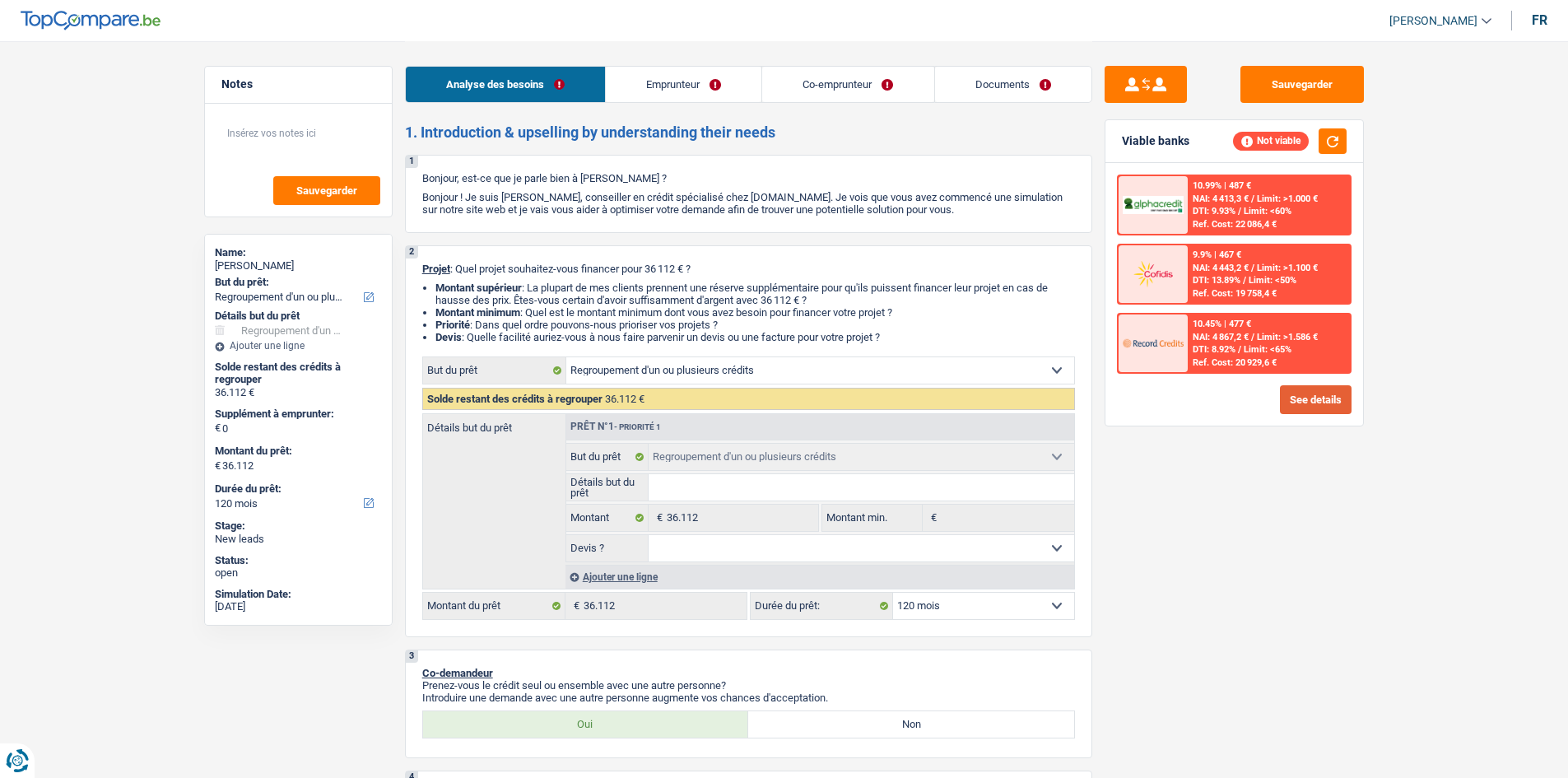
click at [1294, 407] on button "See details" at bounding box center [1315, 400] width 72 height 29
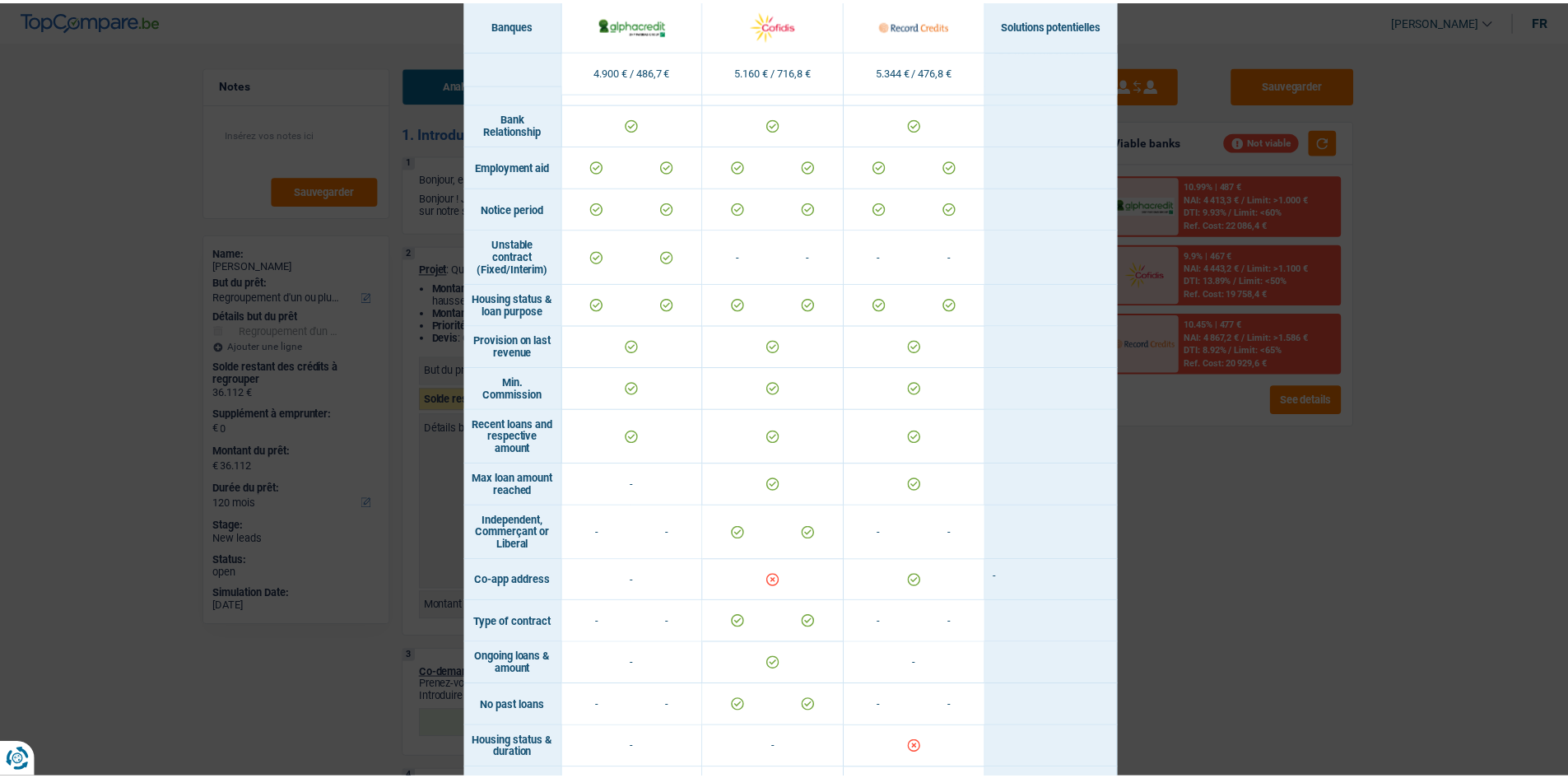
scroll to position [864, 0]
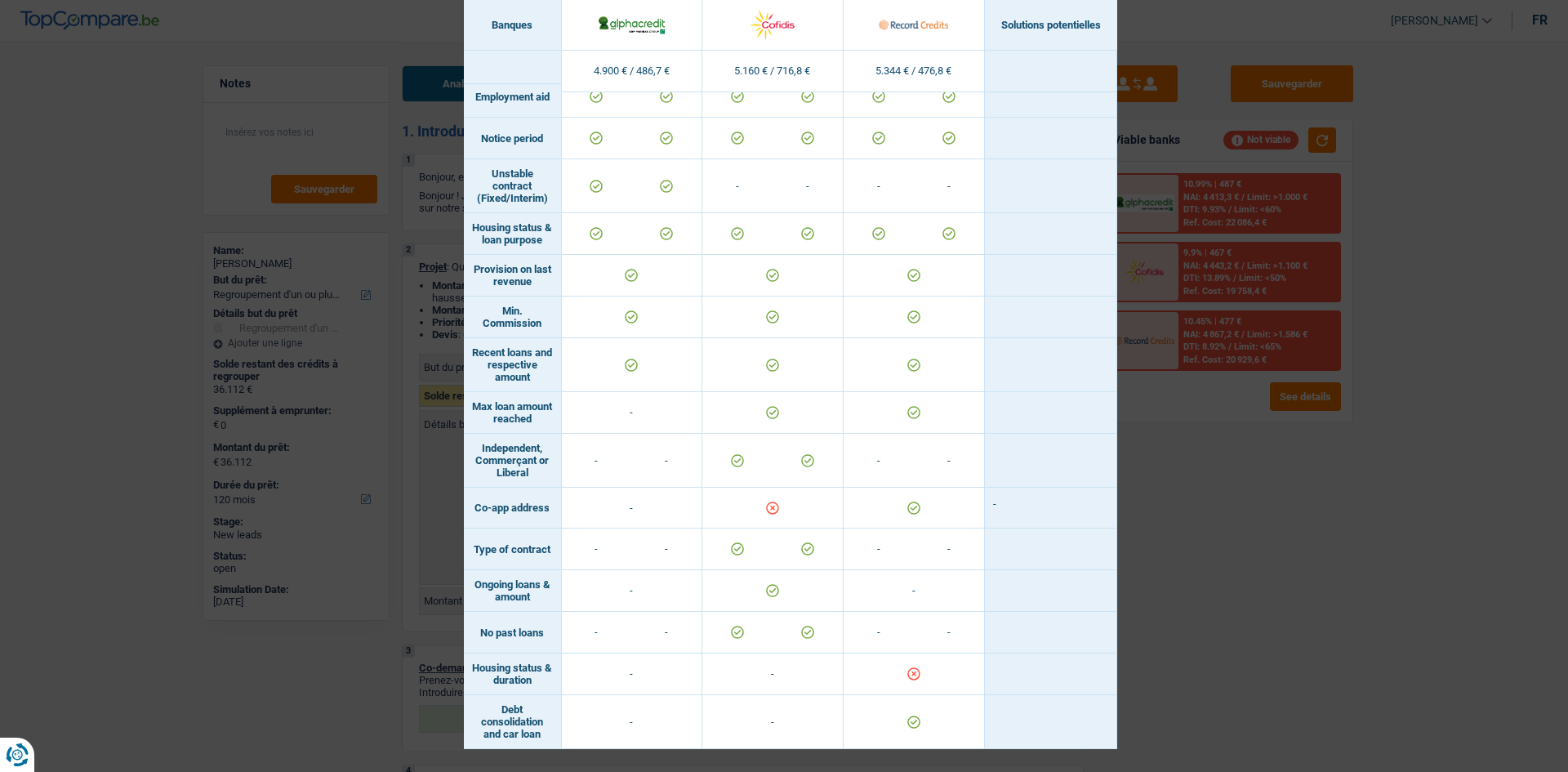
click at [1130, 514] on div "Banks conditions × Banques Solutions potentielles Revenus / Charges 4.900 € / 4…" at bounding box center [784, 386] width 1568 height 772
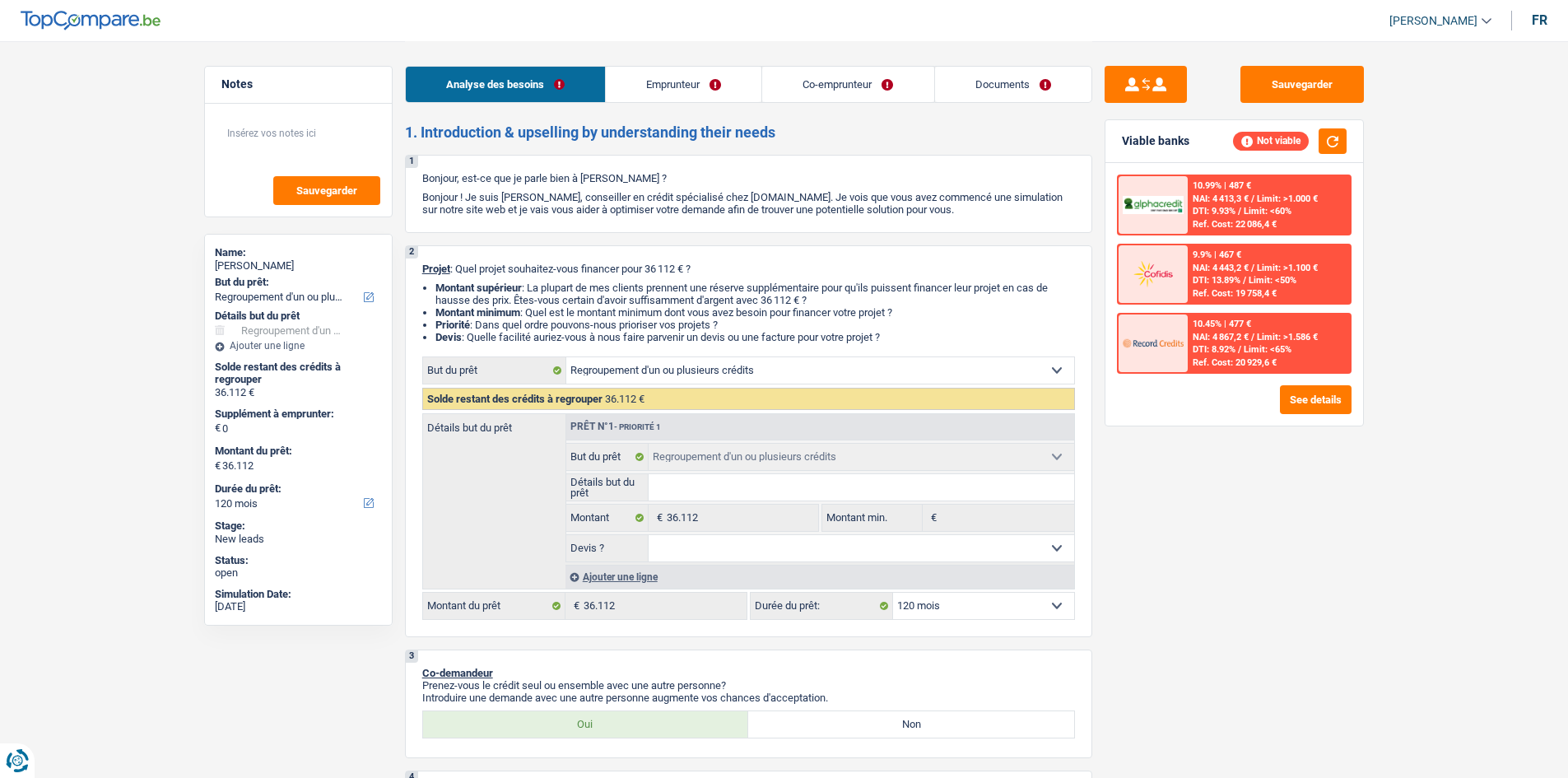
click at [712, 73] on link "Emprunteur" at bounding box center [683, 84] width 155 height 35
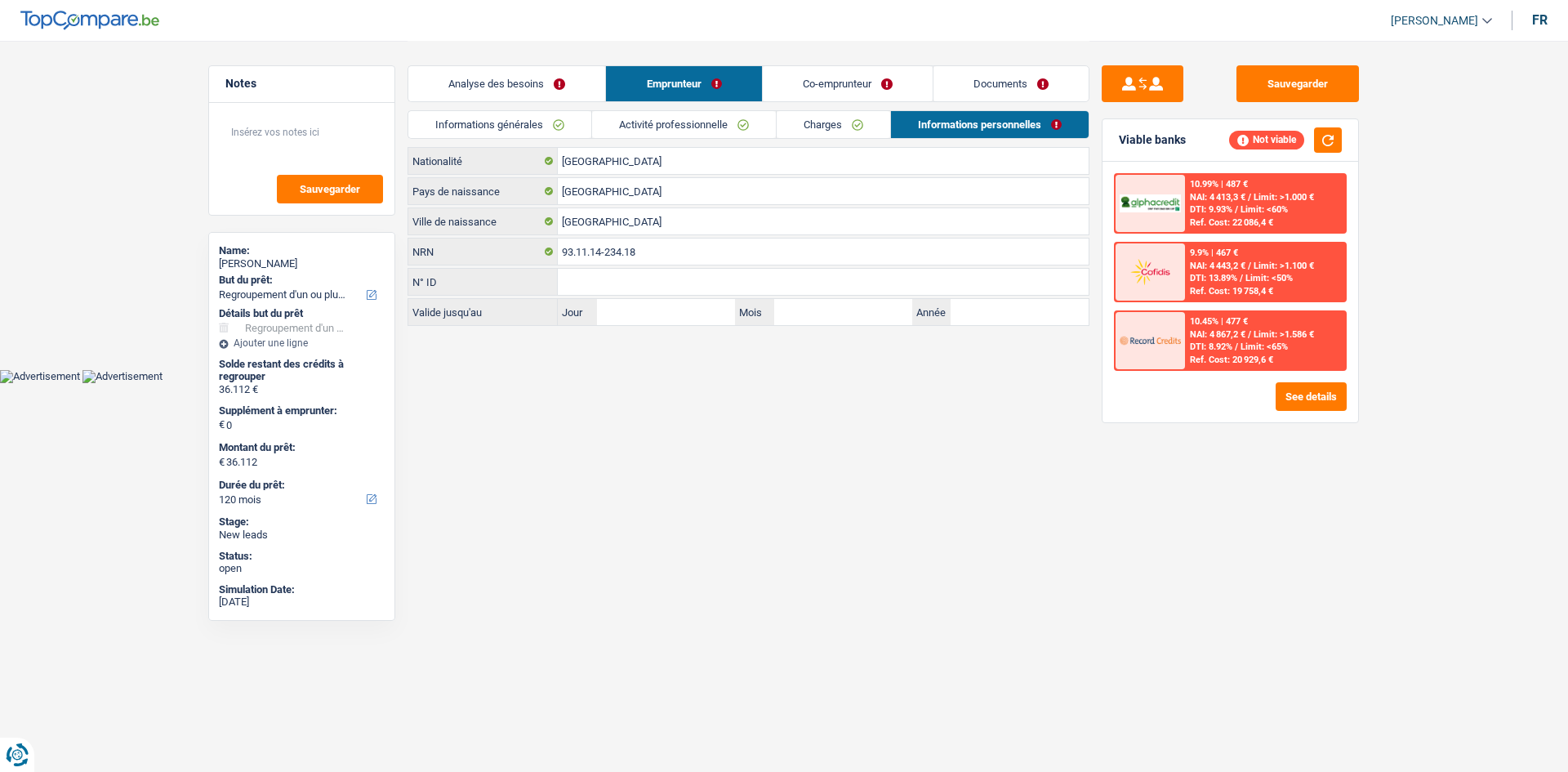
click at [801, 133] on link "Charges" at bounding box center [834, 124] width 114 height 27
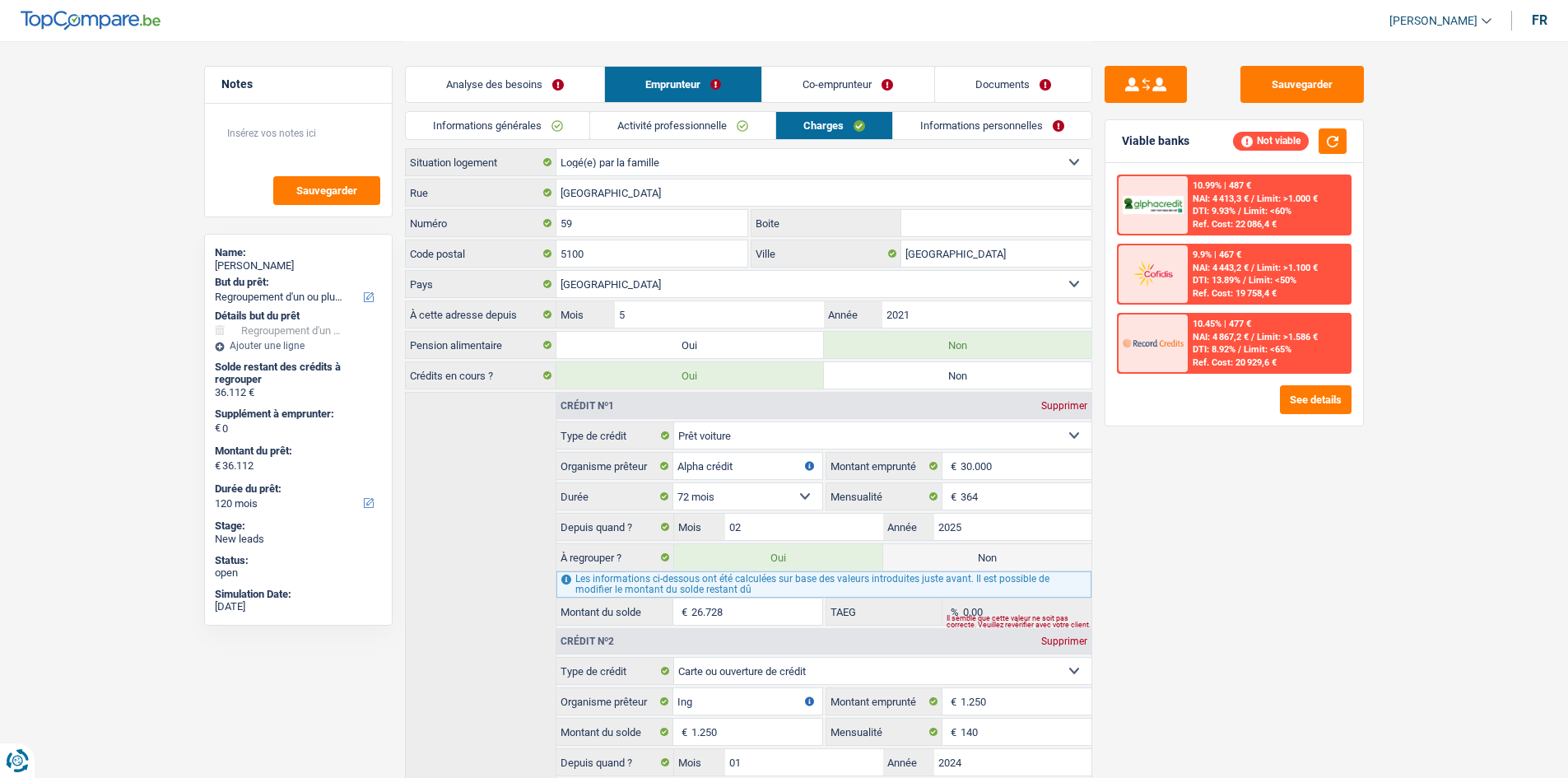
click at [702, 135] on link "Activité professionnelle" at bounding box center [683, 125] width 185 height 27
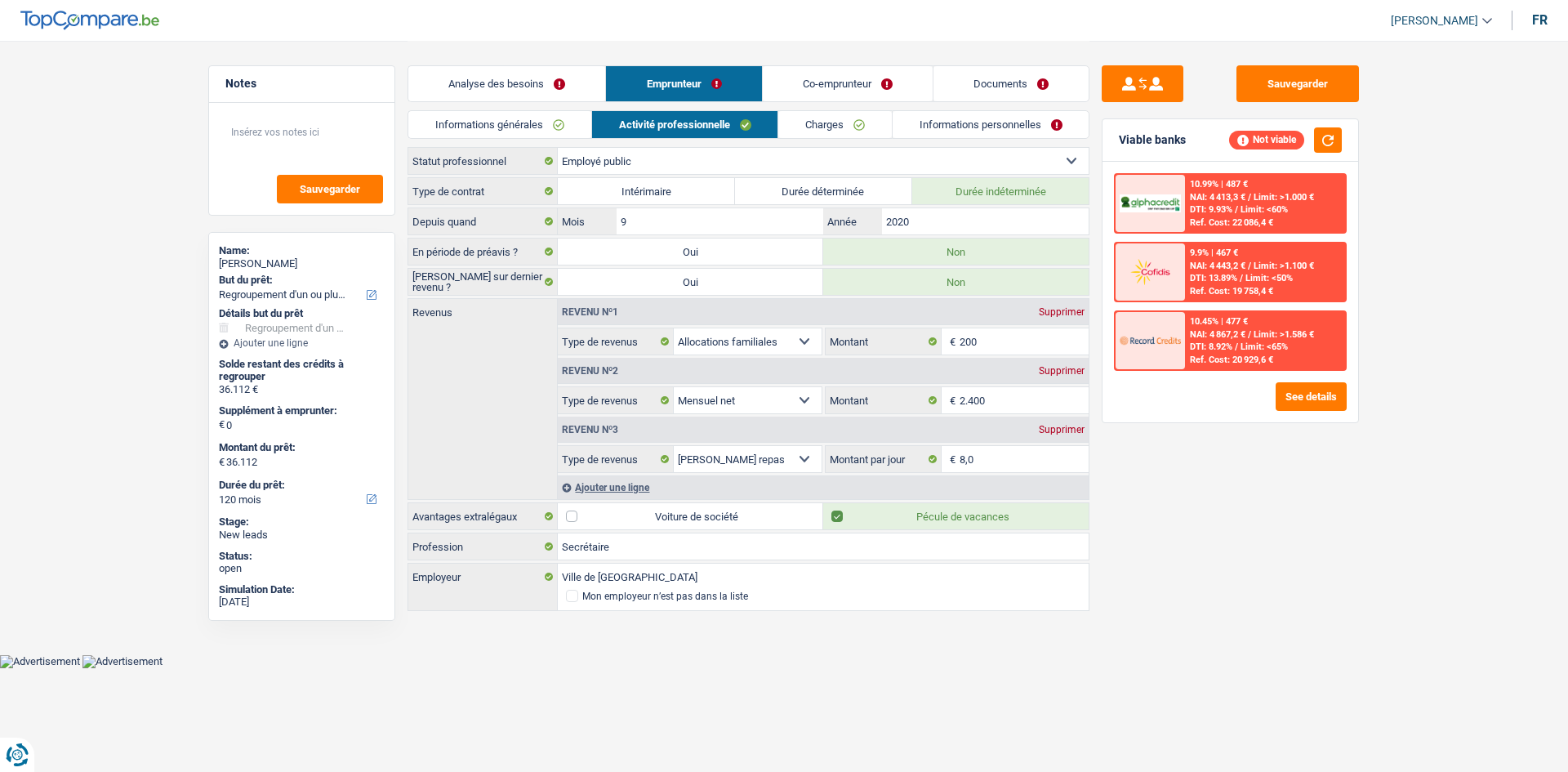
click at [800, 87] on link "Co-emprunteur" at bounding box center [848, 83] width 170 height 35
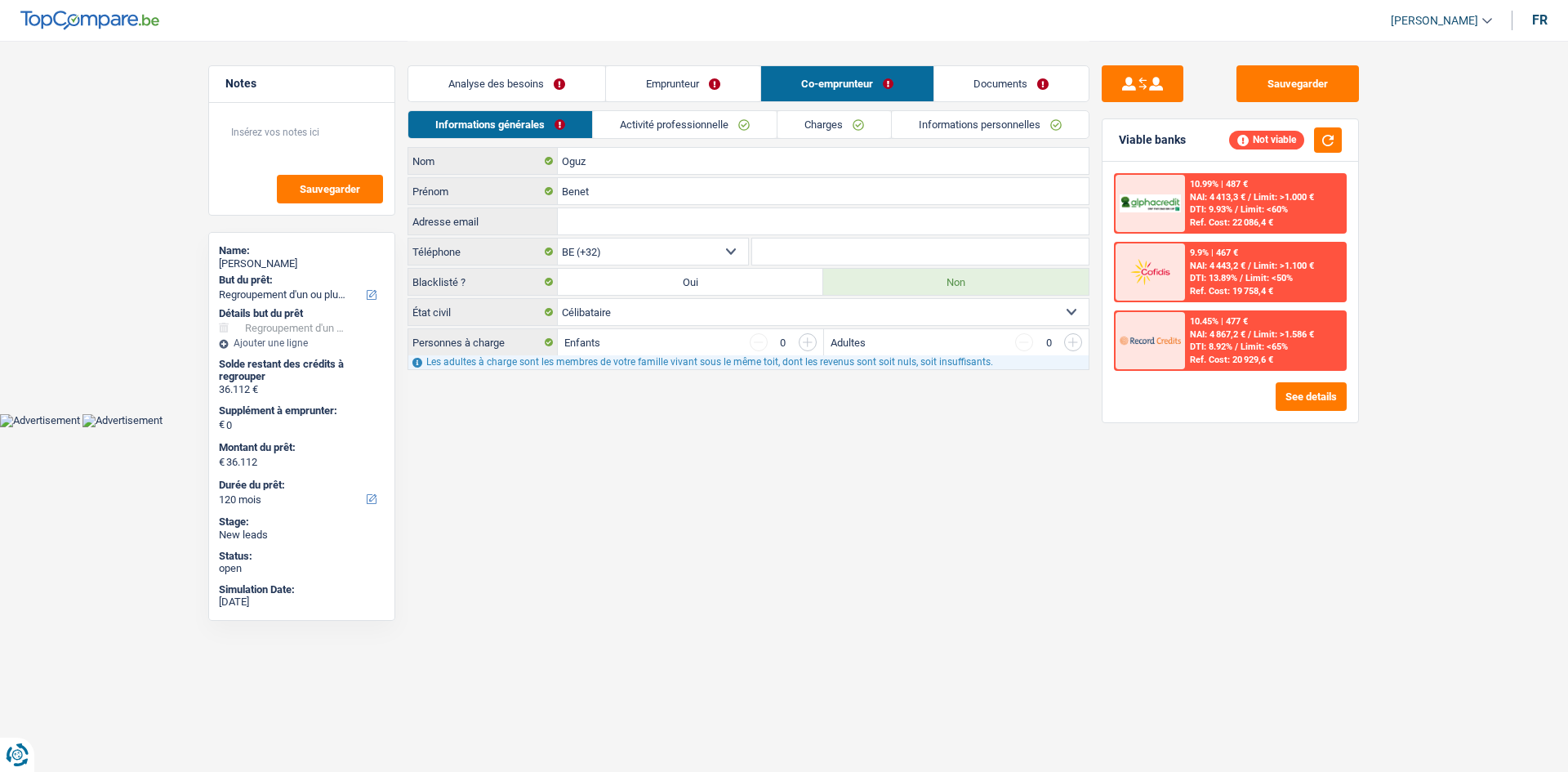
click at [665, 86] on link "Emprunteur" at bounding box center [683, 83] width 154 height 35
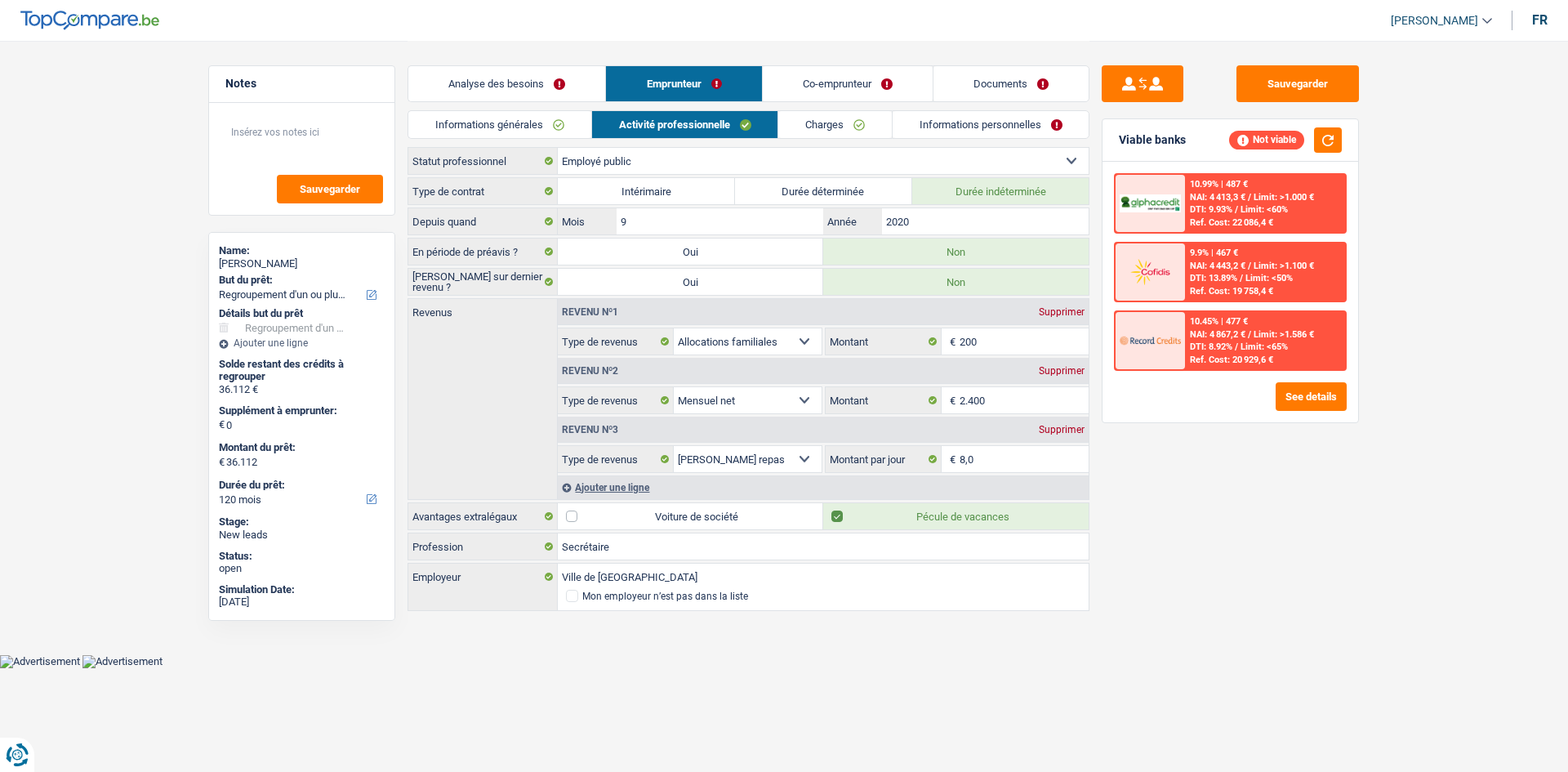
click at [835, 125] on link "Charges" at bounding box center [835, 124] width 114 height 27
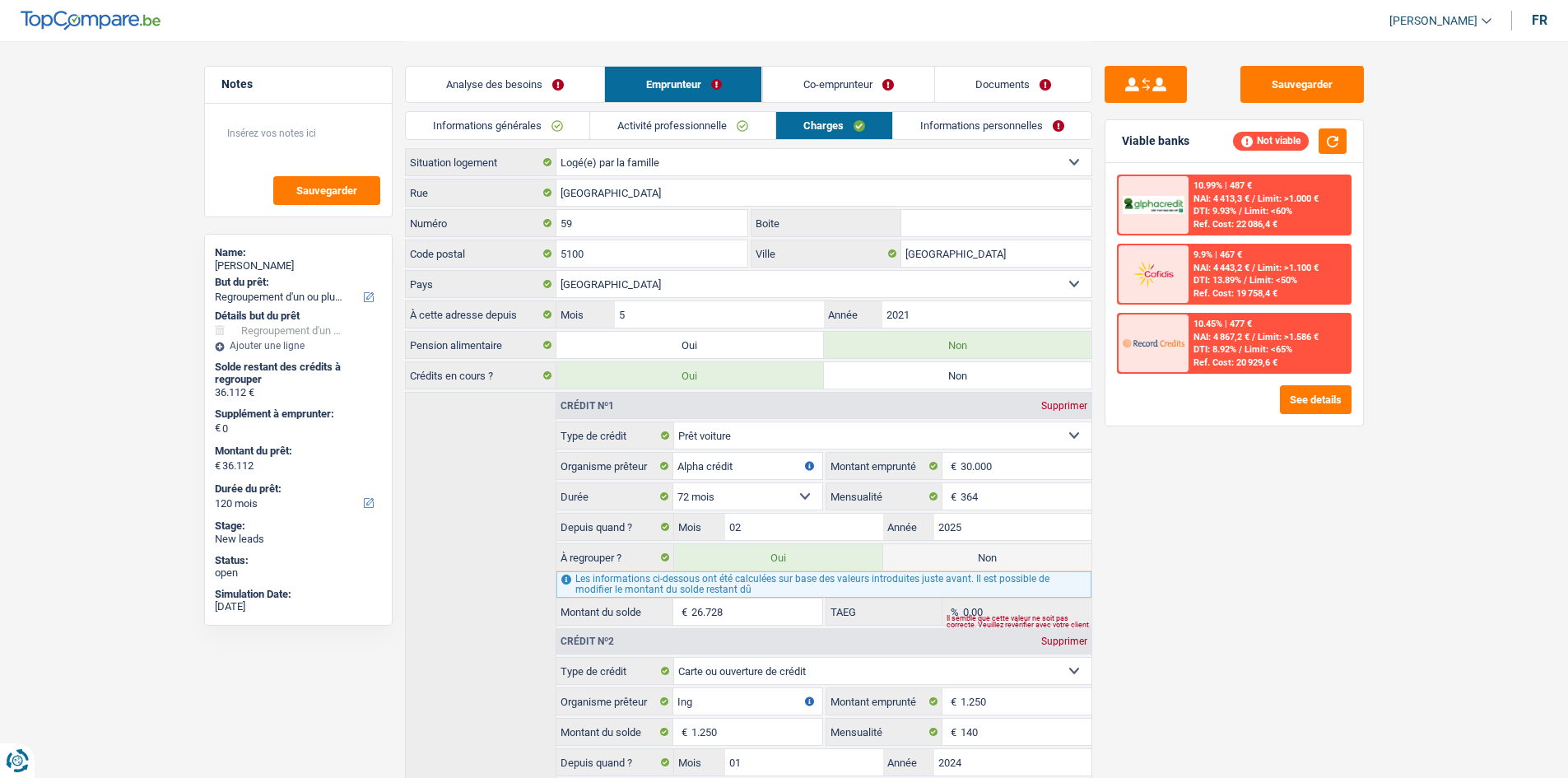
click at [974, 131] on link "Informations personnelles" at bounding box center [992, 125] width 198 height 27
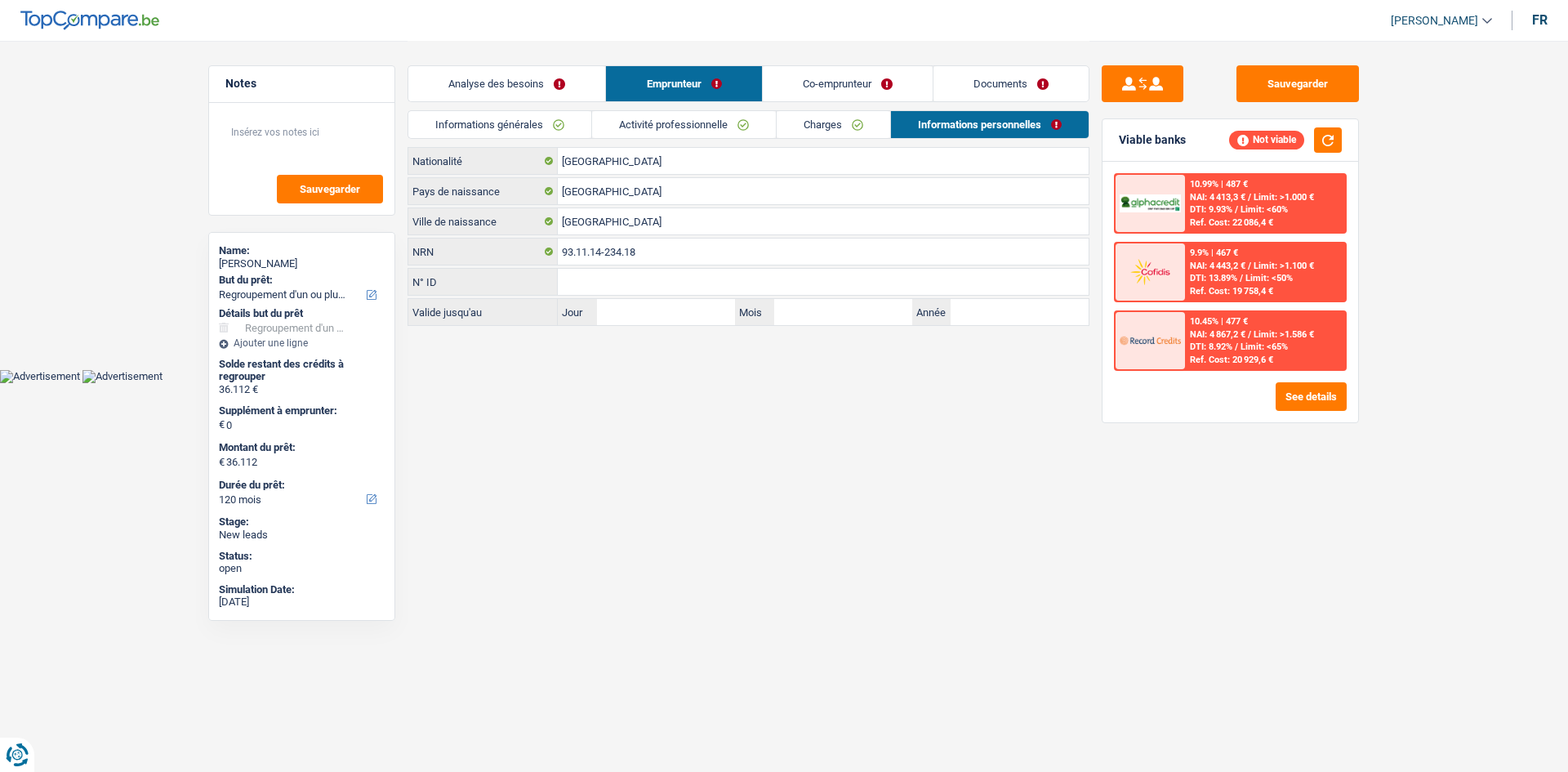
click at [555, 124] on link "Informations générales" at bounding box center [500, 124] width 183 height 27
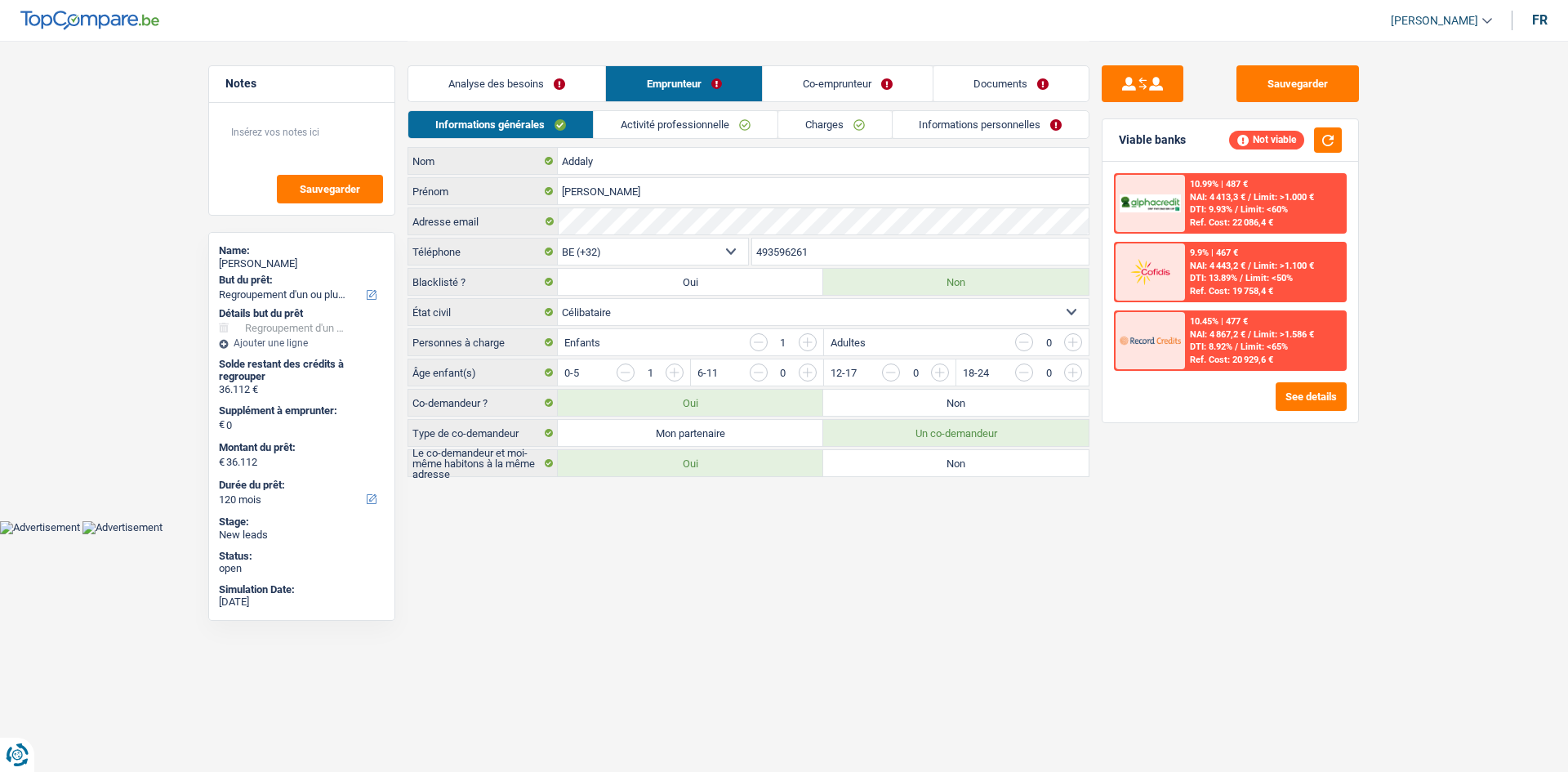
click at [771, 438] on label "Mon partenaire" at bounding box center [690, 432] width 265 height 26
click at [771, 438] on input "Mon partenaire" at bounding box center [690, 432] width 265 height 26
radio input "true"
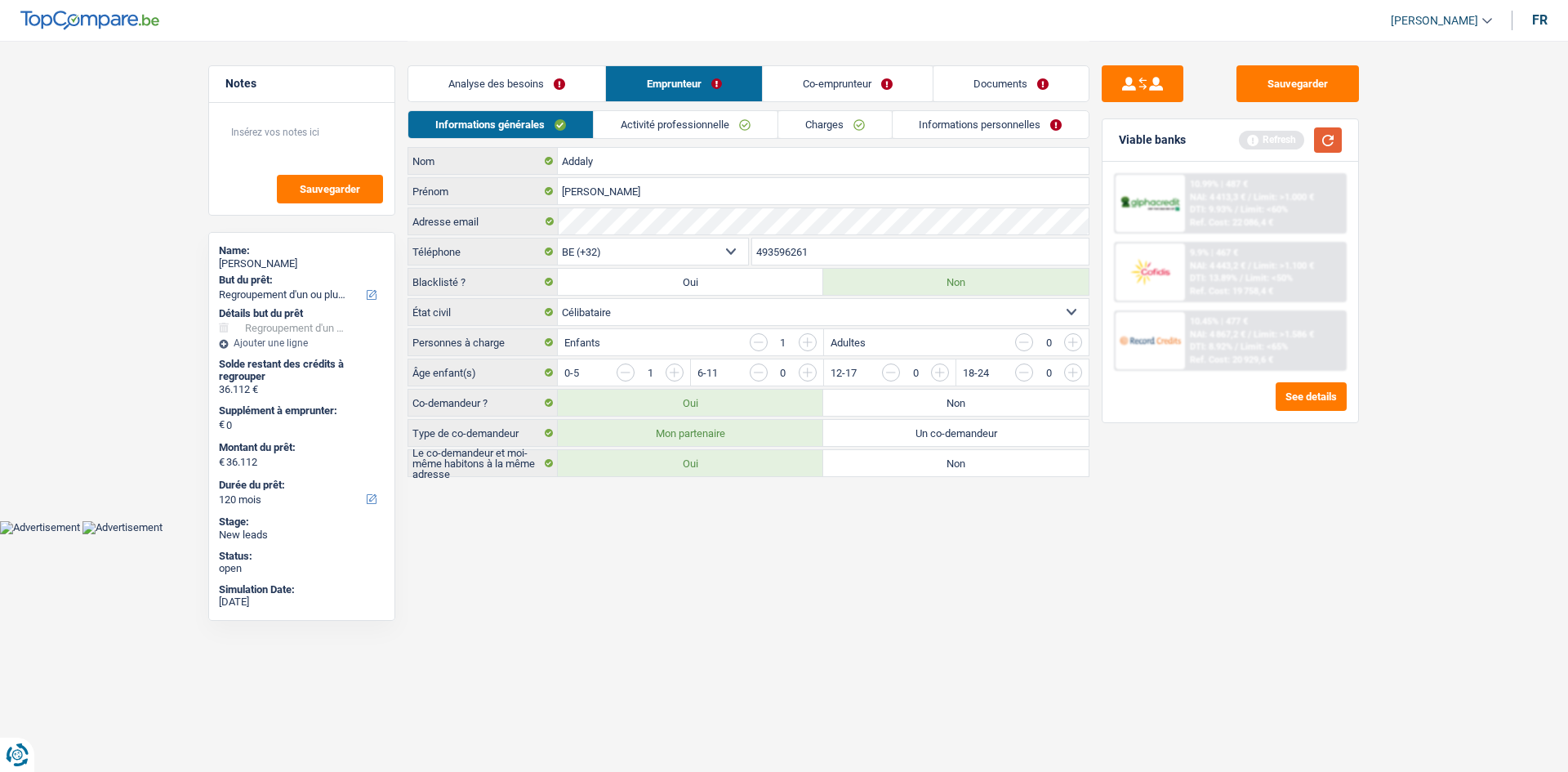
click at [1333, 144] on button "button" at bounding box center [1328, 140] width 28 height 25
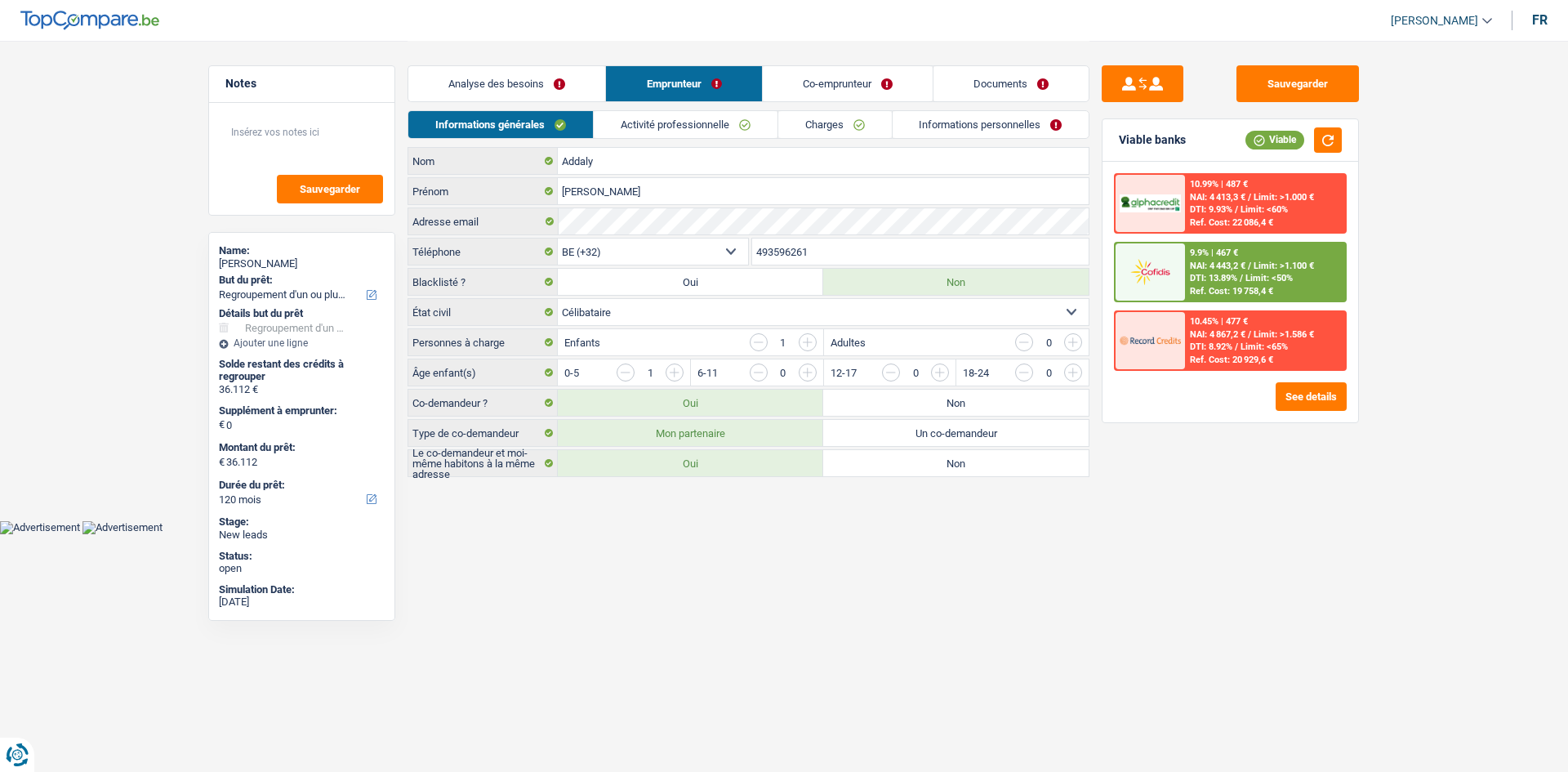
click at [512, 90] on link "Analyse des besoins" at bounding box center [507, 83] width 197 height 35
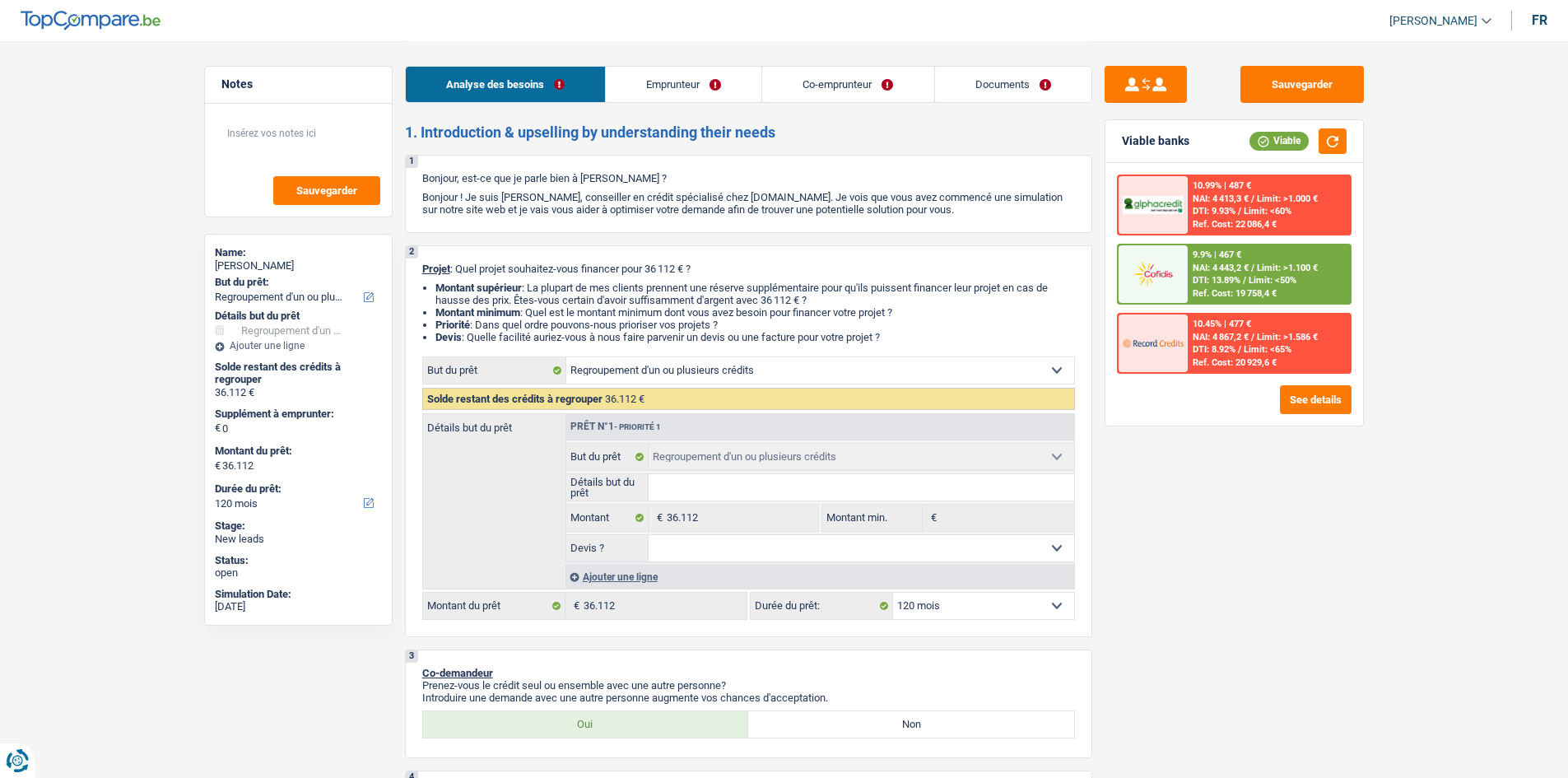
click at [1004, 614] on select "12 mois 18 mois 24 mois 30 mois 36 mois 42 mois 48 mois 60 mois 72 mois 84 mois…" at bounding box center [983, 605] width 181 height 26
click at [893, 593] on select "12 mois 18 mois 24 mois 30 mois 36 mois 42 mois 48 mois 60 mois 72 mois 84 mois…" at bounding box center [983, 605] width 181 height 26
click at [966, 614] on select "12 mois 18 mois 24 mois 30 mois 36 mois 42 mois 48 mois 60 mois 72 mois 84 mois…" at bounding box center [983, 605] width 181 height 26
click at [968, 607] on select "12 mois 18 mois 24 mois 30 mois 36 mois 42 mois 48 mois 60 mois 72 mois 84 mois…" at bounding box center [983, 605] width 181 height 26
click at [1233, 276] on span "DTI: 13.89%" at bounding box center [1216, 280] width 48 height 11
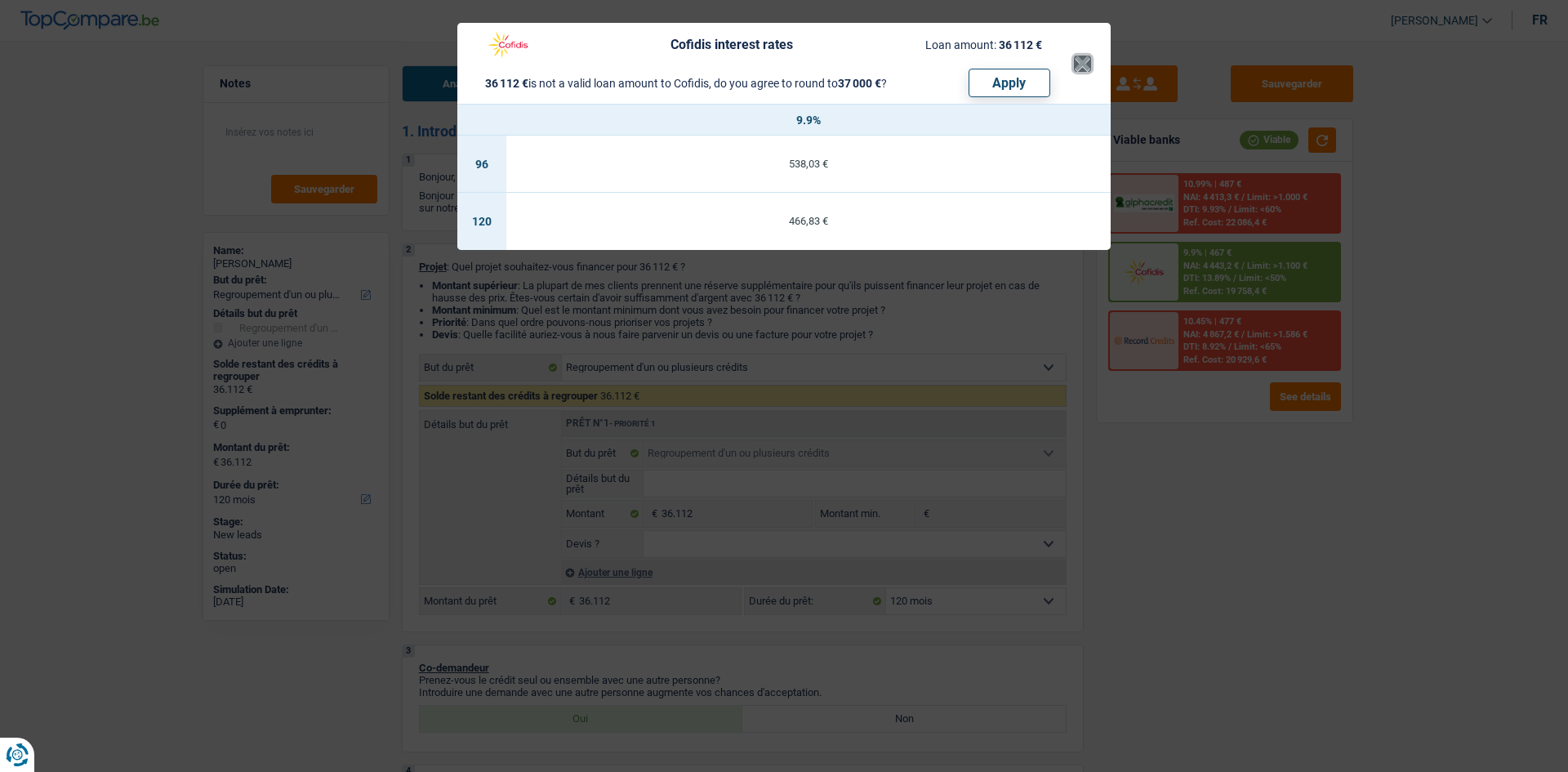
click at [1087, 64] on button "×" at bounding box center [1082, 64] width 17 height 16
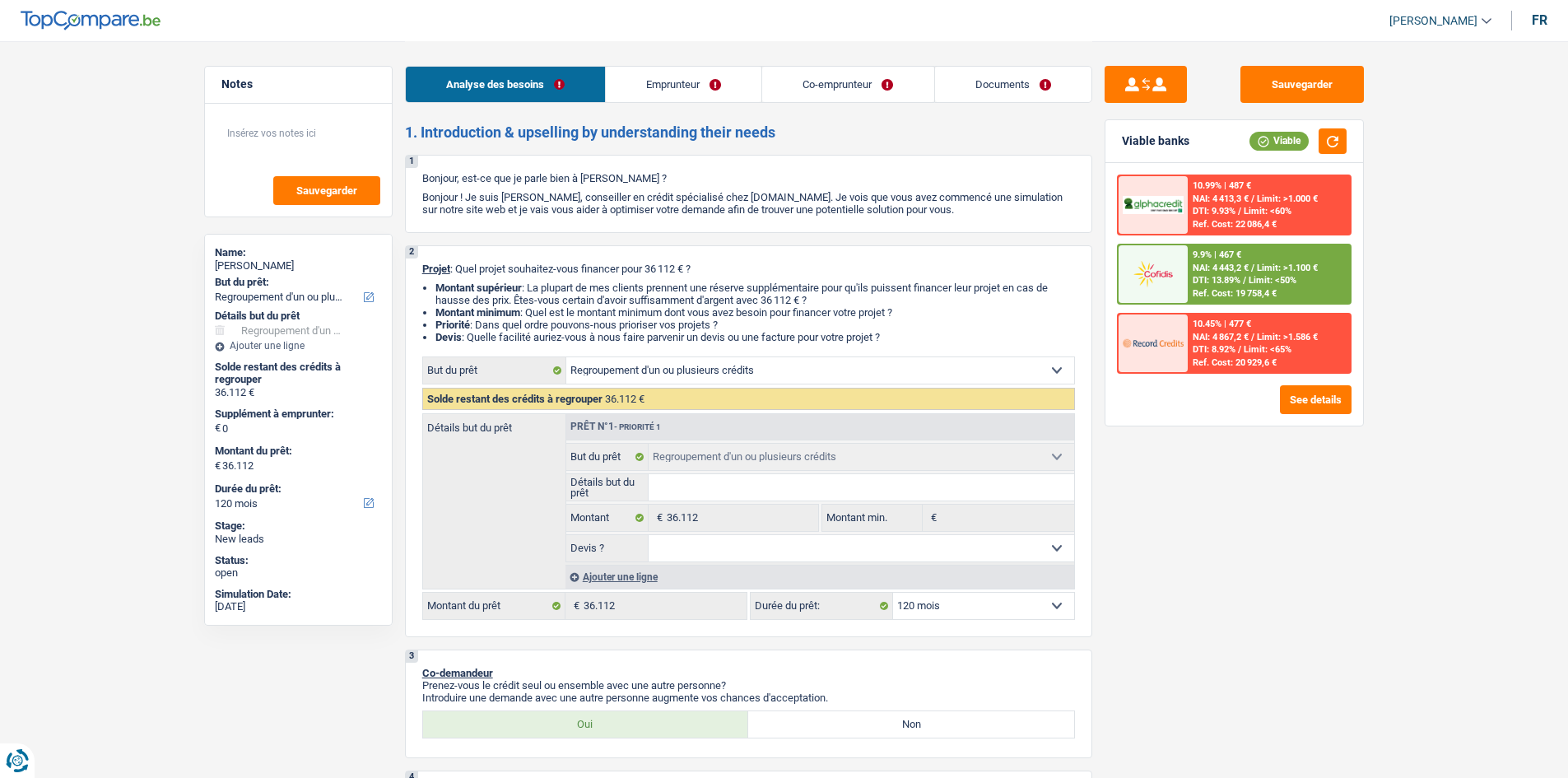
click at [1026, 617] on select "12 mois 18 mois 24 mois 30 mois 36 mois 42 mois 48 mois 60 mois 72 mois 84 mois…" at bounding box center [983, 605] width 181 height 26
click at [893, 593] on select "12 mois 18 mois 24 mois 30 mois 36 mois 42 mois 48 mois 60 mois 72 mois 84 mois…" at bounding box center [983, 605] width 181 height 26
click at [1046, 597] on select "12 mois 18 mois 24 mois 30 mois 36 mois 42 mois 48 mois 60 mois 72 mois 84 mois…" at bounding box center [983, 605] width 181 height 26
select select "84"
click at [893, 593] on select "12 mois 18 mois 24 mois 30 mois 36 mois 42 mois 48 mois 60 mois 72 mois 84 mois…" at bounding box center [983, 605] width 181 height 26
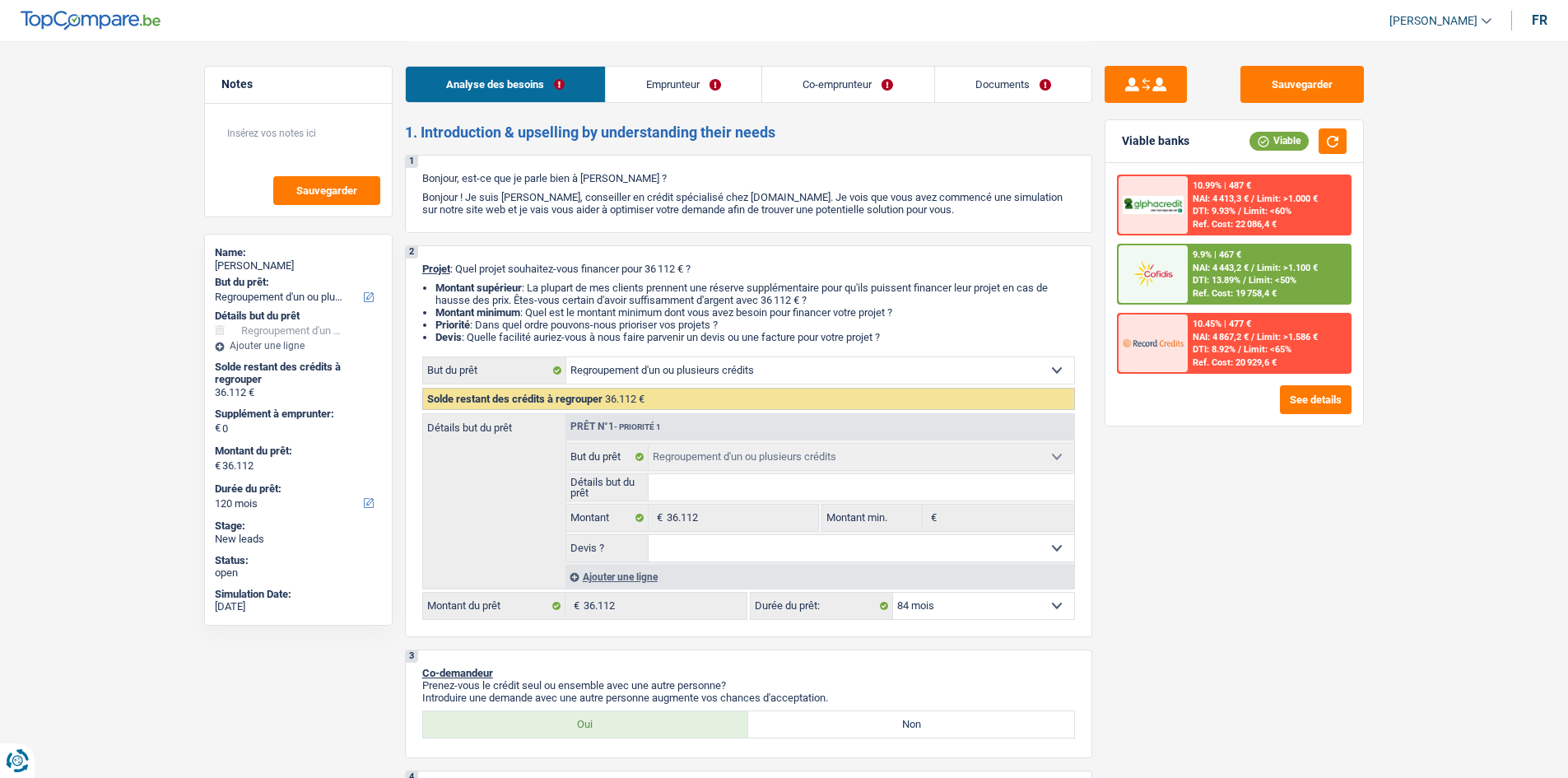
select select "84"
click at [1237, 270] on span "NAI: 4 286 €" at bounding box center [1216, 268] width 48 height 11
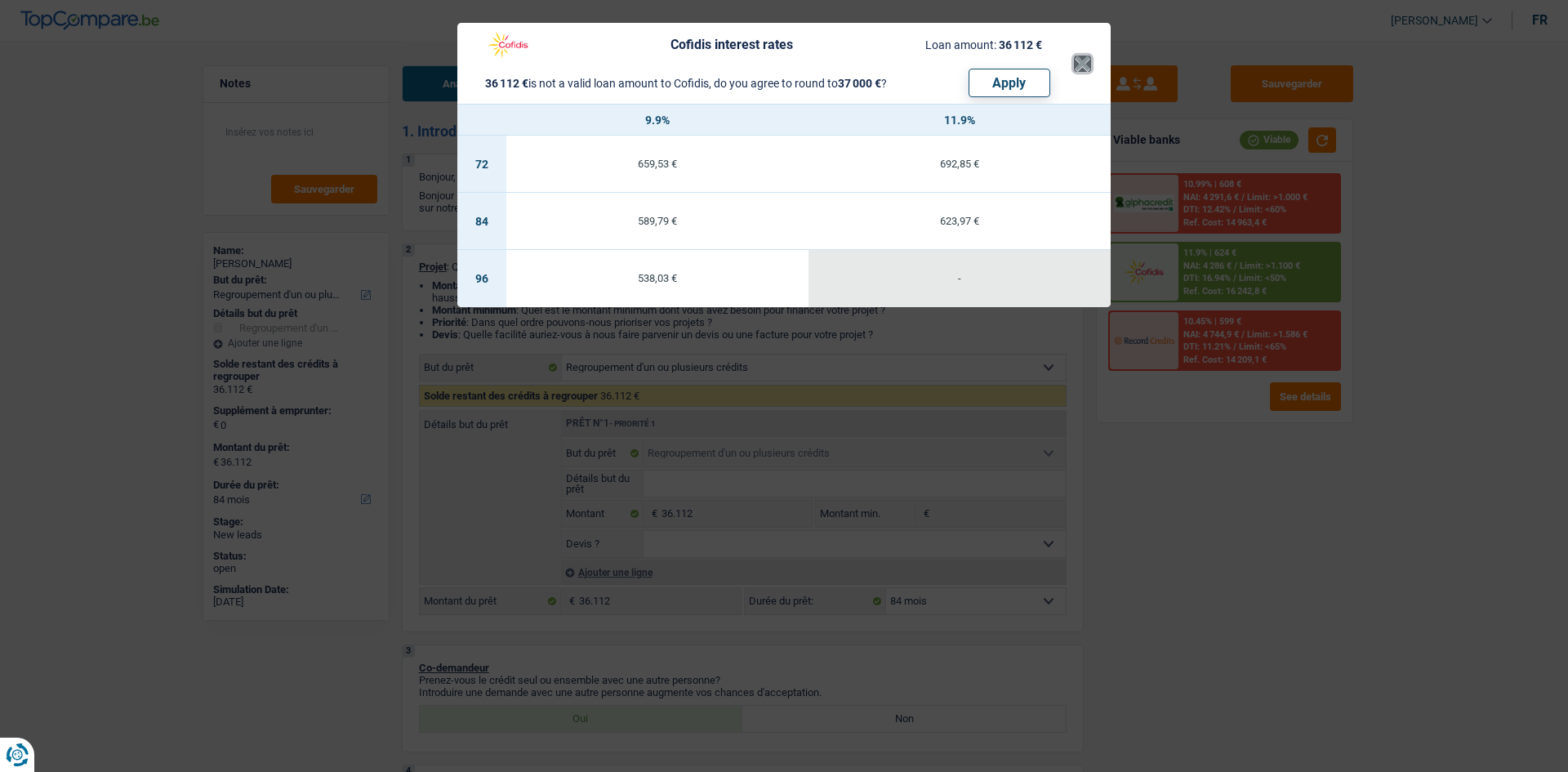
click at [1079, 64] on button "×" at bounding box center [1082, 64] width 17 height 16
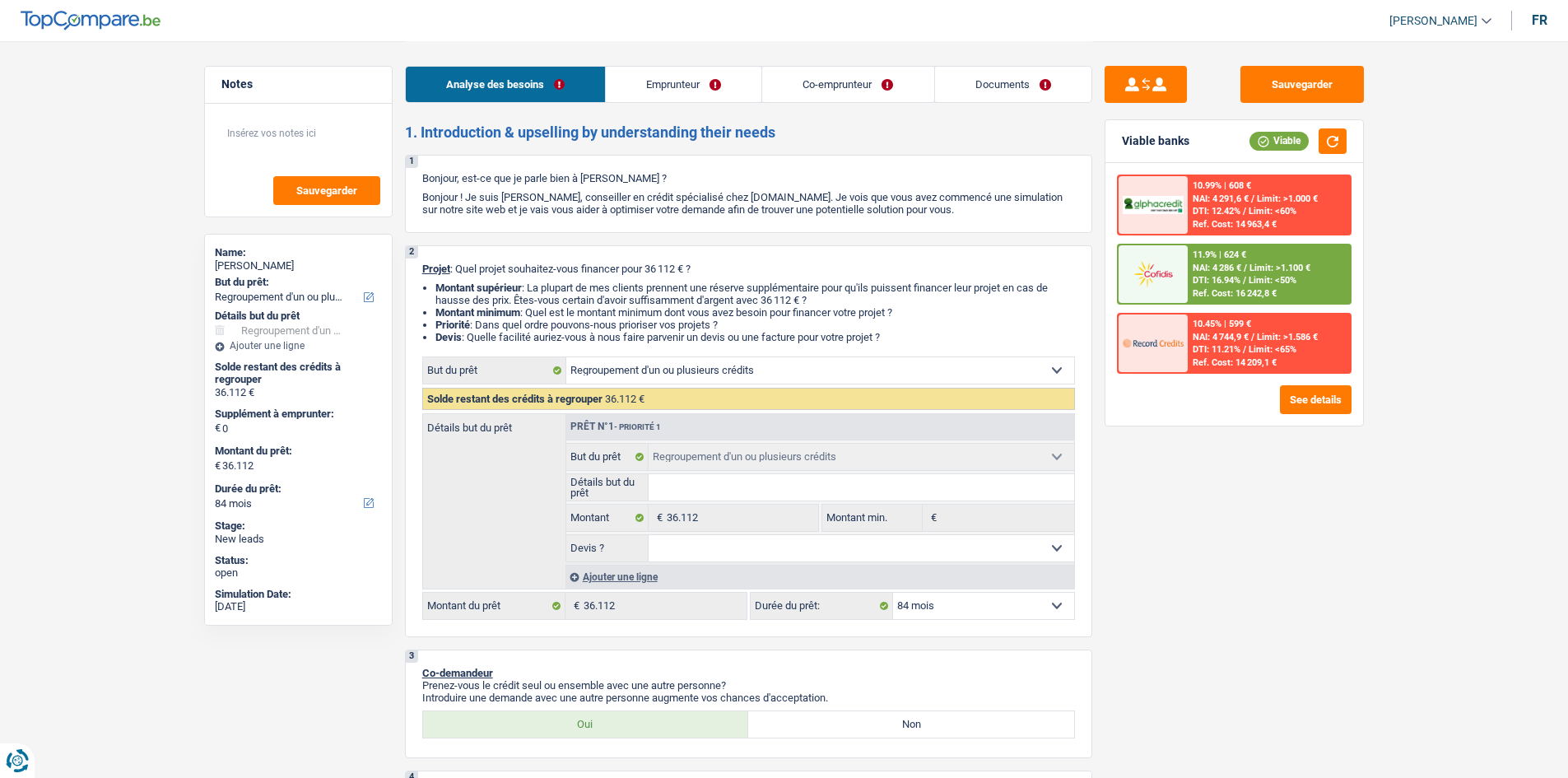
click at [1017, 599] on select "12 mois 18 mois 24 mois 30 mois 36 mois 42 mois 48 mois 60 mois 72 mois 84 mois…" at bounding box center [983, 605] width 181 height 26
select select "60"
click at [893, 593] on select "12 mois 18 mois 24 mois 30 mois 36 mois 42 mois 48 mois 60 mois 72 mois 84 mois…" at bounding box center [983, 605] width 181 height 26
select select "60"
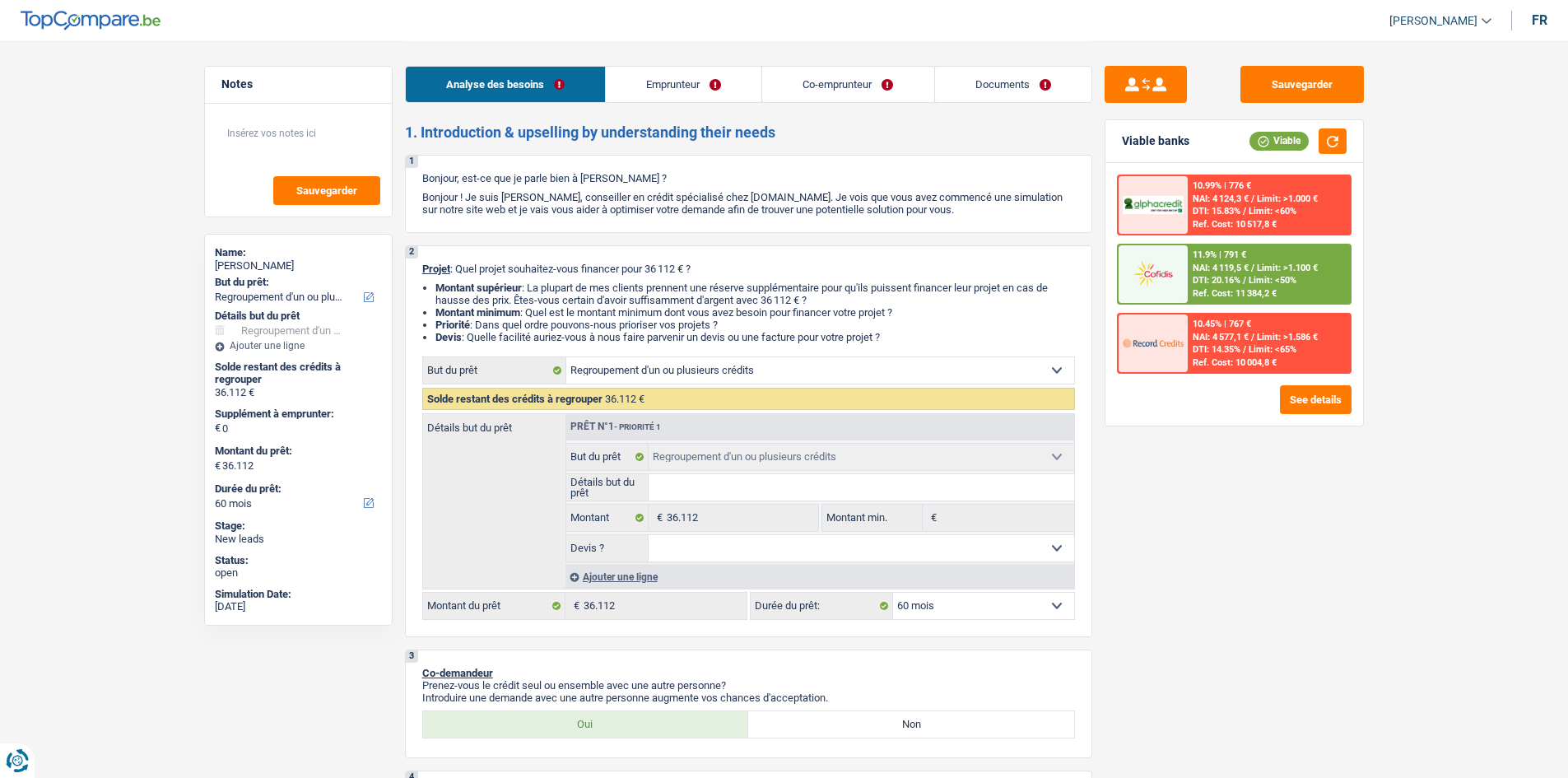
click at [1240, 281] on span "DTI: 20.16%" at bounding box center [1216, 280] width 48 height 11
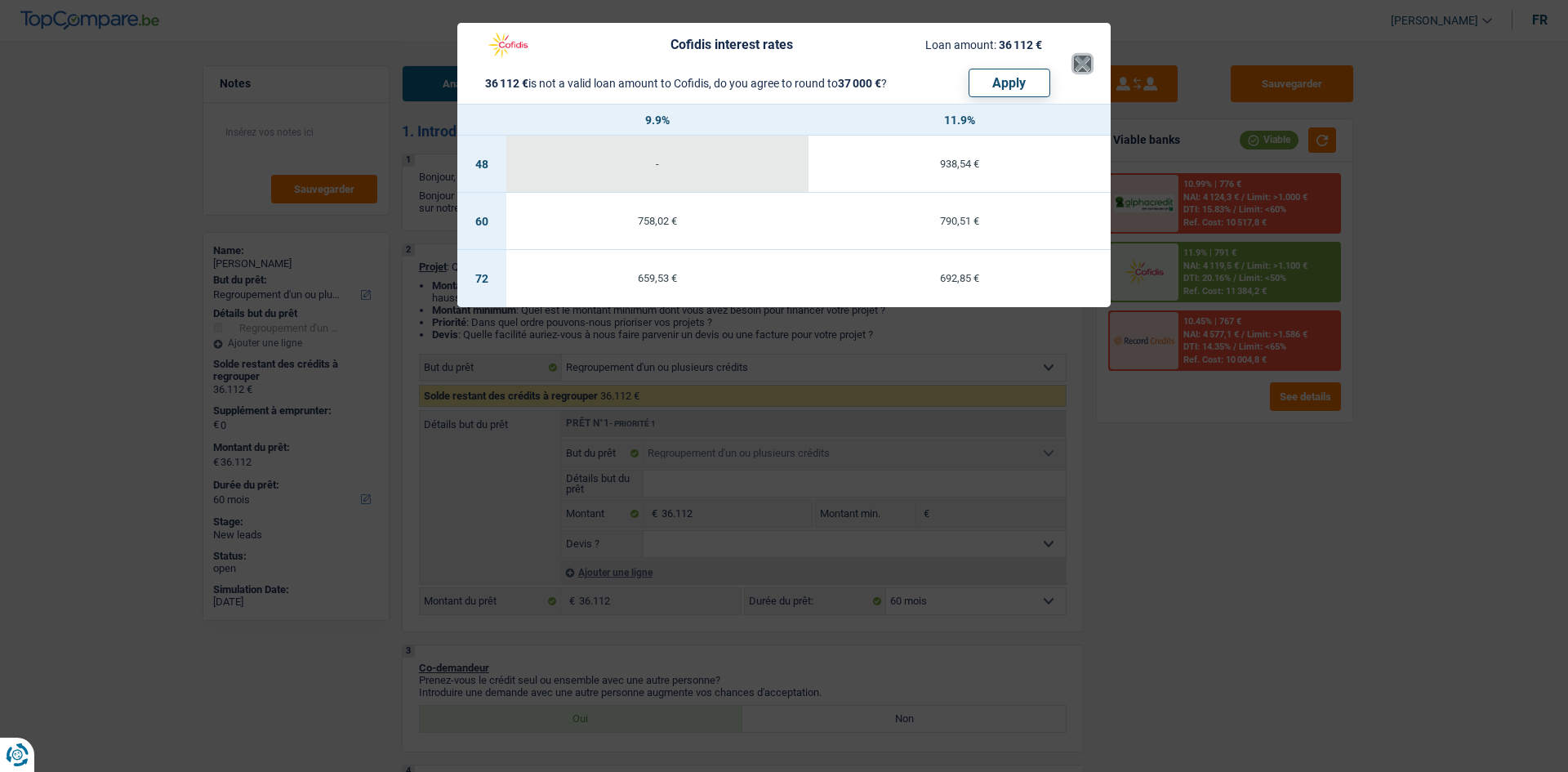
click at [1082, 65] on button "×" at bounding box center [1082, 64] width 17 height 16
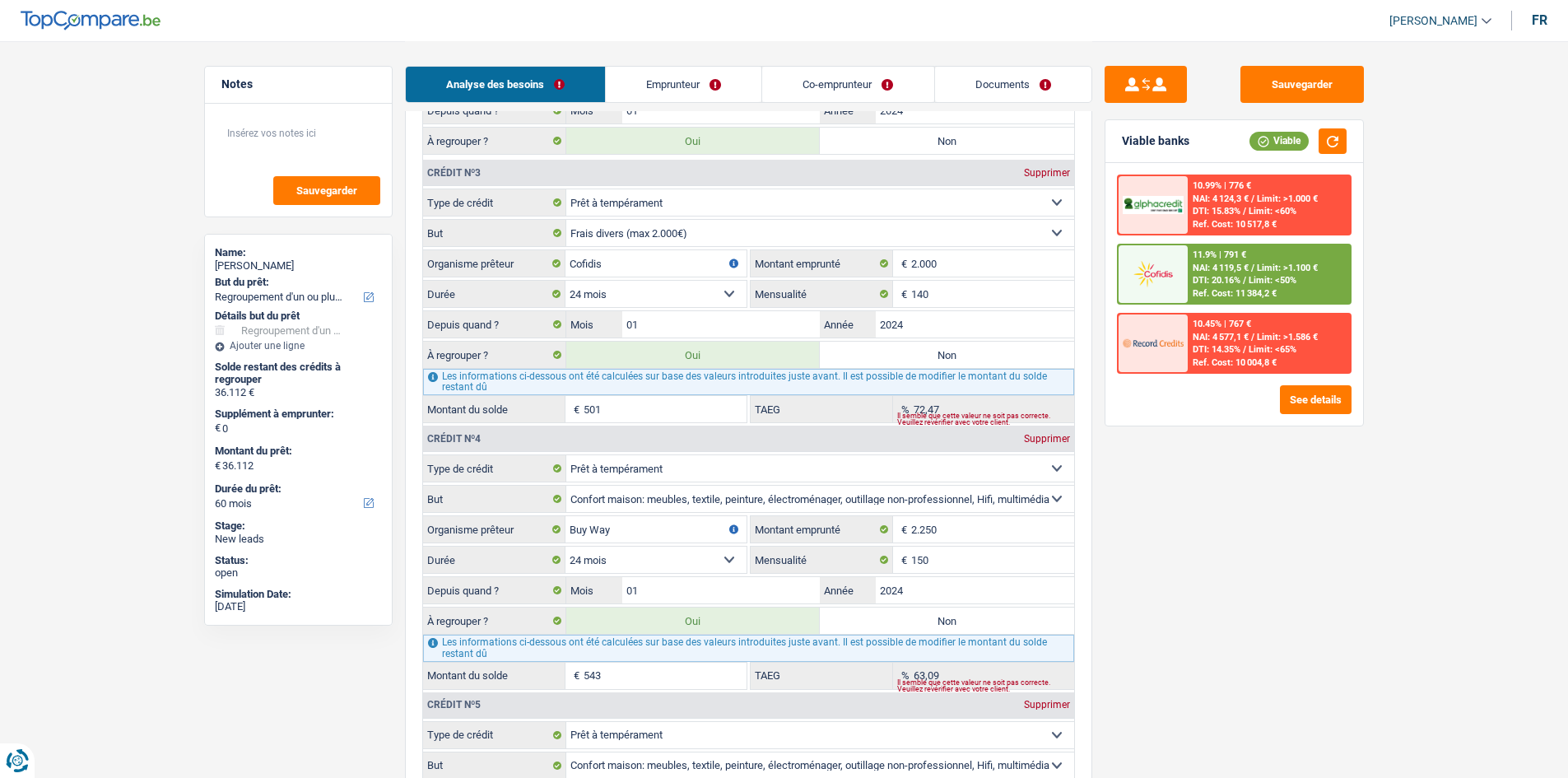
scroll to position [1892, 0]
click at [717, 104] on div "Analyse des besoins Emprunteur Co-emprunteur Documents" at bounding box center [748, 75] width 687 height 70
click at [715, 90] on link "Emprunteur" at bounding box center [683, 84] width 155 height 35
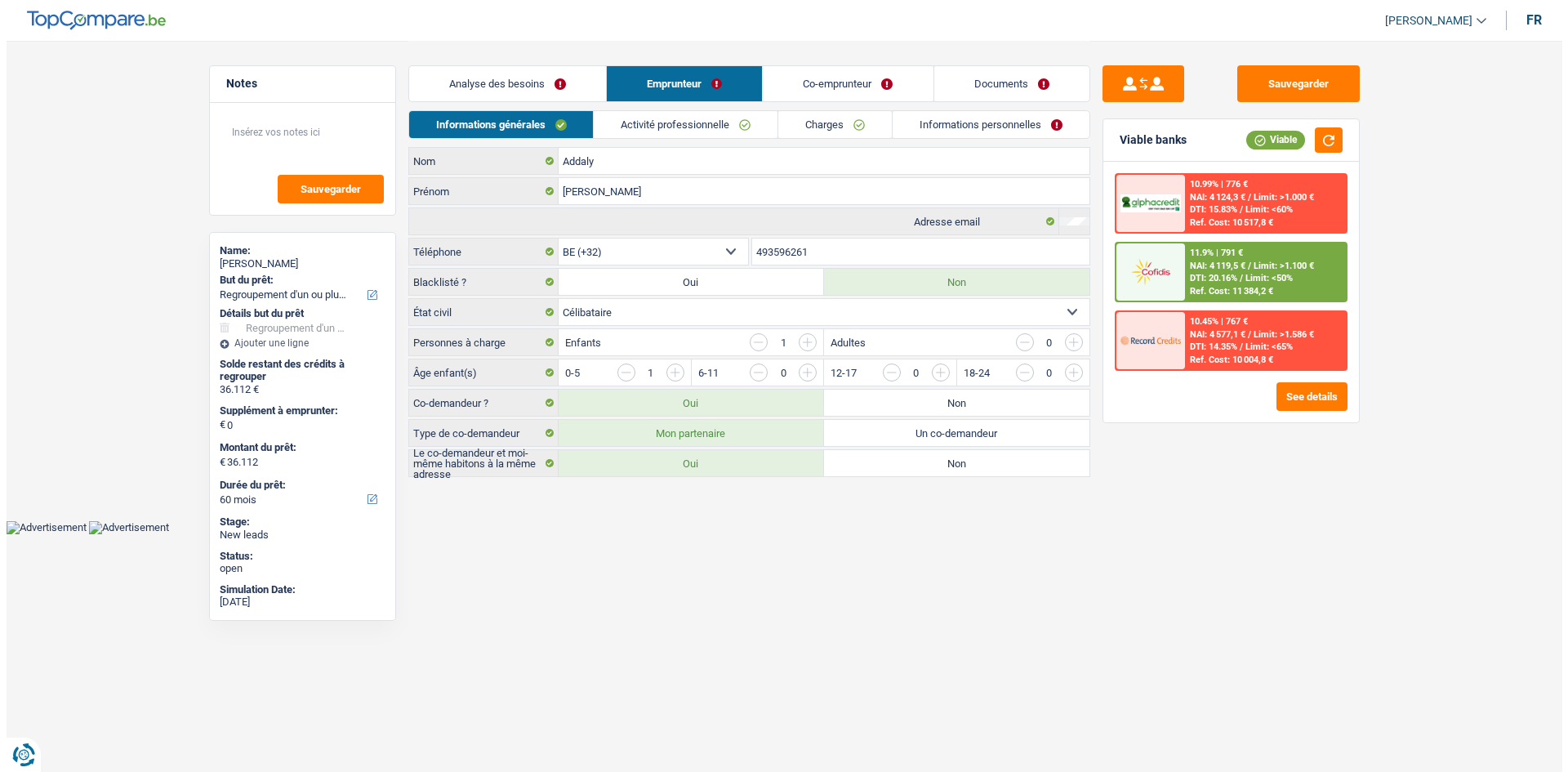
scroll to position [0, 0]
click at [857, 86] on link "Co-emprunteur" at bounding box center [848, 83] width 170 height 35
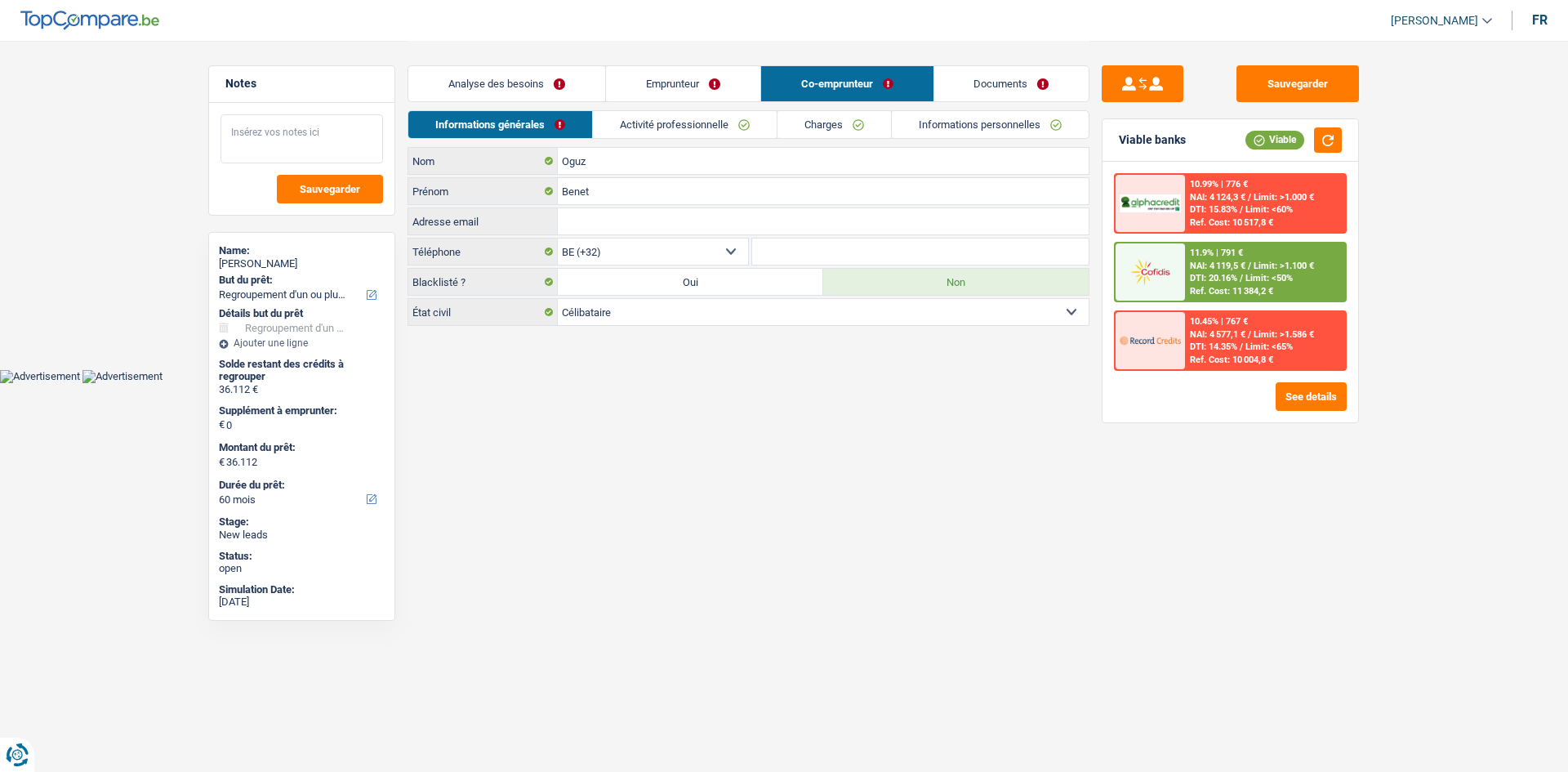
click at [264, 144] on textarea at bounding box center [301, 139] width 162 height 49
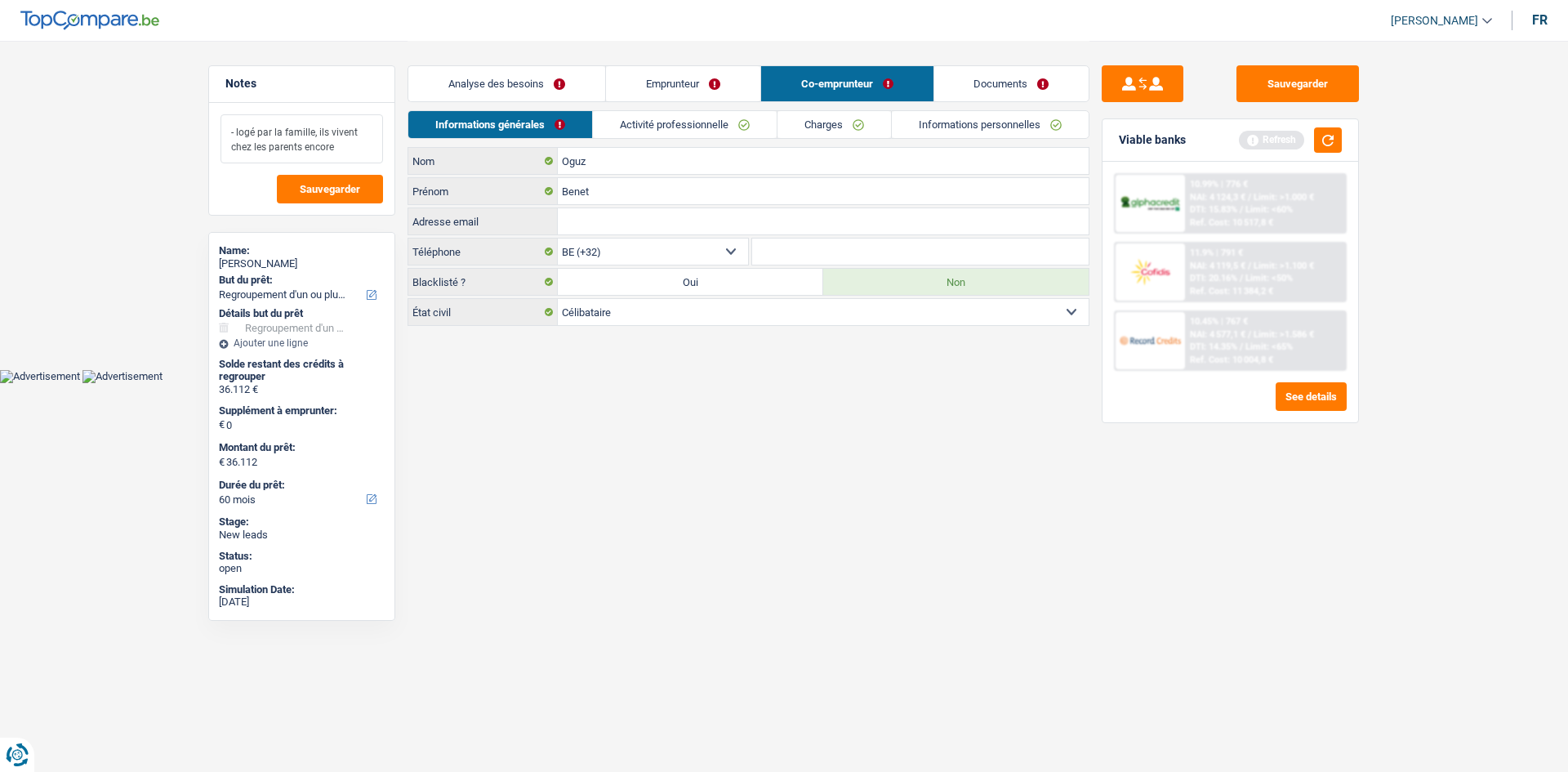
type textarea "- logé par la famille, ils vivent chez les parents encore"
click at [1329, 146] on button "button" at bounding box center [1328, 140] width 28 height 25
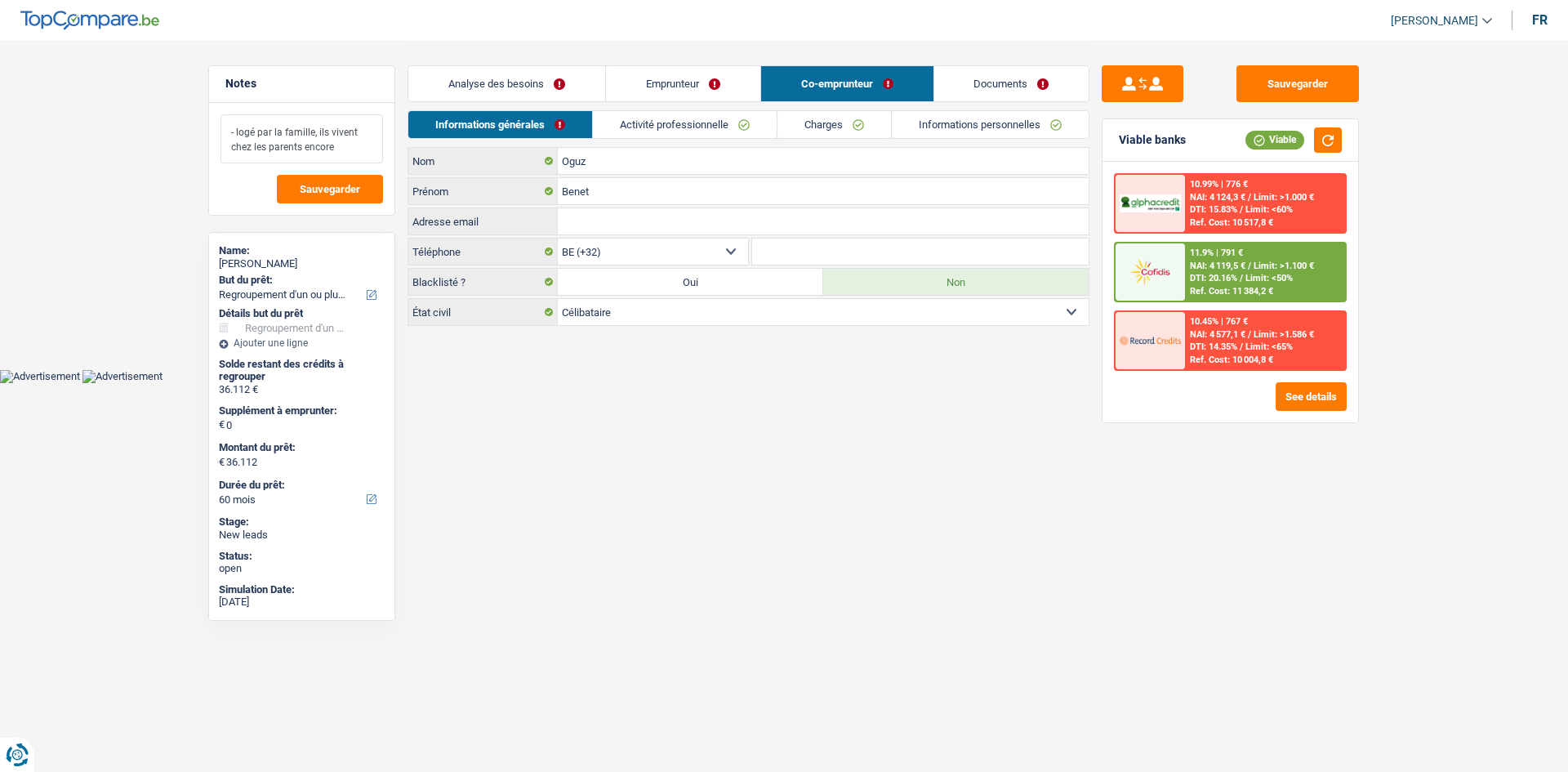
click at [337, 139] on textarea "- logé par la famille, ils vivent chez les parents encore" at bounding box center [301, 139] width 162 height 49
click at [339, 152] on textarea "- logé par la famille, ils vivent chez les parents encore" at bounding box center [301, 139] width 162 height 49
click at [1294, 80] on button "Sauvegarder" at bounding box center [1298, 83] width 123 height 37
click at [1264, 92] on button "Sauvegarder" at bounding box center [1298, 83] width 123 height 37
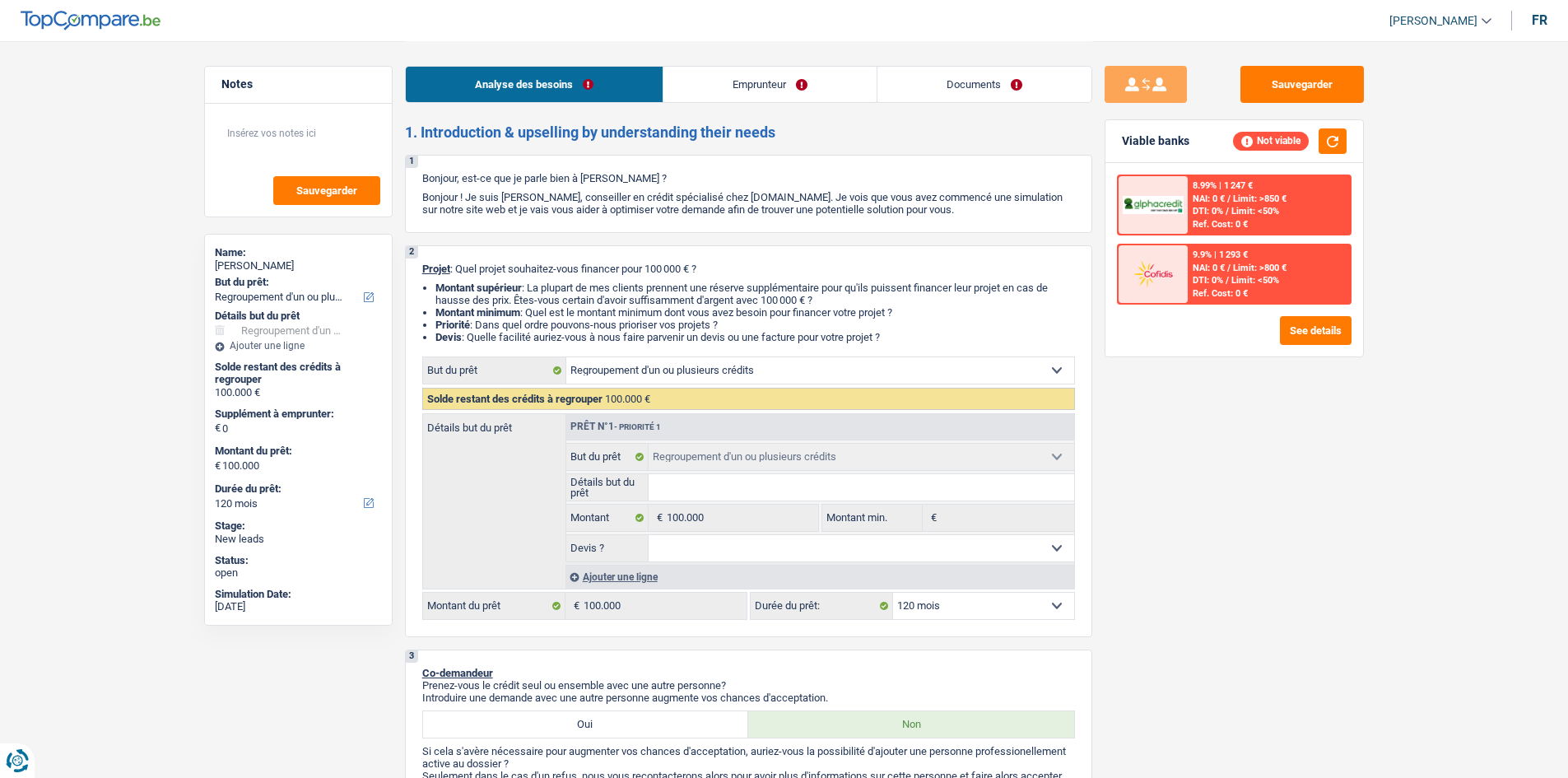
select select "refinancing"
select select "120"
select select "refinancing"
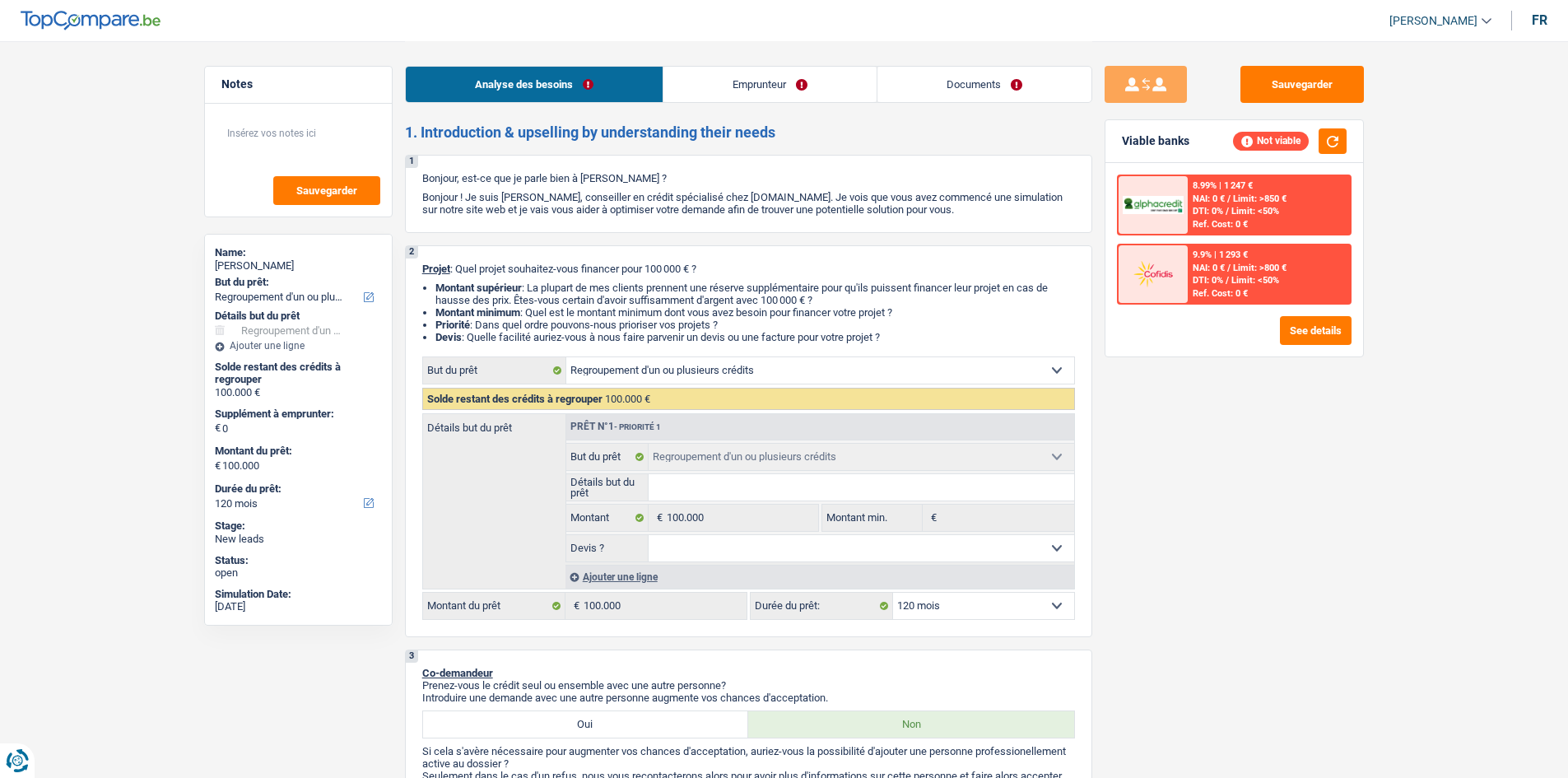
select select "120"
select select "privateEmployee"
select select "netSalary"
select select "mealVouchers"
select select "refinancing"
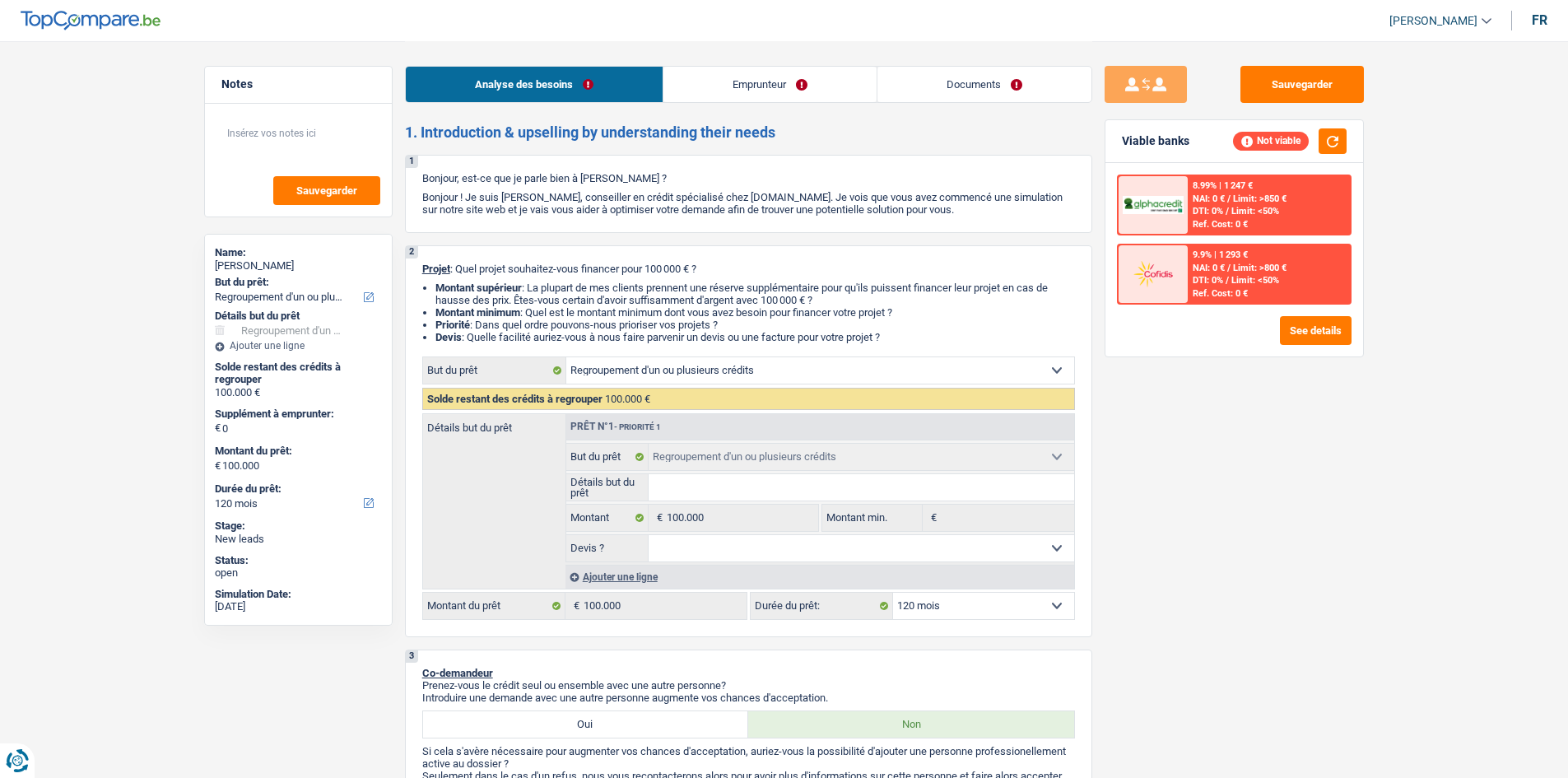
select select "refinancing"
select select "120"
drag, startPoint x: 0, startPoint y: 0, endPoint x: 67, endPoint y: 204, distance: 214.7
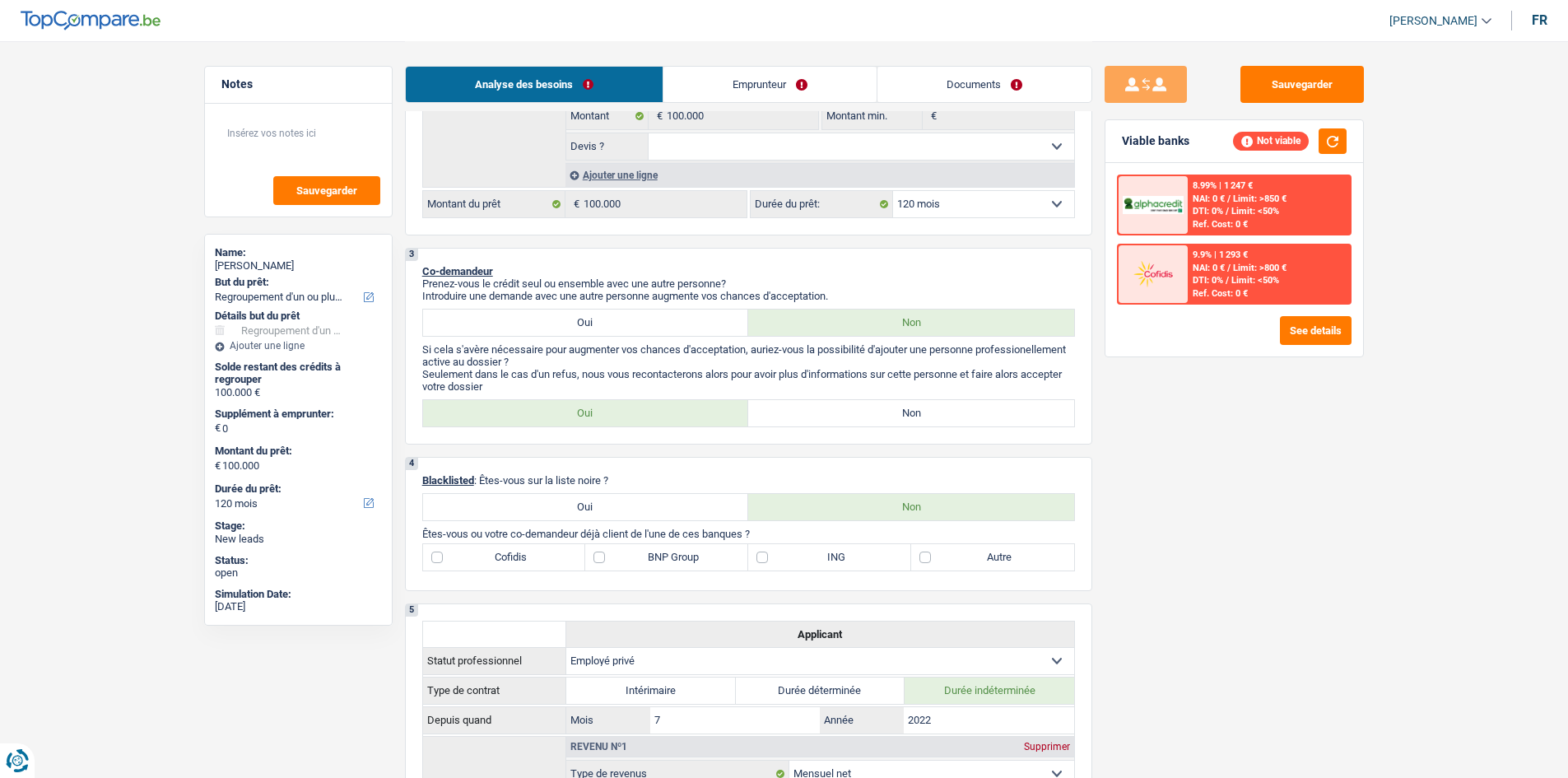
scroll to position [329, 0]
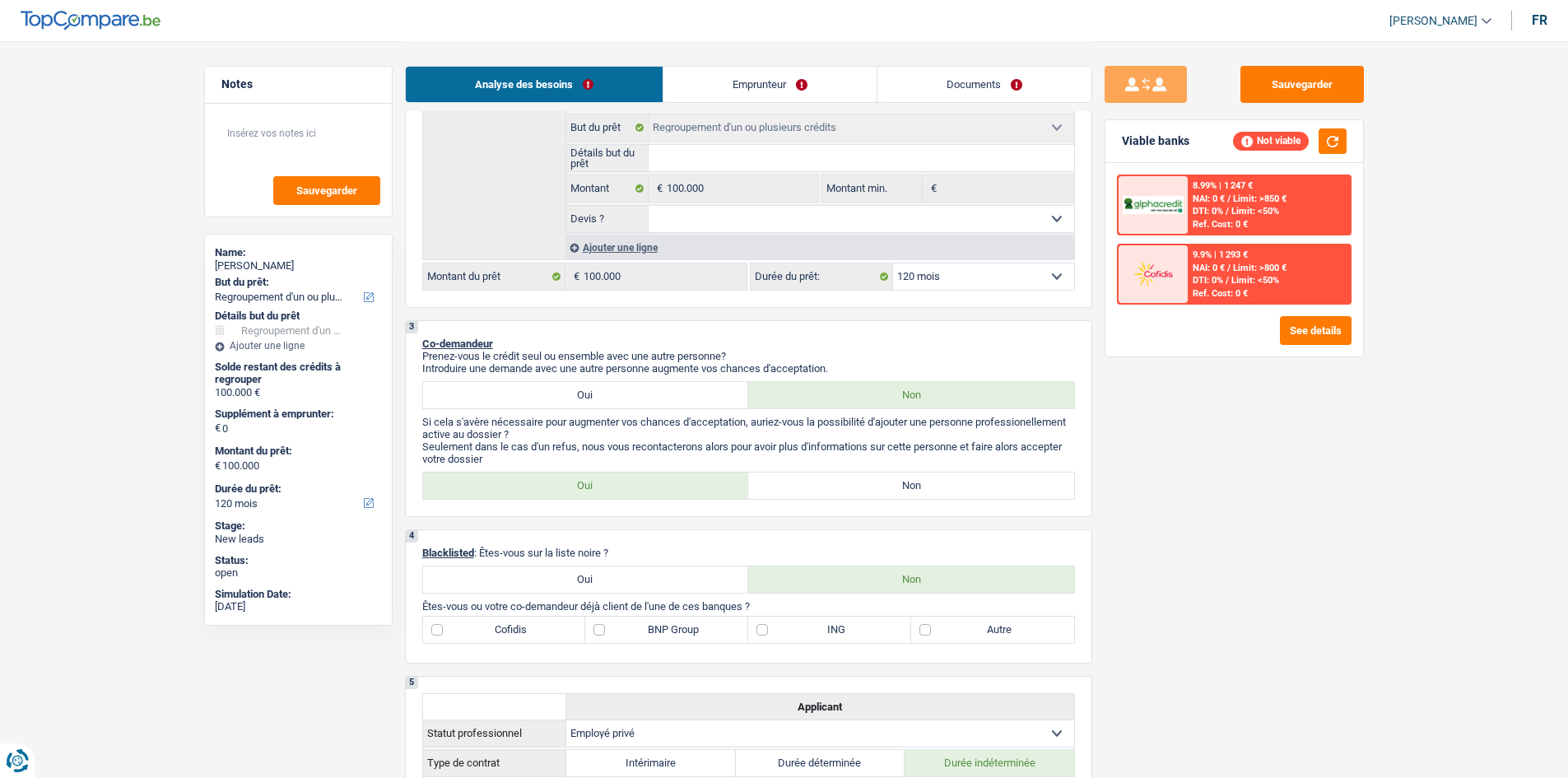
click at [934, 488] on label "Non" at bounding box center [911, 485] width 326 height 26
click at [934, 488] on input "Non" at bounding box center [911, 485] width 326 height 26
radio input "true"
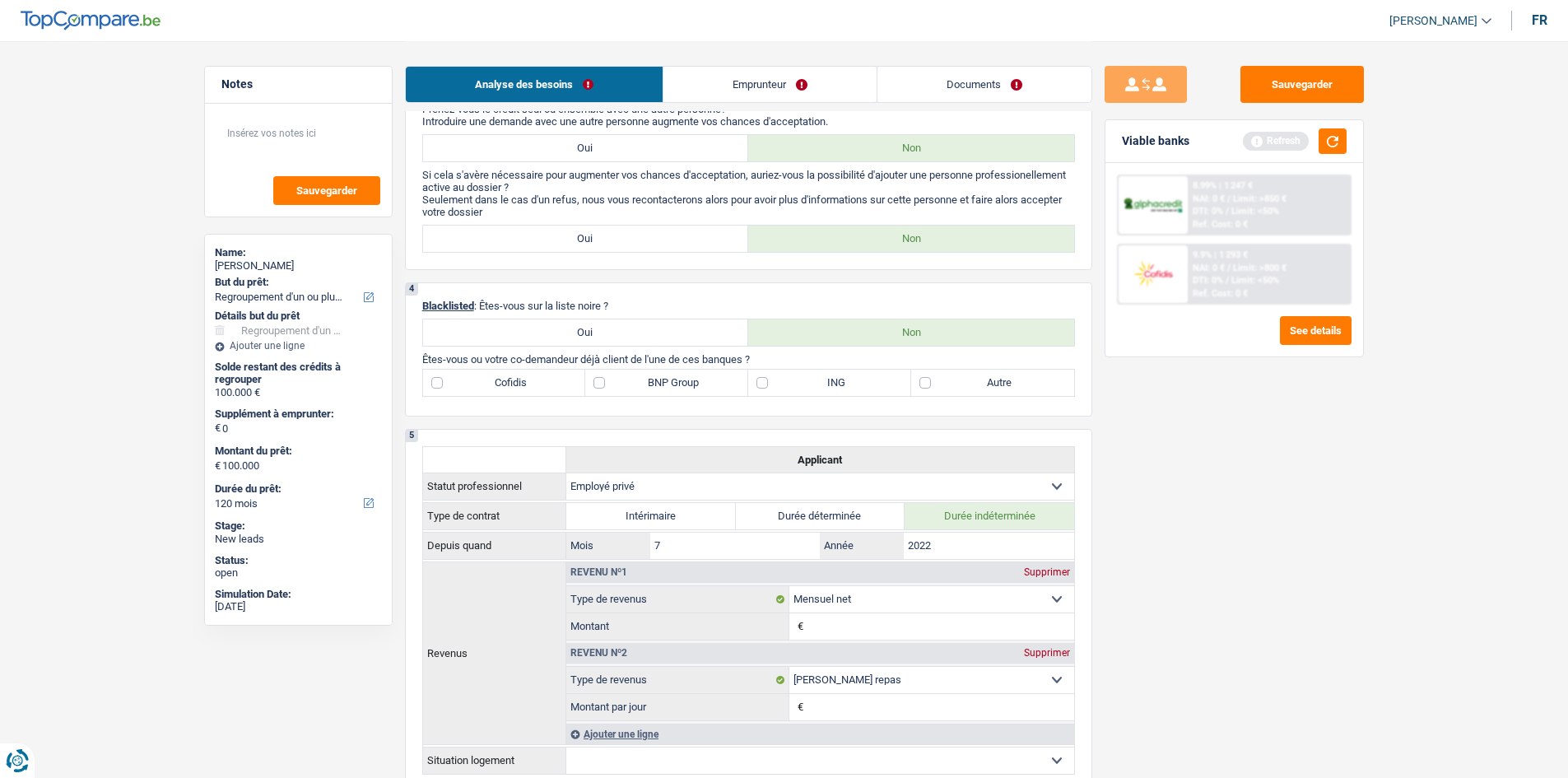
scroll to position [494, 0]
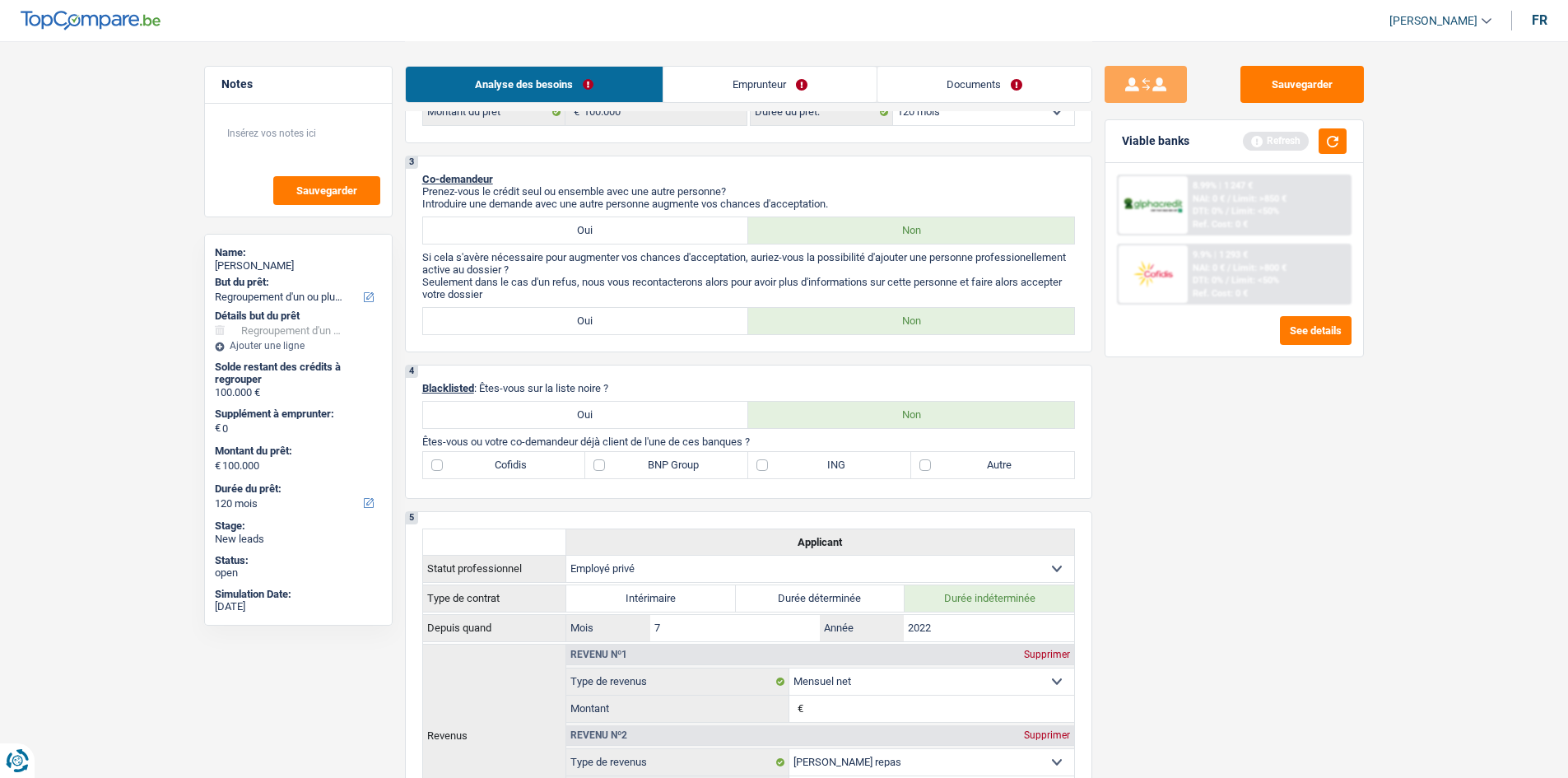
click at [595, 463] on label "BNP Group" at bounding box center [666, 464] width 163 height 26
click at [595, 463] on input "BNP Group" at bounding box center [666, 464] width 163 height 26
checkbox input "true"
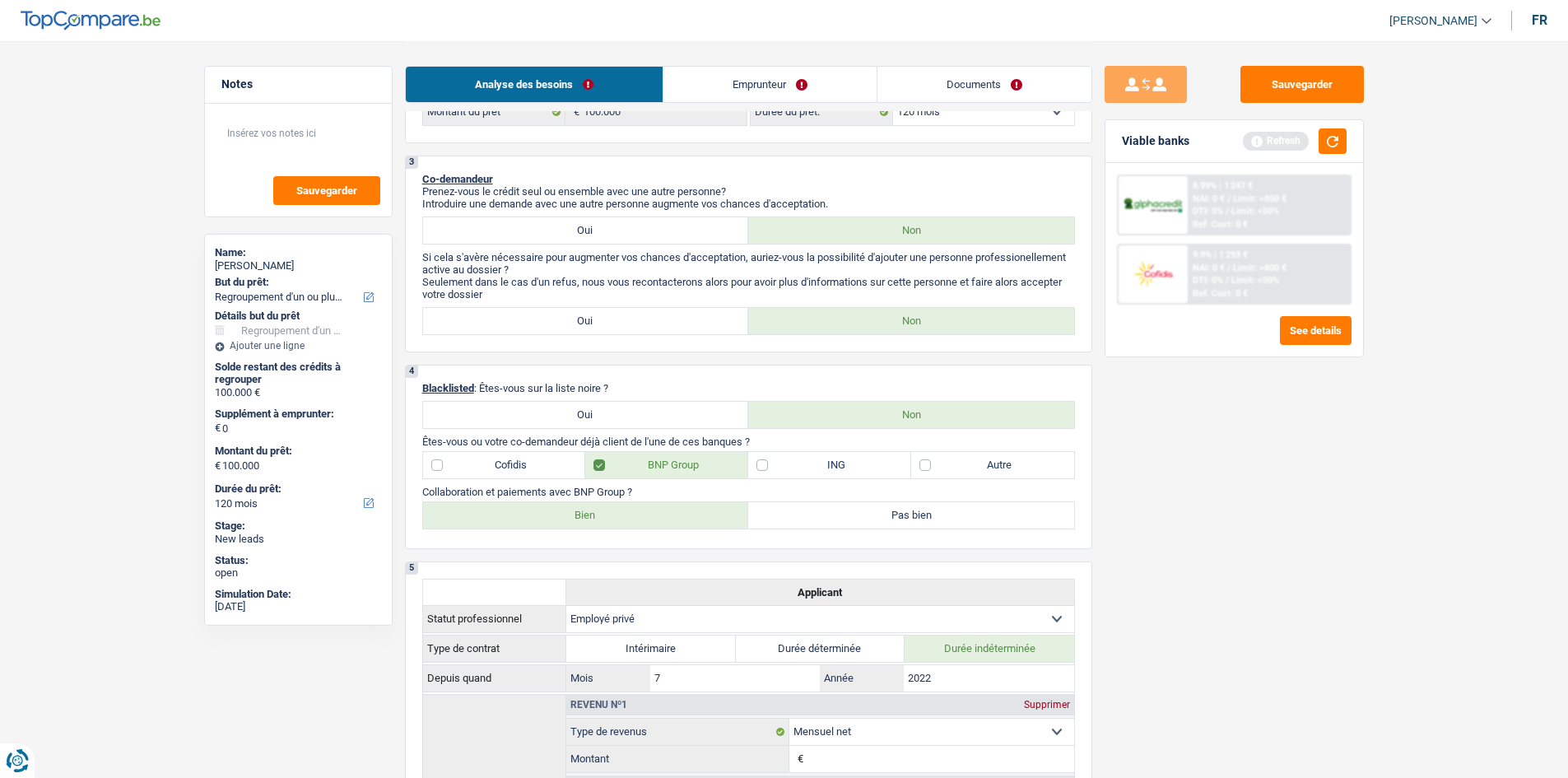
click at [614, 517] on label "Bien" at bounding box center [585, 514] width 326 height 26
click at [614, 517] on input "Bien" at bounding box center [585, 514] width 326 height 26
radio input "true"
click at [927, 463] on label "Autre" at bounding box center [992, 464] width 163 height 26
click at [927, 463] on input "Autre" at bounding box center [992, 464] width 163 height 26
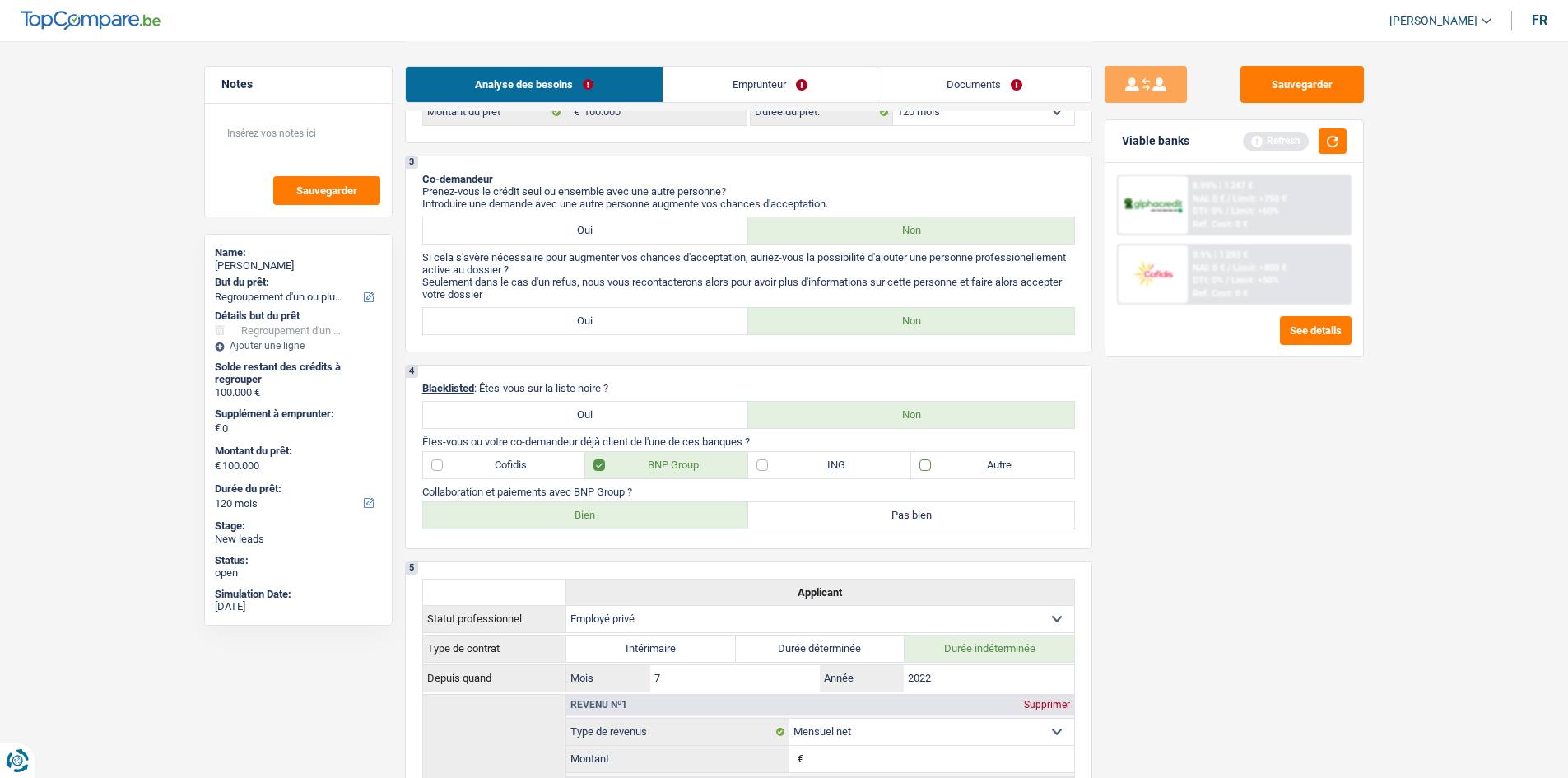
checkbox input "true"
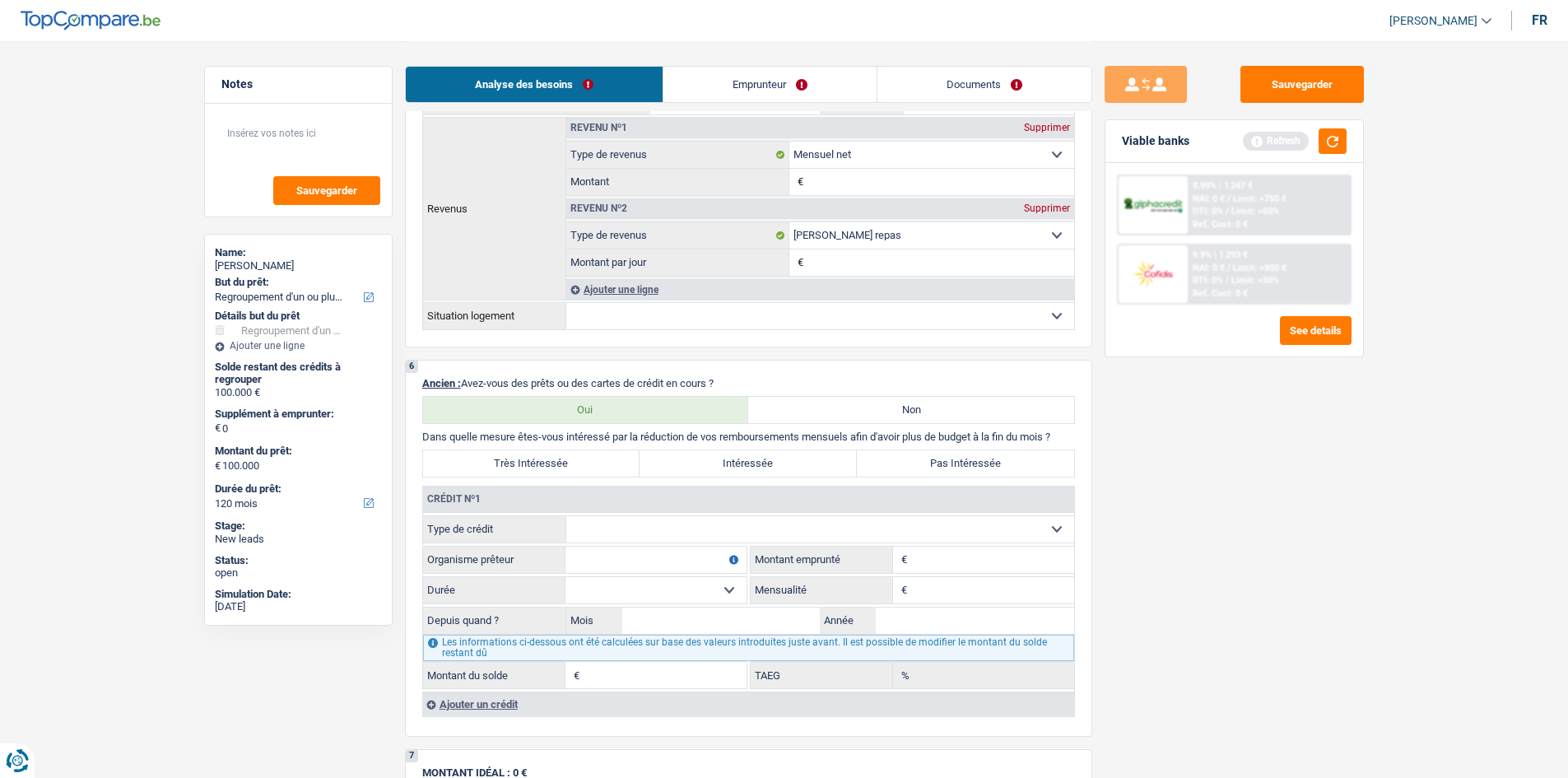
scroll to position [1234, 0]
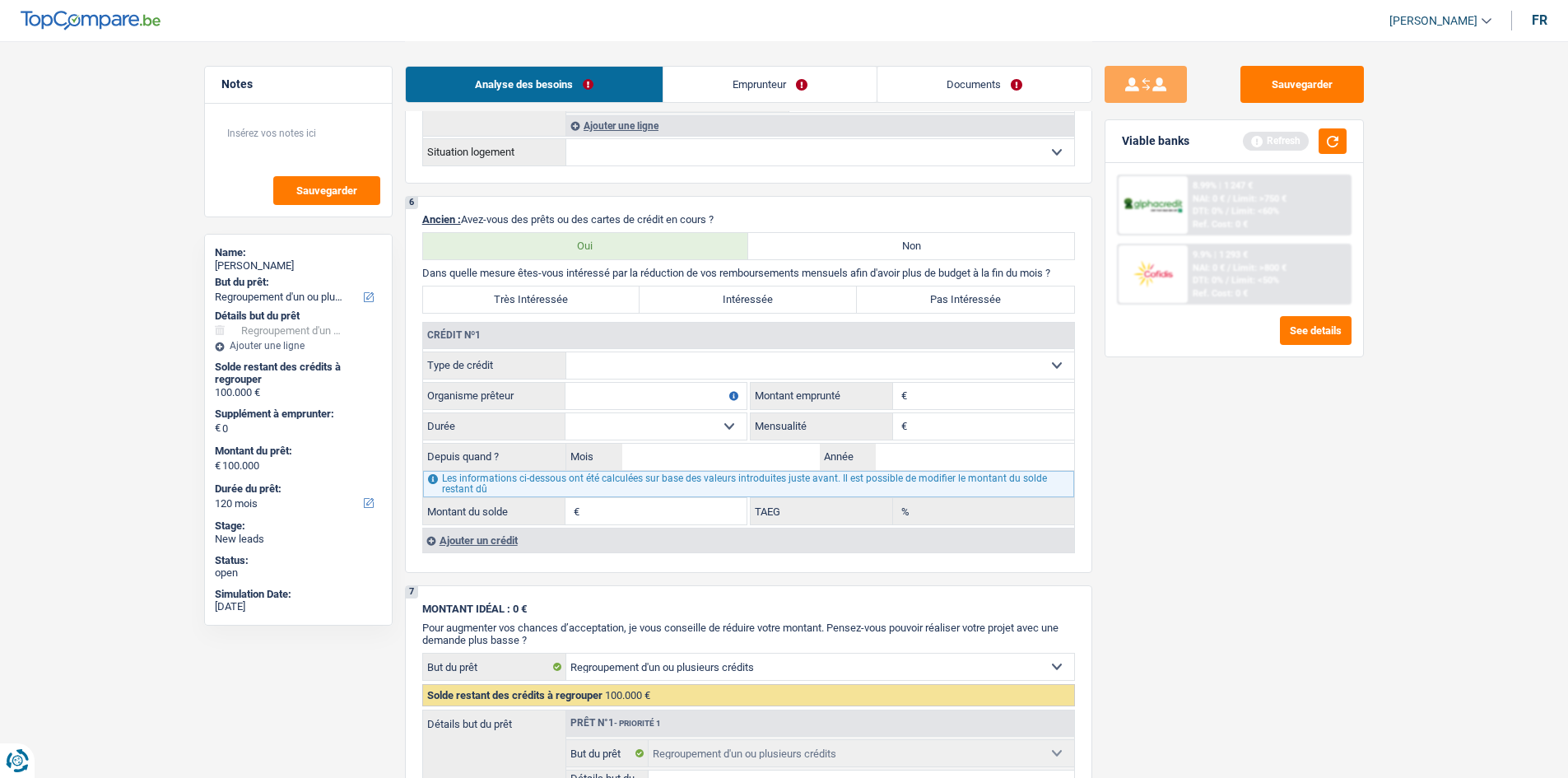
click at [586, 306] on label "Très Intéressée" at bounding box center [531, 299] width 217 height 26
click at [586, 306] on input "Très Intéressée" at bounding box center [531, 299] width 217 height 26
radio input "true"
click at [774, 366] on select "Carte ou ouverture de crédit Prêt hypothécaire Vente à tempérament Prêt à tempé…" at bounding box center [820, 364] width 508 height 26
select select "personalLoan"
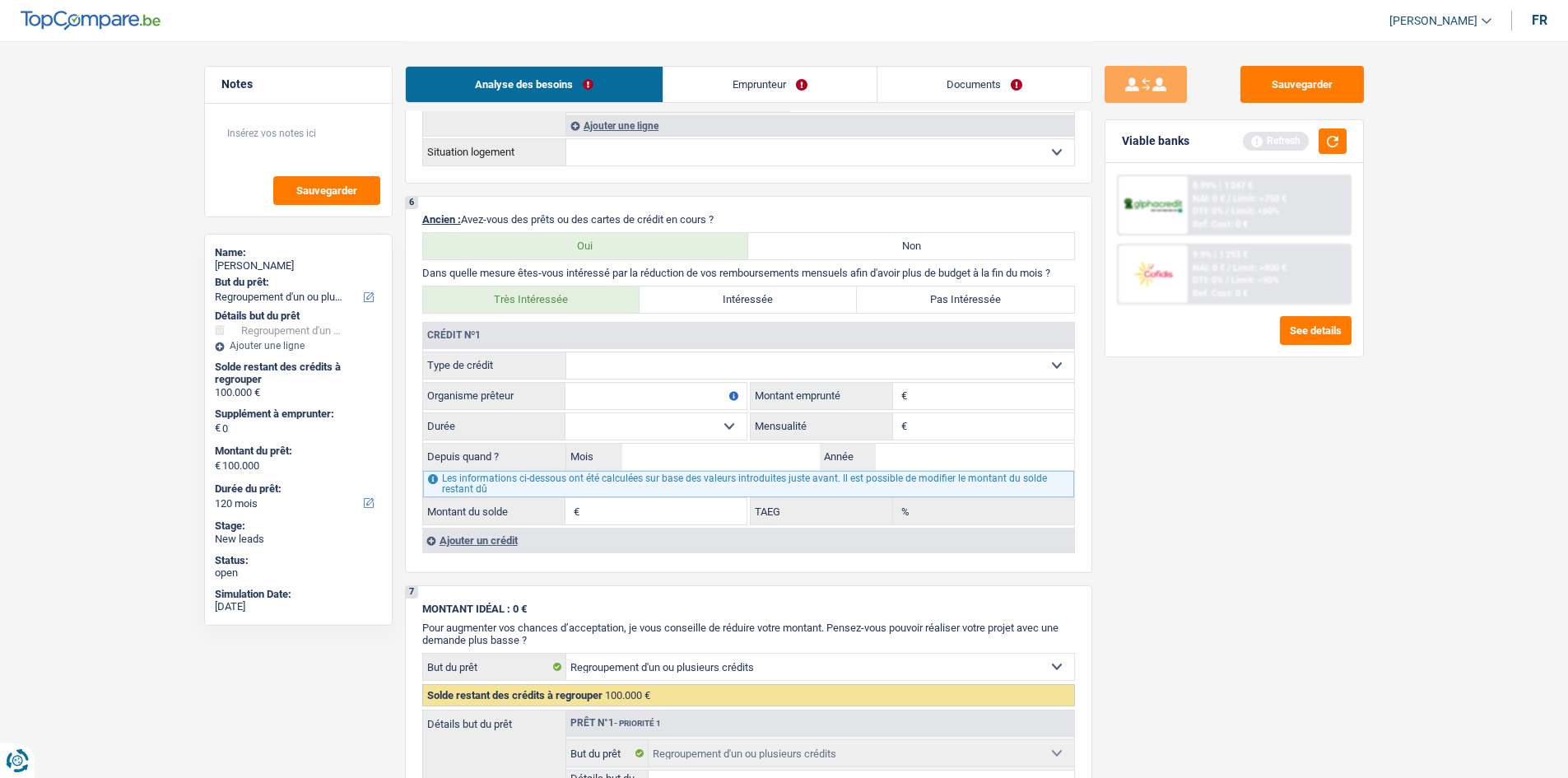
type input "0"
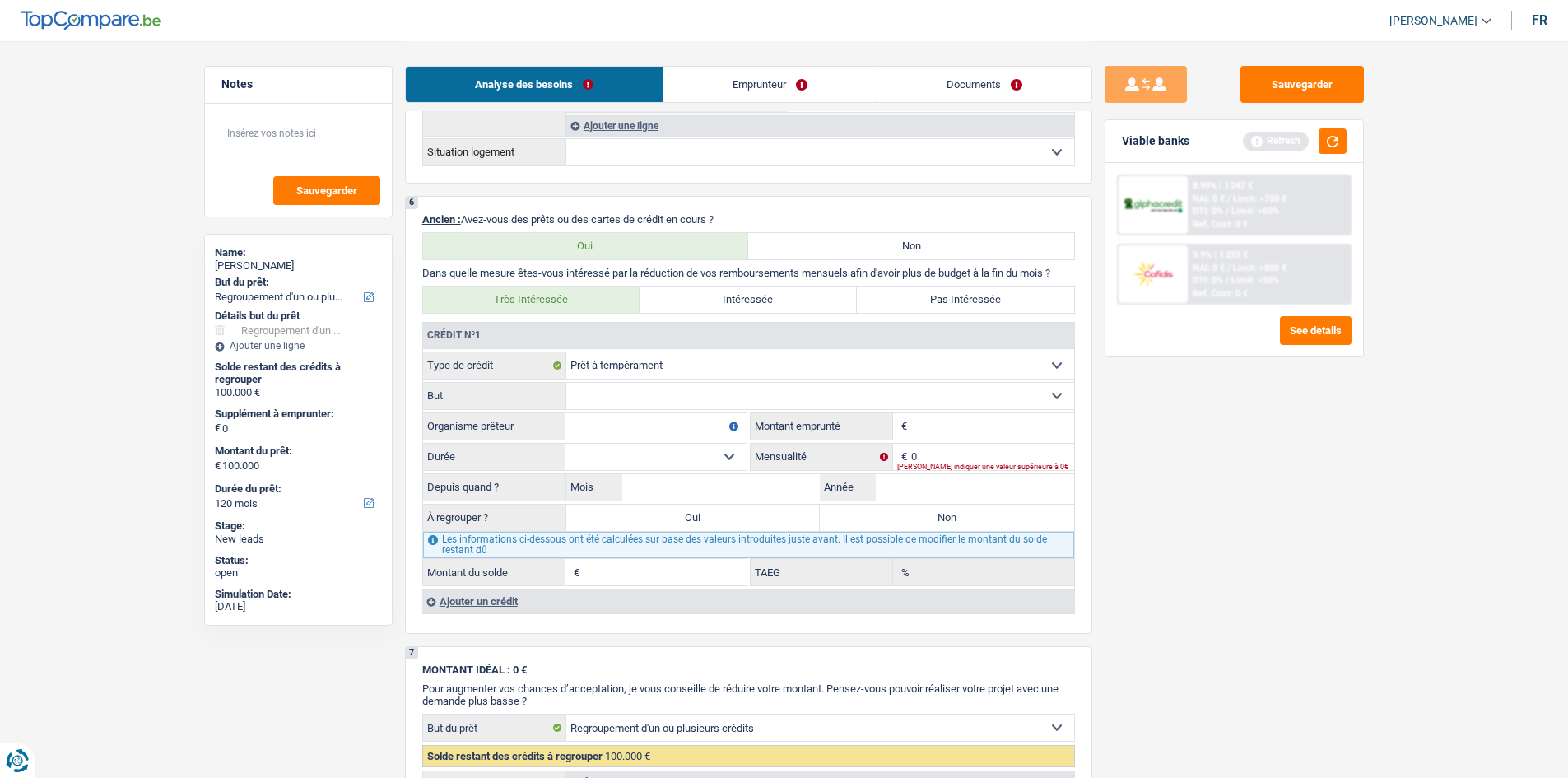
click at [644, 418] on input "Organisme prêteur" at bounding box center [655, 425] width 181 height 26
type input "Alpha Credit"
click at [816, 398] on select "Confort maison: meubles, textile, peinture, électroménager, outillage non-profe…" at bounding box center [820, 395] width 508 height 26
select select "loanRepayment"
click at [566, 383] on select "Confort maison: meubles, textile, peinture, électroménager, outillage non-profe…" at bounding box center [820, 395] width 508 height 26
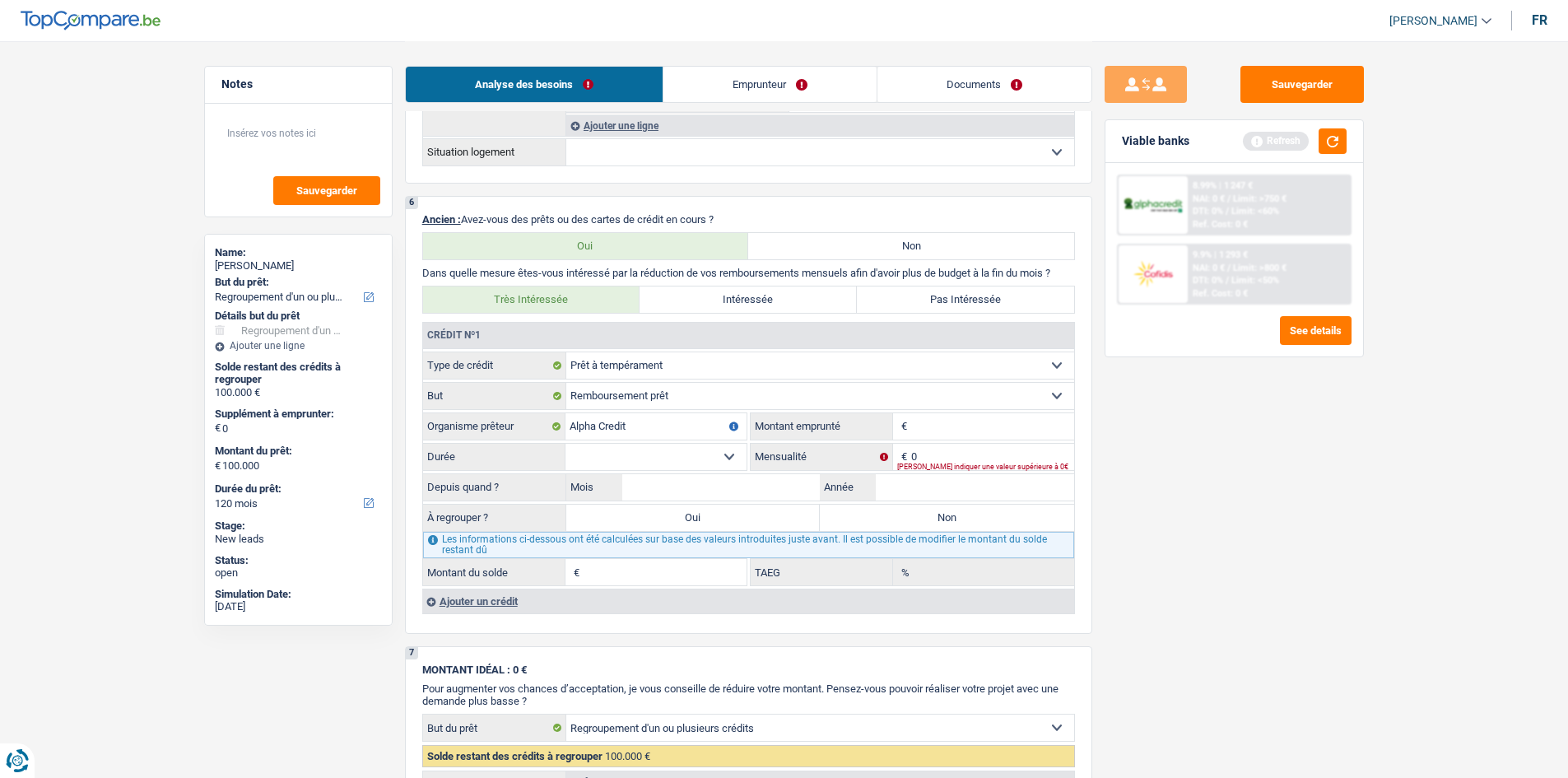
click at [953, 430] on input "Montant" at bounding box center [992, 425] width 163 height 26
type input "100.000"
click at [733, 461] on select "12 mois 18 mois 24 mois 30 mois 36 mois 42 mois 48 mois 60 mois 72 mois 84 mois…" at bounding box center [655, 456] width 181 height 26
select select "120"
click at [565, 444] on select "12 mois 18 mois 24 mois 30 mois 36 mois 42 mois 48 mois 60 mois 72 mois 84 mois…" at bounding box center [655, 456] width 181 height 26
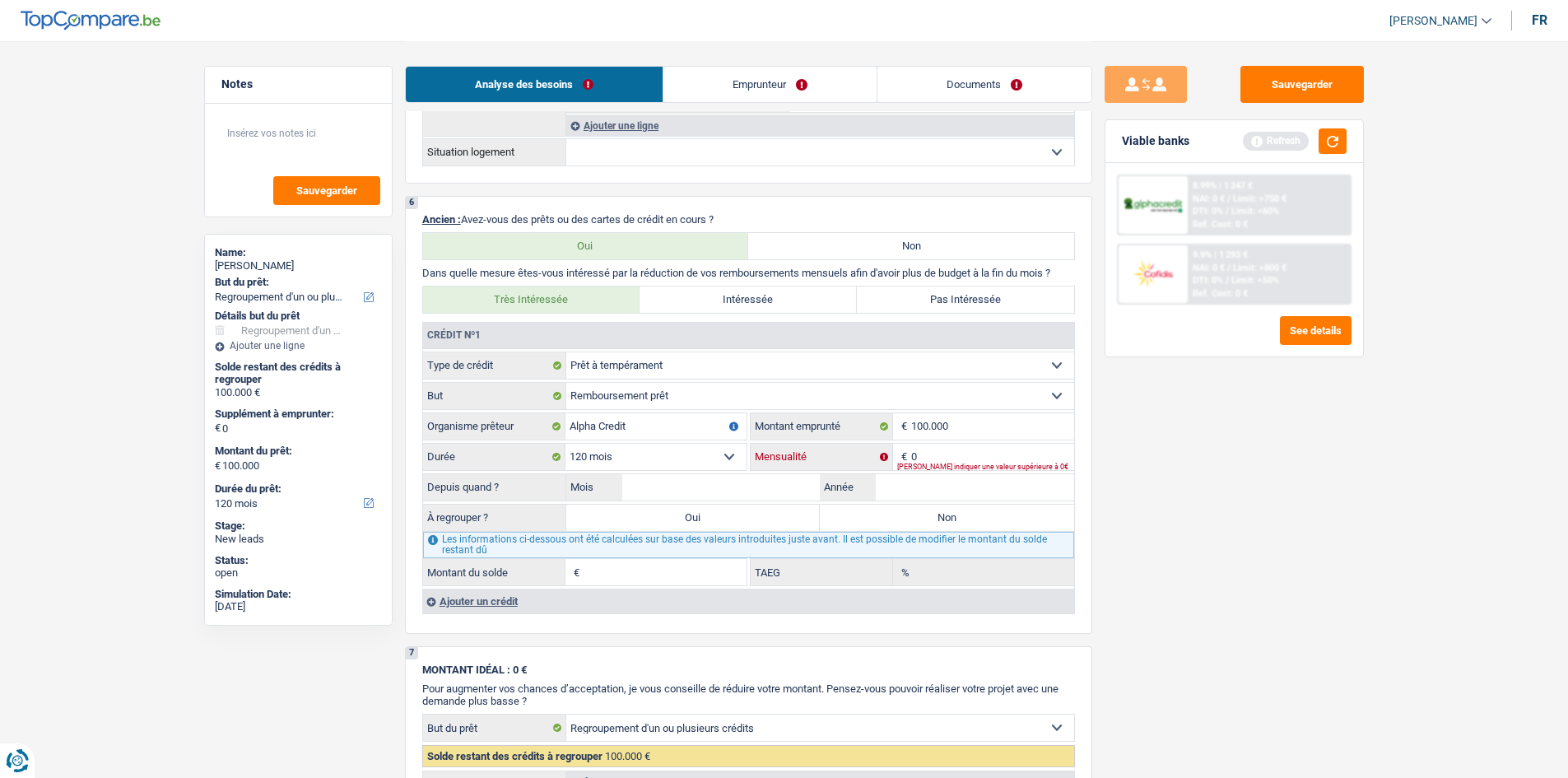
click at [981, 452] on input "0" at bounding box center [992, 456] width 163 height 26
type input "1.265"
click at [726, 482] on input "Mois" at bounding box center [721, 486] width 198 height 26
type input "07"
type input "2023"
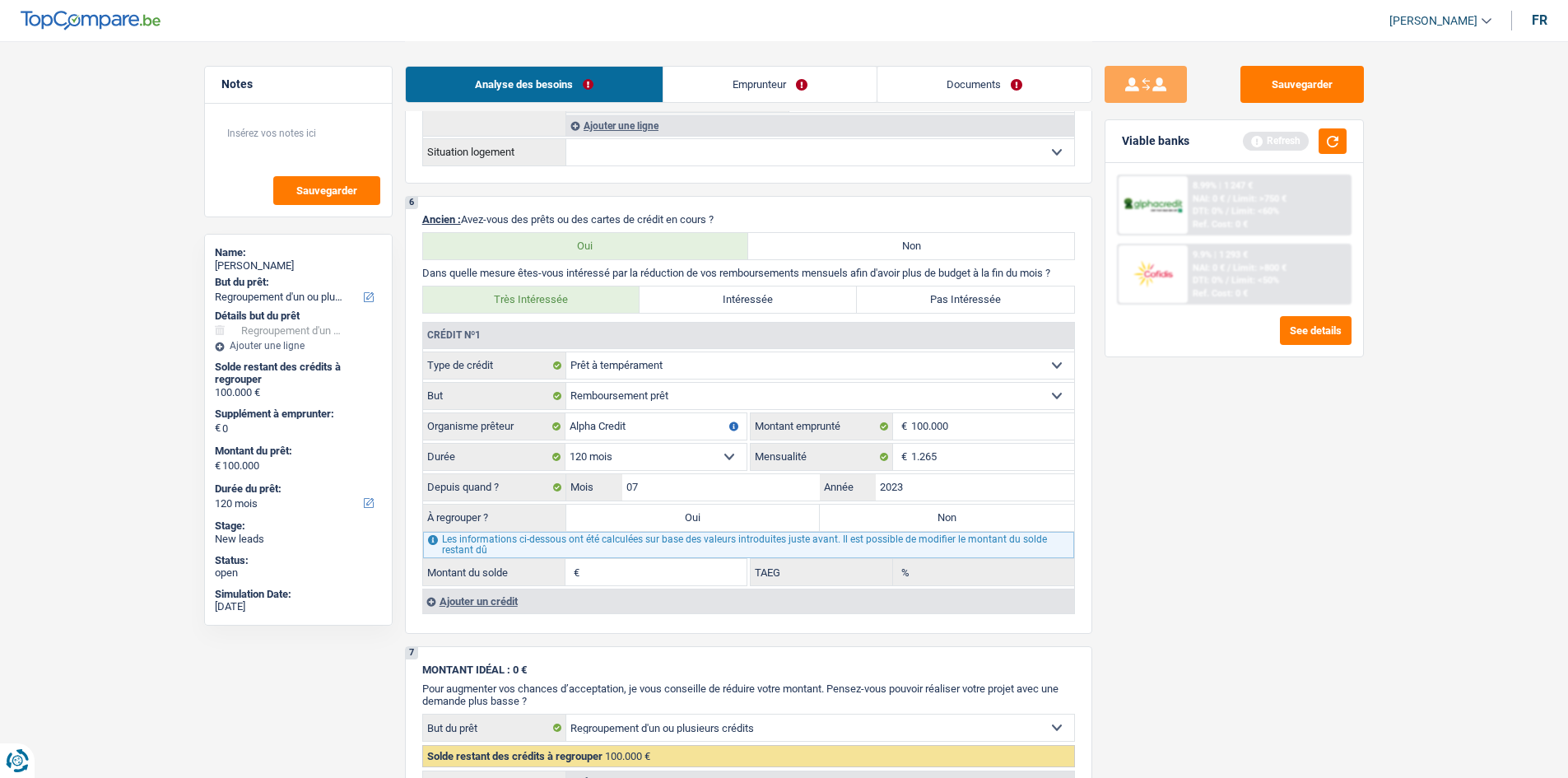
type input "85.204"
type input "9,35"
click at [695, 514] on label "Oui" at bounding box center [694, 517] width 255 height 26
click at [695, 514] on input "Oui" at bounding box center [694, 517] width 255 height 26
radio input "true"
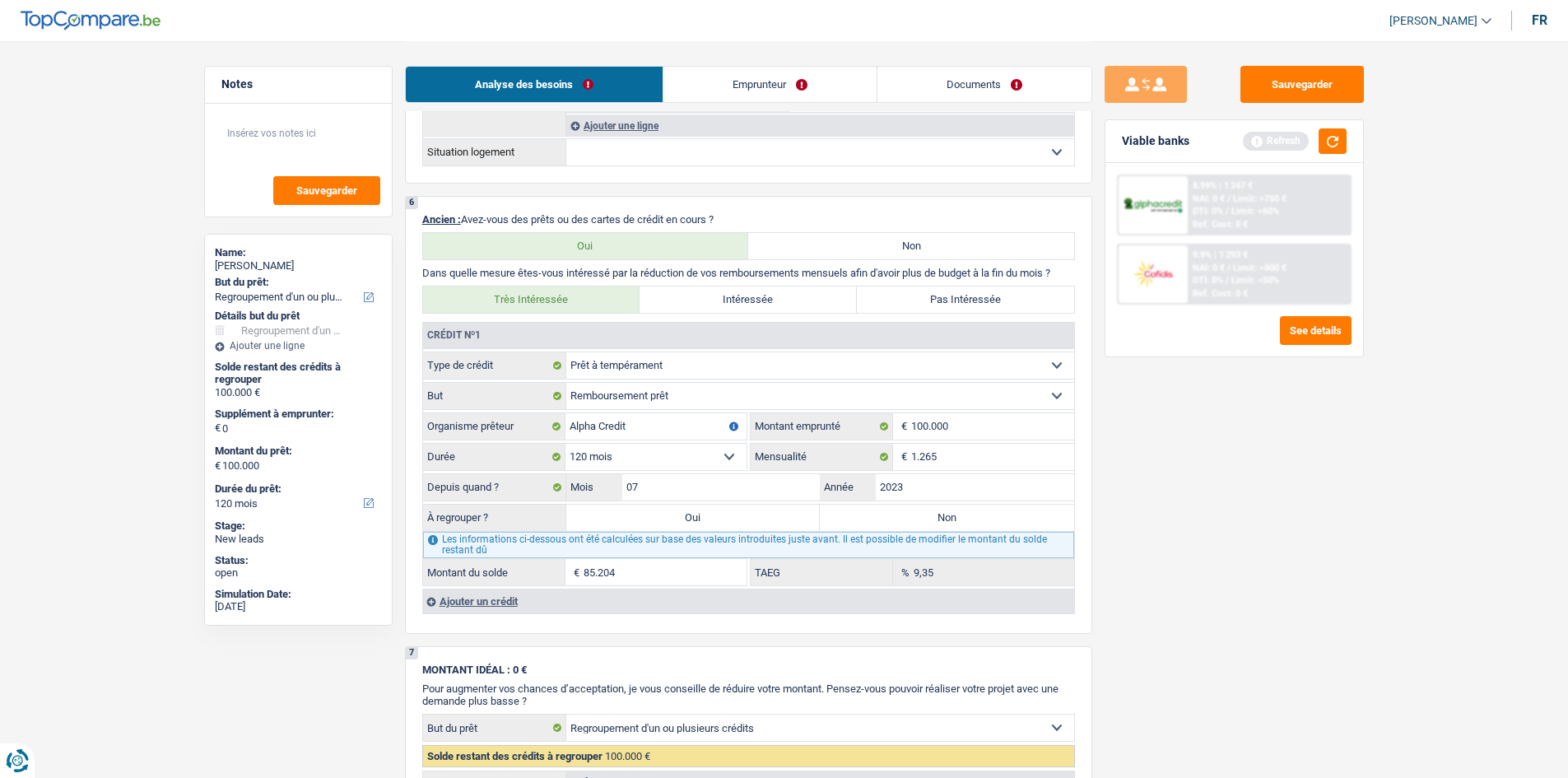
type input "85.204"
select select "144"
type input "85.204"
select select "144"
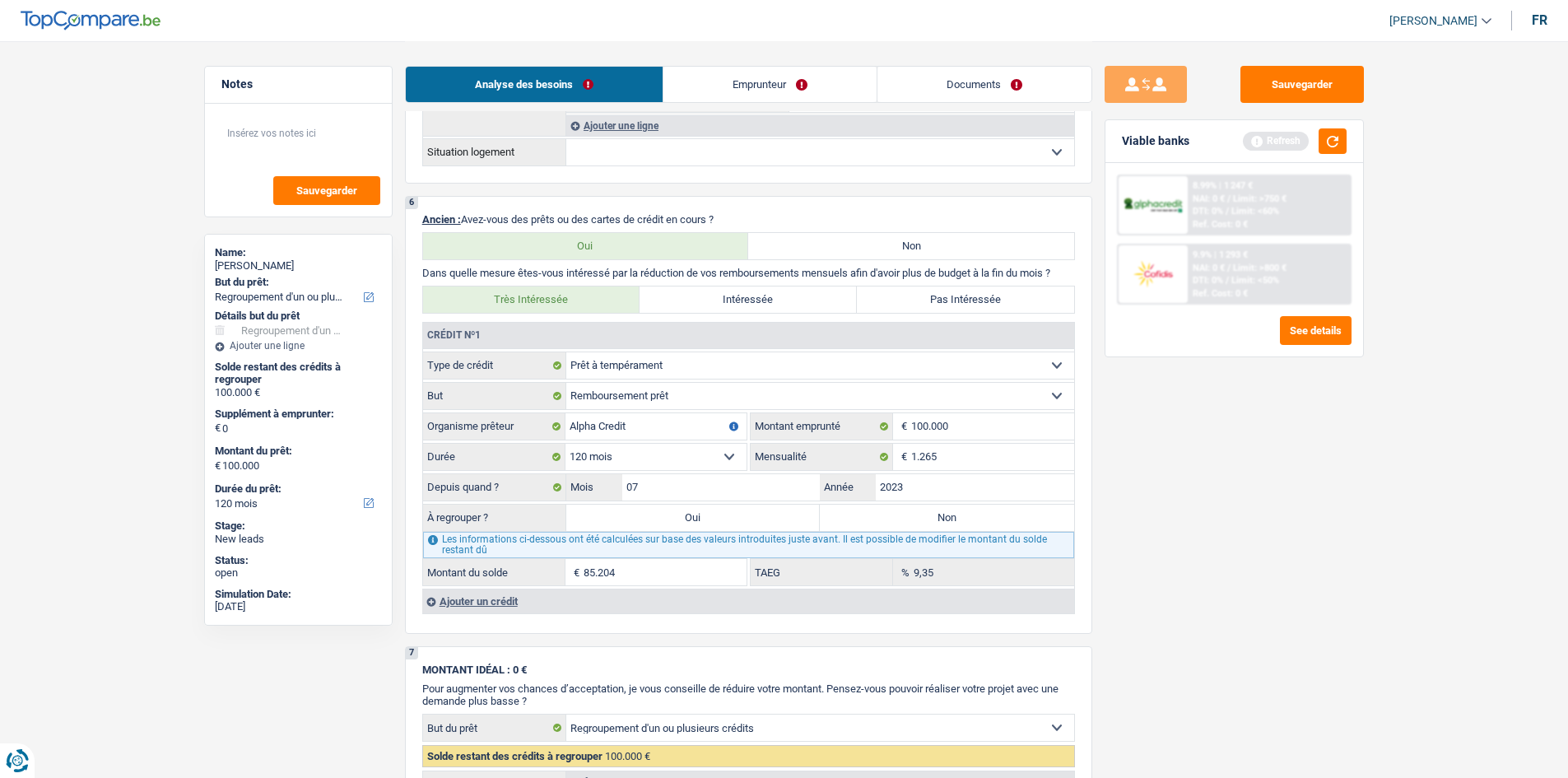
type input "85.204"
select select "144"
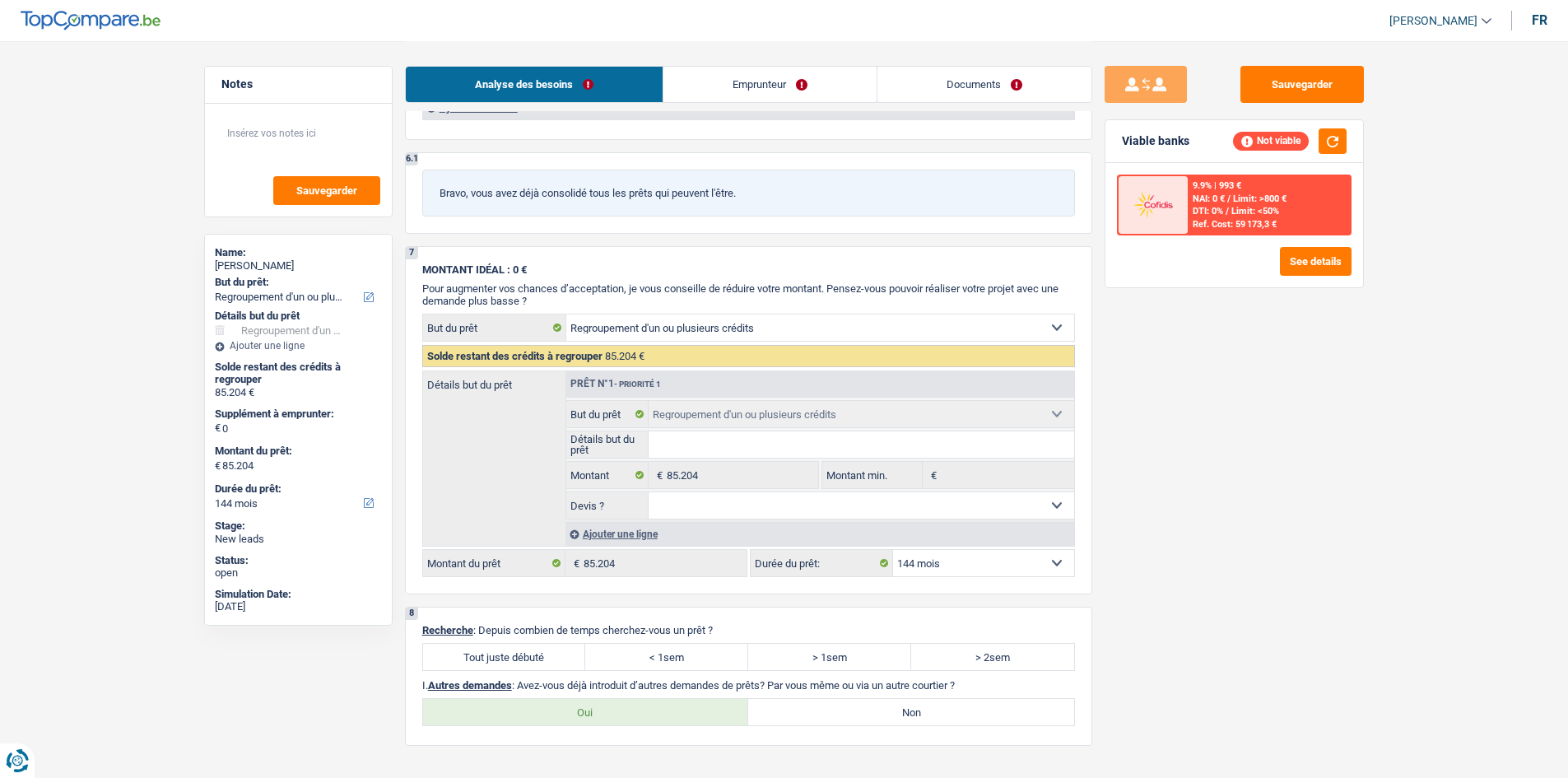
scroll to position [1481, 0]
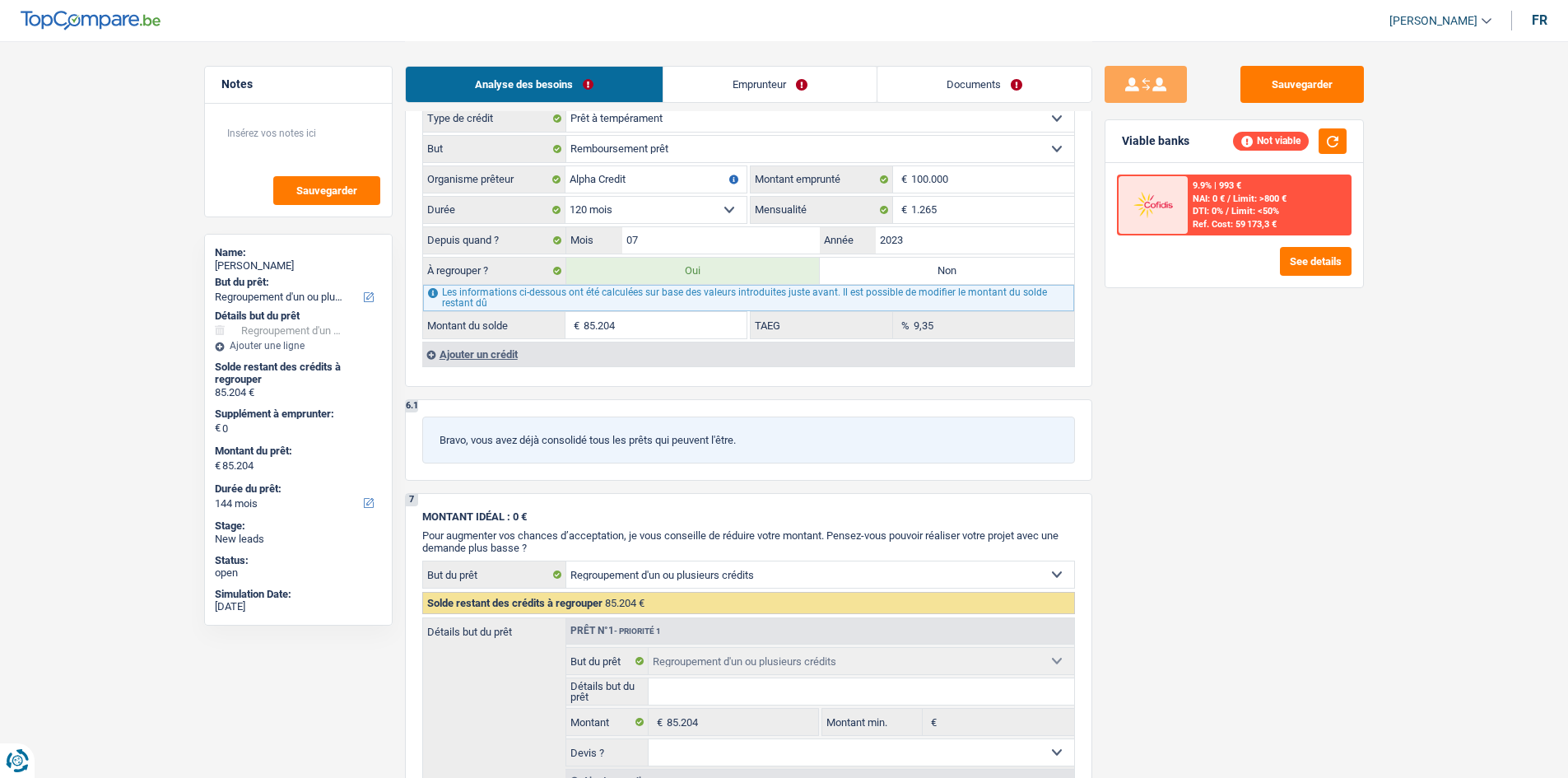
click at [508, 354] on div "Ajouter un crédit" at bounding box center [747, 354] width 652 height 25
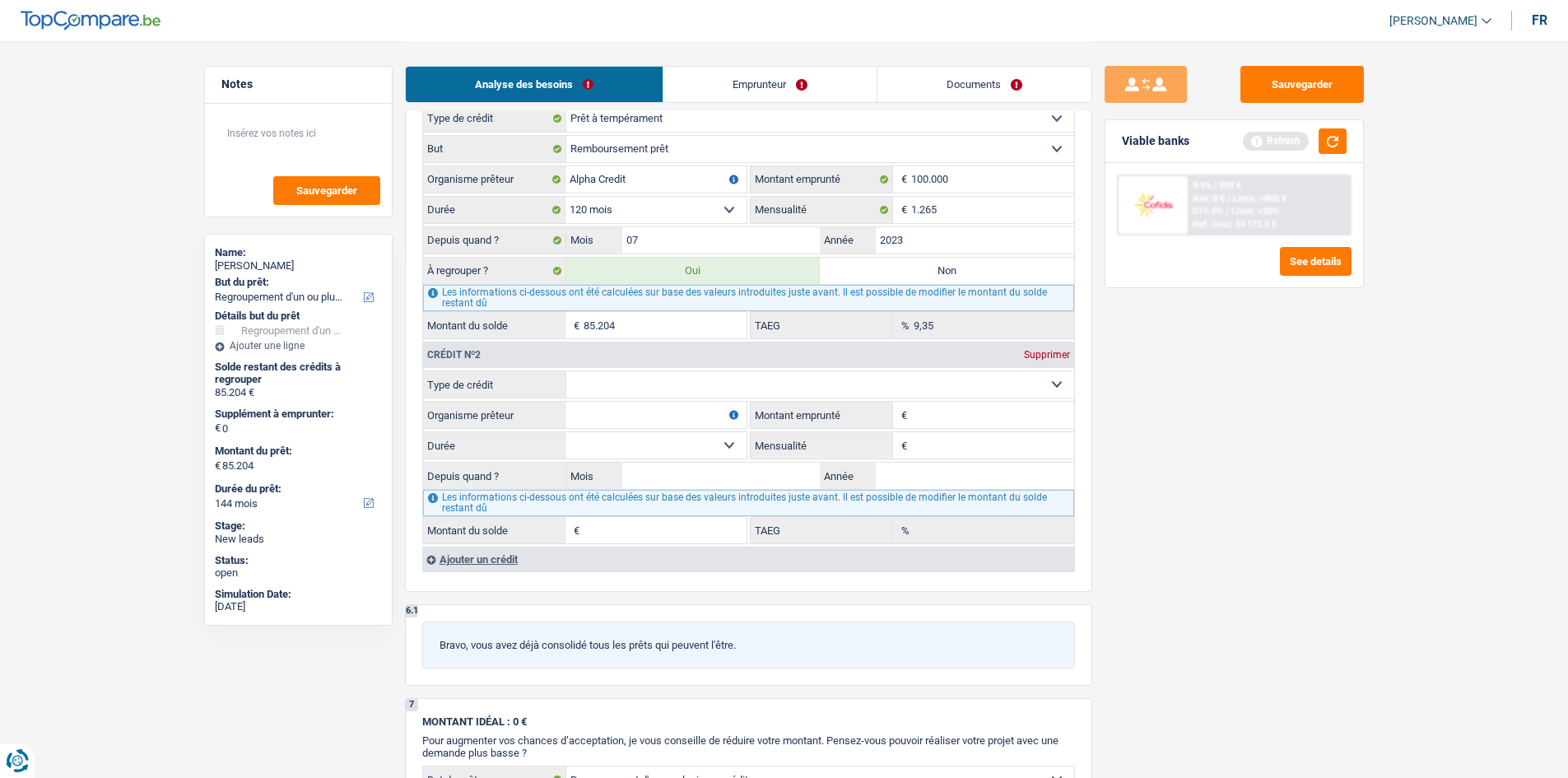
click at [792, 383] on select "Carte ou ouverture de crédit Prêt hypothécaire Vente à tempérament Prêt à tempé…" at bounding box center [820, 384] width 508 height 26
select select "personalLoan"
type input "0"
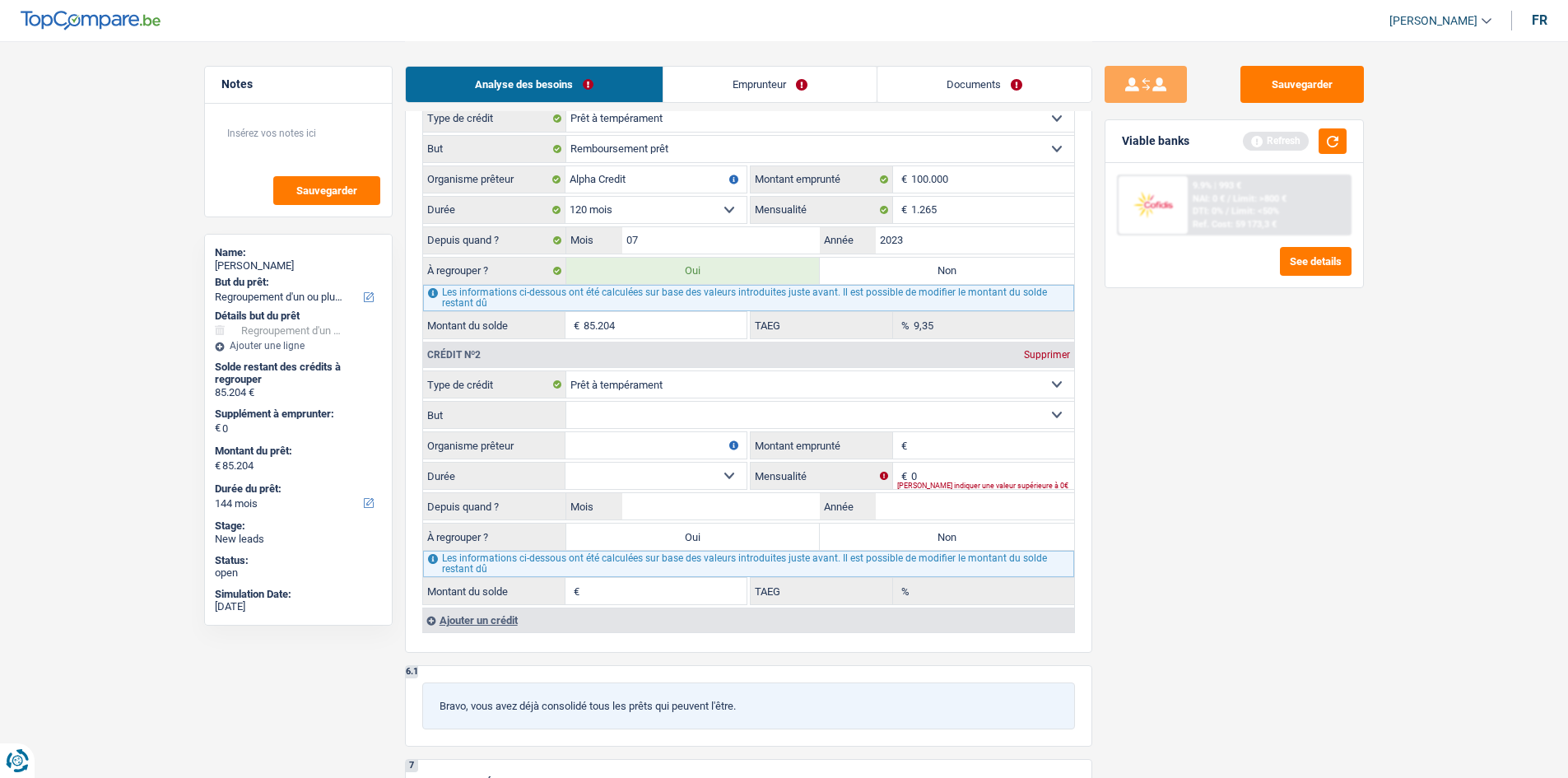
click at [694, 414] on select "Confort maison: meubles, textile, peinture, électroménager, outillage non-profe…" at bounding box center [820, 414] width 508 height 26
click at [766, 380] on select "Carte ou ouverture de crédit Prêt hypothécaire Vente à tempérament Prêt à tempé…" at bounding box center [820, 384] width 508 height 26
click at [475, 422] on label "But" at bounding box center [494, 414] width 144 height 26
click at [566, 422] on select "Confort maison: meubles, textile, peinture, électroménager, outillage non-profe…" at bounding box center [820, 414] width 508 height 26
click at [599, 447] on input "Organisme prêteur" at bounding box center [655, 444] width 181 height 26
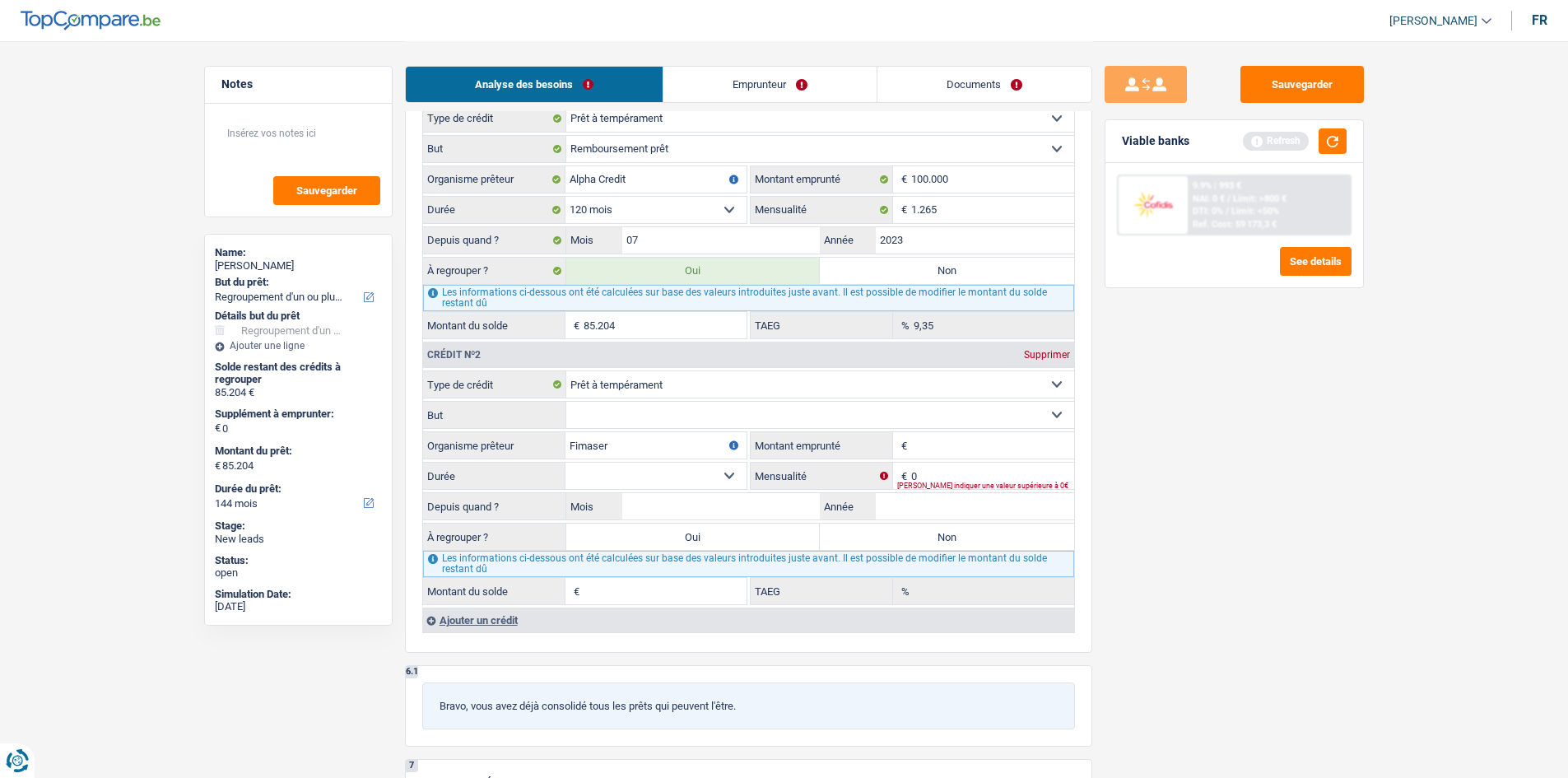
type input "Fimaser"
click at [950, 447] on input "Montant emprunté" at bounding box center [992, 444] width 163 height 26
drag, startPoint x: 950, startPoint y: 447, endPoint x: 925, endPoint y: 451, distance: 25.3
type input "20.000"
drag, startPoint x: 924, startPoint y: 451, endPoint x: 727, endPoint y: 471, distance: 198.0
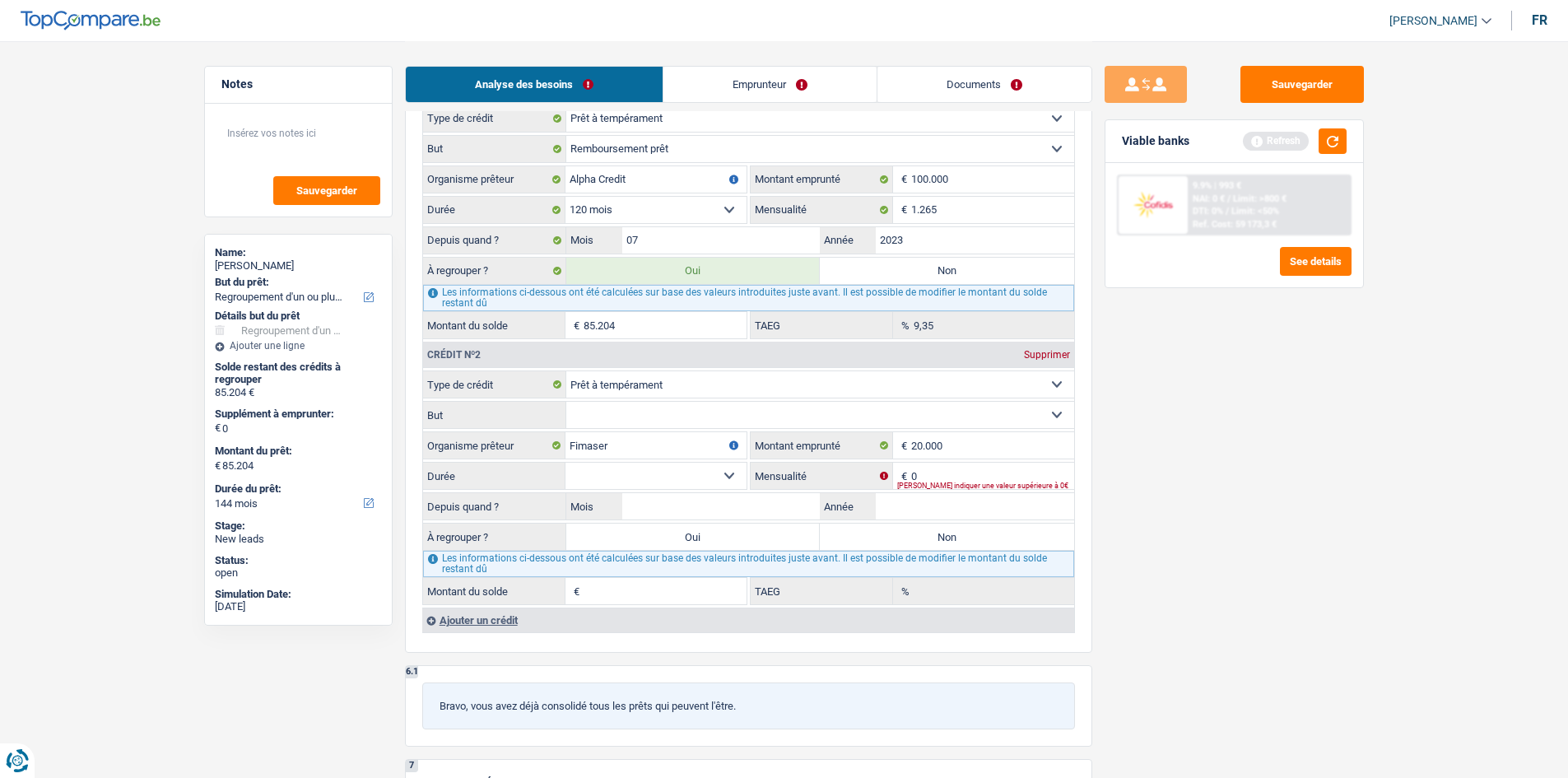
click at [727, 471] on select "12 mois 18 mois 24 mois 30 mois 36 mois 42 mois 48 mois 60 mois 72 mois 84 mois…" at bounding box center [655, 475] width 181 height 26
select select "84"
click at [565, 463] on select "12 mois 18 mois 24 mois 30 mois 36 mois 42 mois 48 mois 60 mois 72 mois 84 mois…" at bounding box center [655, 475] width 181 height 26
click at [960, 479] on input "0" at bounding box center [992, 475] width 163 height 26
type input "315"
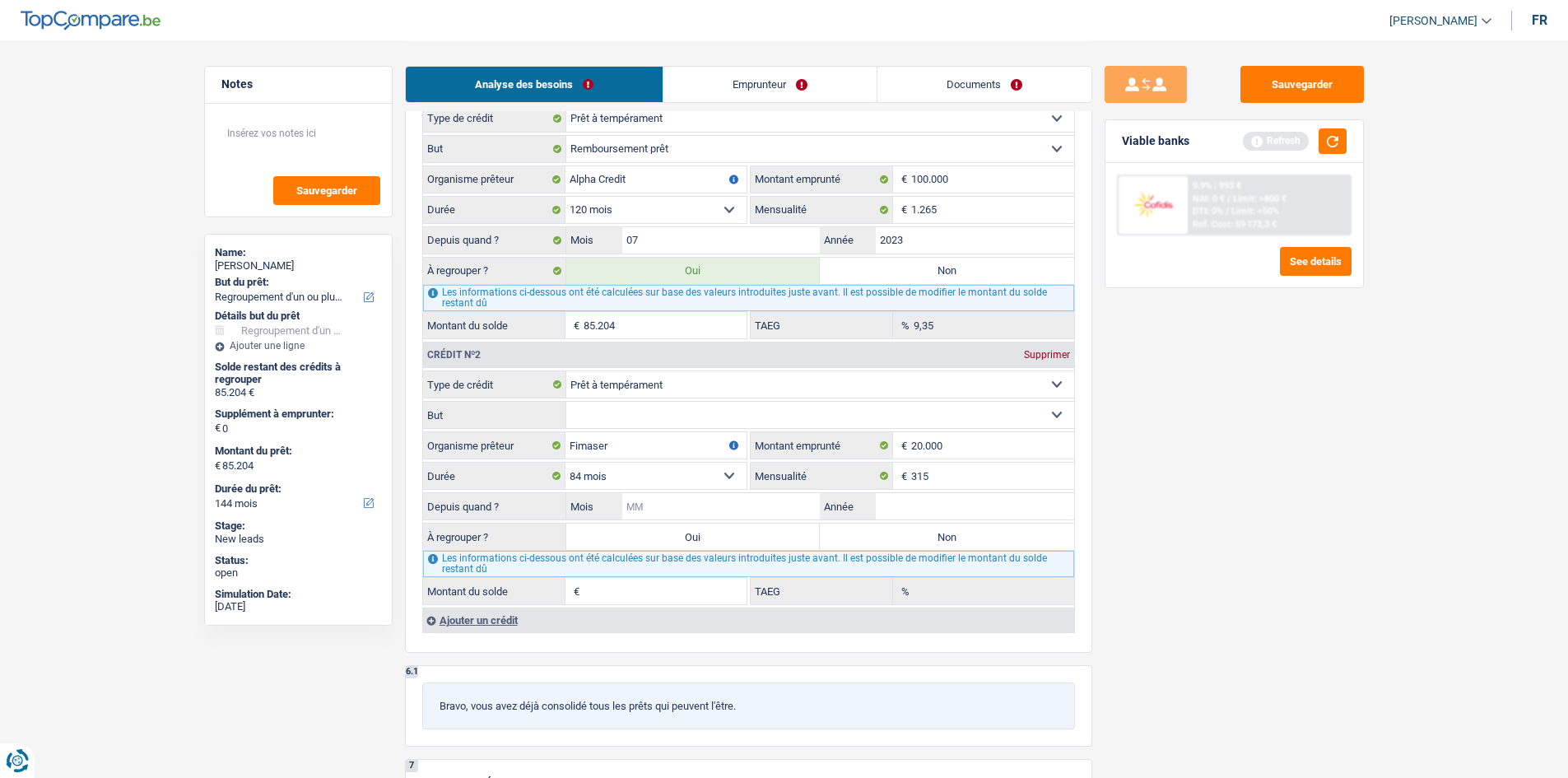
click at [685, 508] on input "Mois" at bounding box center [721, 505] width 198 height 26
click at [699, 537] on label "Oui" at bounding box center [694, 536] width 255 height 26
click at [699, 537] on input "Oui" at bounding box center [694, 536] width 255 height 26
radio input "true"
type input "100.000"
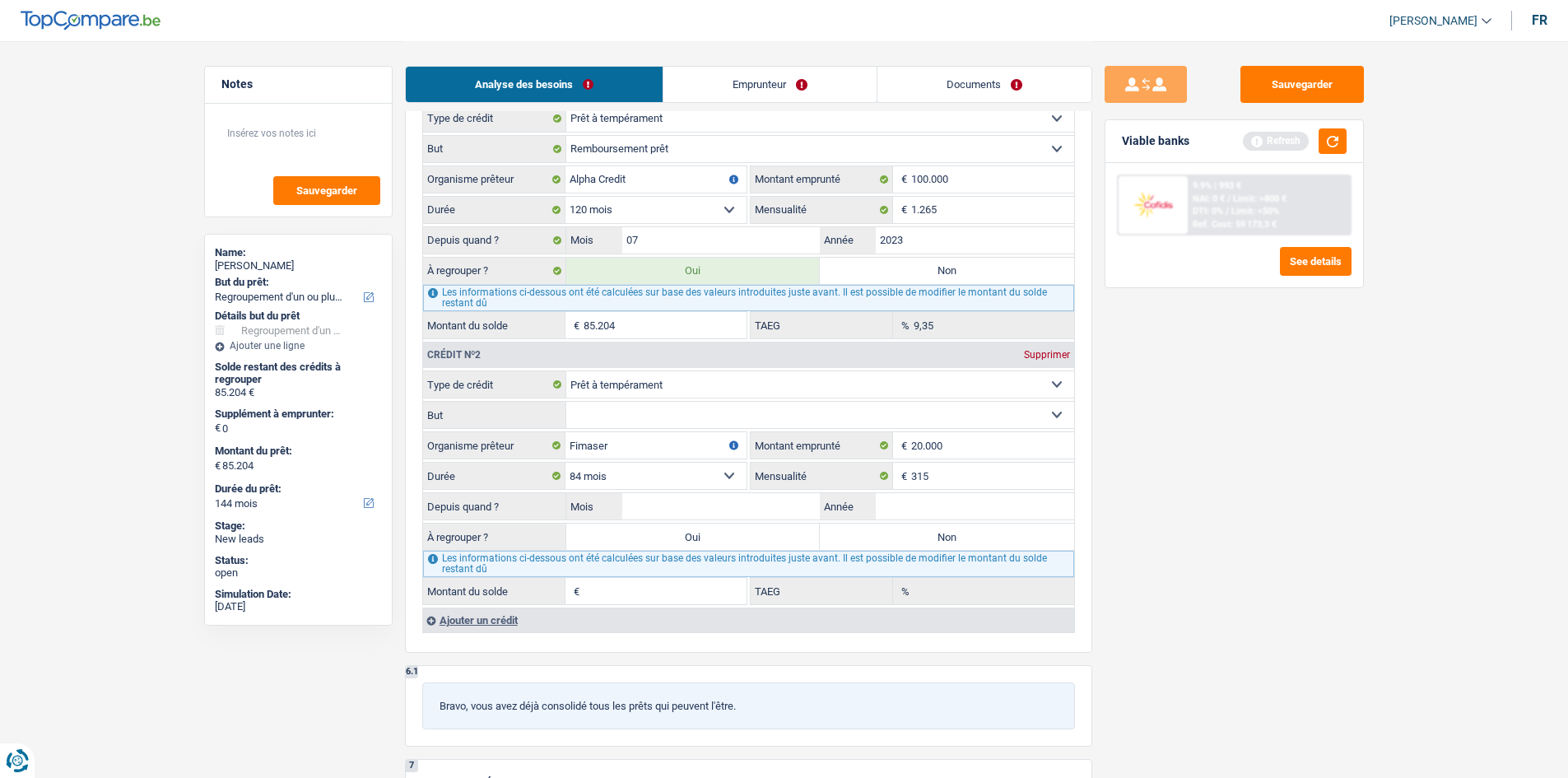
type input "100.000"
click at [685, 510] on input "Mois" at bounding box center [721, 505] width 198 height 26
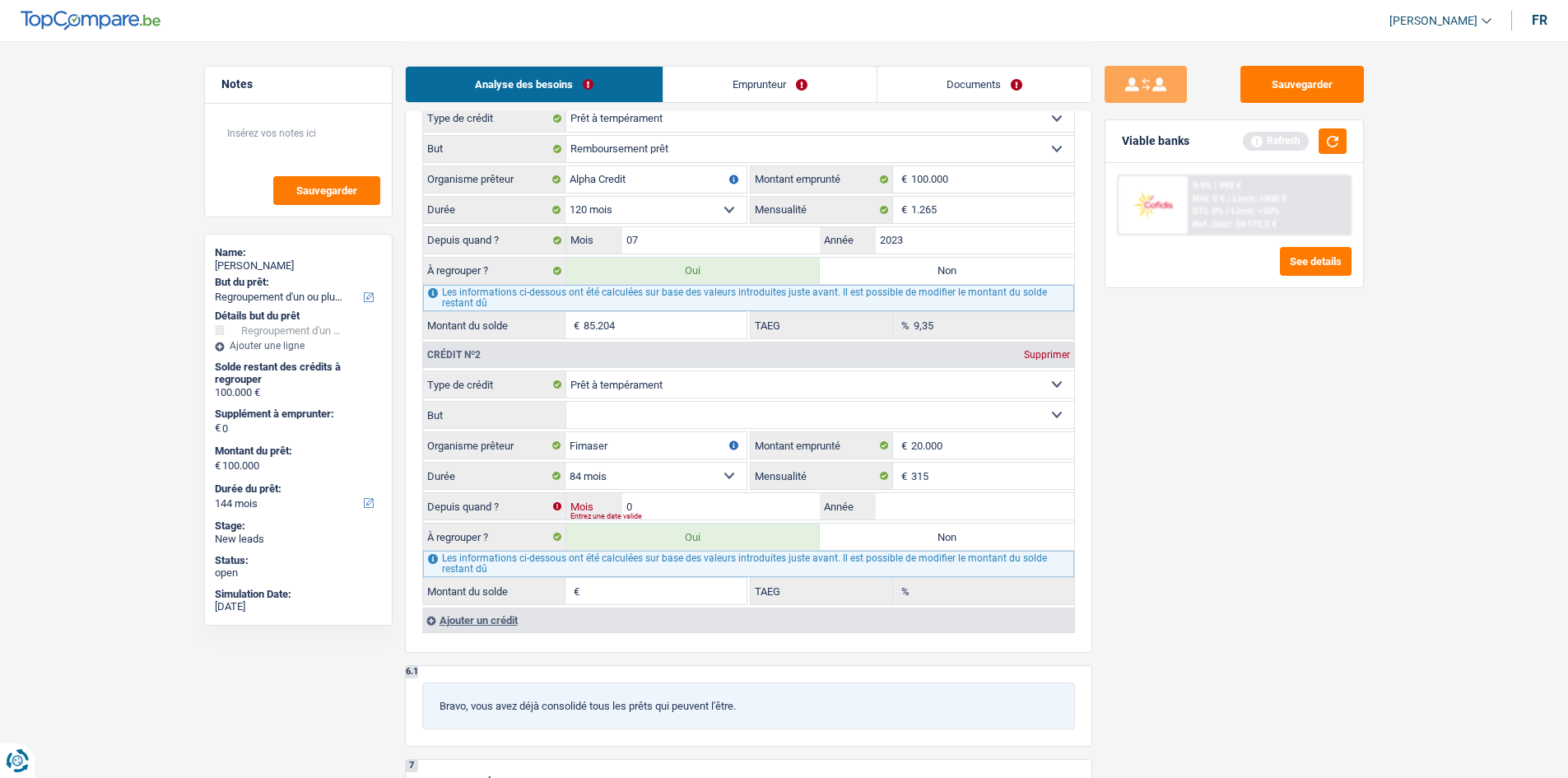
type input "03"
type input "2024"
click at [711, 398] on fieldset "Carte ou ouverture de crédit Prêt hypothécaire Vente à tempérament Prêt à tempé…" at bounding box center [748, 487] width 651 height 234
type input "16.635"
type input "8,65"
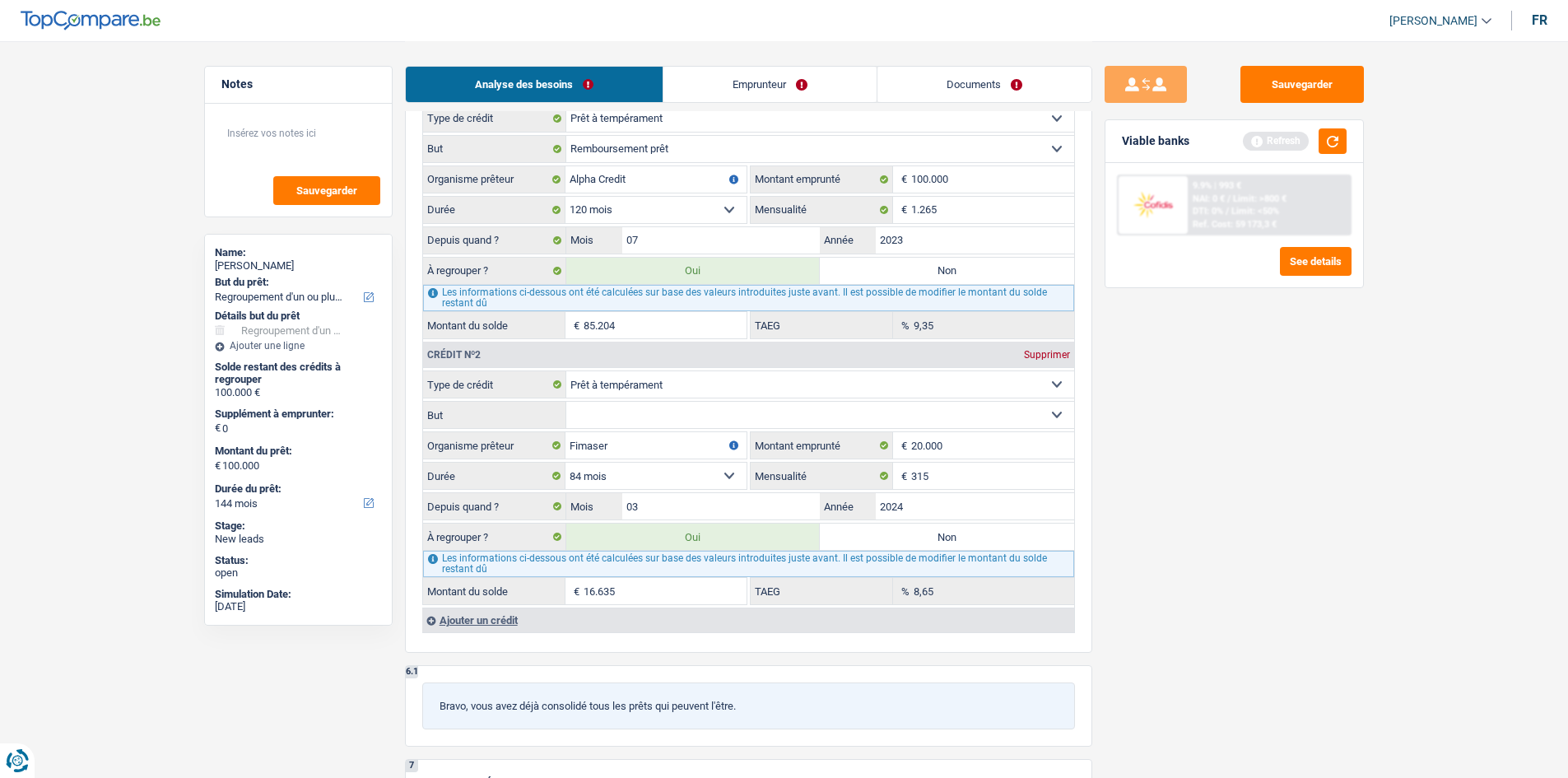
click at [711, 413] on select "Confort maison: meubles, textile, peinture, électroménager, outillage non-profe…" at bounding box center [820, 414] width 508 height 26
select select "medicalFees"
click at [566, 402] on select "Confort maison: meubles, textile, peinture, électroménager, outillage non-profe…" at bounding box center [820, 414] width 508 height 26
type input "101.839"
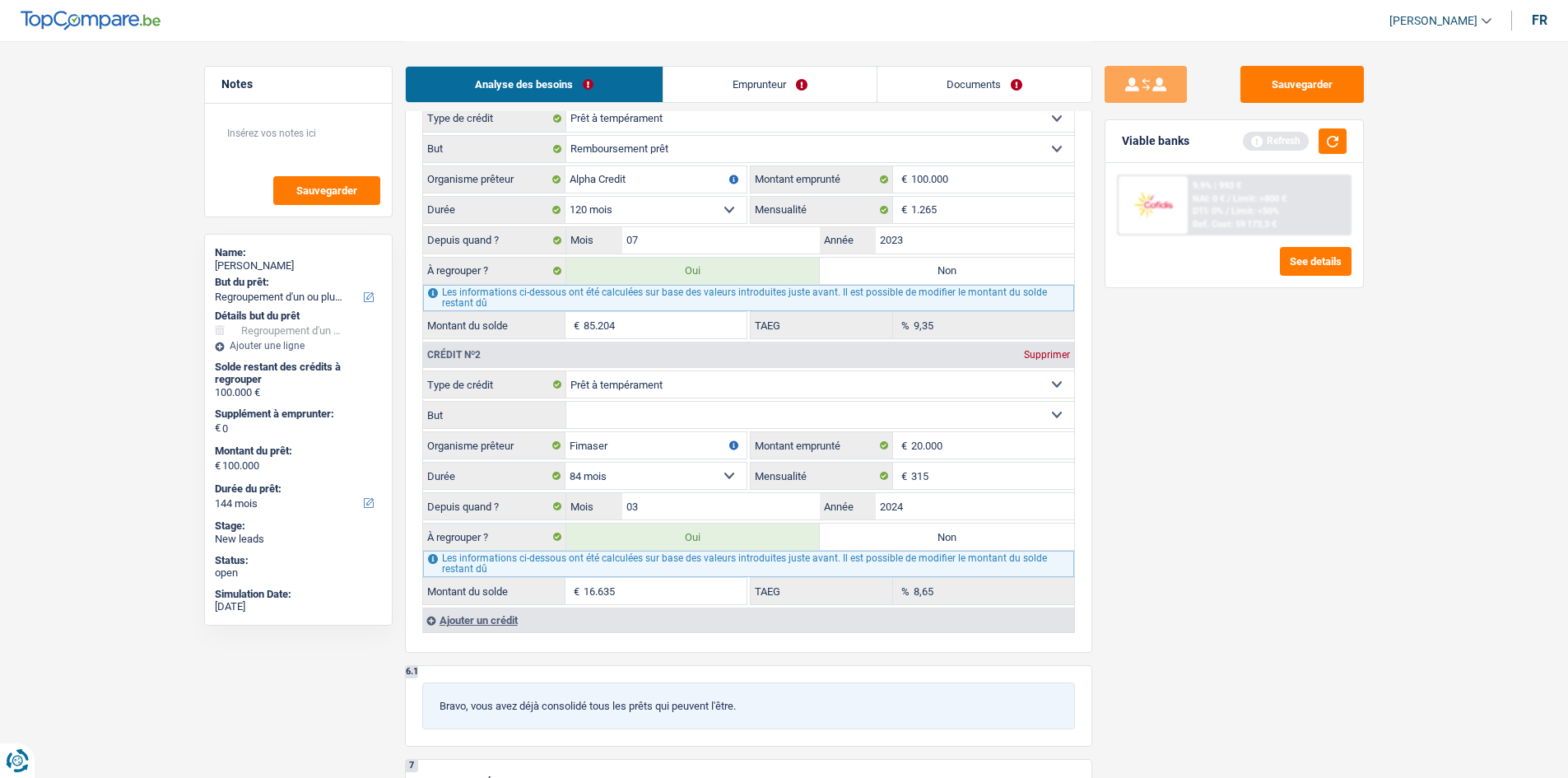
type input "101.839"
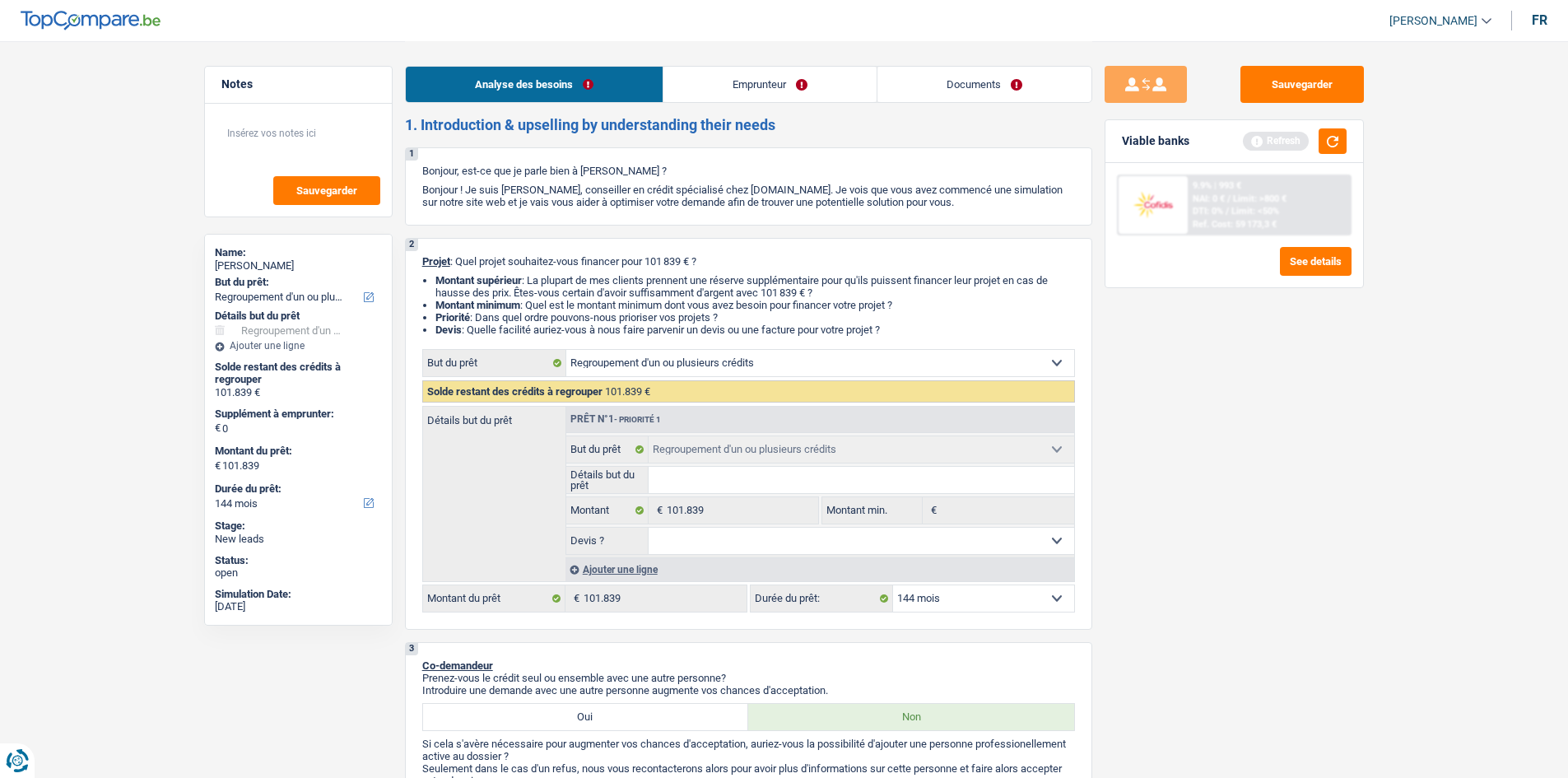
scroll to position [0, 0]
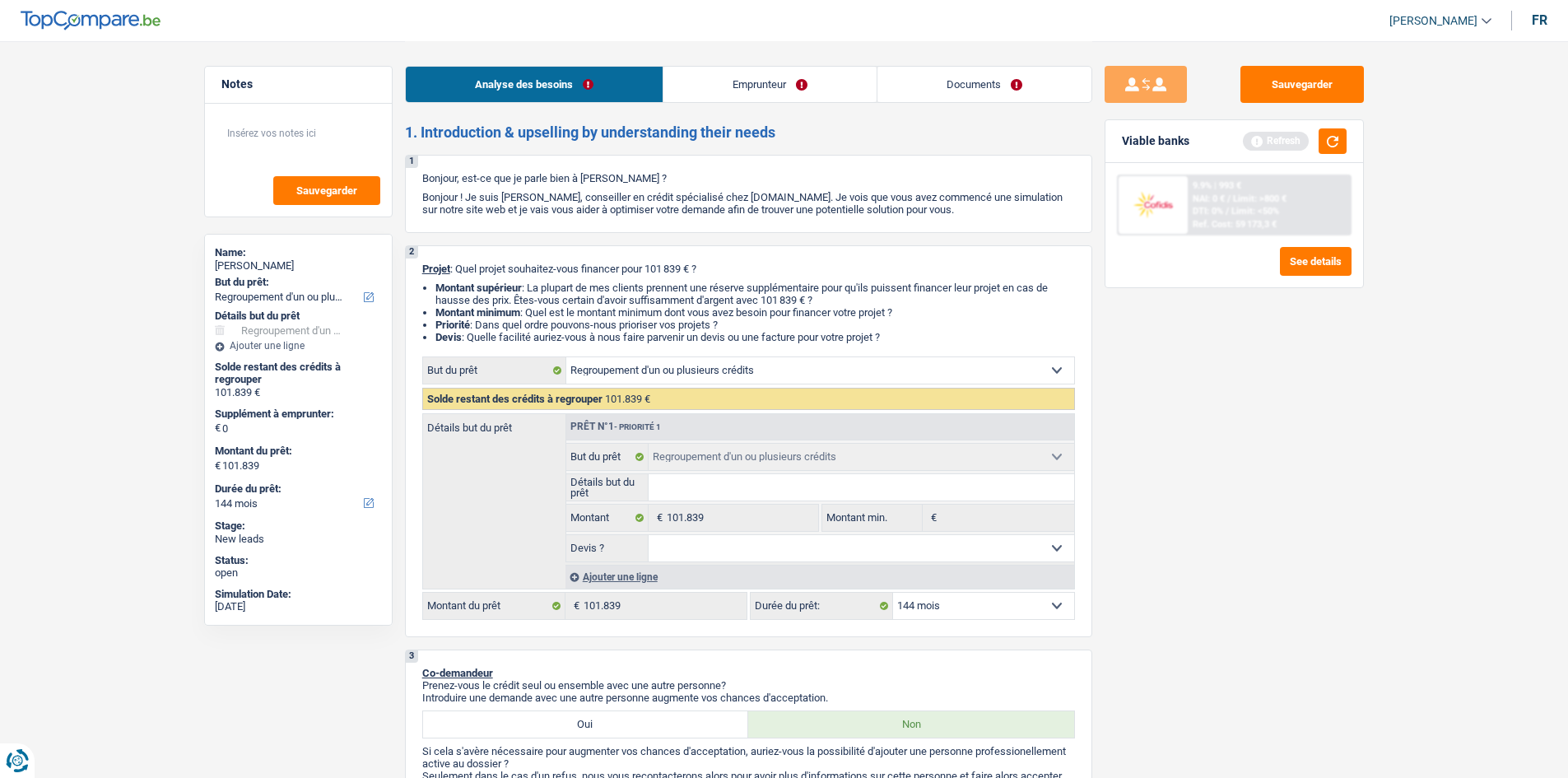
click at [754, 88] on link "Emprunteur" at bounding box center [770, 84] width 213 height 35
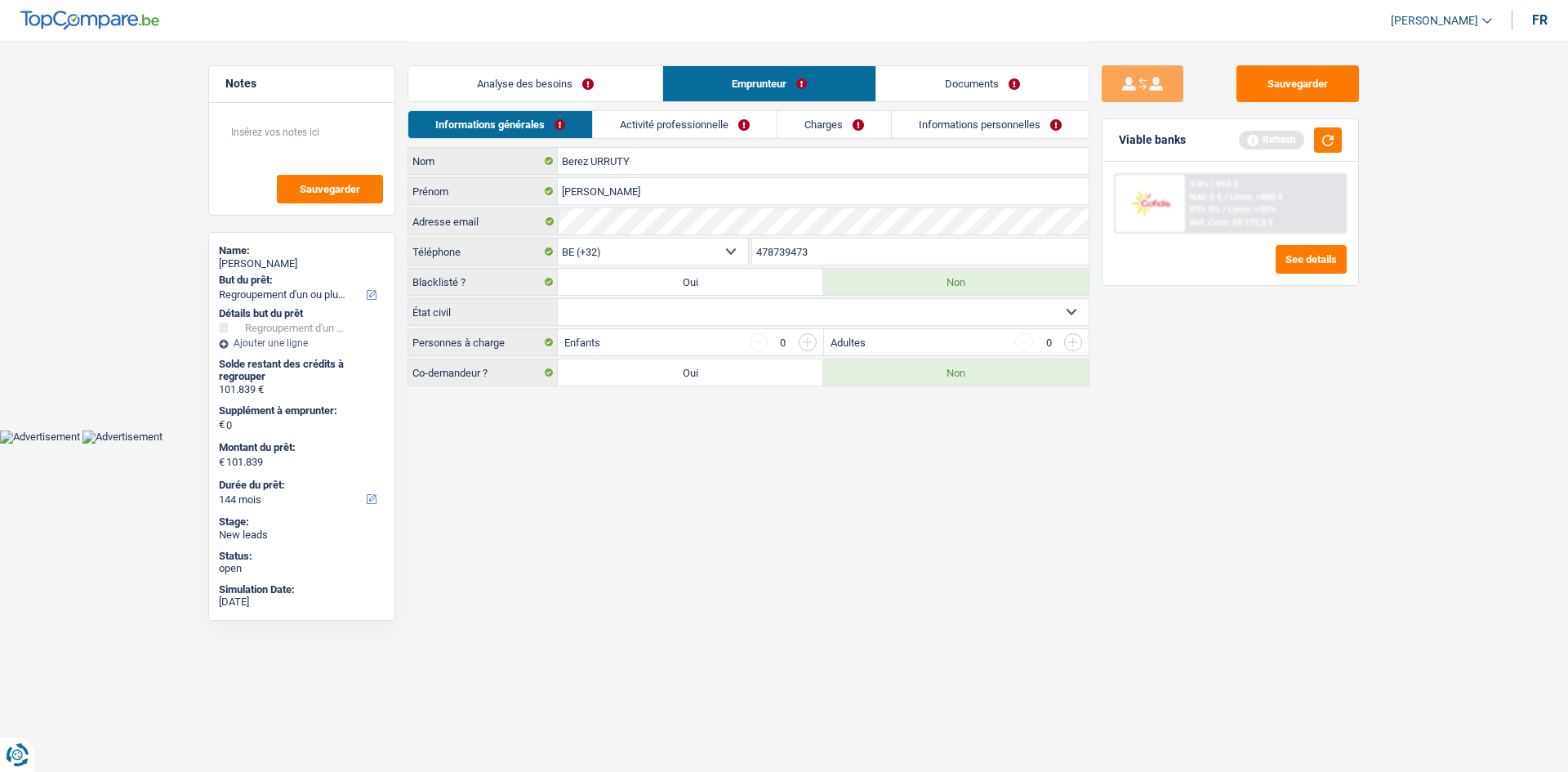
click at [563, 91] on link "Analyse des besoins" at bounding box center [536, 83] width 254 height 35
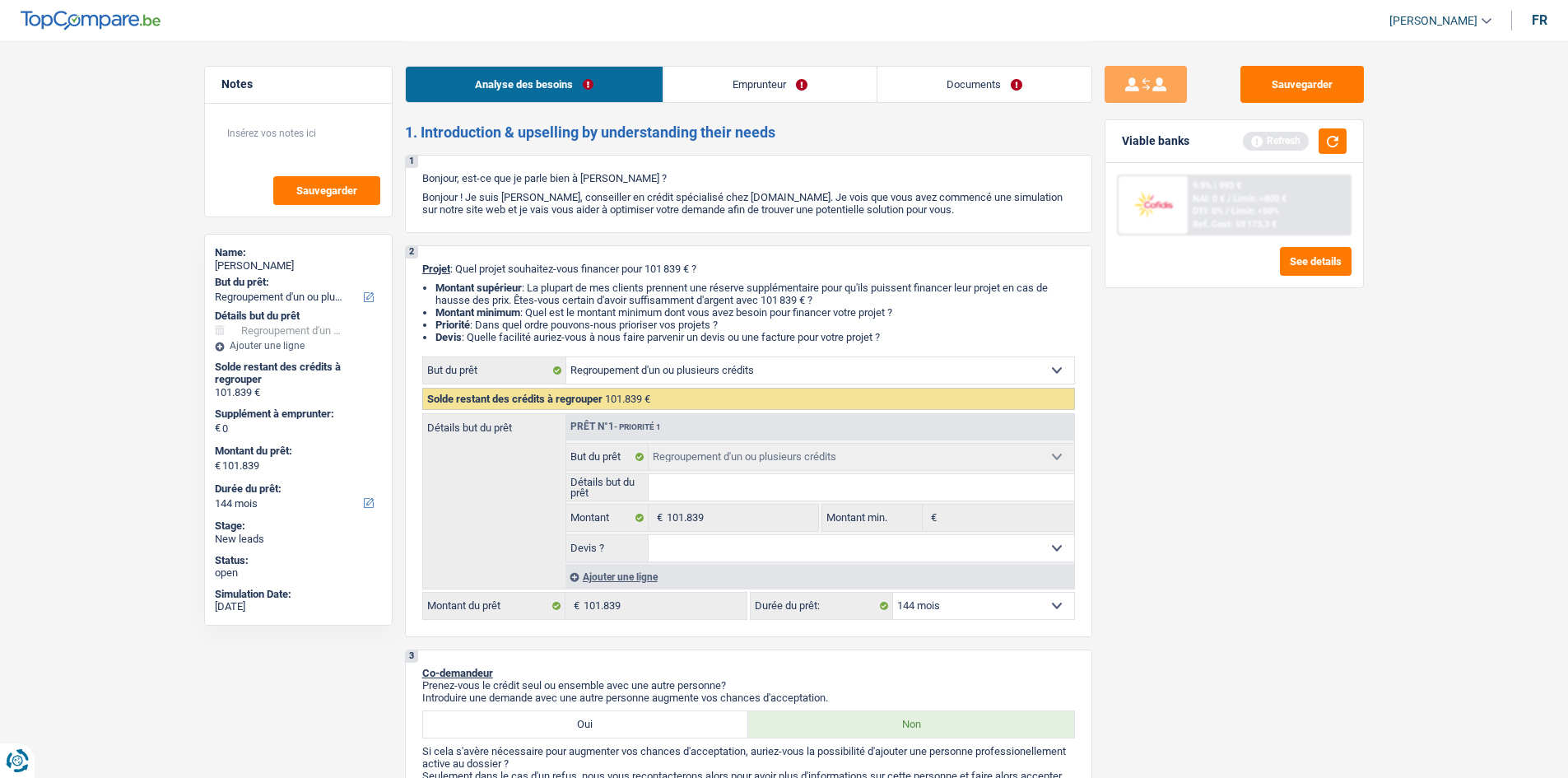
click at [724, 90] on link "Emprunteur" at bounding box center [770, 84] width 213 height 35
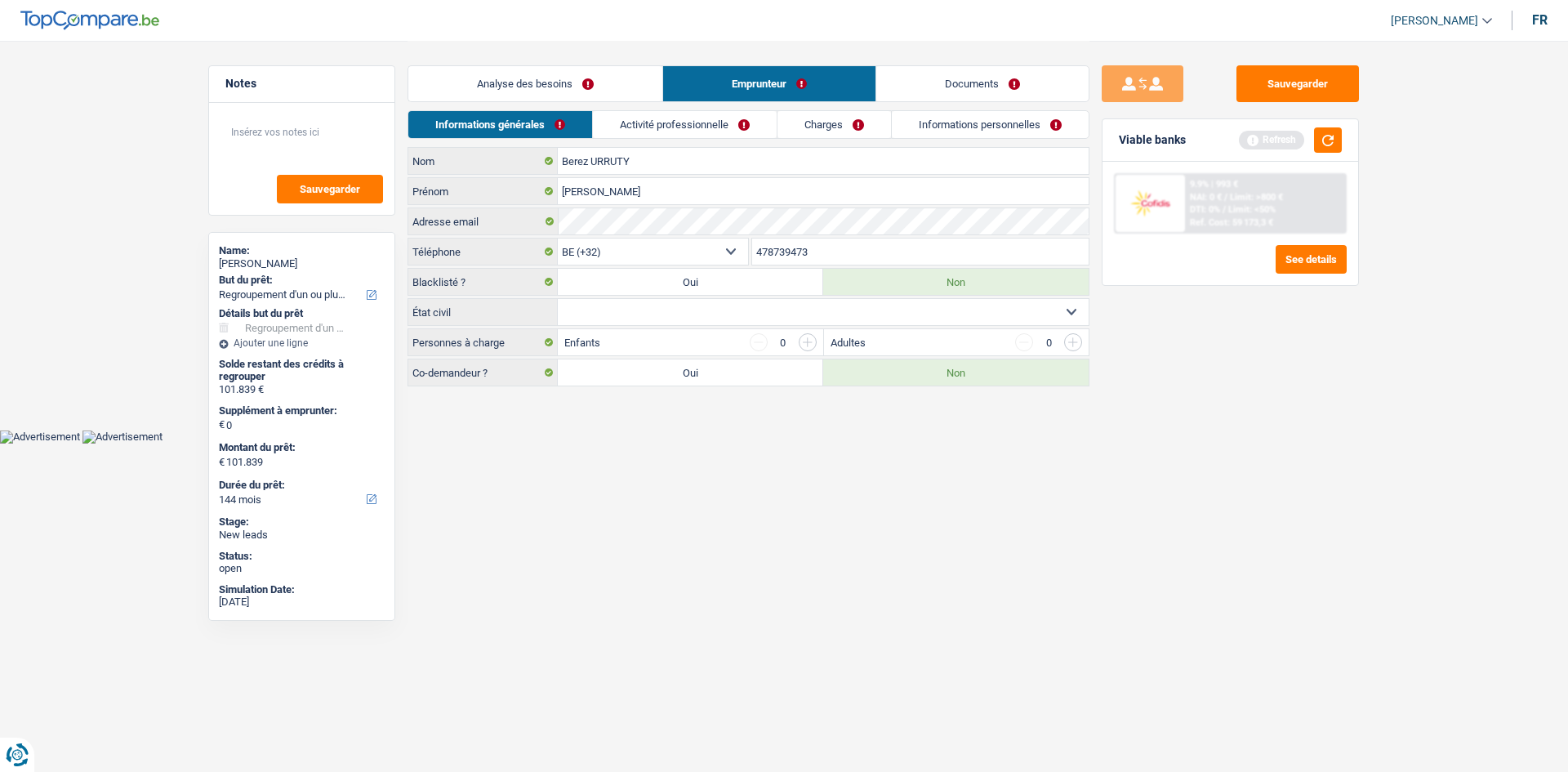
click at [816, 315] on select "Célibataire Marié(e) Cohabitant(e) légal(e) Divorcé(e) Veuf(ve) Séparé (de fait…" at bounding box center [823, 311] width 530 height 26
select select "divorced"
click at [558, 299] on select "Célibataire Marié(e) Cohabitant(e) légal(e) Divorcé(e) Veuf(ve) Séparé (de fait…" at bounding box center [823, 311] width 530 height 26
click at [664, 128] on link "Activité professionnelle" at bounding box center [686, 124] width 184 height 27
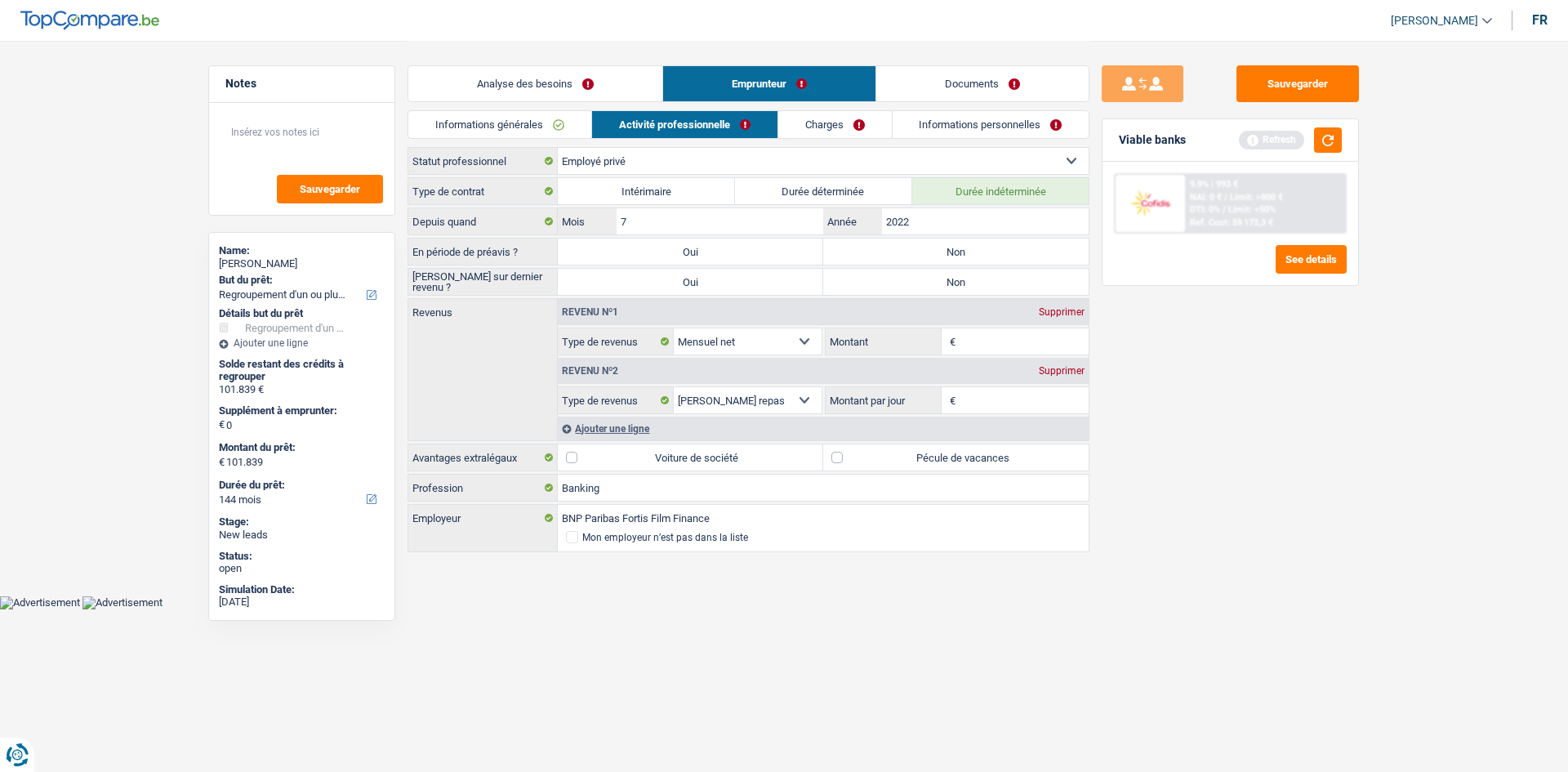
click at [918, 254] on label "Non" at bounding box center [956, 251] width 265 height 26
click at [918, 254] on input "Non" at bounding box center [956, 251] width 265 height 26
radio input "true"
click at [923, 287] on label "Non" at bounding box center [956, 281] width 265 height 26
click at [923, 287] on input "Non" at bounding box center [956, 281] width 265 height 26
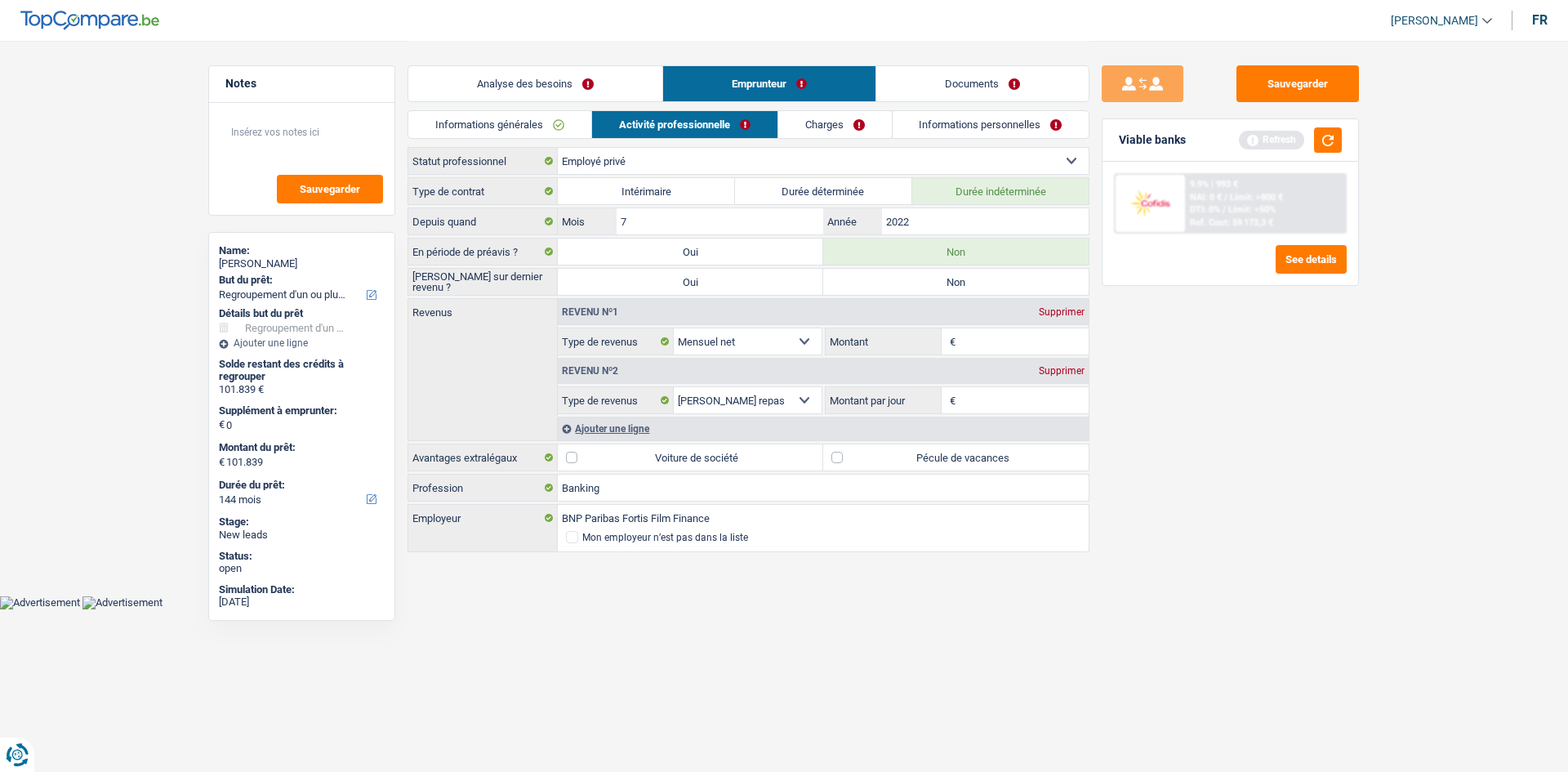
radio input "true"
click at [1010, 341] on input "Montant" at bounding box center [1025, 341] width 130 height 26
type input "3.300"
click at [988, 401] on input "Montant par jour" at bounding box center [1025, 400] width 130 height 26
type input "8"
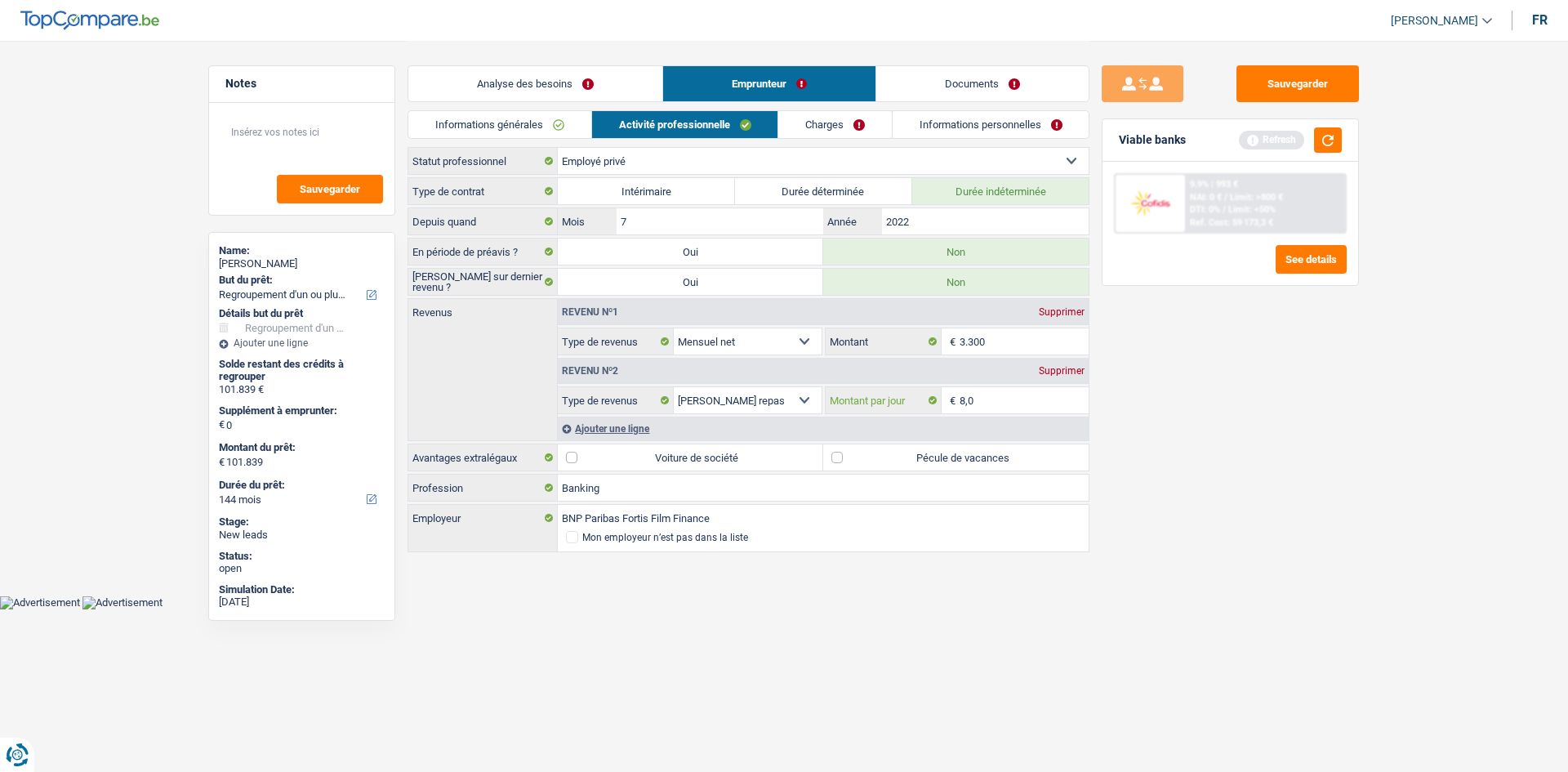
type input "8,0"
click at [574, 449] on label "Voiture de société" at bounding box center [690, 456] width 265 height 26
click at [574, 449] on input "Voiture de société" at bounding box center [690, 456] width 265 height 26
checkbox input "true"
click at [836, 455] on label "Pécule de vacances" at bounding box center [956, 456] width 265 height 26
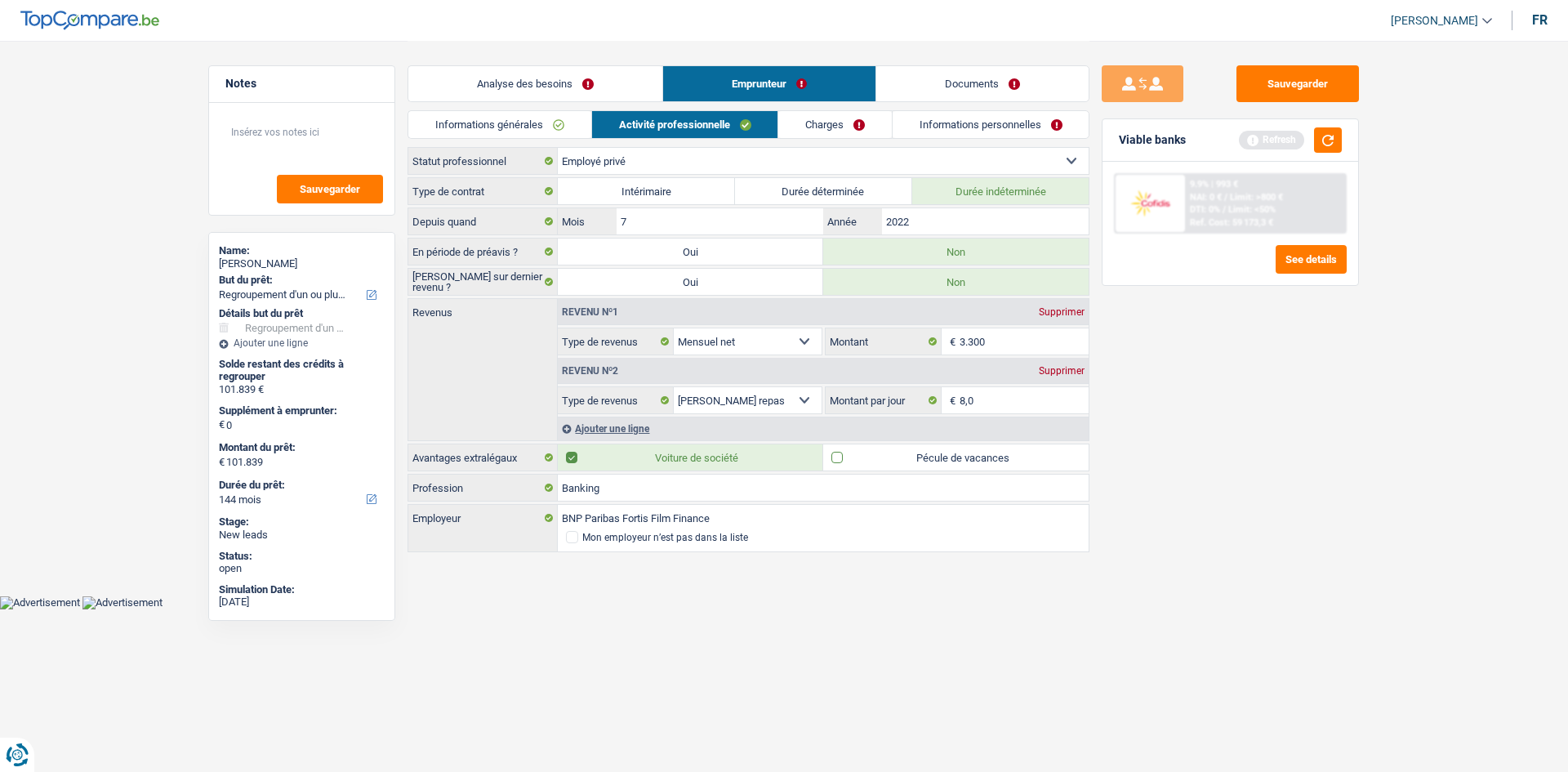
click at [836, 455] on input "Pécule de vacances" at bounding box center [956, 456] width 265 height 26
checkbox input "true"
click at [834, 127] on link "Charges" at bounding box center [835, 124] width 114 height 27
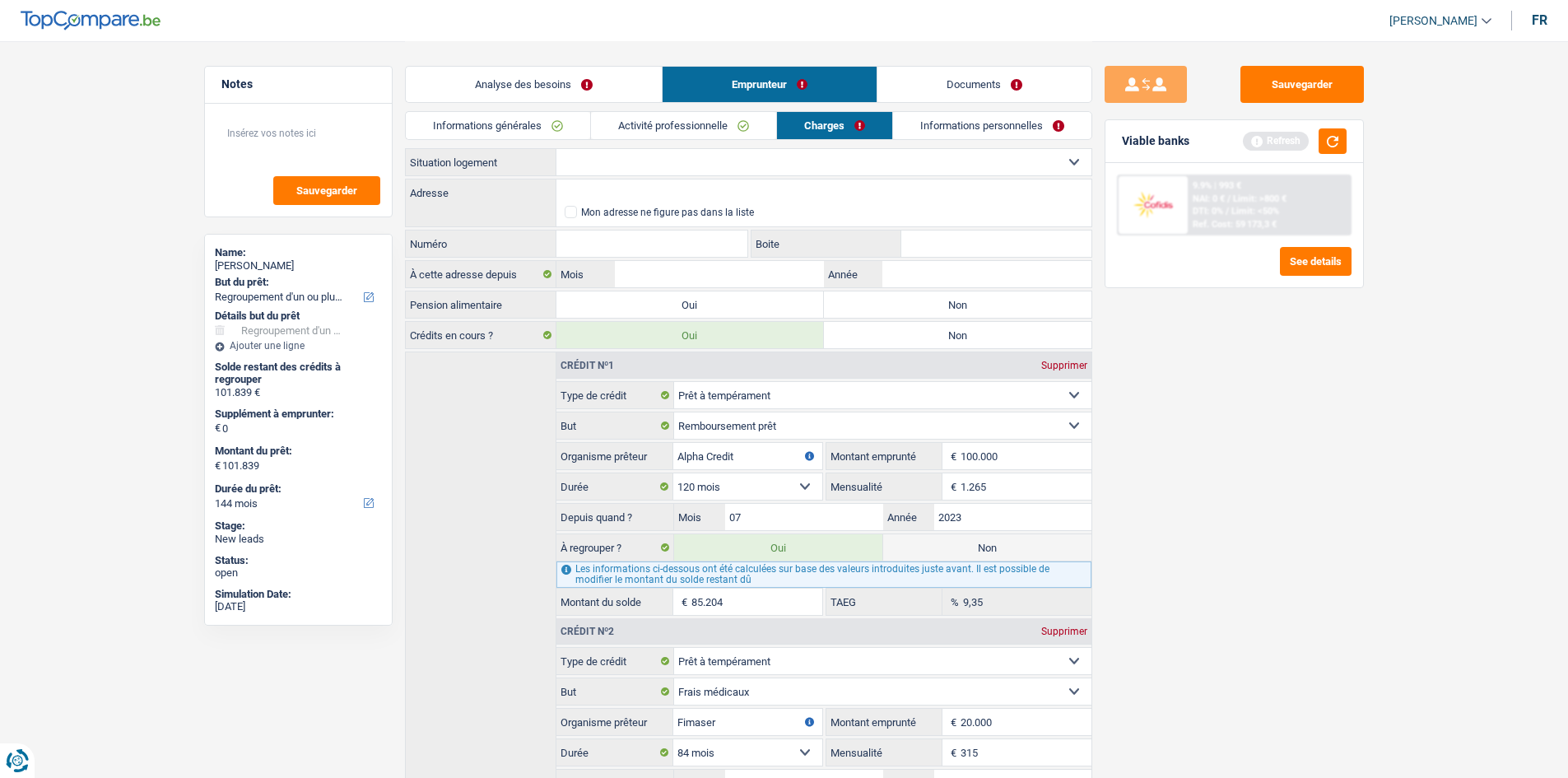
click at [795, 167] on select "Locataire Propriétaire avec prêt hypothécaire Propriétaire sans prêt hypothécai…" at bounding box center [824, 162] width 534 height 26
select select "rents"
click at [556, 149] on select "Locataire Propriétaire avec prêt hypothécaire Propriétaire sans prêt hypothécai…" at bounding box center [824, 162] width 534 height 26
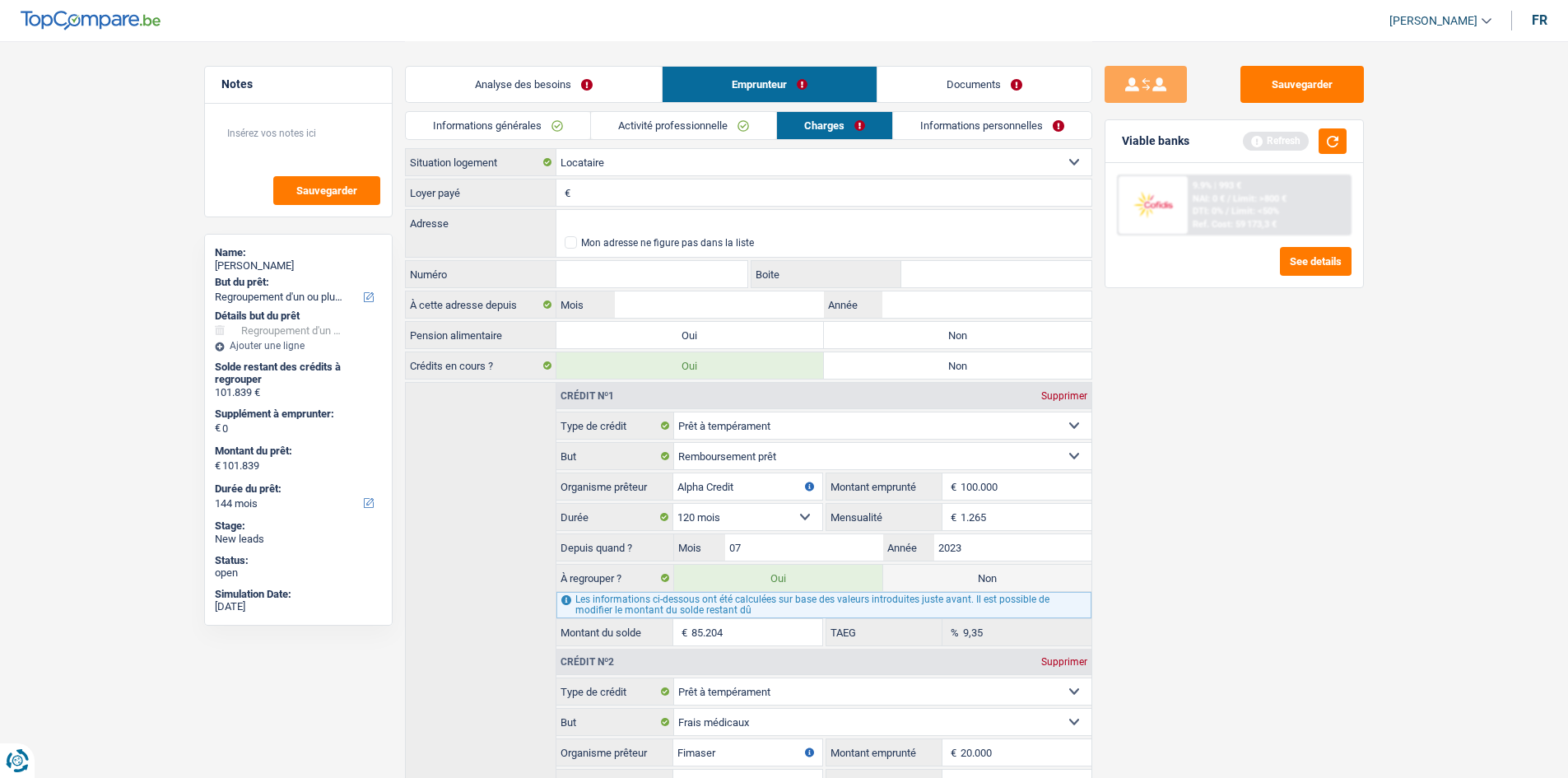
click at [704, 195] on input "Loyer payé" at bounding box center [833, 192] width 517 height 26
type input "1"
type input "560"
click at [667, 218] on input "Adresse" at bounding box center [824, 223] width 534 height 26
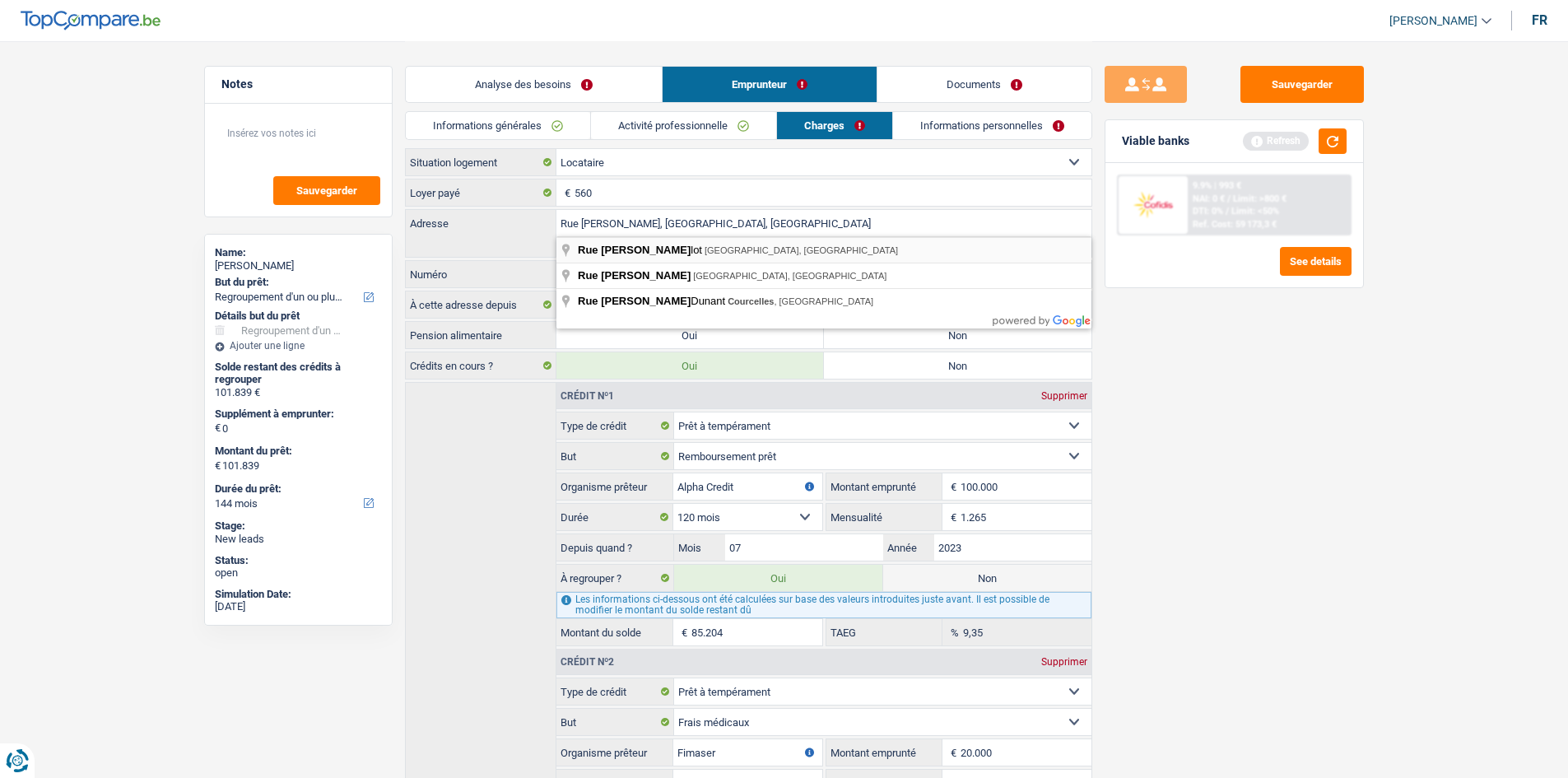
type input "[STREET_ADDRESS][PERSON_NAME]"
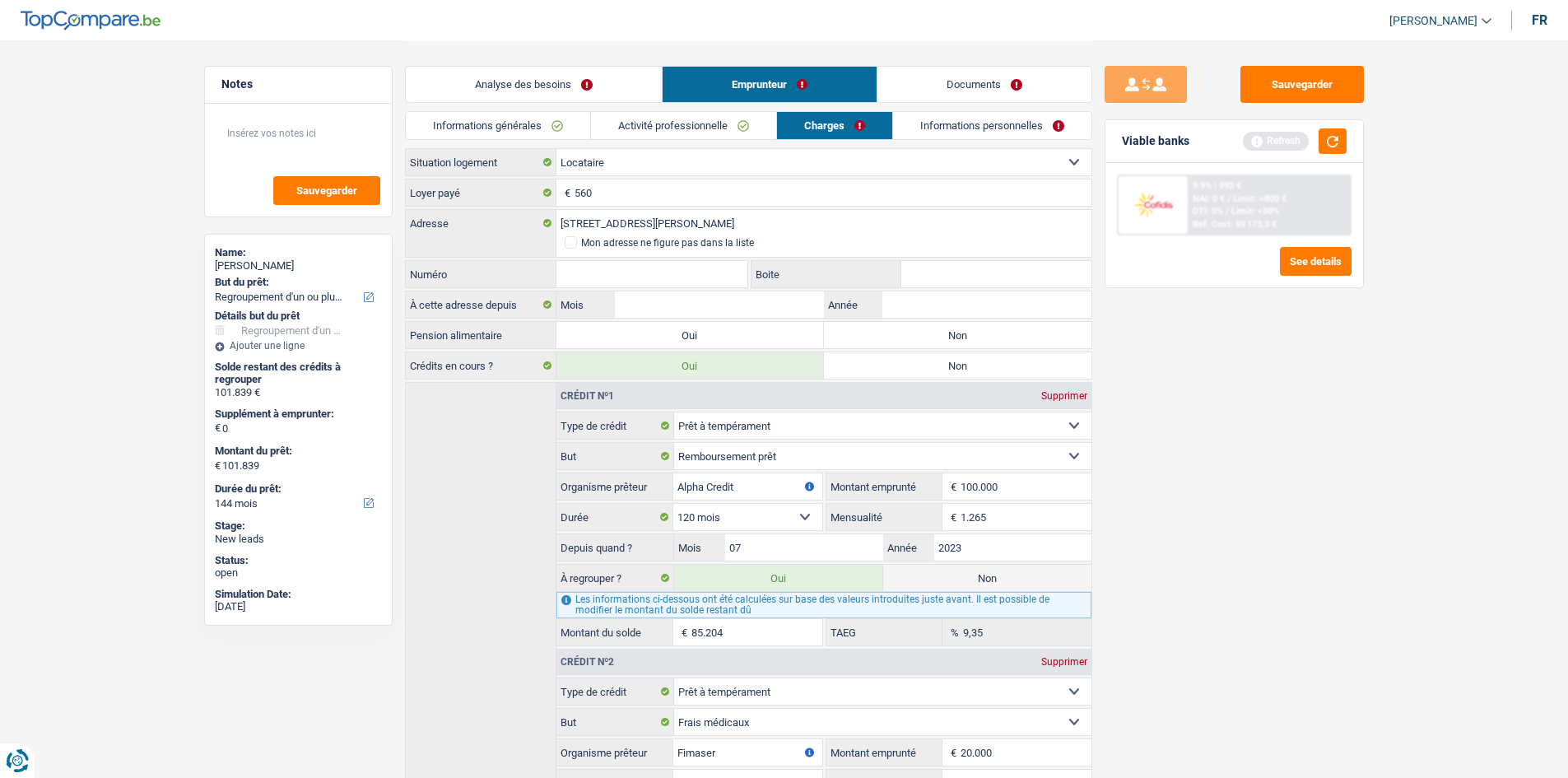
click at [694, 264] on input "Numéro" at bounding box center [652, 274] width 192 height 26
type input "54"
click at [687, 301] on input "Mois" at bounding box center [718, 304] width 208 height 26
drag, startPoint x: 687, startPoint y: 301, endPoint x: 674, endPoint y: 301, distance: 13.0
click at [674, 301] on input "Mois" at bounding box center [718, 304] width 208 height 26
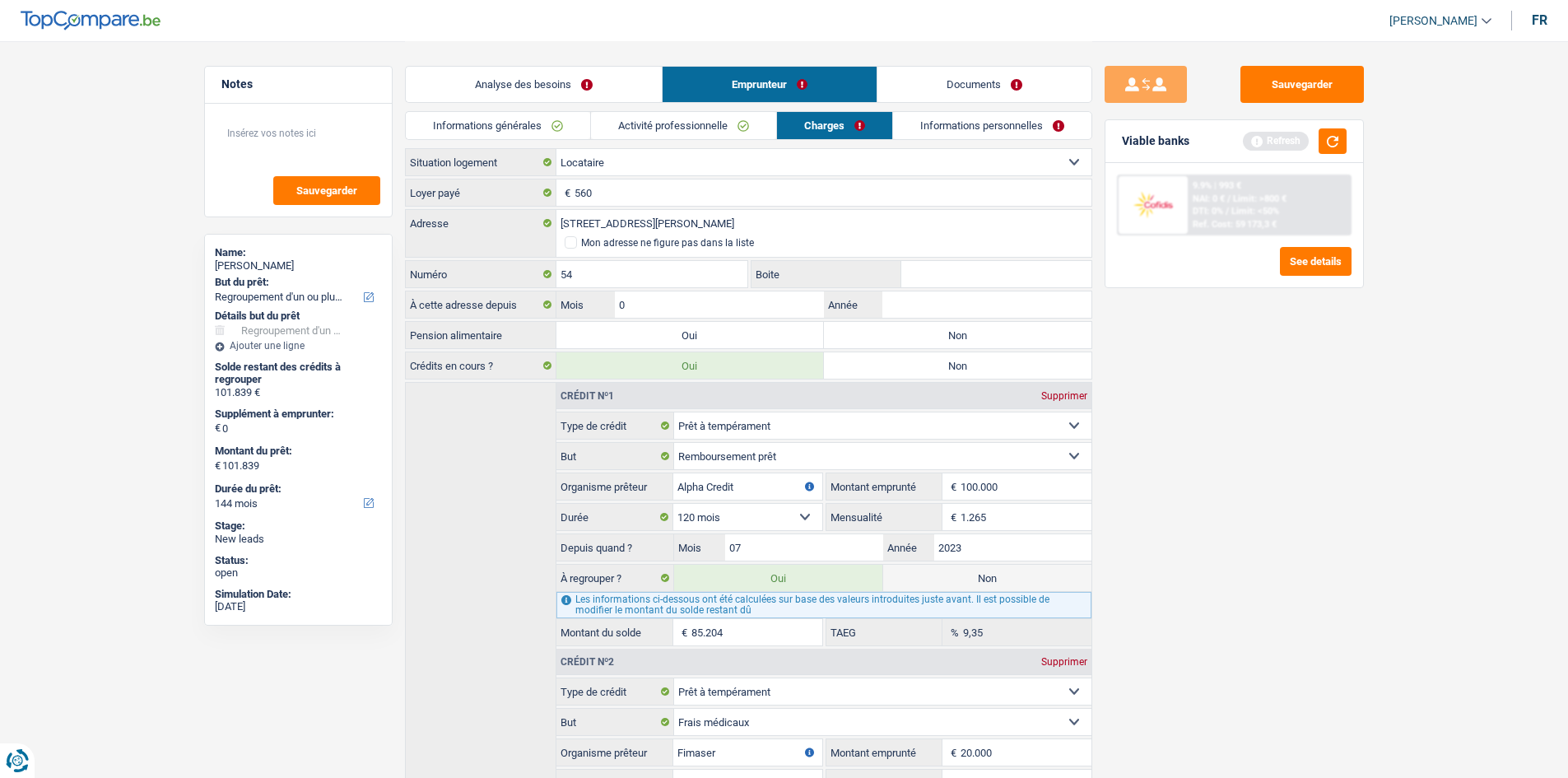
type input "06"
type input "2025"
click at [874, 334] on label "Non" at bounding box center [957, 334] width 267 height 26
click at [874, 334] on input "Non" at bounding box center [957, 334] width 267 height 26
radio input "true"
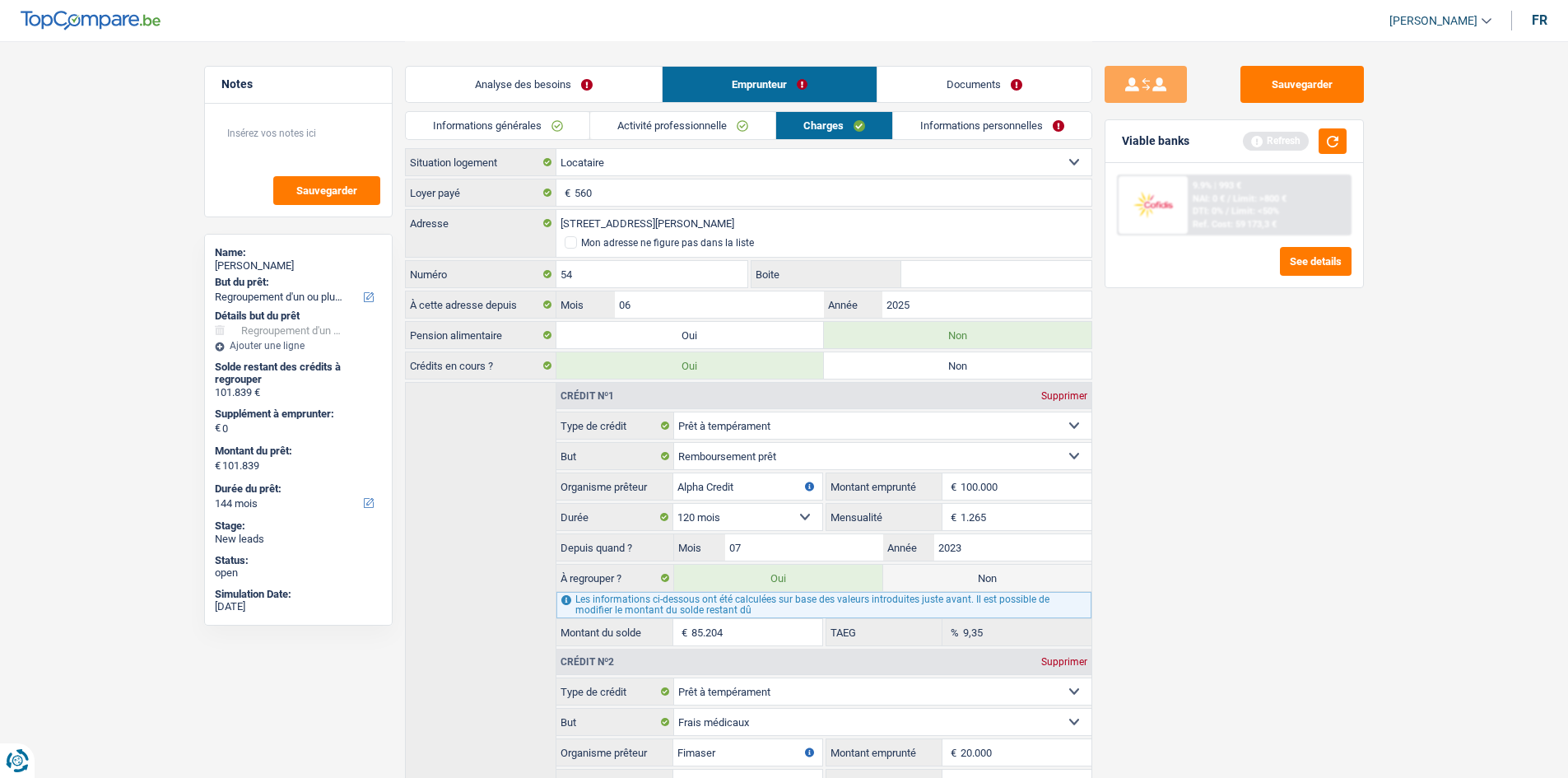
click at [940, 135] on link "Informations personnelles" at bounding box center [992, 125] width 198 height 27
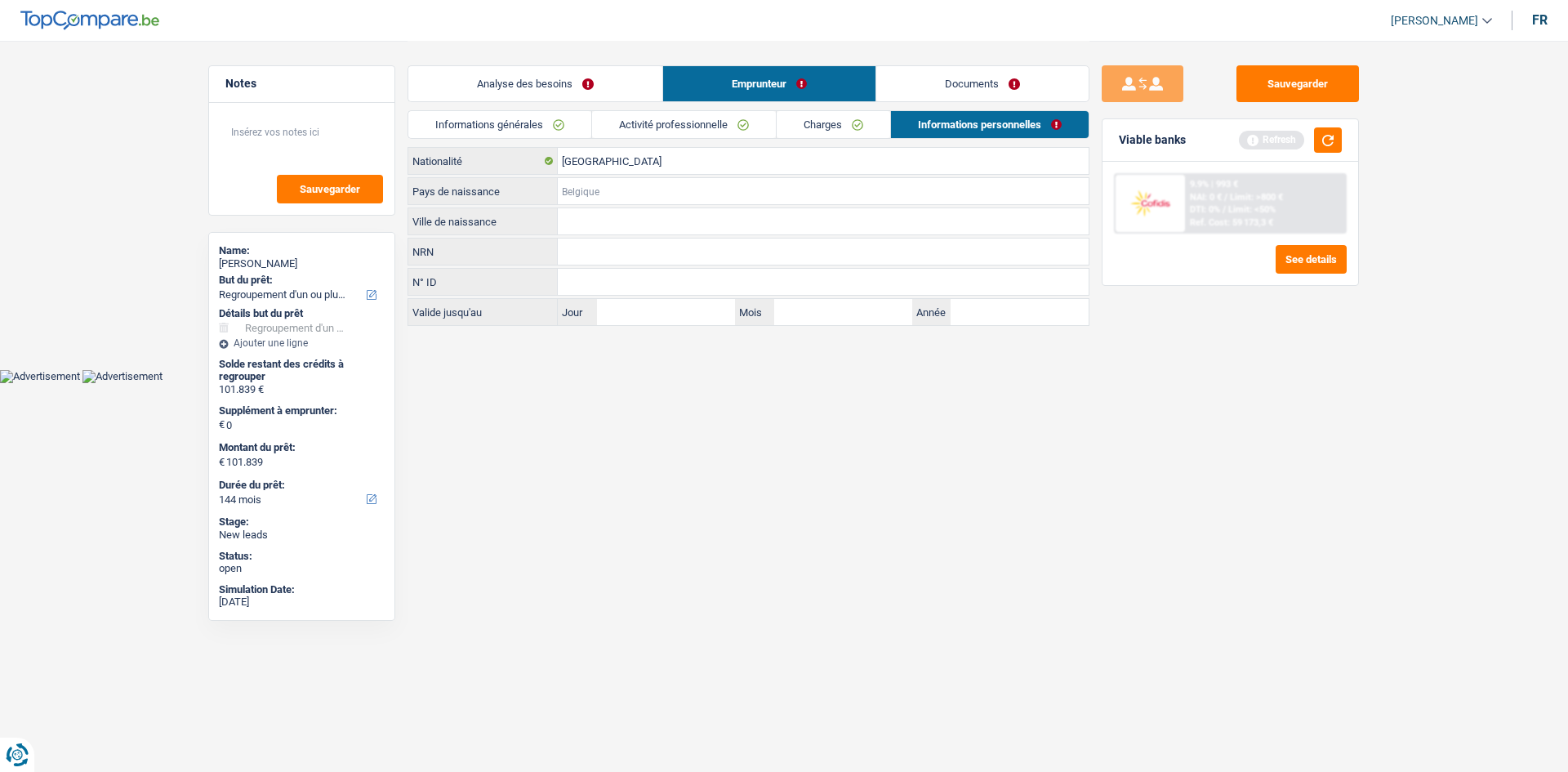
click at [631, 186] on input "Pays de naissance" at bounding box center [823, 190] width 530 height 26
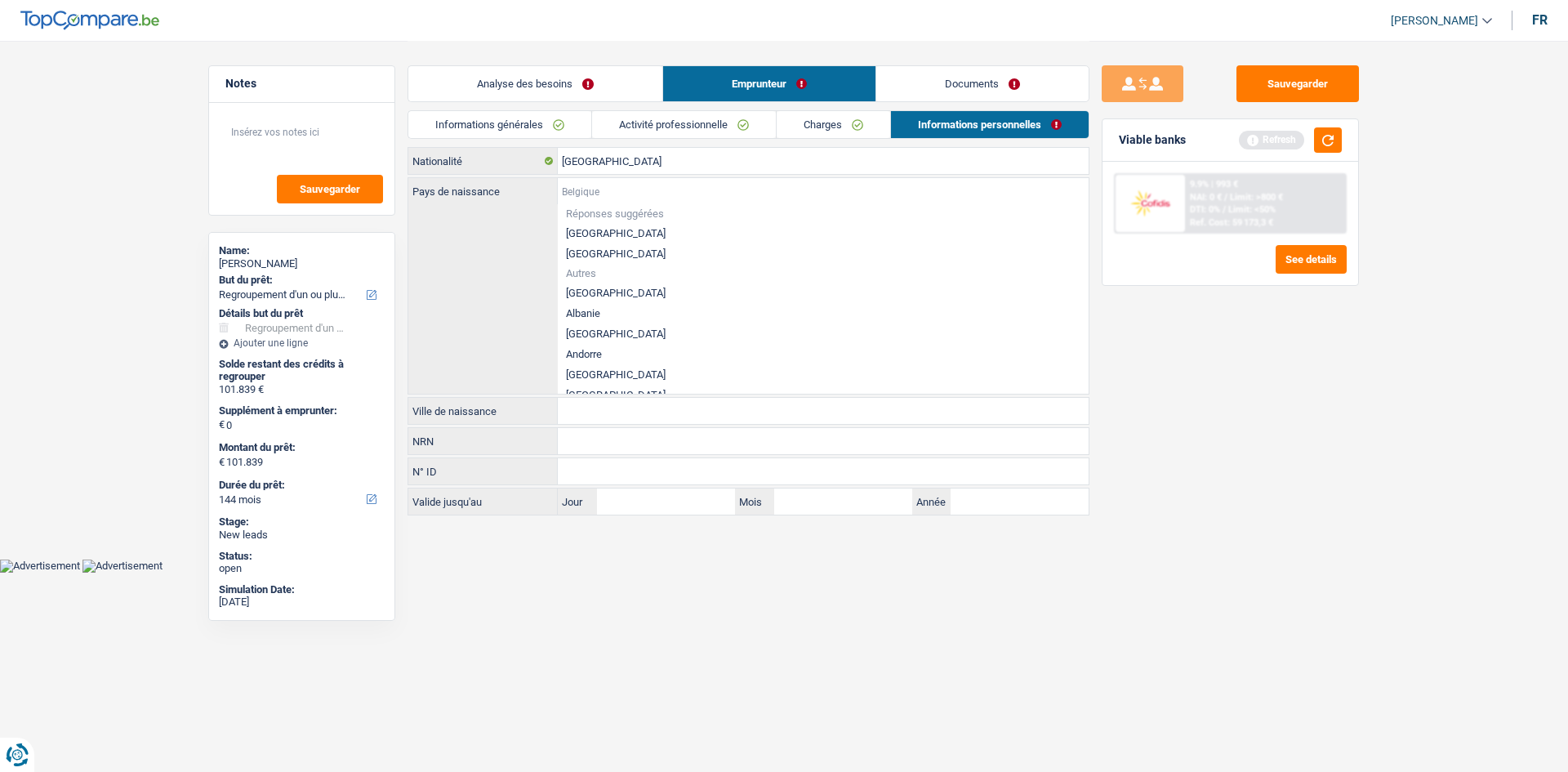
type input "u"
type input "r"
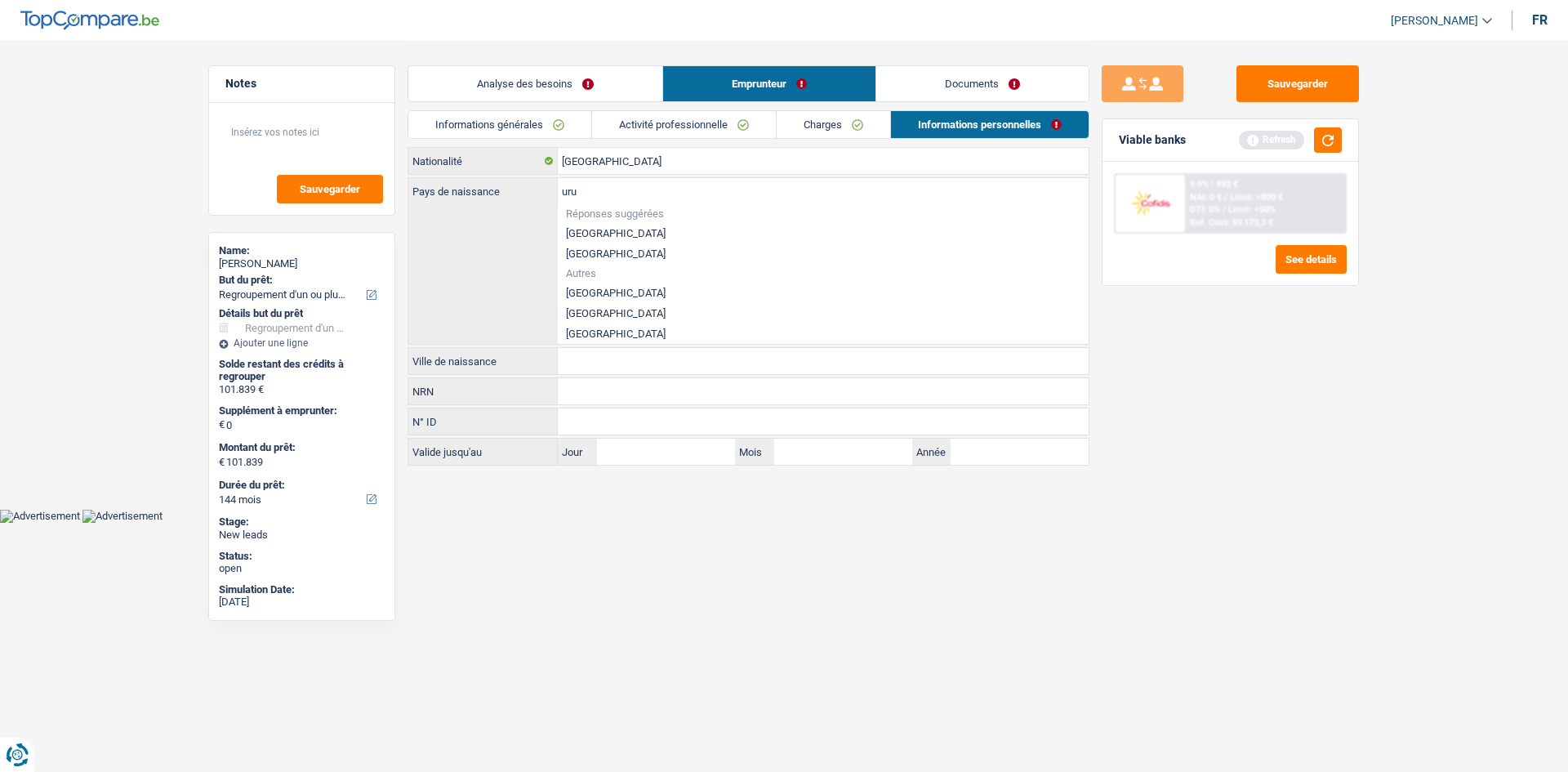
click at [607, 329] on li "Uruguay" at bounding box center [823, 334] width 530 height 21
type input "Uruguay"
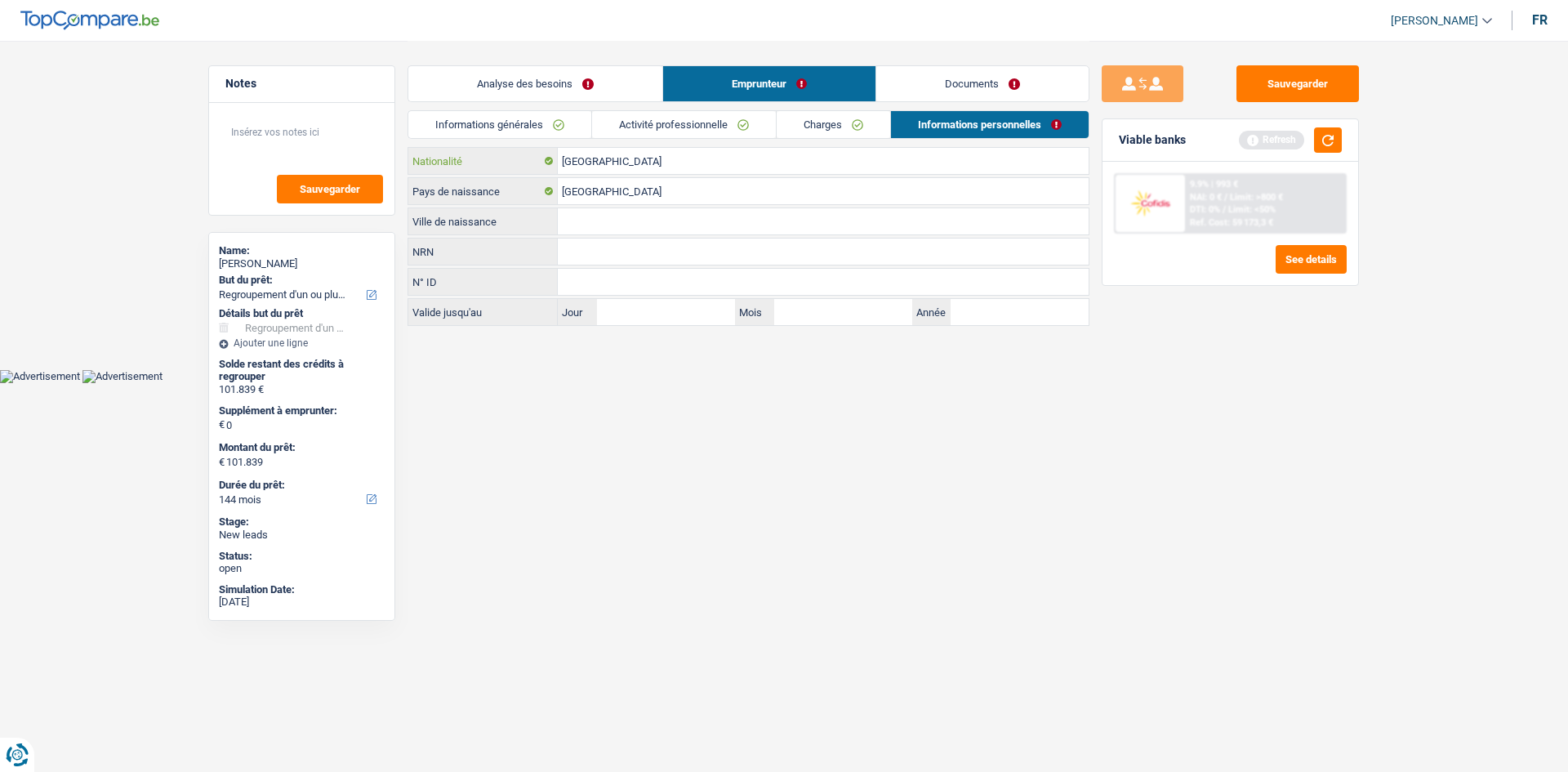
click at [625, 151] on input "[GEOGRAPHIC_DATA]" at bounding box center [823, 161] width 530 height 26
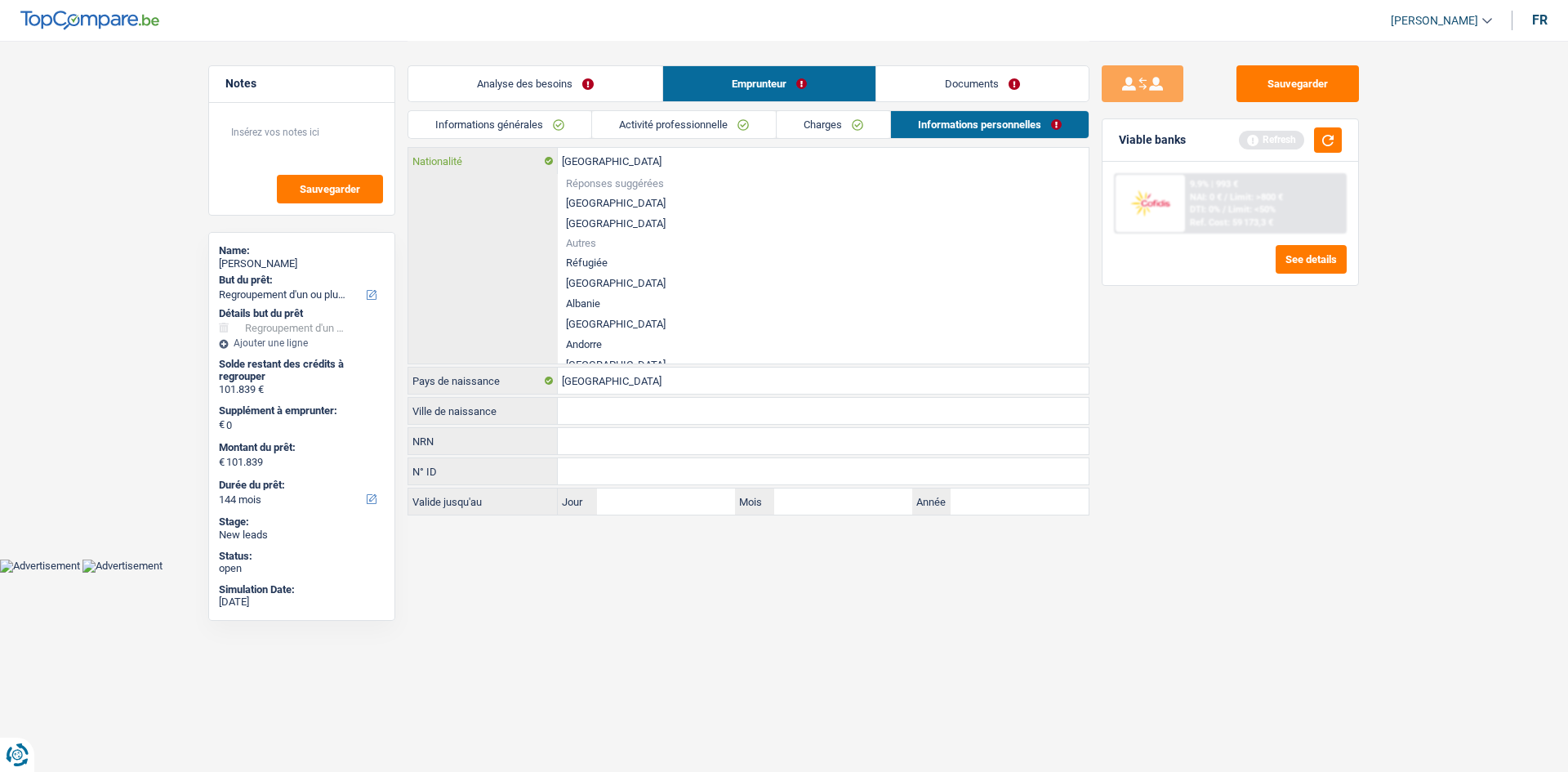
type input "Belgiqu"
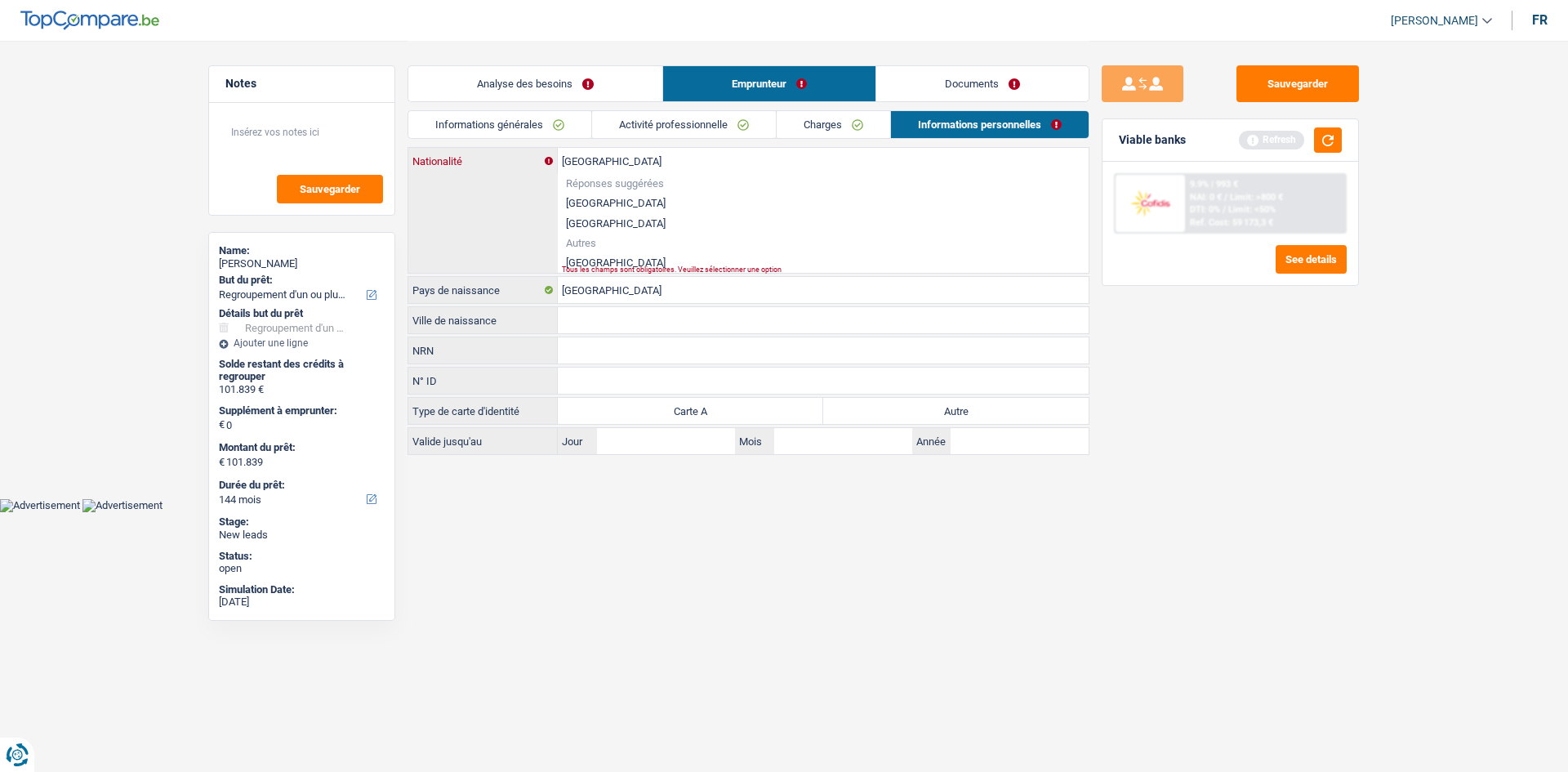
type input "Uruguay"
click at [591, 260] on li "Uruguay" at bounding box center [823, 262] width 530 height 21
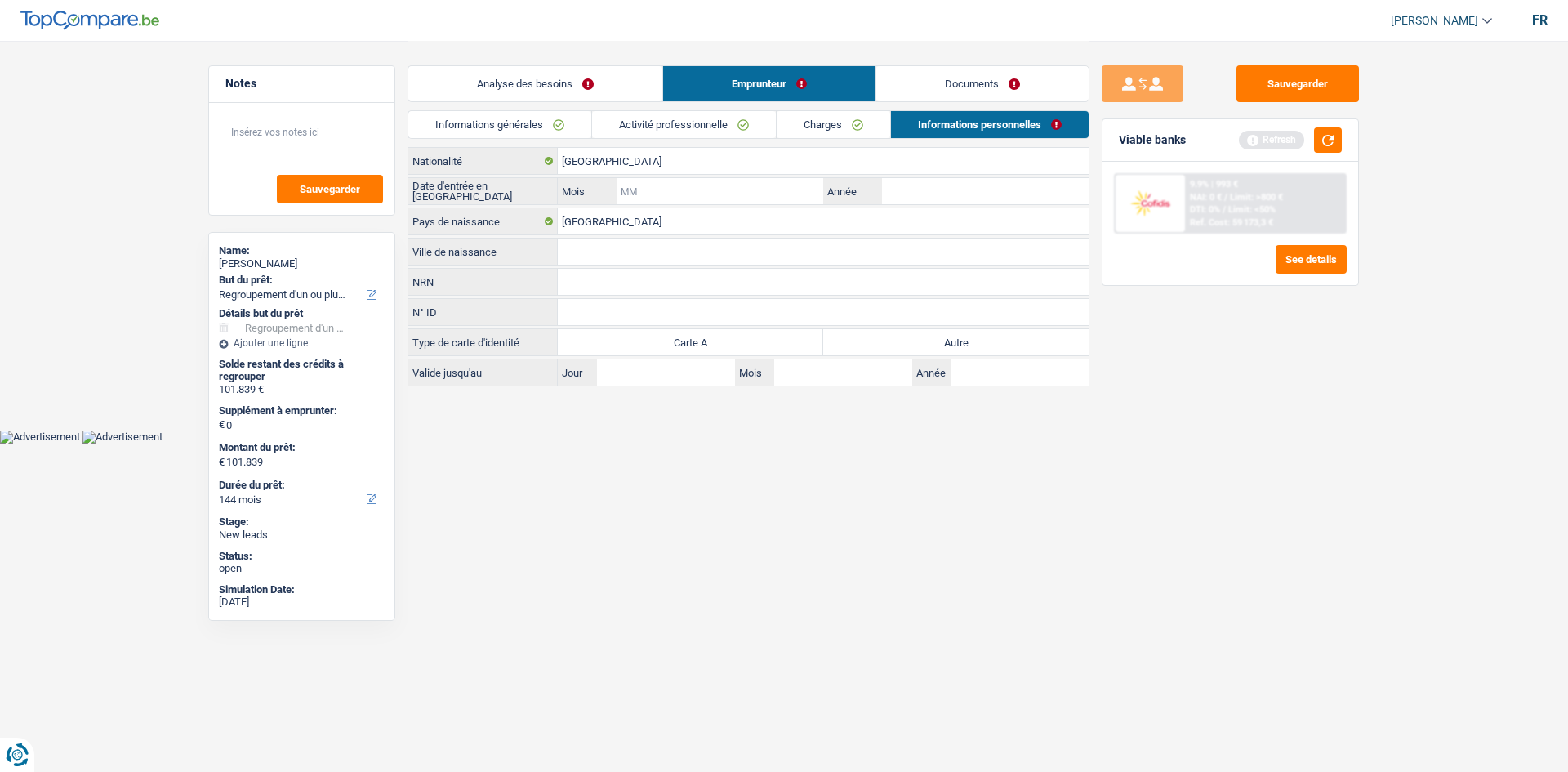
click at [671, 186] on input "Mois" at bounding box center [720, 190] width 207 height 26
type input "2005"
click at [671, 186] on input "Mois" at bounding box center [720, 190] width 207 height 26
type input "03"
click at [664, 242] on input "Ville de naissance" at bounding box center [823, 251] width 530 height 26
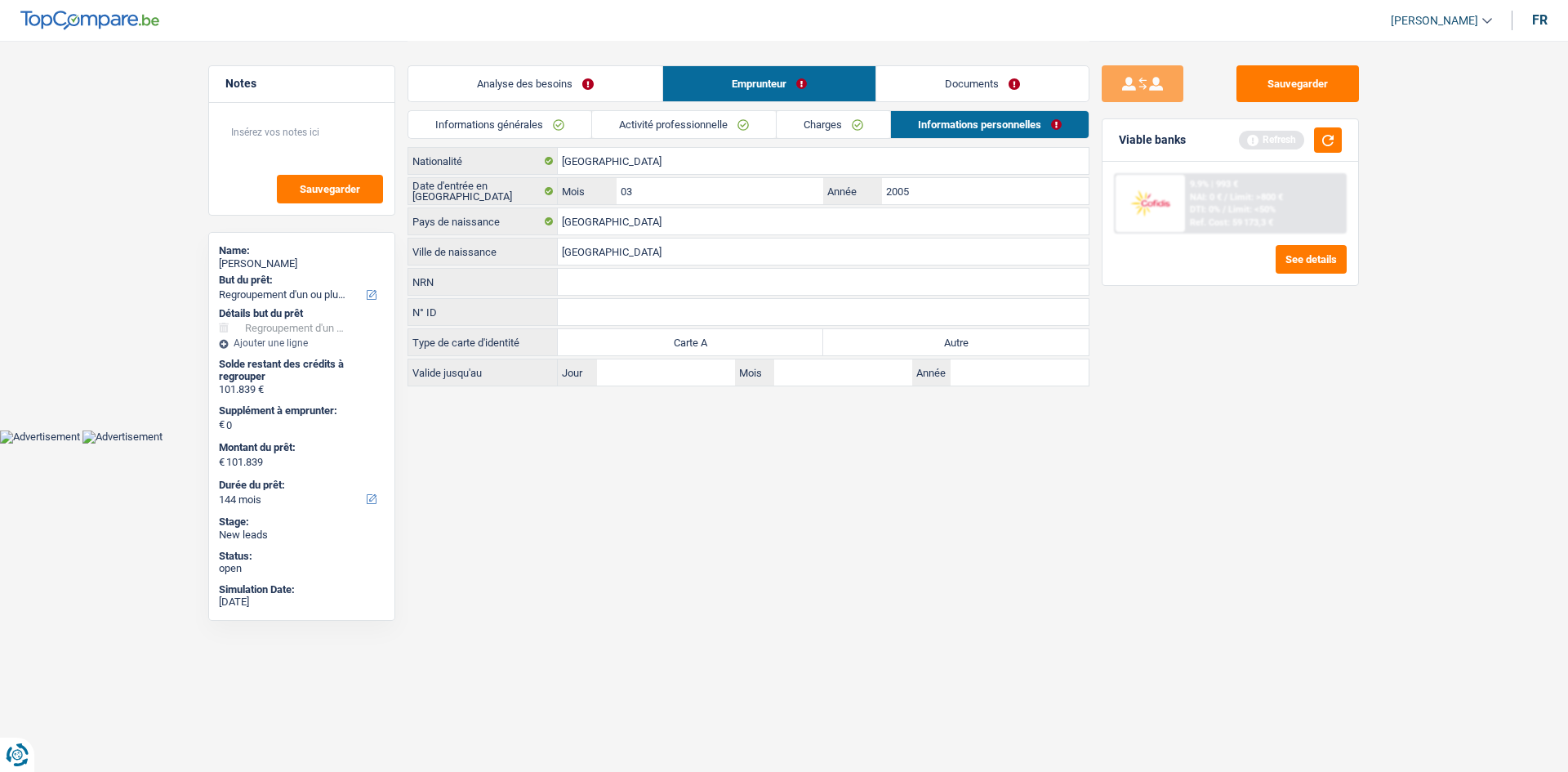
type input "Montevideo"
click at [902, 345] on label "Autre" at bounding box center [956, 342] width 265 height 26
click at [902, 345] on input "Autre" at bounding box center [956, 342] width 265 height 26
radio input "true"
click at [669, 371] on input "Jour" at bounding box center [666, 372] width 138 height 26
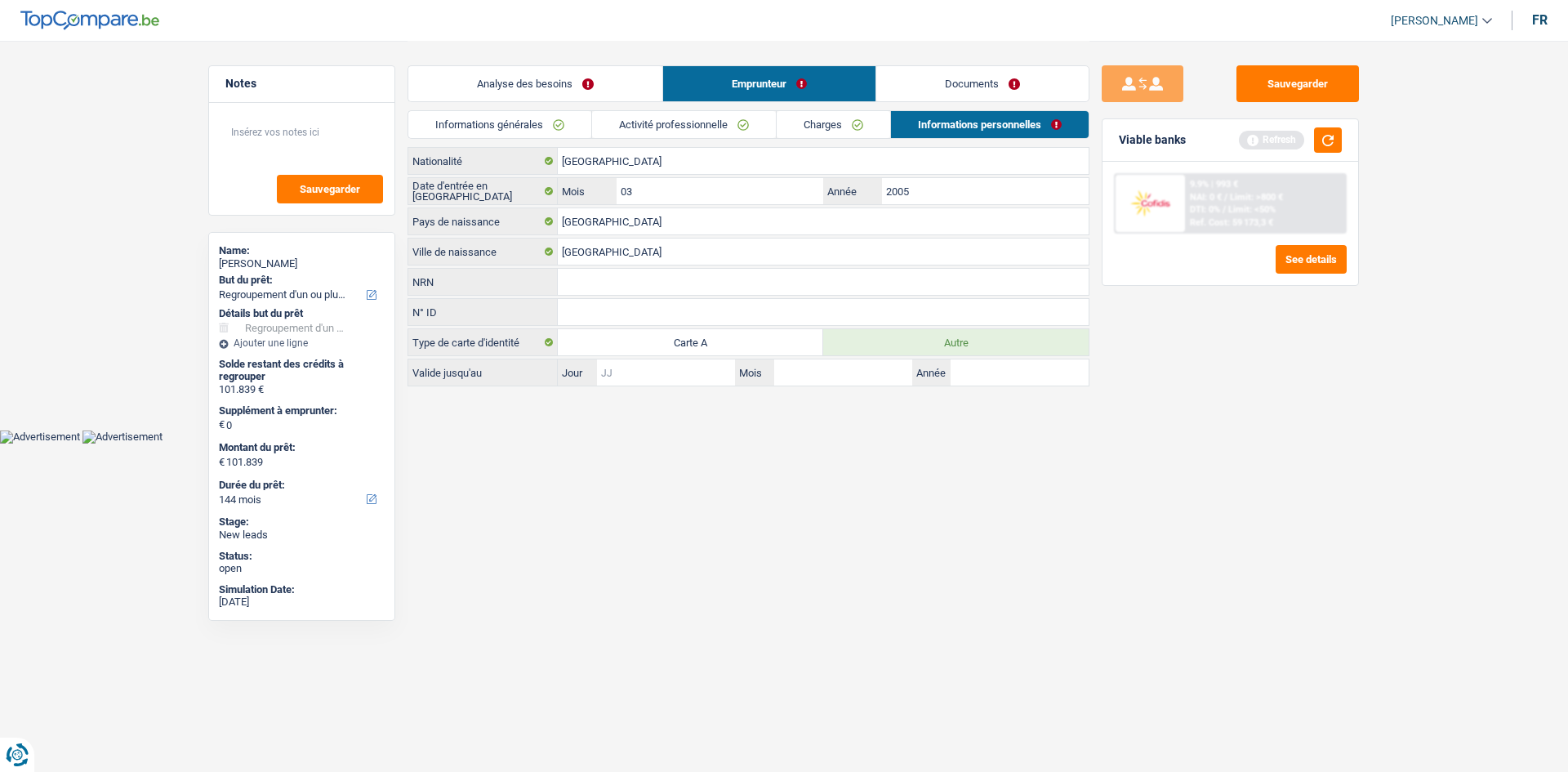
click at [650, 372] on input "Jour" at bounding box center [666, 372] width 138 height 26
type input "10"
type input "05"
type input "2028"
click at [853, 133] on link "Charges" at bounding box center [834, 124] width 114 height 27
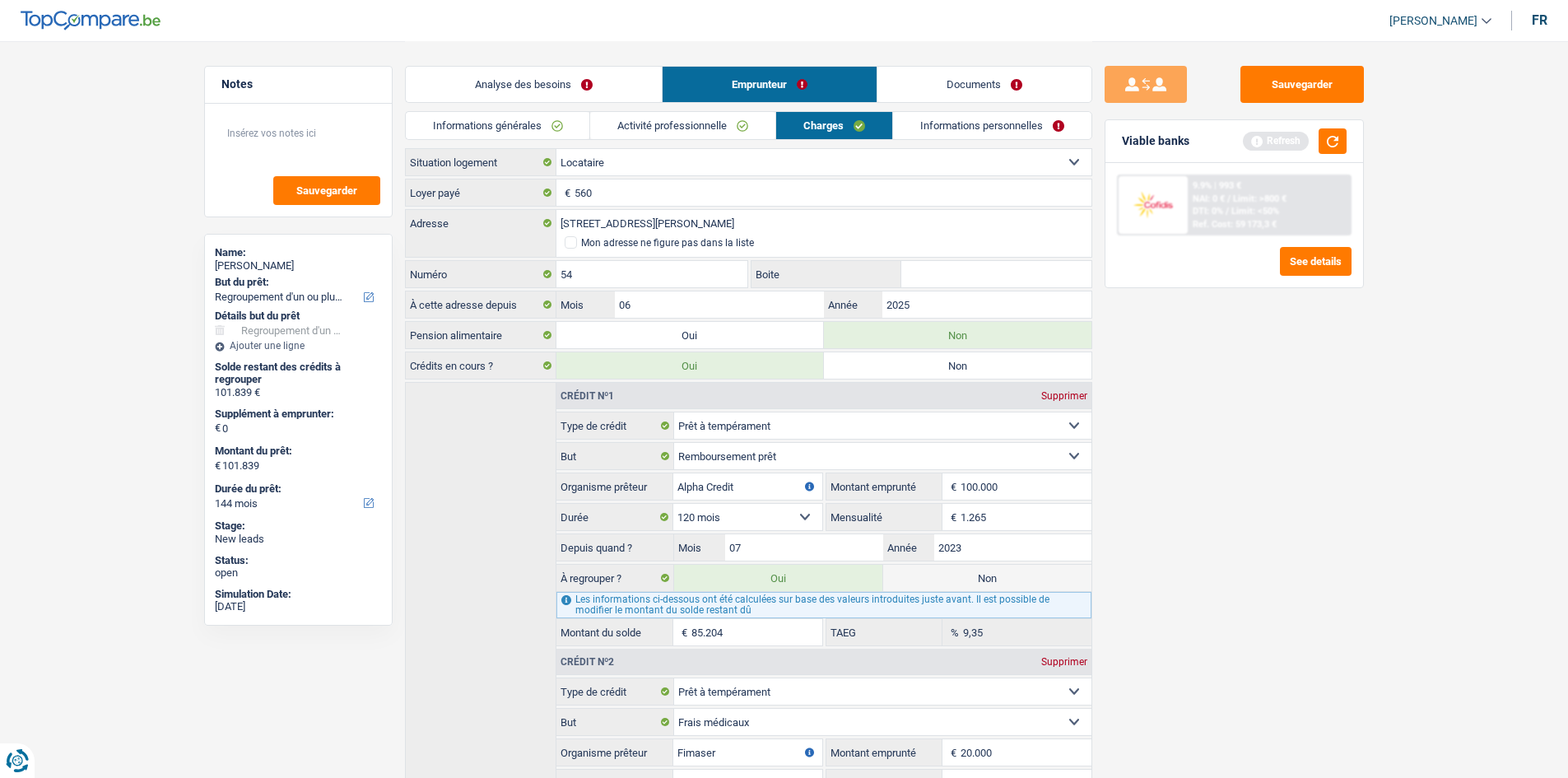
click at [952, 127] on link "Informations personnelles" at bounding box center [992, 125] width 198 height 27
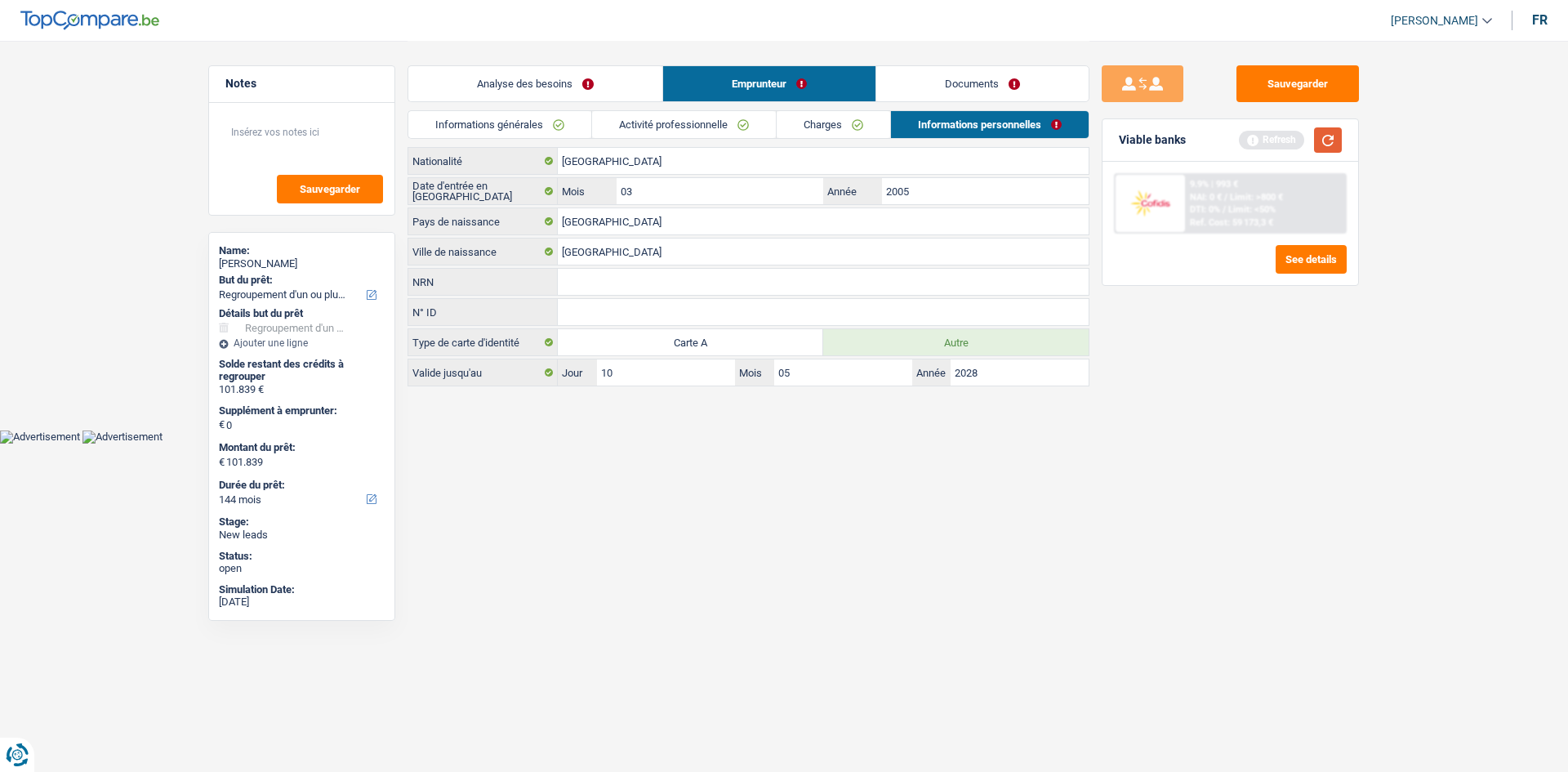
click at [1329, 141] on button "button" at bounding box center [1328, 140] width 28 height 25
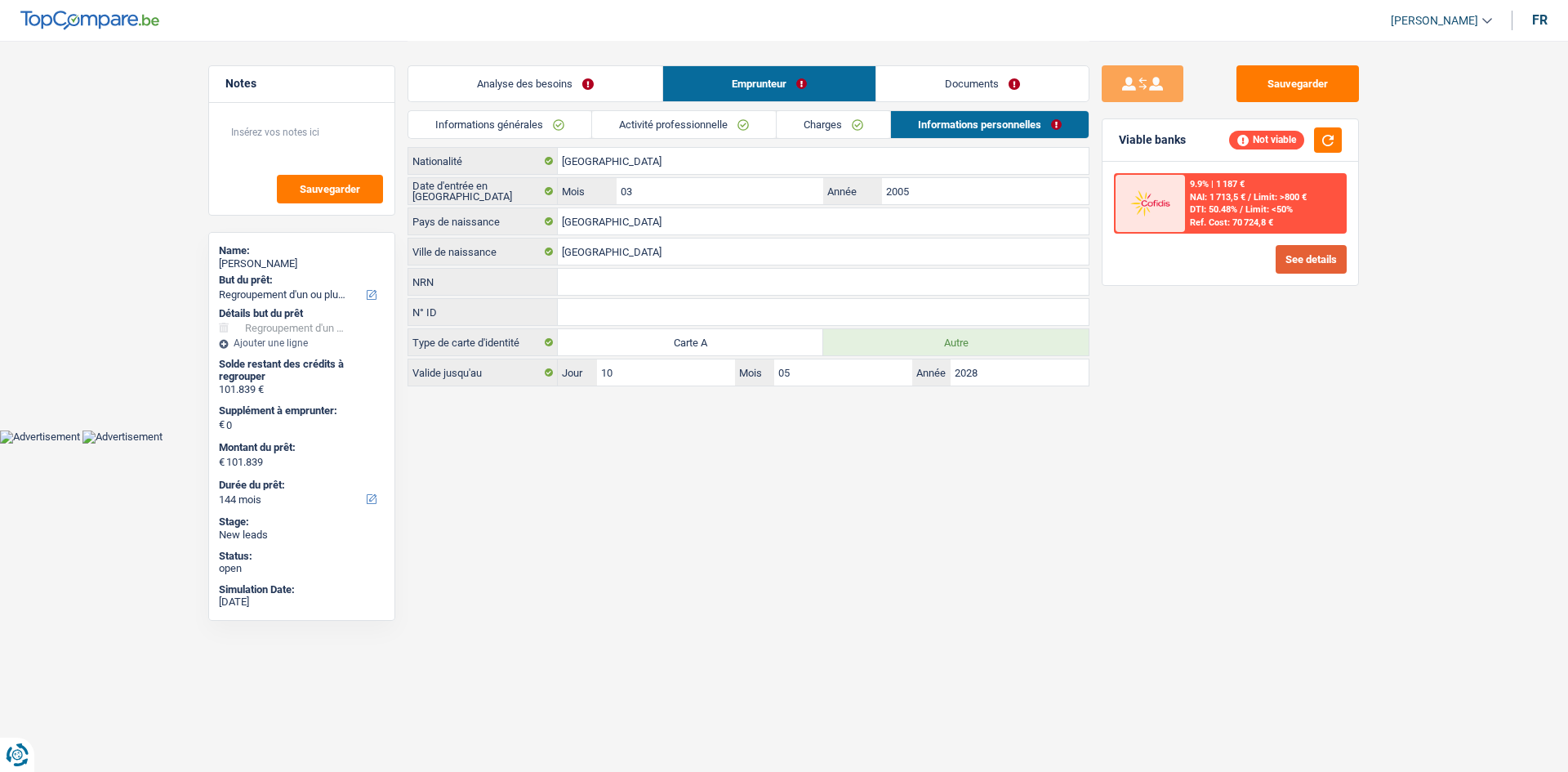
click at [1306, 254] on button "See details" at bounding box center [1311, 260] width 71 height 29
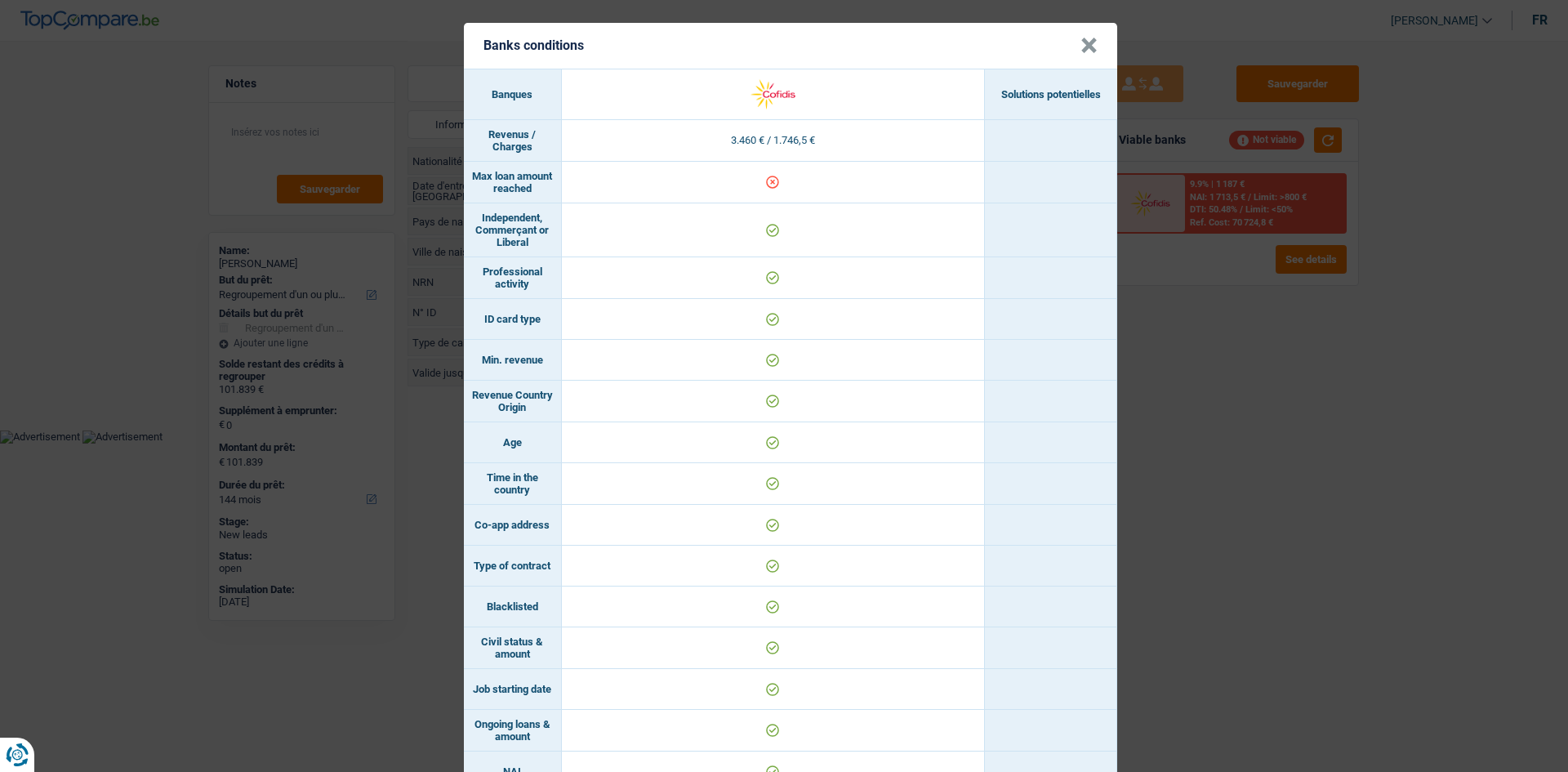
click at [1081, 47] on button "×" at bounding box center [1089, 46] width 17 height 16
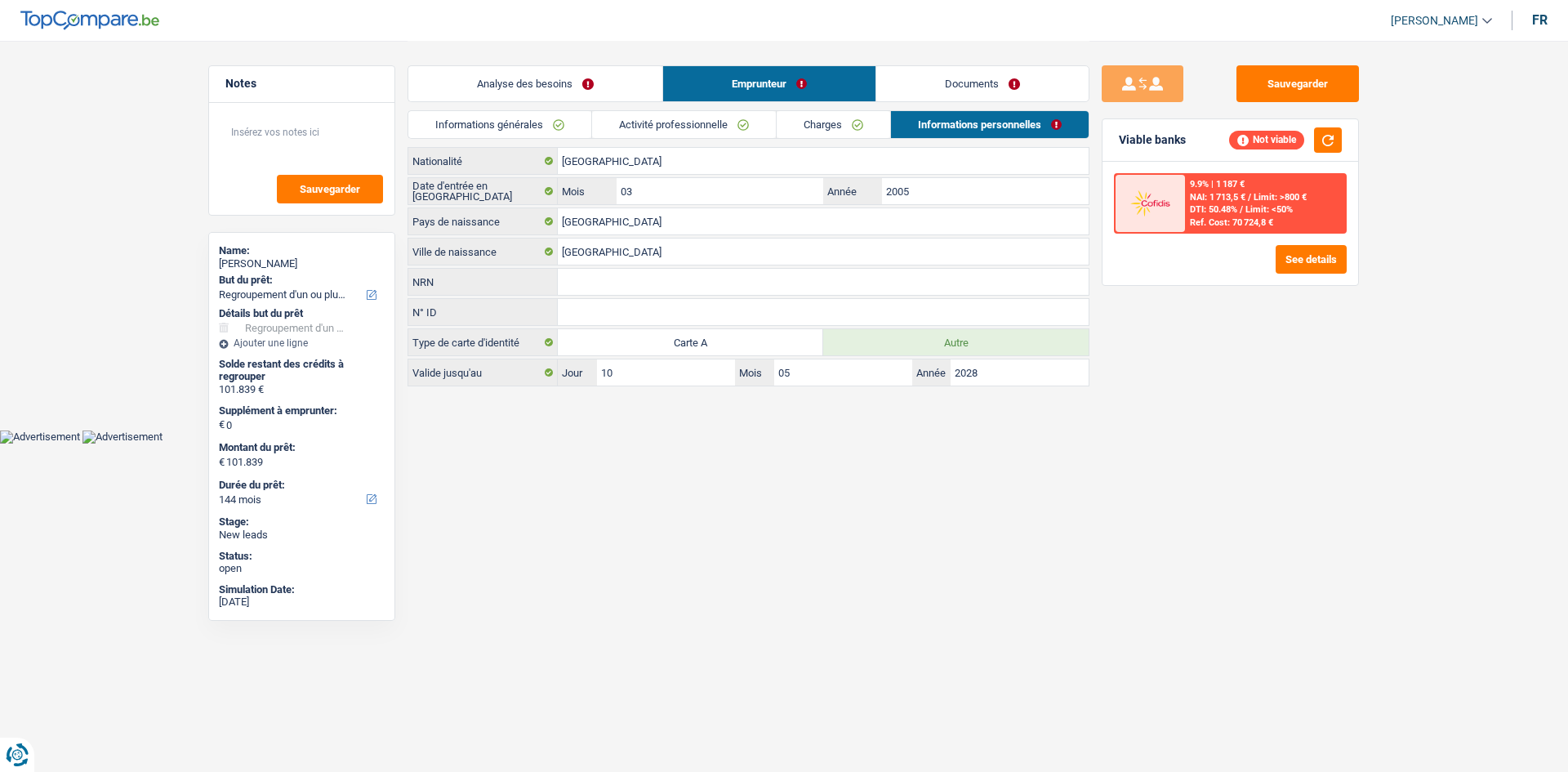
click at [568, 91] on link "Analyse des besoins" at bounding box center [536, 83] width 254 height 35
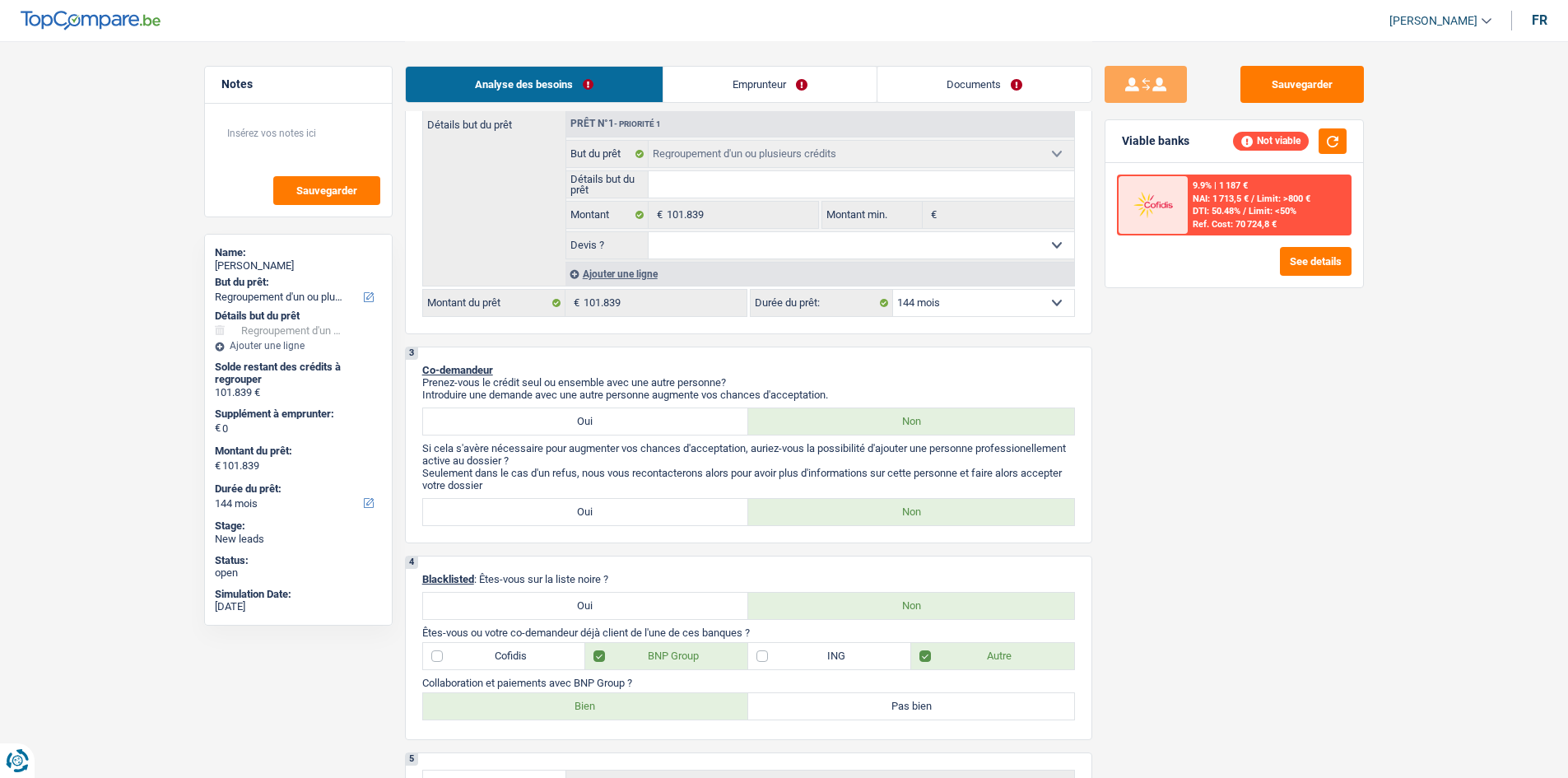
scroll to position [329, 0]
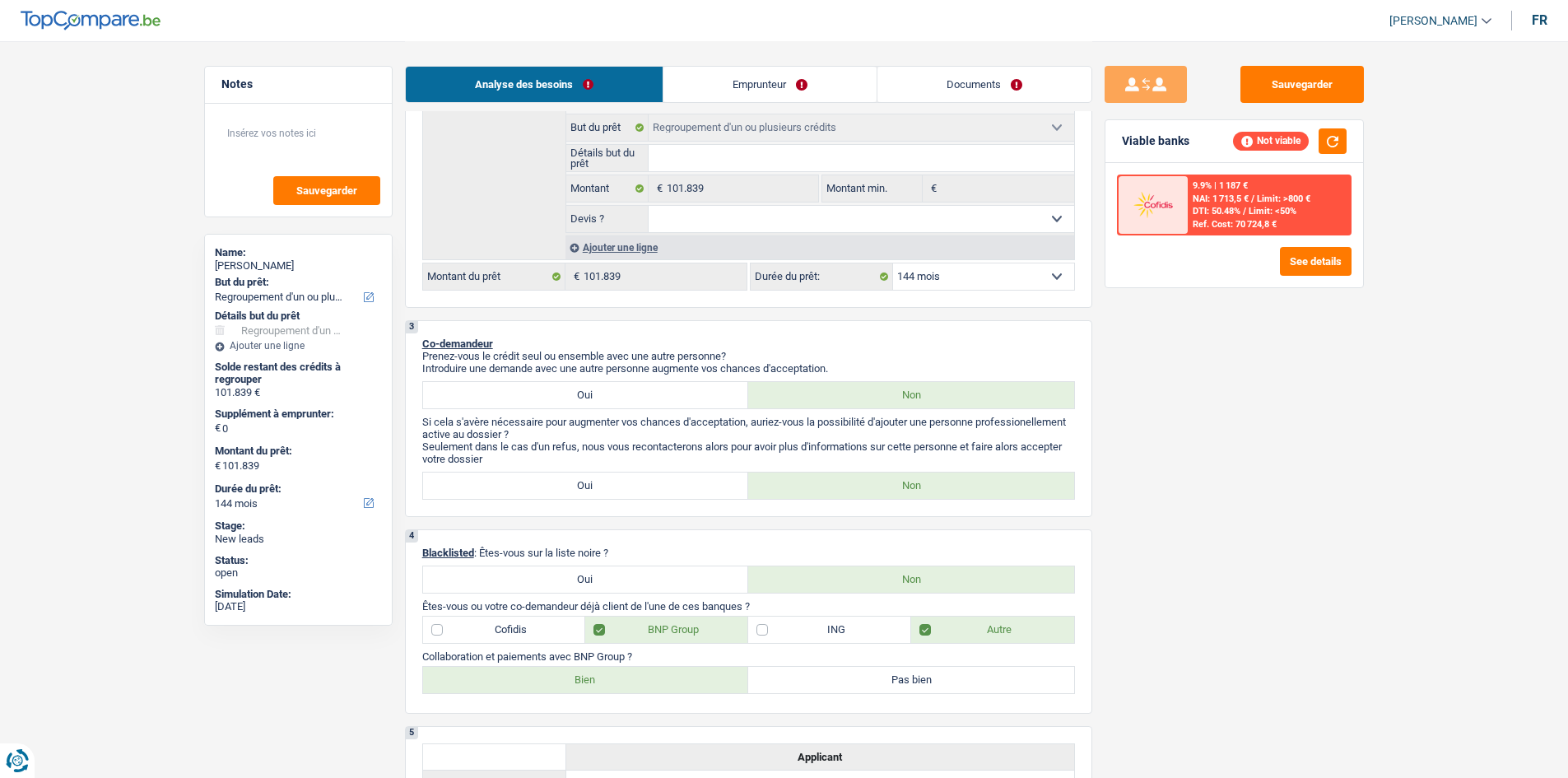
click at [1005, 265] on select "12 mois 18 mois 24 mois 30 mois 36 mois 42 mois 48 mois 60 mois 72 mois 84 mois…" at bounding box center [983, 276] width 181 height 26
select select "120"
click at [893, 264] on select "12 mois 18 mois 24 mois 30 mois 36 mois 42 mois 48 mois 60 mois 72 mois 84 mois…" at bounding box center [983, 276] width 181 height 26
select select "120"
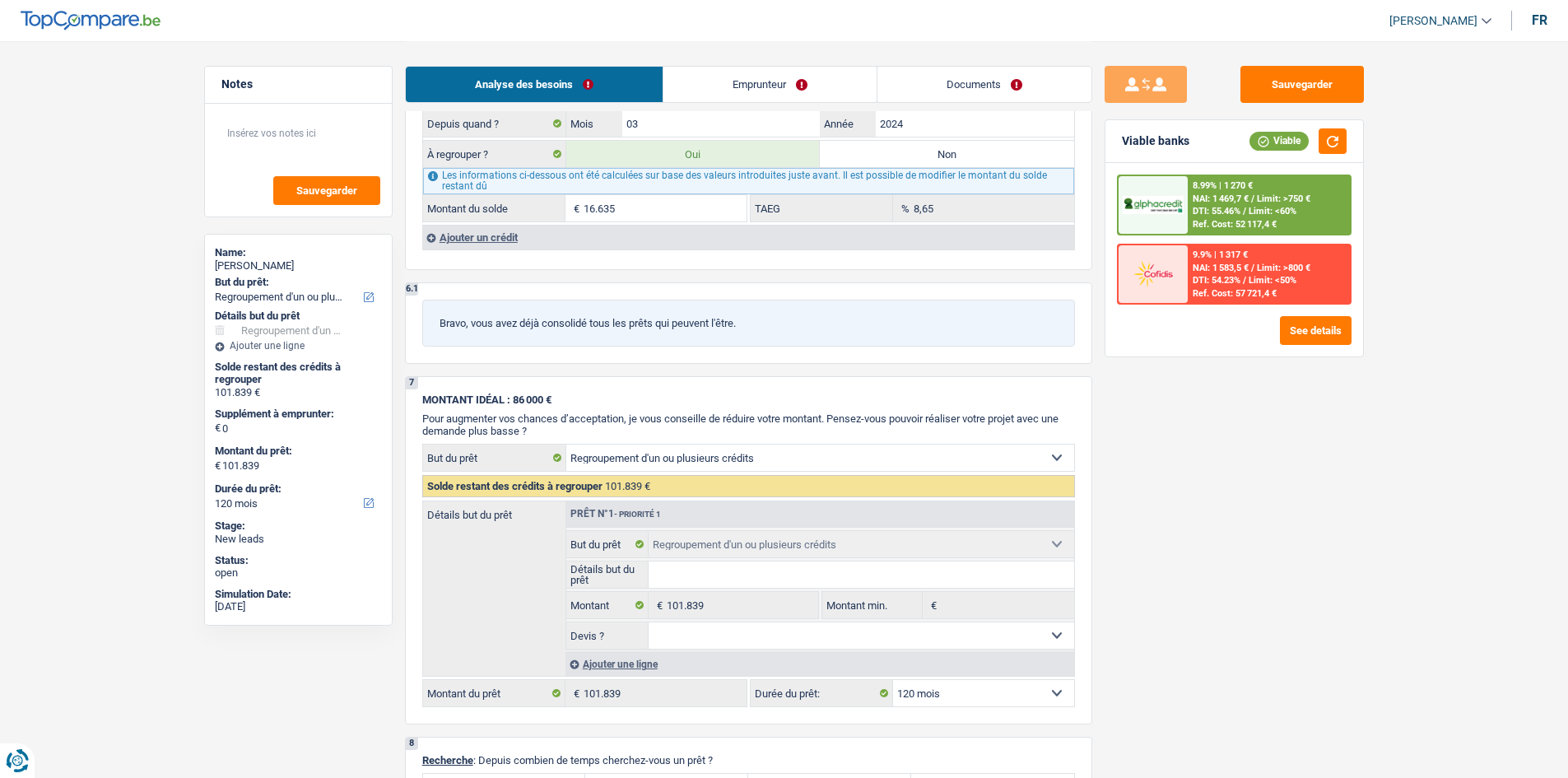
scroll to position [1892, 0]
click at [954, 73] on link "Documents" at bounding box center [984, 84] width 214 height 35
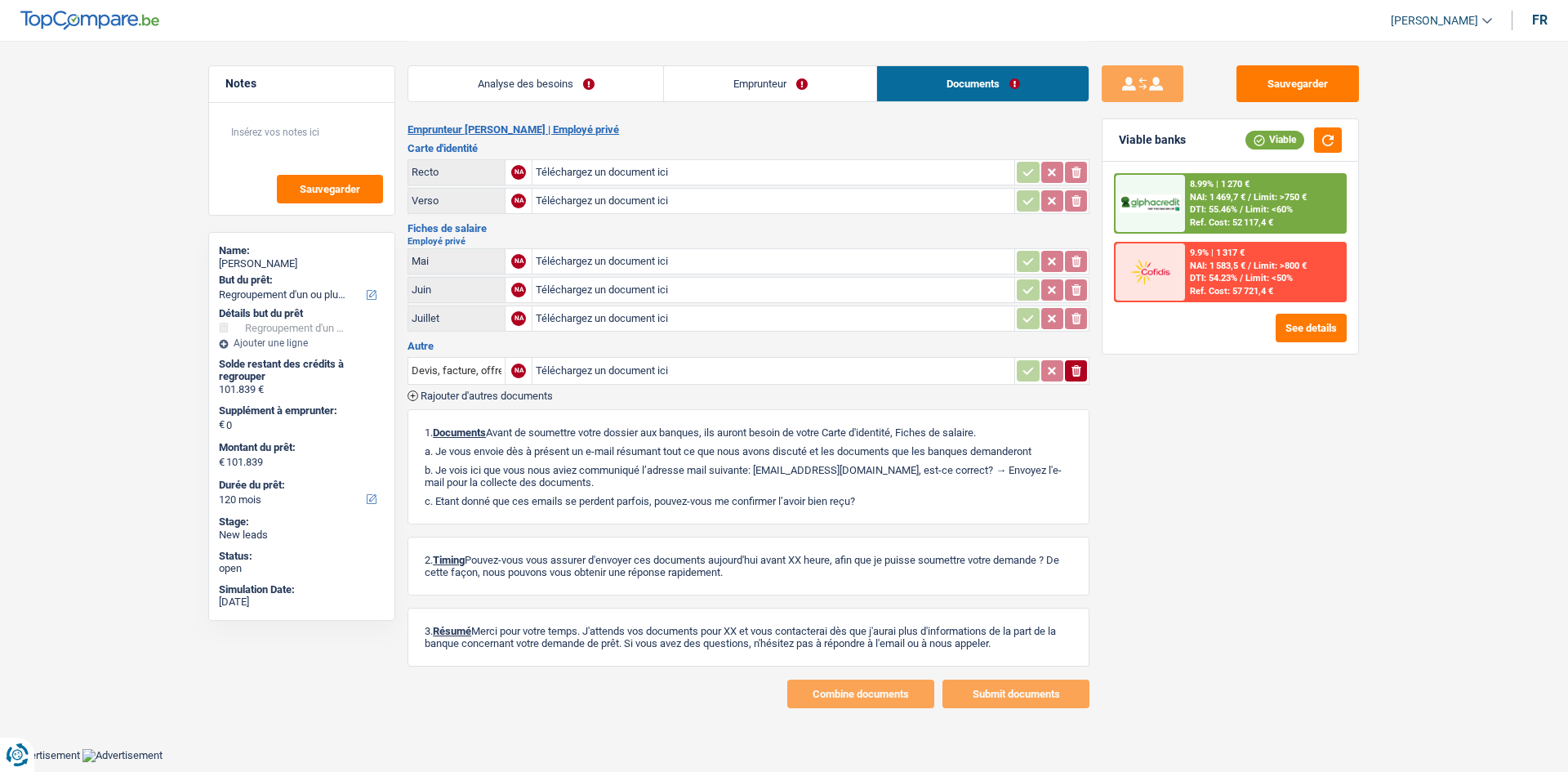
click at [750, 89] on link "Emprunteur" at bounding box center [770, 83] width 212 height 35
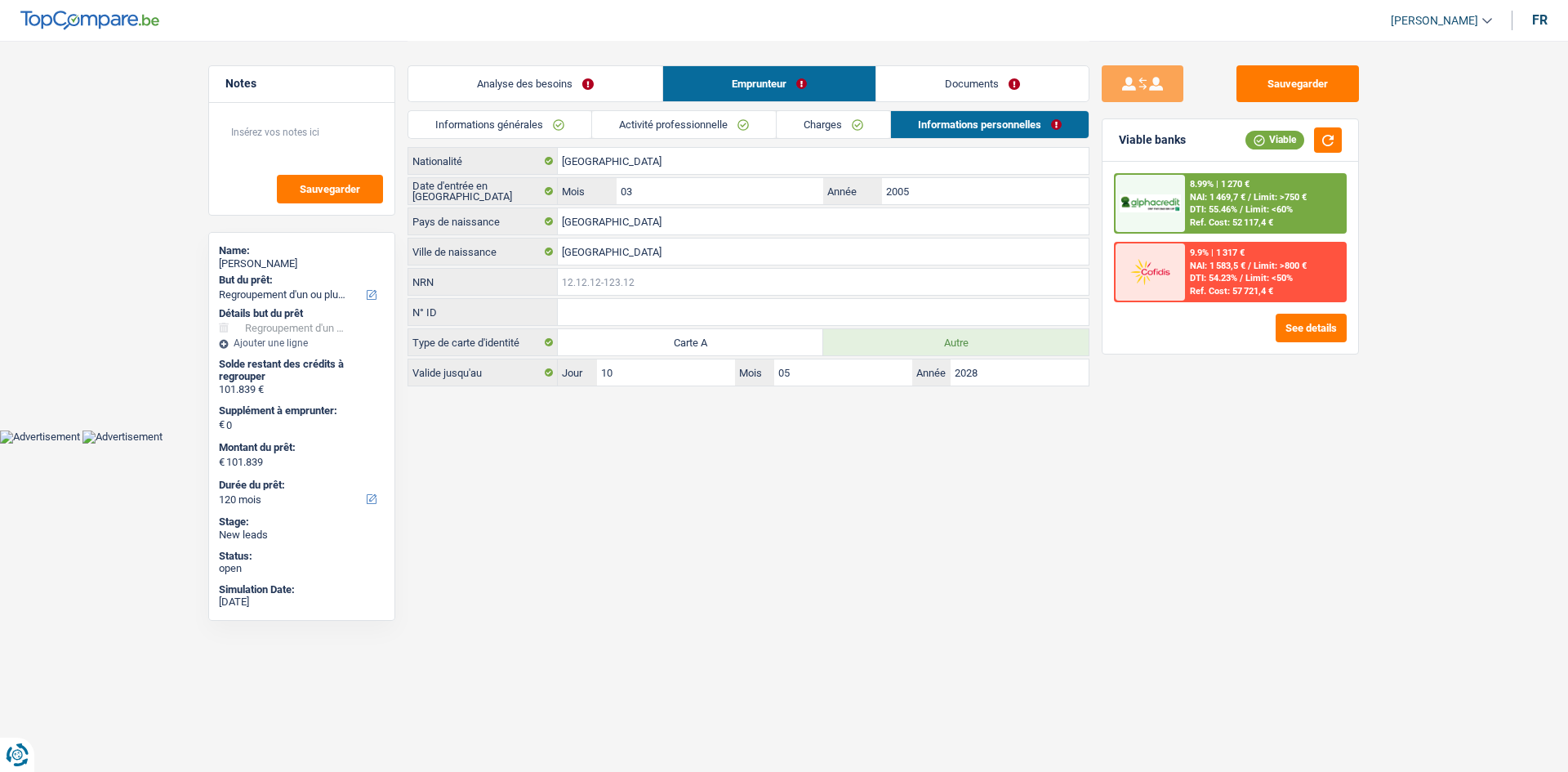
click at [619, 291] on input "NRN" at bounding box center [823, 281] width 530 height 26
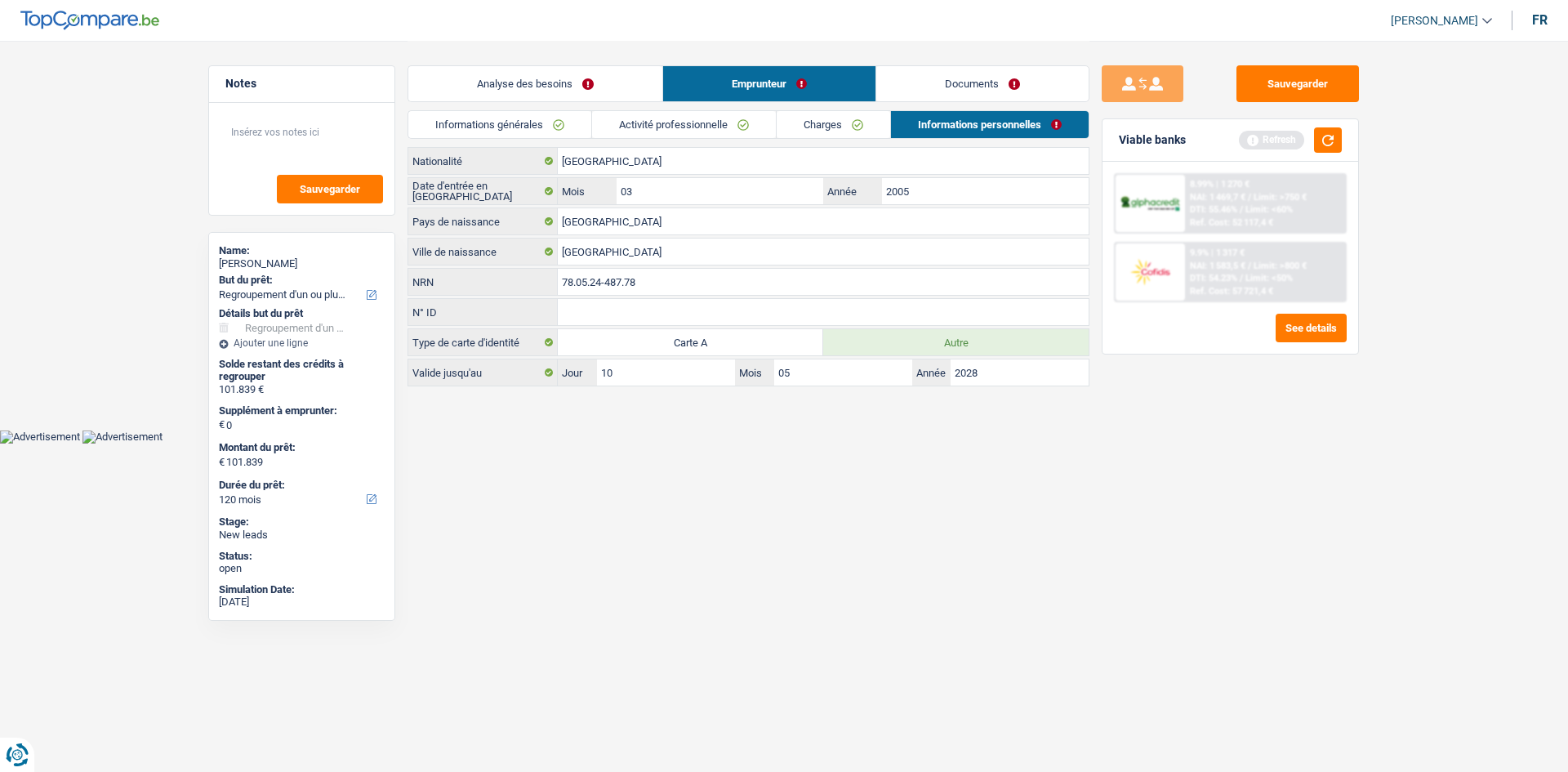
type input "78.05.24-487.78"
click at [573, 89] on link "Analyse des besoins" at bounding box center [536, 83] width 254 height 35
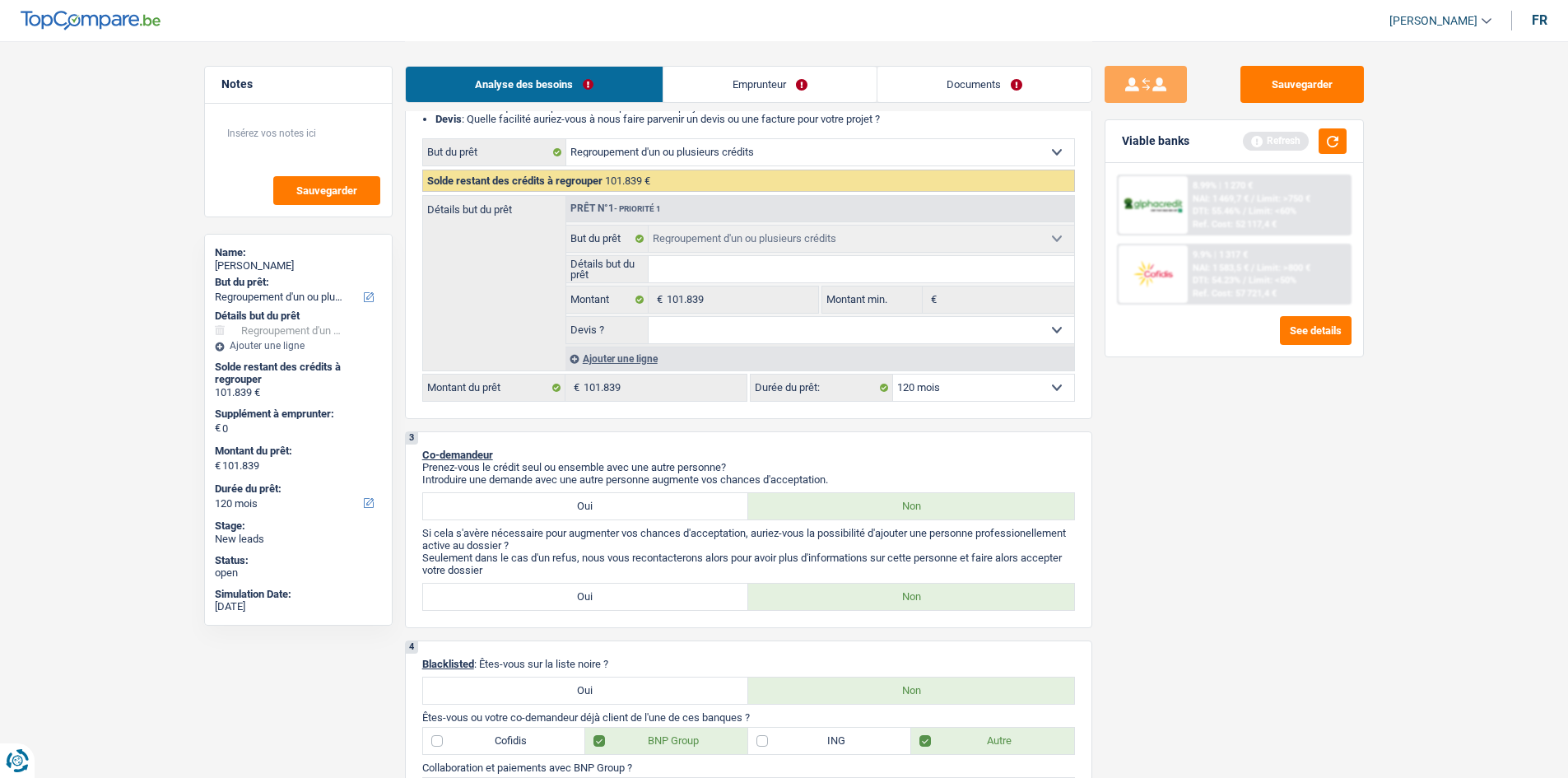
scroll to position [247, 0]
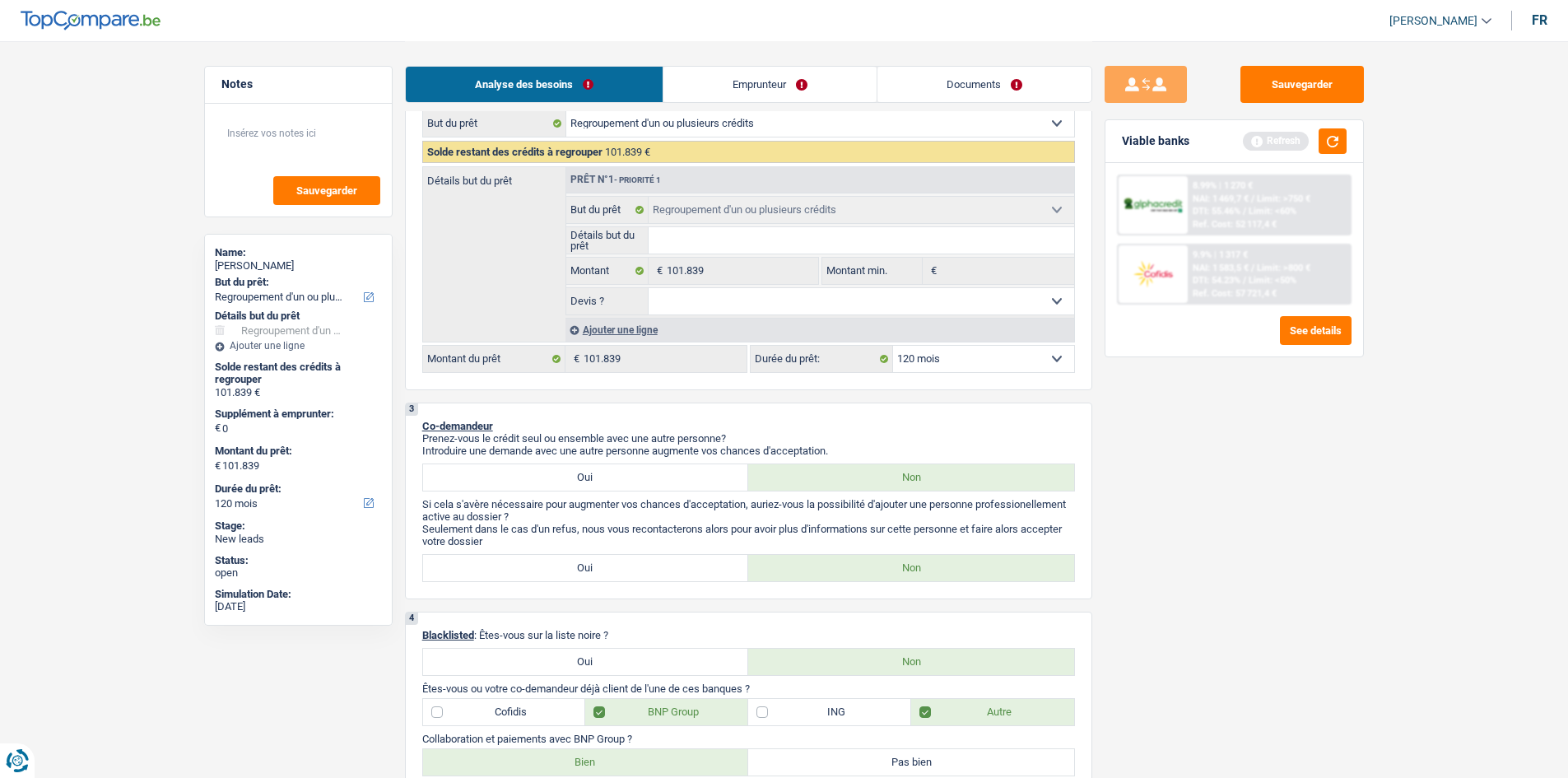
click at [781, 244] on input "Détails but du prêt" at bounding box center [861, 240] width 425 height 26
type input "R"
type input "Re"
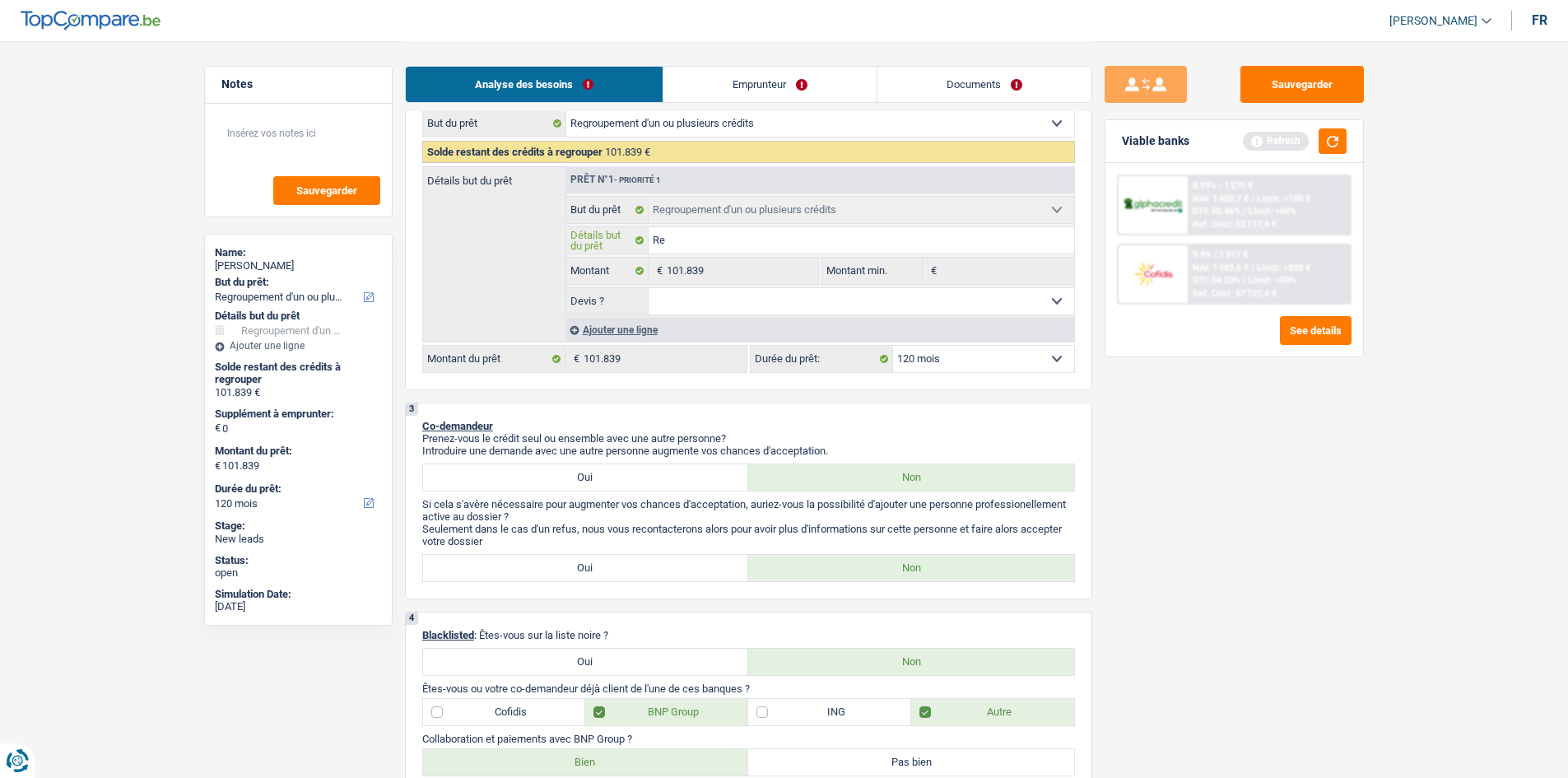
type input "Reg"
type input "Regr"
type input "Regro"
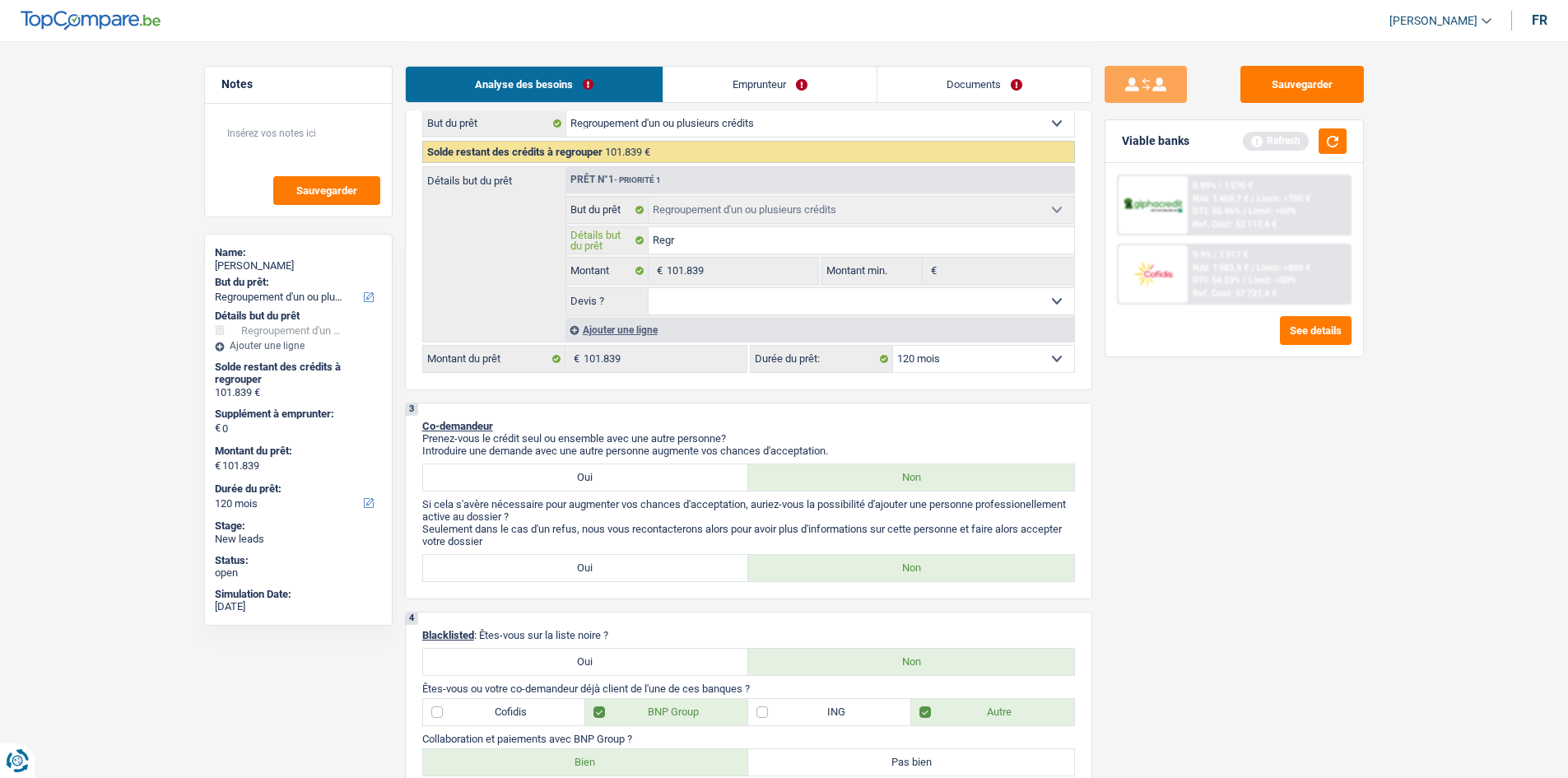
type input "Regro"
type input "Regrou"
type input "Regroup"
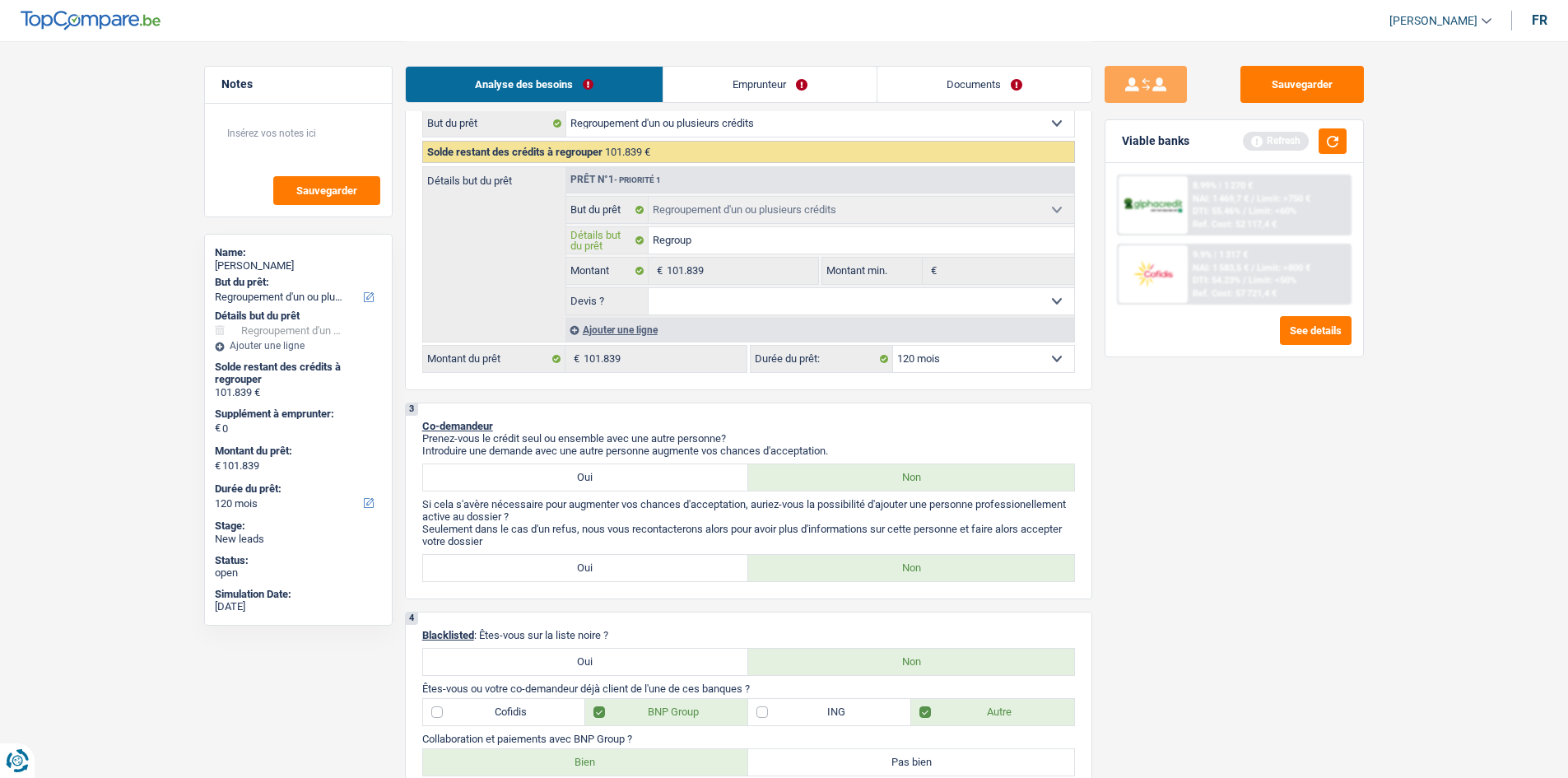
type input "Regroupe"
type input "Regrouper"
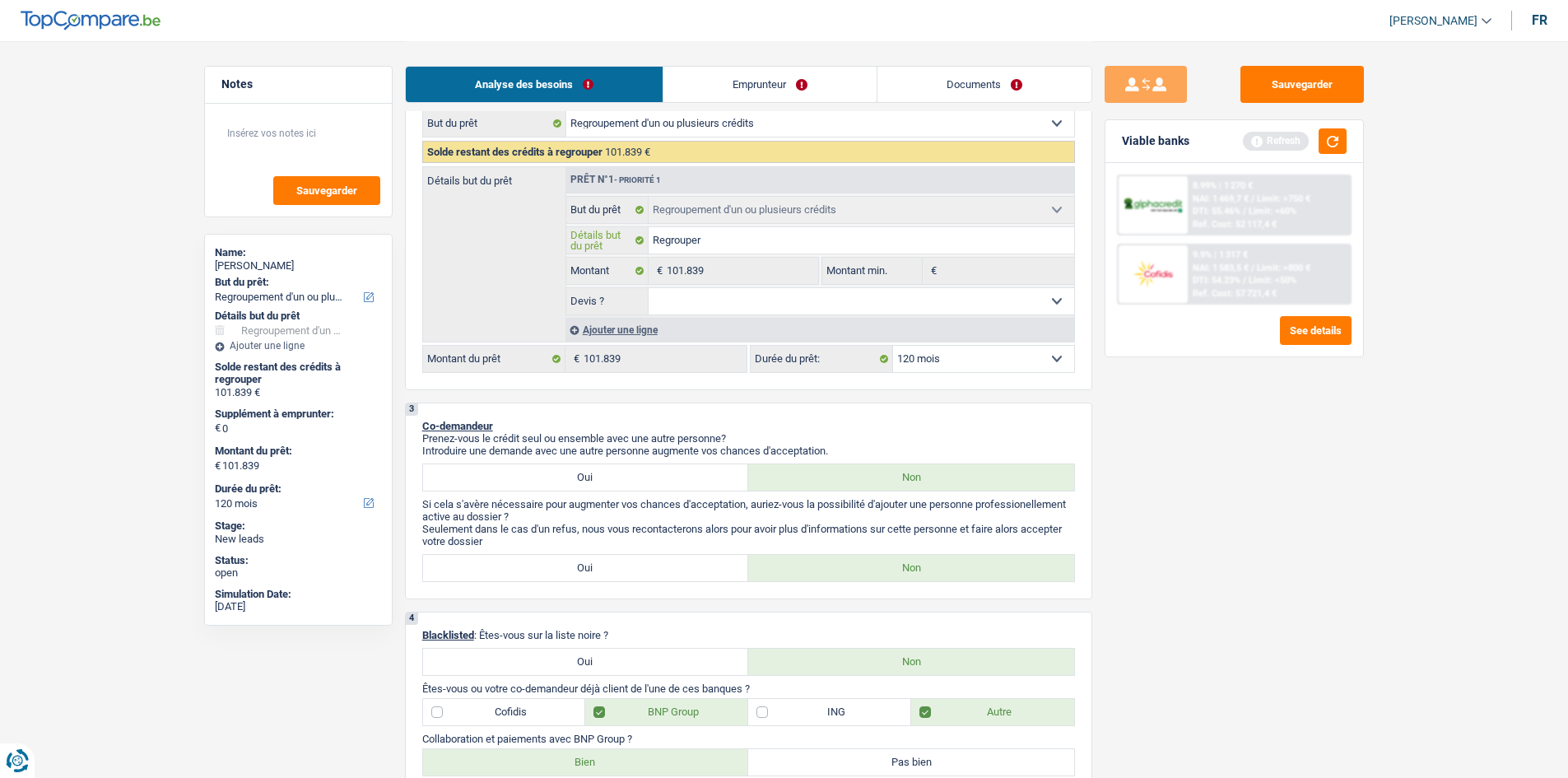
type input "Regrouper"
type input "Regrouper 2"
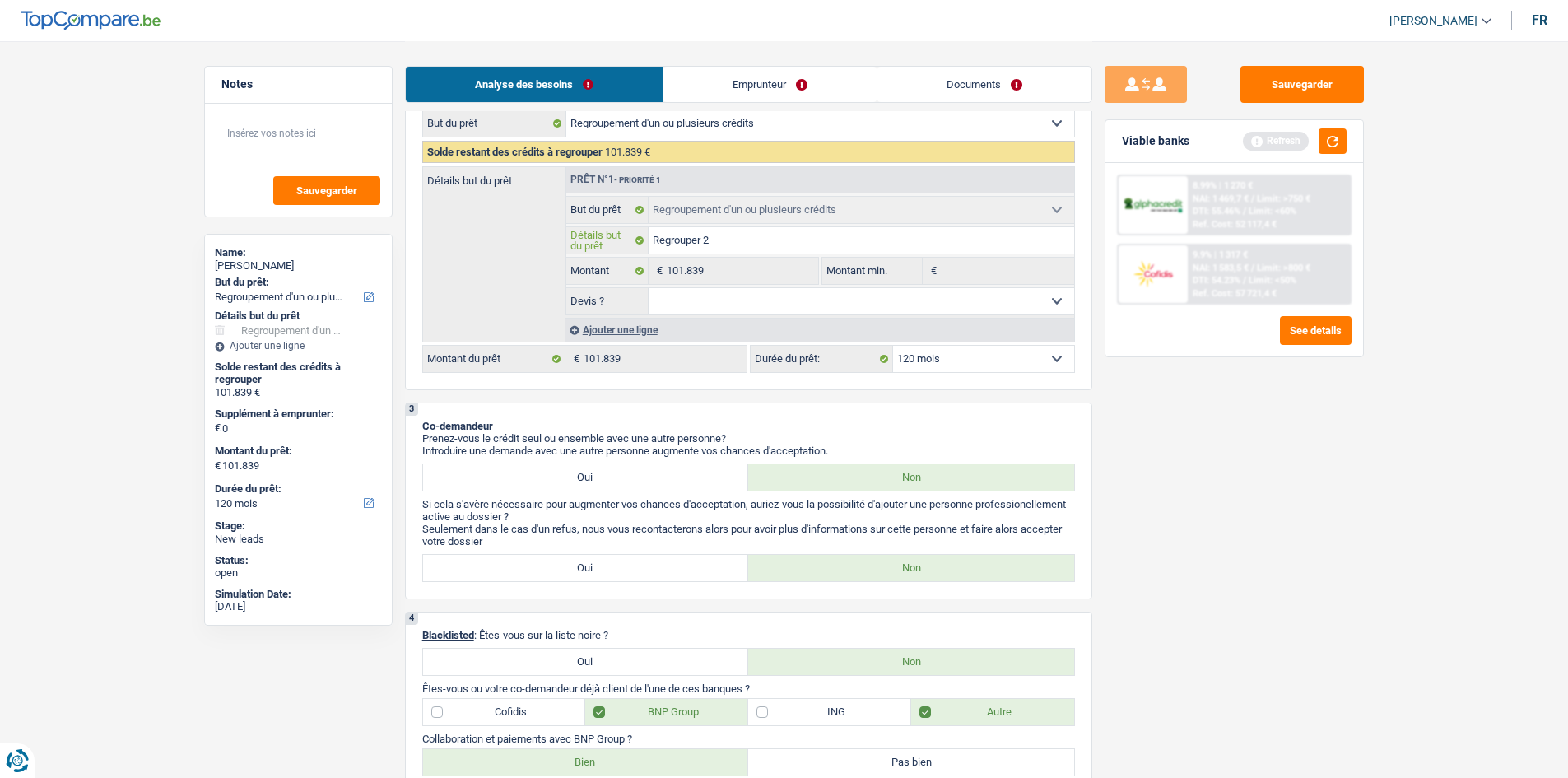
type input "Regrouper 2 p"
type input "Regrouper 2 pr"
type input "Regrouper 2 p"
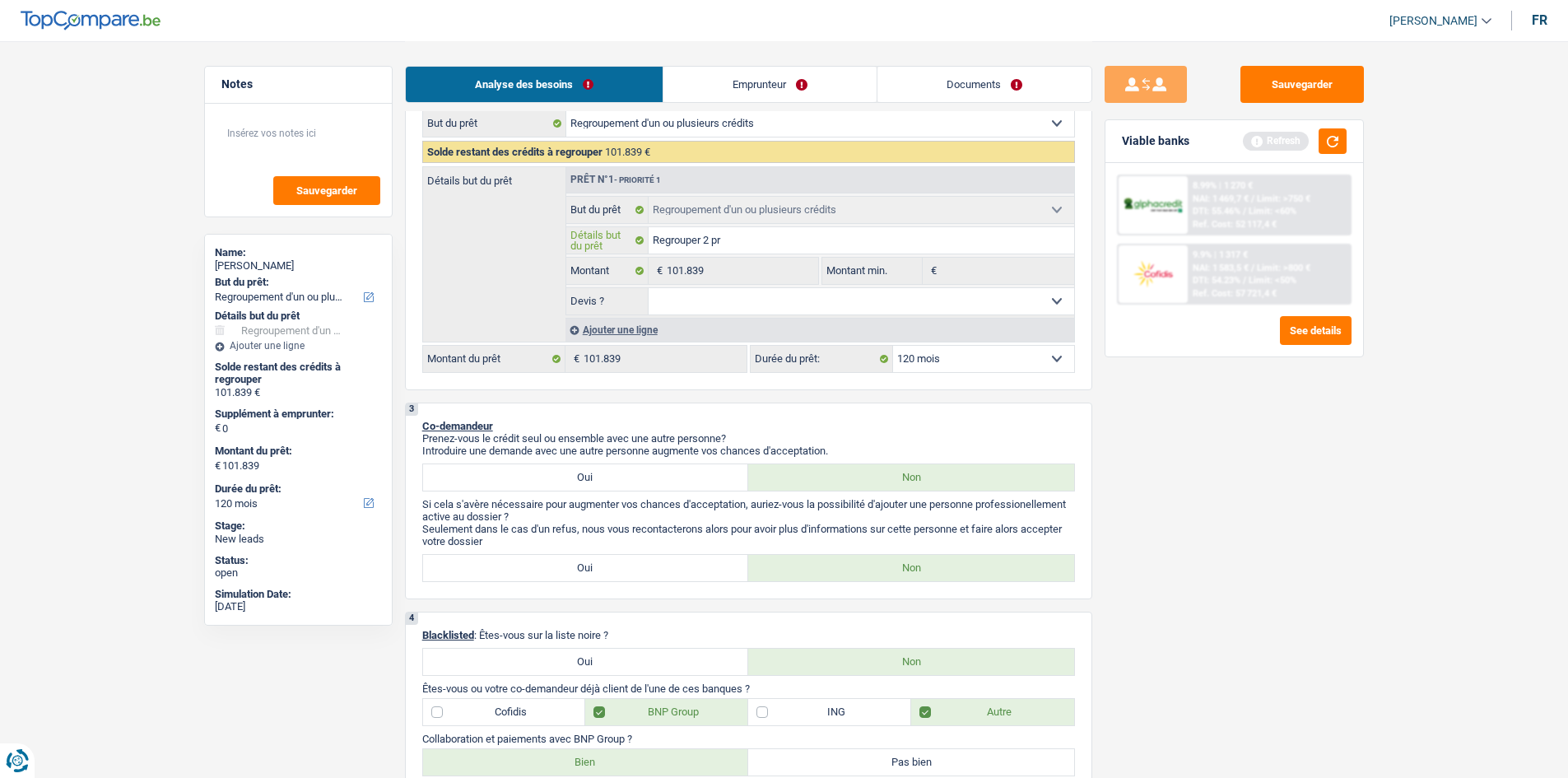
type input "Regrouper 2 p"
type input "Regrouper 2 pr"
type input "Regrouper 2 prê"
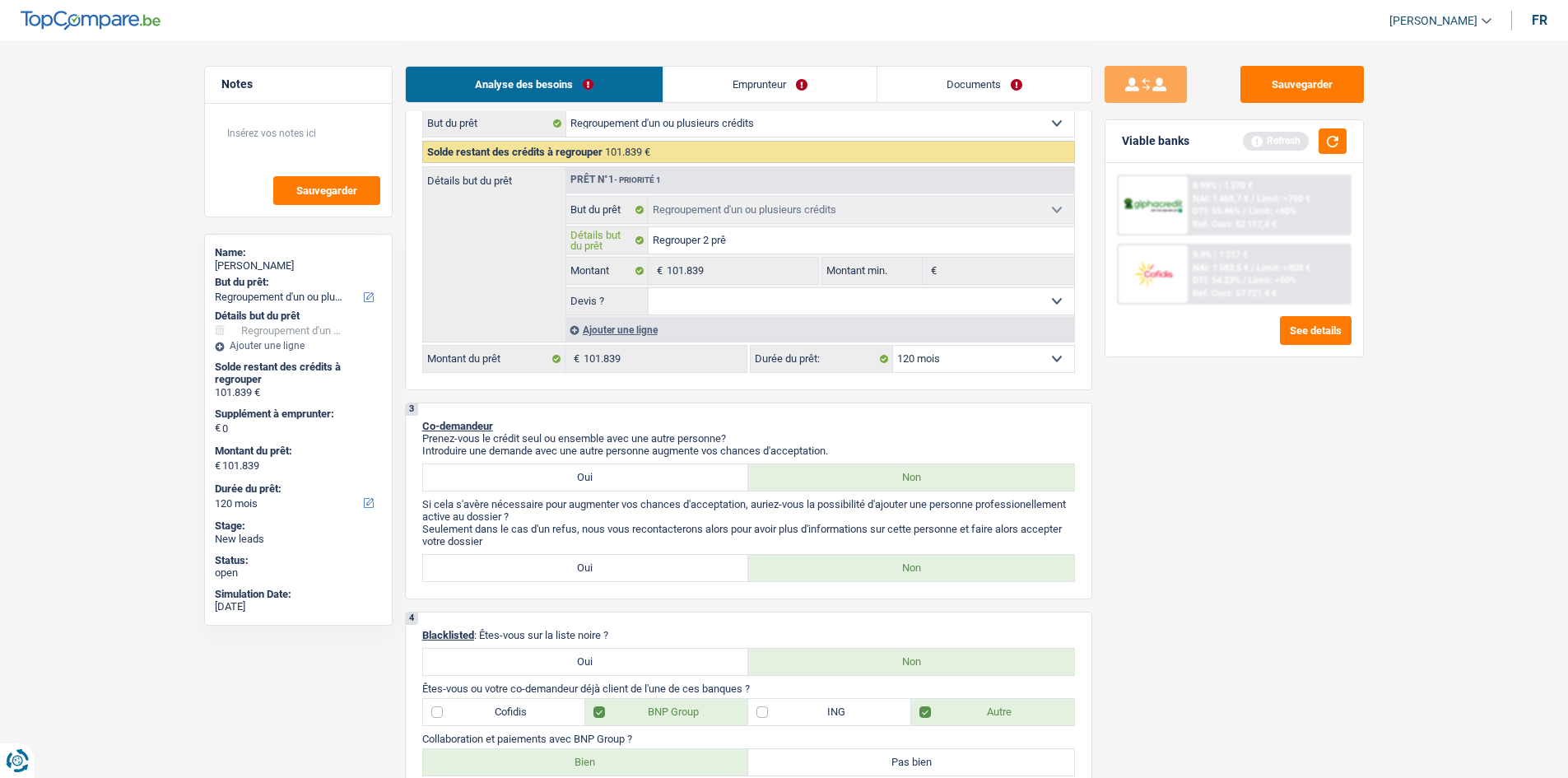
type input "Regrouper 2 prêt"
type input "Regrouper 2 prêts"
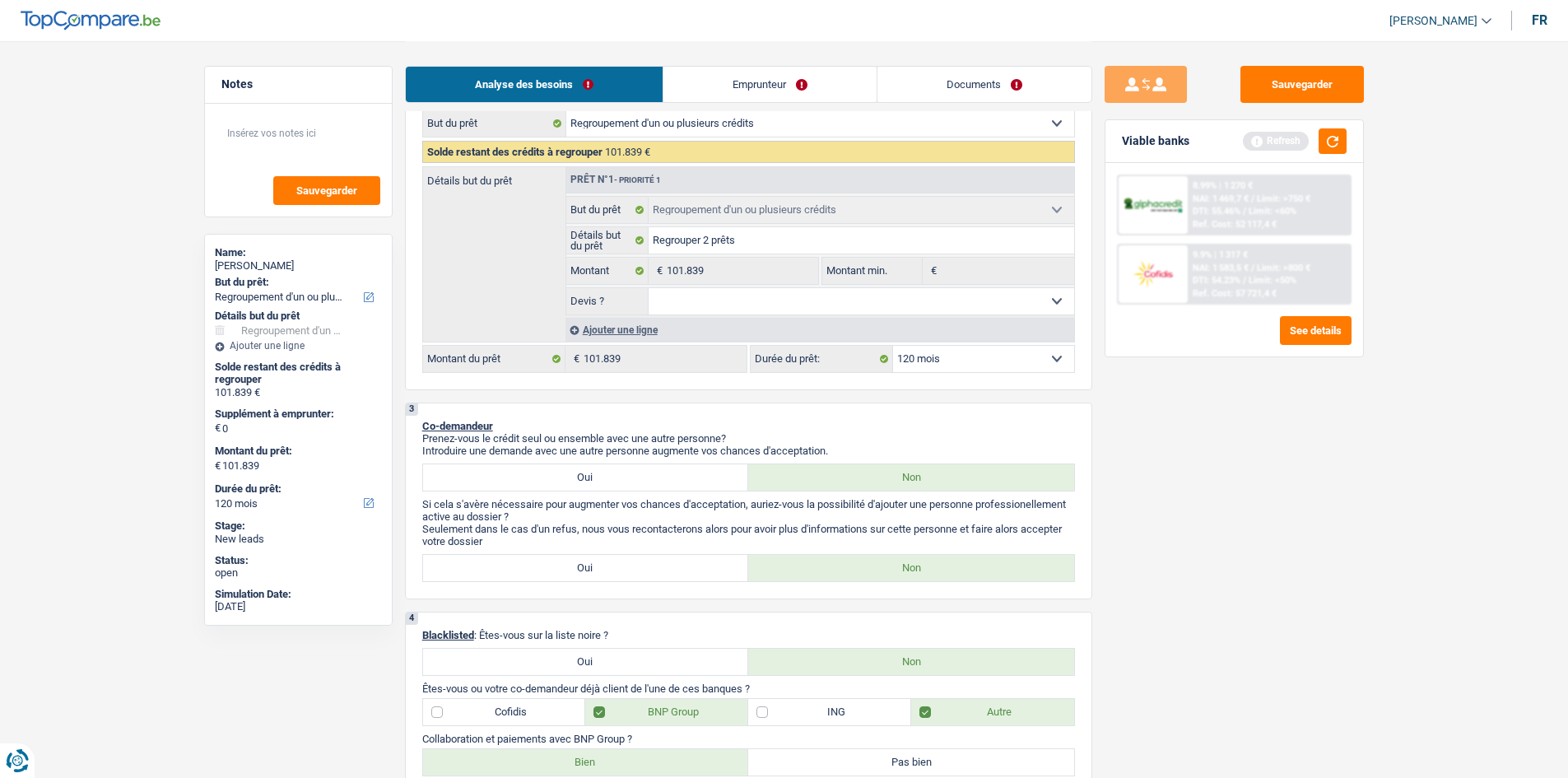
click at [745, 300] on select "Oui Non Non répondu Sélectionner une option" at bounding box center [861, 301] width 425 height 26
select select "false"
click at [648, 288] on select "Oui Non Non répondu Sélectionner une option" at bounding box center [861, 301] width 425 height 26
select select "false"
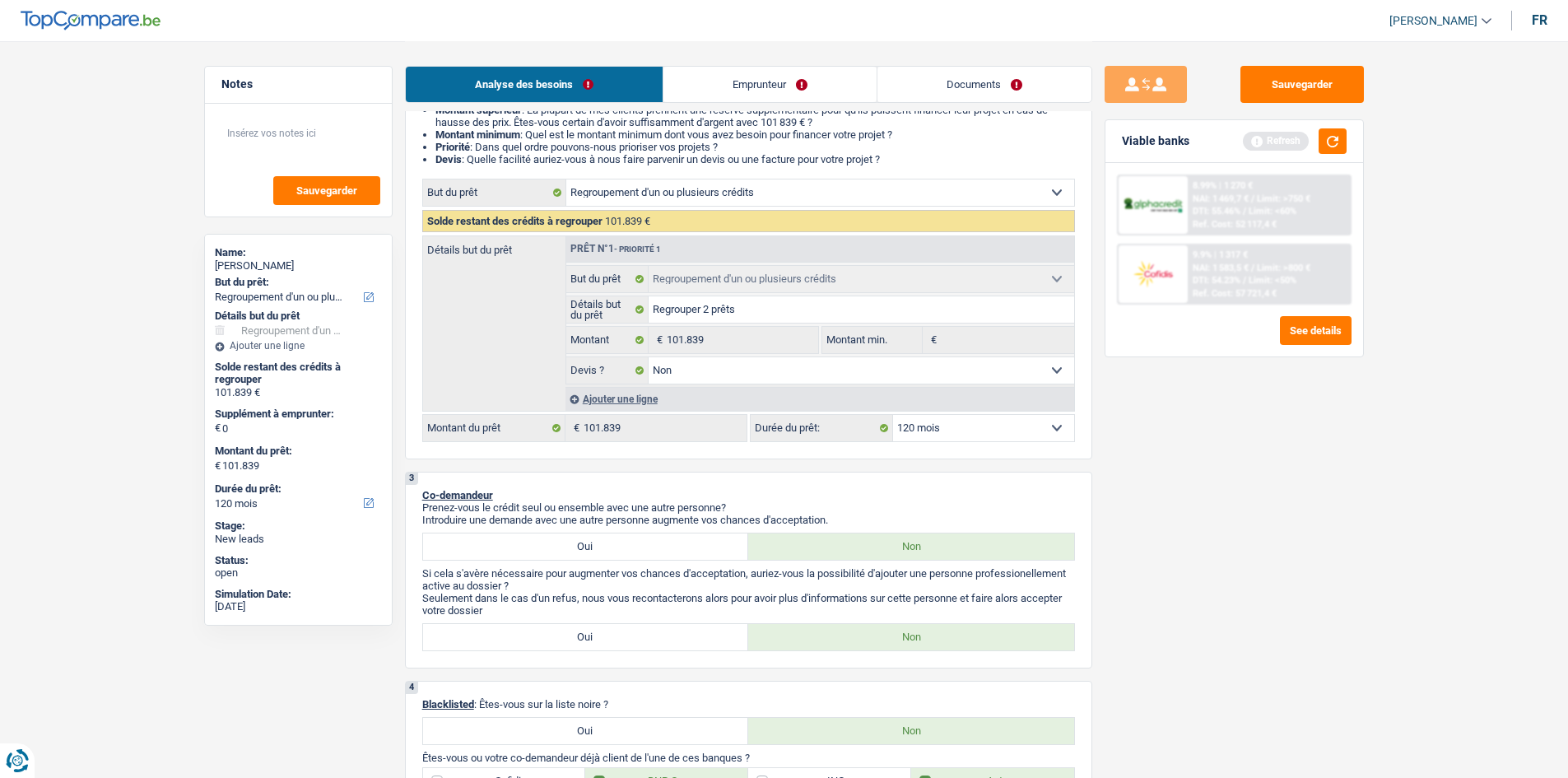
scroll to position [0, 0]
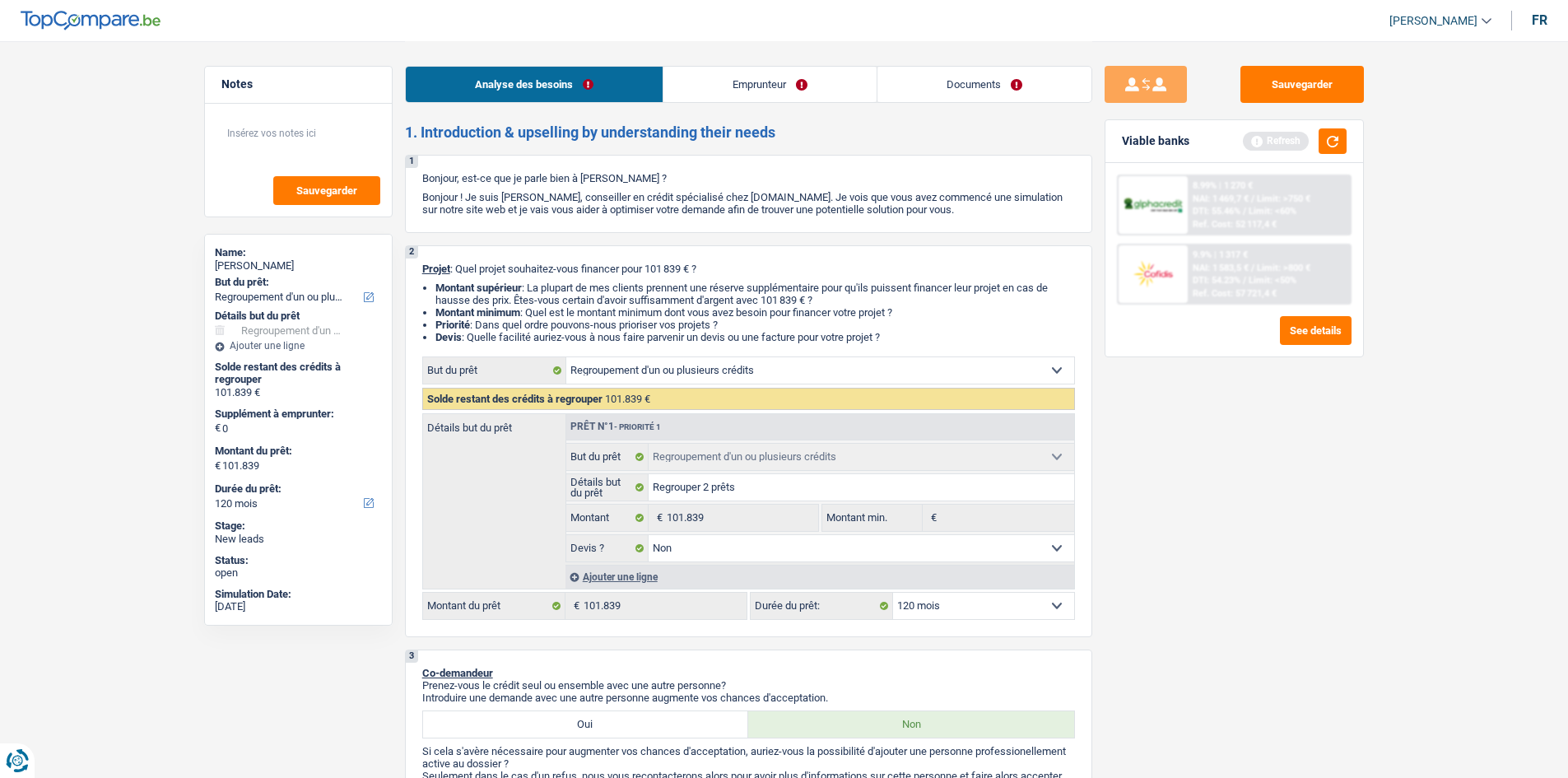
click at [791, 86] on link "Emprunteur" at bounding box center [770, 84] width 213 height 35
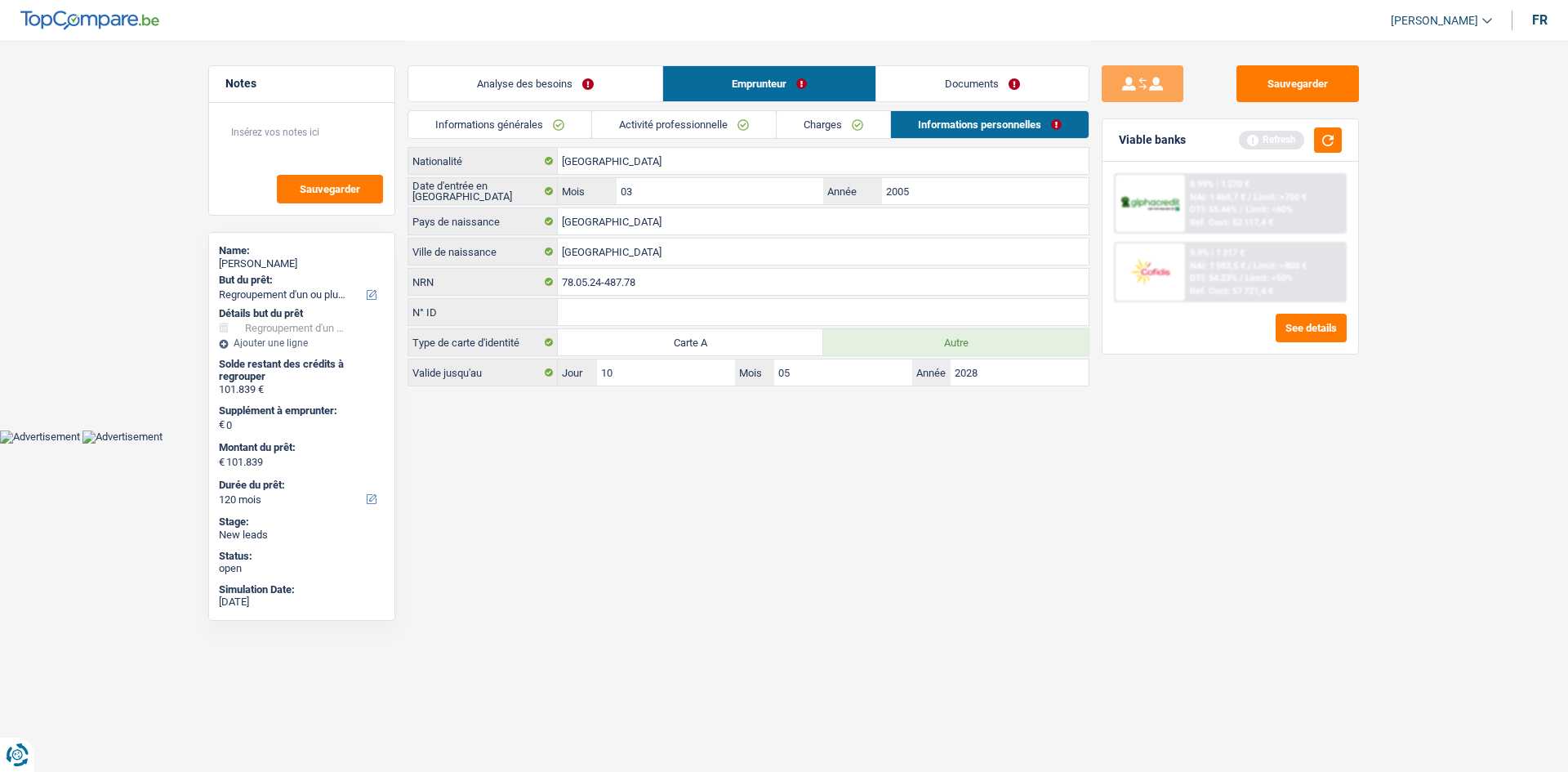
click at [721, 127] on link "Activité professionnelle" at bounding box center [684, 124] width 184 height 27
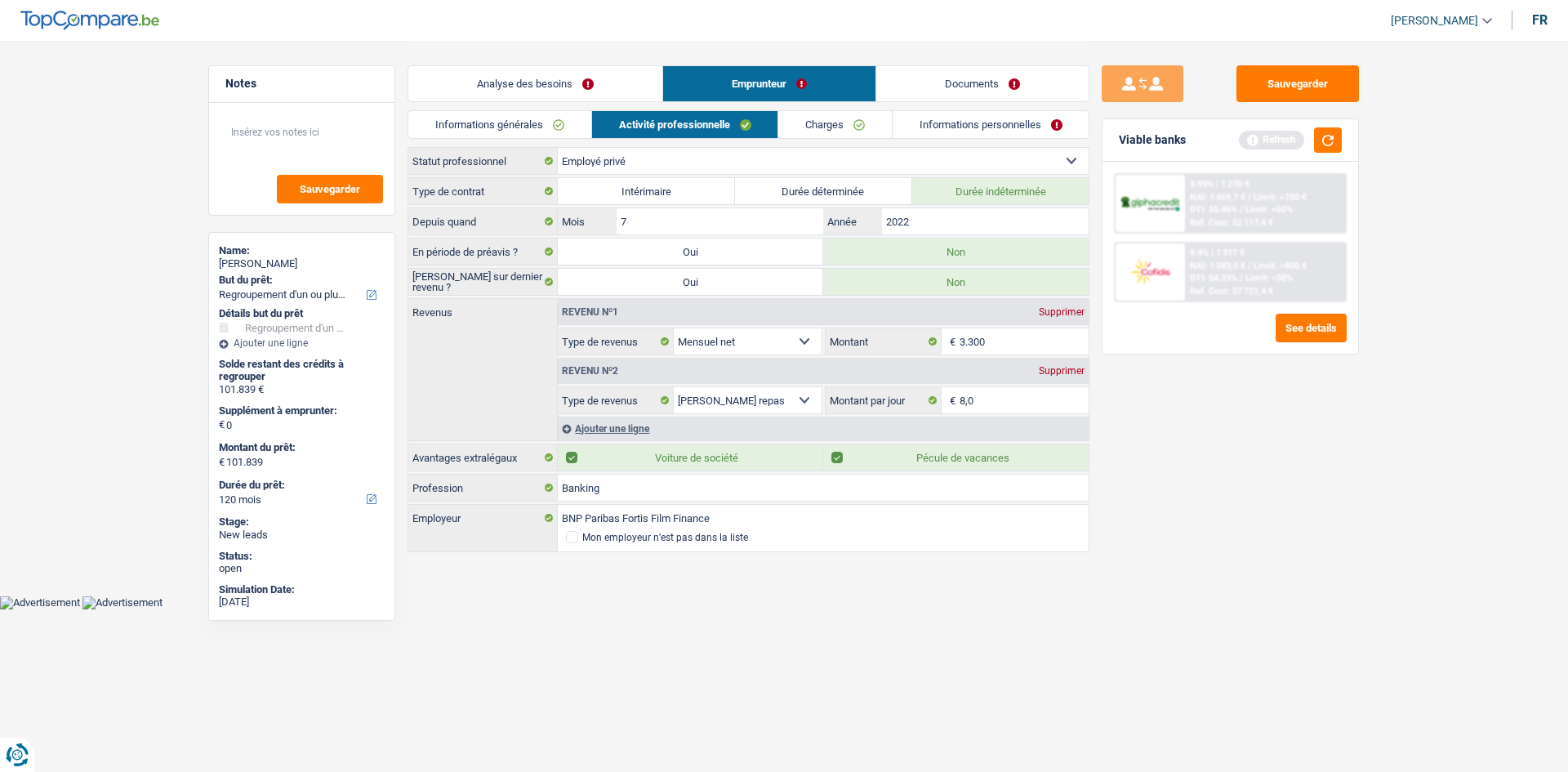
click at [645, 424] on div "Ajouter une ligne" at bounding box center [823, 428] width 530 height 23
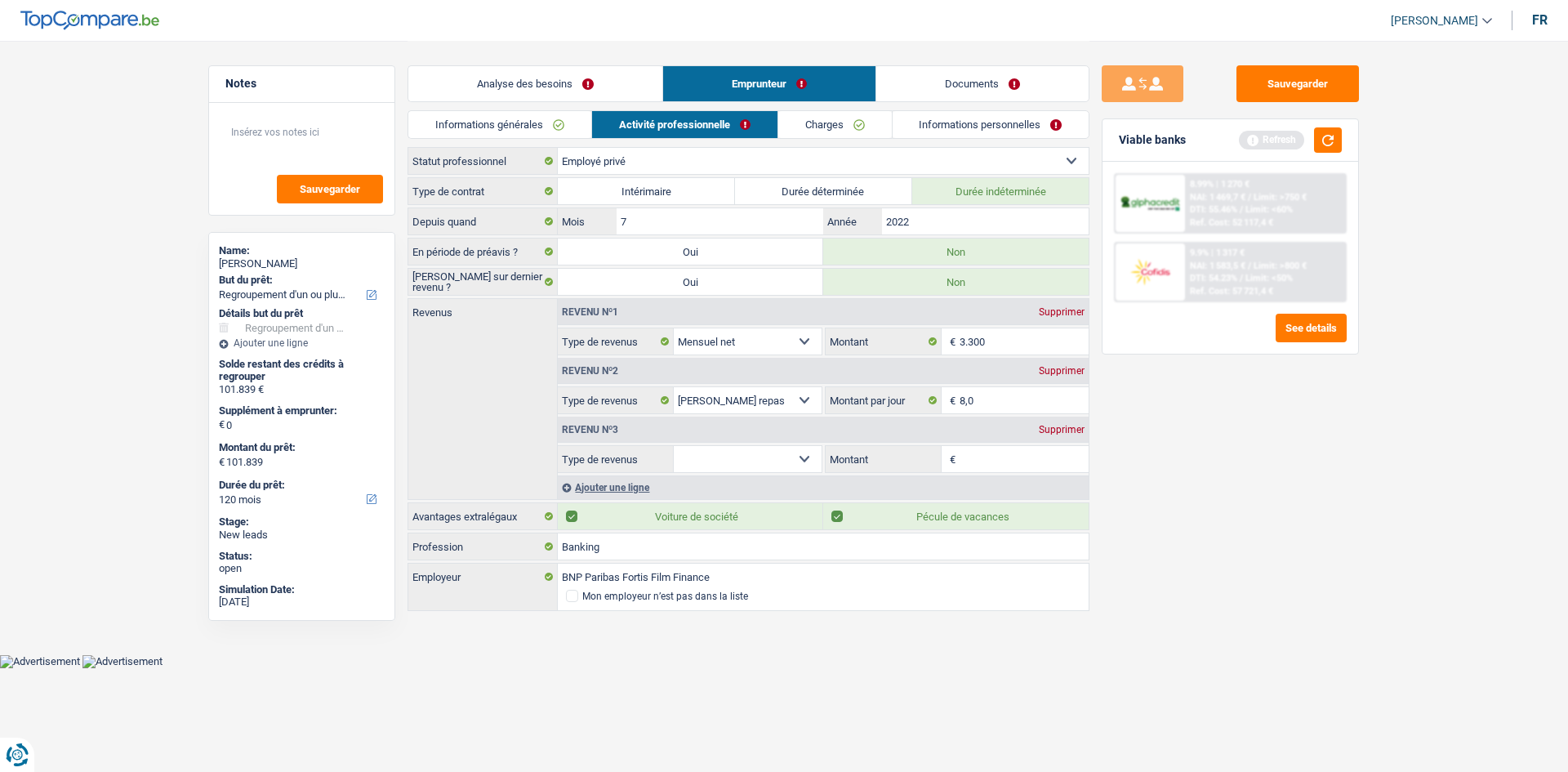
click at [813, 455] on select "Allocation d'handicap Allocations chômage Allocations familiales Chèques repas …" at bounding box center [748, 458] width 148 height 26
click at [1070, 430] on div "Supprimer" at bounding box center [1062, 429] width 54 height 10
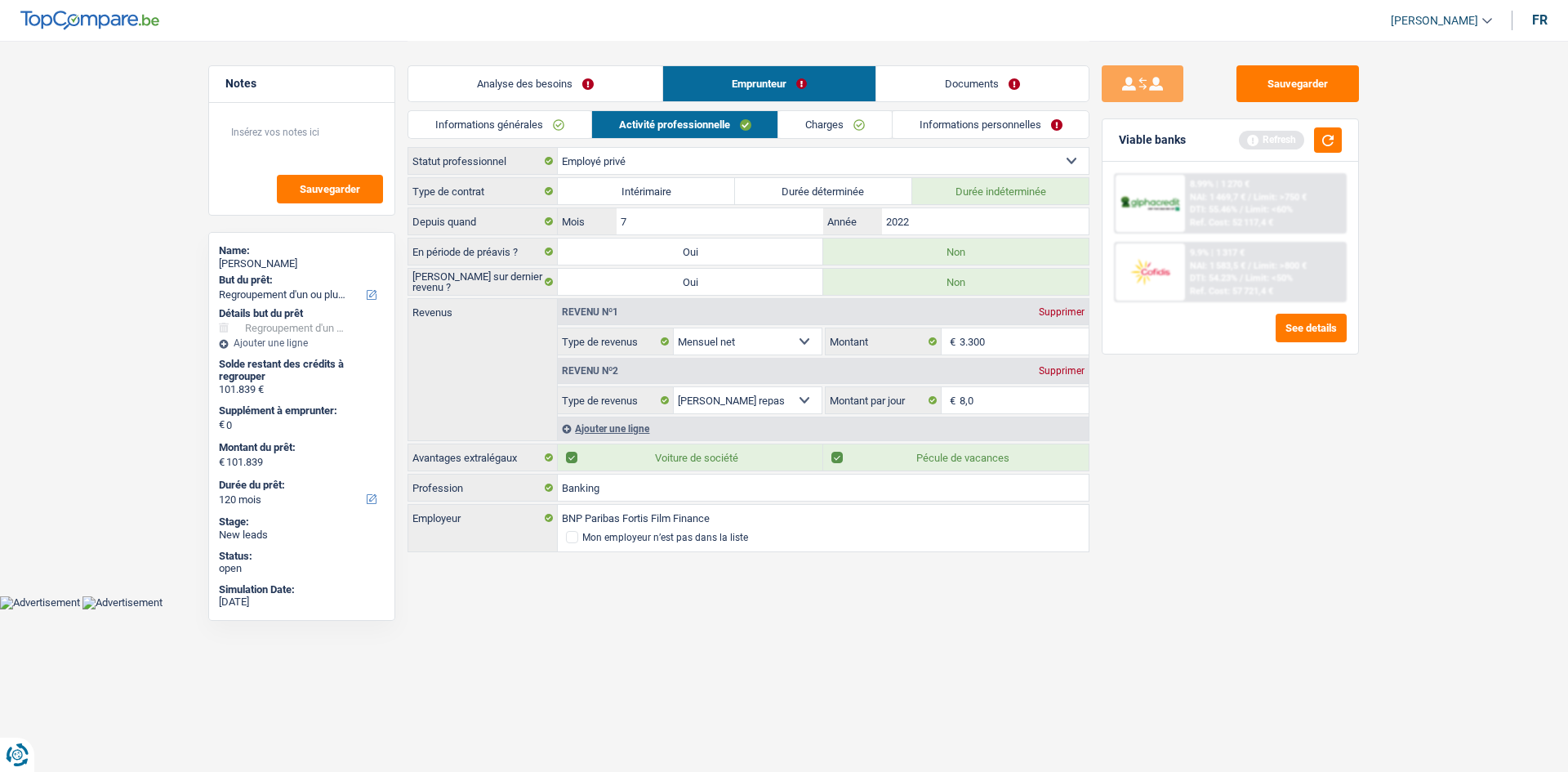
click at [928, 125] on link "Informations personnelles" at bounding box center [991, 124] width 197 height 27
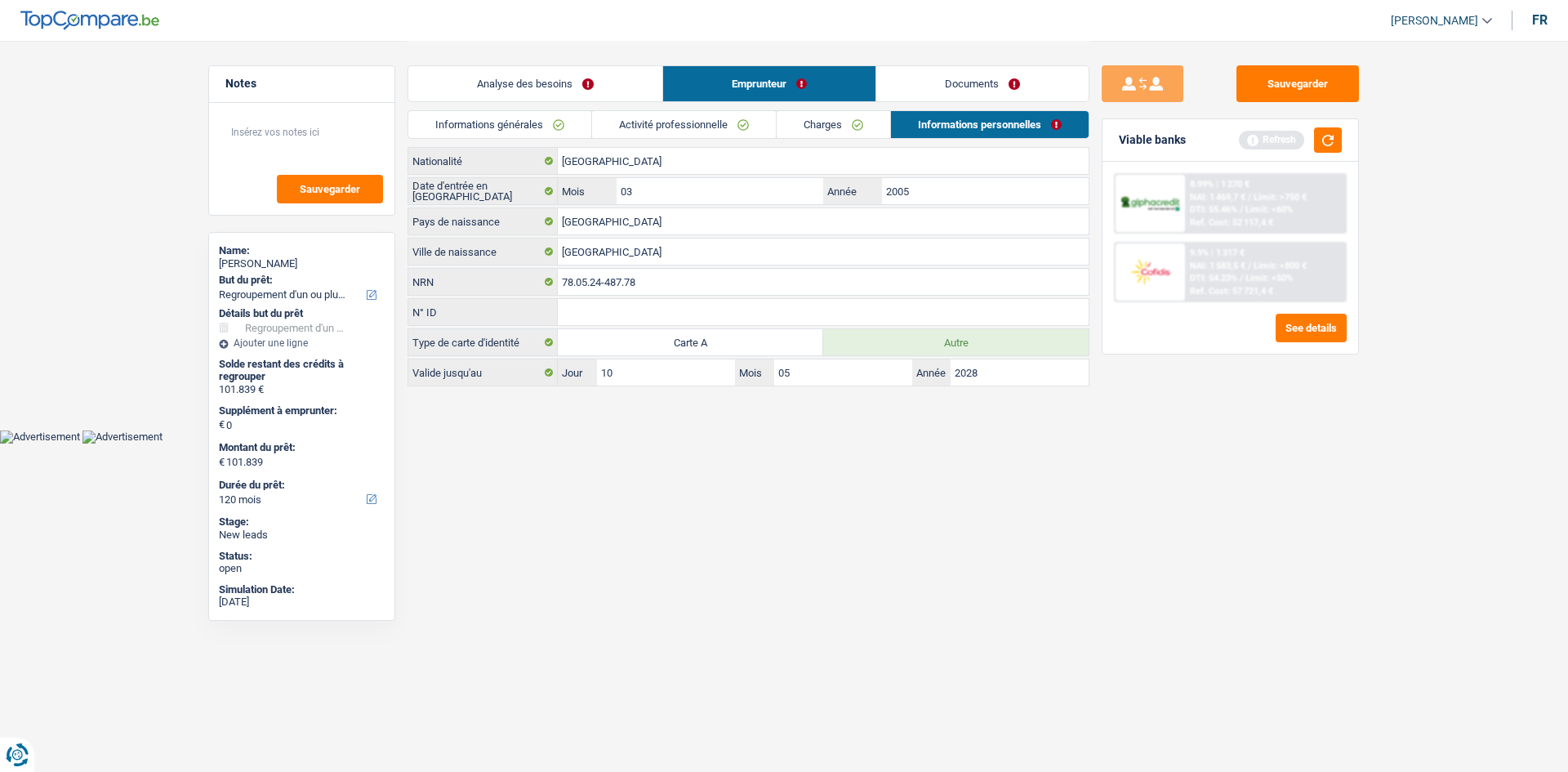
click at [557, 81] on link "Analyse des besoins" at bounding box center [536, 83] width 254 height 35
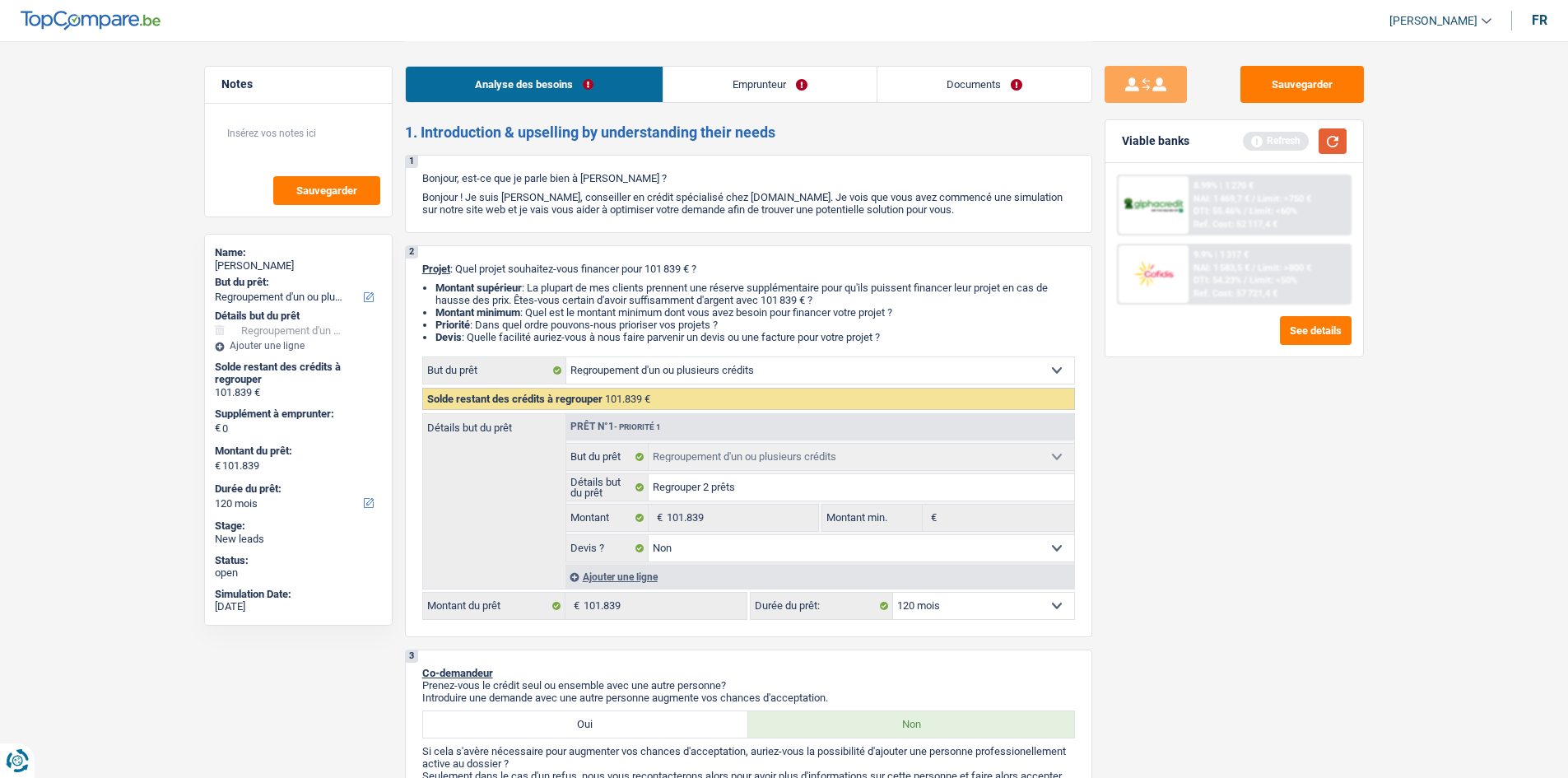
click at [1332, 135] on button "button" at bounding box center [1332, 141] width 28 height 25
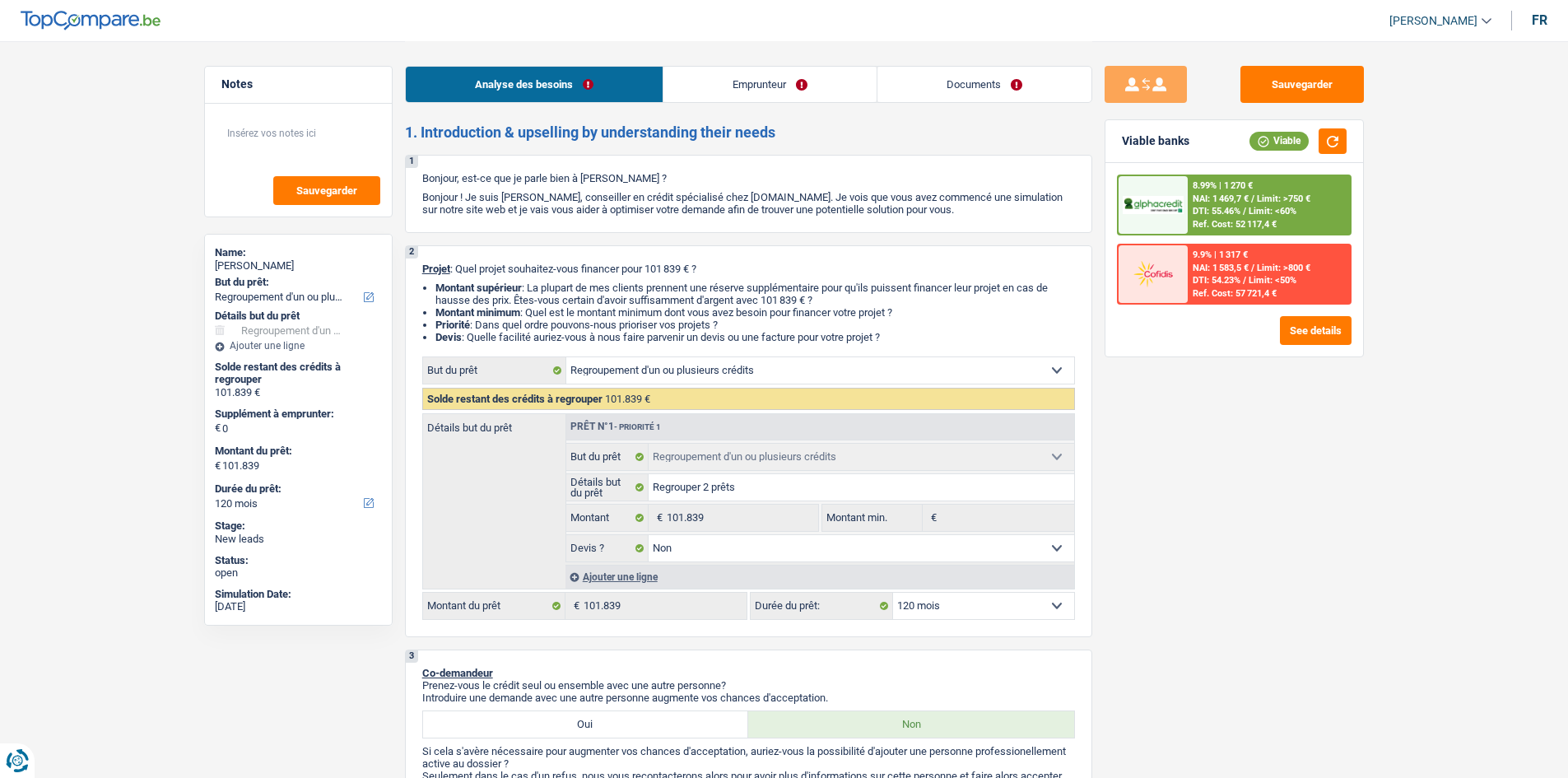
click at [1235, 208] on span "DTI: 55.46%" at bounding box center [1216, 211] width 48 height 11
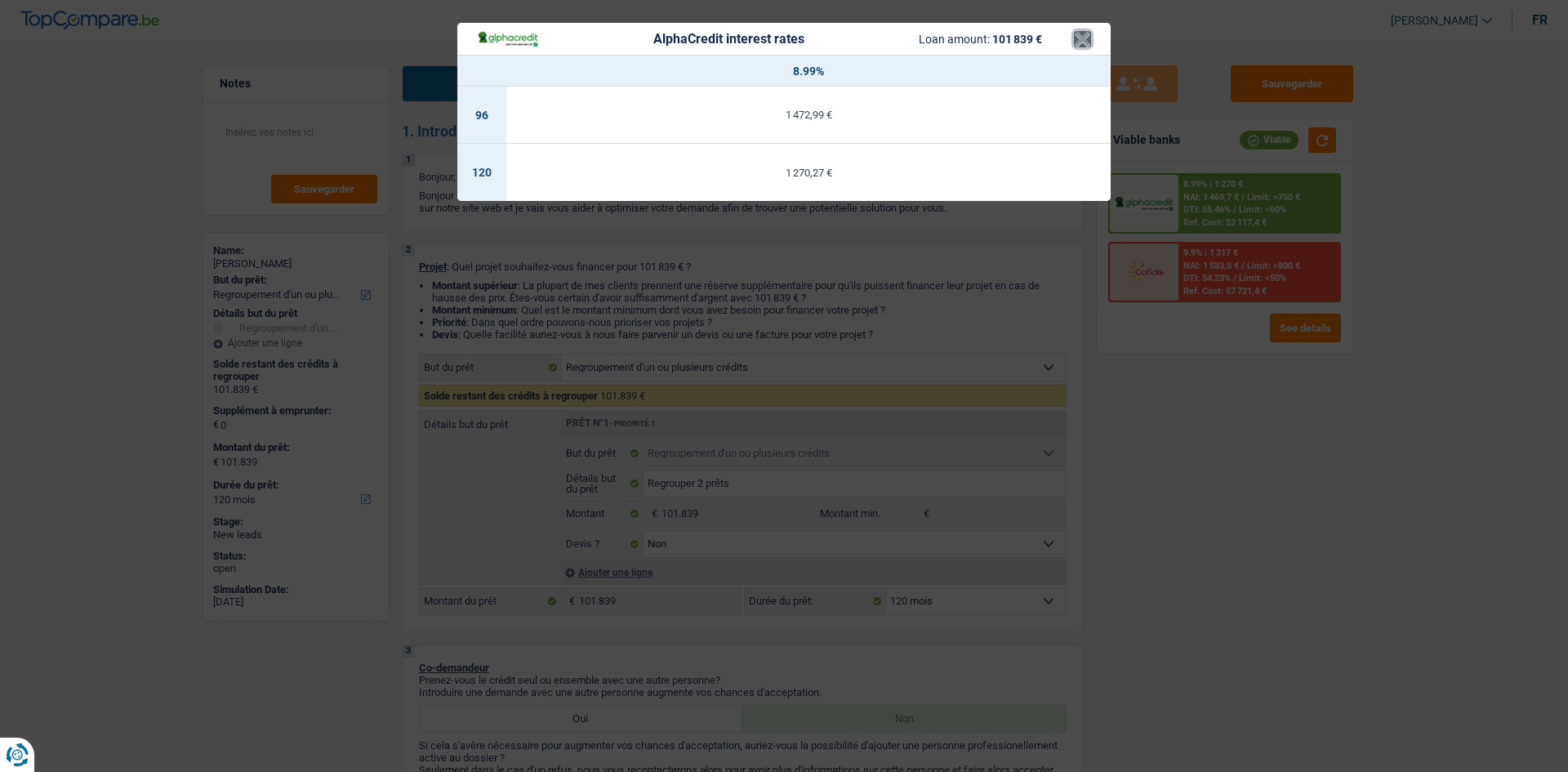
click at [1081, 41] on button "×" at bounding box center [1082, 39] width 17 height 16
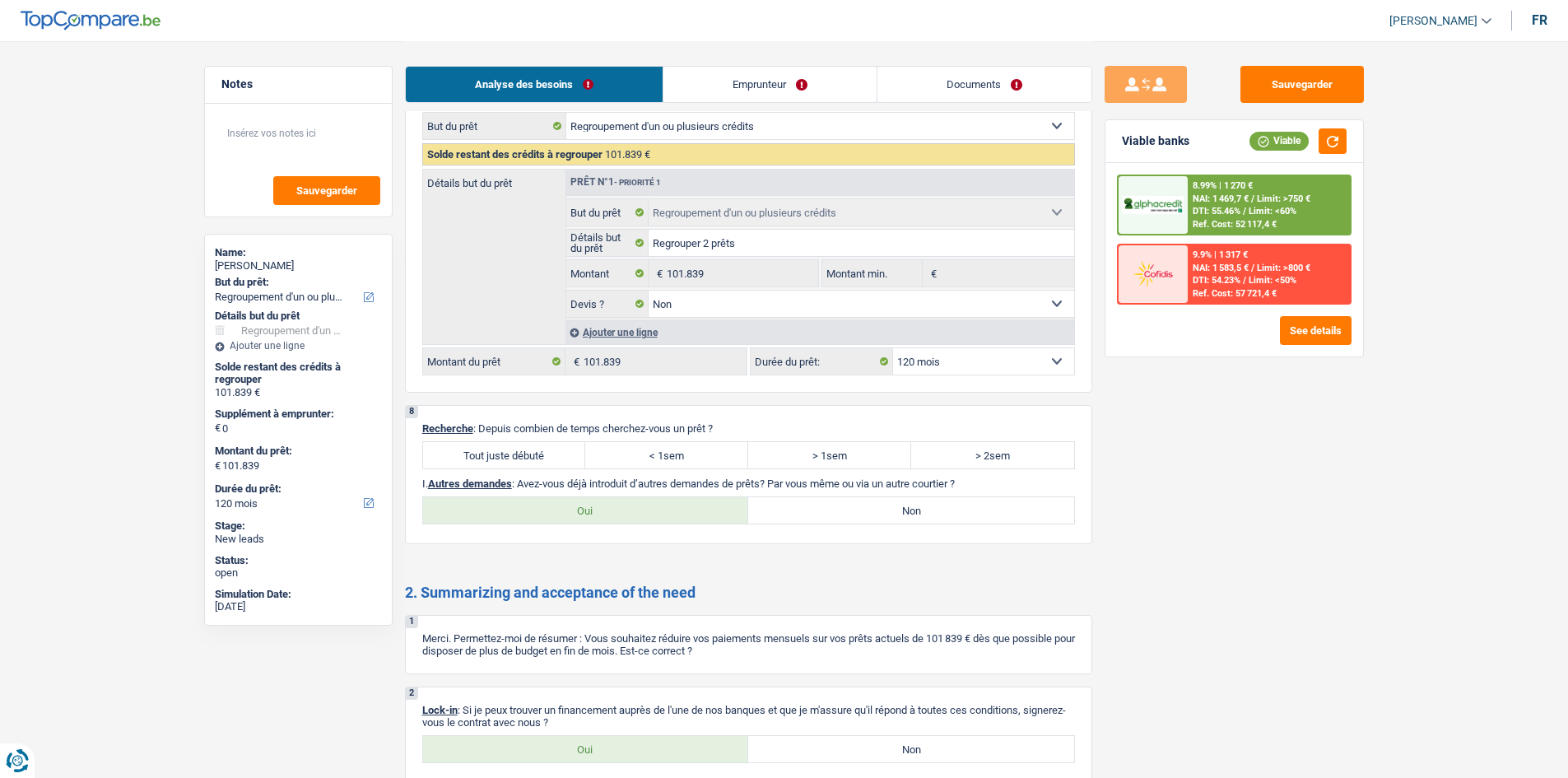
scroll to position [2221, 0]
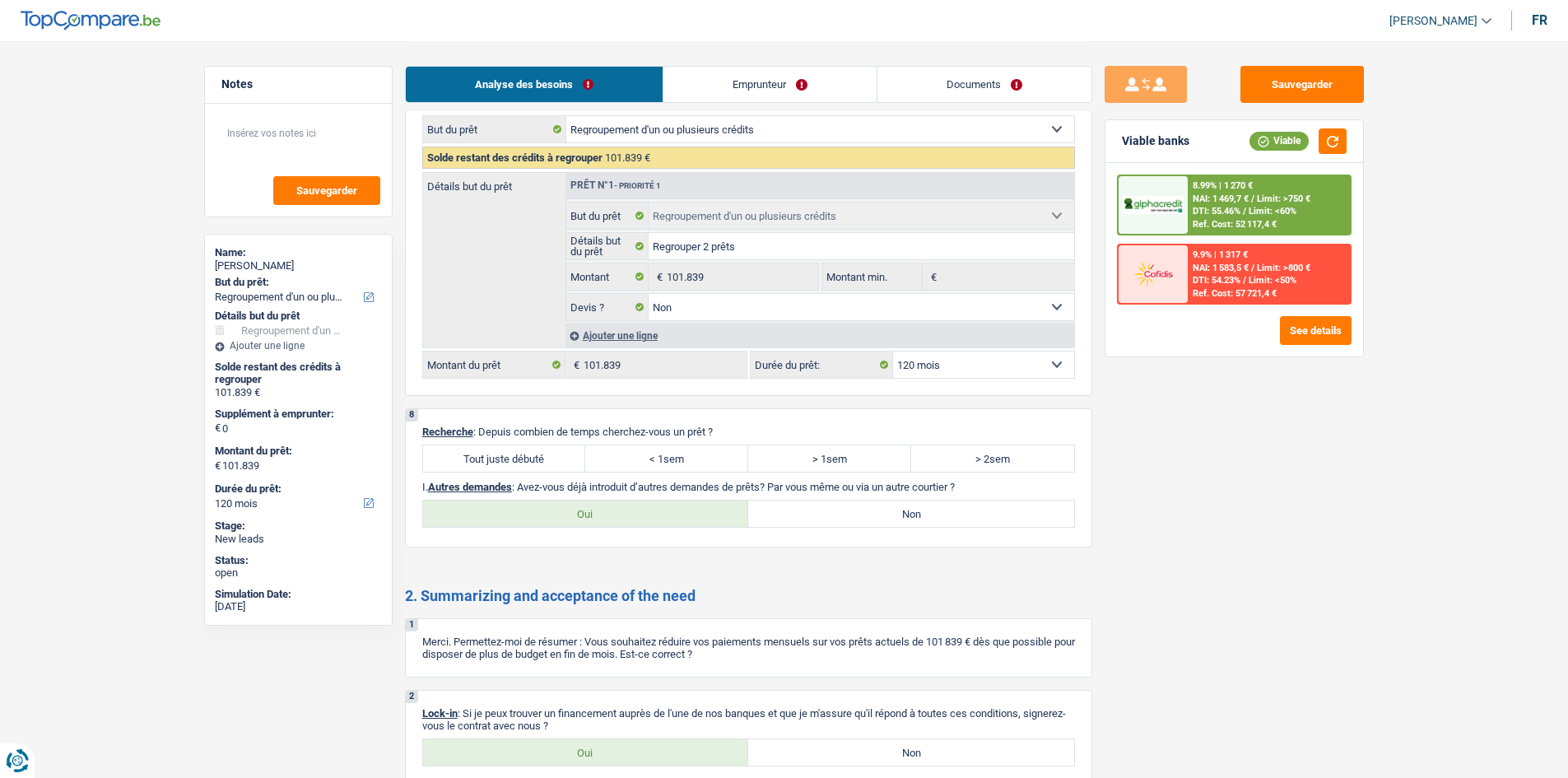
click at [524, 455] on label "Tout juste débuté" at bounding box center [504, 458] width 163 height 26
click at [524, 455] on input "Tout juste débuté" at bounding box center [504, 458] width 163 height 26
radio input "true"
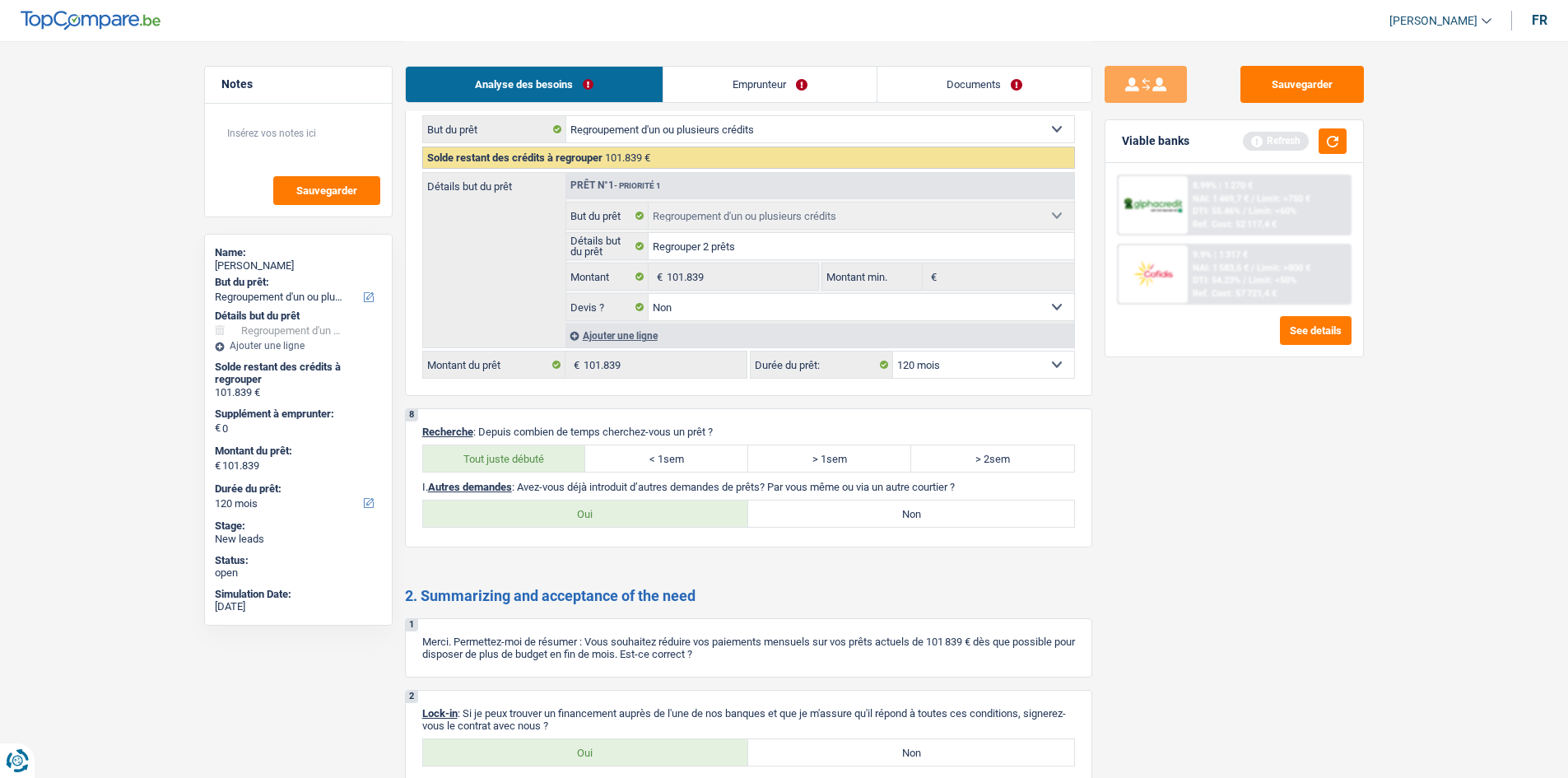
click at [795, 499] on div "8 Recherche : Depuis combien de temps cherchez-vous un prêt ? Tout juste débuté…" at bounding box center [748, 477] width 687 height 139
click at [798, 508] on label "Non" at bounding box center [911, 513] width 326 height 26
click at [798, 508] on input "Non" at bounding box center [911, 513] width 326 height 26
radio input "true"
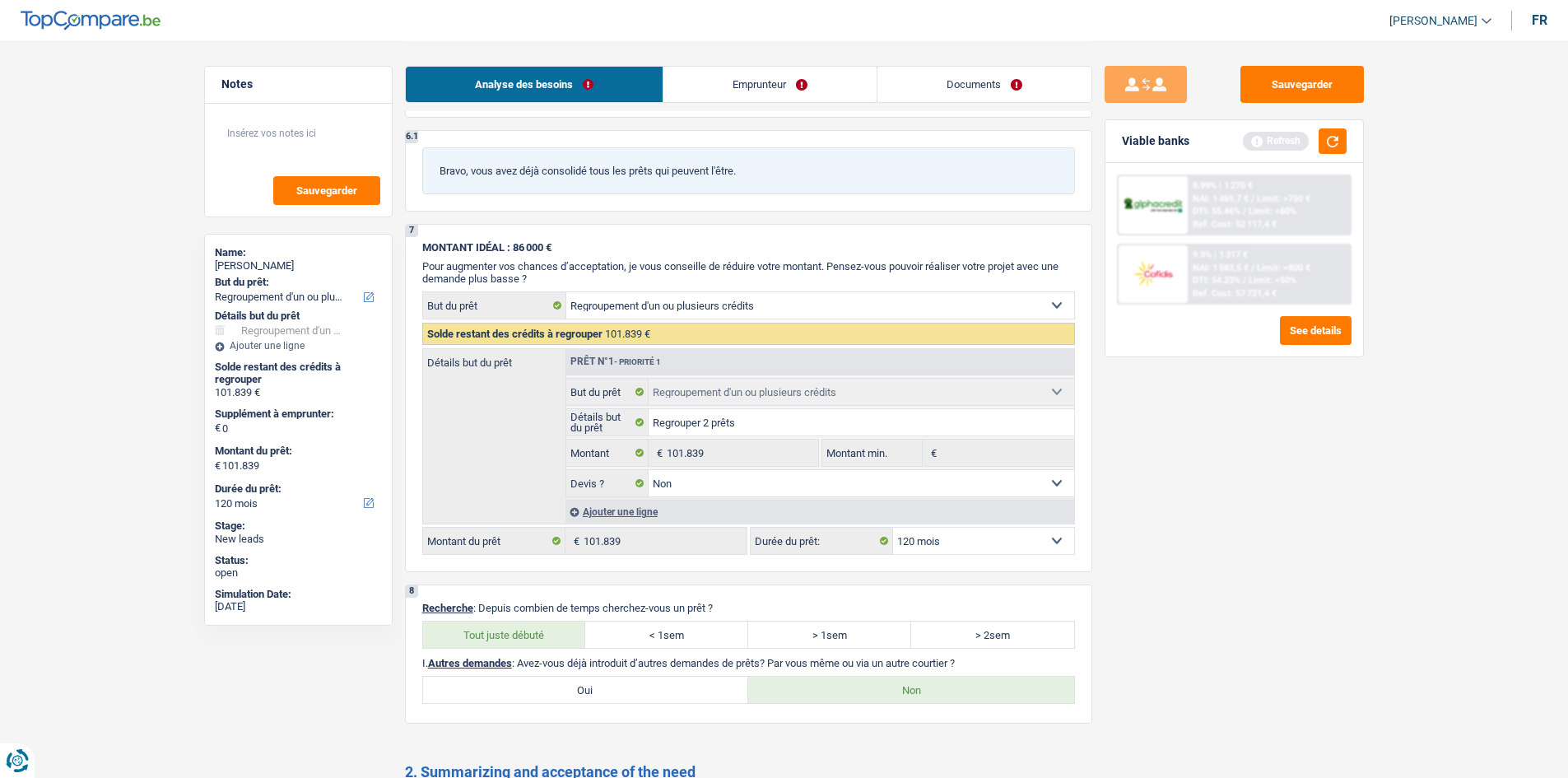
scroll to position [2386, 0]
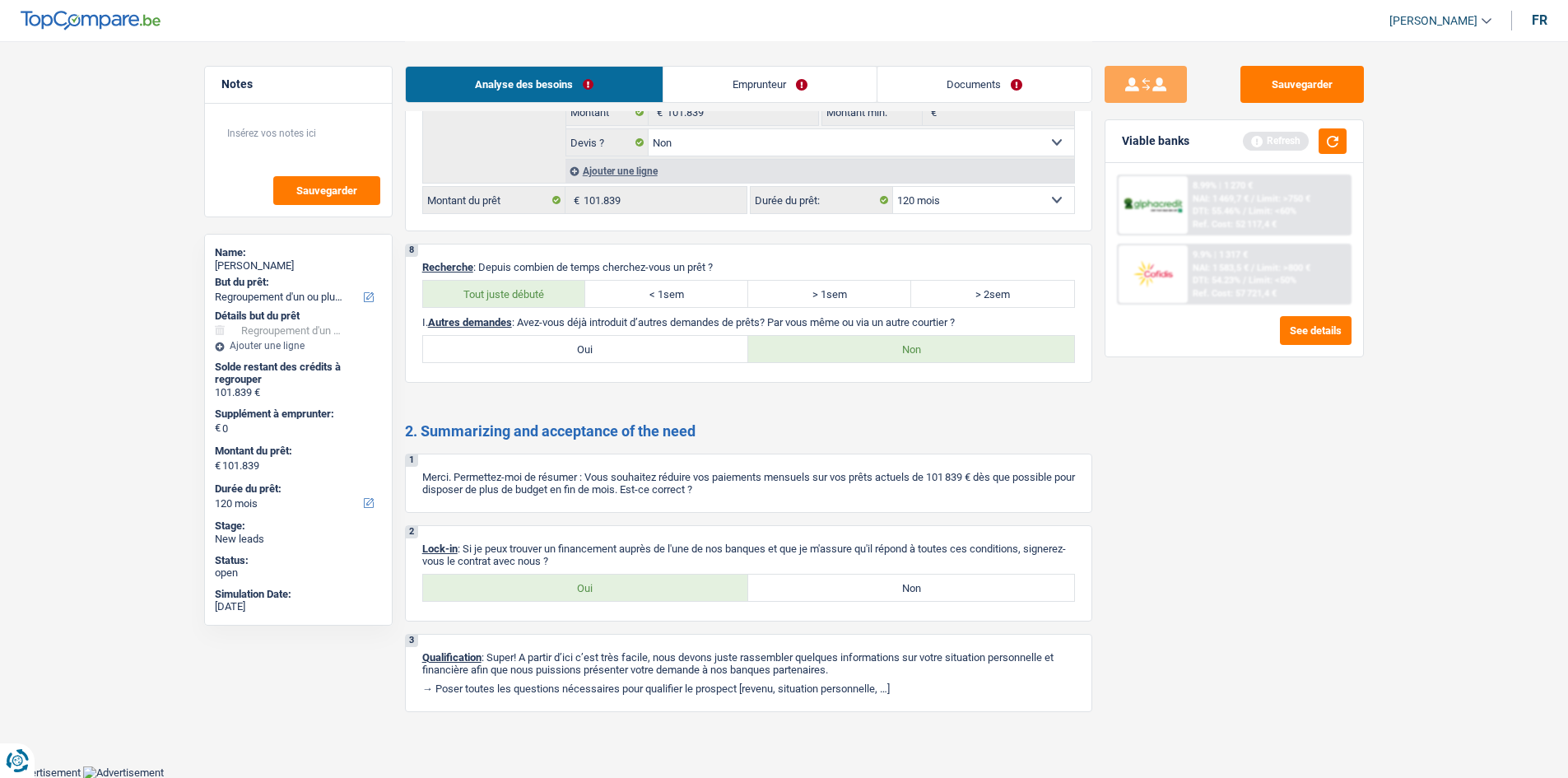
click at [603, 593] on label "Oui" at bounding box center [585, 587] width 326 height 26
click at [603, 593] on input "Oui" at bounding box center [585, 587] width 326 height 26
radio input "true"
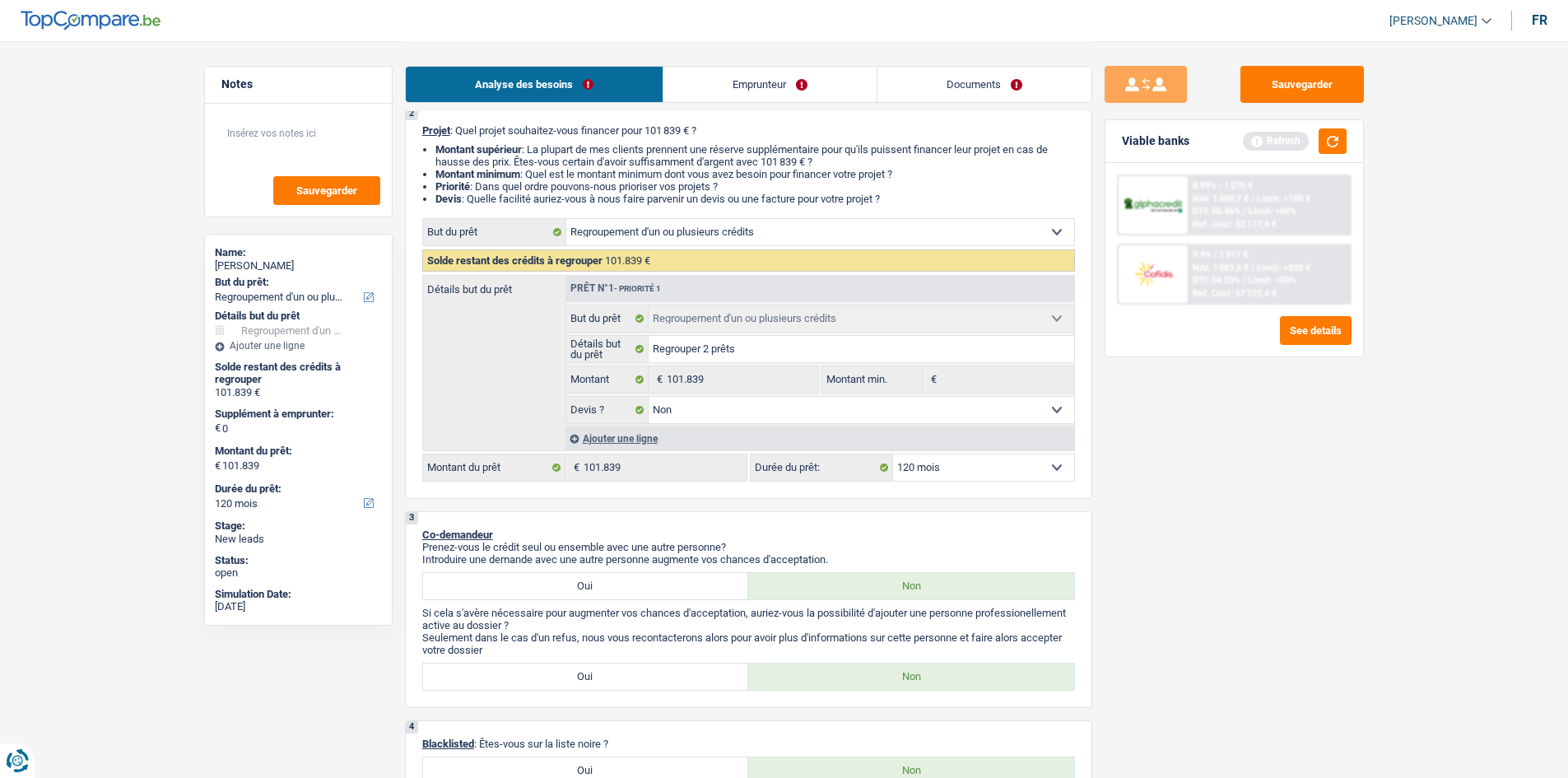
scroll to position [0, 0]
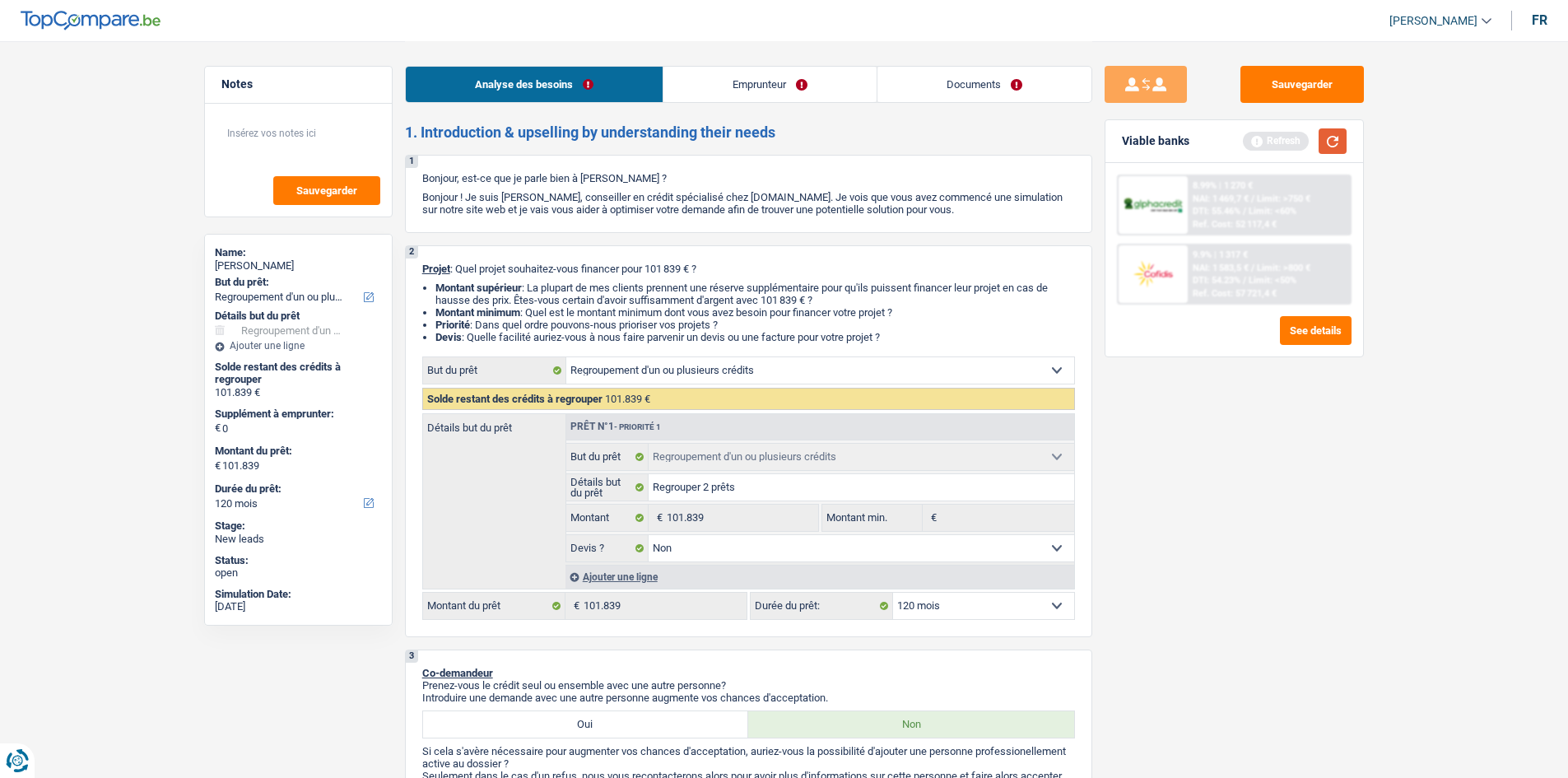
click at [1331, 139] on button "button" at bounding box center [1332, 141] width 28 height 25
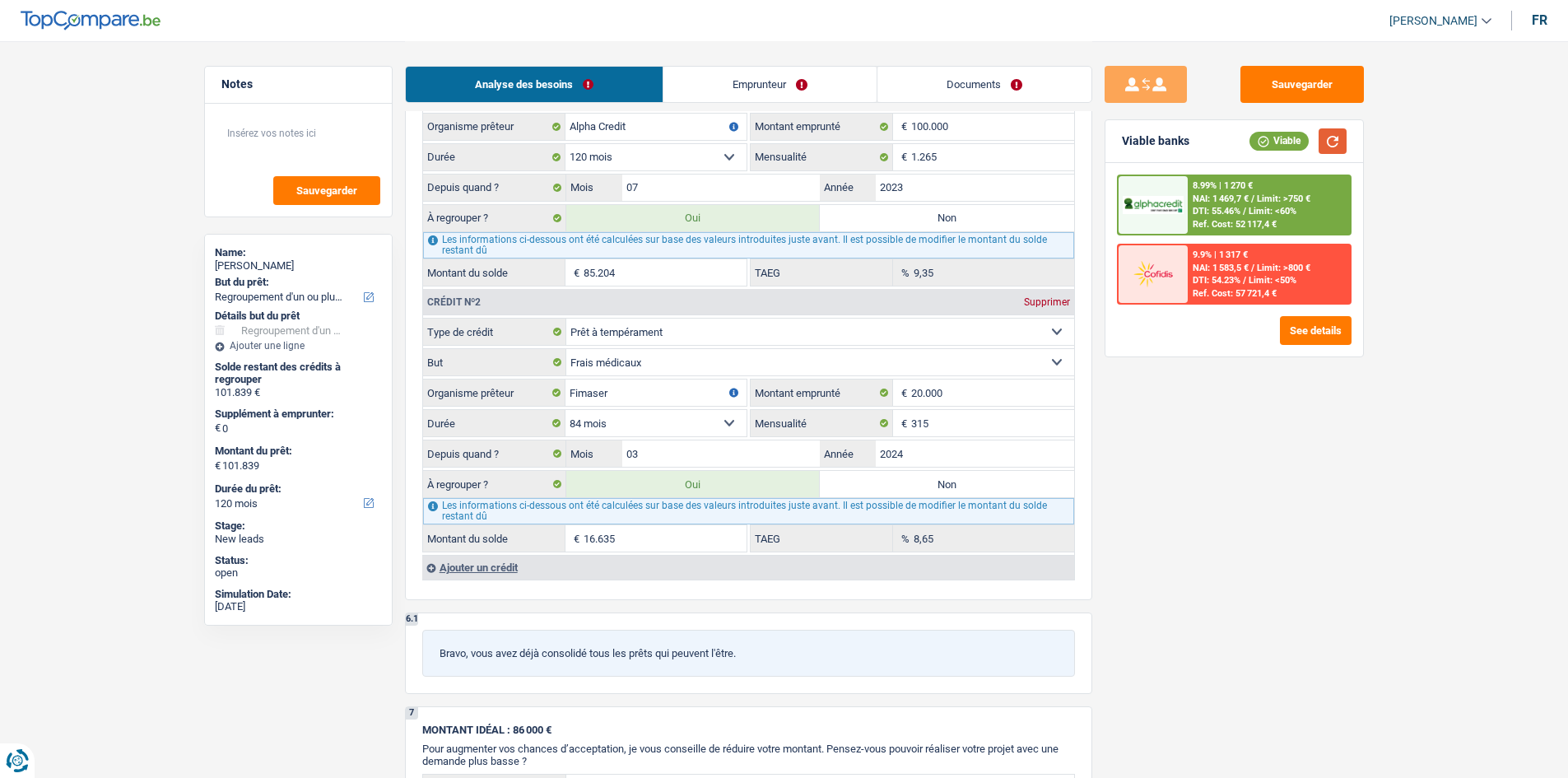
scroll to position [1646, 0]
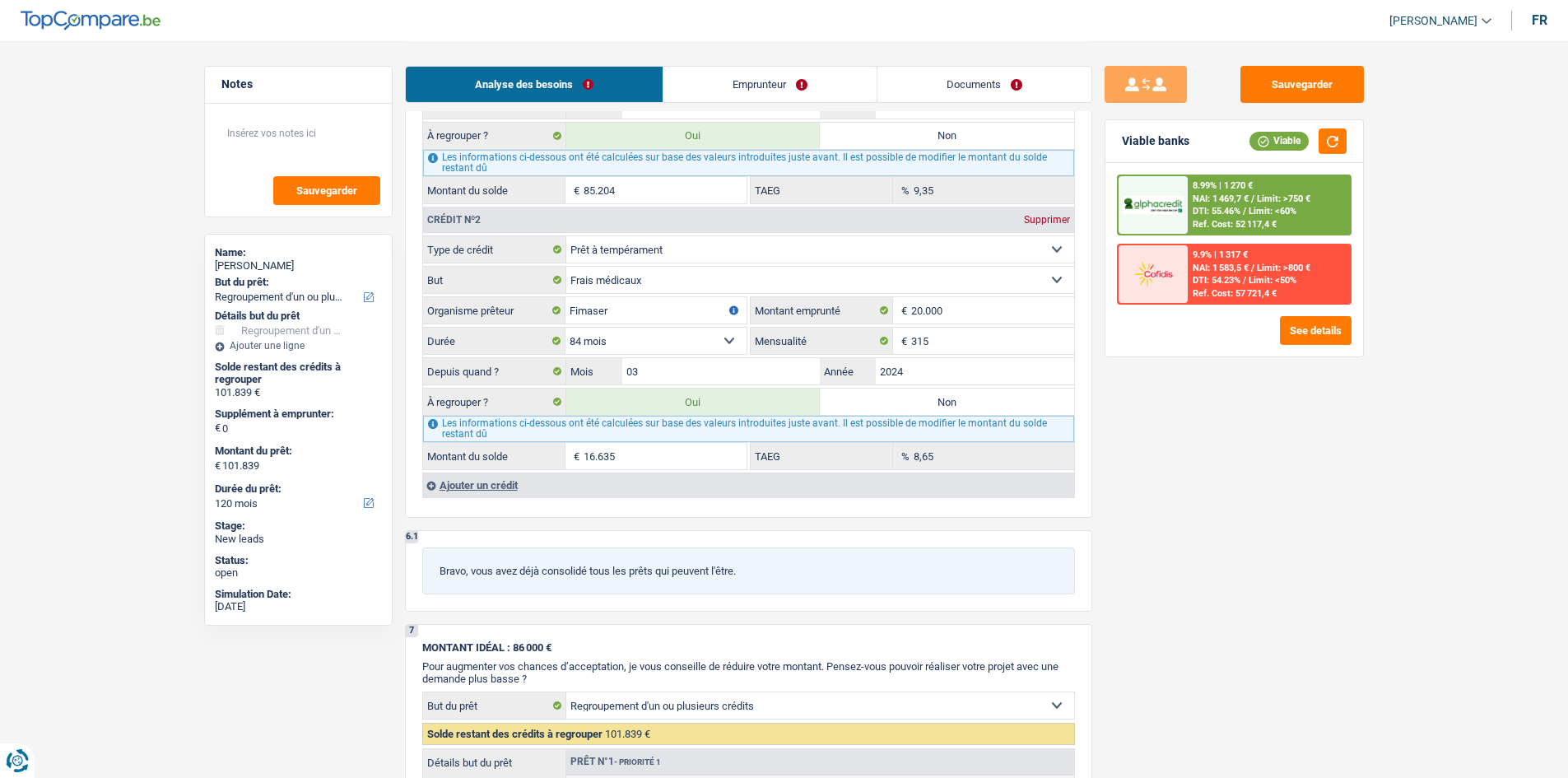
click at [934, 406] on label "Non" at bounding box center [947, 401] width 255 height 26
click at [934, 406] on input "Non" at bounding box center [947, 401] width 255 height 26
radio input "true"
type input "85.204"
select select "144"
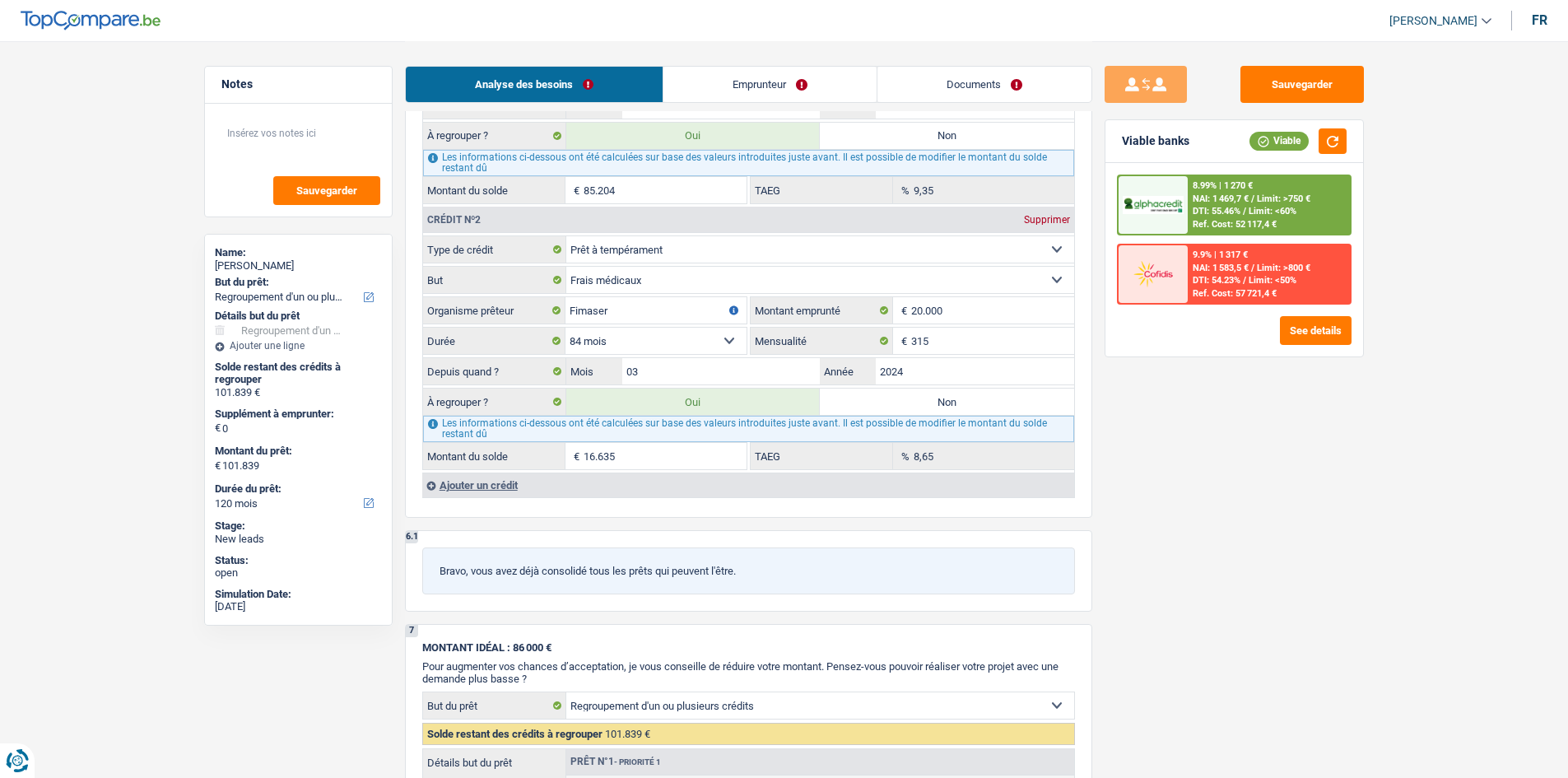
type input "85.204"
select select "144"
type input "85.204"
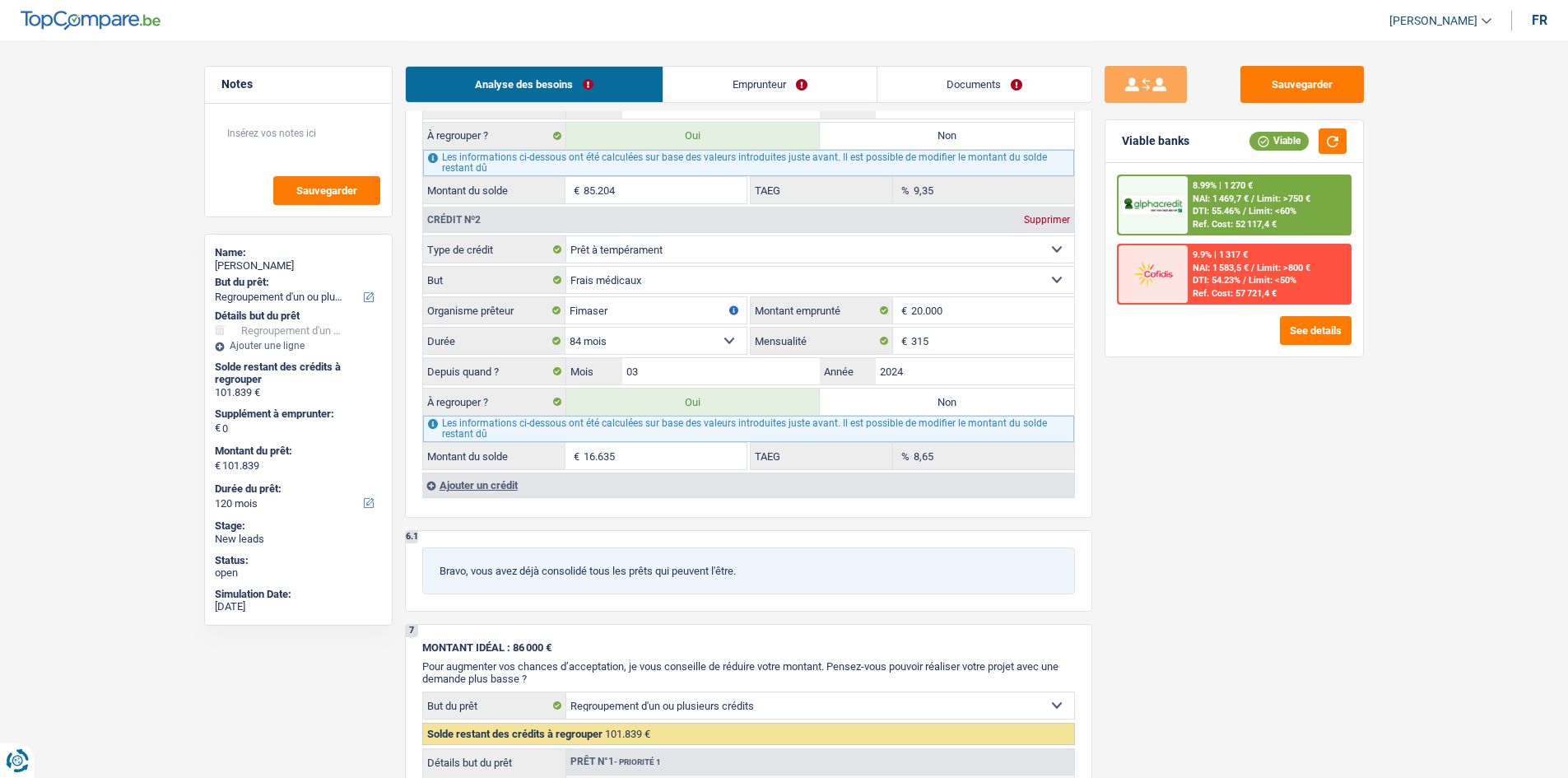
select select "144"
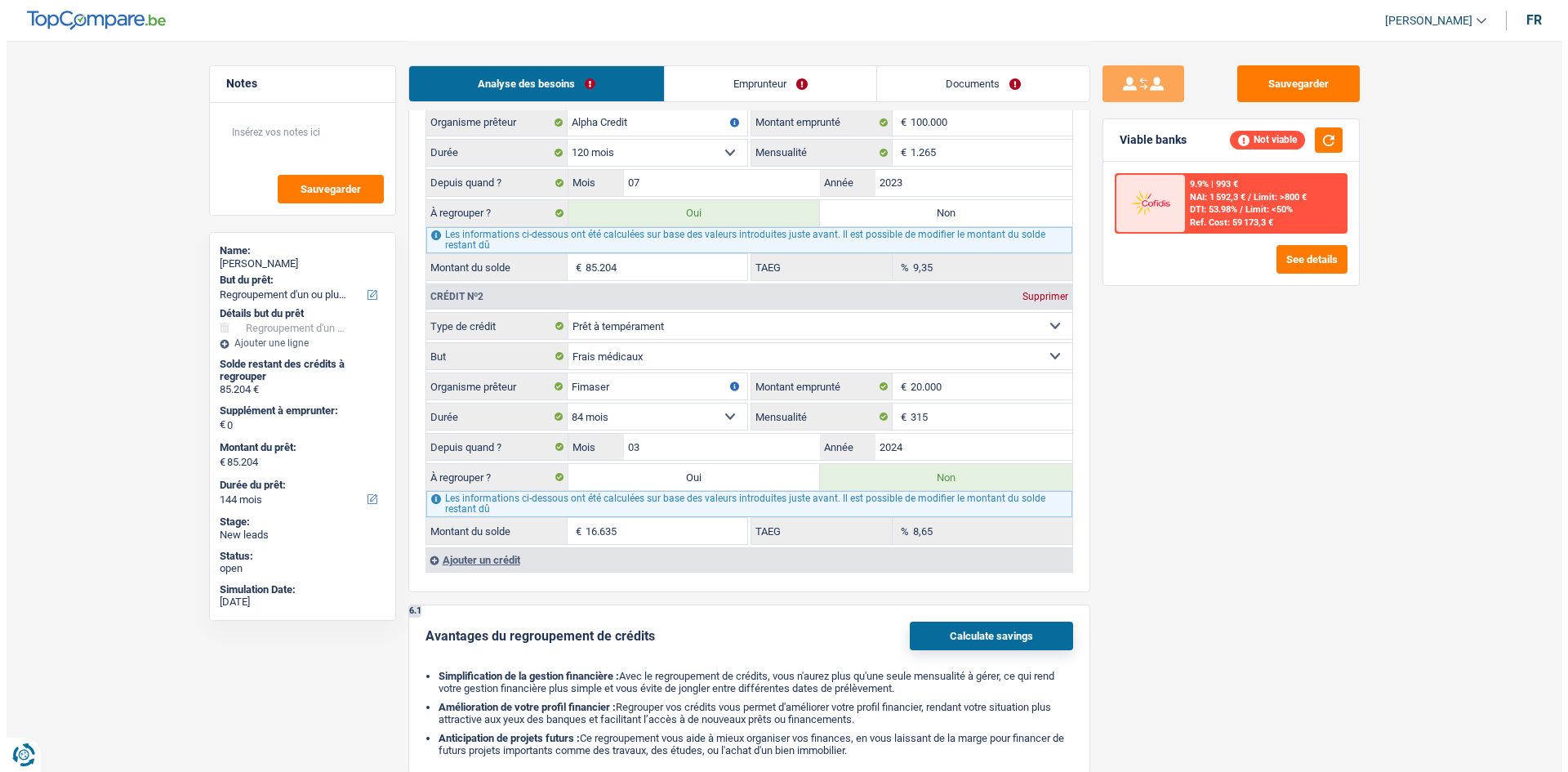
scroll to position [1551, 0]
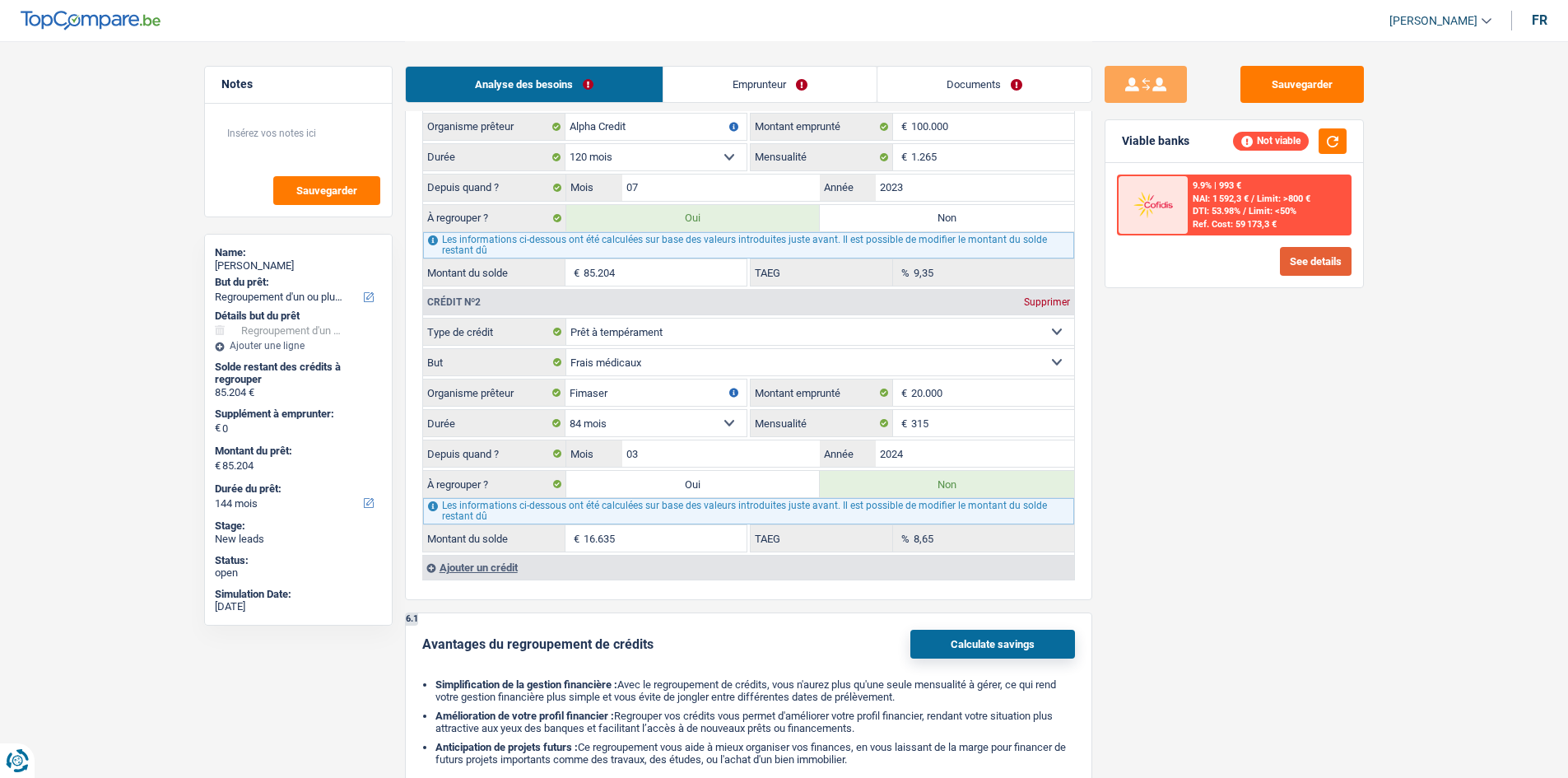
click at [1292, 264] on button "See details" at bounding box center [1315, 262] width 72 height 29
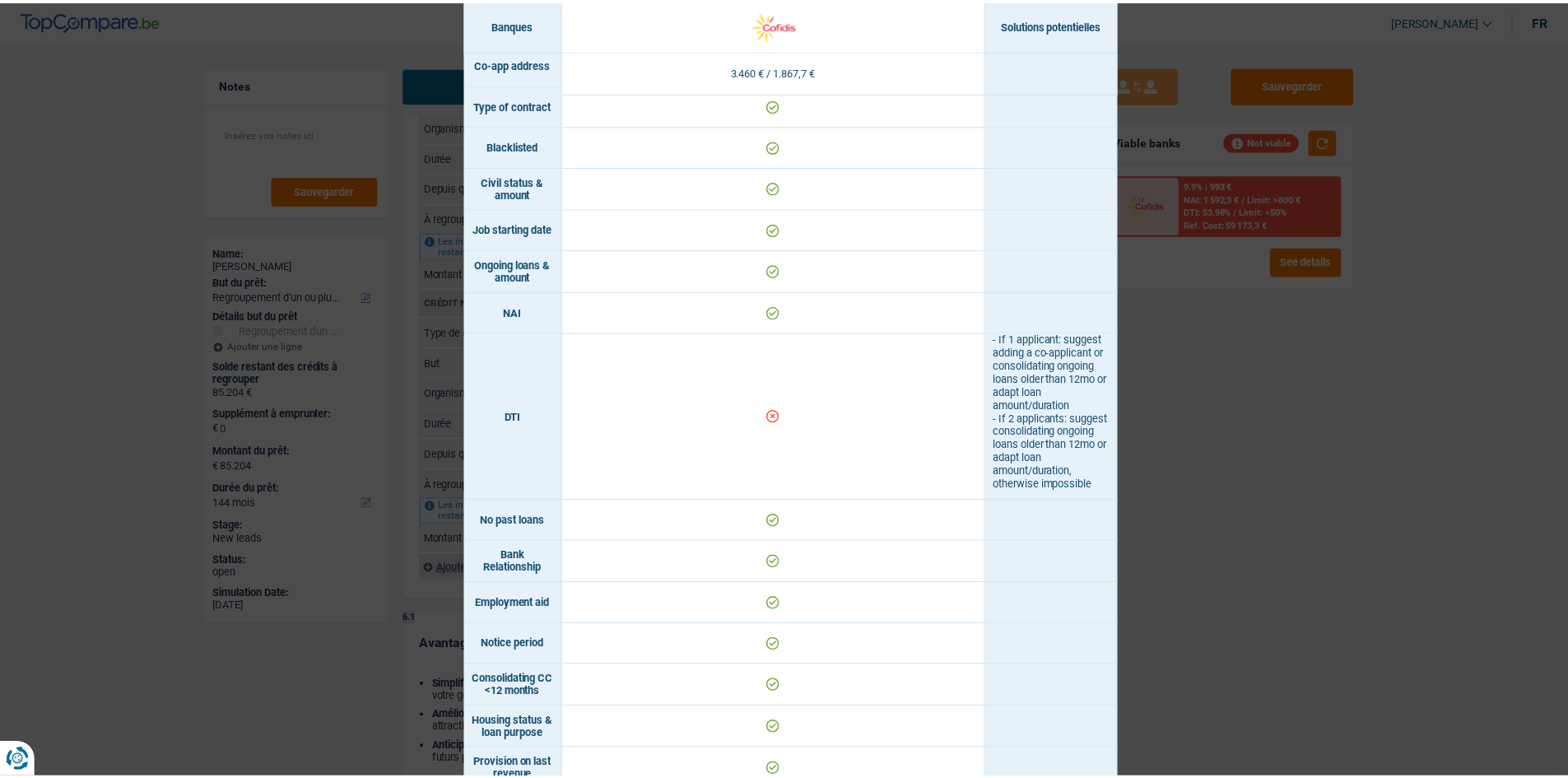
scroll to position [494, 0]
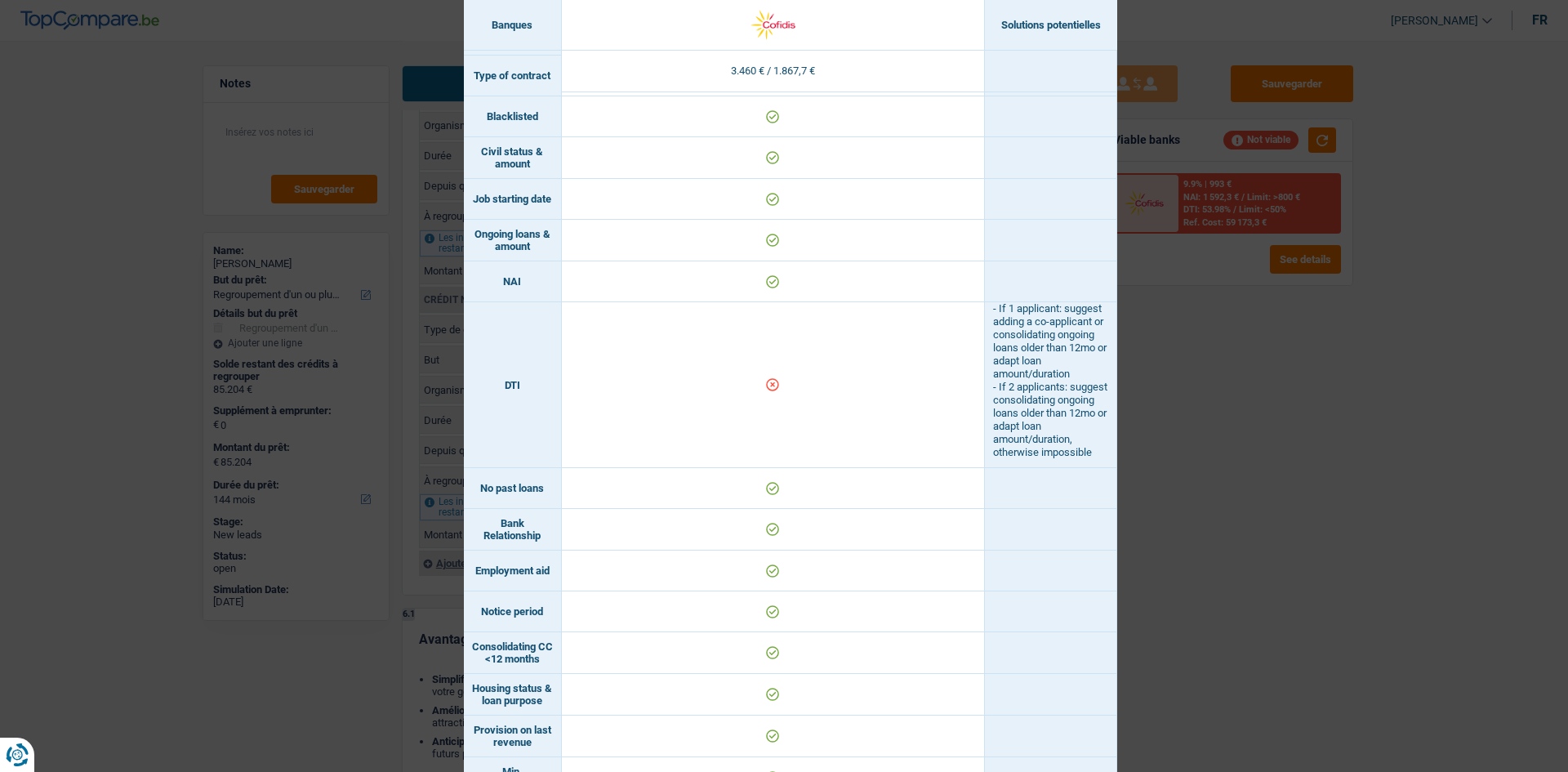
click at [1208, 299] on div "Banks conditions × Banques Solutions potentielles Revenus / Charges 3.460 € / 1…" at bounding box center [784, 386] width 1568 height 772
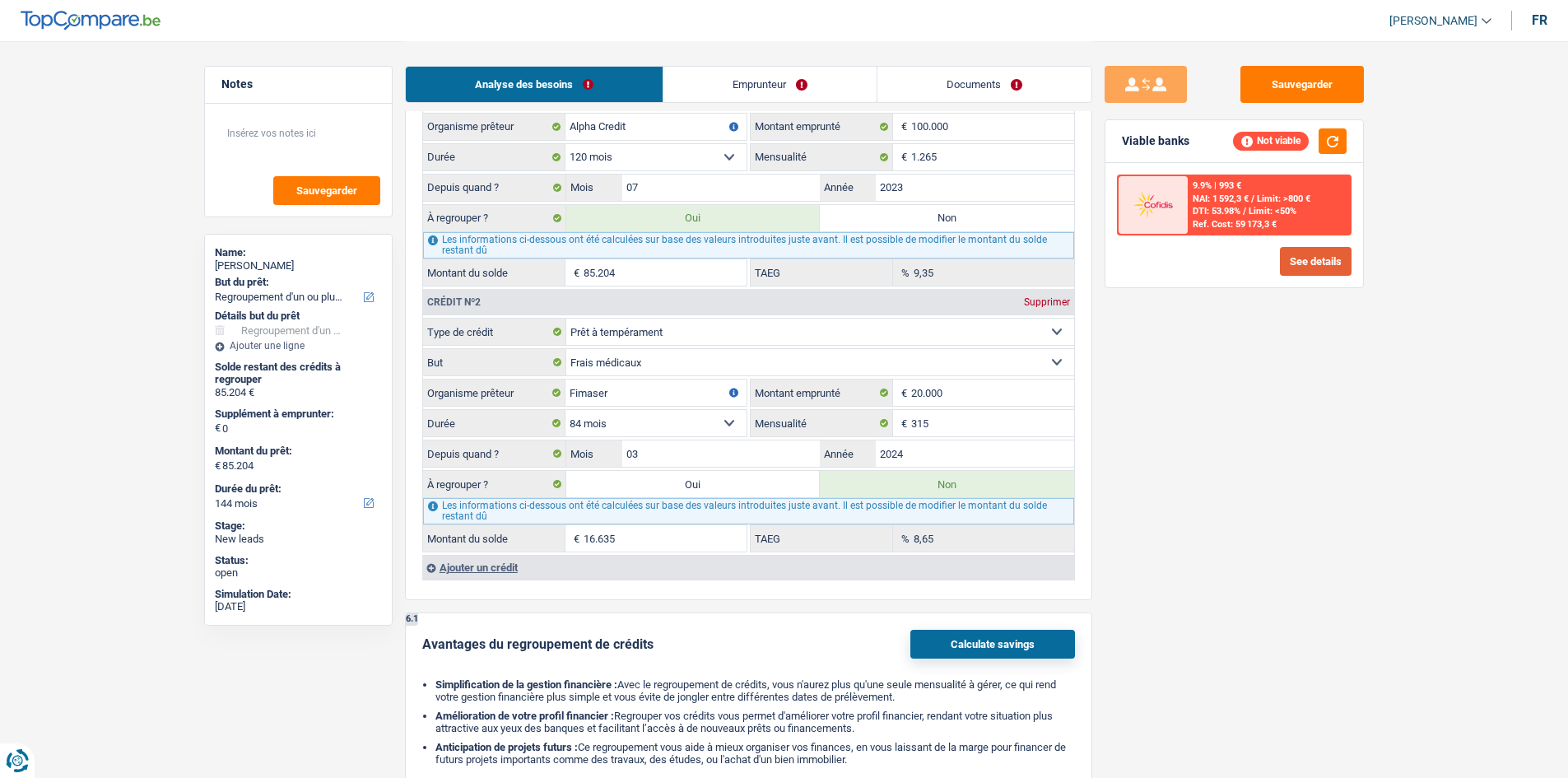
scroll to position [1646, 0]
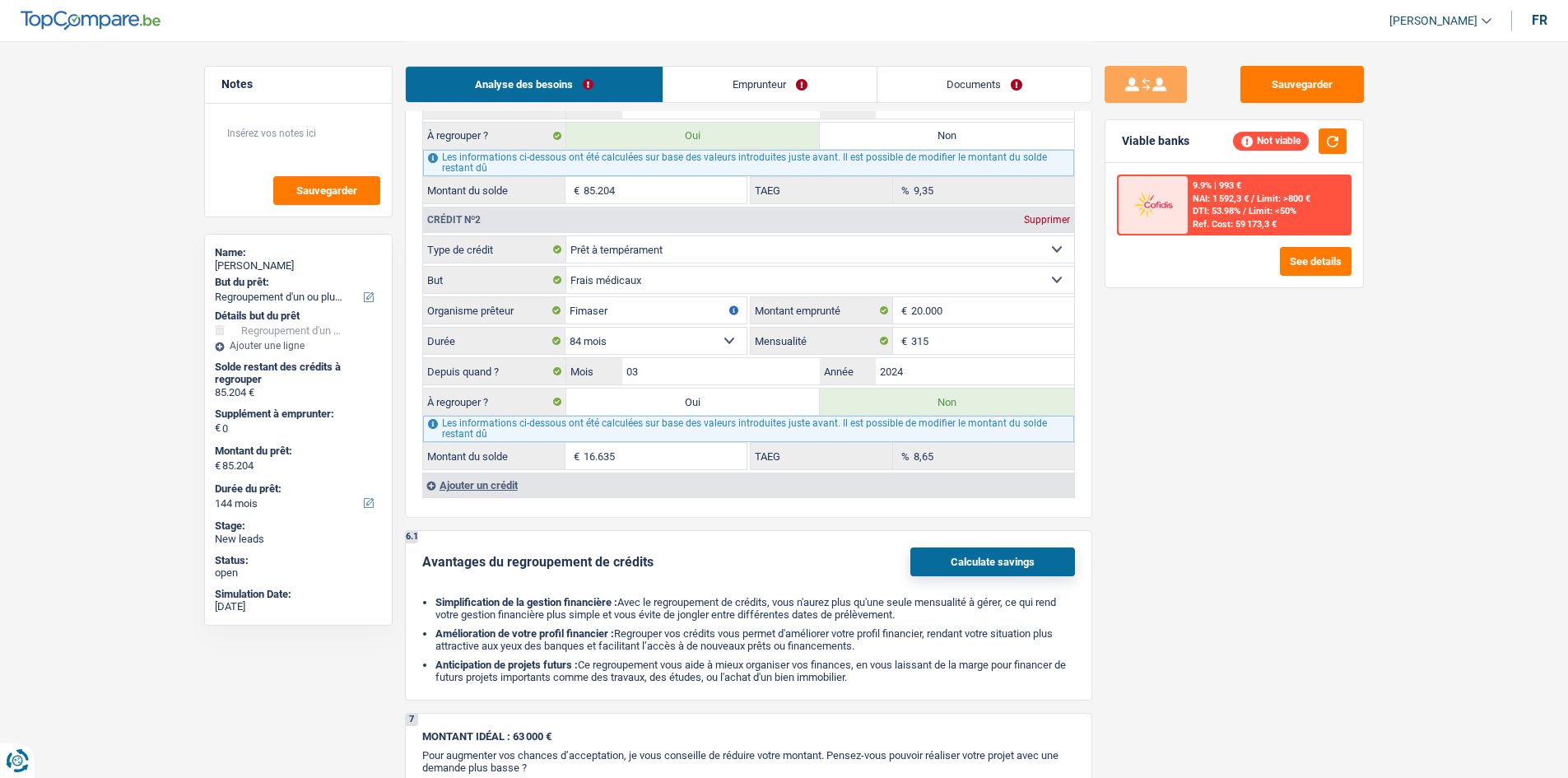
click at [748, 397] on label "Oui" at bounding box center [694, 401] width 255 height 26
click at [748, 397] on input "Oui" at bounding box center [694, 401] width 255 height 26
radio input "true"
type input "101.839"
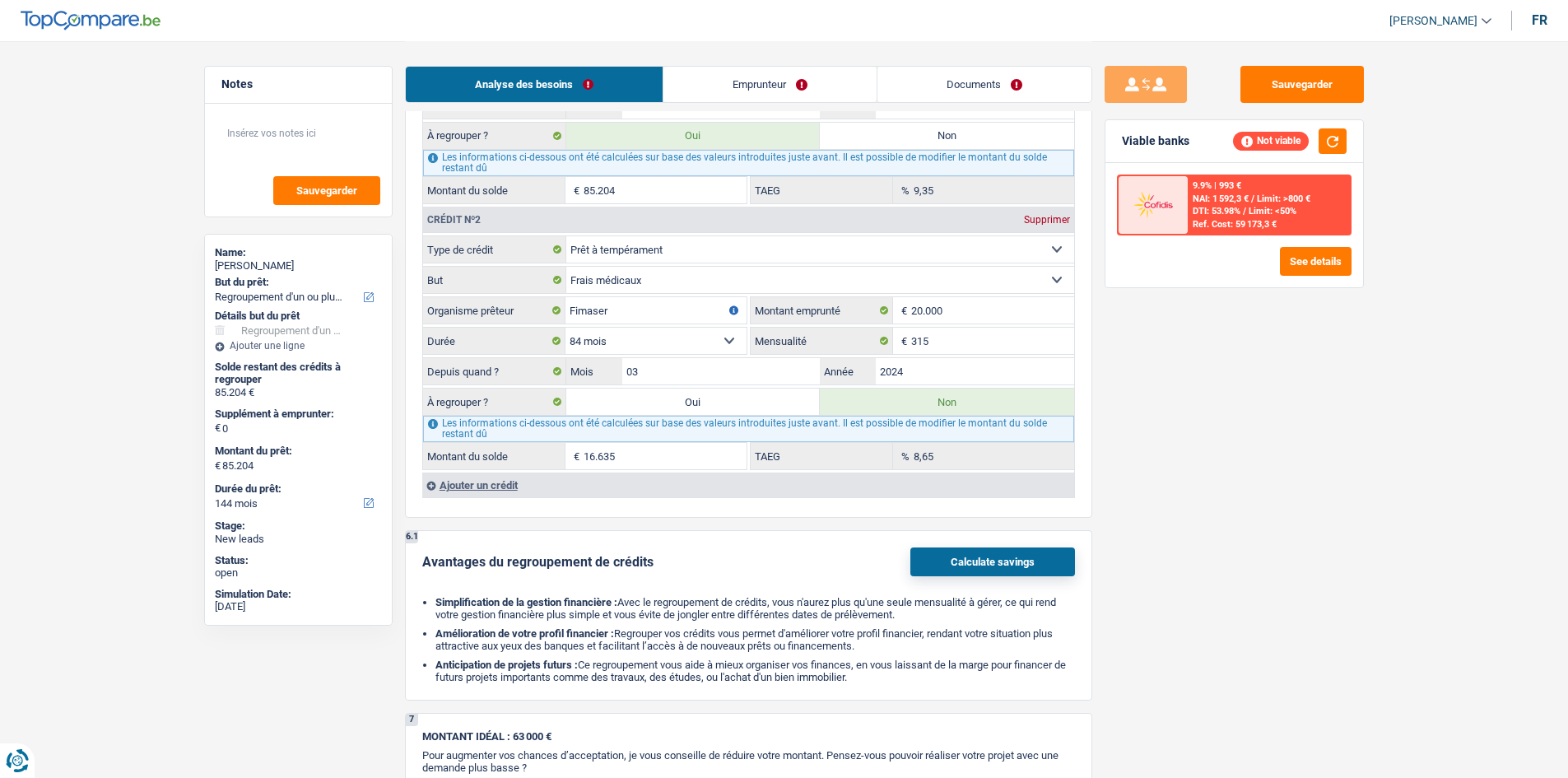
type input "101.839"
radio input "false"
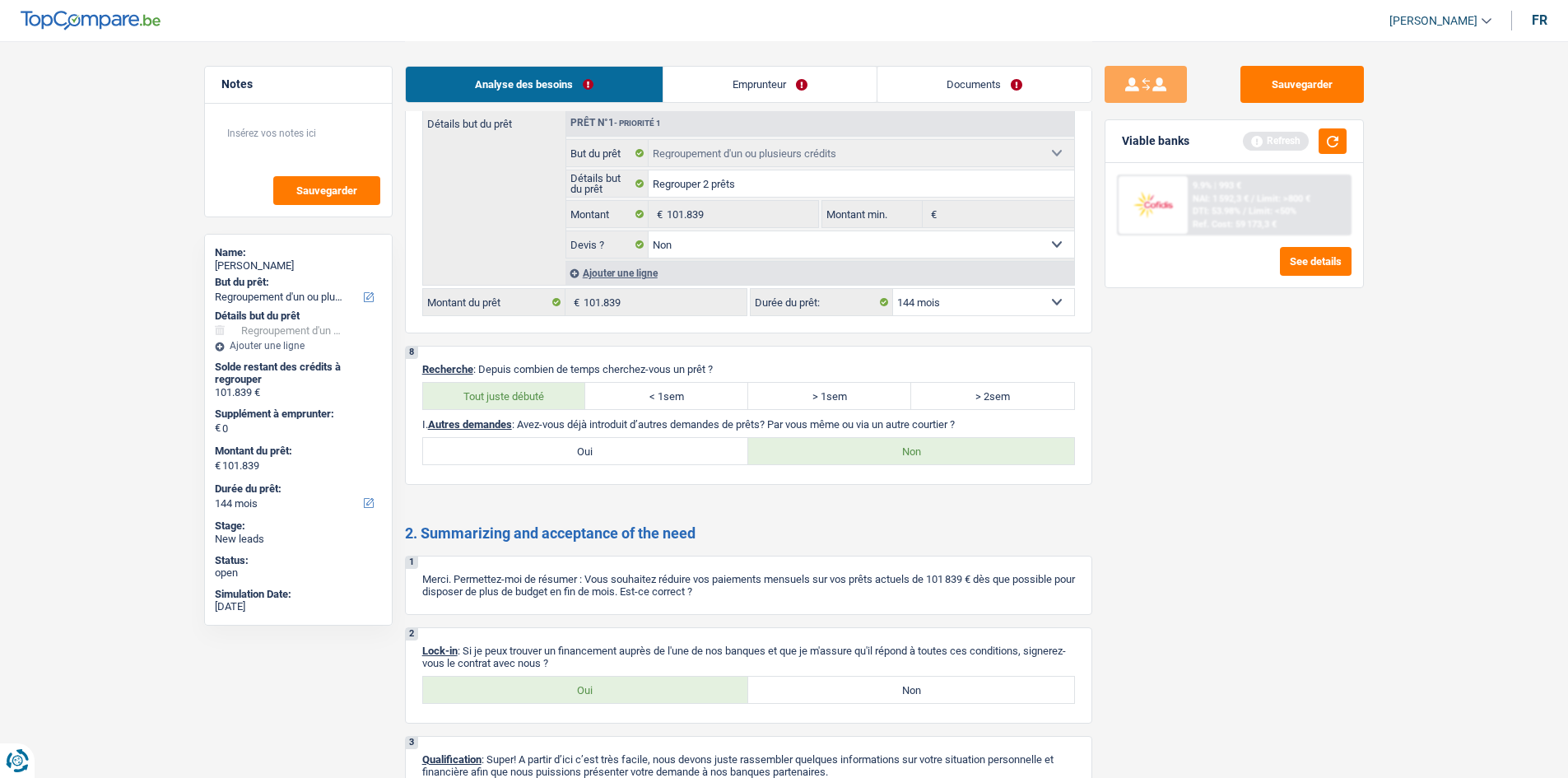
scroll to position [2386, 0]
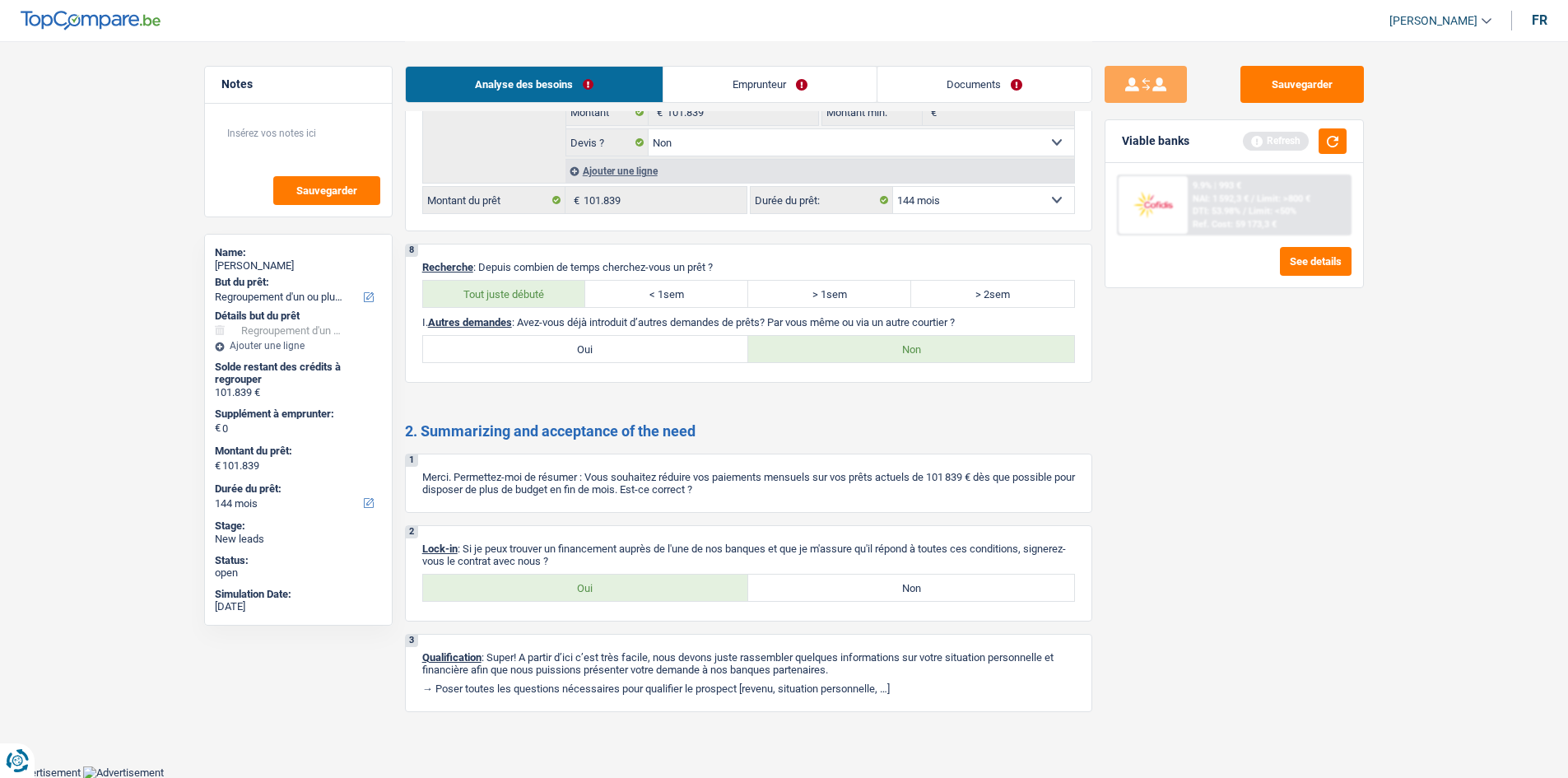
click at [972, 91] on link "Documents" at bounding box center [984, 84] width 214 height 35
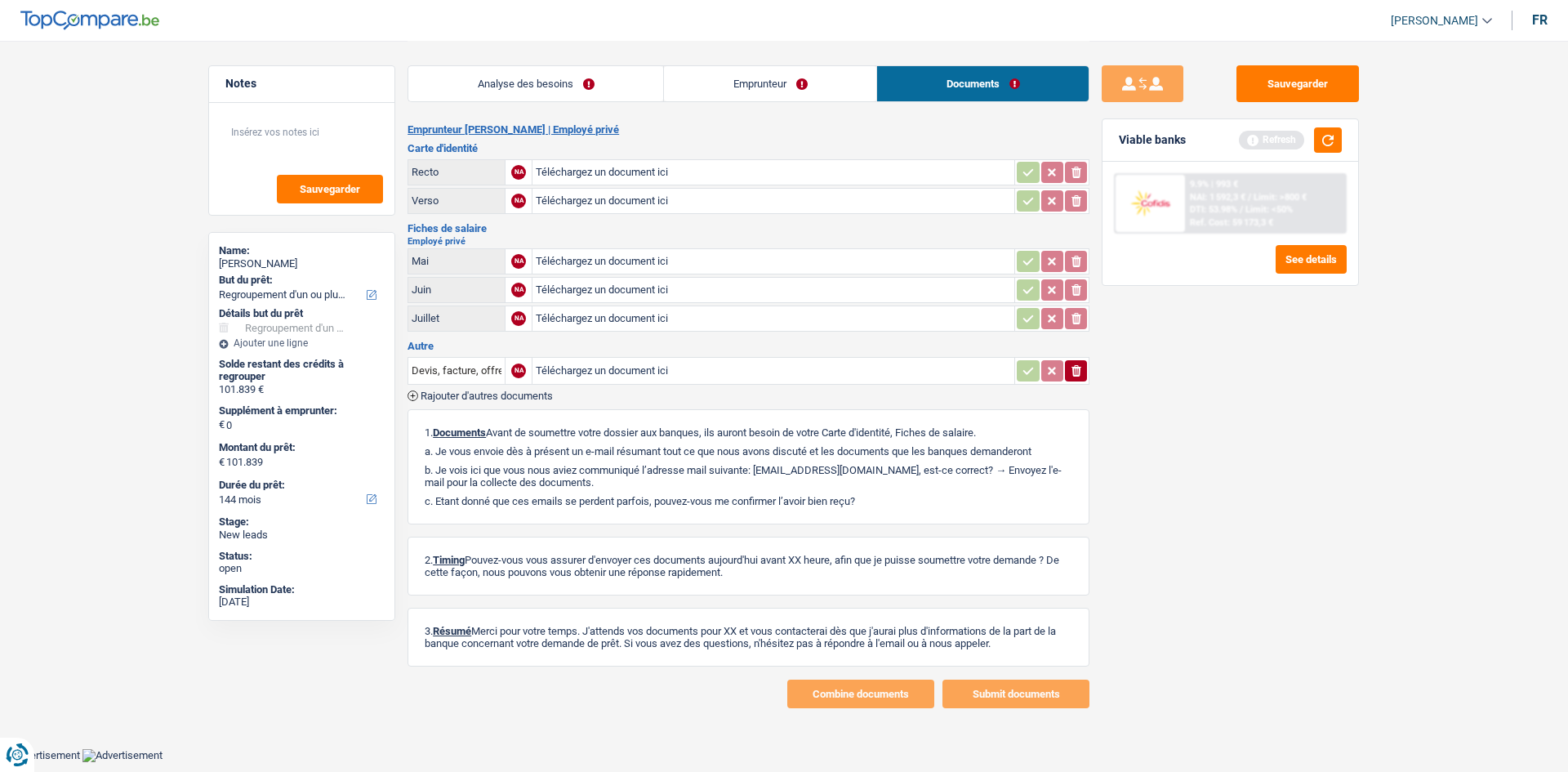
click at [515, 90] on link "Analyse des besoins" at bounding box center [536, 83] width 254 height 35
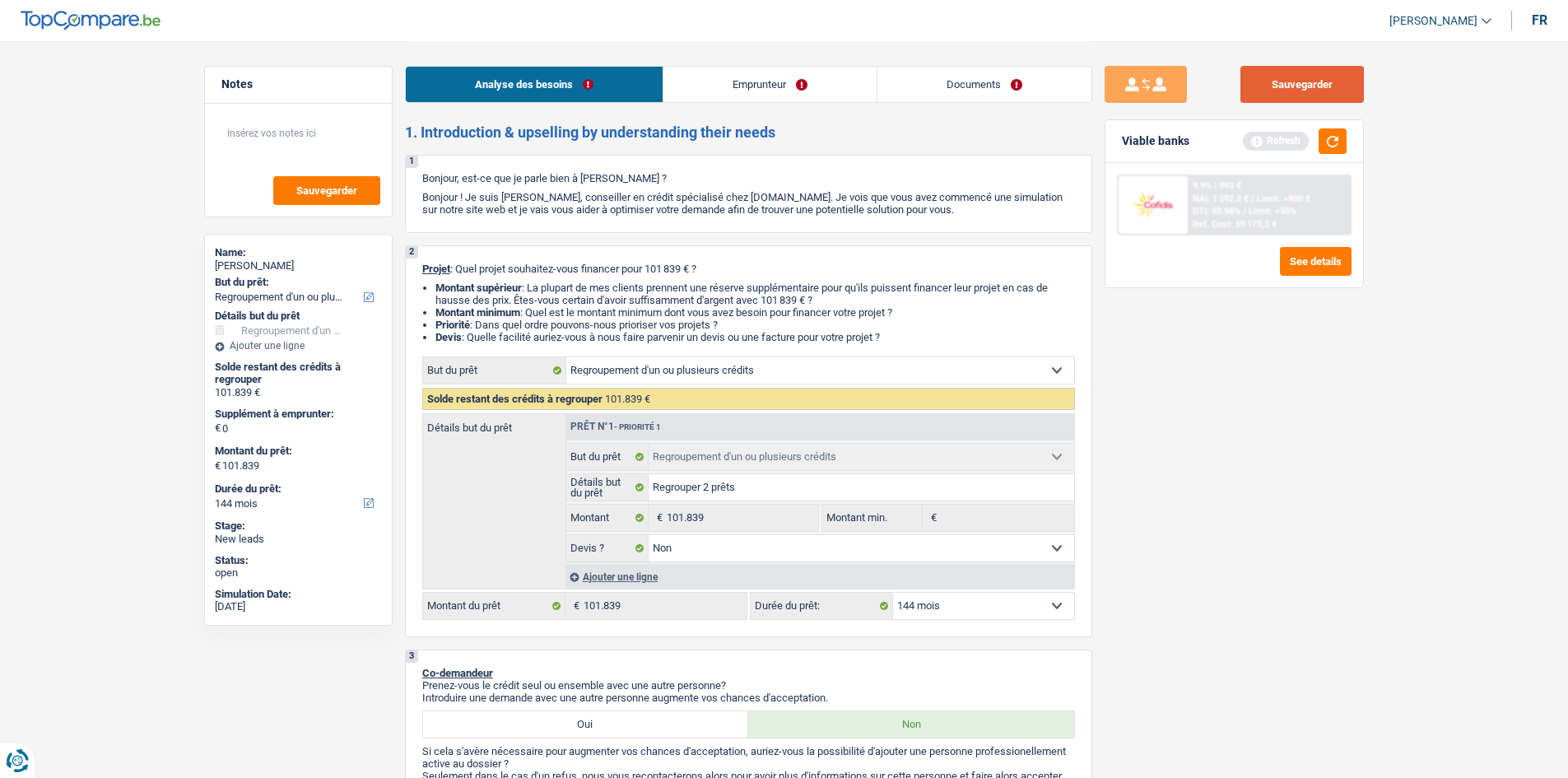
click at [1272, 87] on button "Sauvegarder" at bounding box center [1302, 84] width 124 height 37
click at [1282, 97] on button "Sauvegarder" at bounding box center [1302, 84] width 124 height 37
click at [1245, 95] on button "Sauvegarder" at bounding box center [1302, 84] width 124 height 37
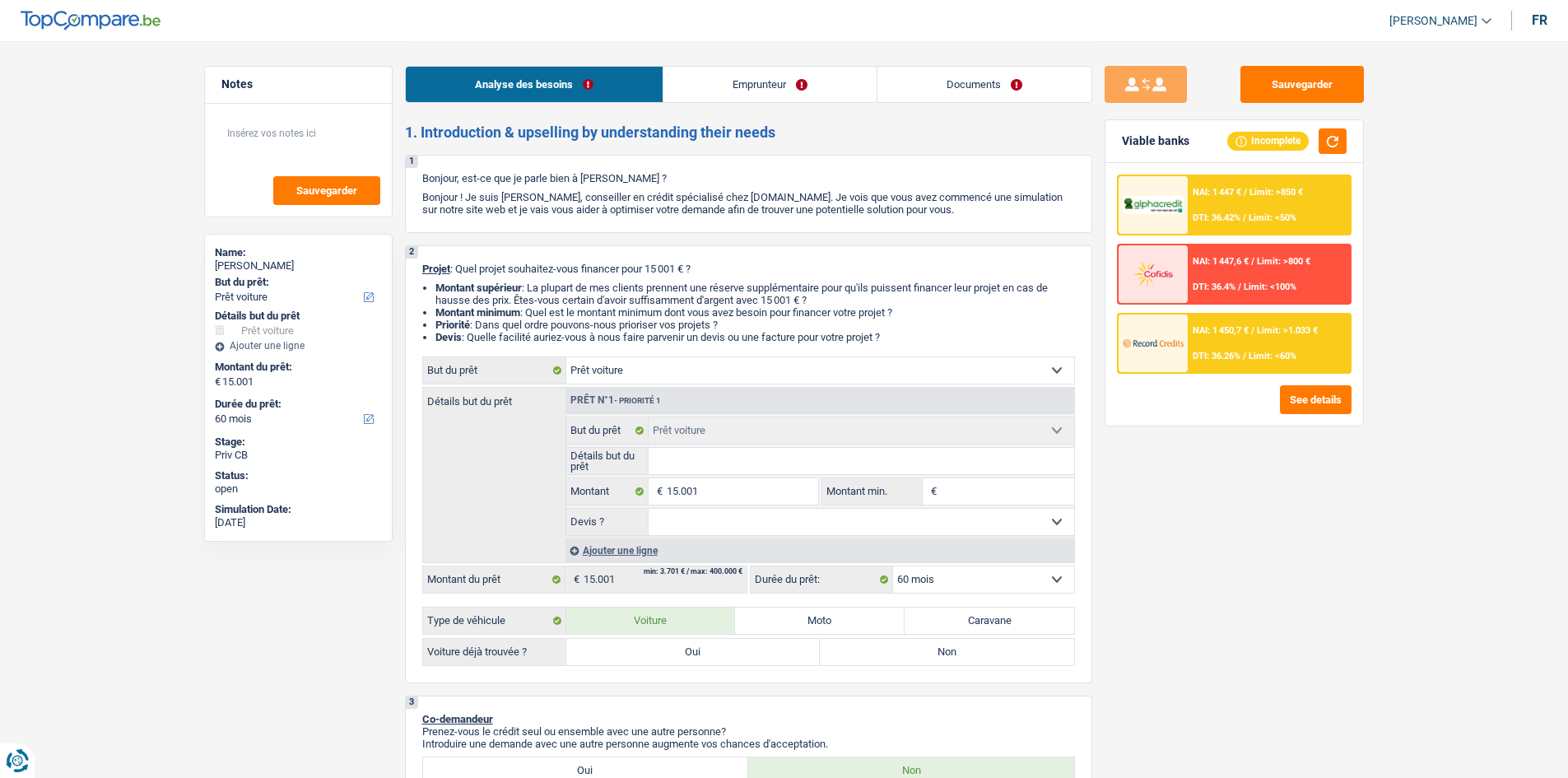
select select "car"
select select "60"
select select "car"
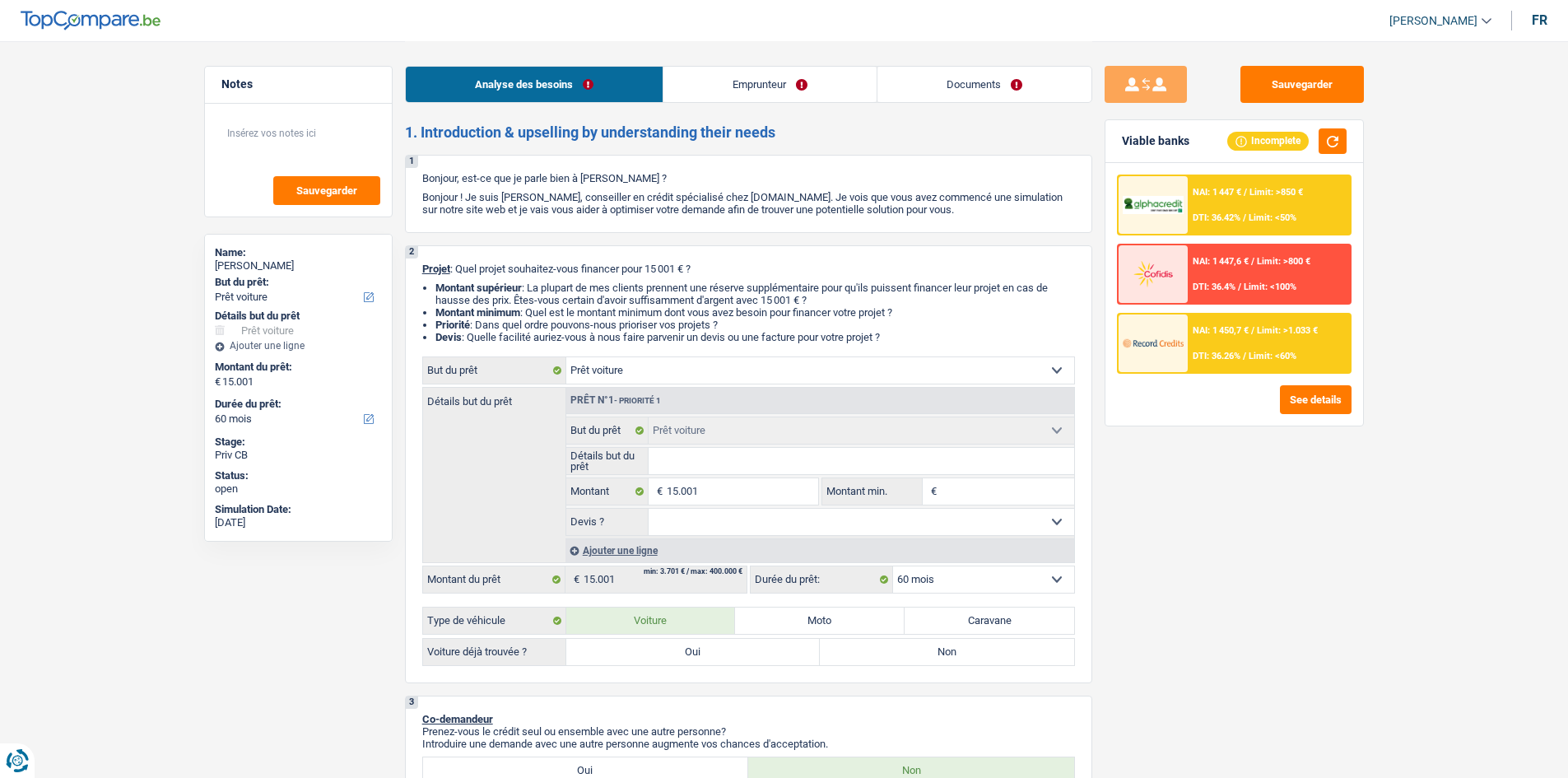
select select "60"
select select "independent"
select select "netSalary"
select select "rents"
select select "car"
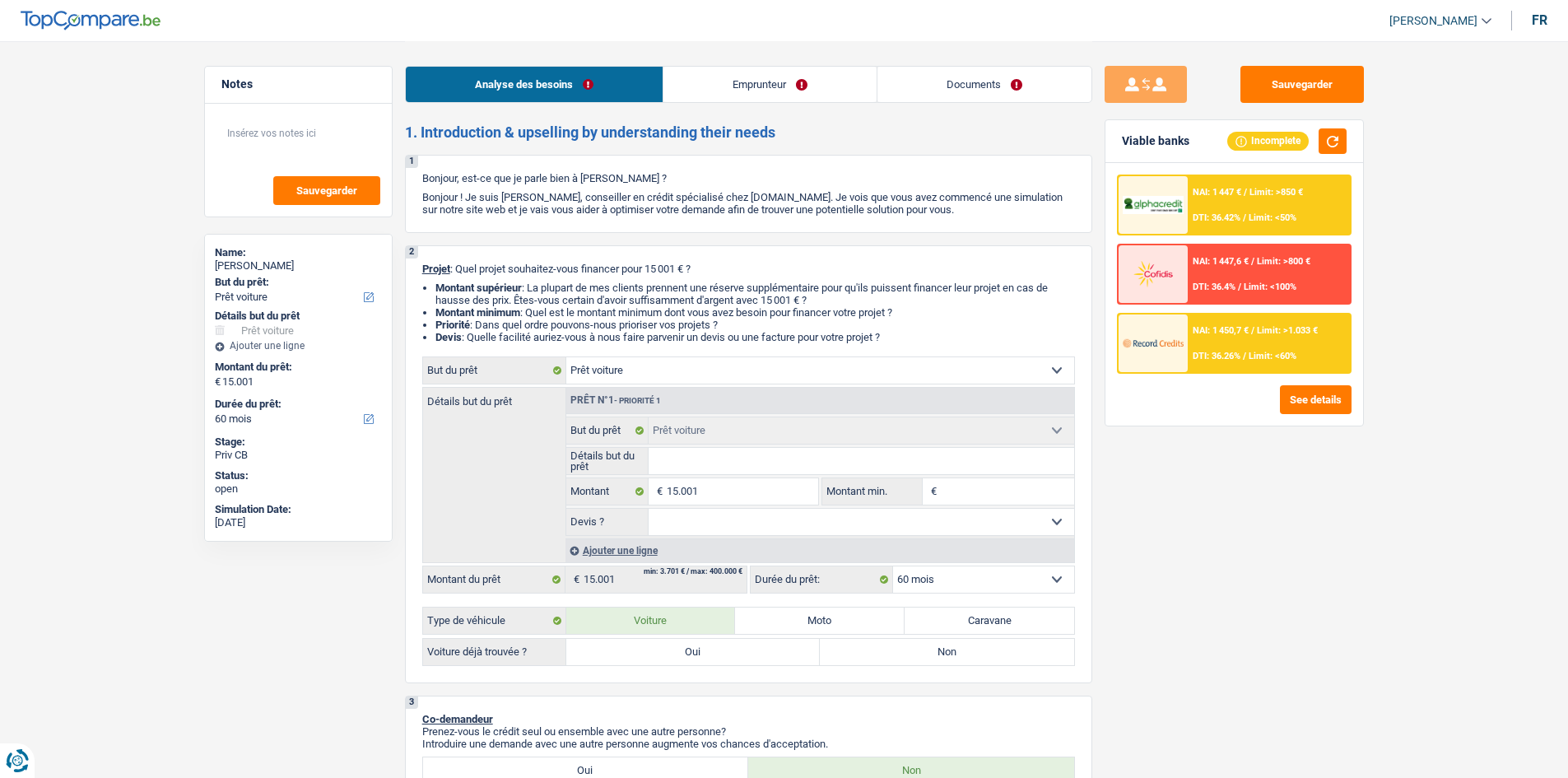
select select "car"
select select "60"
click at [999, 86] on link "Documents" at bounding box center [984, 84] width 214 height 35
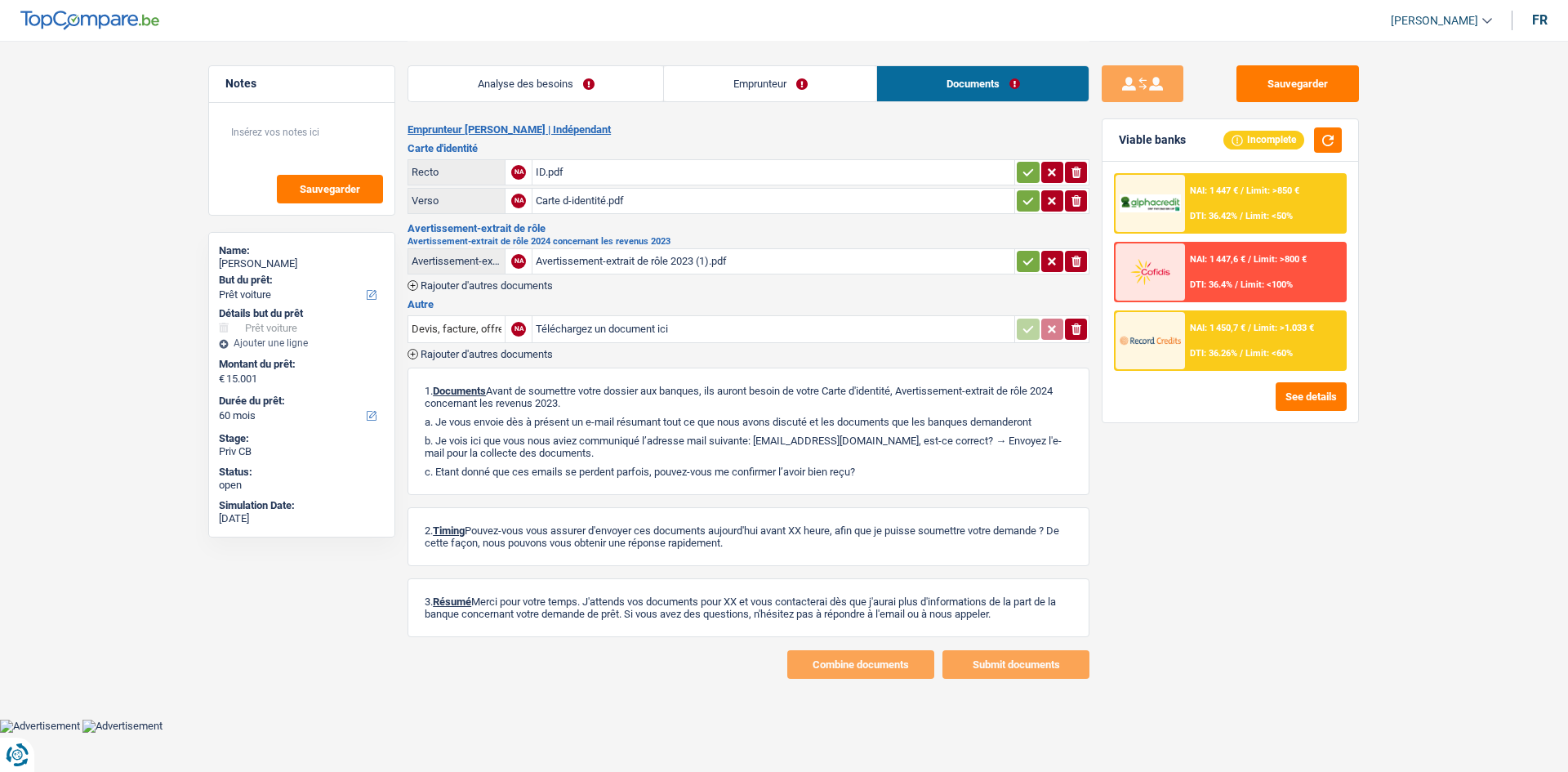
click at [484, 88] on link "Analyse des besoins" at bounding box center [536, 83] width 254 height 35
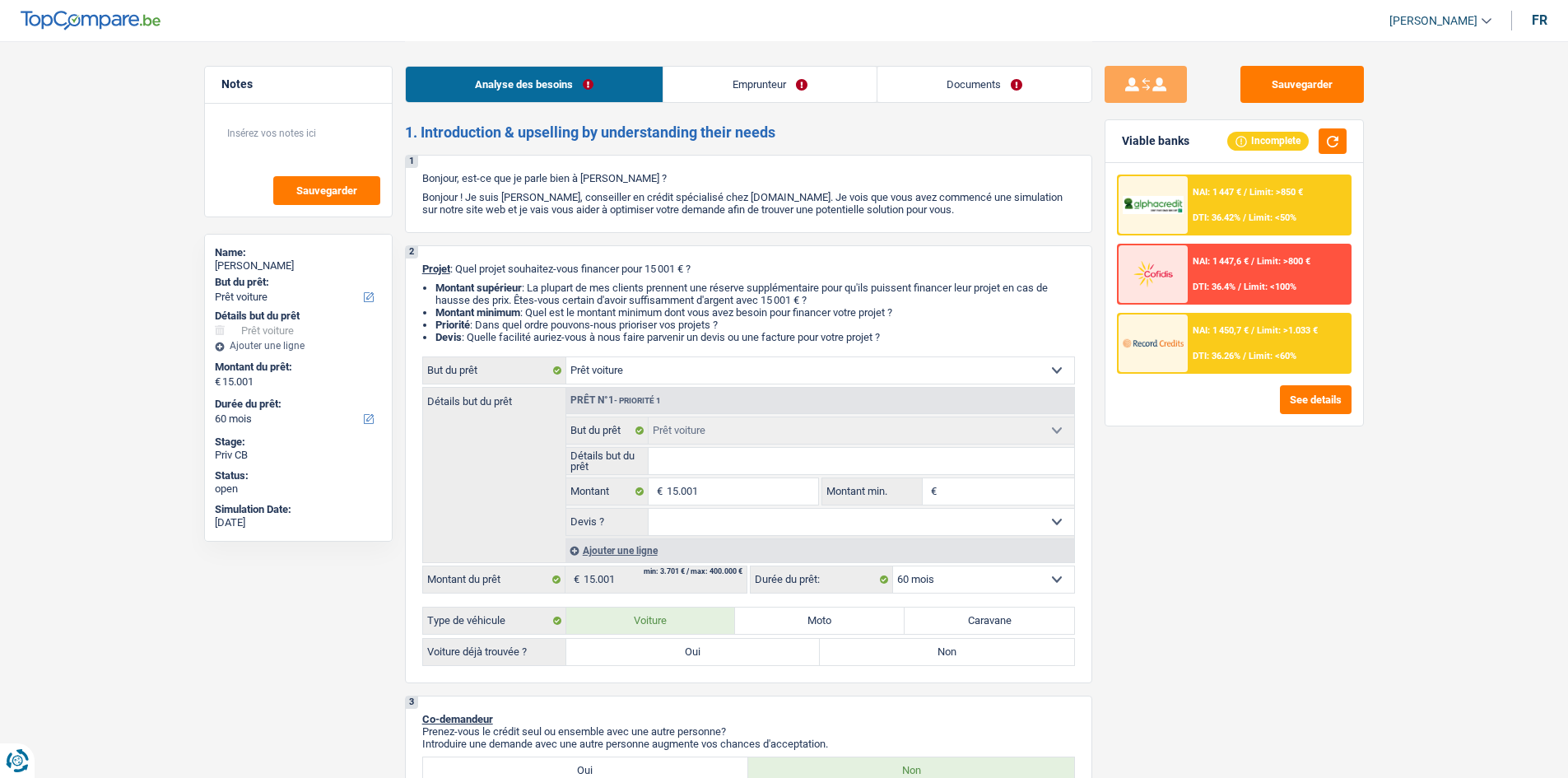
click at [936, 98] on link "Documents" at bounding box center [984, 84] width 214 height 35
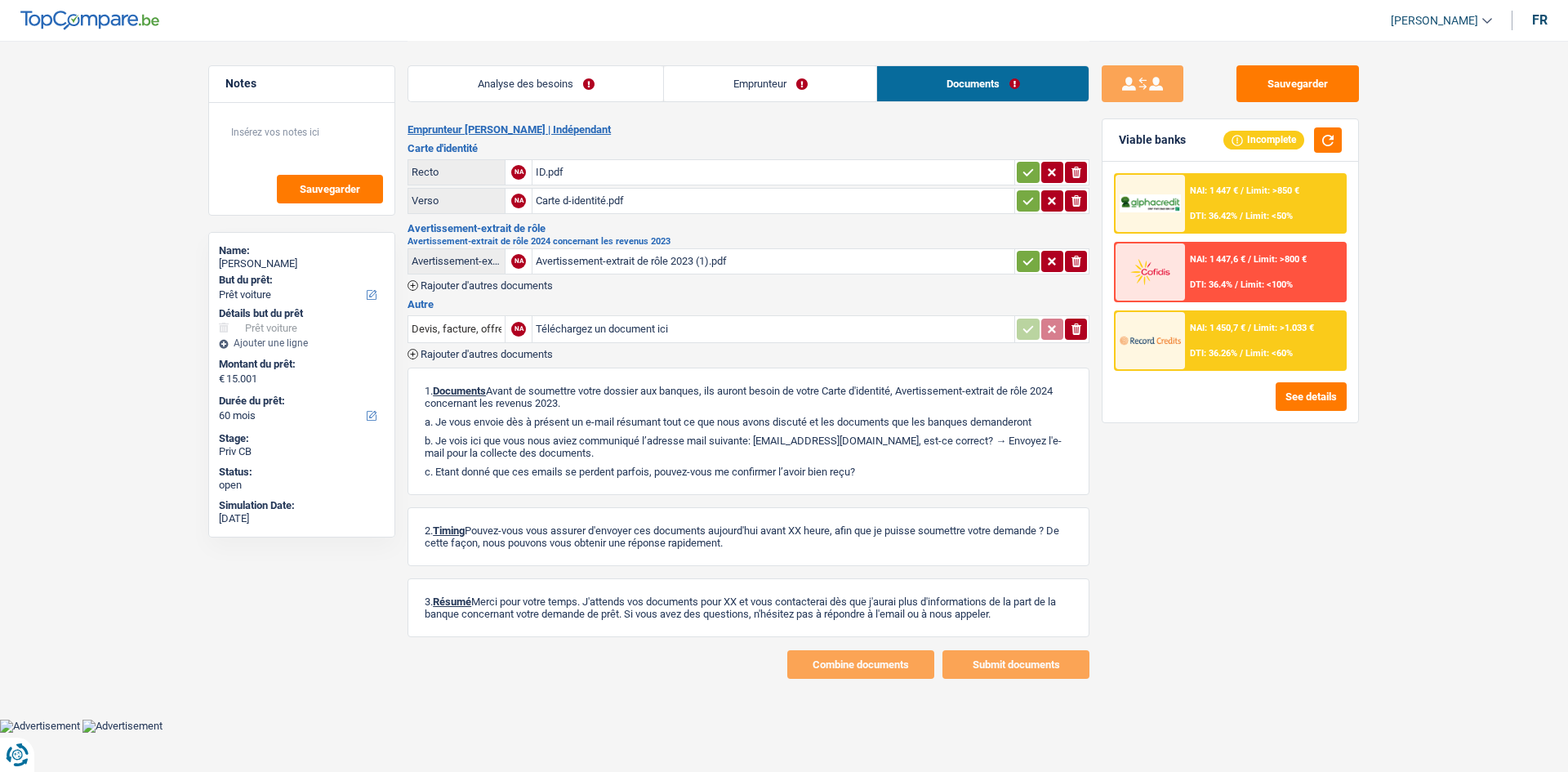
click at [733, 78] on link "Emprunteur" at bounding box center [770, 83] width 212 height 35
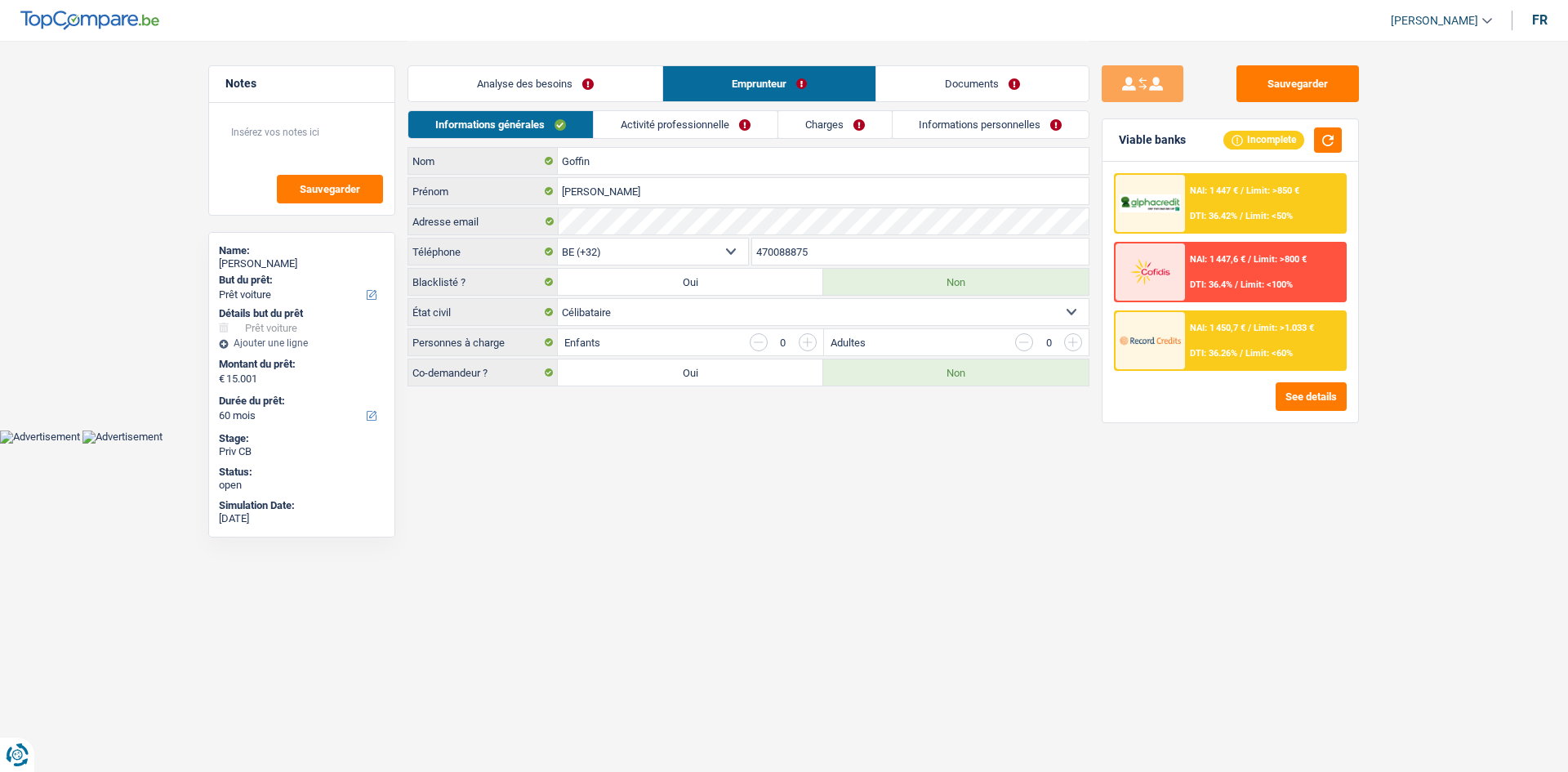
click at [732, 128] on link "Activité professionnelle" at bounding box center [686, 124] width 184 height 27
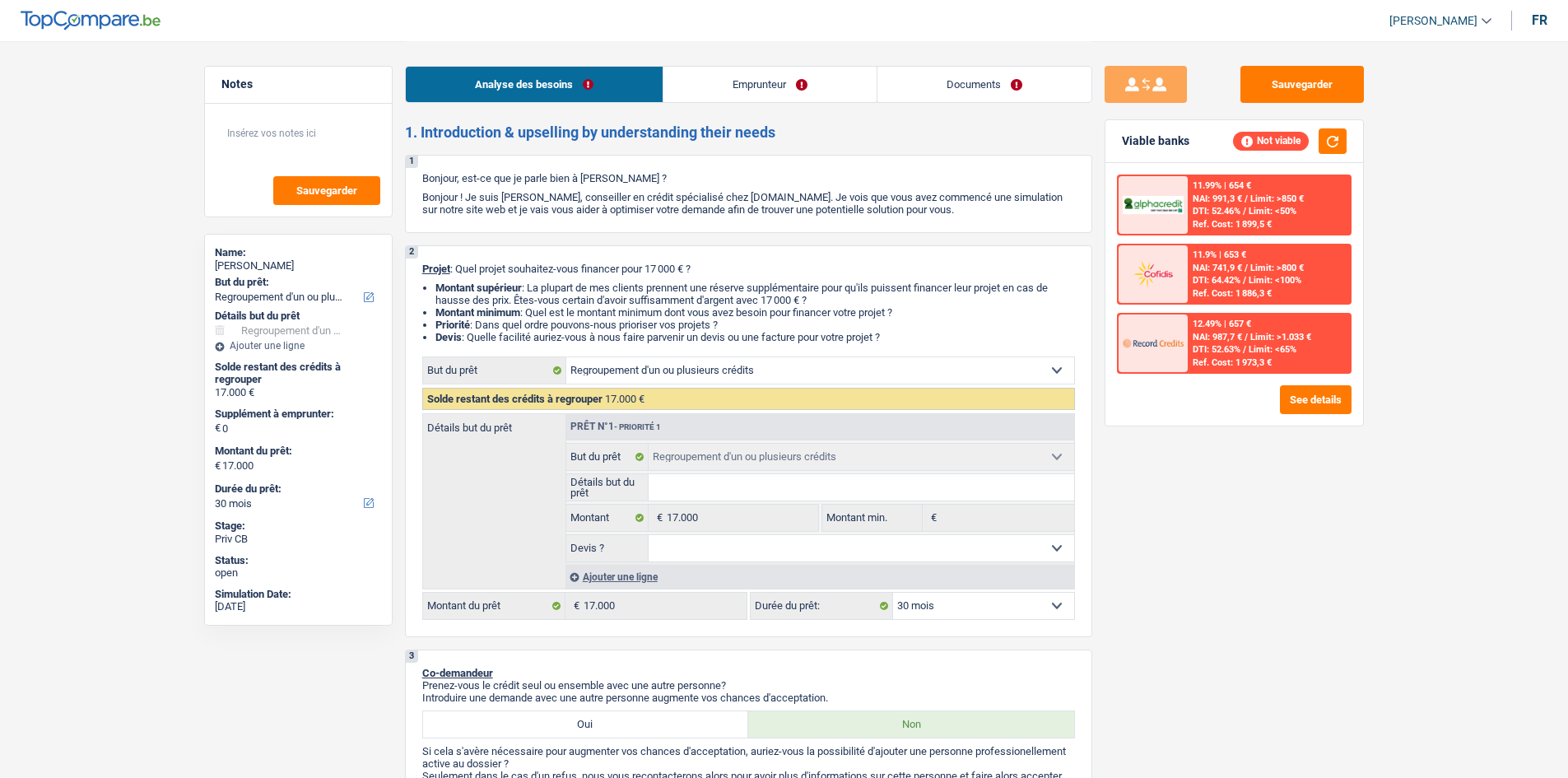
select select "refinancing"
select select "30"
select select "refinancing"
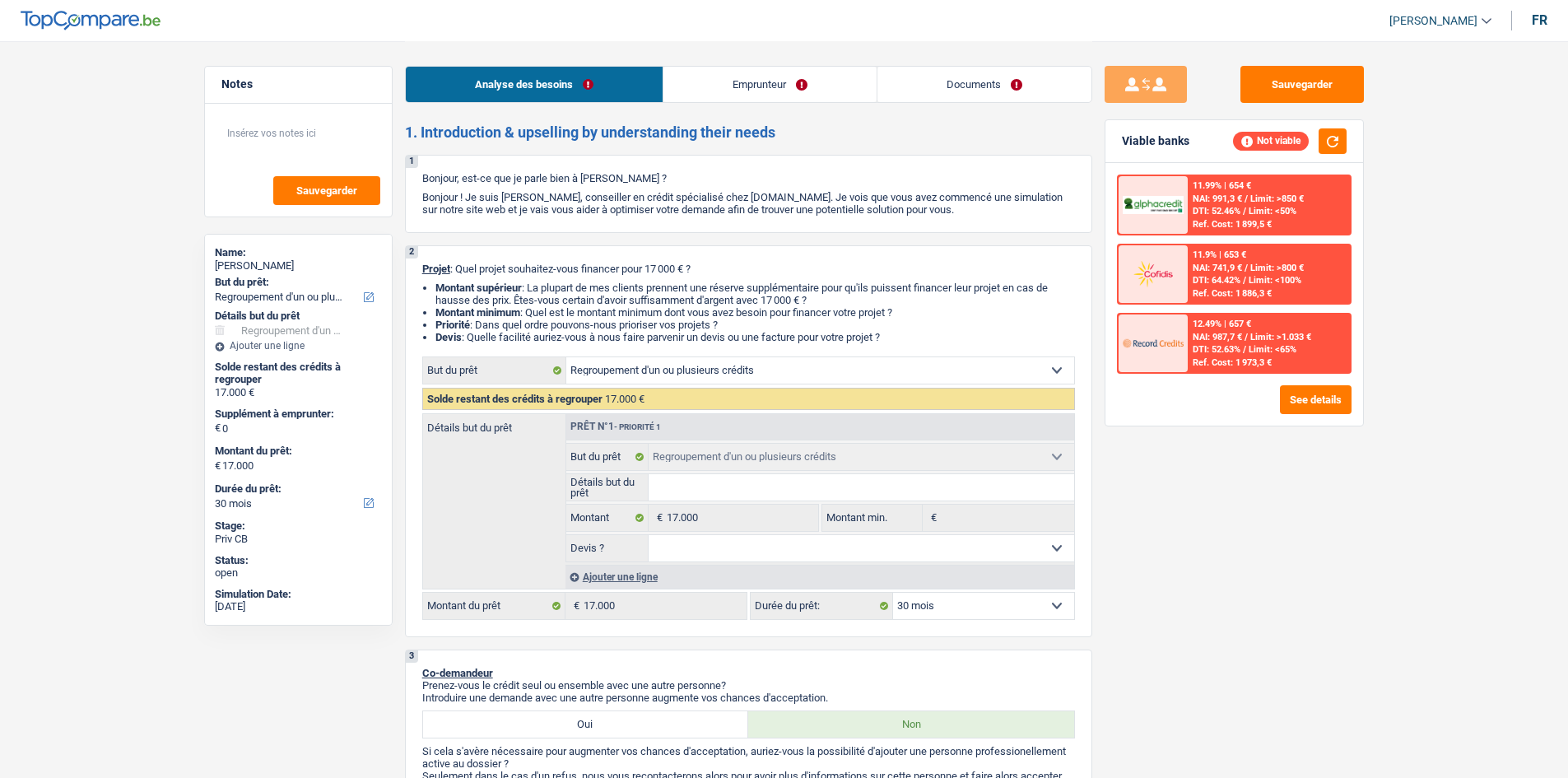
select select "30"
select select "privateEmployee"
select select "netSalary"
select select "mealVouchers"
select select "liveWithParents"
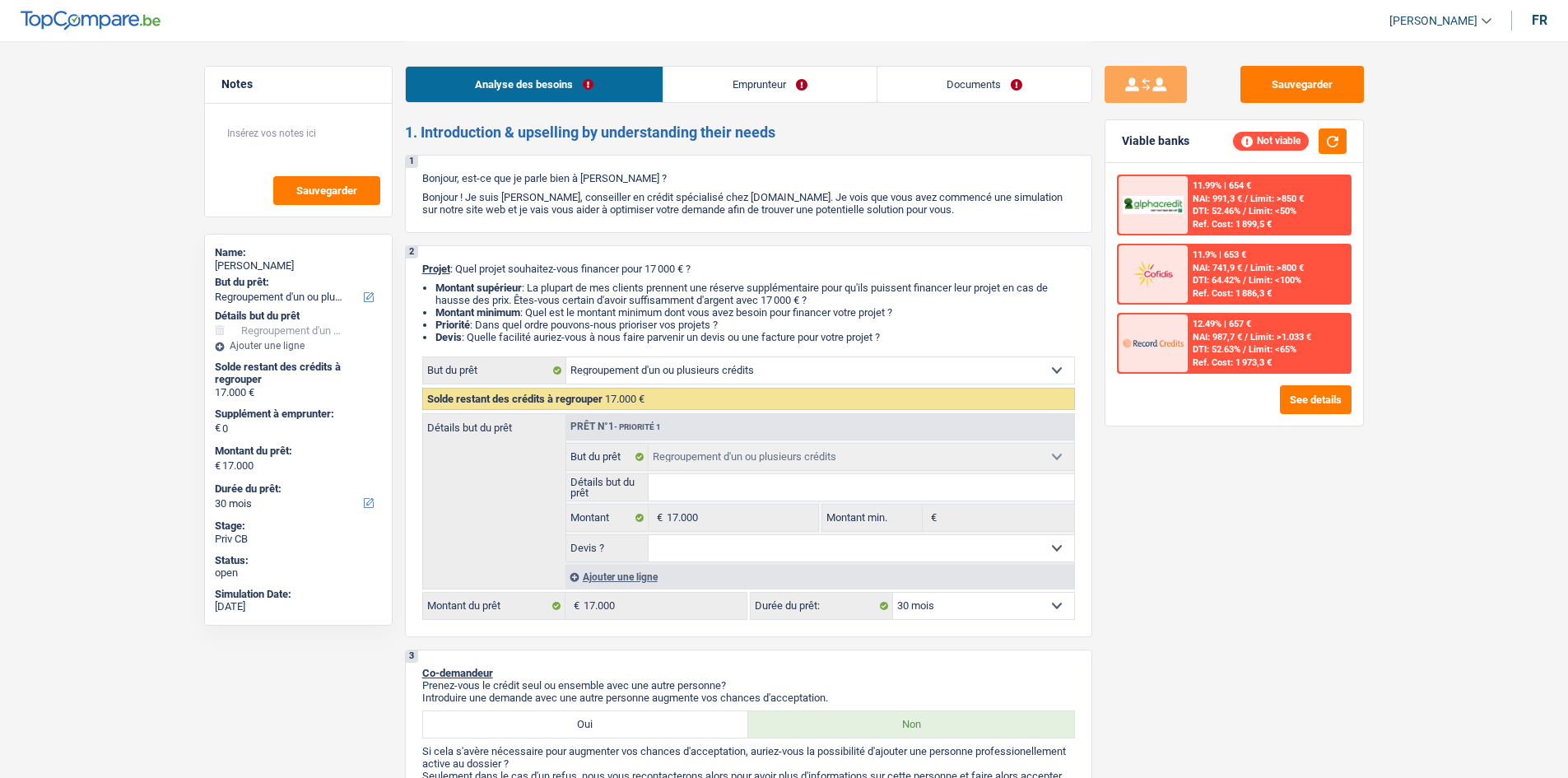
select select "cardOrCredit"
select select "personalLoan"
select select "homeFurnishingOrRelocation"
select select "12"
select select "carLoan"
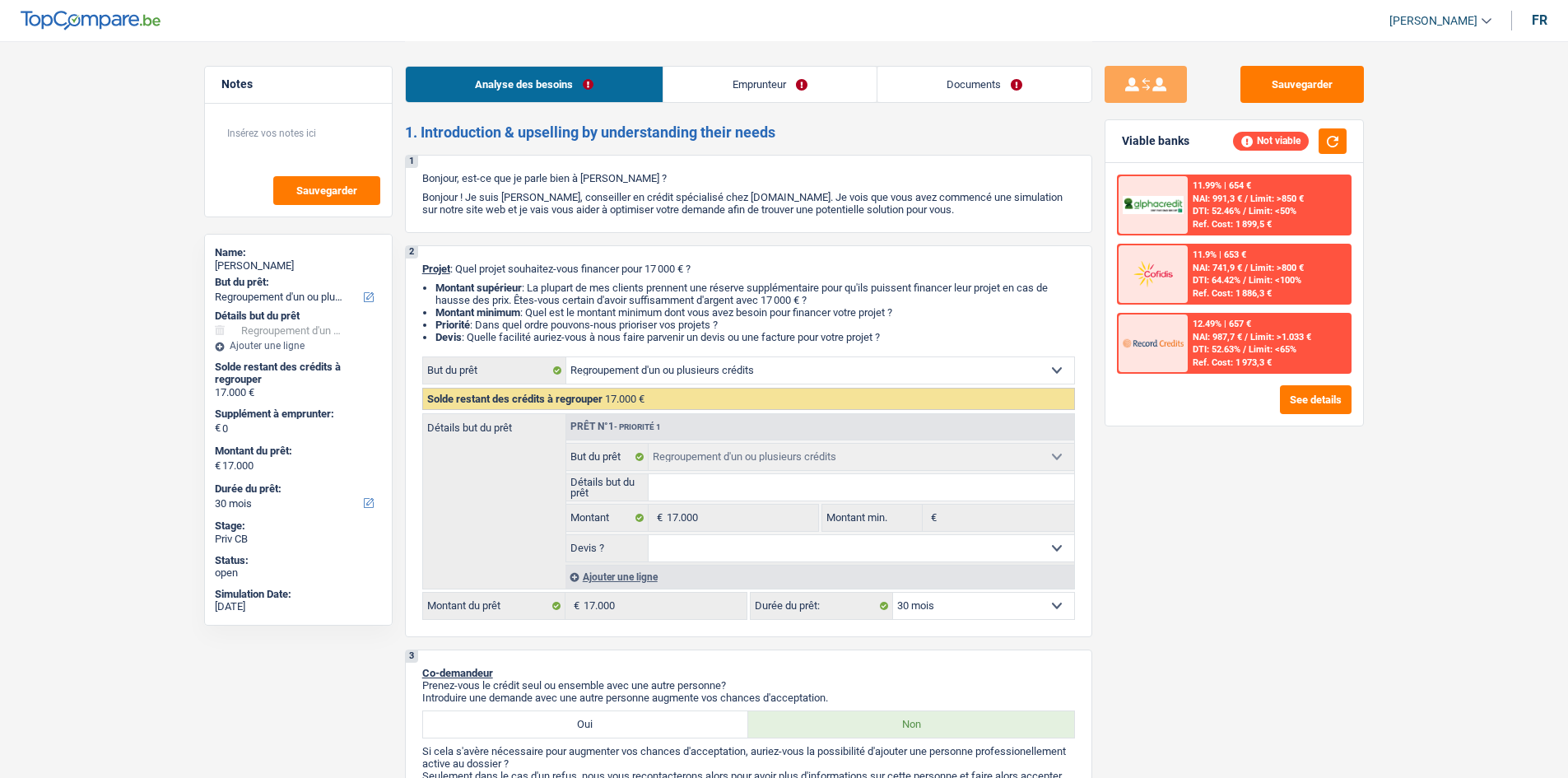
select select "60"
select select "personalLoan"
select select "homeFurnishingOrRelocation"
select select "24"
select select "refinancing"
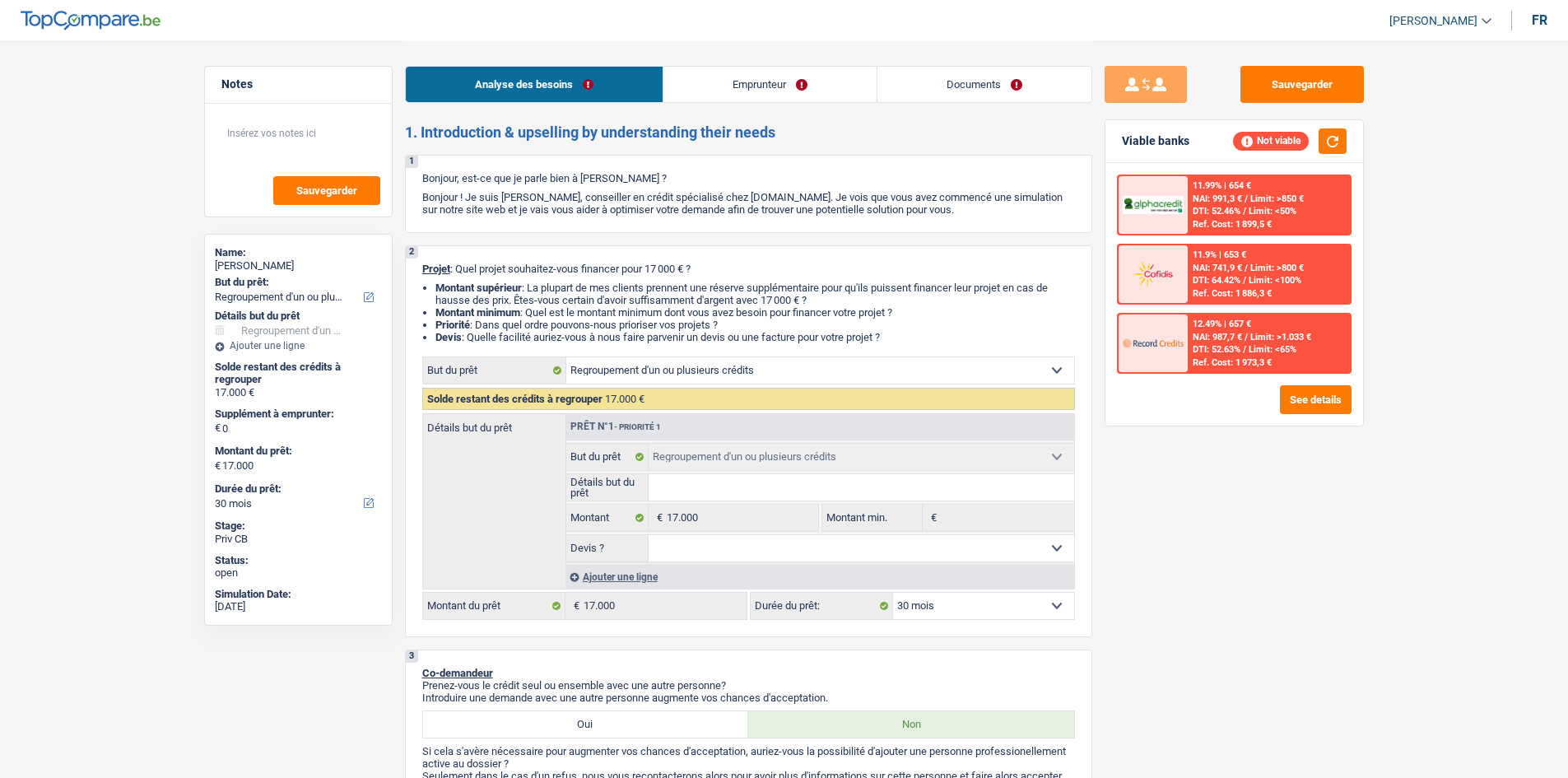
select select "refinancing"
select select "30"
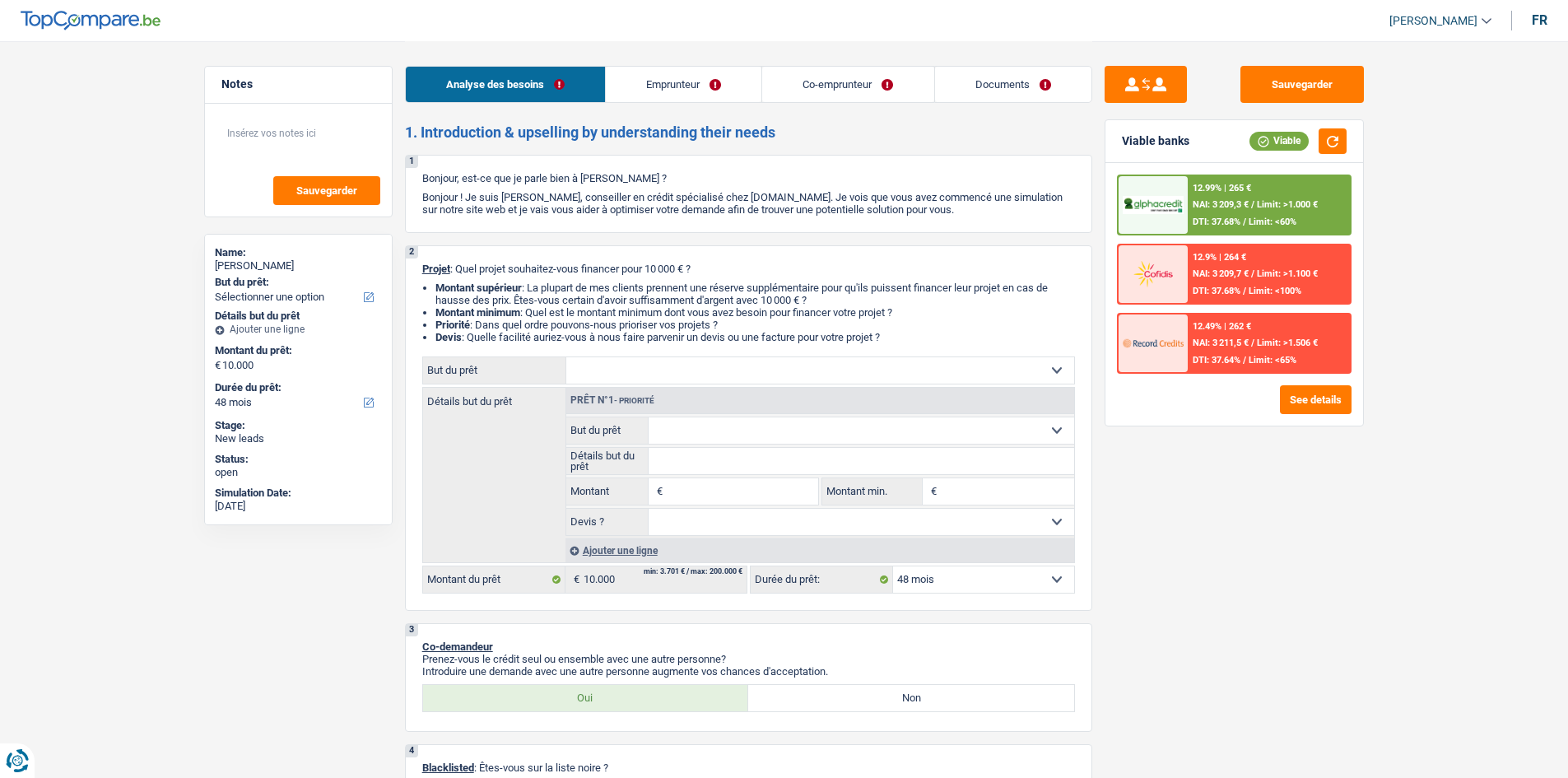
select select "48"
select select "worker"
select select "netSalary"
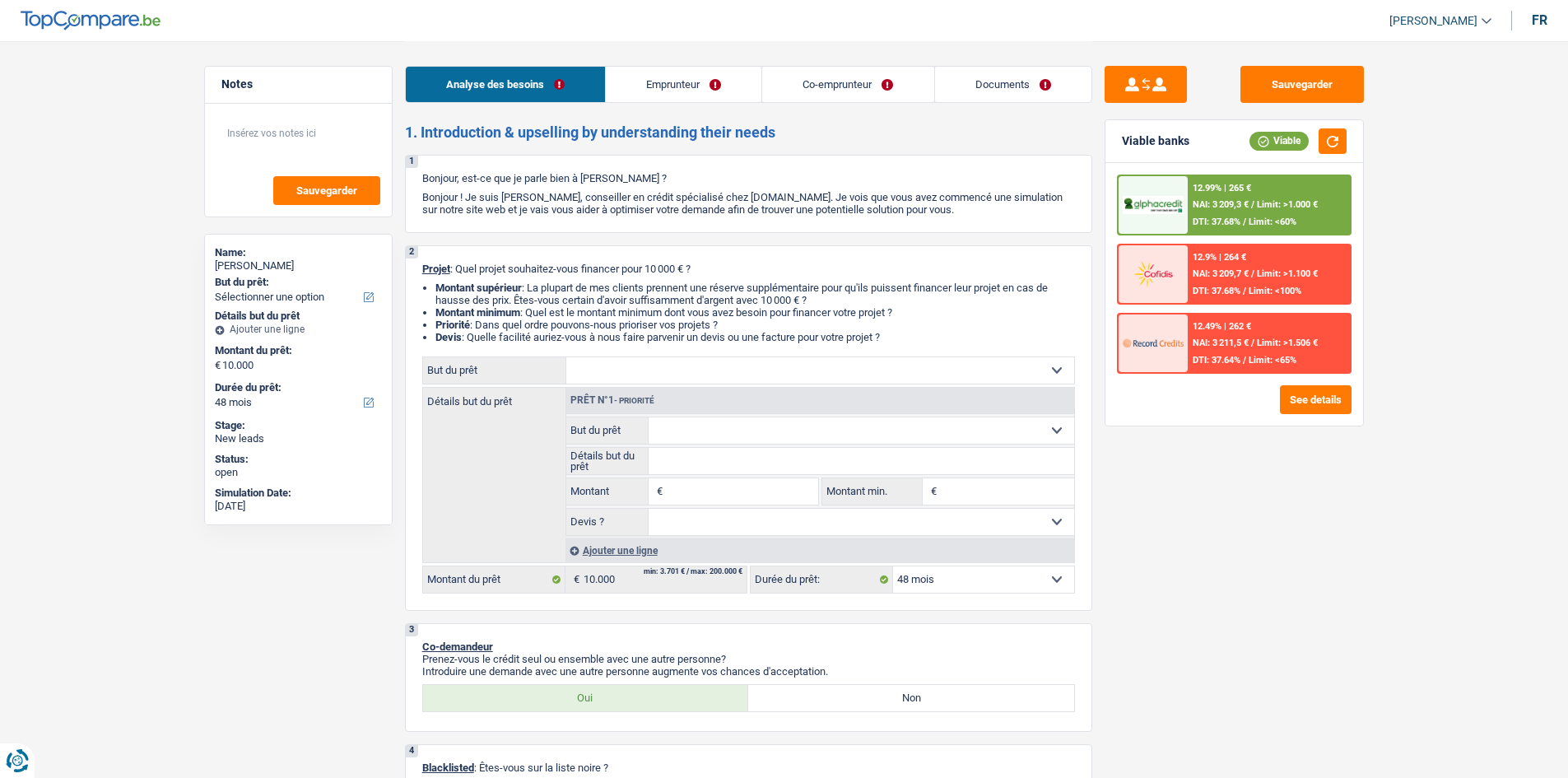
select select "ownerWithMortgage"
select select "mortgage"
select select "300"
select select "creditConsolidation"
select select "84"
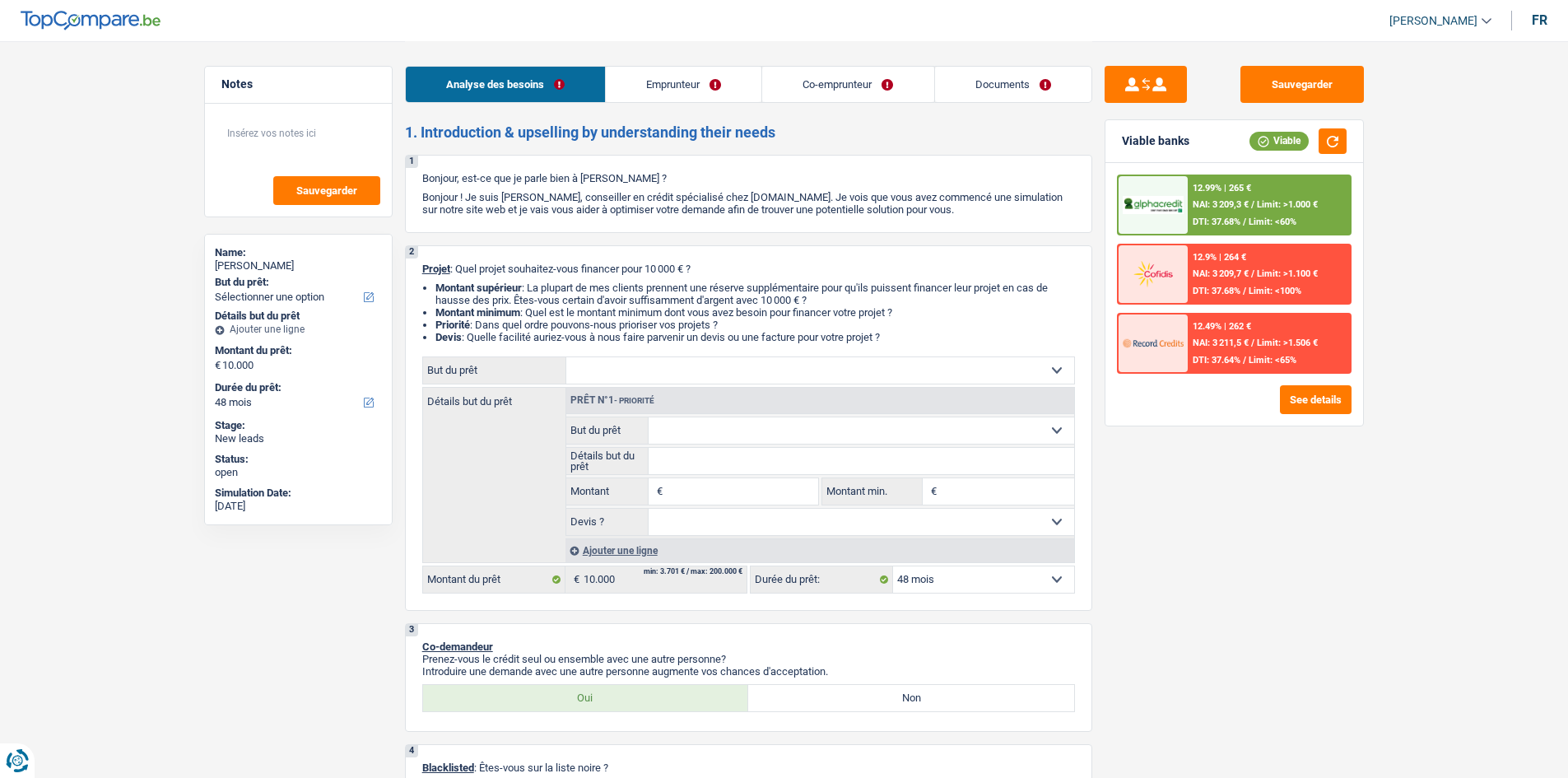
select select "personalLoan"
select select "smallWorks"
select select "120"
select select "cardOrCredit"
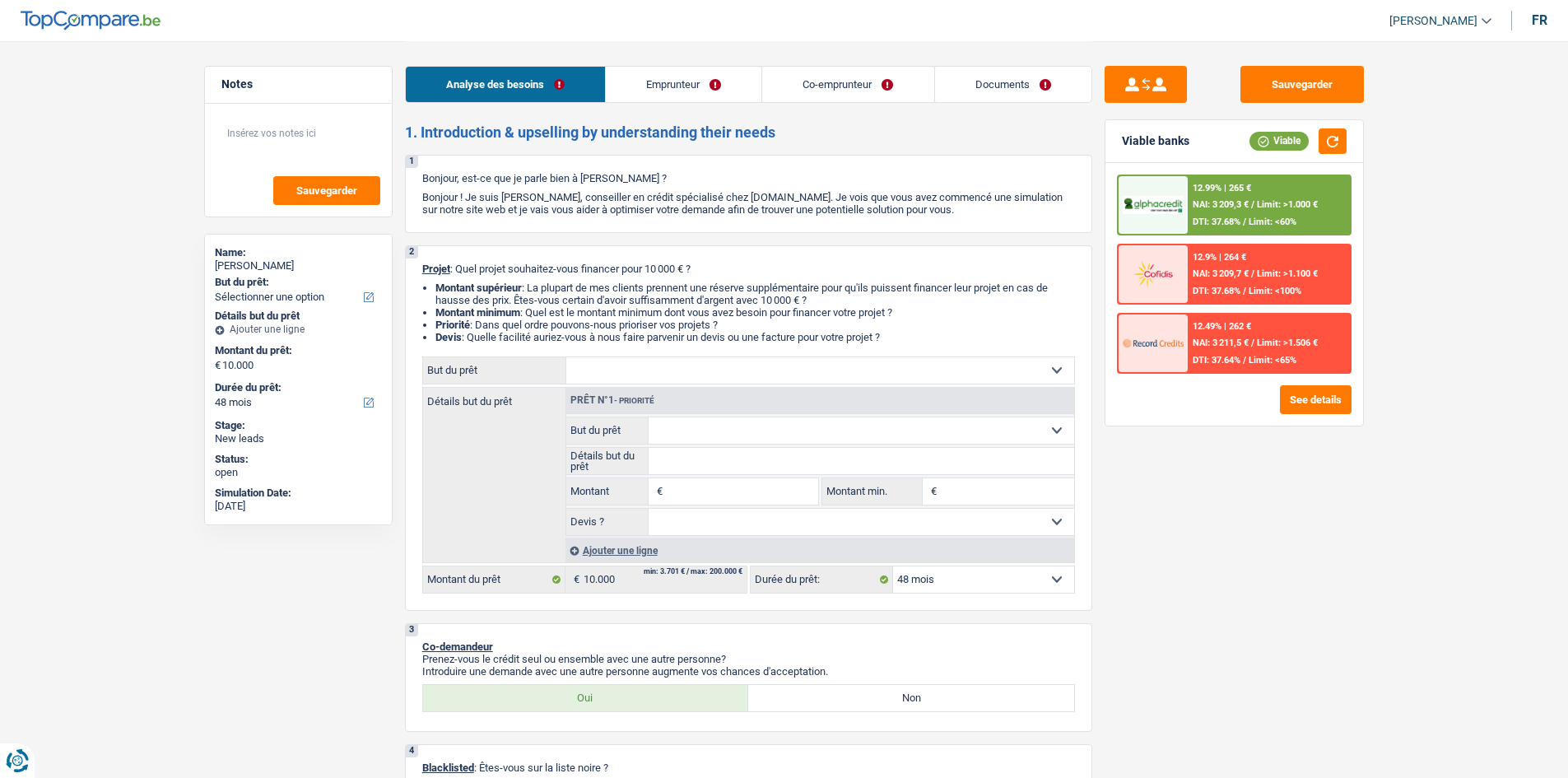
select select "48"
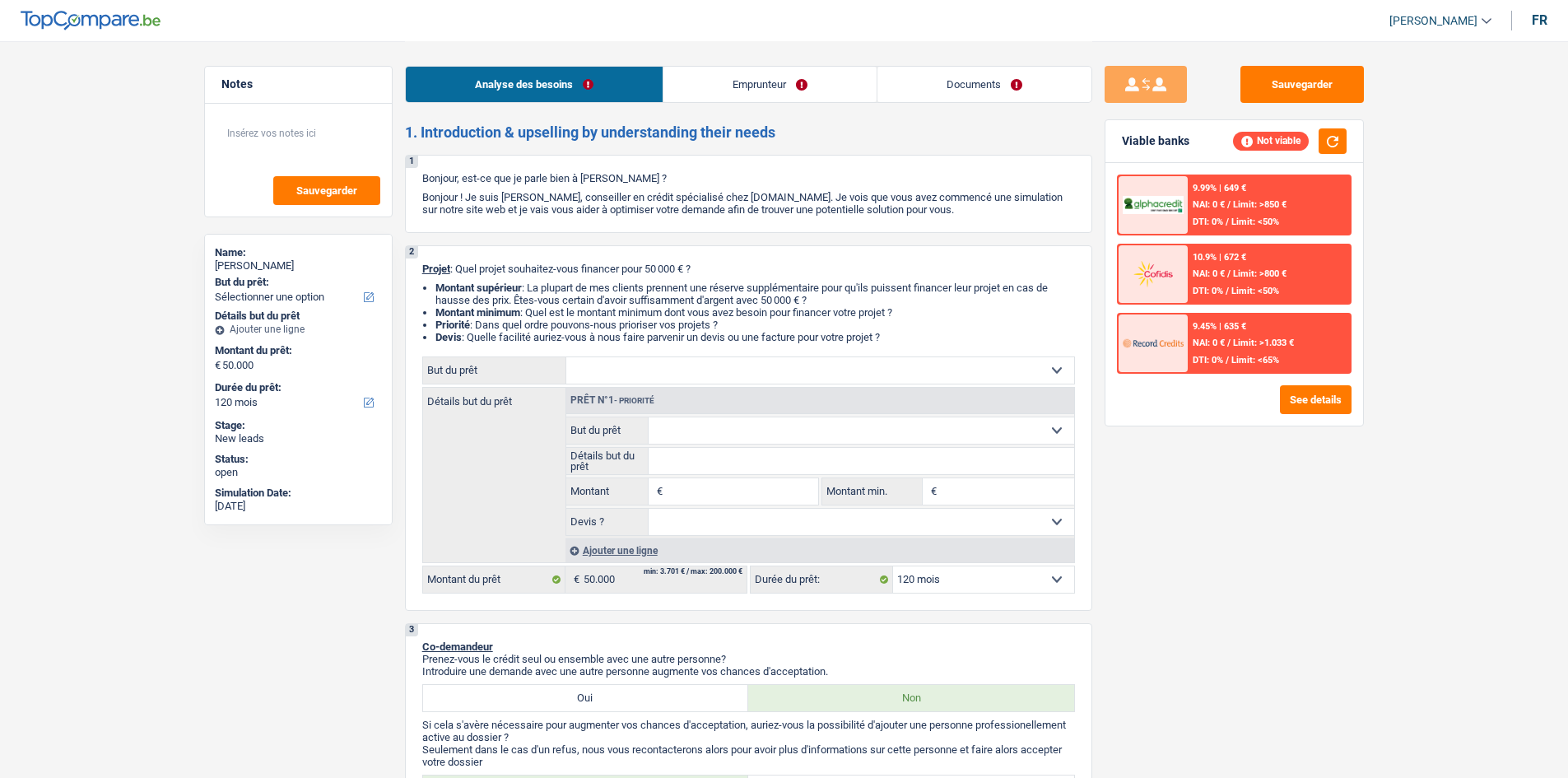
select select "120"
select select "privateEmployee"
select select "netSalary"
select select "mealVouchers"
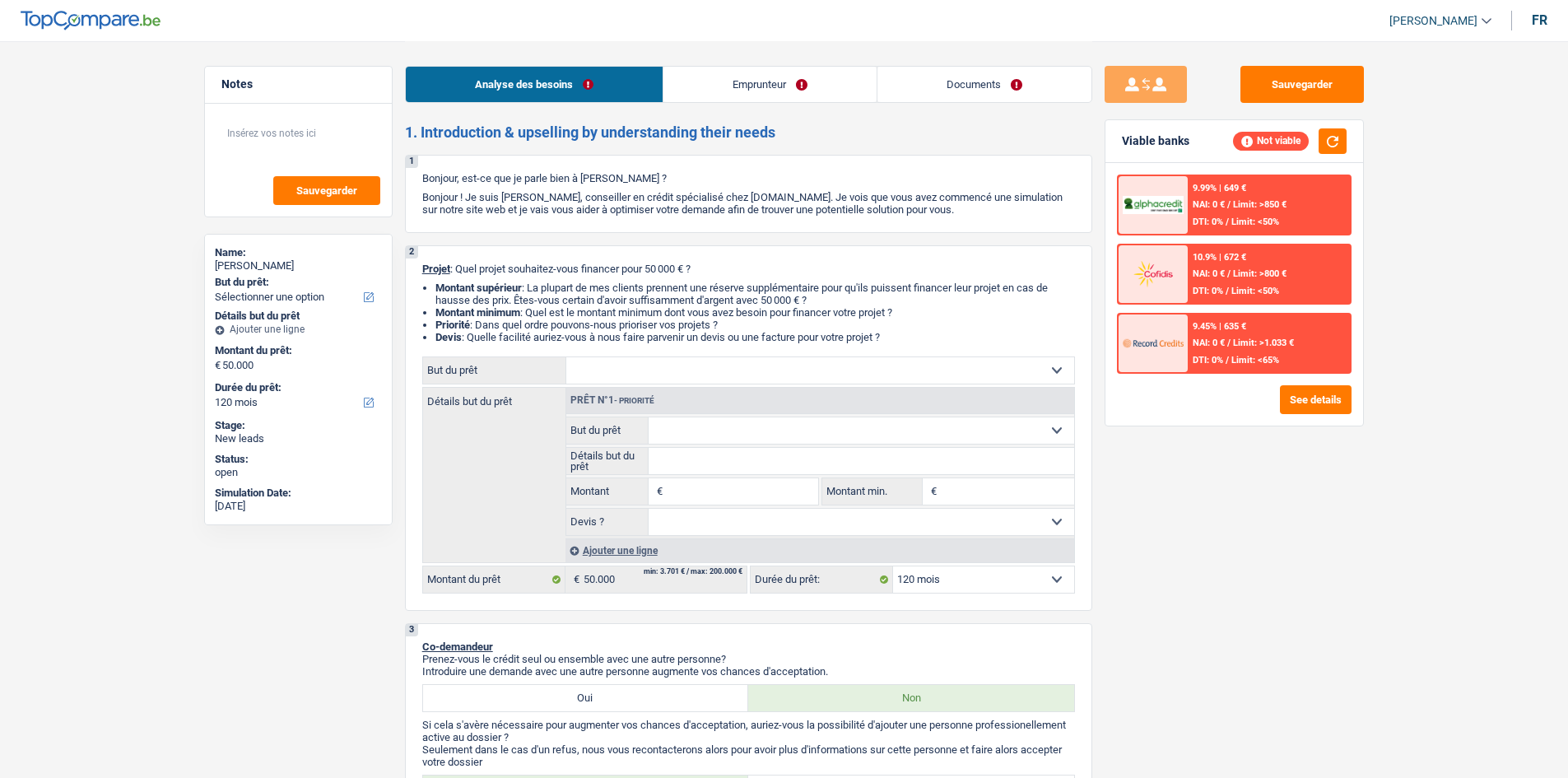
select select "120"
click at [834, 373] on select "Confort maison: meubles, textile, peinture, électroménager, outillage non-profe…" at bounding box center [820, 370] width 508 height 26
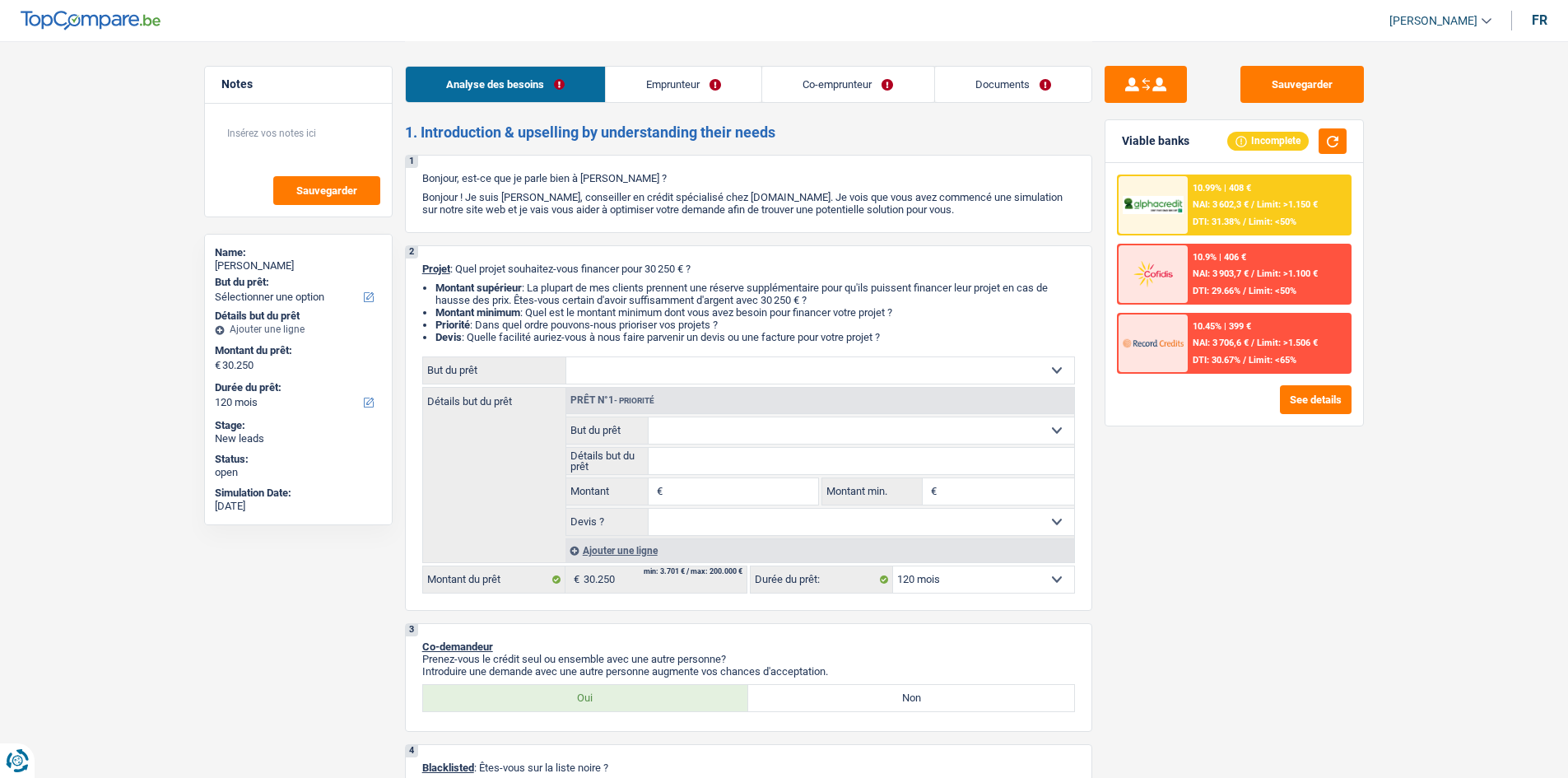
select select "120"
select select "worker"
select select "netSalary"
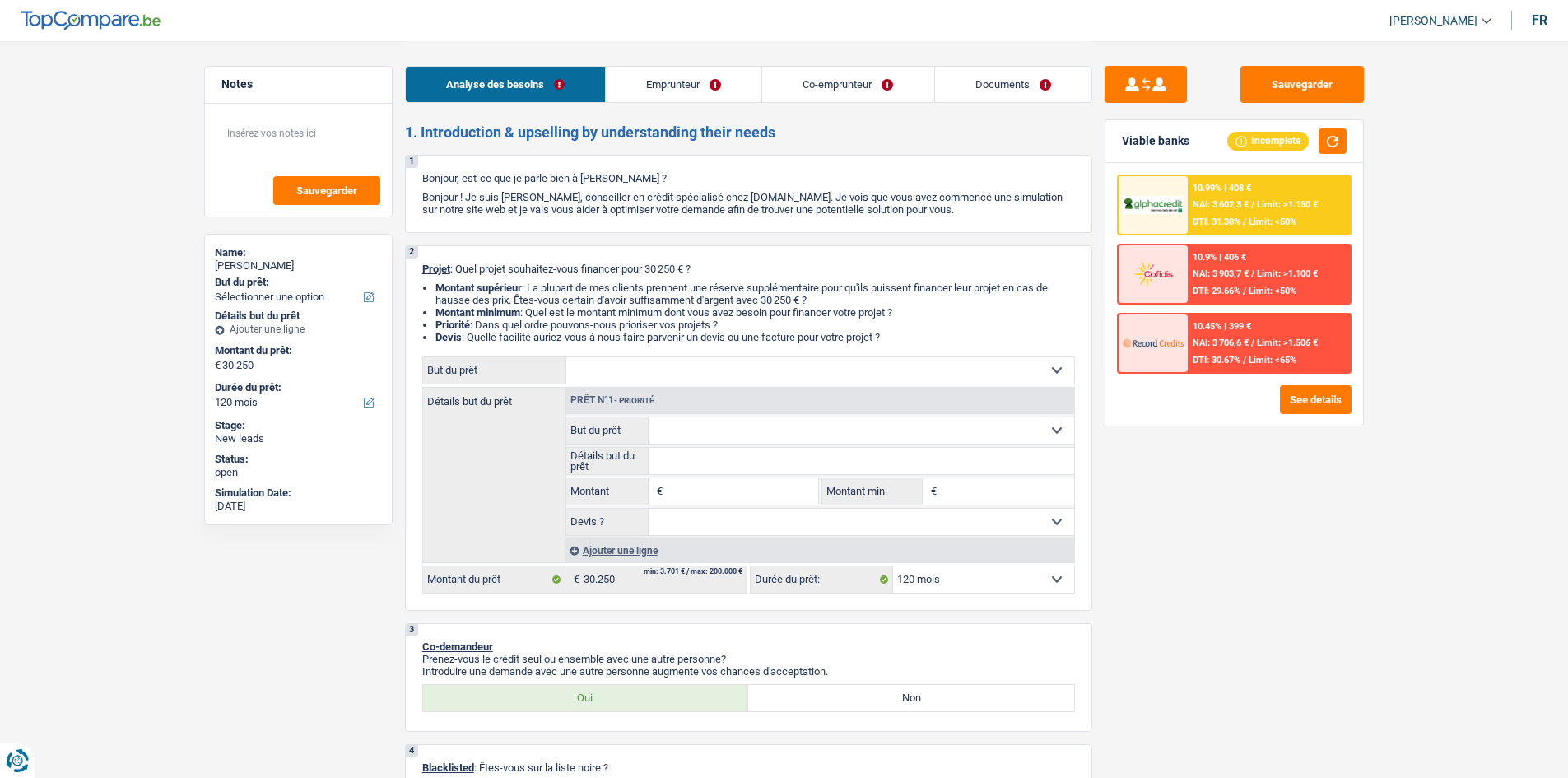
select select "familyAllowances"
select select "rents"
select select "carLoan"
select select "48"
select select "120"
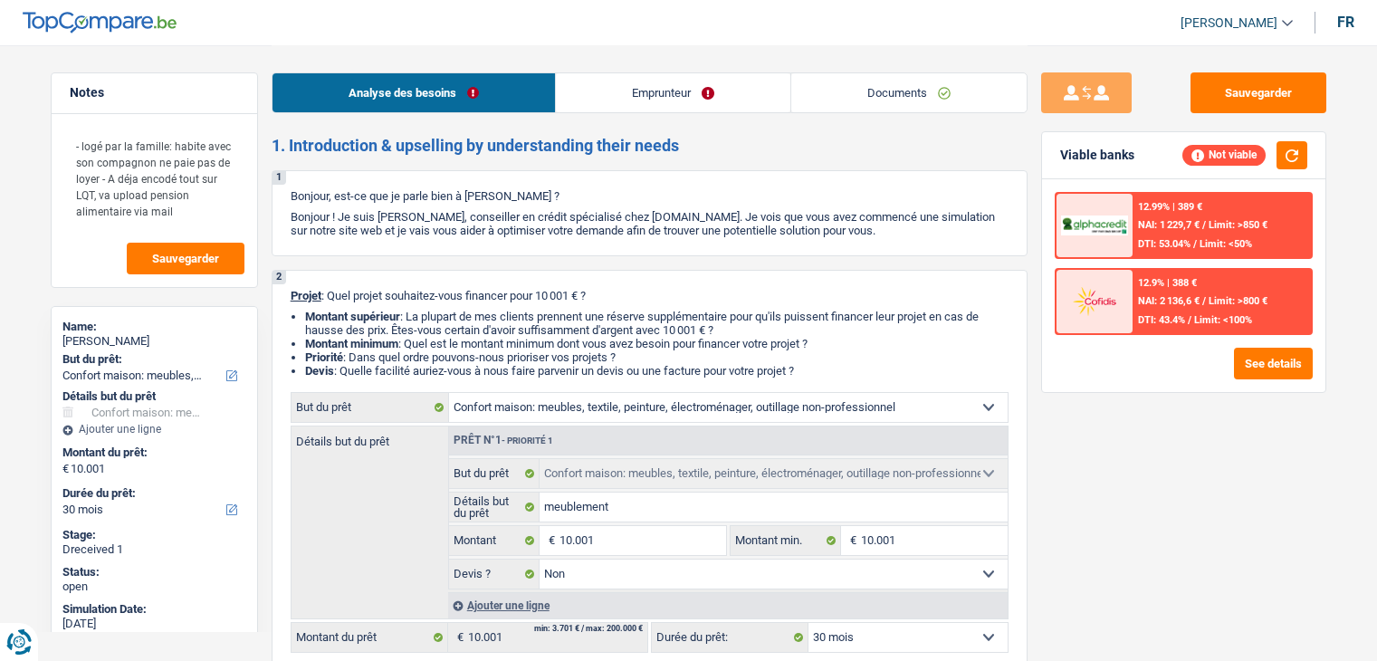
select select "household"
select select "30"
select select "household"
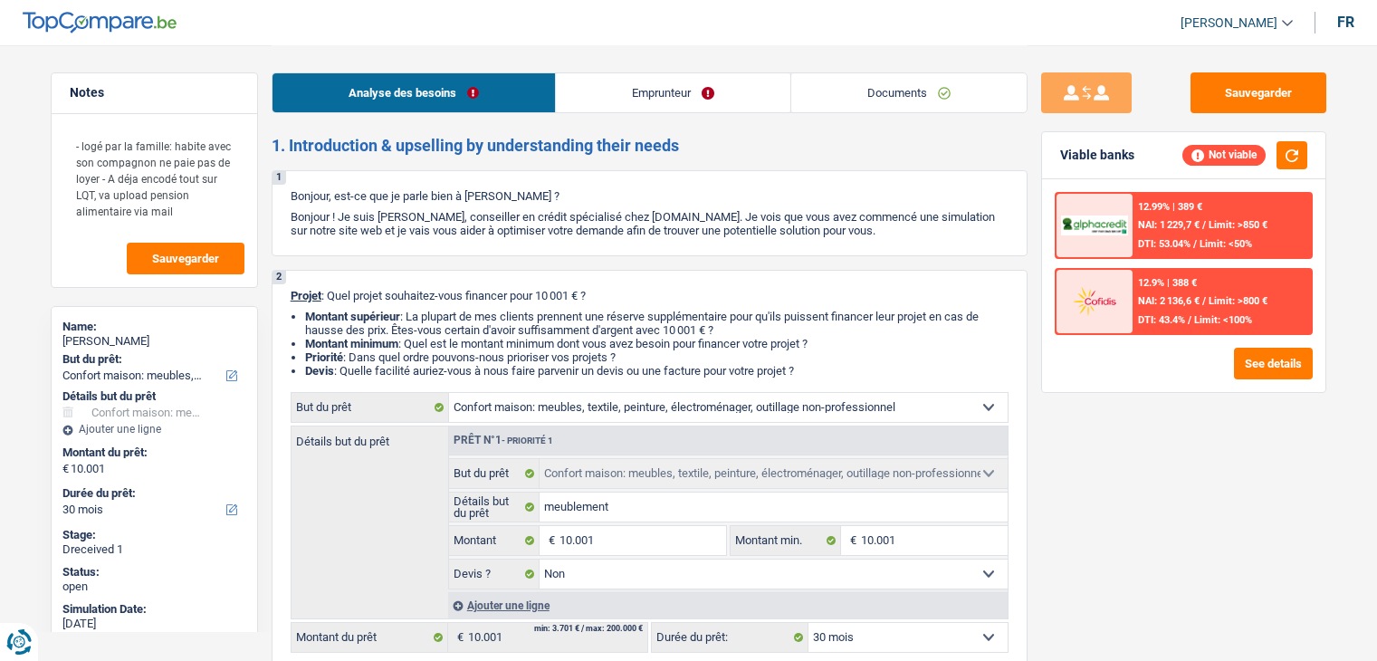
select select "false"
select select "30"
select select "independent"
select select "familyAllowances"
select select "netSalary"
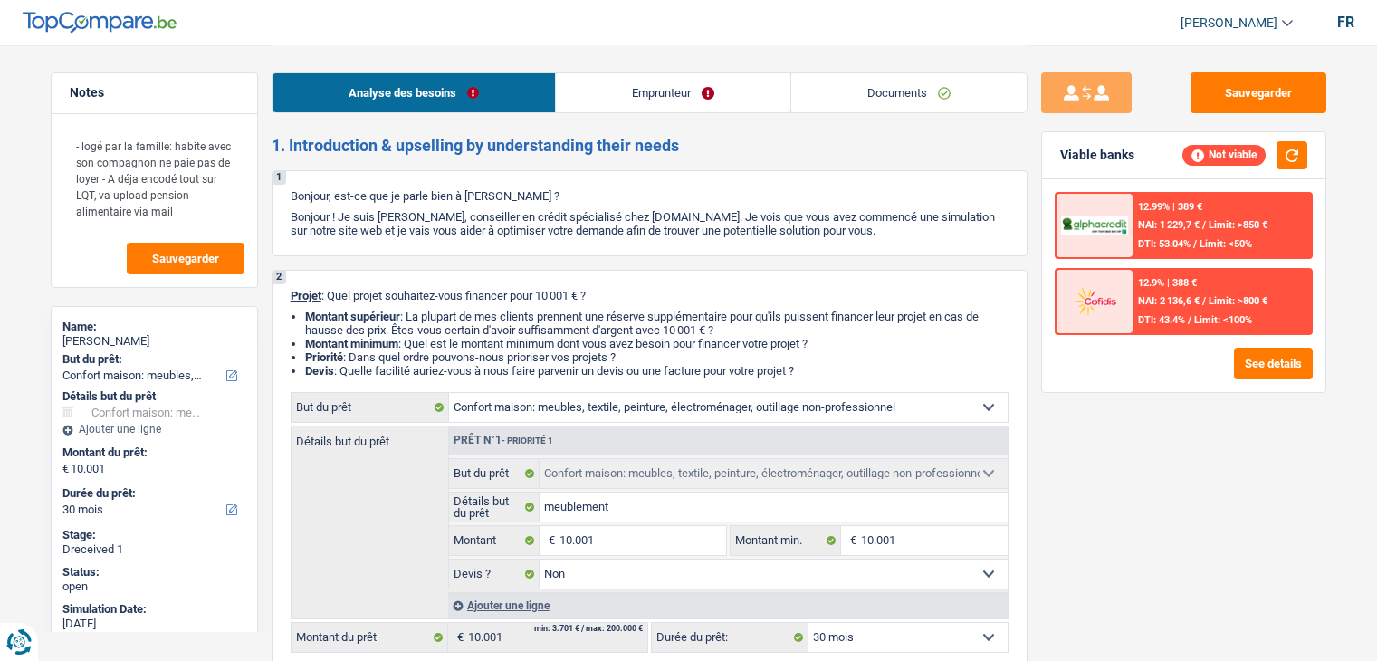
select select "alimony"
select select "liveWithParents"
select select "cardOrCredit"
select select "household"
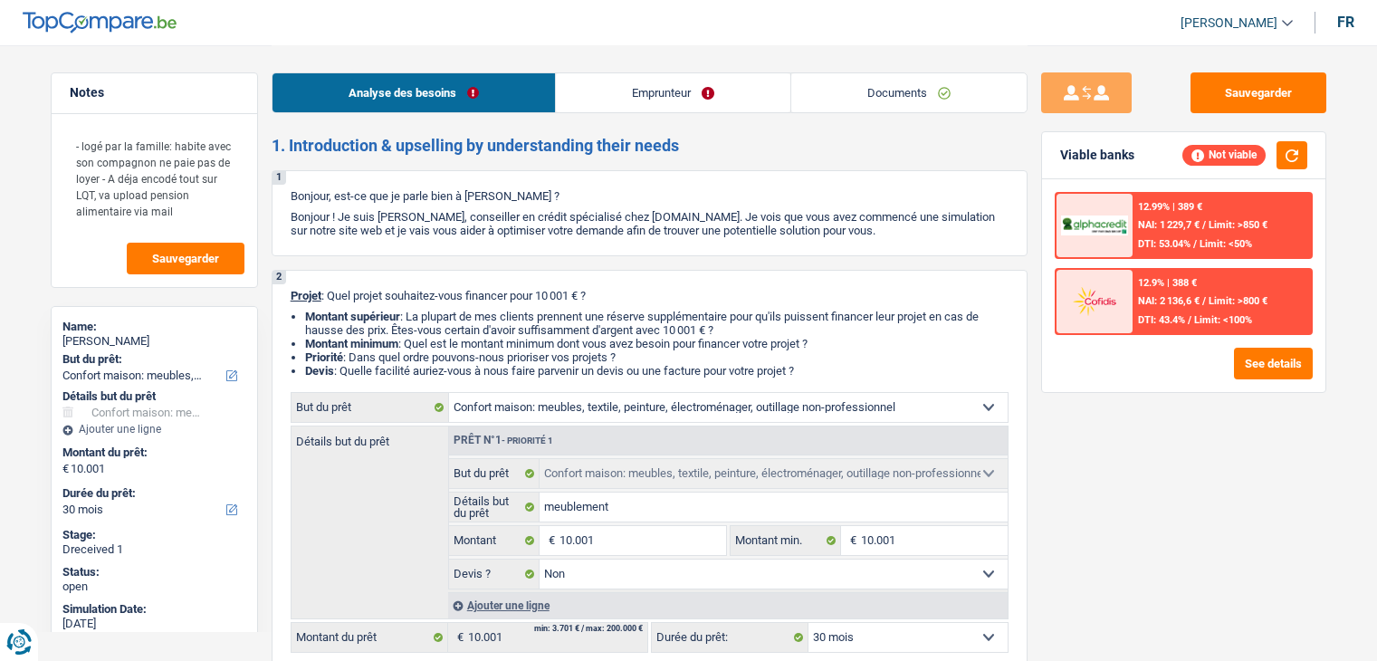
select select "false"
select select "30"
click at [878, 99] on link "Documents" at bounding box center [908, 92] width 235 height 39
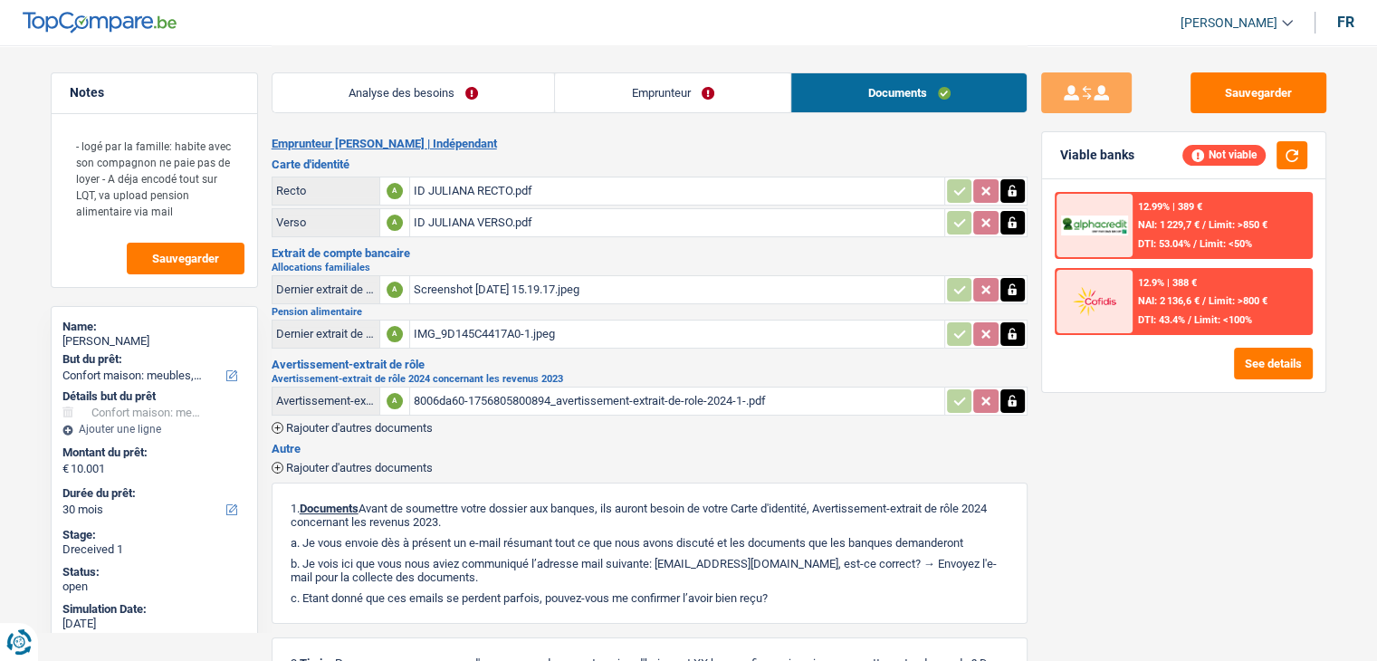
click at [500, 281] on div "Screenshot [DATE] 15.19.17.jpeg" at bounding box center [677, 289] width 527 height 27
click at [502, 323] on div "IMG_9D145C4417A0-1.jpeg" at bounding box center [677, 333] width 527 height 27
click at [492, 330] on div "IMG_9D145C4417A0-1.jpeg" at bounding box center [677, 333] width 527 height 27
click at [425, 97] on link "Analyse des besoins" at bounding box center [413, 92] width 282 height 39
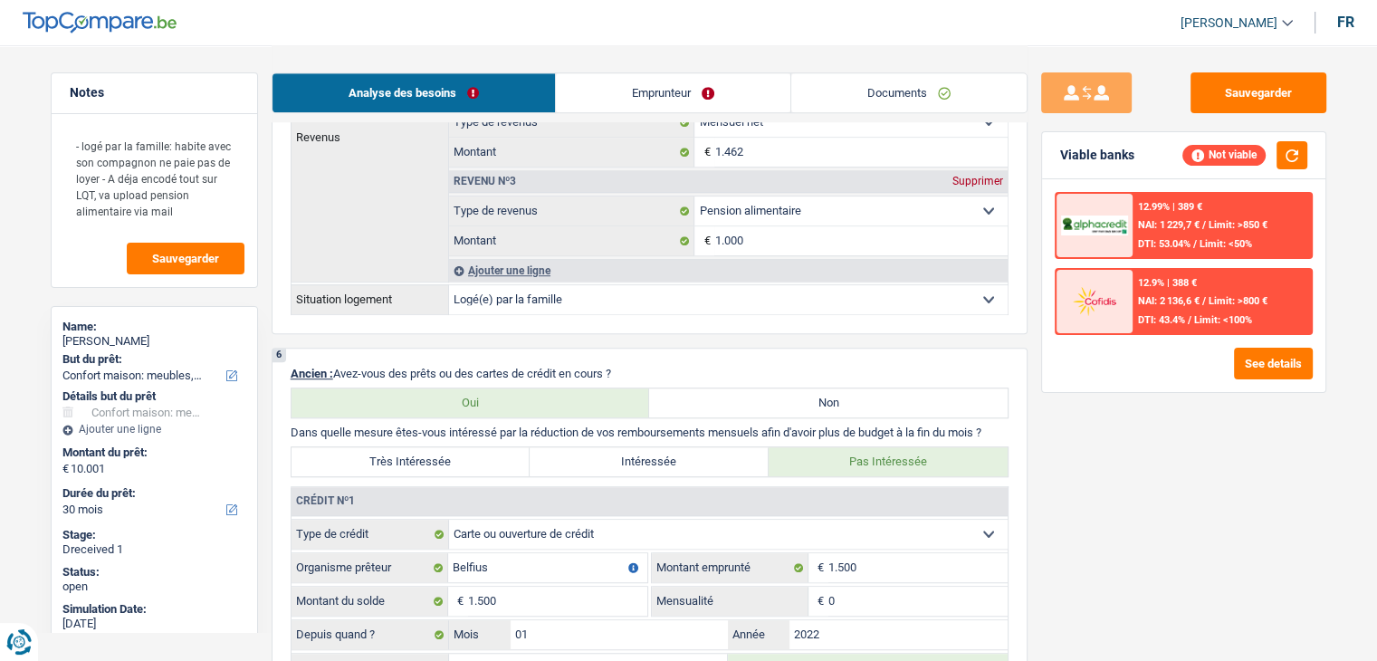
scroll to position [999, 0]
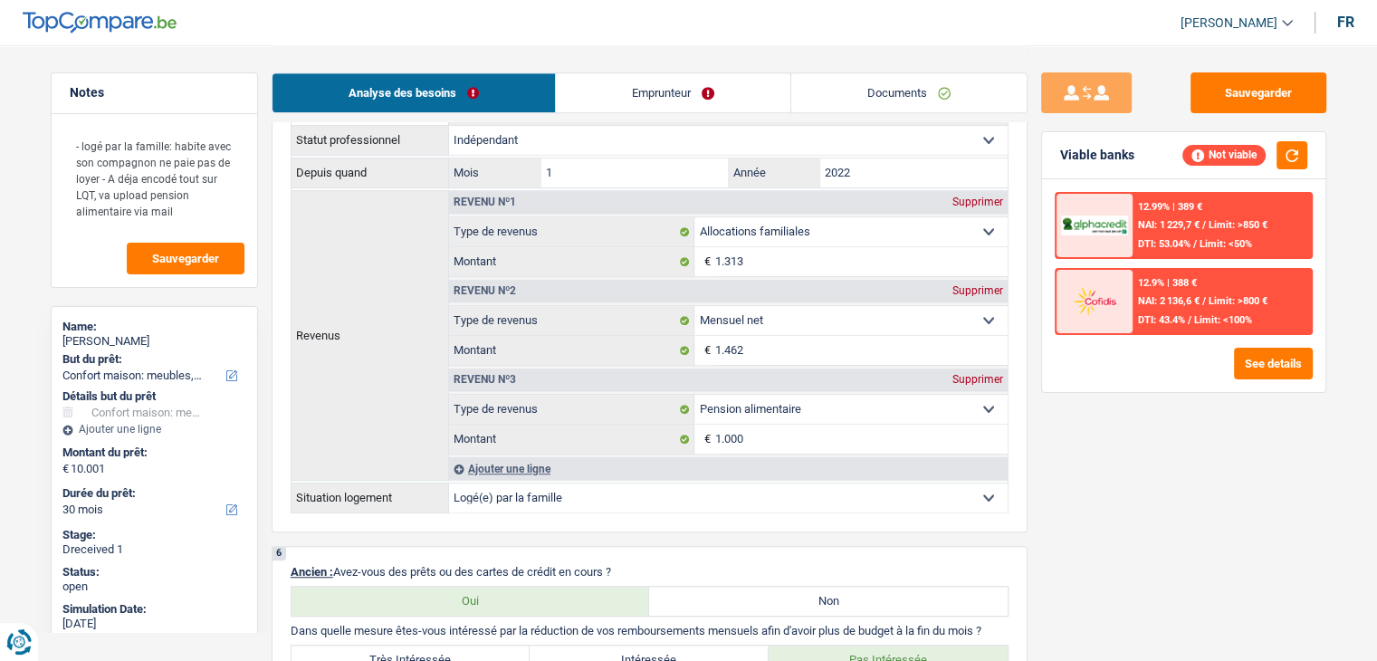
click at [709, 96] on link "Emprunteur" at bounding box center [673, 92] width 234 height 39
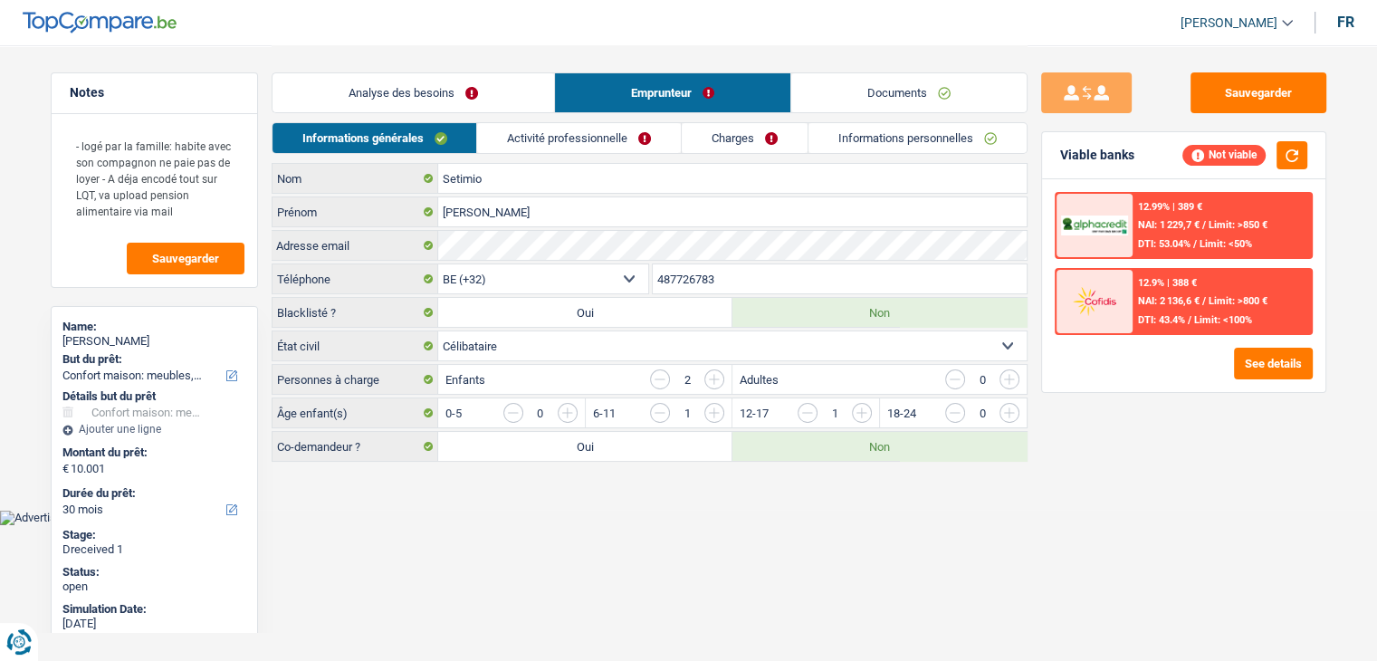
scroll to position [0, 0]
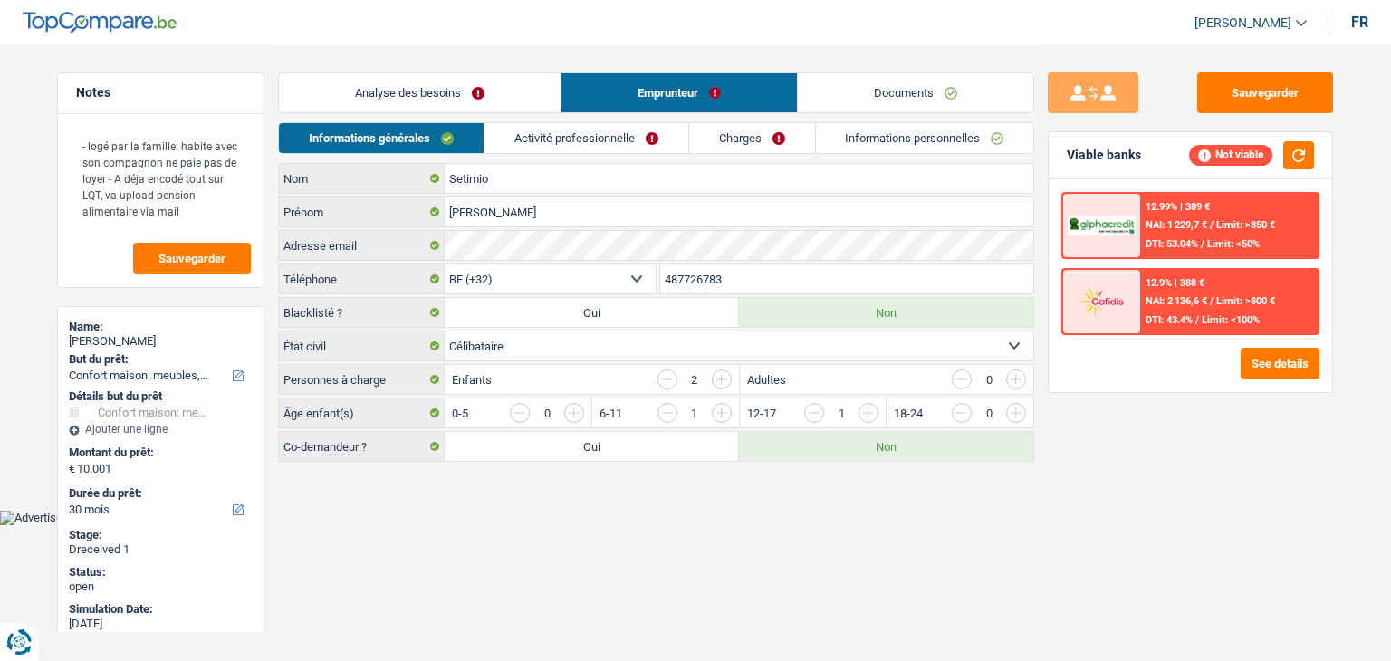
click at [747, 145] on link "Charges" at bounding box center [752, 138] width 126 height 30
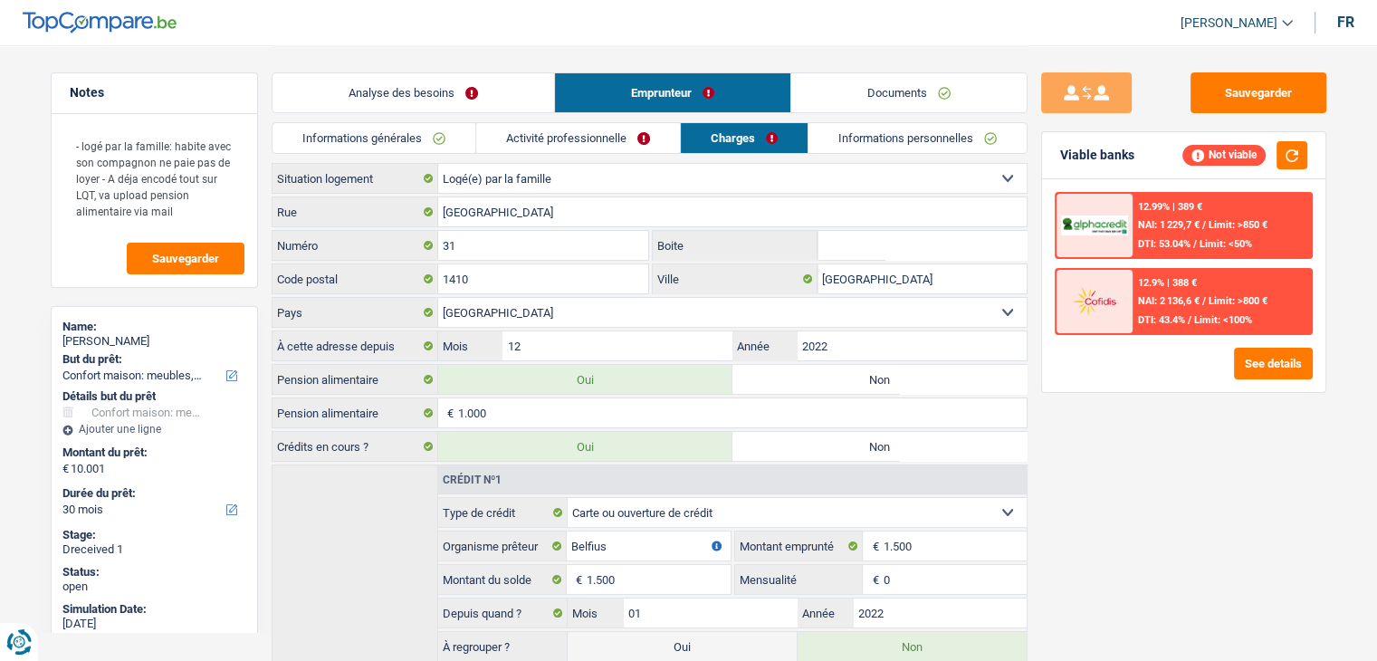
click at [623, 142] on link "Activité professionnelle" at bounding box center [578, 138] width 204 height 30
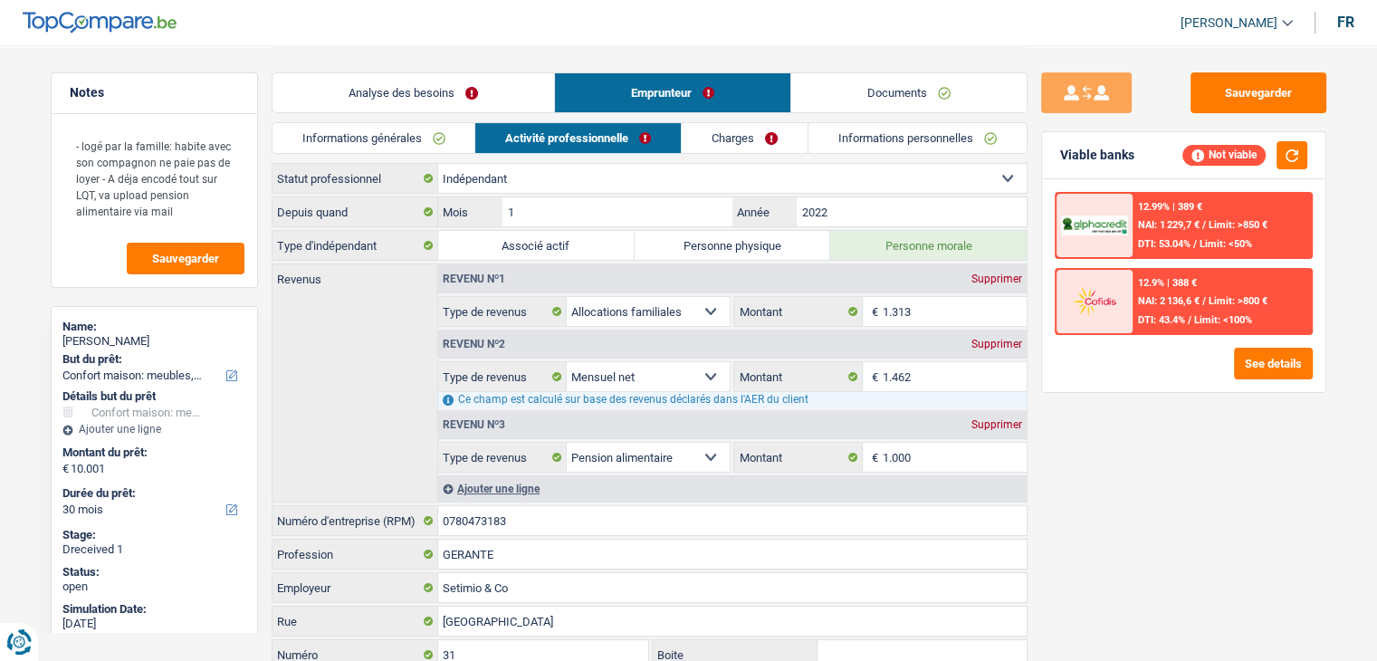
click at [748, 143] on link "Charges" at bounding box center [745, 138] width 126 height 30
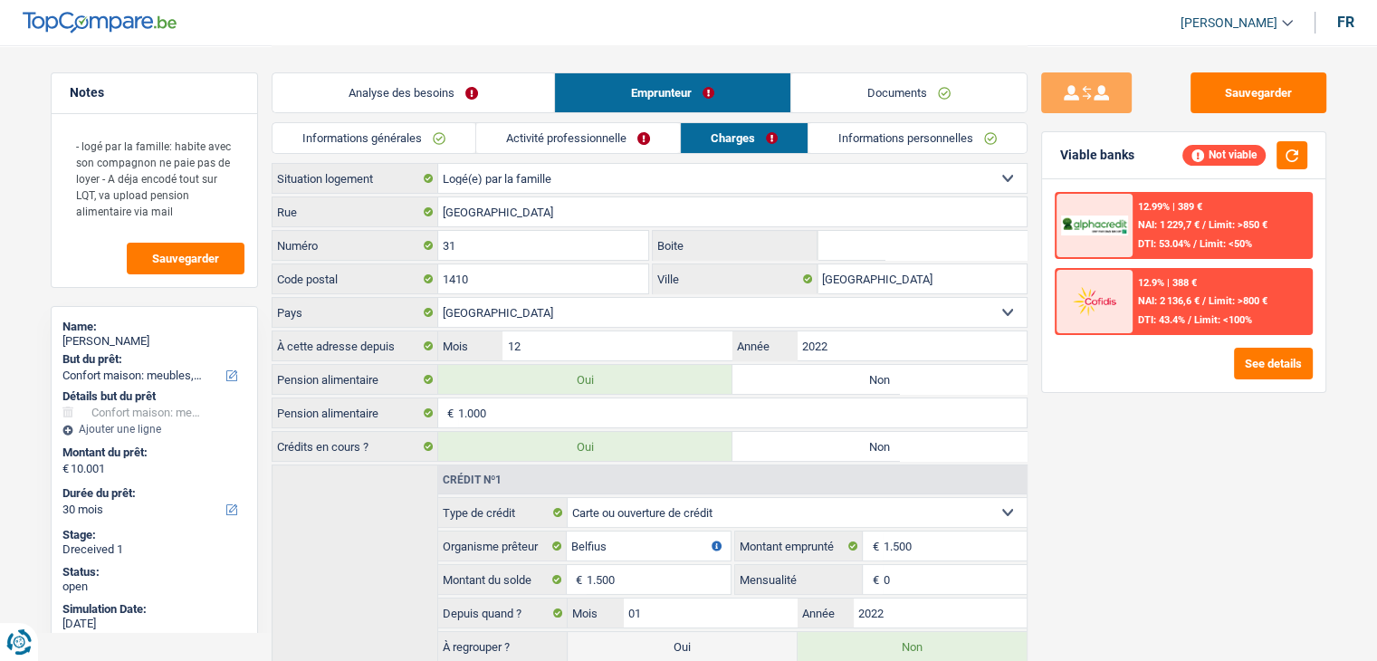
click at [824, 369] on label "Non" at bounding box center [879, 379] width 294 height 29
click at [824, 369] on input "Non" at bounding box center [879, 379] width 294 height 29
radio input "true"
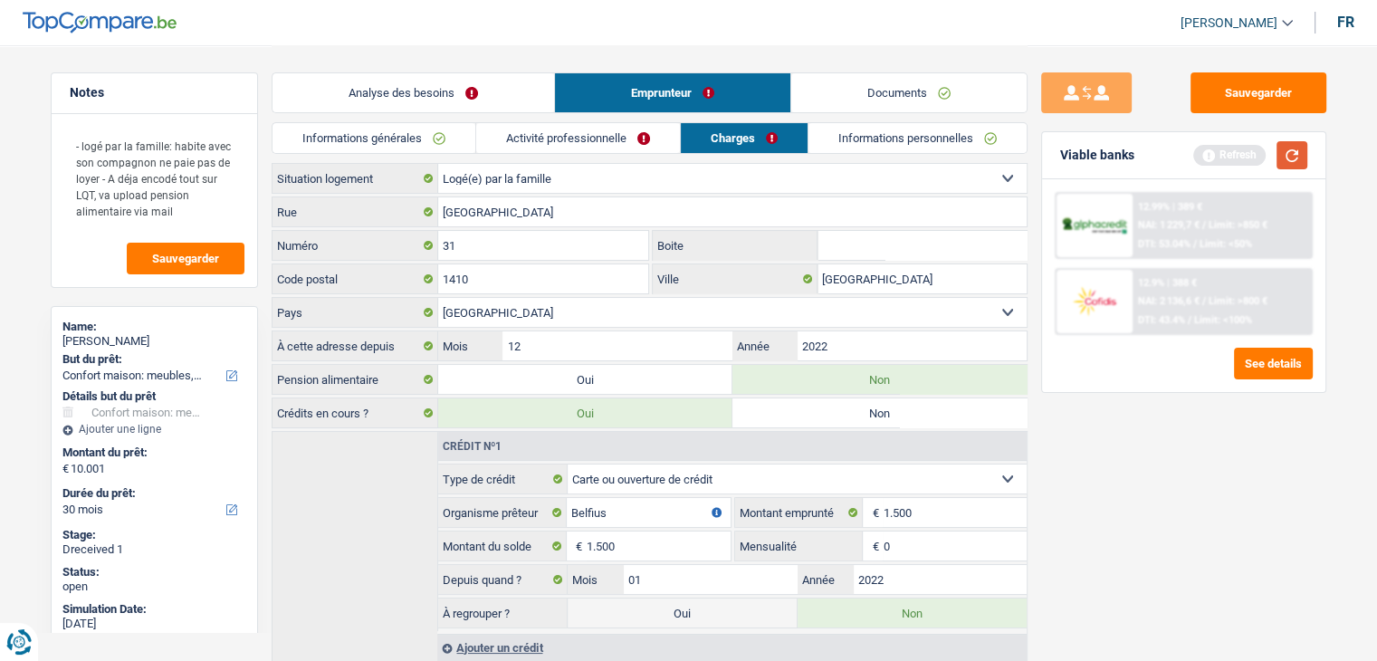
click at [1298, 159] on button "button" at bounding box center [1291, 155] width 31 height 28
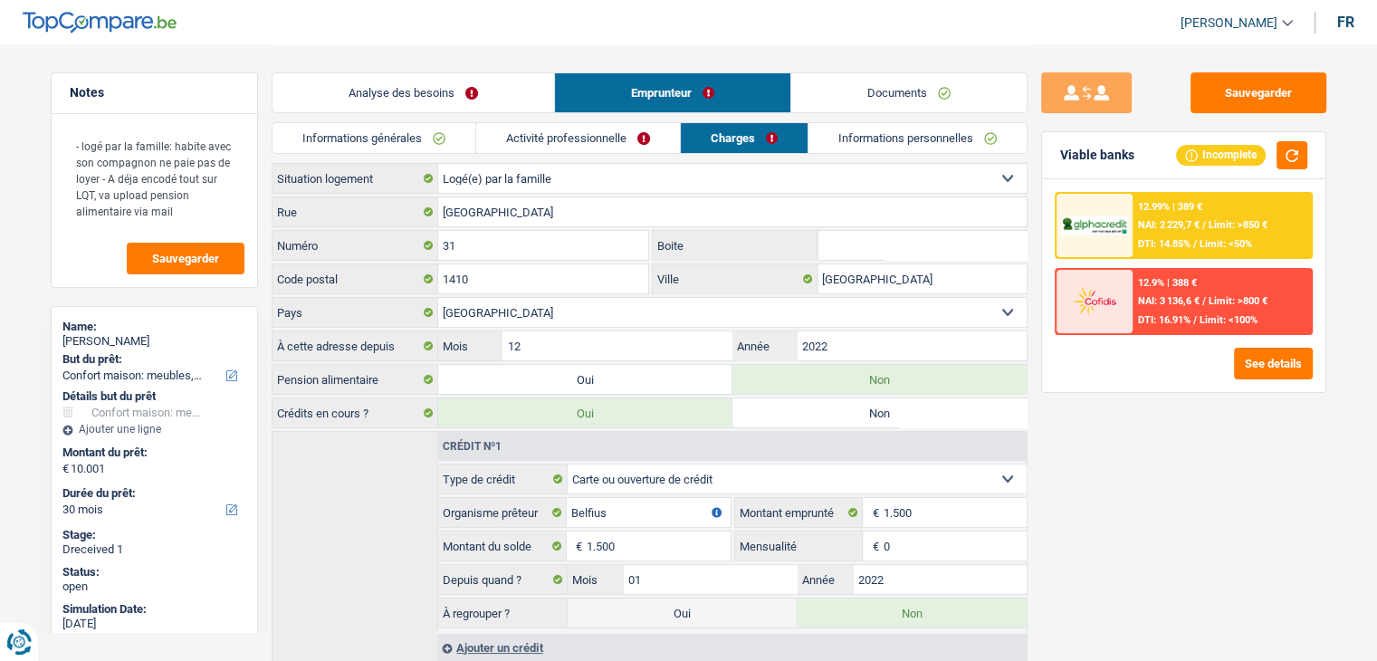
click at [623, 144] on link "Activité professionnelle" at bounding box center [578, 138] width 204 height 30
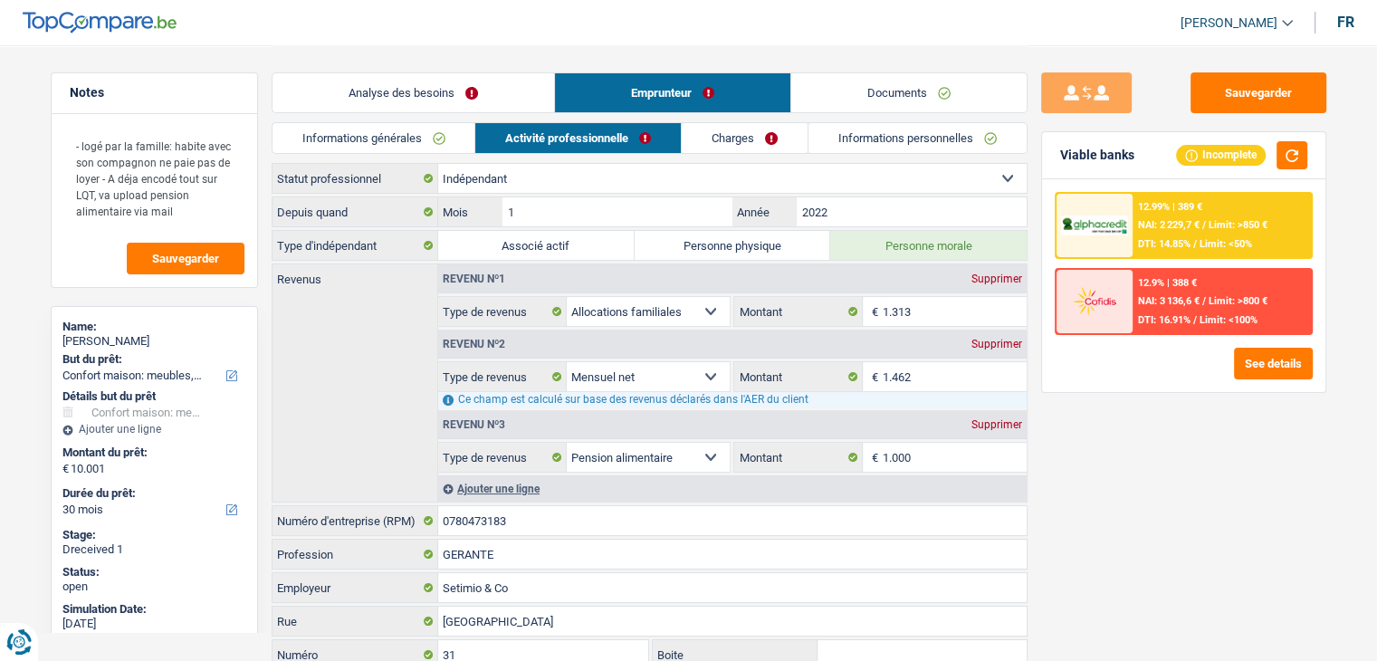
click at [867, 137] on link "Informations personnelles" at bounding box center [917, 138] width 218 height 30
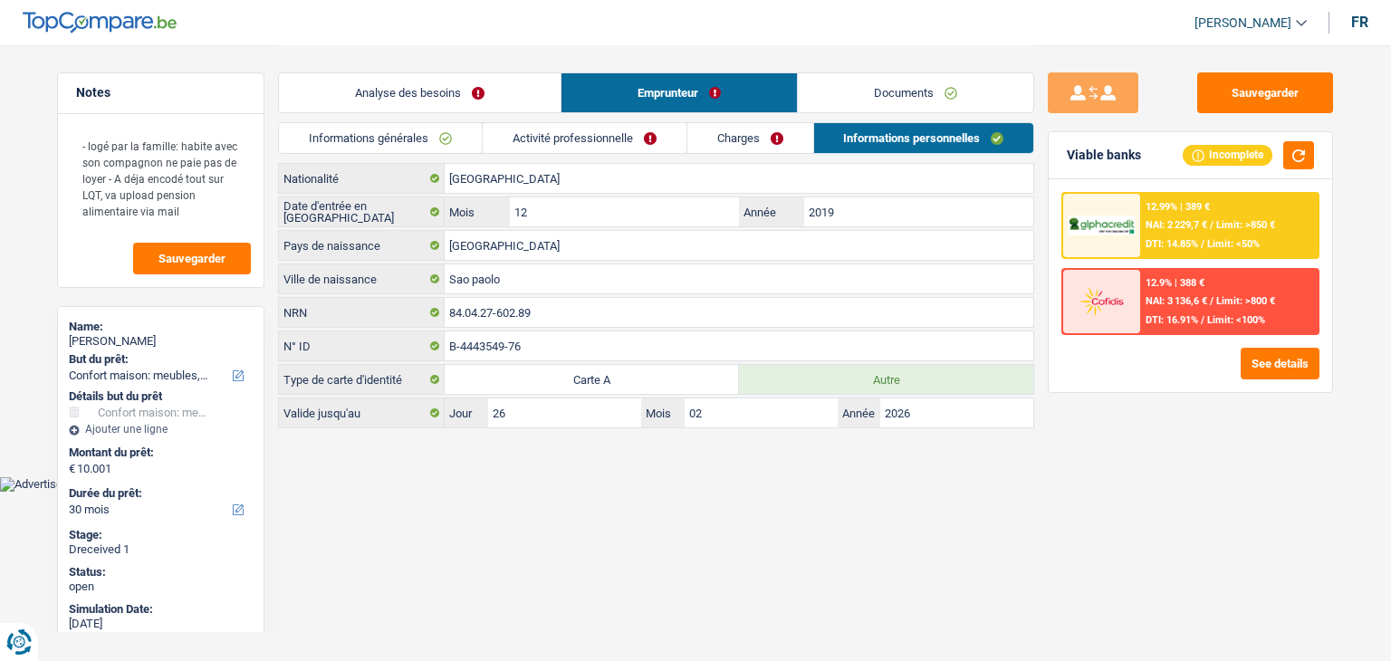
click at [885, 99] on link "Documents" at bounding box center [915, 92] width 235 height 39
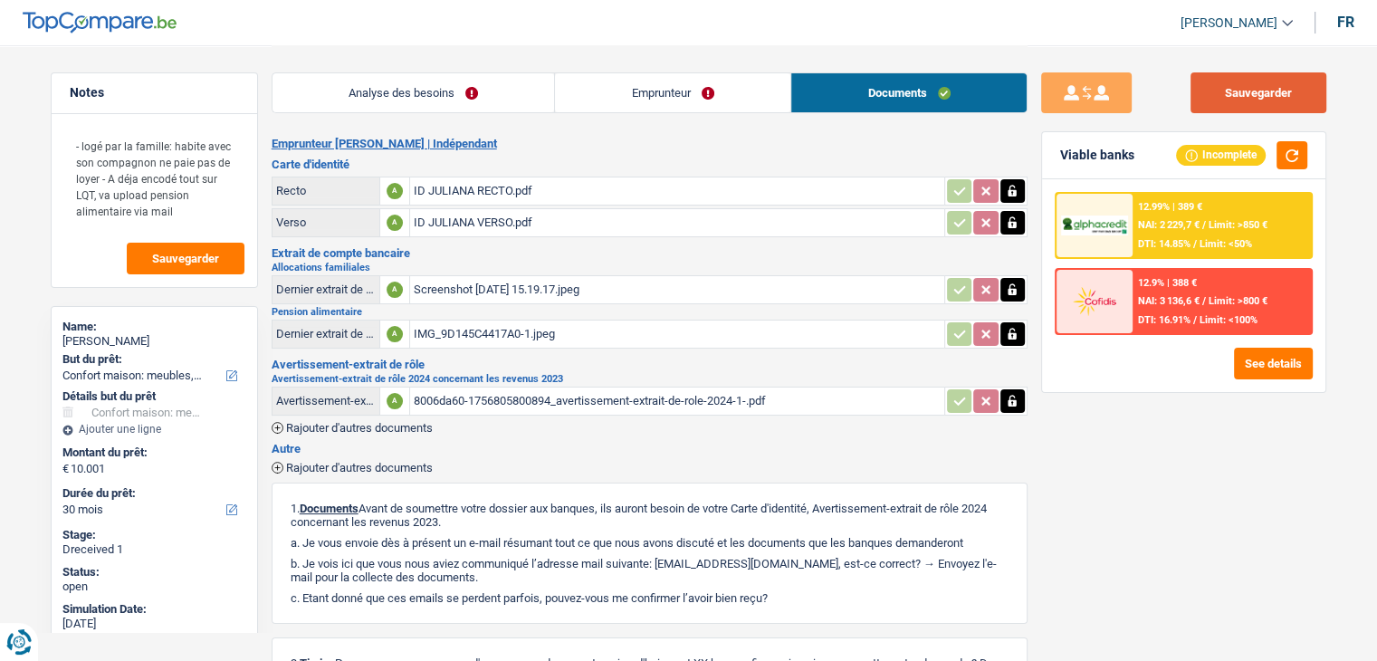
click at [1214, 95] on button "Sauvegarder" at bounding box center [1258, 92] width 136 height 41
